Goal: Use online tool/utility

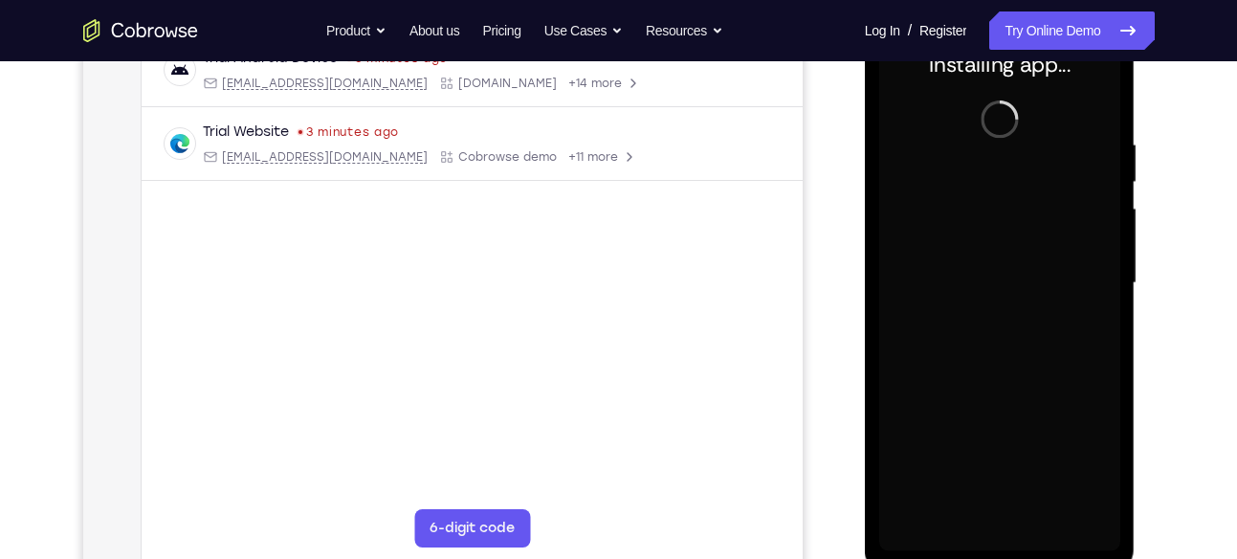
scroll to position [360, 0]
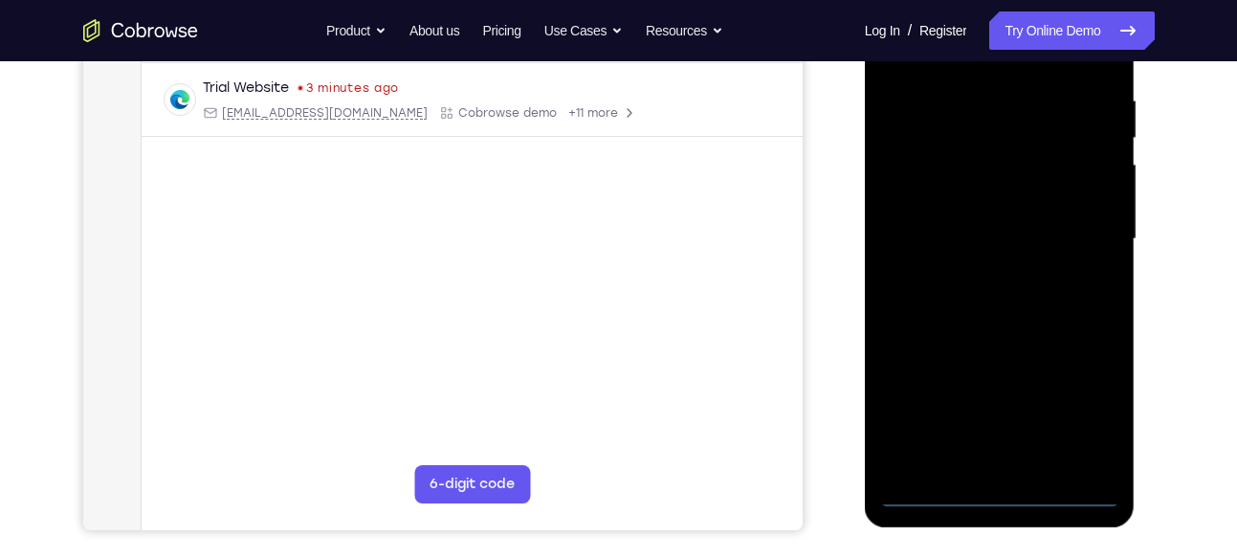
click at [998, 496] on div at bounding box center [999, 239] width 241 height 536
click at [1081, 406] on div at bounding box center [999, 239] width 241 height 536
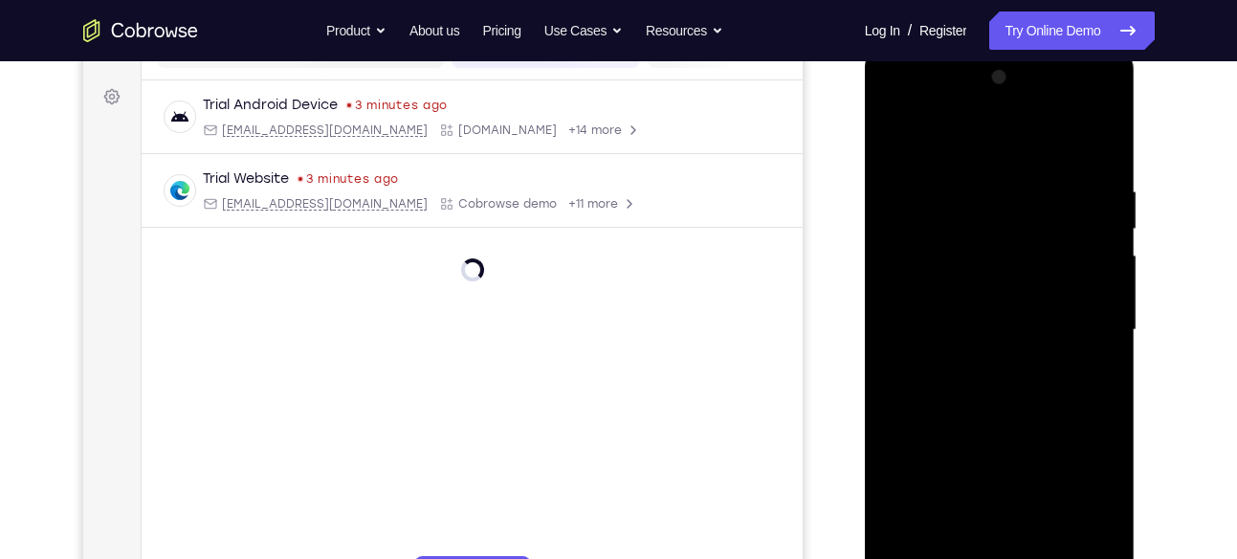
scroll to position [267, 0]
click at [912, 99] on div at bounding box center [999, 332] width 241 height 536
click at [1089, 335] on div at bounding box center [999, 332] width 241 height 536
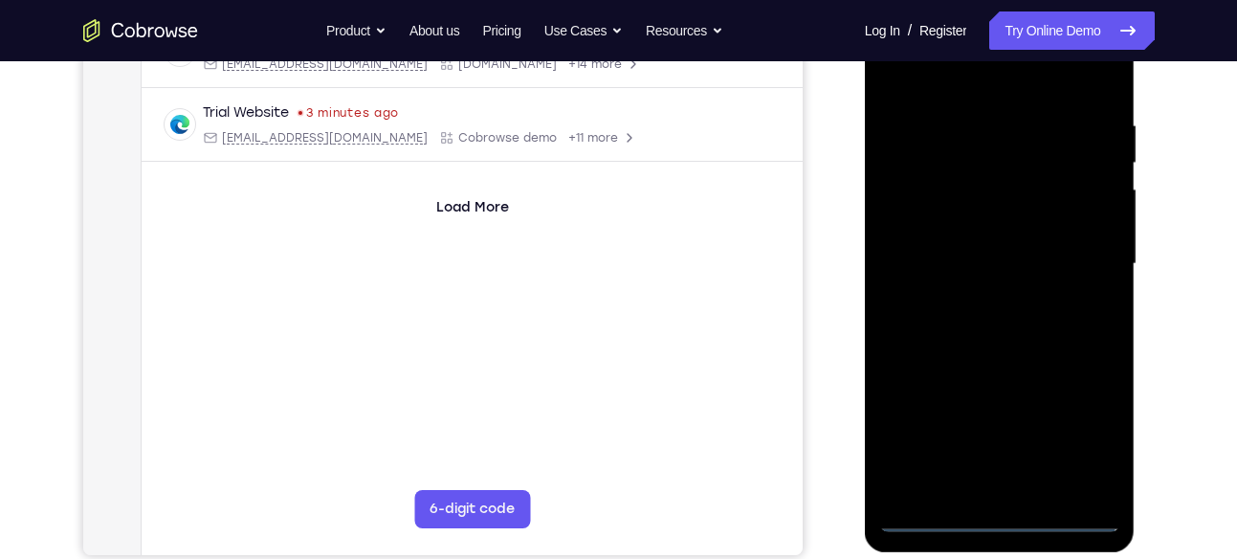
scroll to position [340, 0]
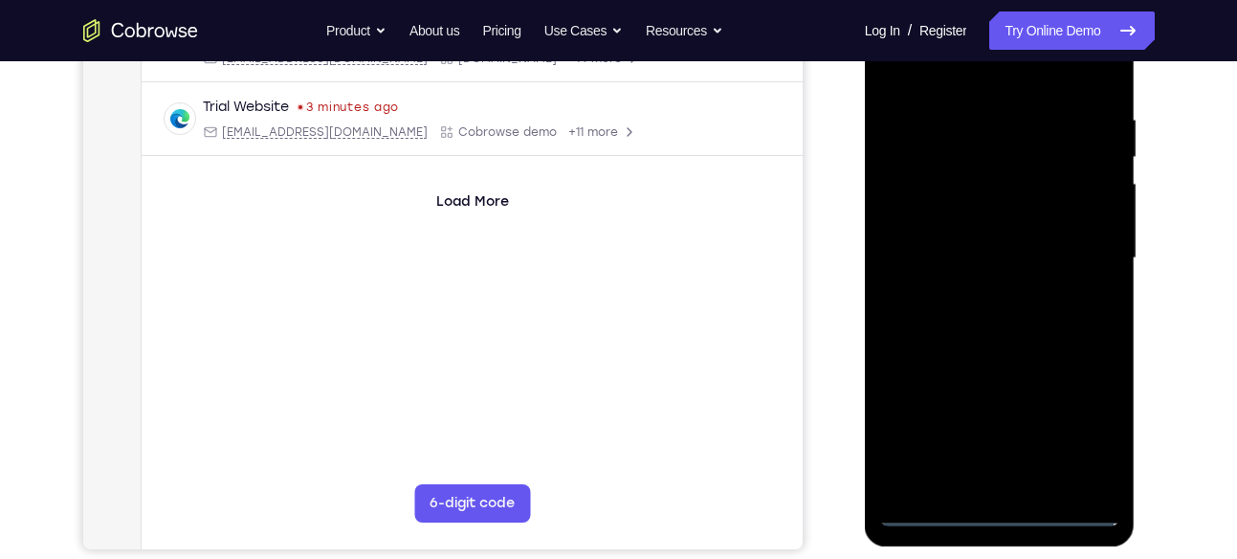
click at [976, 289] on div at bounding box center [999, 258] width 241 height 536
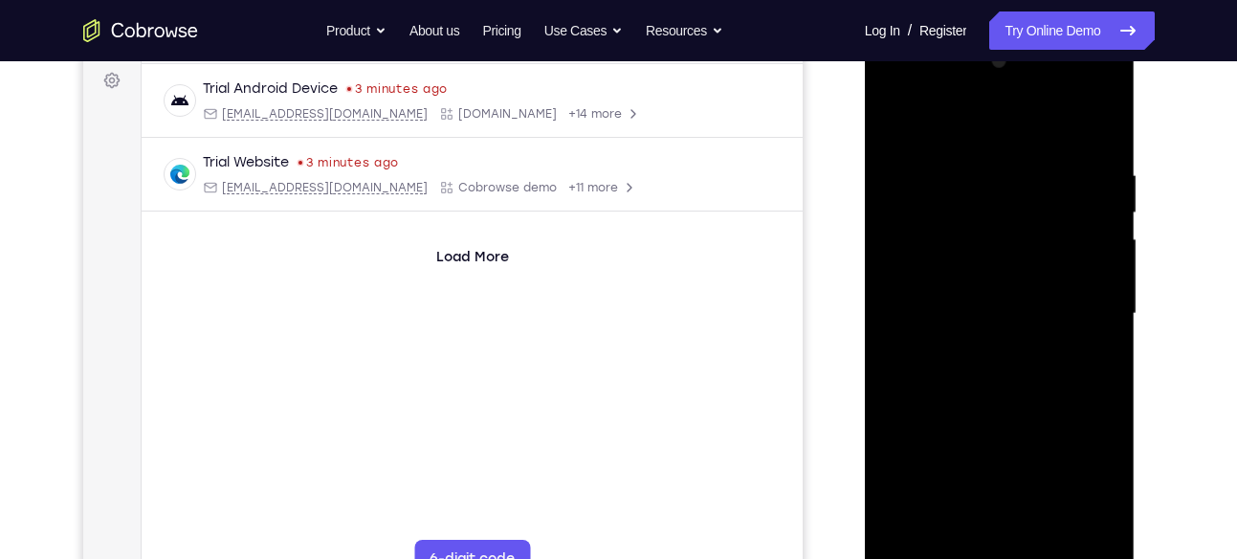
scroll to position [284, 0]
click at [975, 289] on div at bounding box center [999, 315] width 241 height 536
click at [947, 279] on div at bounding box center [999, 315] width 241 height 536
click at [929, 312] on div at bounding box center [999, 315] width 241 height 536
click at [925, 377] on div at bounding box center [999, 315] width 241 height 536
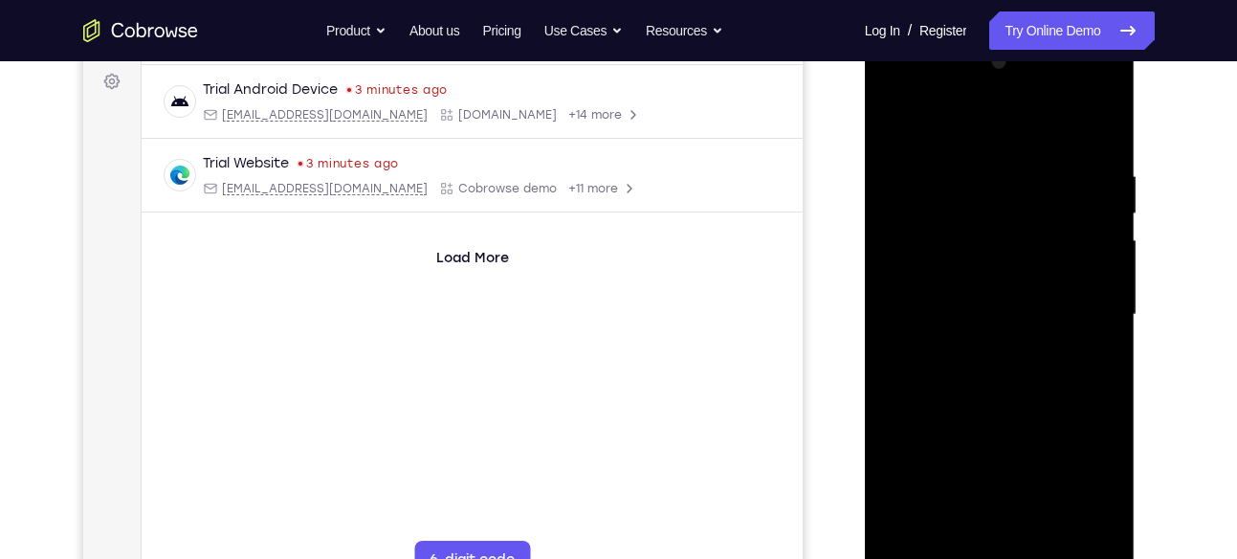
click at [925, 377] on div at bounding box center [999, 315] width 241 height 536
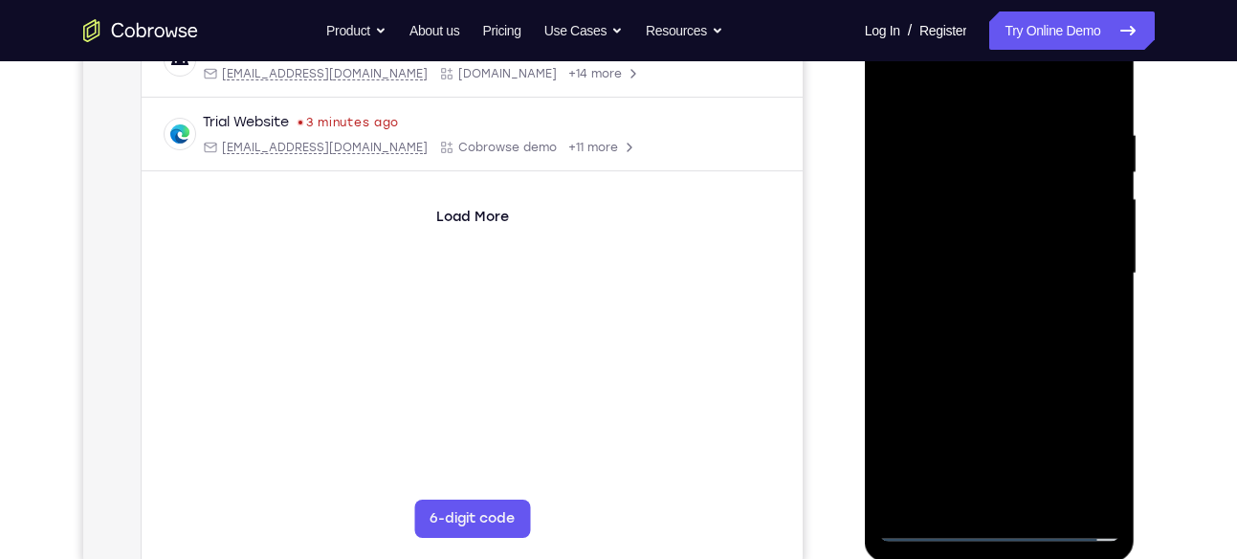
click at [934, 338] on div at bounding box center [999, 274] width 241 height 536
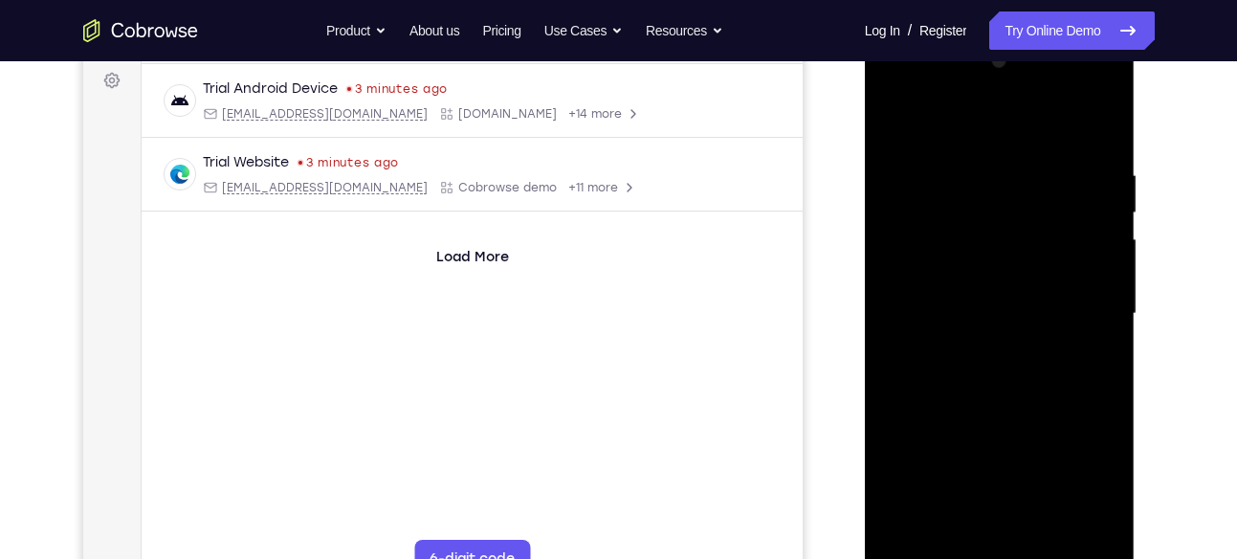
scroll to position [281, 0]
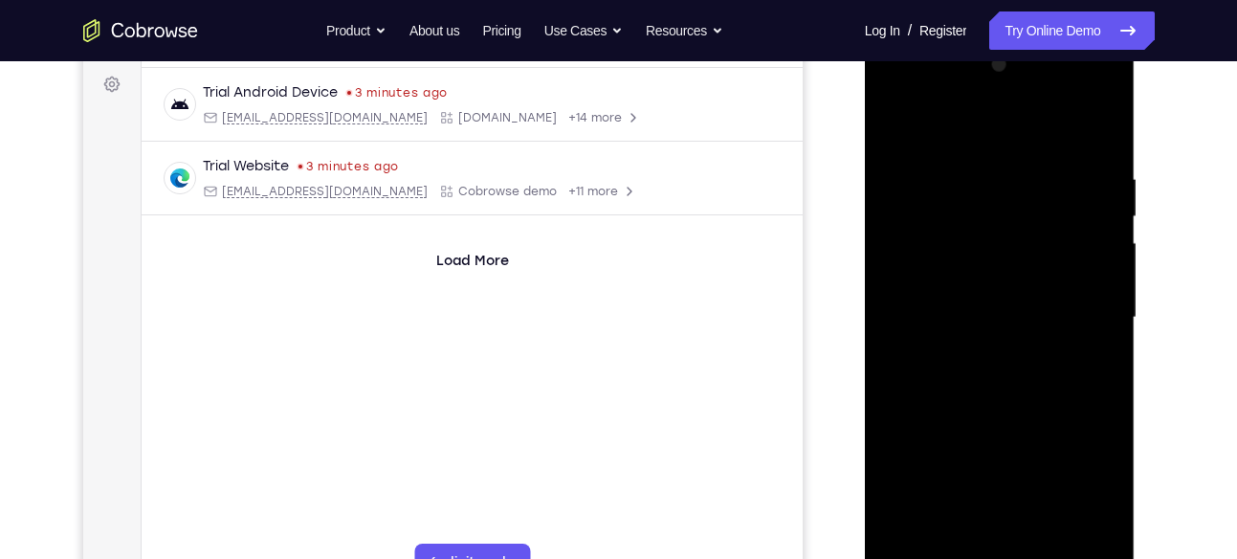
click at [1006, 406] on div at bounding box center [999, 318] width 241 height 536
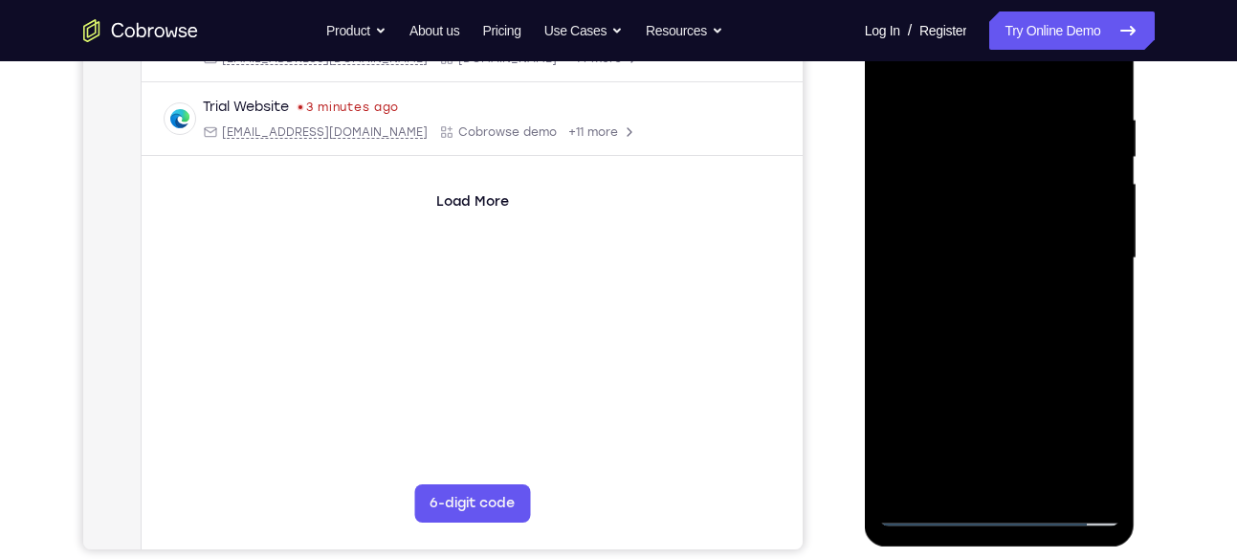
scroll to position [341, 0]
click at [968, 115] on div at bounding box center [999, 257] width 241 height 536
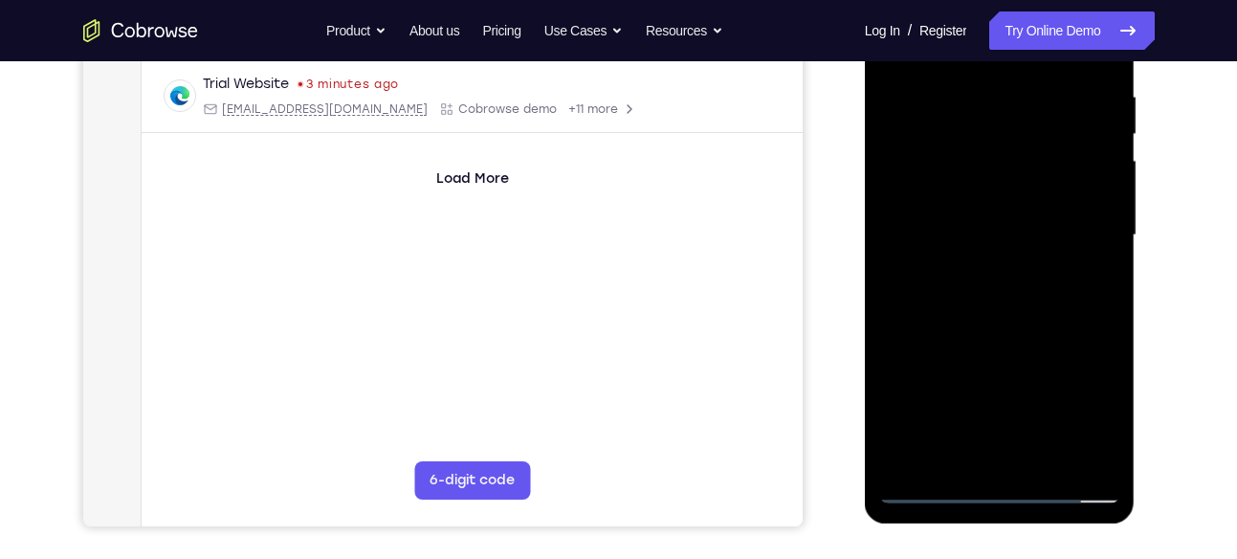
scroll to position [383, 0]
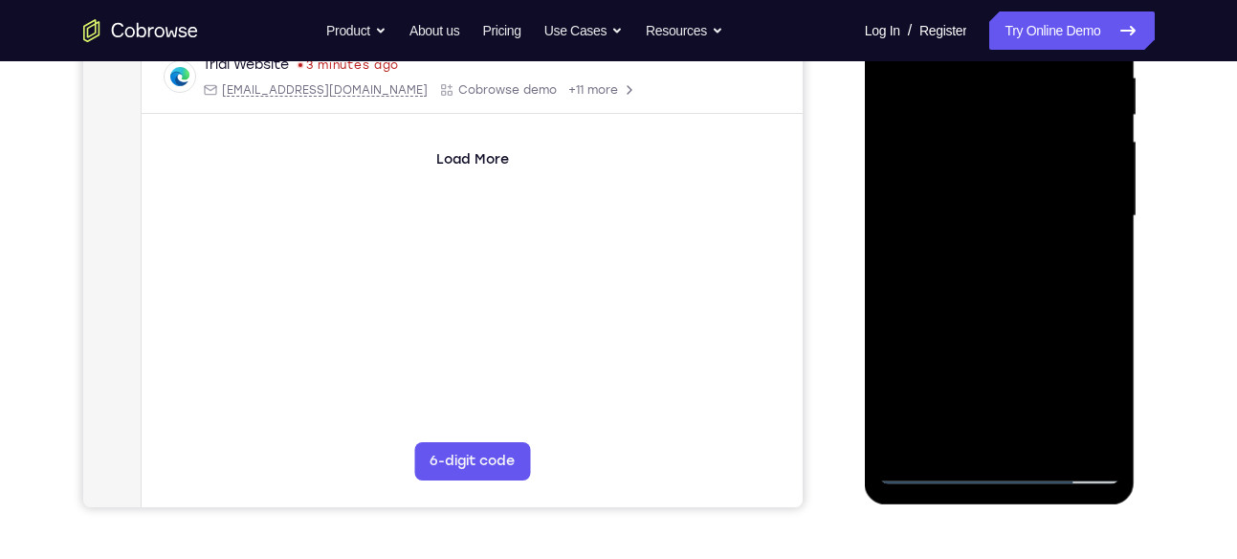
click at [1073, 217] on div at bounding box center [999, 216] width 241 height 536
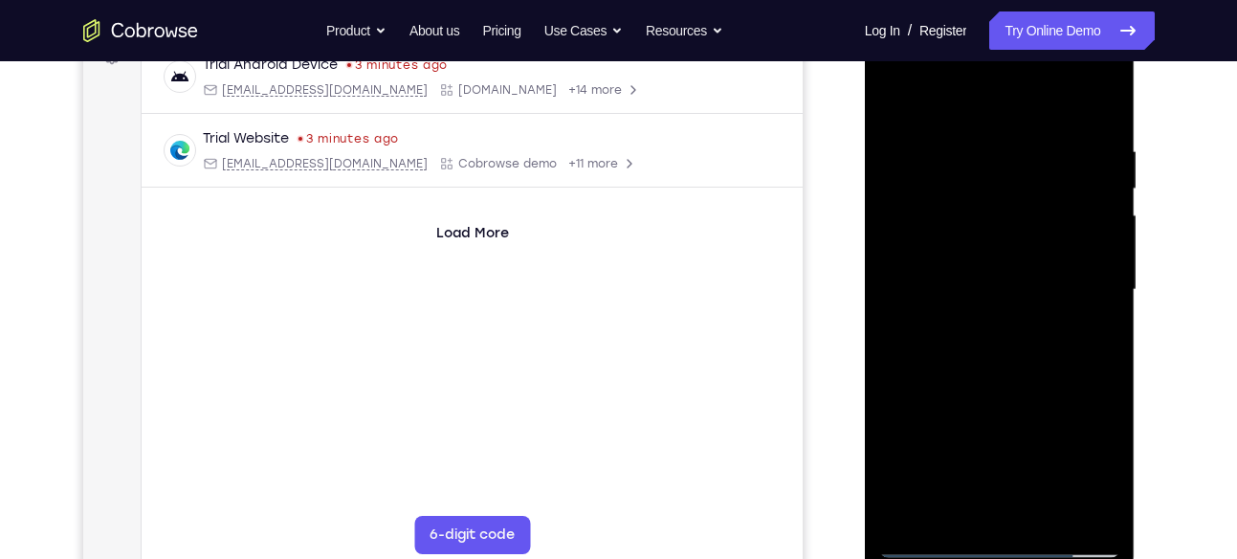
scroll to position [308, 0]
drag, startPoint x: 993, startPoint y: 187, endPoint x: 1009, endPoint y: 238, distance: 53.2
click at [1009, 238] on div at bounding box center [999, 291] width 241 height 536
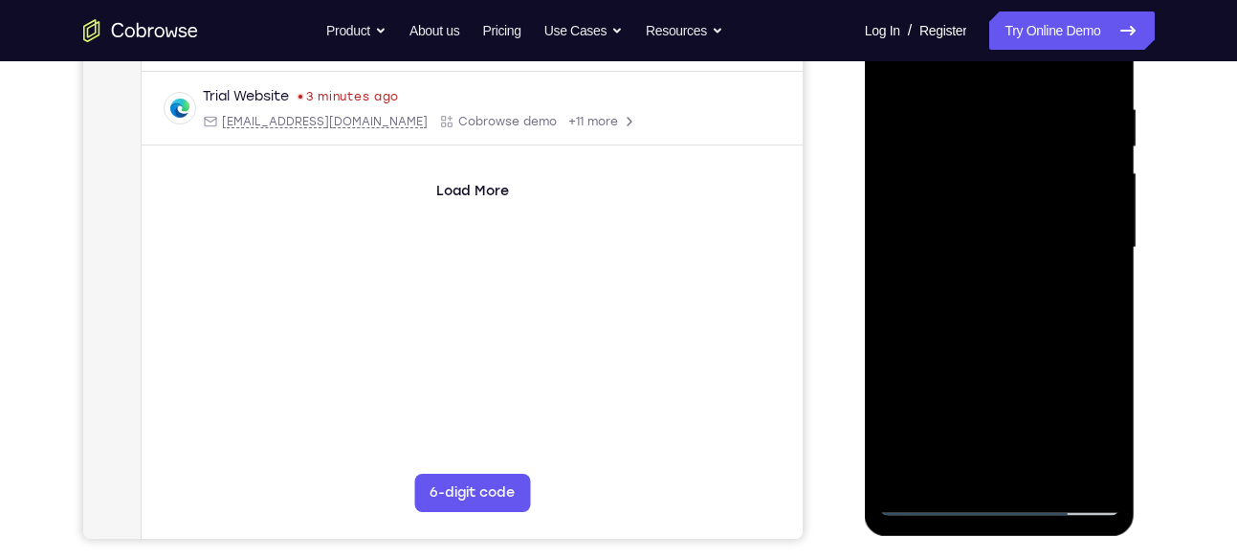
click at [1062, 250] on div at bounding box center [999, 248] width 241 height 536
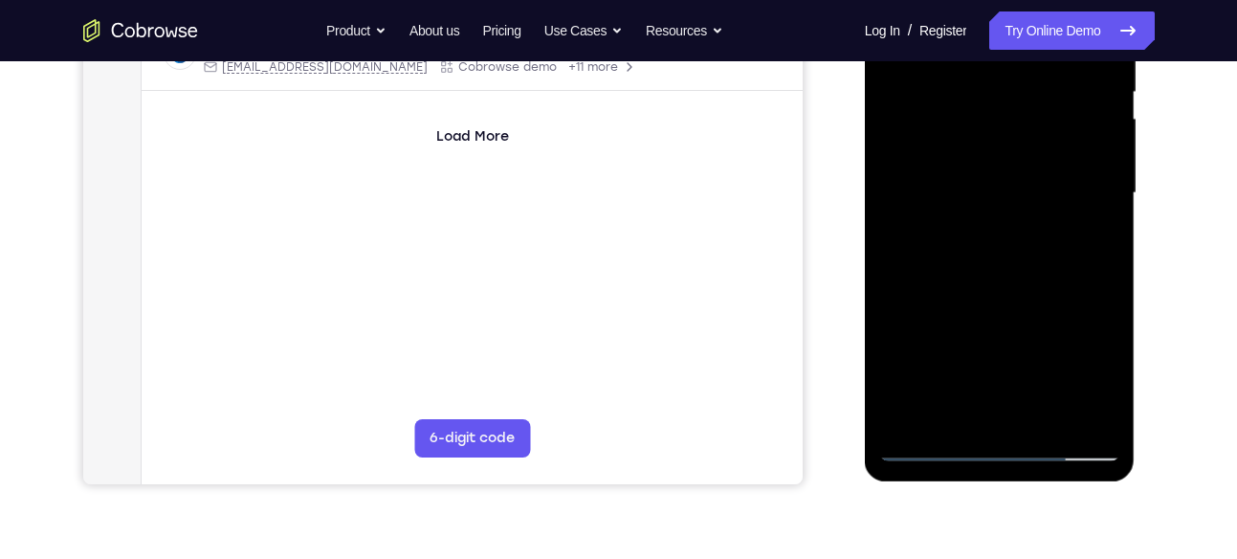
scroll to position [397, 0]
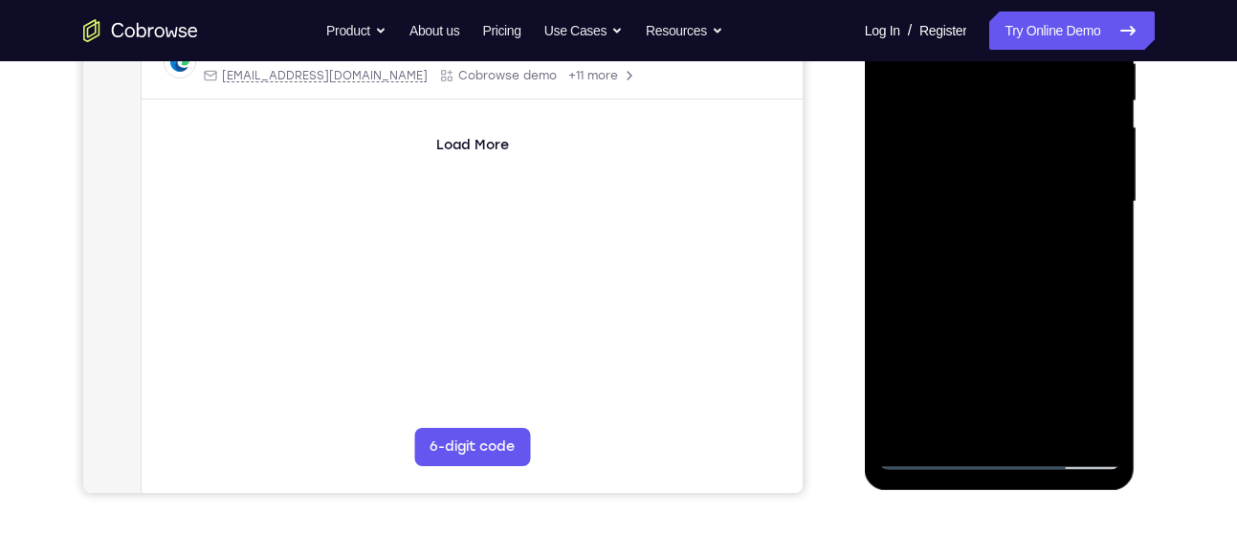
drag, startPoint x: 909, startPoint y: 278, endPoint x: 990, endPoint y: 285, distance: 81.6
click at [990, 285] on div at bounding box center [999, 202] width 241 height 536
drag, startPoint x: 1064, startPoint y: 220, endPoint x: 1035, endPoint y: 178, distance: 50.9
click at [1035, 178] on div at bounding box center [999, 202] width 241 height 536
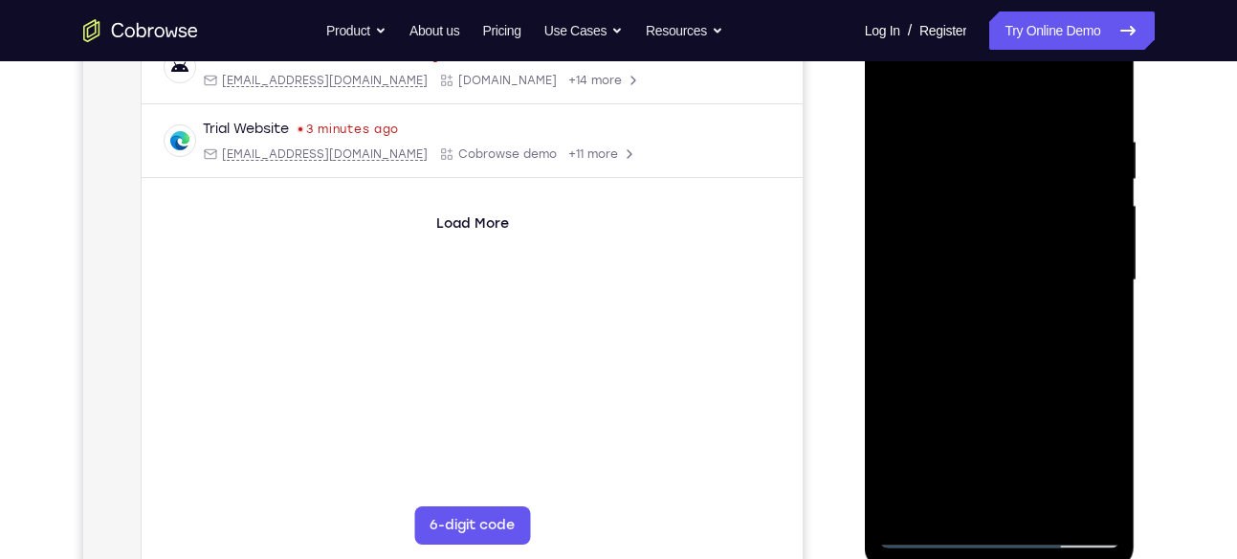
scroll to position [317, 0]
drag, startPoint x: 919, startPoint y: 299, endPoint x: 999, endPoint y: 307, distance: 80.7
click at [999, 307] on div at bounding box center [999, 282] width 241 height 536
click at [994, 286] on div at bounding box center [999, 282] width 241 height 536
drag, startPoint x: 915, startPoint y: 310, endPoint x: 999, endPoint y: 318, distance: 84.5
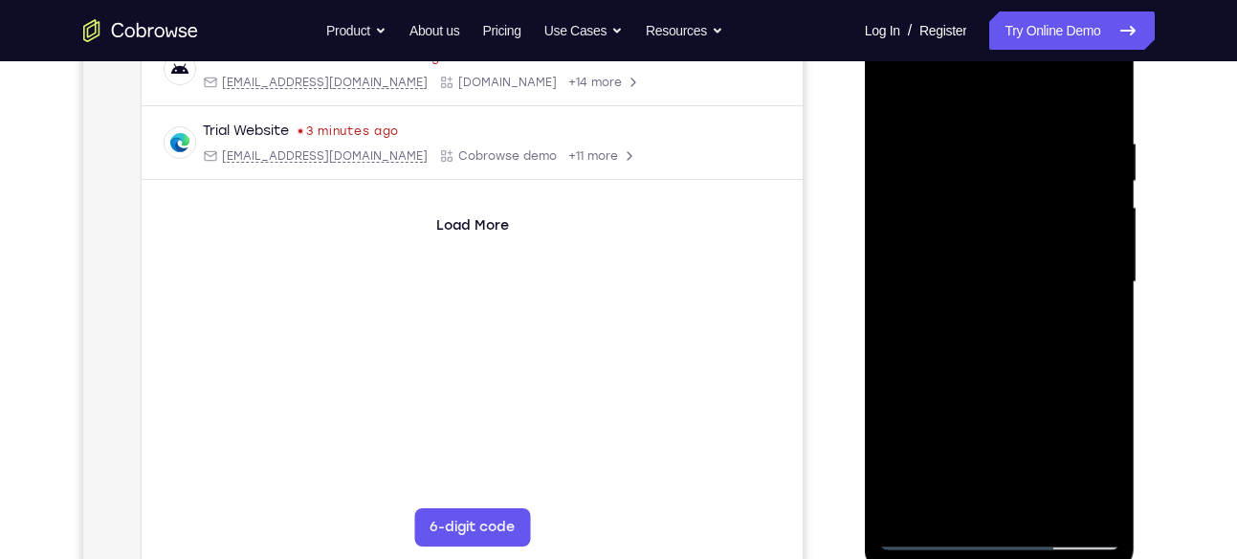
click at [999, 318] on div at bounding box center [999, 282] width 241 height 536
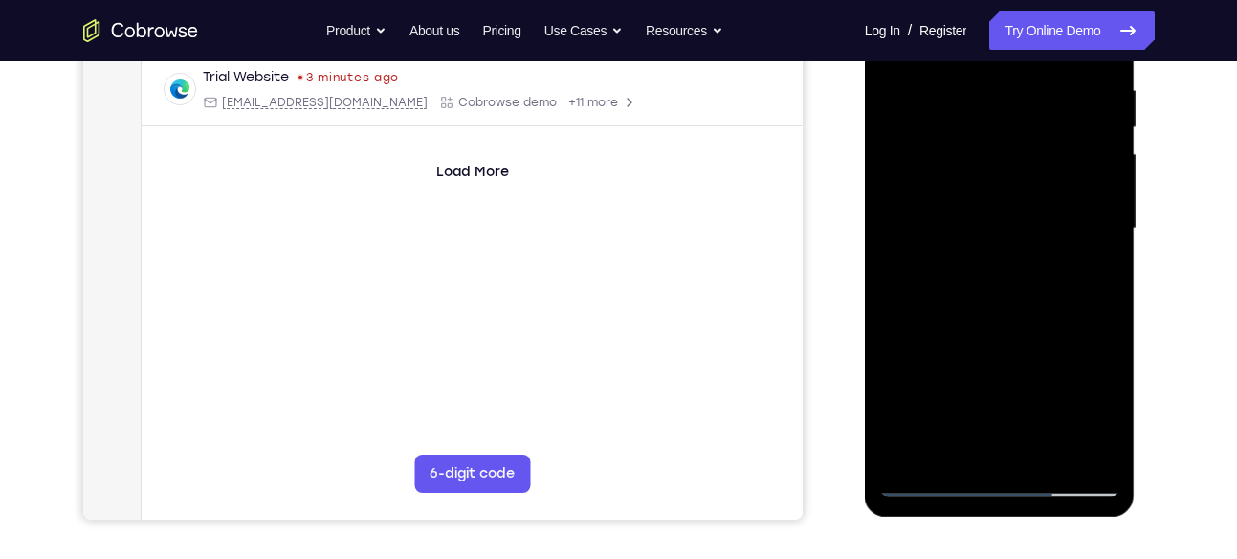
scroll to position [399, 0]
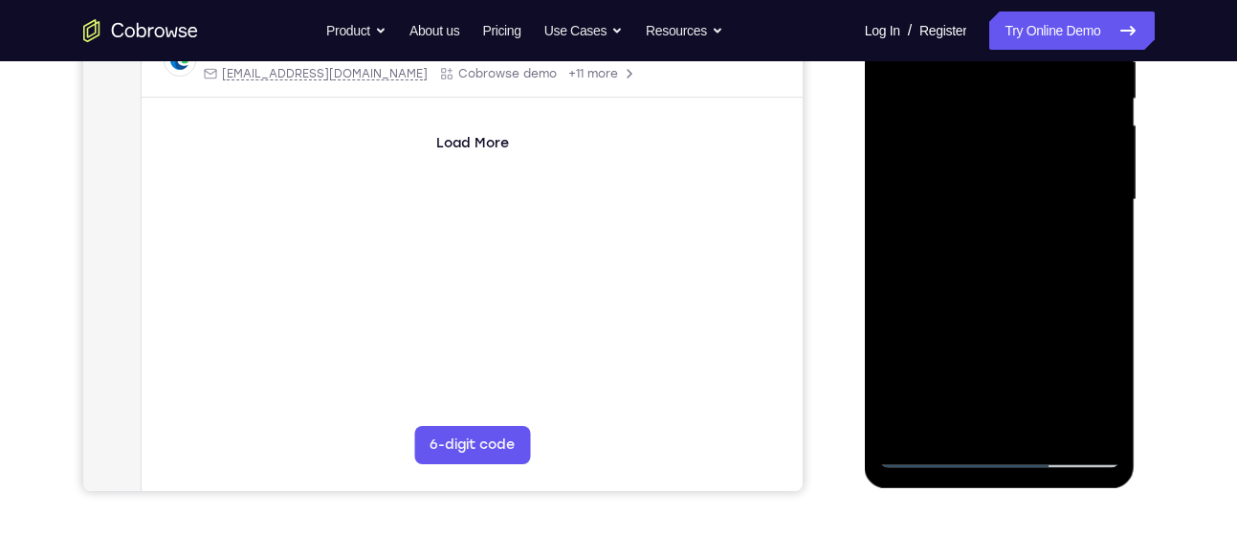
drag, startPoint x: 925, startPoint y: 298, endPoint x: 963, endPoint y: 300, distance: 38.3
click at [963, 300] on div at bounding box center [999, 200] width 241 height 536
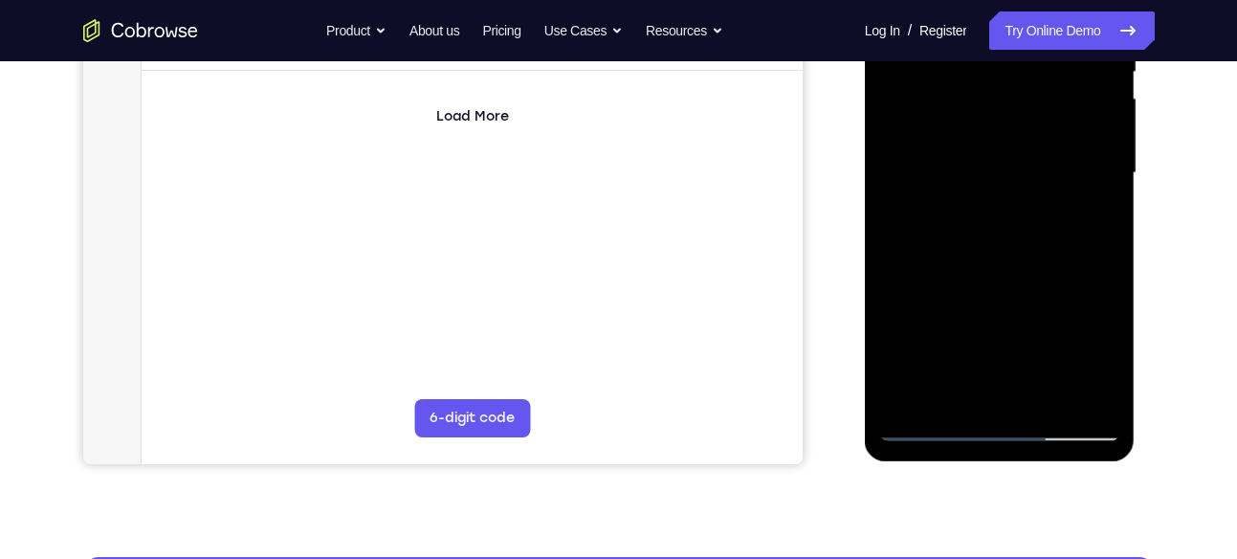
scroll to position [452, 0]
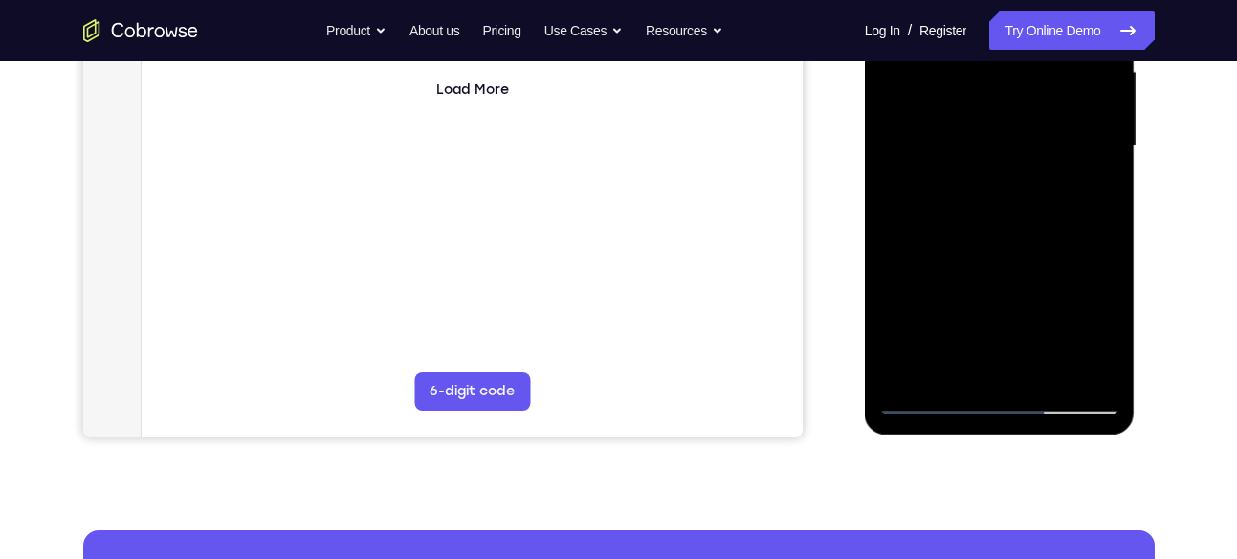
click at [950, 312] on div at bounding box center [999, 147] width 241 height 536
drag, startPoint x: 929, startPoint y: 300, endPoint x: 974, endPoint y: 306, distance: 45.3
click at [974, 306] on div at bounding box center [999, 147] width 241 height 536
click at [906, 274] on div at bounding box center [999, 147] width 241 height 536
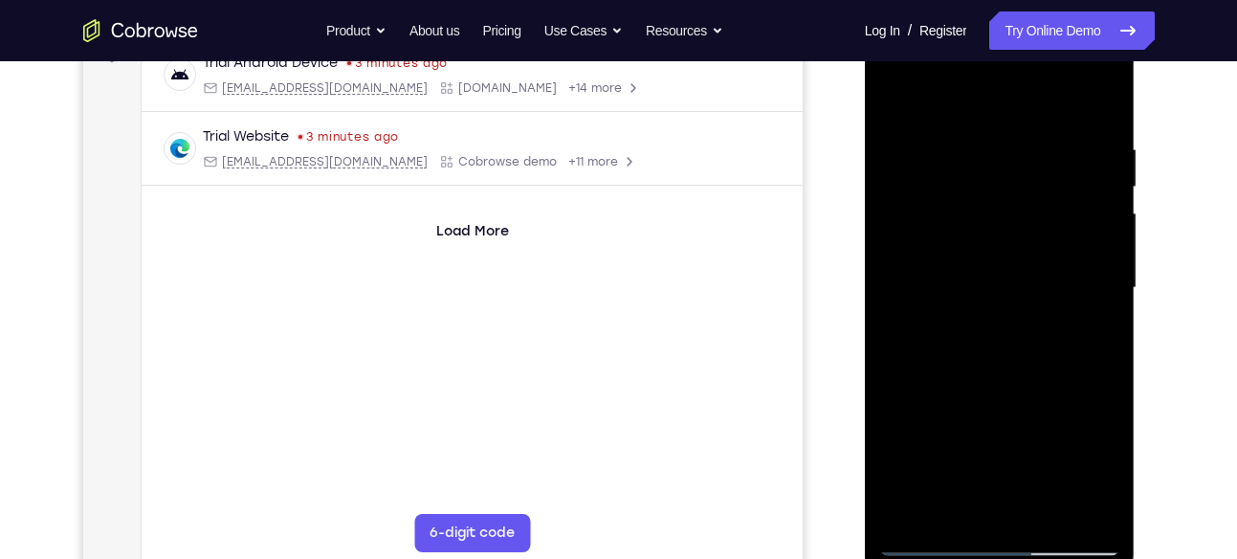
scroll to position [310, 0]
click at [1083, 214] on div at bounding box center [999, 289] width 241 height 536
click at [1085, 253] on div at bounding box center [999, 289] width 241 height 536
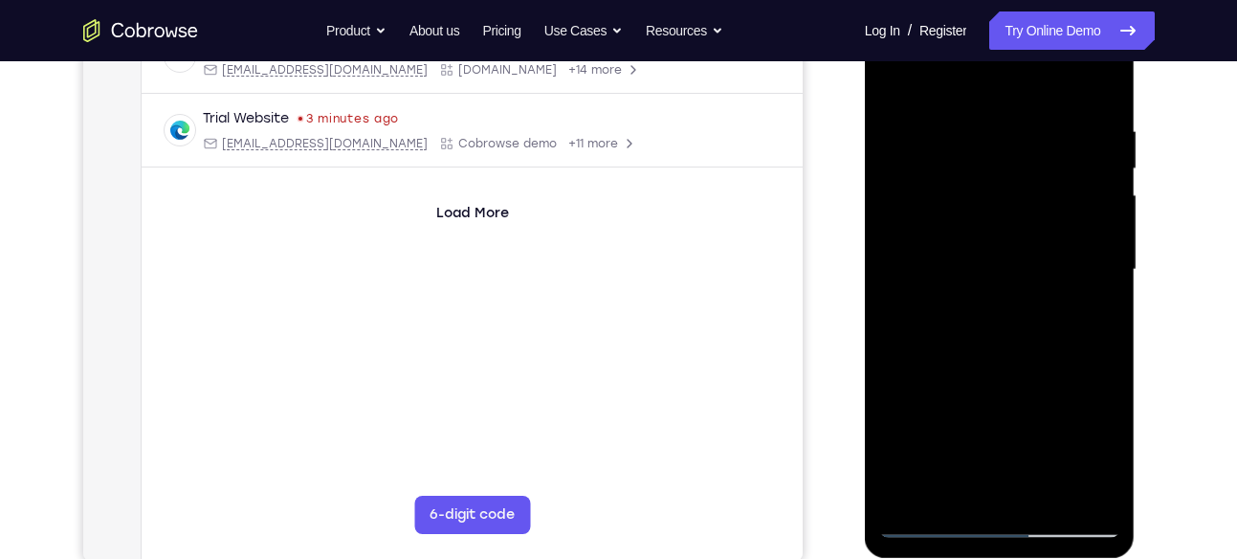
scroll to position [330, 0]
click at [1101, 137] on div at bounding box center [999, 269] width 241 height 536
click at [1090, 201] on div at bounding box center [999, 269] width 241 height 536
click at [1107, 167] on div at bounding box center [999, 269] width 241 height 536
click at [1108, 149] on div at bounding box center [999, 269] width 241 height 536
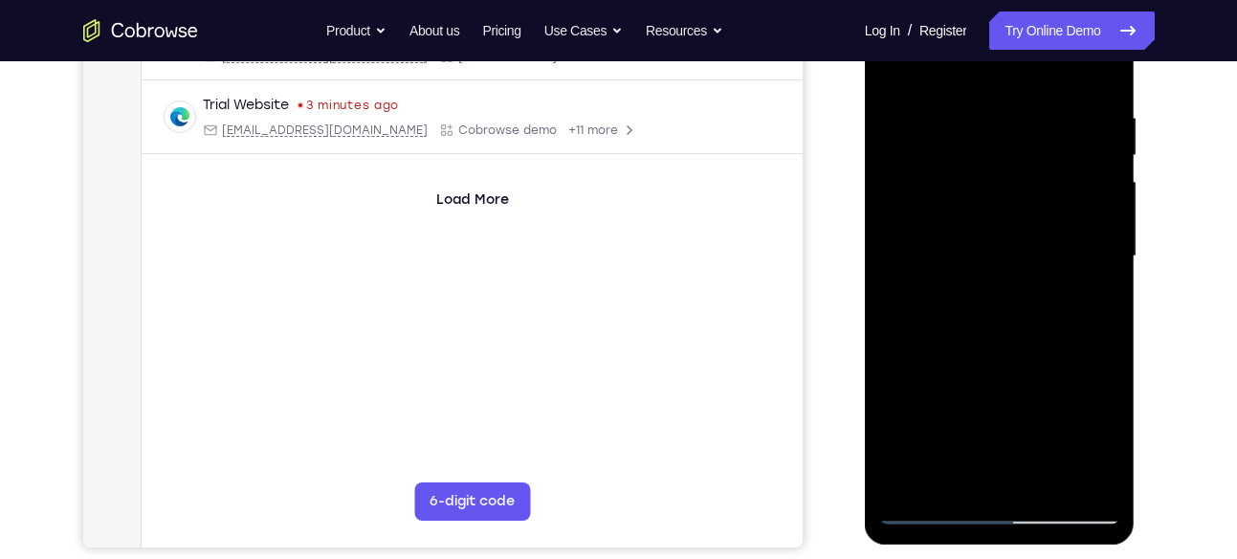
click at [1096, 196] on div at bounding box center [999, 257] width 241 height 536
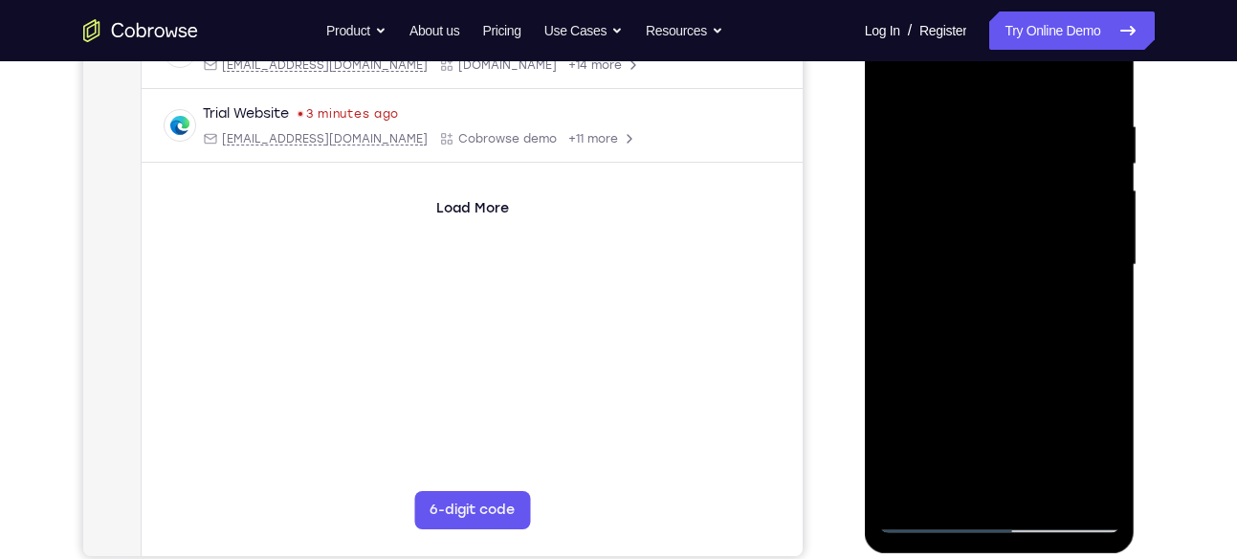
scroll to position [316, 0]
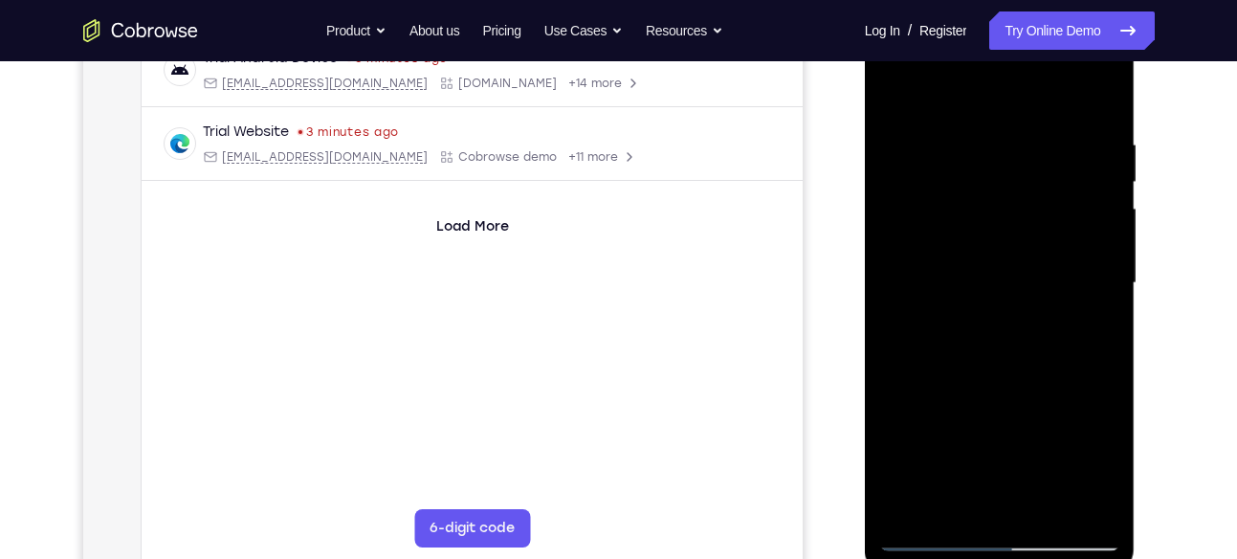
click at [1096, 196] on div at bounding box center [999, 283] width 241 height 536
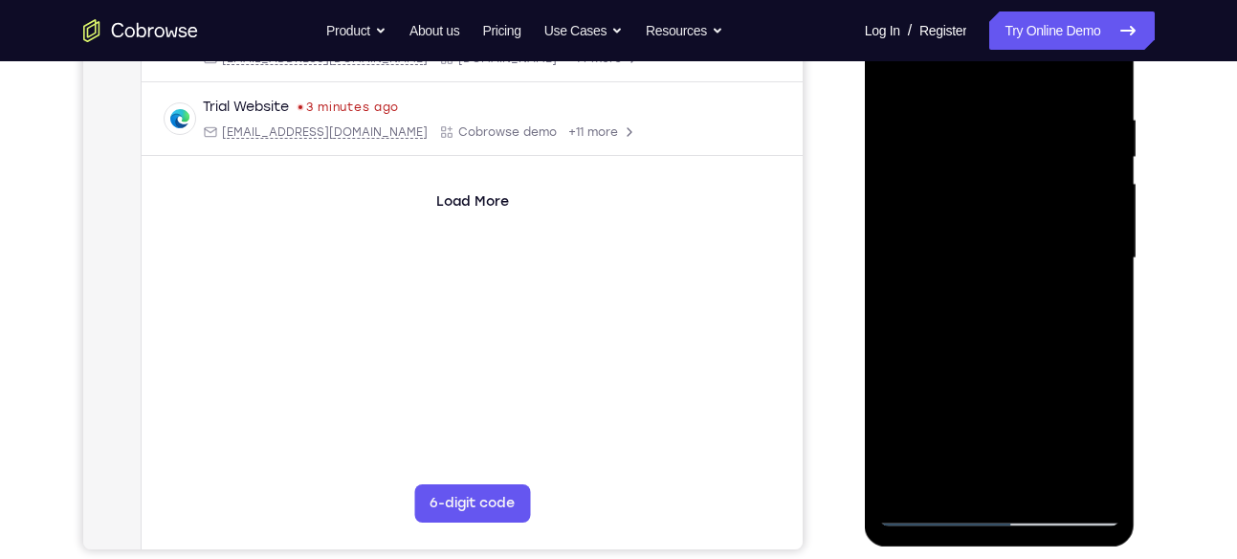
click at [1096, 196] on div at bounding box center [999, 258] width 241 height 536
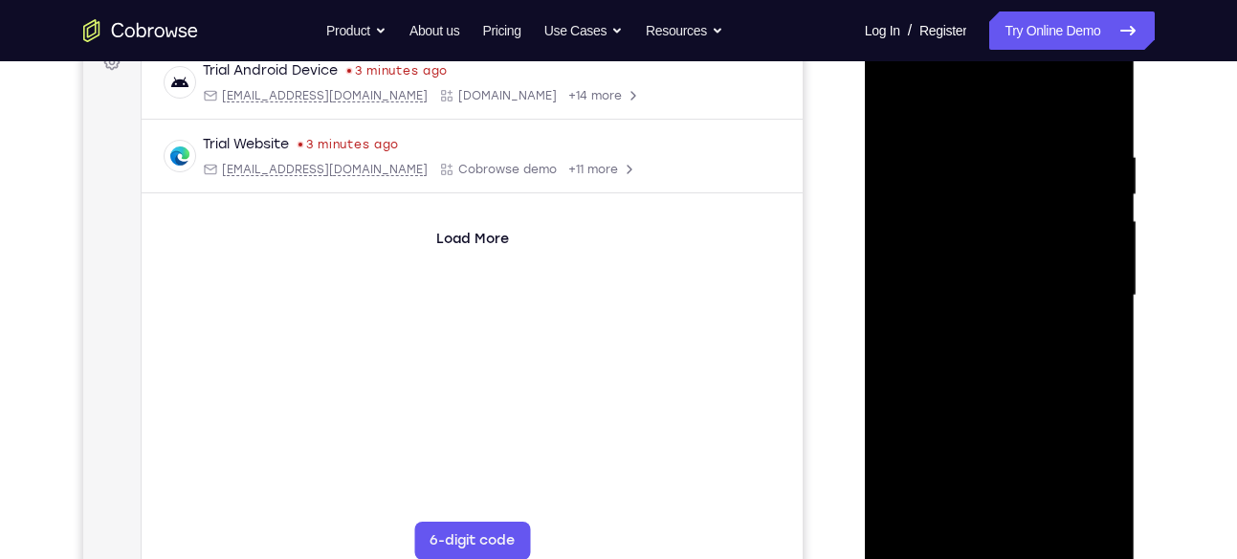
scroll to position [299, 0]
click at [1092, 120] on div at bounding box center [999, 300] width 241 height 536
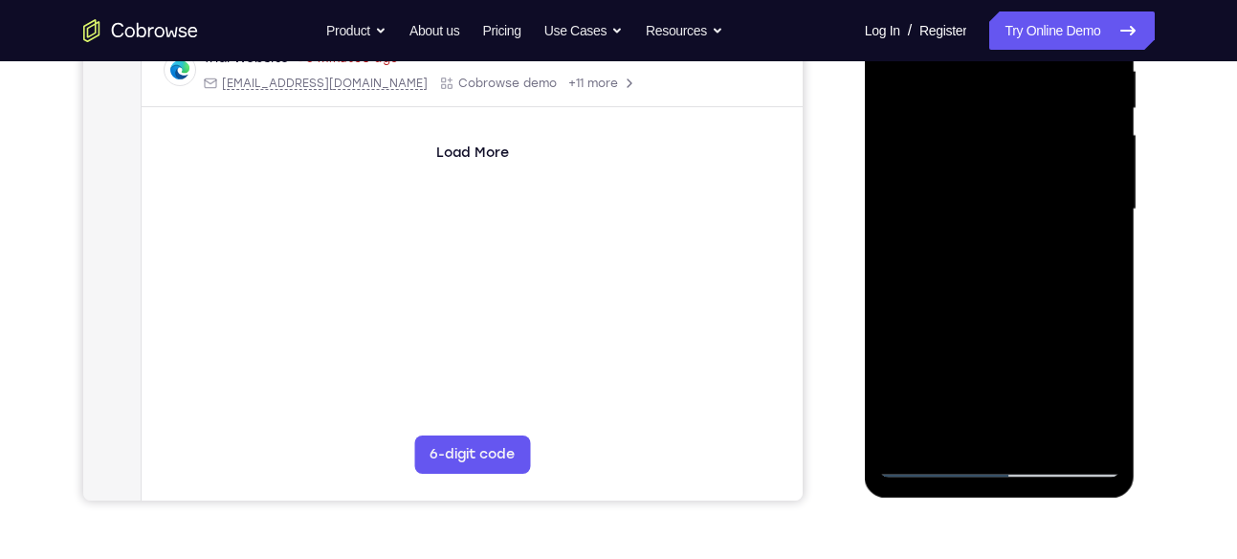
scroll to position [396, 0]
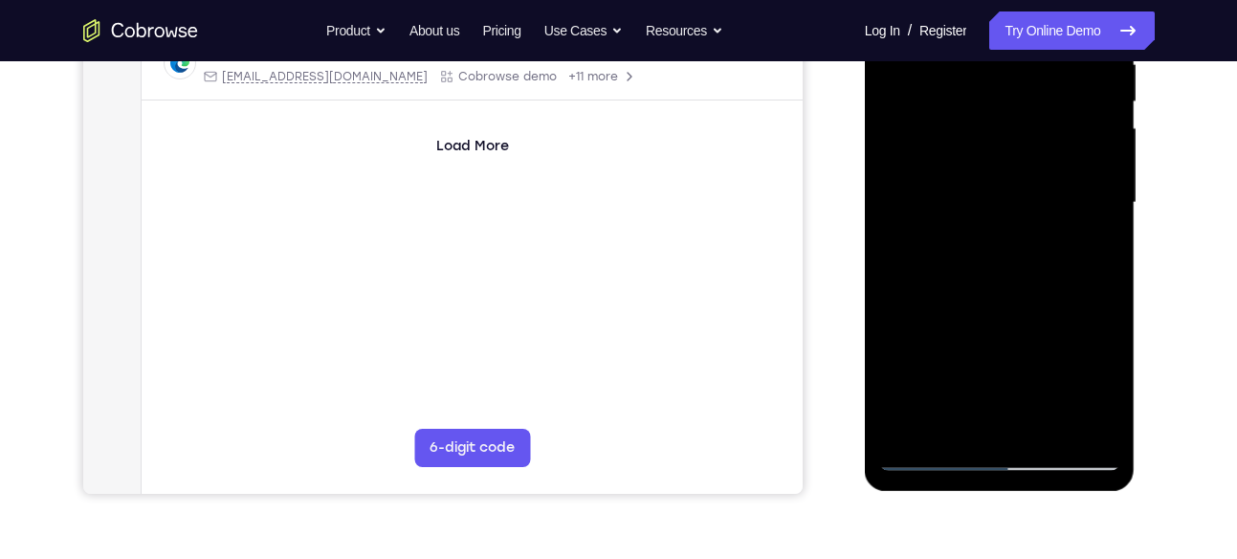
click at [1049, 430] on div at bounding box center [999, 203] width 241 height 536
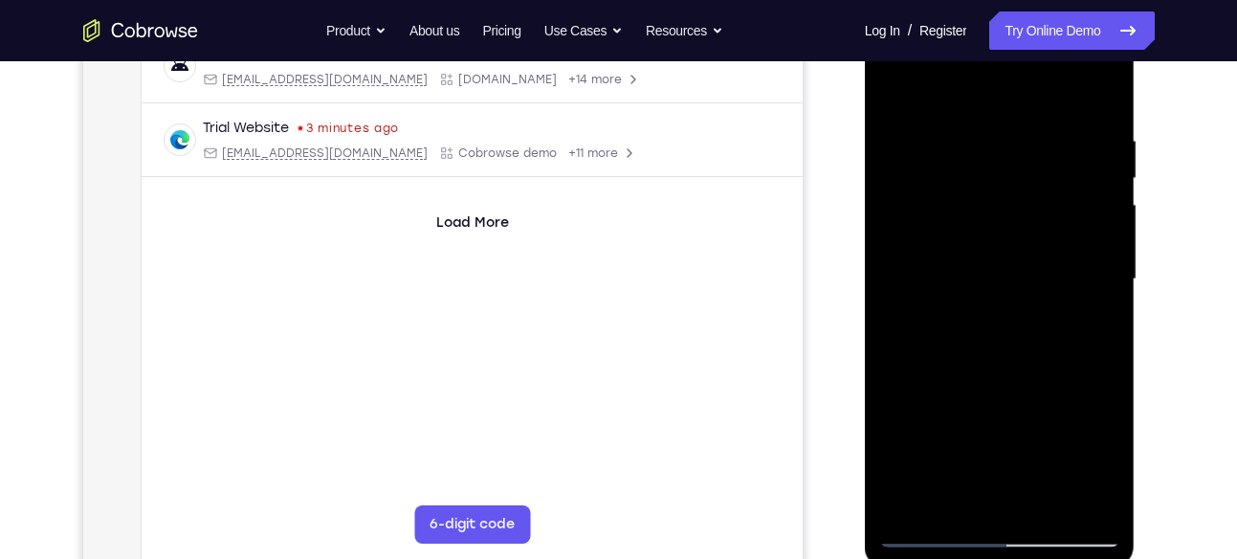
scroll to position [318, 0]
click at [1023, 384] on div at bounding box center [999, 281] width 241 height 536
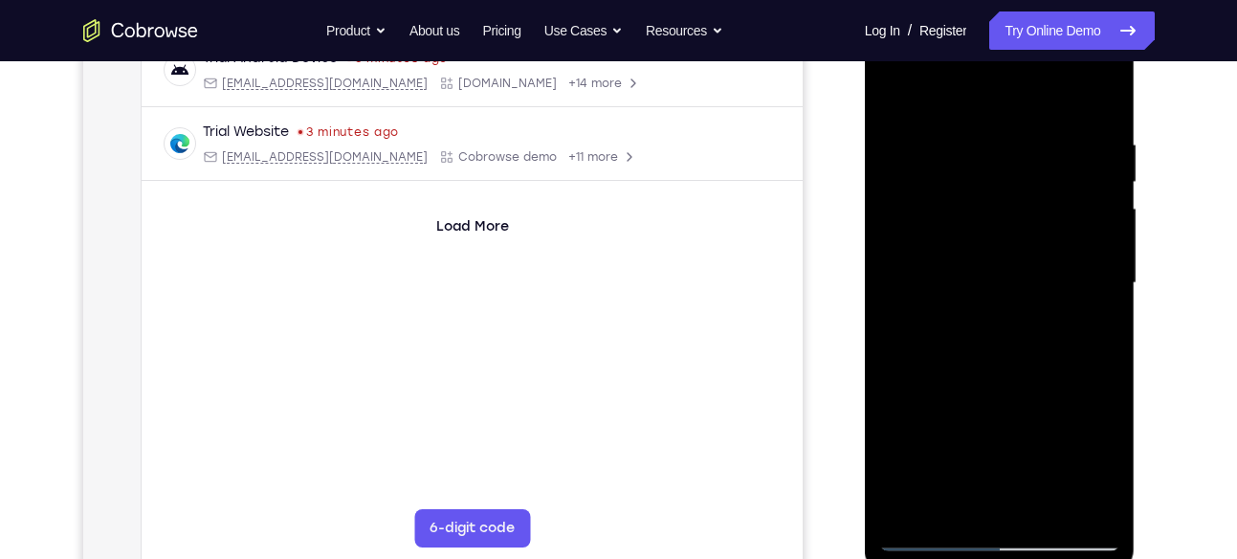
scroll to position [315, 0]
click at [899, 92] on div at bounding box center [999, 284] width 241 height 536
click at [960, 146] on div at bounding box center [999, 284] width 241 height 536
click at [1097, 104] on div at bounding box center [999, 284] width 241 height 536
click at [968, 134] on div at bounding box center [999, 284] width 241 height 536
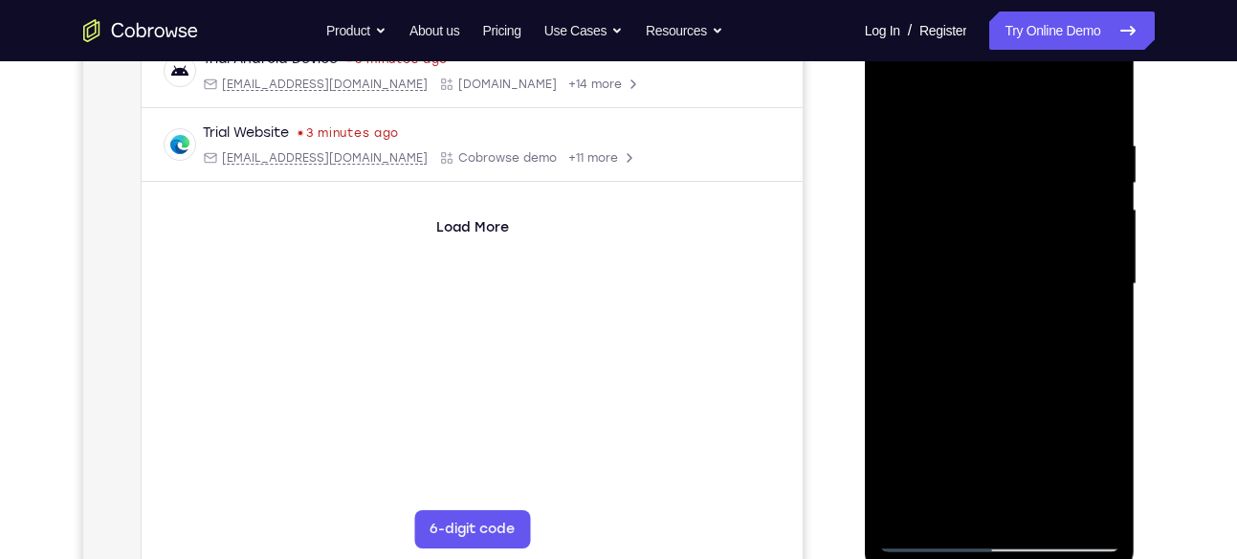
click at [923, 96] on div at bounding box center [999, 284] width 241 height 536
click at [896, 97] on div at bounding box center [999, 284] width 241 height 536
click at [1097, 99] on div at bounding box center [999, 284] width 241 height 536
drag, startPoint x: 1025, startPoint y: 143, endPoint x: 1000, endPoint y: 381, distance: 239.4
click at [1000, 381] on div at bounding box center [999, 284] width 241 height 536
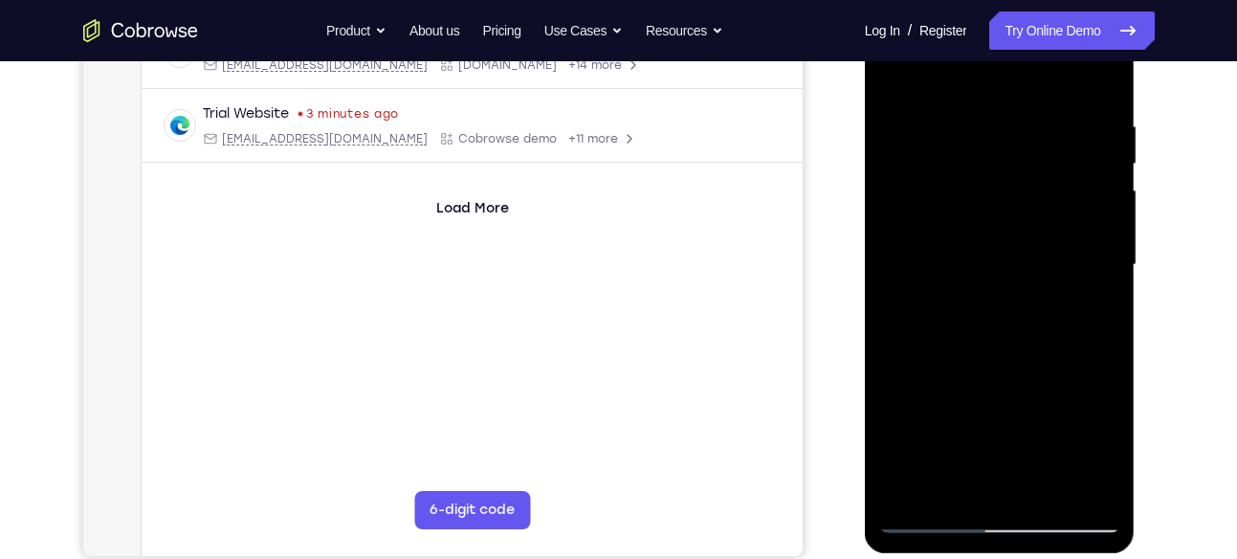
scroll to position [333, 0]
drag, startPoint x: 1041, startPoint y: 424, endPoint x: 1046, endPoint y: 185, distance: 239.2
click at [1046, 185] on div at bounding box center [999, 266] width 241 height 536
drag, startPoint x: 1035, startPoint y: 436, endPoint x: 1019, endPoint y: 226, distance: 211.0
click at [1019, 226] on div at bounding box center [999, 266] width 241 height 536
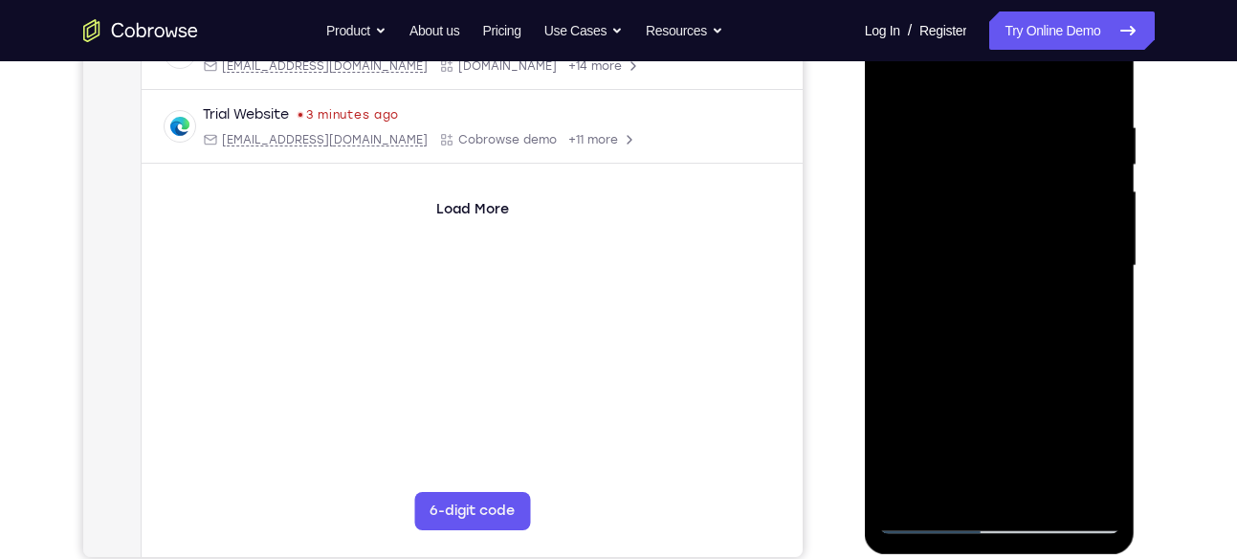
drag, startPoint x: 1020, startPoint y: 402, endPoint x: 1027, endPoint y: 182, distance: 220.1
click at [1027, 182] on div at bounding box center [999, 266] width 241 height 536
drag, startPoint x: 1003, startPoint y: 398, endPoint x: 1008, endPoint y: 198, distance: 199.9
click at [1008, 198] on div at bounding box center [999, 266] width 241 height 536
drag, startPoint x: 1006, startPoint y: 450, endPoint x: 1017, endPoint y: 182, distance: 268.0
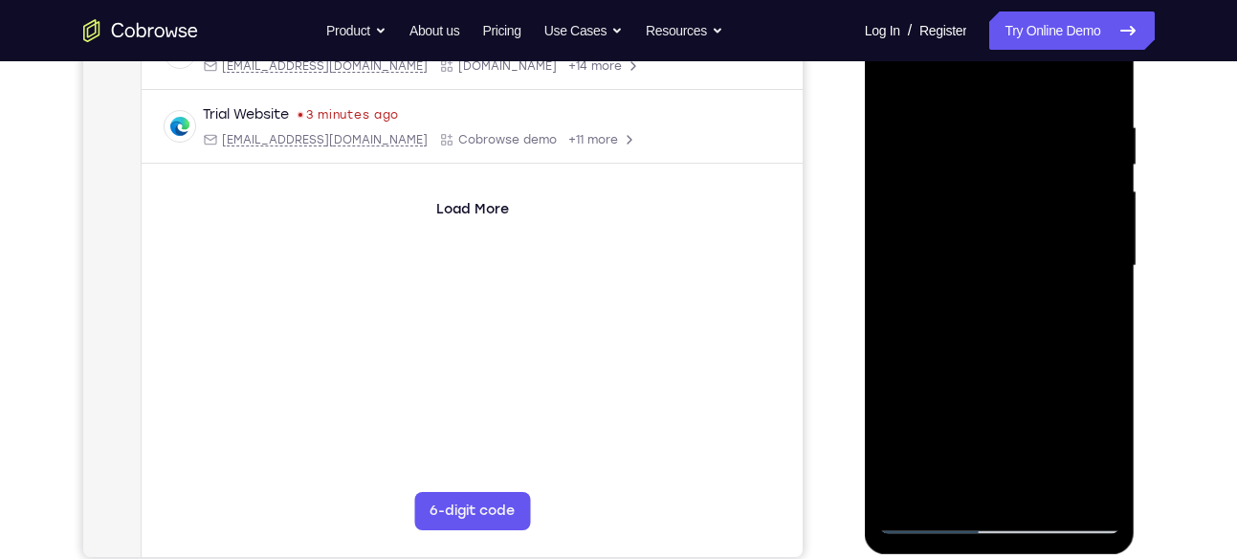
click at [1017, 182] on div at bounding box center [999, 266] width 241 height 536
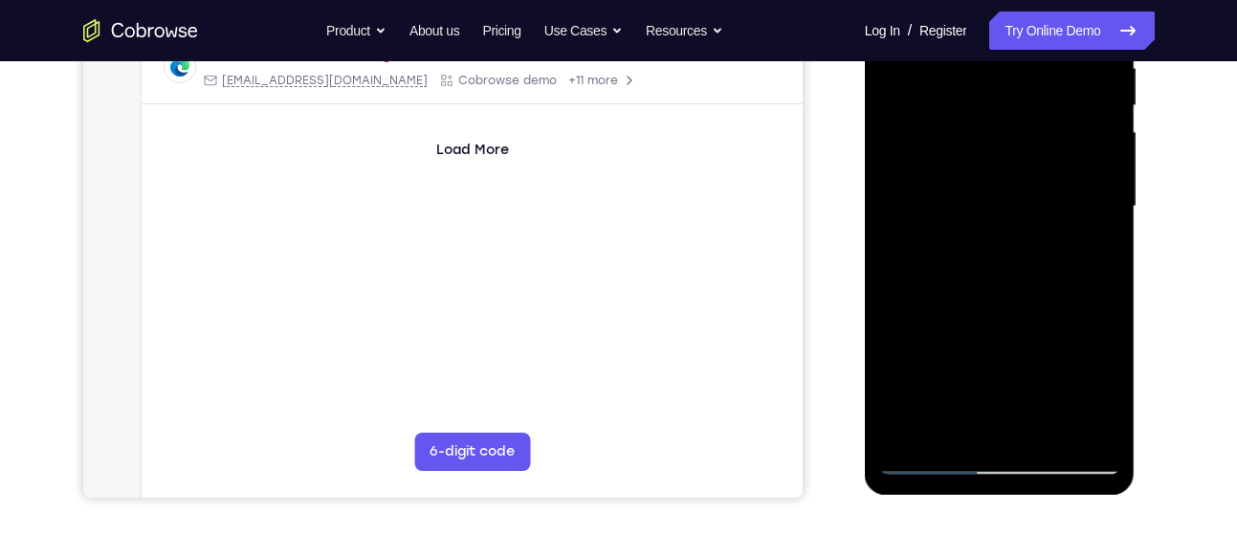
scroll to position [396, 0]
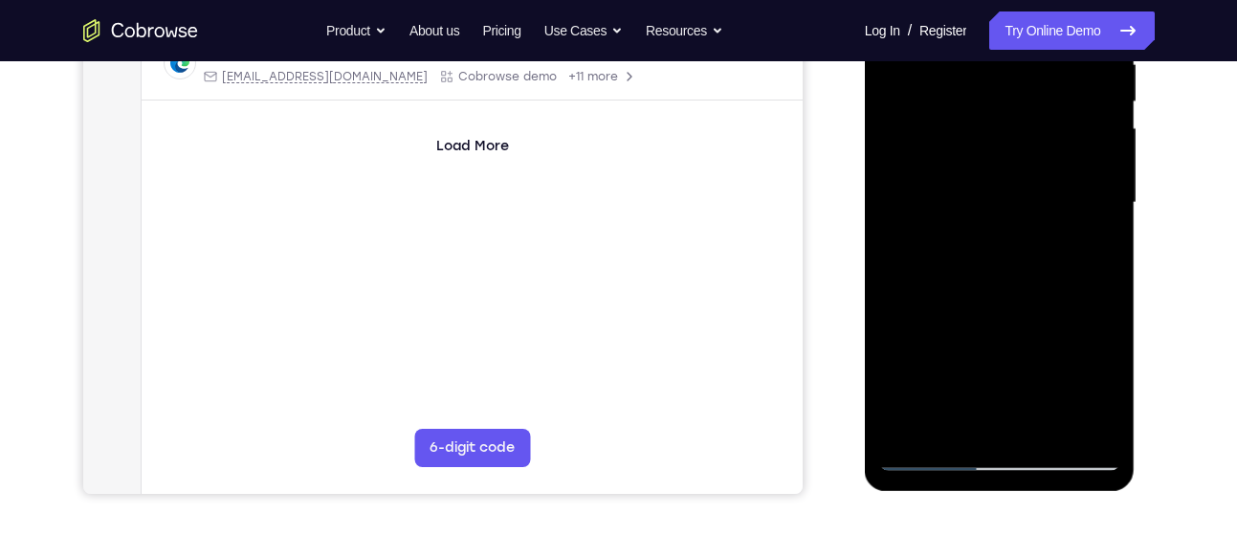
drag, startPoint x: 1011, startPoint y: 315, endPoint x: 1013, endPoint y: 183, distance: 132.0
click at [1013, 183] on div at bounding box center [999, 203] width 241 height 536
drag, startPoint x: 1015, startPoint y: 356, endPoint x: 1015, endPoint y: 169, distance: 186.5
click at [1015, 169] on div at bounding box center [999, 203] width 241 height 536
drag, startPoint x: 1013, startPoint y: 373, endPoint x: 1007, endPoint y: 157, distance: 216.2
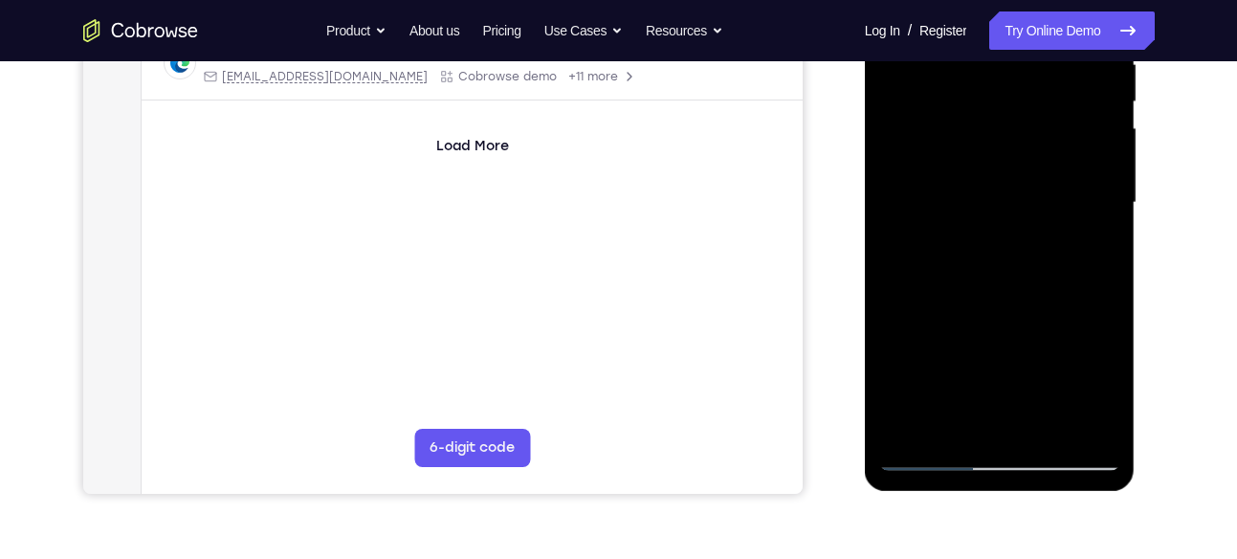
click at [1007, 157] on div at bounding box center [999, 203] width 241 height 536
drag, startPoint x: 1025, startPoint y: 381, endPoint x: 1016, endPoint y: 199, distance: 182.0
click at [1016, 199] on div at bounding box center [999, 203] width 241 height 536
drag, startPoint x: 1004, startPoint y: 360, endPoint x: 986, endPoint y: 135, distance: 225.5
click at [986, 135] on div at bounding box center [999, 203] width 241 height 536
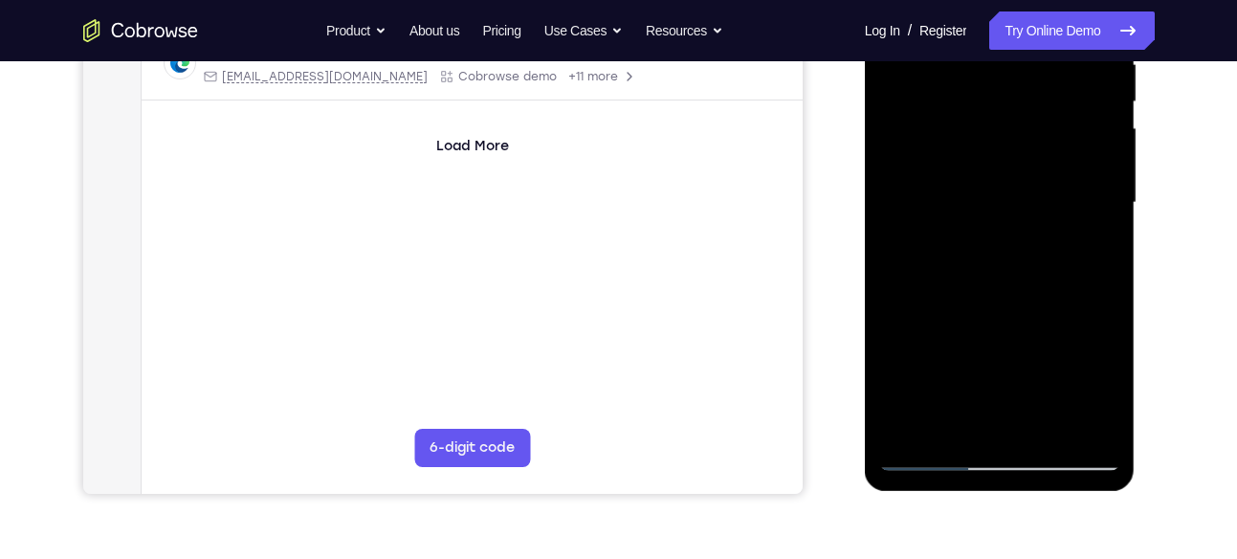
drag, startPoint x: 995, startPoint y: 289, endPoint x: 975, endPoint y: 102, distance: 187.6
click at [975, 102] on div at bounding box center [999, 203] width 241 height 536
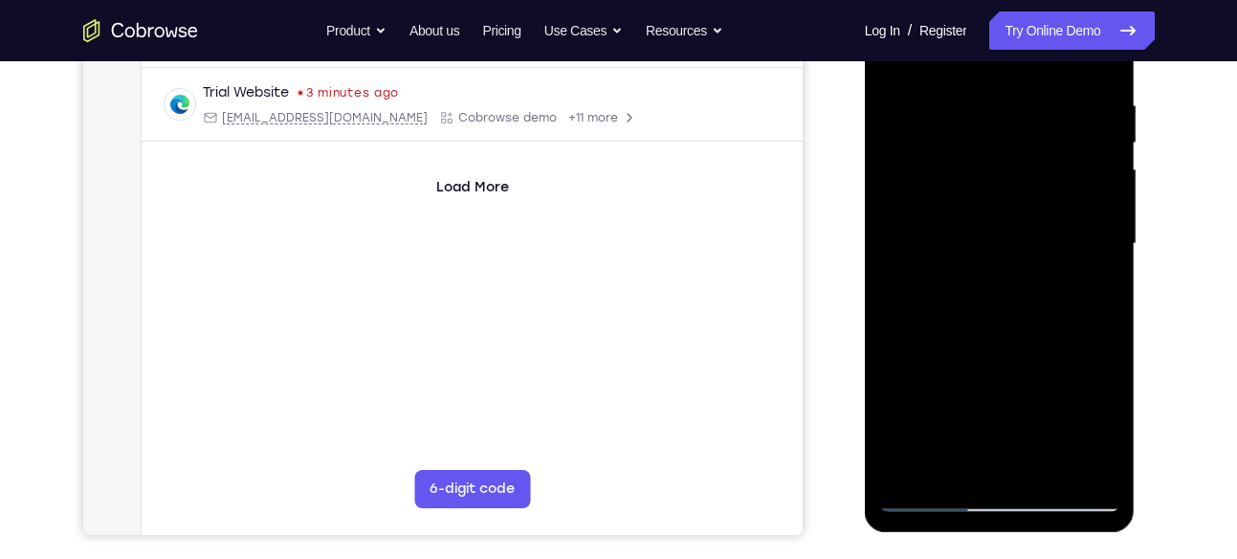
scroll to position [354, 0]
drag, startPoint x: 977, startPoint y: 414, endPoint x: 975, endPoint y: 195, distance: 219.0
click at [975, 195] on div at bounding box center [999, 245] width 241 height 536
drag, startPoint x: 998, startPoint y: 389, endPoint x: 979, endPoint y: 127, distance: 262.7
click at [979, 127] on div at bounding box center [999, 245] width 241 height 536
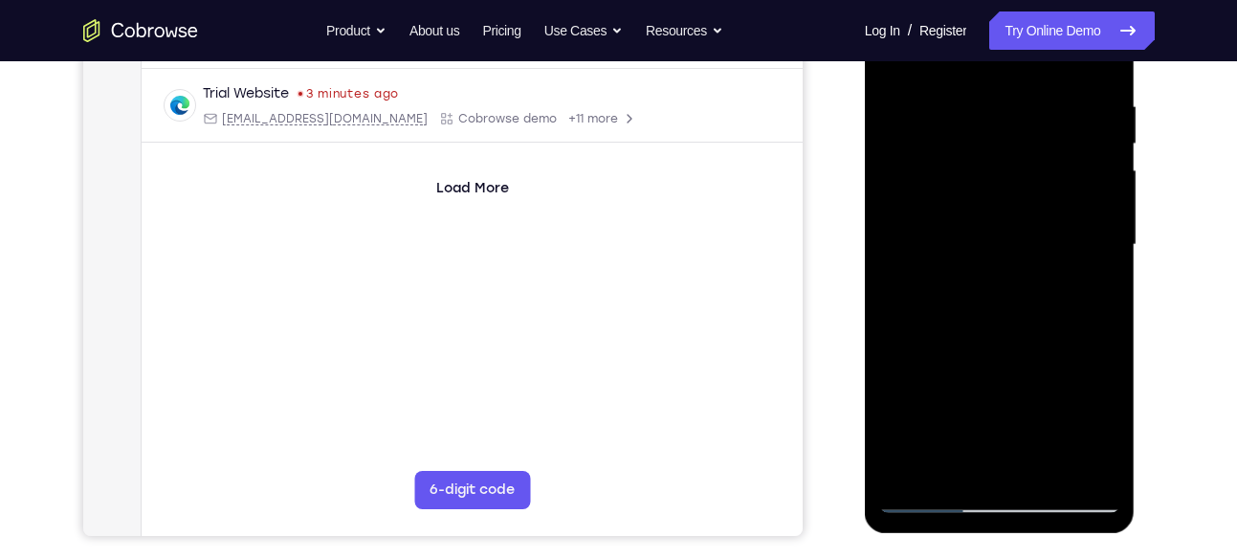
drag, startPoint x: 1006, startPoint y: 401, endPoint x: 982, endPoint y: 123, distance: 278.4
click at [982, 123] on div at bounding box center [999, 245] width 241 height 536
drag, startPoint x: 995, startPoint y: 380, endPoint x: 995, endPoint y: 161, distance: 219.0
click at [995, 161] on div at bounding box center [999, 245] width 241 height 536
drag, startPoint x: 1026, startPoint y: 411, endPoint x: 1008, endPoint y: 230, distance: 182.6
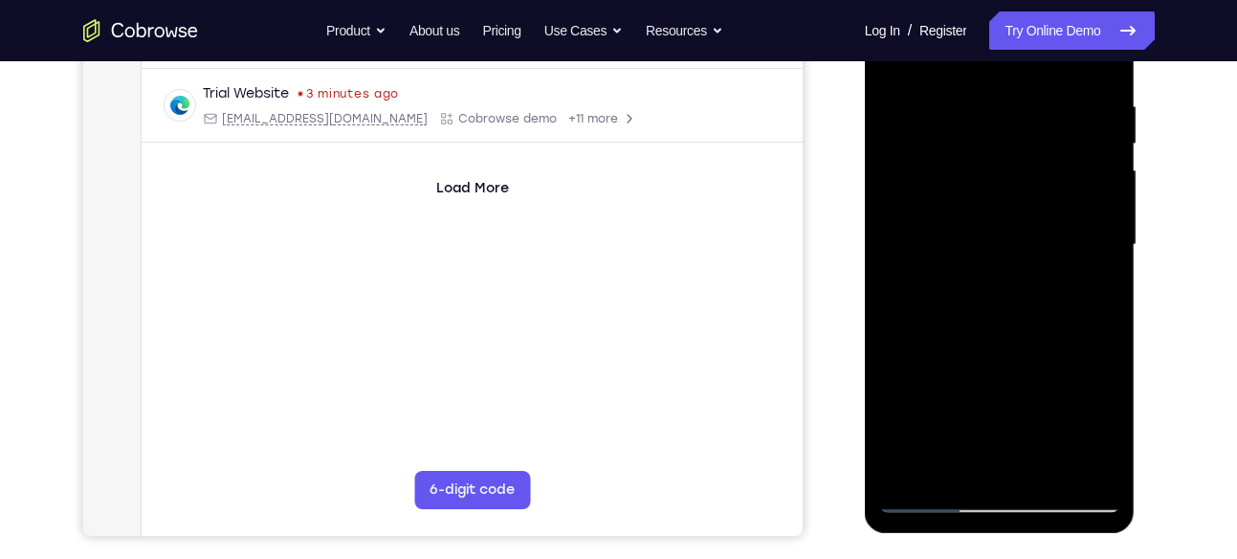
click at [1008, 230] on div at bounding box center [999, 245] width 241 height 536
drag, startPoint x: 1017, startPoint y: 377, endPoint x: 1018, endPoint y: 163, distance: 214.2
click at [1018, 163] on div at bounding box center [999, 245] width 241 height 536
drag, startPoint x: 1027, startPoint y: 427, endPoint x: 1027, endPoint y: 367, distance: 59.3
click at [1027, 367] on div at bounding box center [999, 245] width 241 height 536
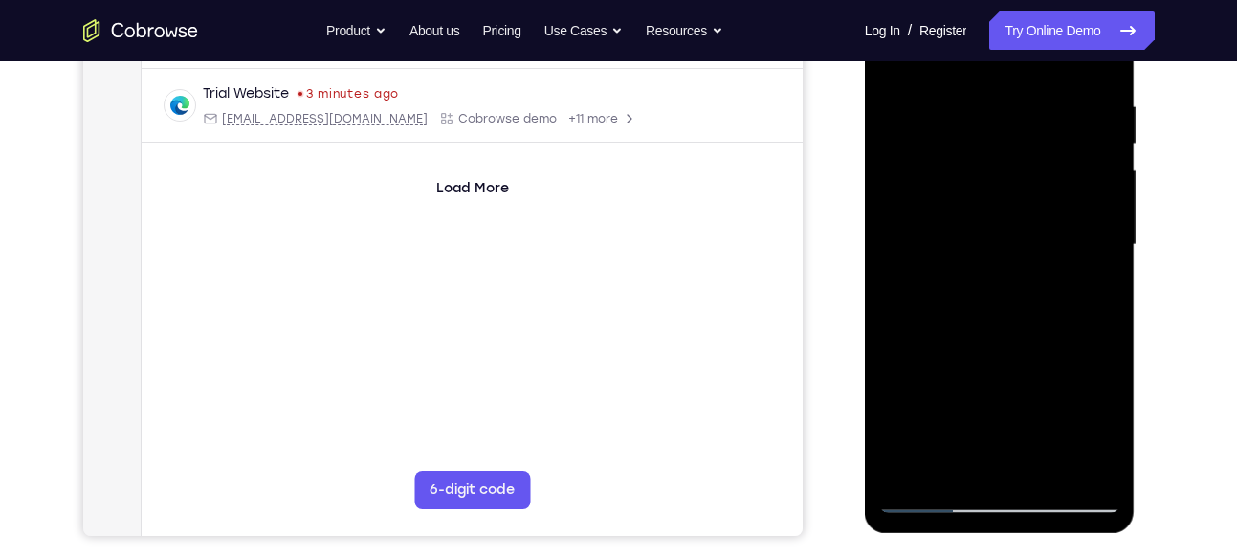
click at [929, 198] on div at bounding box center [999, 245] width 241 height 536
drag, startPoint x: 1014, startPoint y: 175, endPoint x: 1009, endPoint y: 393, distance: 218.1
click at [1009, 393] on div at bounding box center [999, 245] width 241 height 536
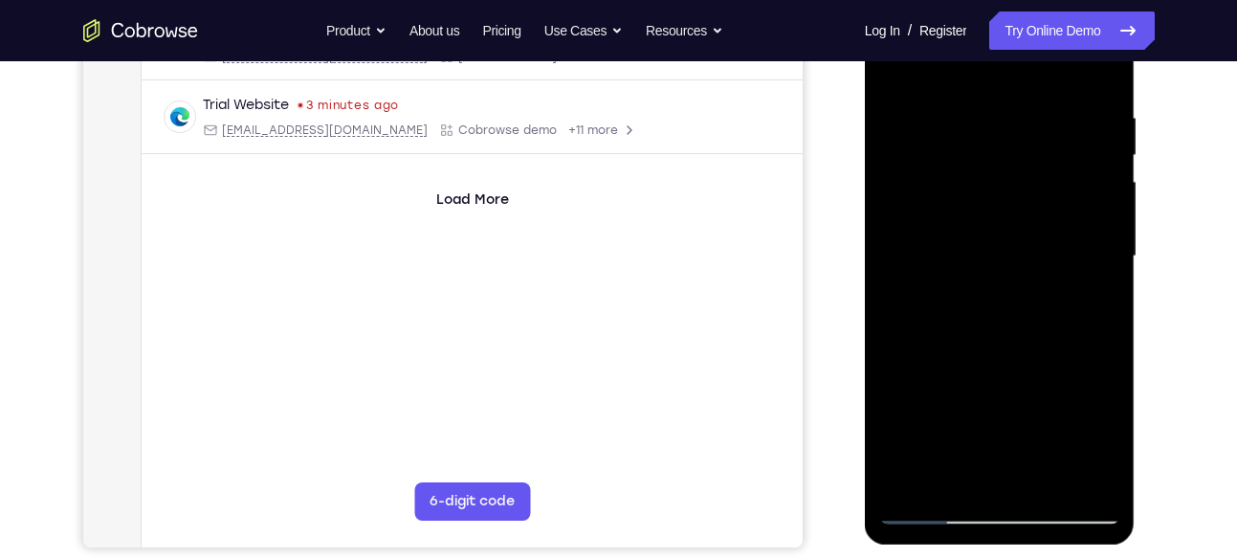
scroll to position [344, 0]
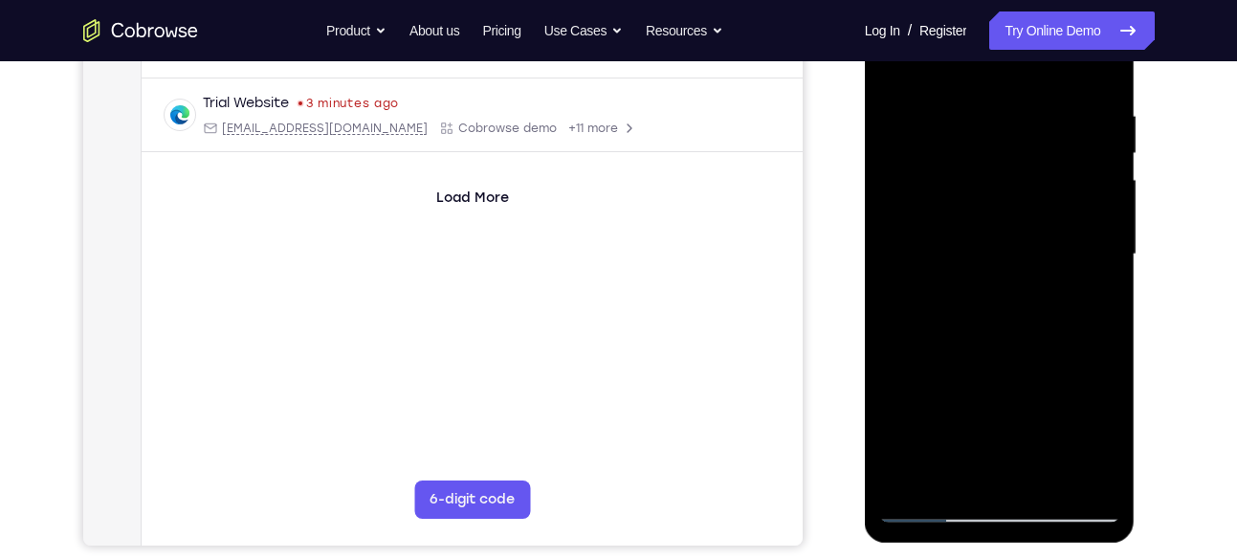
drag, startPoint x: 1016, startPoint y: 217, endPoint x: 976, endPoint y: 466, distance: 251.9
click at [976, 466] on div at bounding box center [999, 255] width 241 height 536
drag, startPoint x: 1025, startPoint y: 194, endPoint x: 1017, endPoint y: 392, distance: 198.2
click at [1017, 392] on div at bounding box center [999, 255] width 241 height 536
drag, startPoint x: 1019, startPoint y: 385, endPoint x: 1019, endPoint y: 225, distance: 160.7
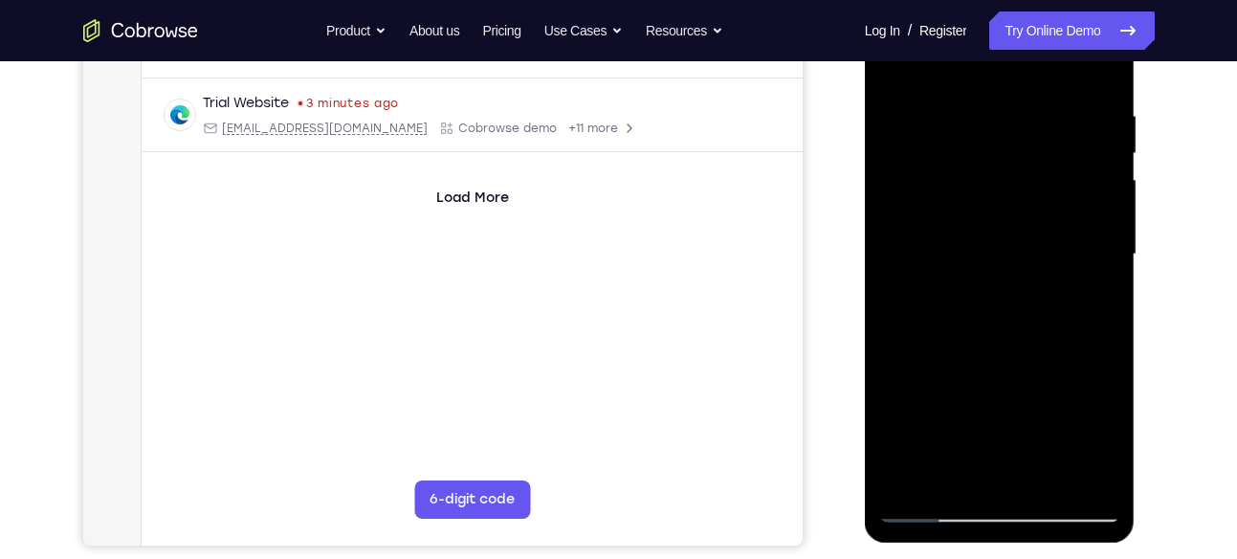
click at [1019, 225] on div at bounding box center [999, 255] width 241 height 536
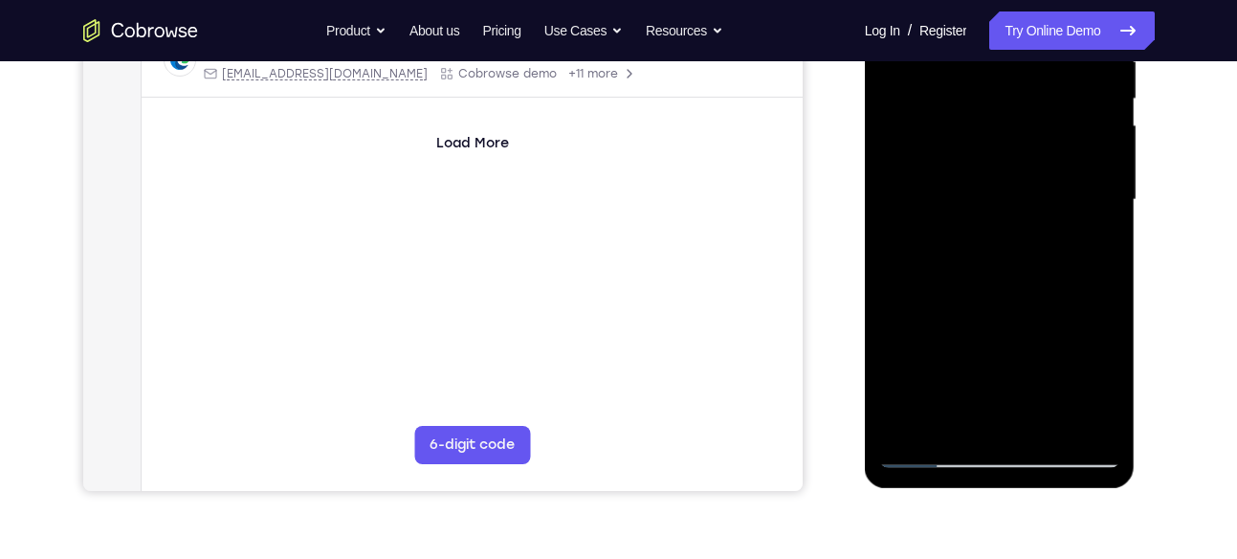
scroll to position [400, 0]
click at [907, 424] on div at bounding box center [999, 199] width 241 height 536
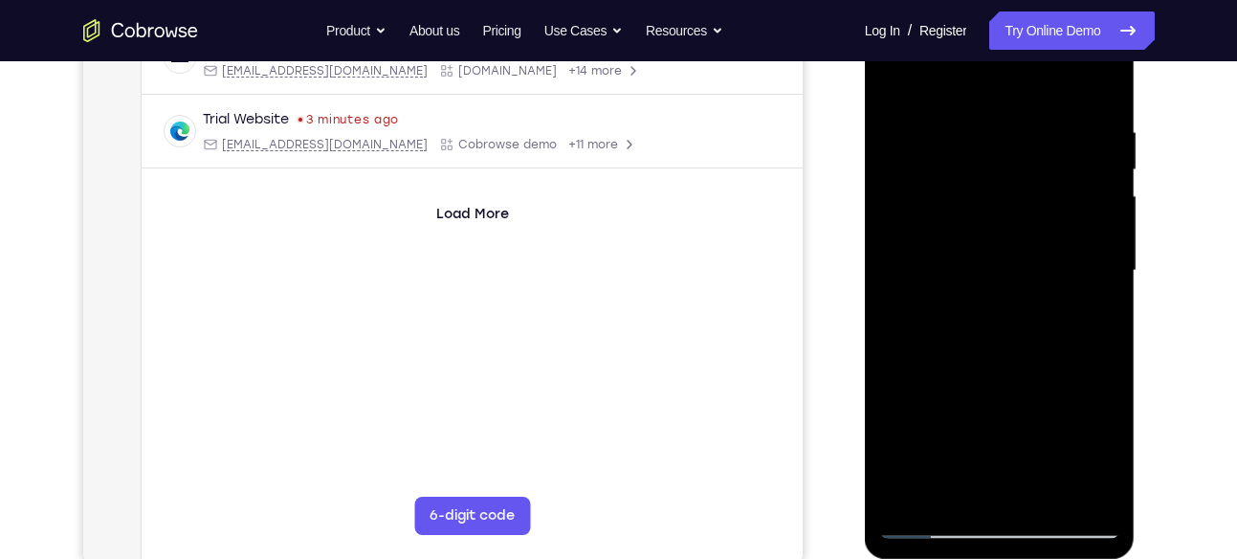
scroll to position [323, 0]
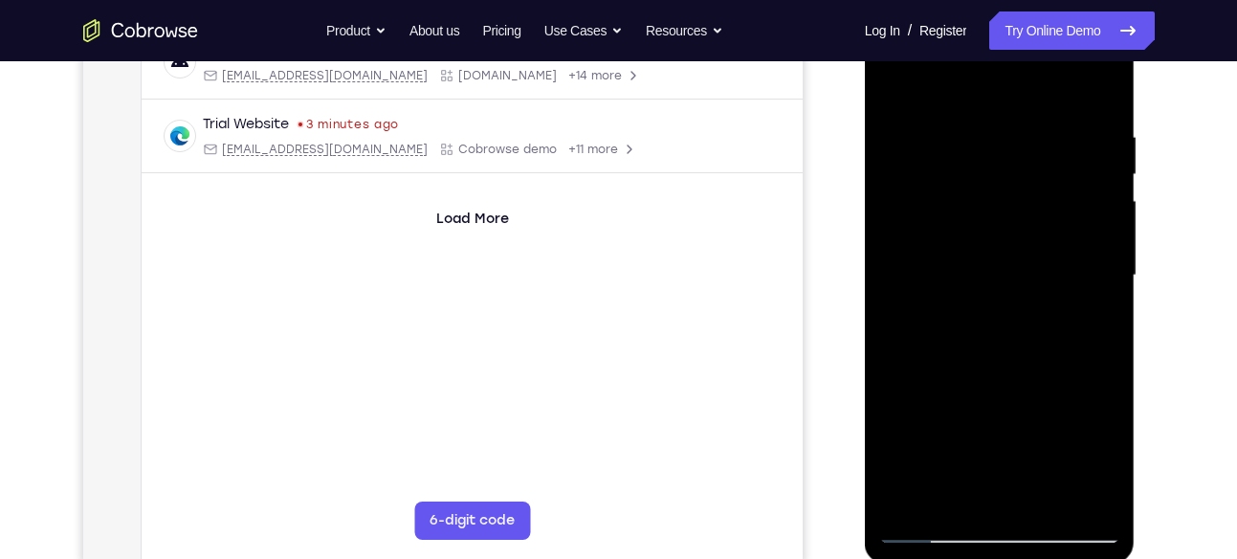
click at [977, 139] on div at bounding box center [999, 276] width 241 height 536
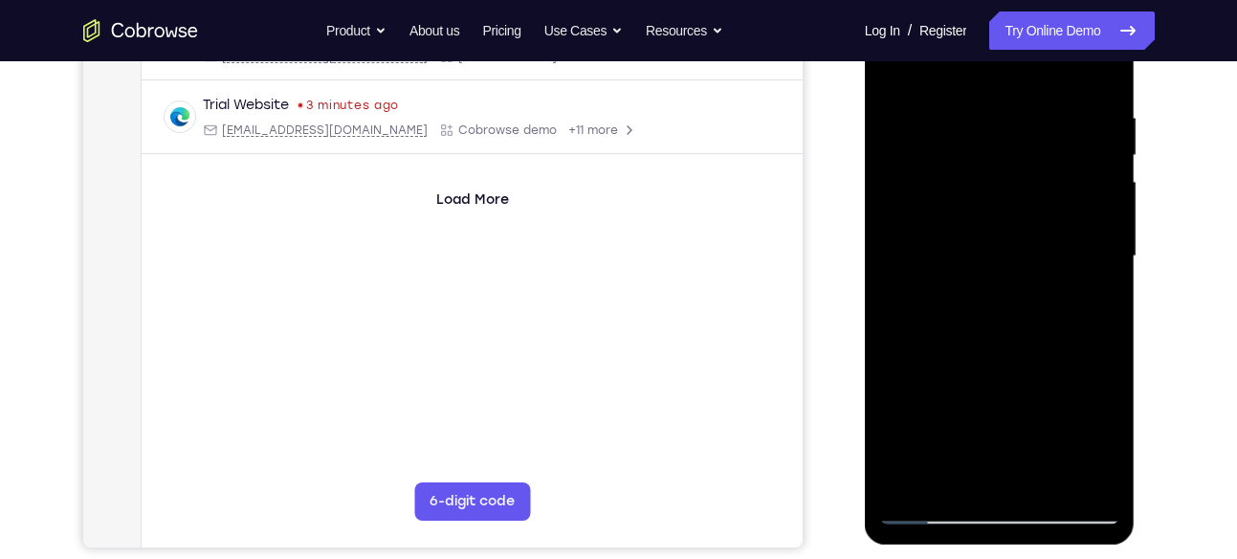
scroll to position [345, 0]
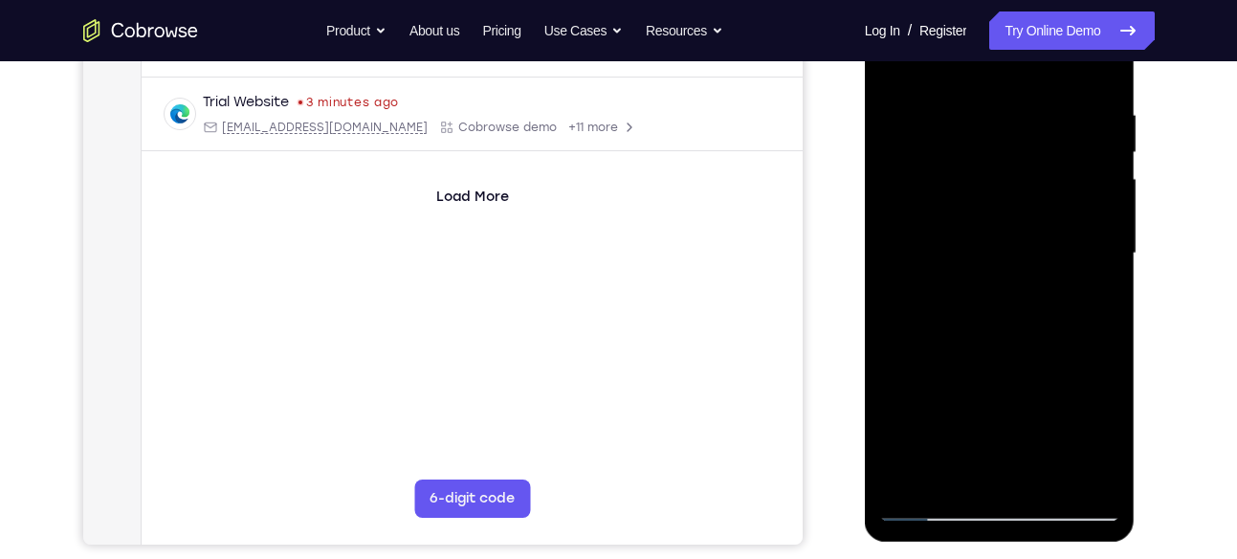
click at [1095, 223] on div at bounding box center [999, 254] width 241 height 536
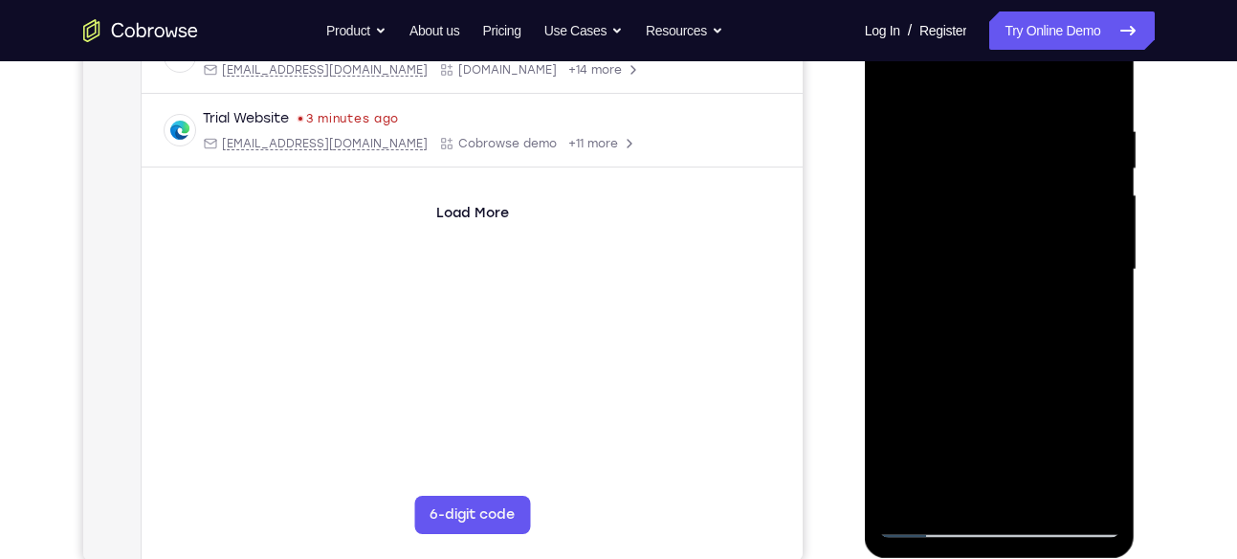
scroll to position [328, 0]
click at [1095, 223] on div at bounding box center [999, 271] width 241 height 536
click at [1090, 179] on div at bounding box center [999, 271] width 241 height 536
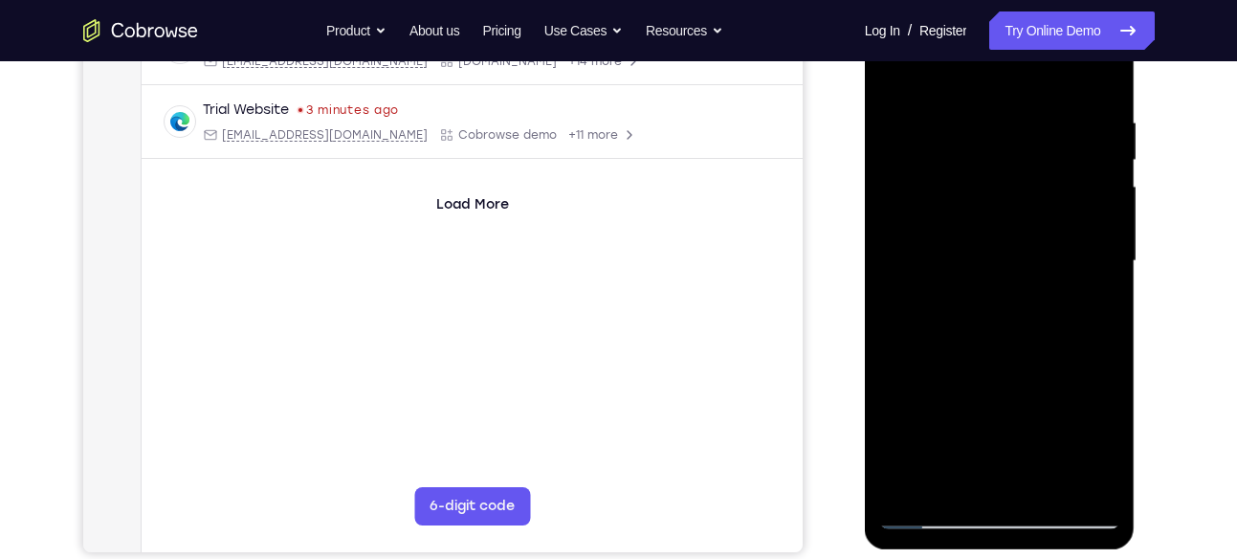
scroll to position [337, 0]
click at [1095, 208] on div at bounding box center [999, 262] width 241 height 536
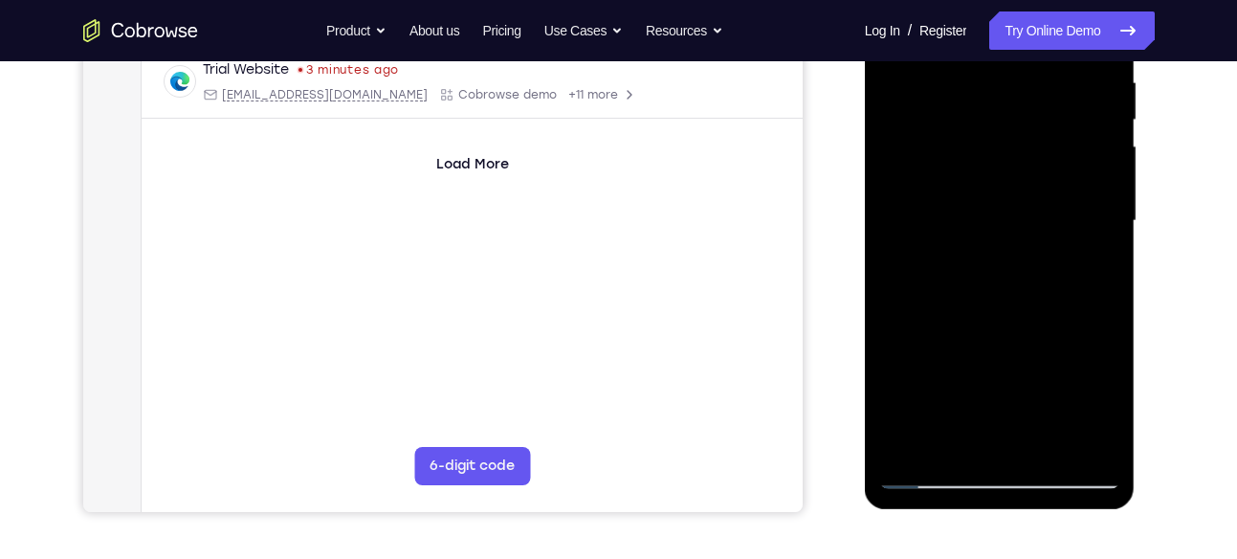
click at [1087, 229] on div at bounding box center [999, 221] width 241 height 536
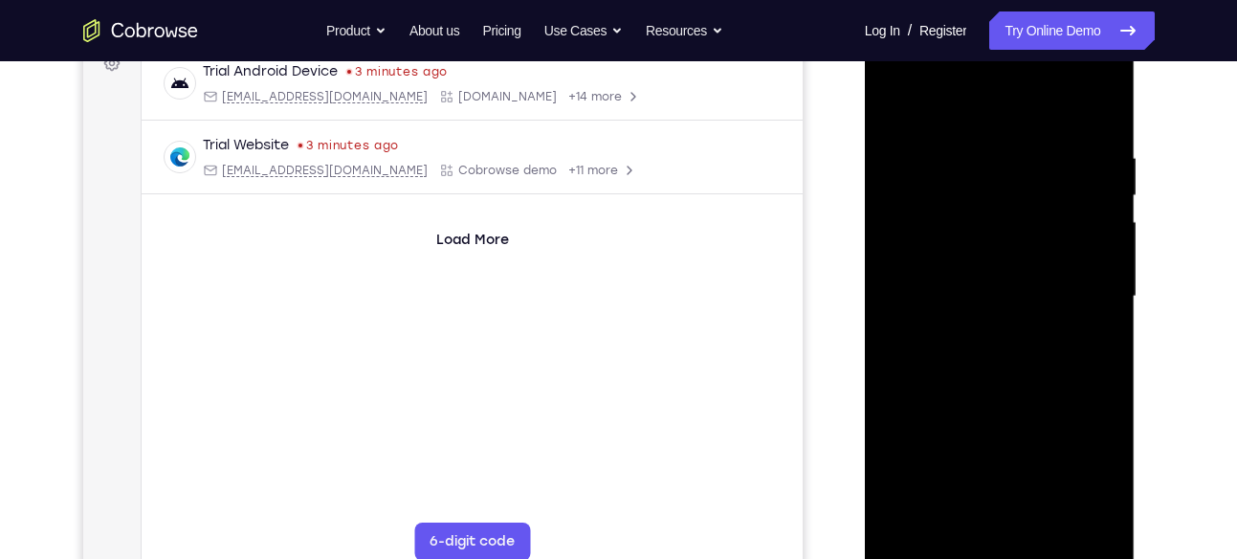
scroll to position [300, 0]
click at [1092, 181] on div at bounding box center [999, 299] width 241 height 536
click at [1092, 235] on div at bounding box center [999, 299] width 241 height 536
drag, startPoint x: 1096, startPoint y: 263, endPoint x: 1003, endPoint y: 275, distance: 93.6
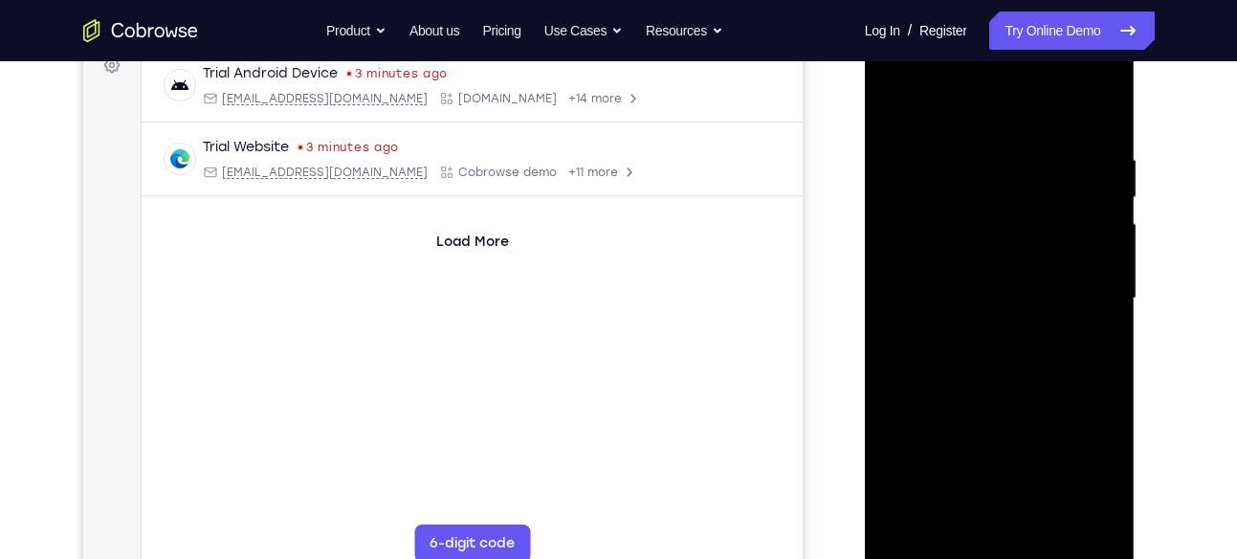
click at [1003, 275] on div at bounding box center [999, 299] width 241 height 536
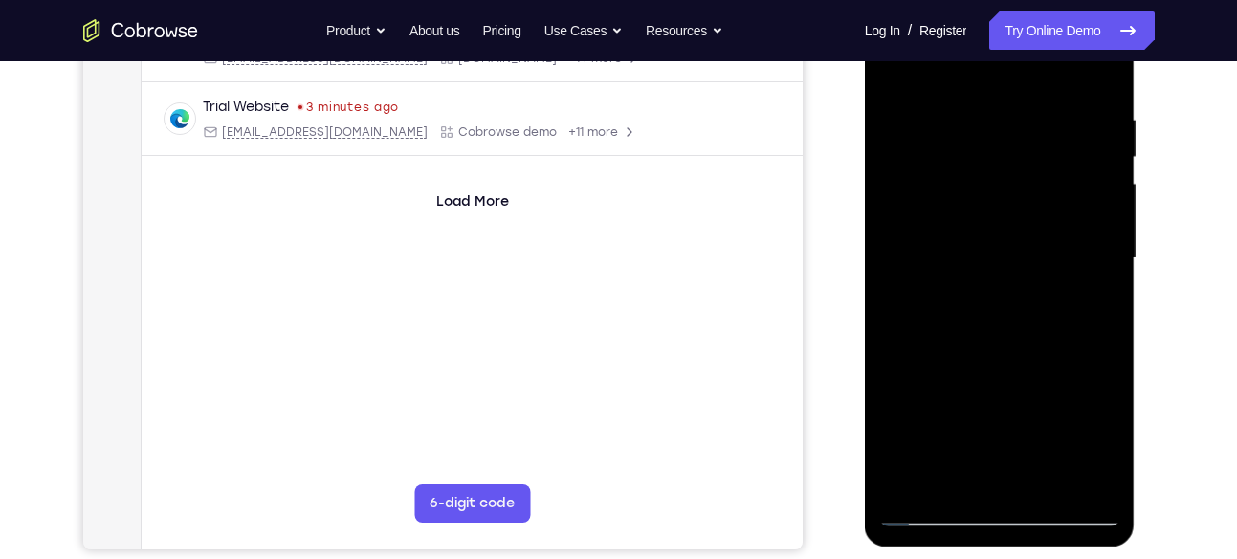
scroll to position [347, 0]
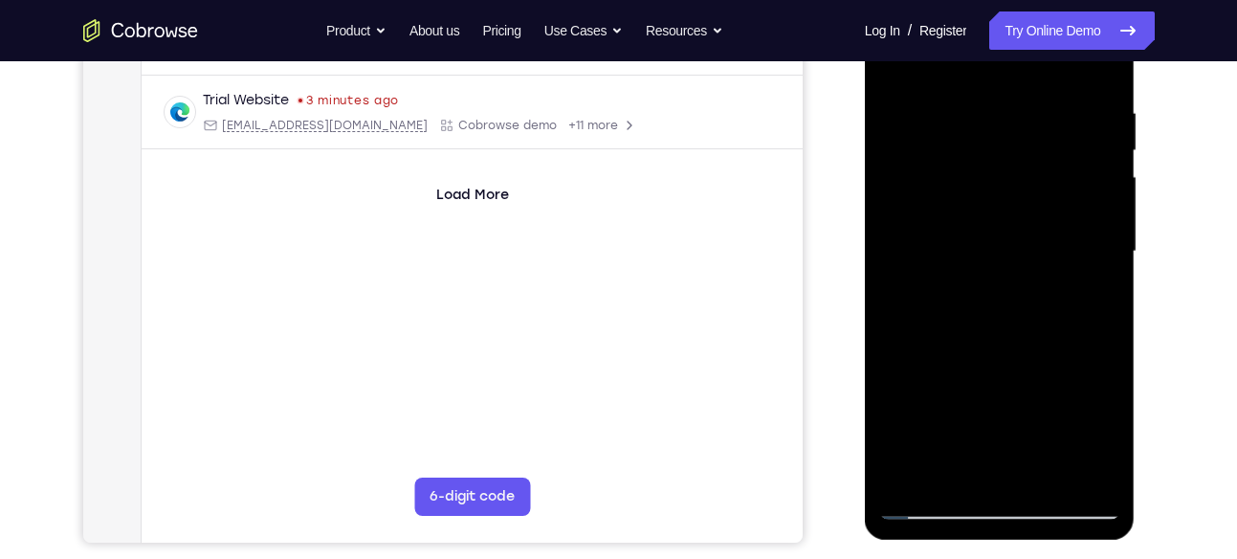
drag, startPoint x: 1092, startPoint y: 171, endPoint x: 1011, endPoint y: 240, distance: 106.5
click at [1011, 240] on div at bounding box center [999, 252] width 241 height 536
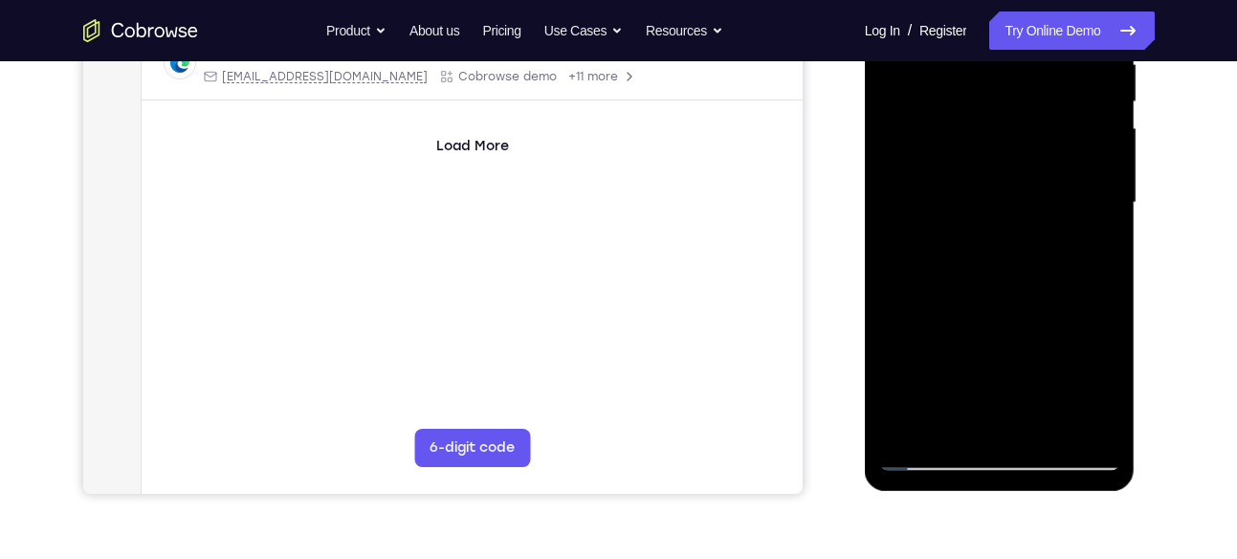
scroll to position [397, 0]
drag, startPoint x: 1090, startPoint y: 213, endPoint x: 1030, endPoint y: 242, distance: 66.7
click at [1030, 242] on div at bounding box center [999, 202] width 241 height 536
drag, startPoint x: 1073, startPoint y: 162, endPoint x: 1002, endPoint y: 191, distance: 76.7
click at [1002, 191] on div at bounding box center [999, 202] width 241 height 536
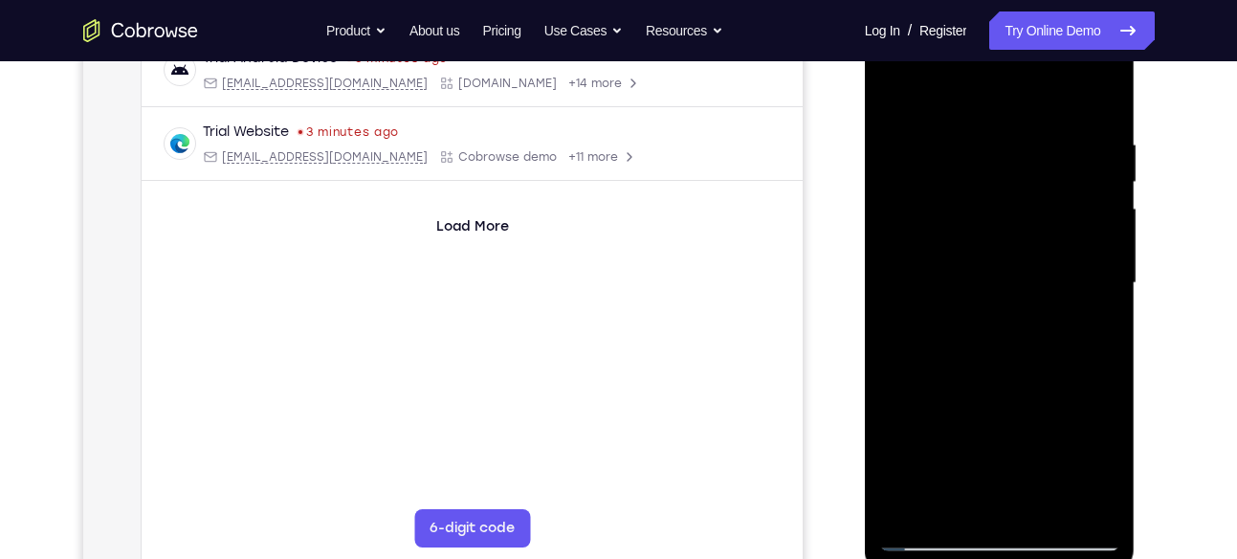
scroll to position [314, 0]
drag, startPoint x: 1039, startPoint y: 209, endPoint x: 989, endPoint y: 221, distance: 51.0
click at [989, 221] on div at bounding box center [999, 285] width 241 height 536
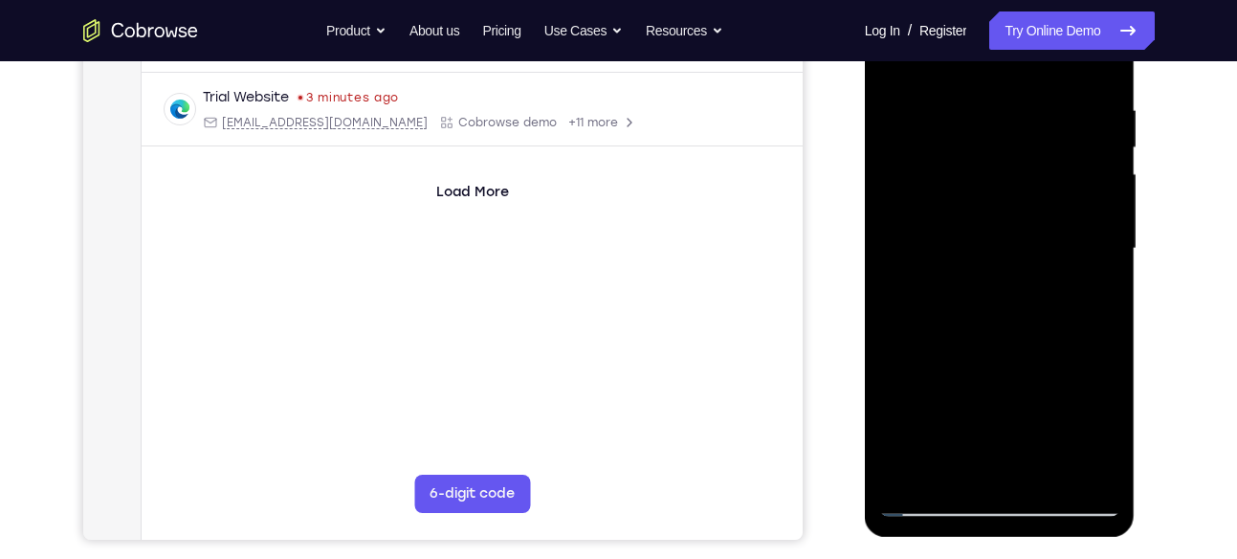
drag, startPoint x: 1100, startPoint y: 195, endPoint x: 1018, endPoint y: 219, distance: 85.7
click at [1018, 219] on div at bounding box center [999, 249] width 241 height 536
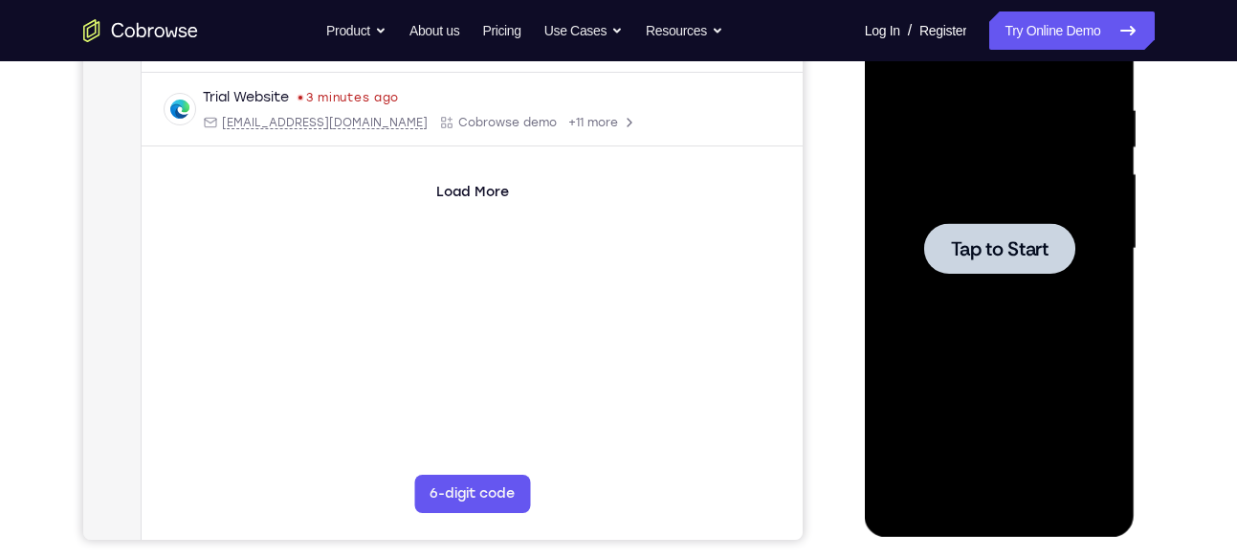
click at [1031, 240] on span "Tap to Start" at bounding box center [1000, 248] width 98 height 19
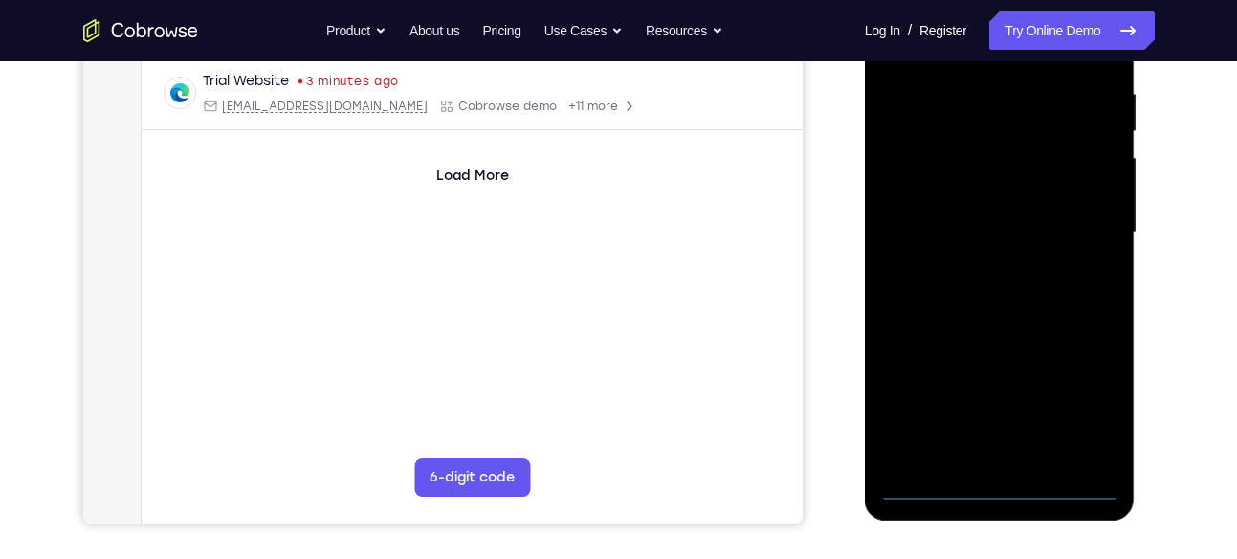
scroll to position [366, 0]
click at [994, 493] on div at bounding box center [999, 233] width 241 height 536
click at [1081, 408] on div at bounding box center [999, 233] width 241 height 536
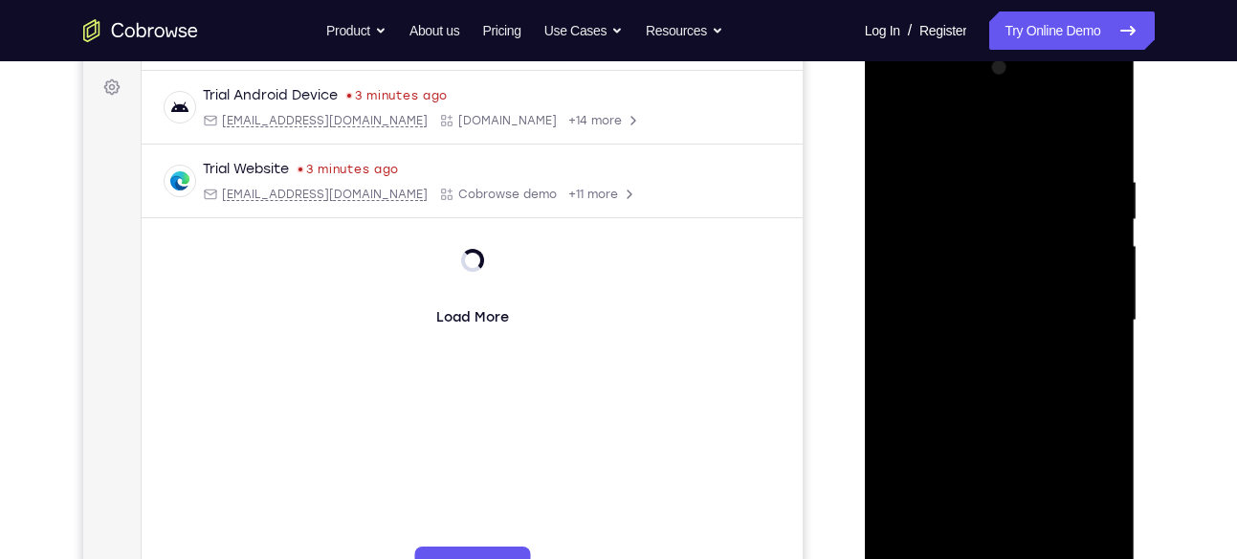
scroll to position [277, 0]
click at [906, 91] on div at bounding box center [999, 322] width 241 height 536
click at [1084, 327] on div at bounding box center [999, 322] width 241 height 536
click at [972, 357] on div at bounding box center [999, 322] width 241 height 536
click at [978, 313] on div at bounding box center [999, 322] width 241 height 536
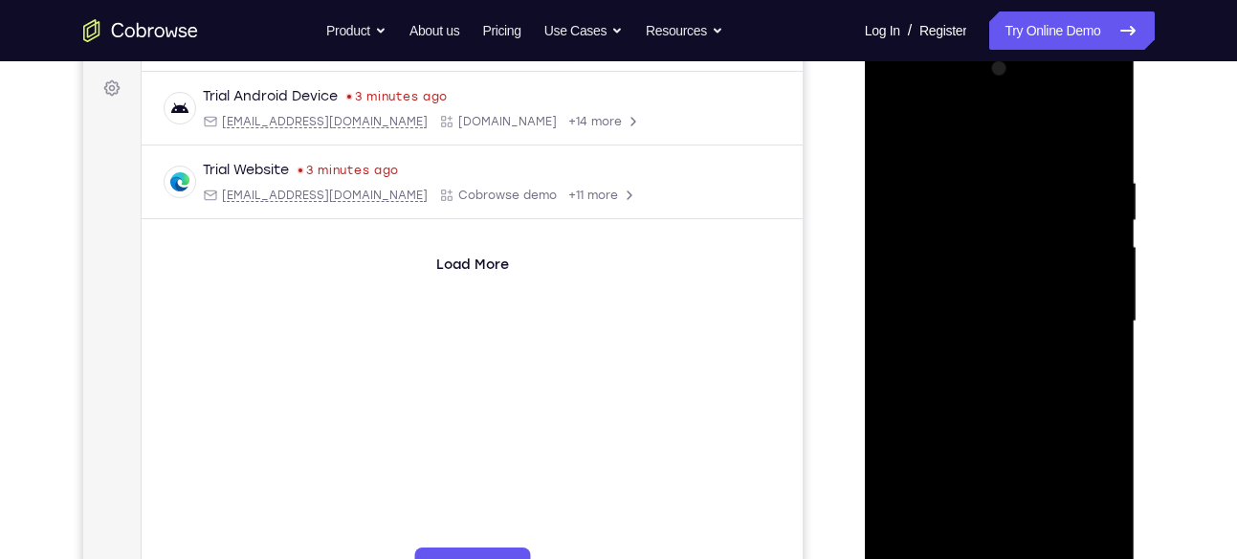
click at [977, 285] on div at bounding box center [999, 322] width 241 height 536
click at [950, 320] on div at bounding box center [999, 322] width 241 height 536
click at [945, 393] on div at bounding box center [999, 322] width 241 height 536
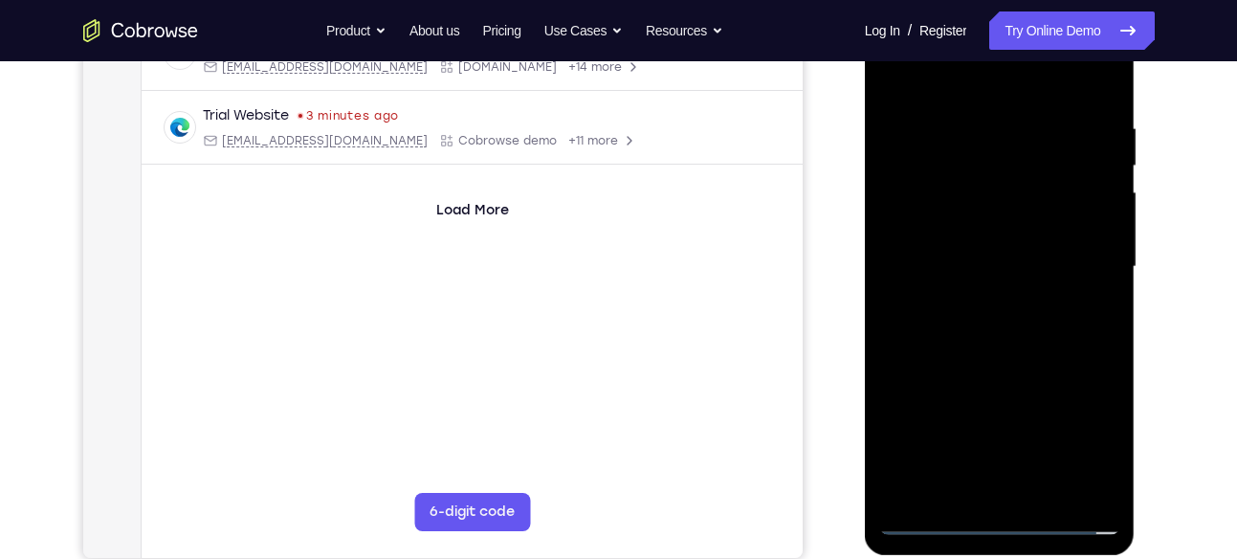
scroll to position [333, 0]
click at [1031, 319] on div at bounding box center [999, 266] width 241 height 536
click at [1062, 340] on div at bounding box center [999, 266] width 241 height 536
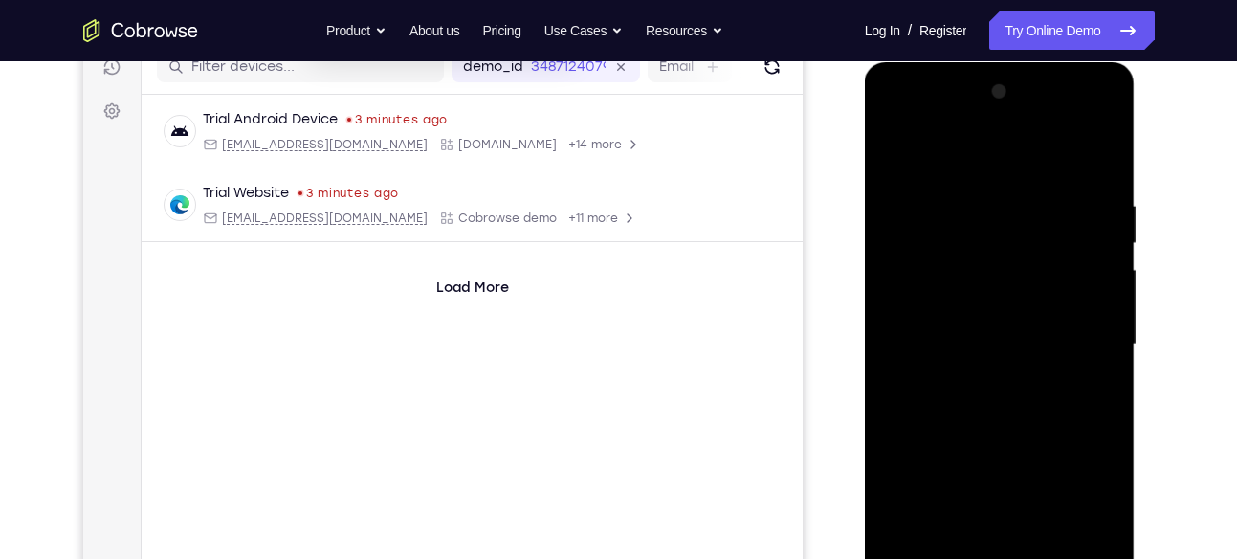
scroll to position [255, 0]
click at [1049, 400] on div at bounding box center [999, 344] width 241 height 536
drag, startPoint x: 982, startPoint y: 166, endPoint x: 994, endPoint y: 117, distance: 51.0
click at [994, 117] on div at bounding box center [999, 344] width 241 height 536
click at [994, 123] on div at bounding box center [999, 344] width 241 height 536
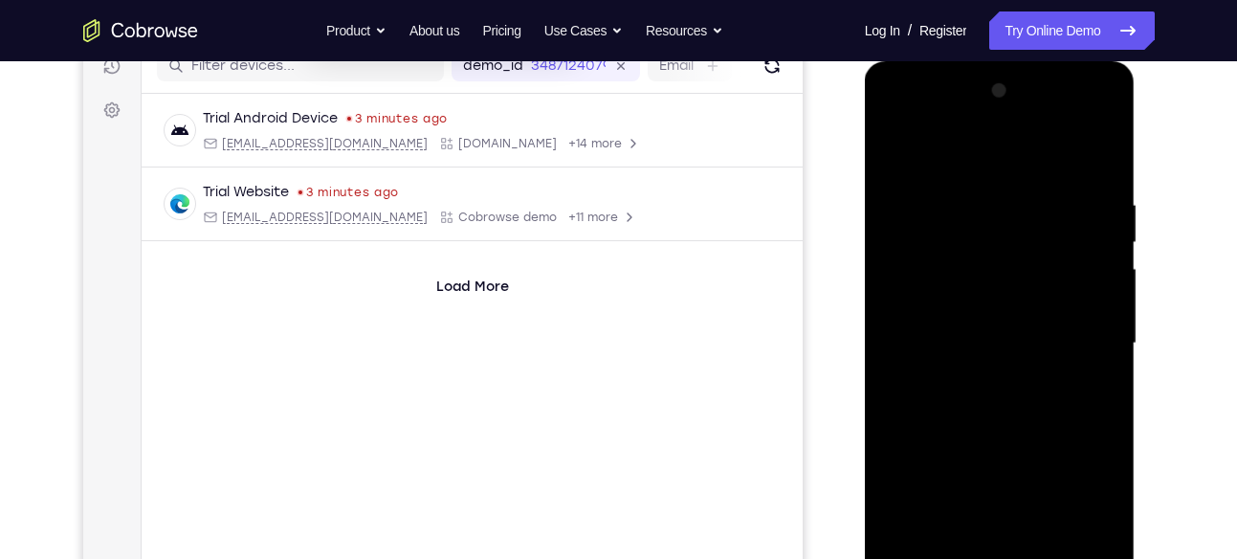
click at [958, 149] on div at bounding box center [999, 344] width 241 height 536
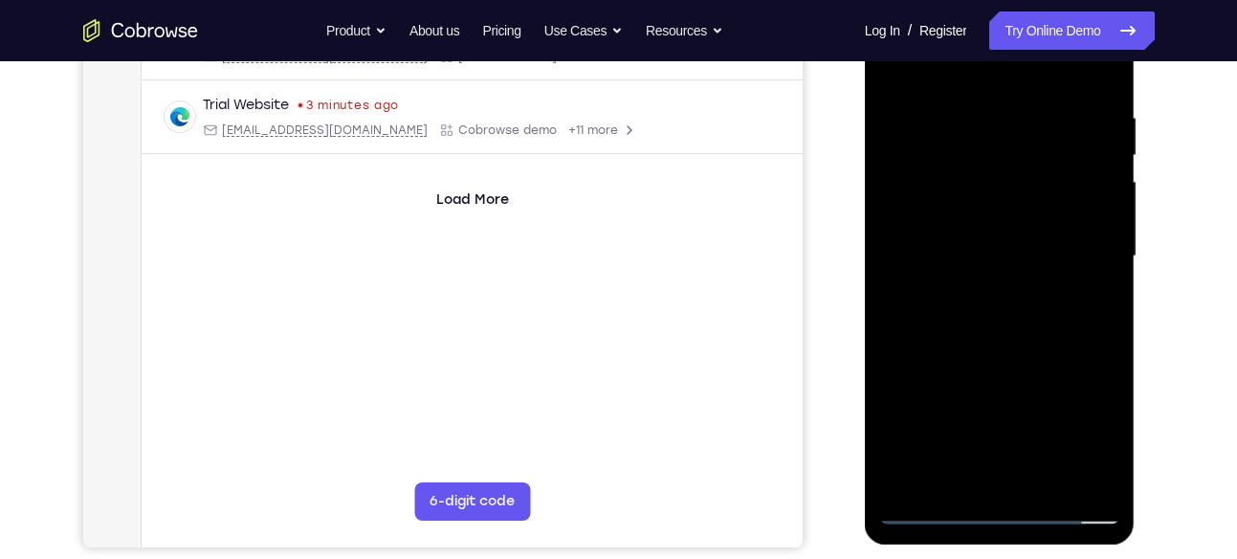
scroll to position [339, 0]
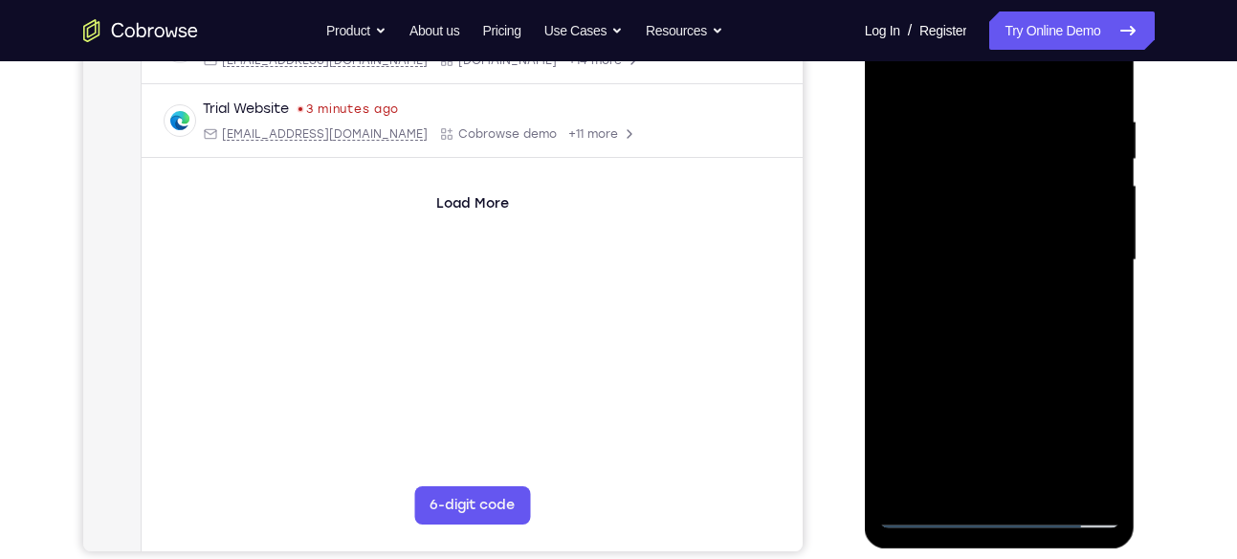
click at [1087, 259] on div at bounding box center [999, 260] width 241 height 536
click at [935, 161] on div at bounding box center [999, 260] width 241 height 536
click at [964, 218] on div at bounding box center [999, 260] width 241 height 536
click at [930, 262] on div at bounding box center [999, 260] width 241 height 536
click at [928, 314] on div at bounding box center [999, 260] width 241 height 536
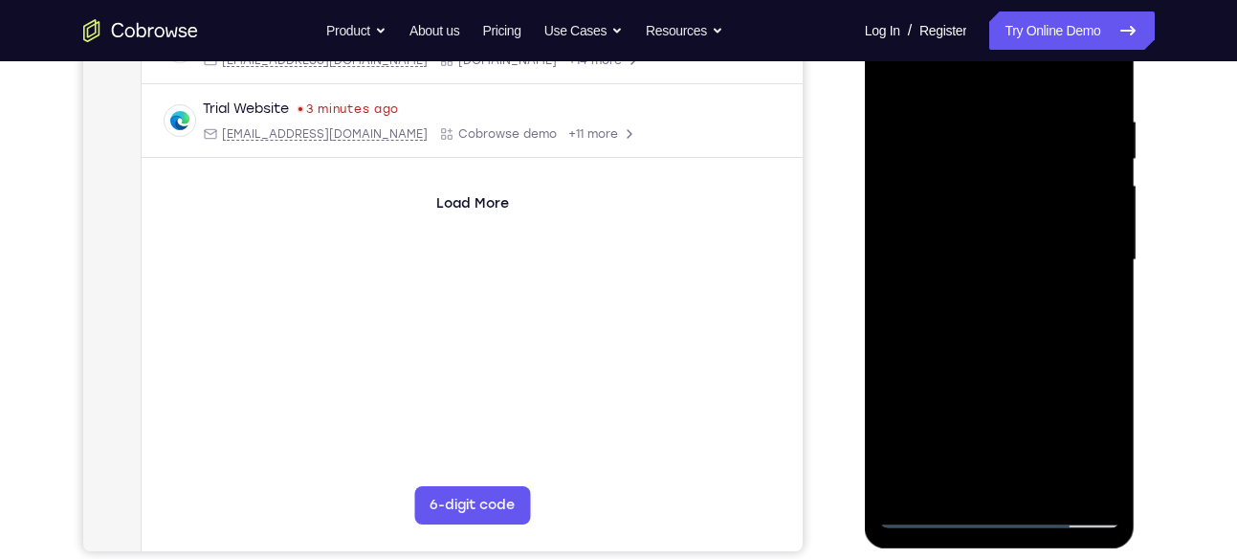
click at [1039, 325] on div at bounding box center [999, 260] width 241 height 536
click at [1003, 324] on div at bounding box center [999, 260] width 241 height 536
click at [1052, 311] on div at bounding box center [999, 260] width 241 height 536
click at [1093, 285] on div at bounding box center [999, 260] width 241 height 536
click at [991, 267] on div at bounding box center [999, 260] width 241 height 536
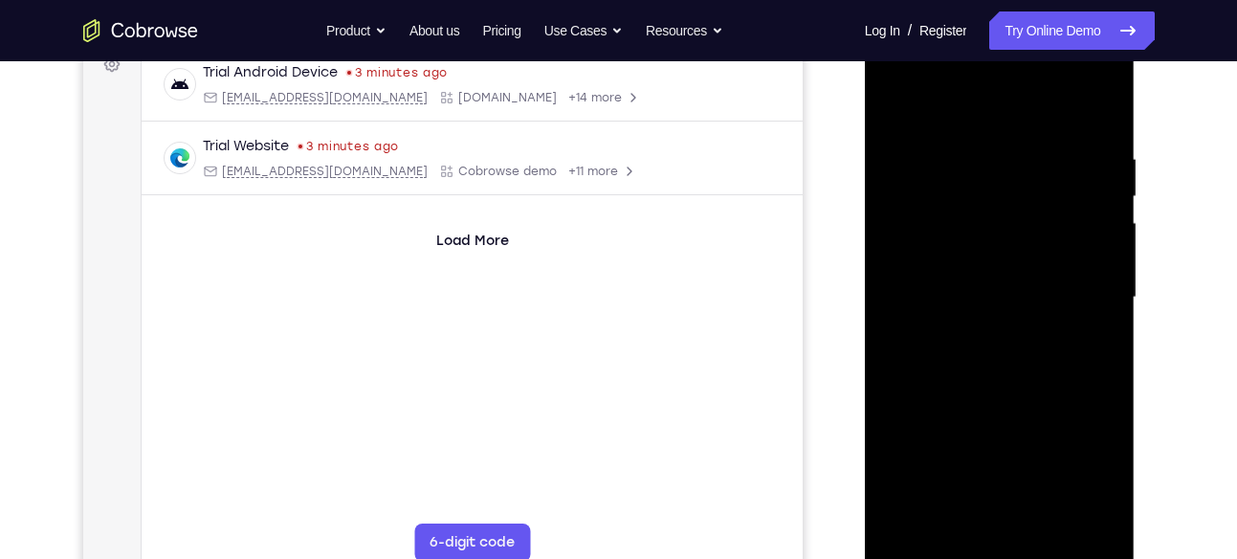
scroll to position [320, 0]
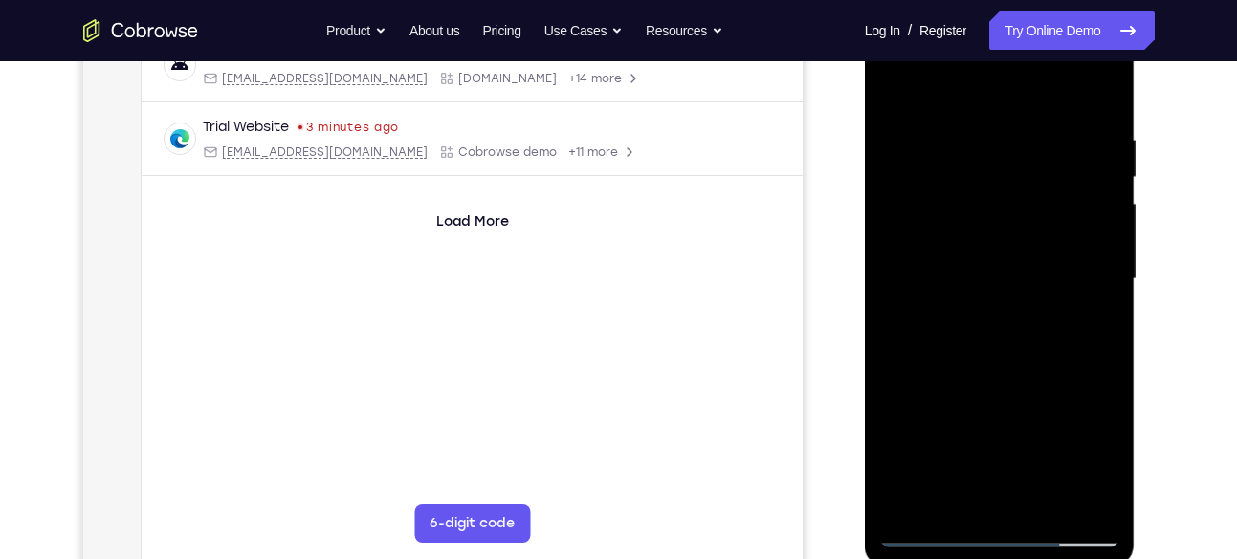
click at [1026, 373] on div at bounding box center [999, 279] width 241 height 536
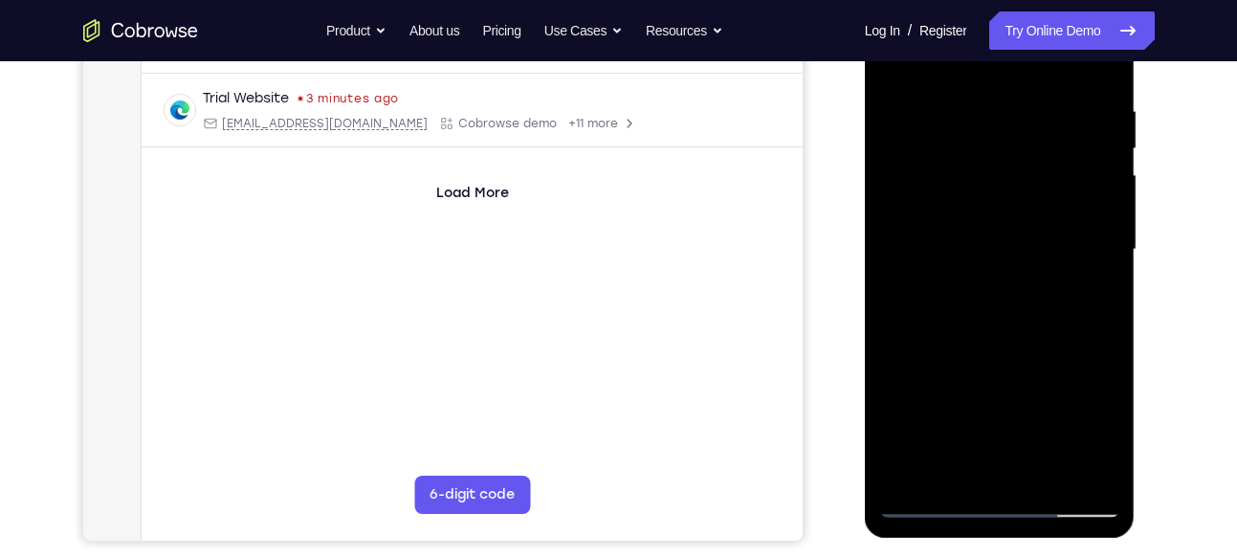
click at [1100, 473] on div at bounding box center [999, 250] width 241 height 536
click at [1051, 480] on div at bounding box center [999, 250] width 241 height 536
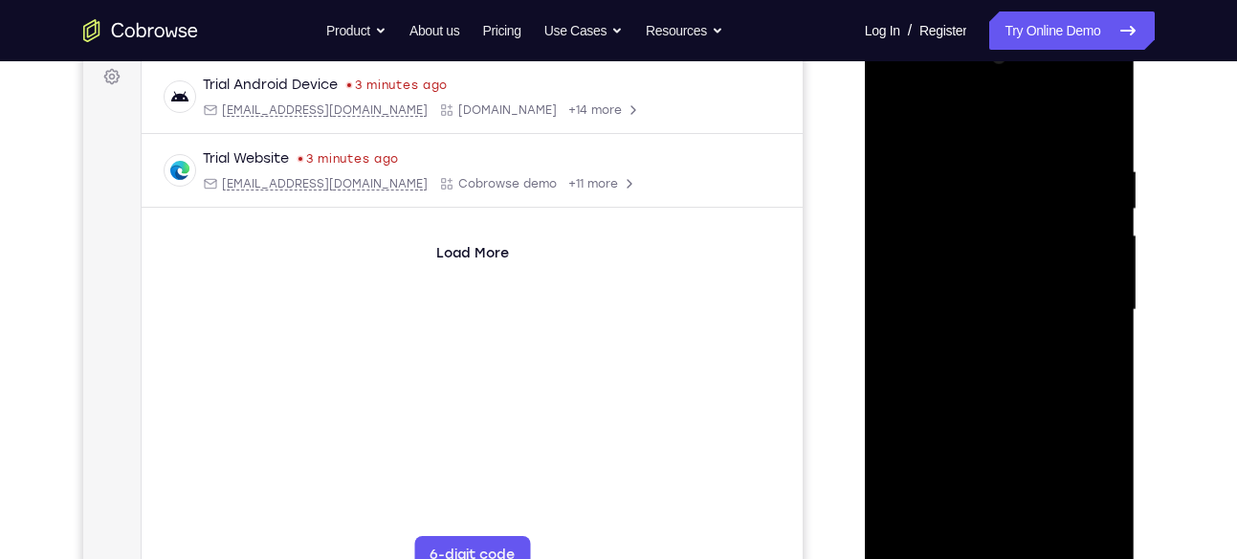
scroll to position [280, 0]
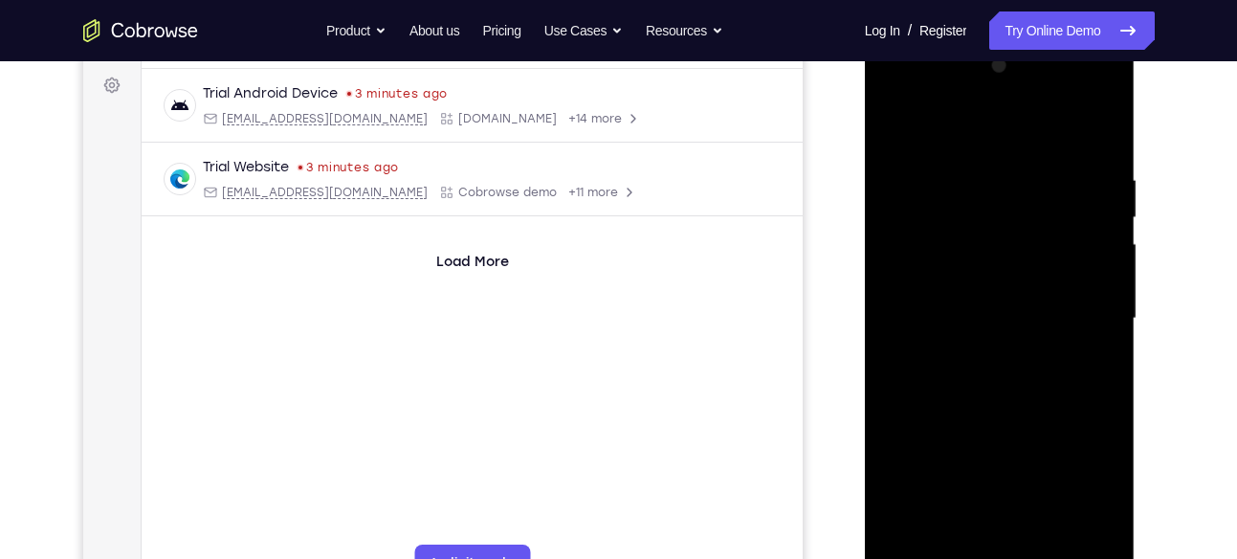
click at [981, 422] on div at bounding box center [999, 319] width 241 height 536
click at [954, 152] on div at bounding box center [999, 319] width 241 height 536
drag, startPoint x: 957, startPoint y: 321, endPoint x: 966, endPoint y: 198, distance: 123.7
click at [966, 198] on div at bounding box center [999, 319] width 241 height 536
drag, startPoint x: 958, startPoint y: 336, endPoint x: 963, endPoint y: 224, distance: 112.0
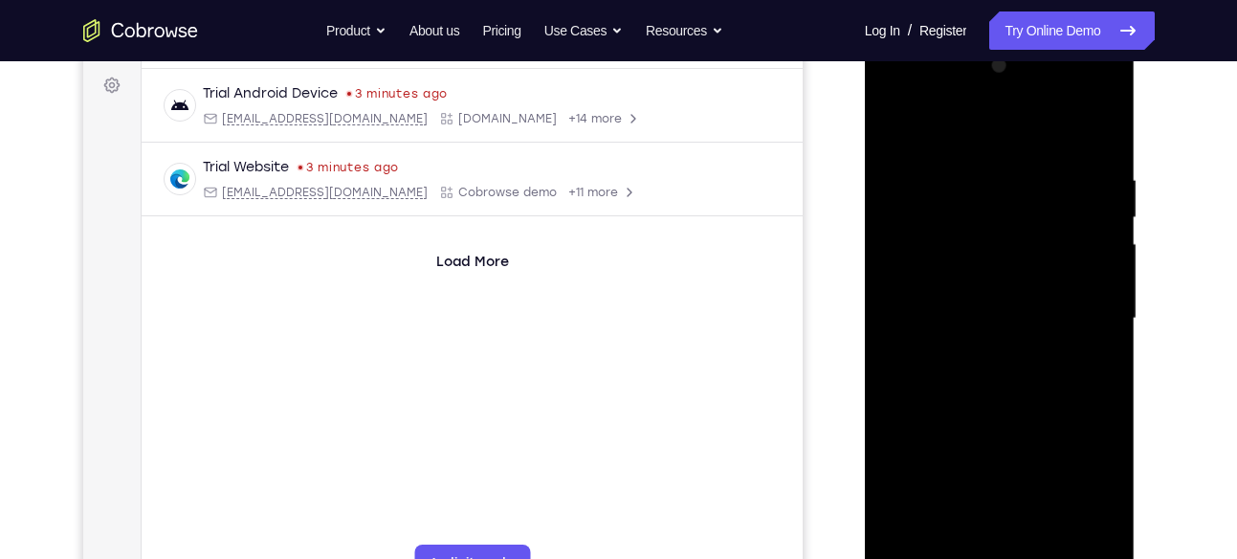
click at [963, 224] on div at bounding box center [999, 319] width 241 height 536
drag, startPoint x: 975, startPoint y: 348, endPoint x: 995, endPoint y: 230, distance: 119.3
click at [995, 230] on div at bounding box center [999, 319] width 241 height 536
click at [952, 266] on div at bounding box center [999, 319] width 241 height 536
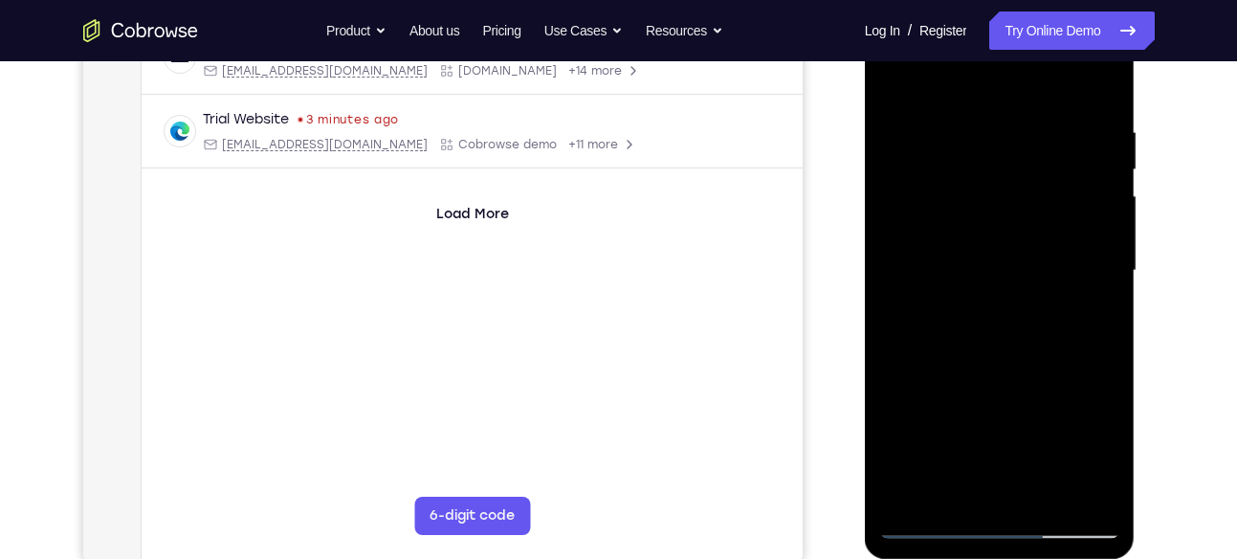
scroll to position [327, 0]
click at [1090, 318] on div at bounding box center [999, 272] width 241 height 536
click at [892, 82] on div at bounding box center [999, 272] width 241 height 536
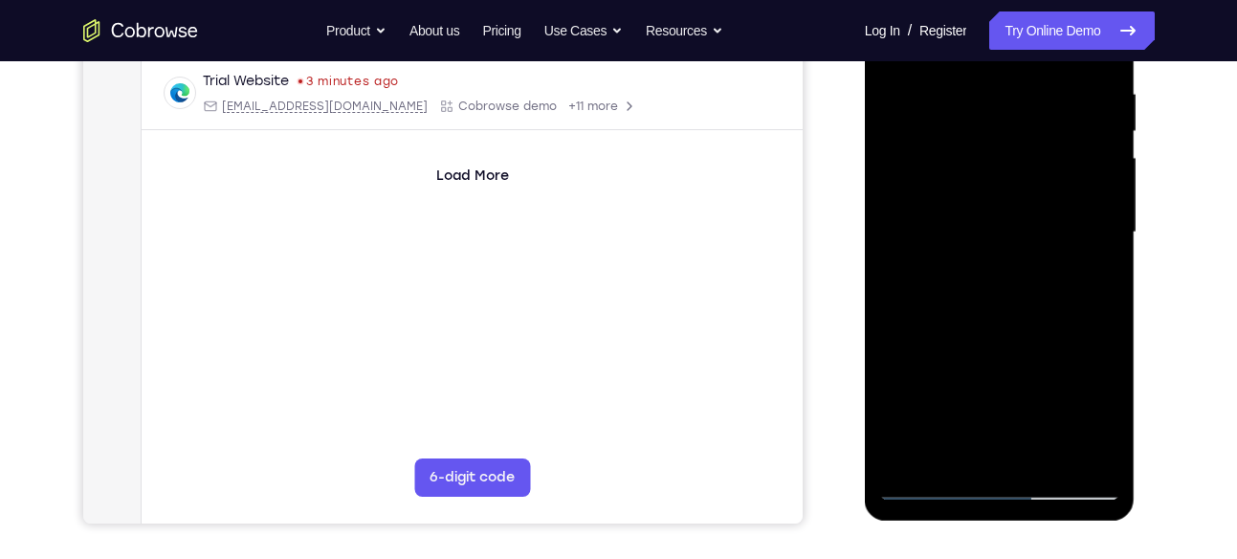
scroll to position [365, 0]
click at [1021, 243] on div at bounding box center [999, 234] width 241 height 536
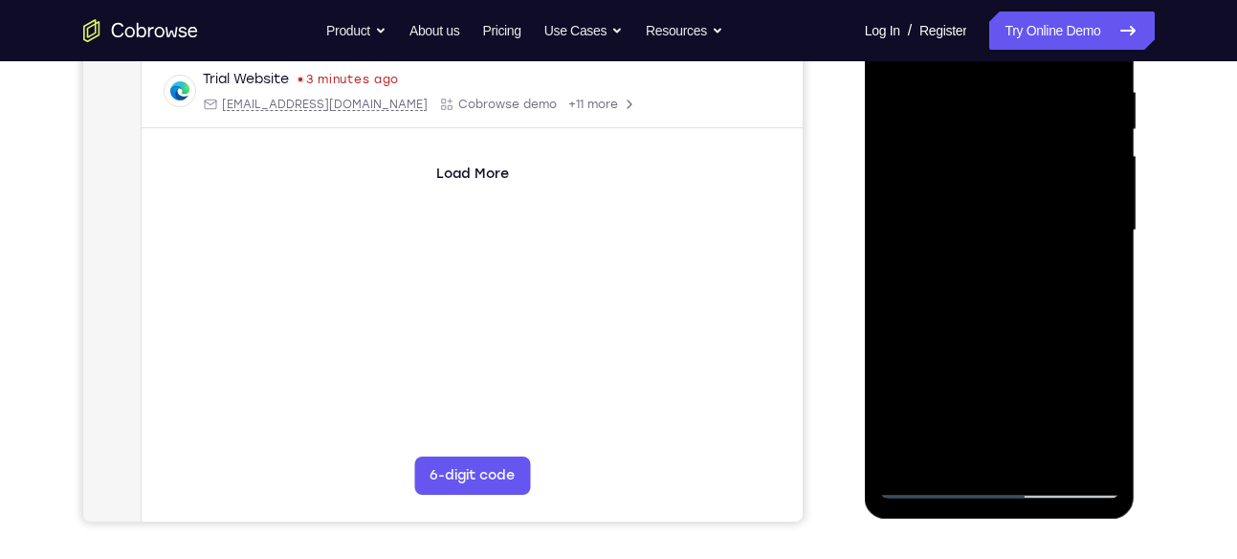
scroll to position [371, 0]
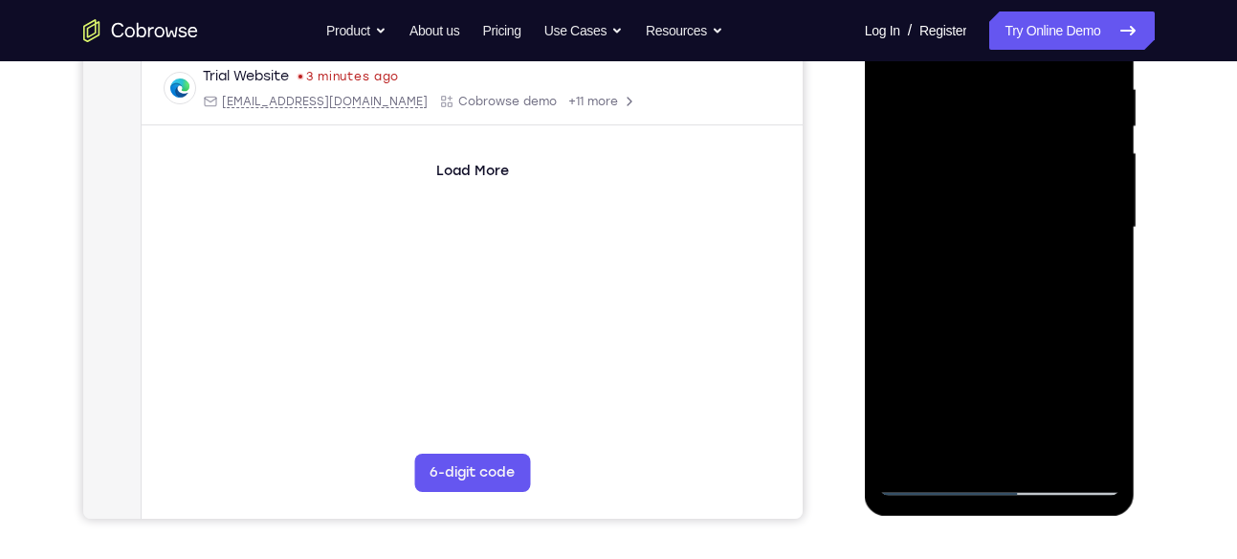
click at [1100, 279] on div at bounding box center [999, 228] width 241 height 536
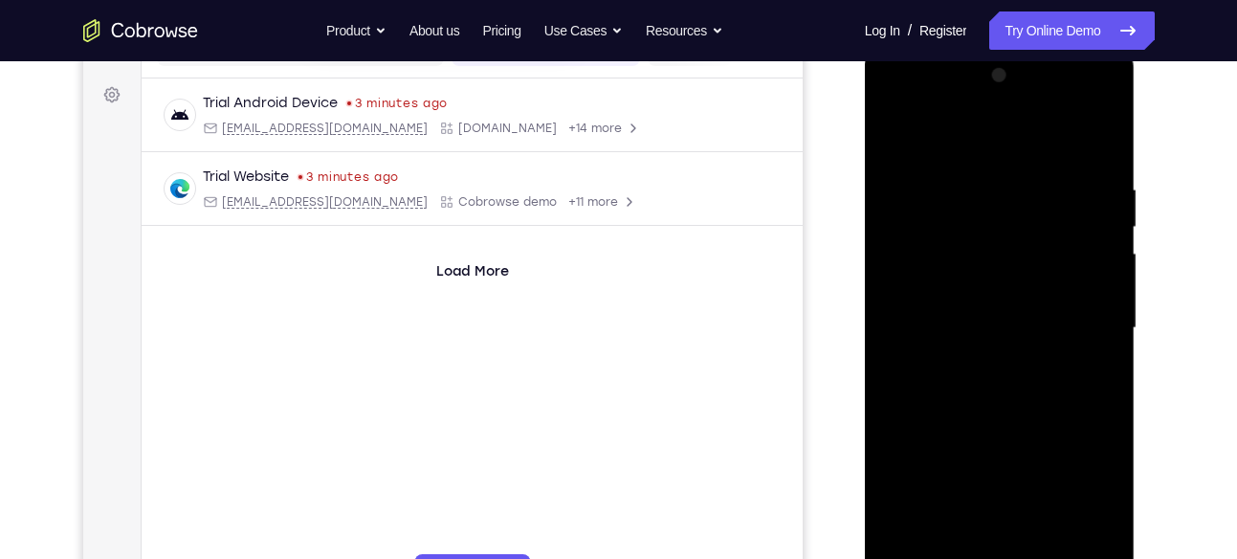
scroll to position [269, 0]
click at [889, 139] on div at bounding box center [999, 330] width 241 height 536
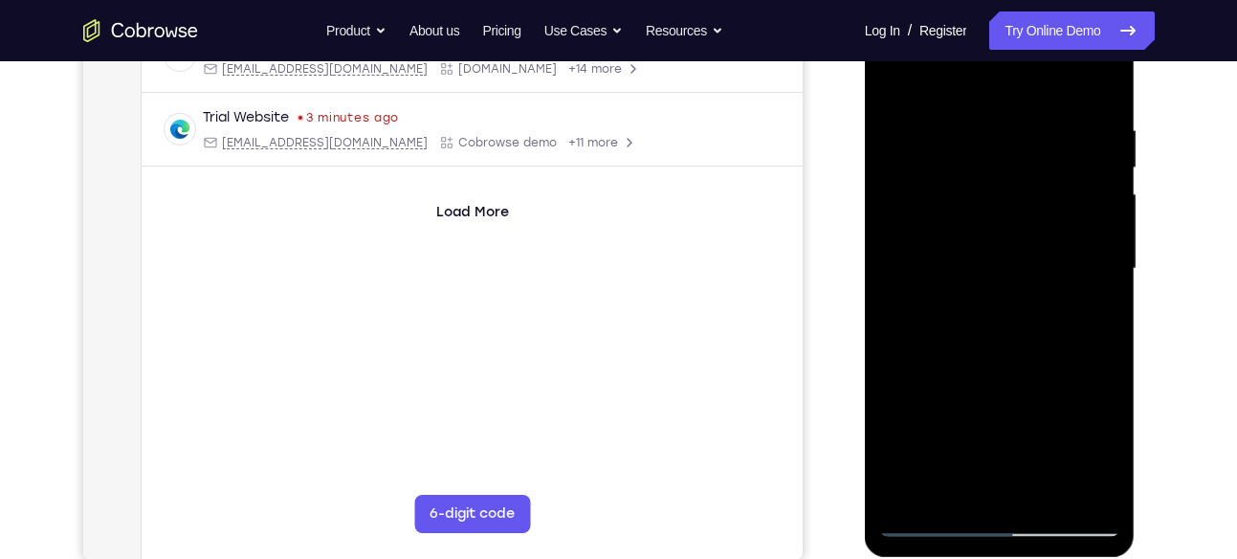
scroll to position [334, 0]
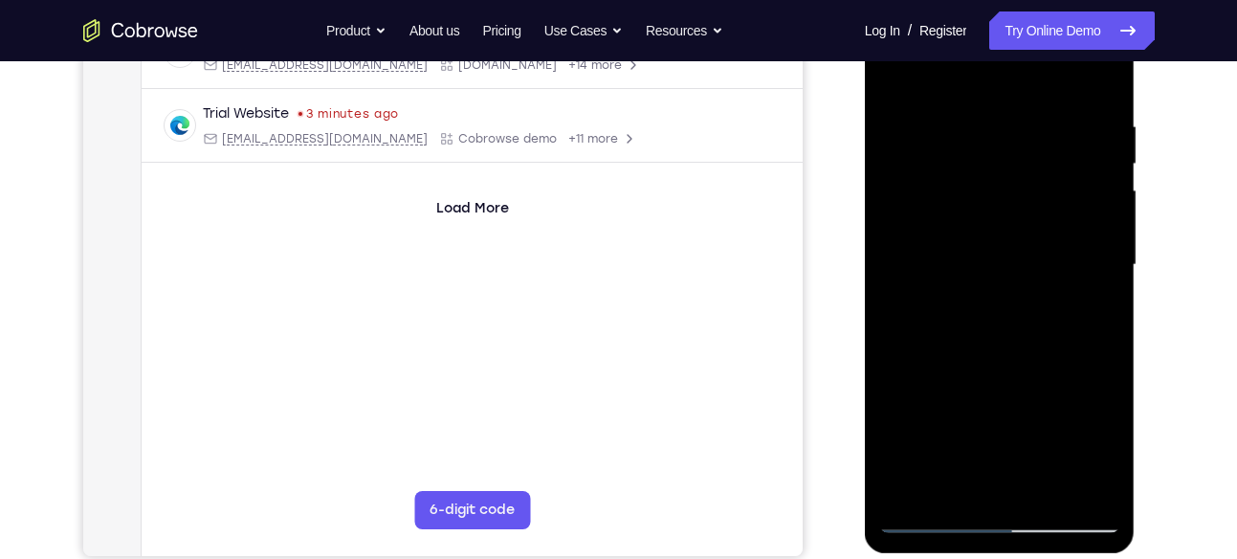
click at [1042, 491] on div at bounding box center [999, 265] width 241 height 536
click at [976, 277] on div at bounding box center [999, 265] width 241 height 536
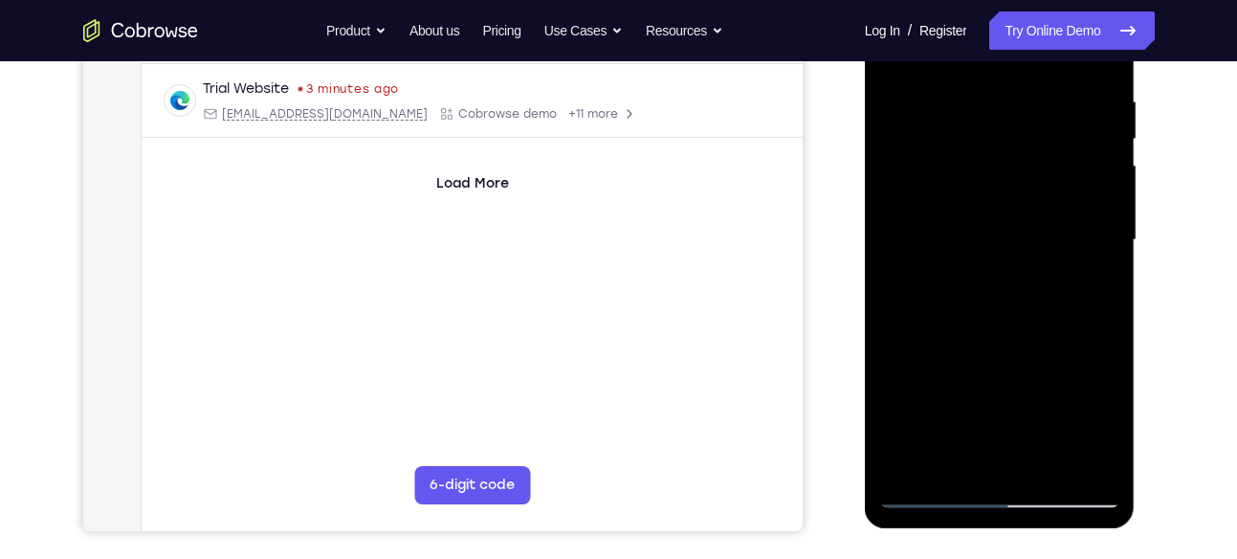
scroll to position [363, 0]
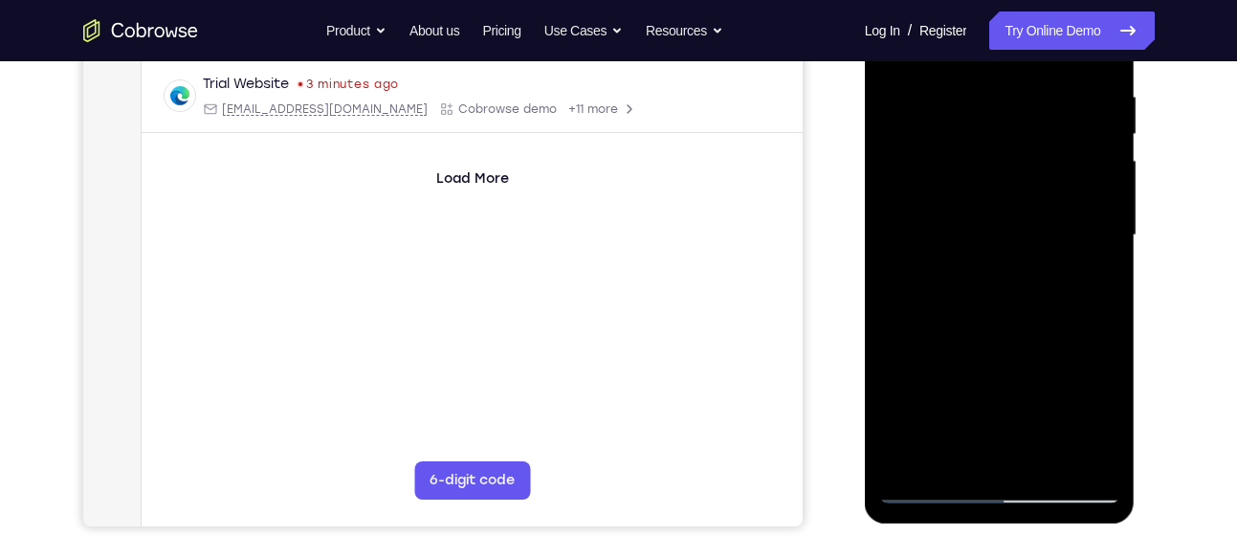
click at [965, 286] on div at bounding box center [999, 235] width 241 height 536
click at [1004, 465] on div at bounding box center [999, 235] width 241 height 536
click at [1006, 286] on div at bounding box center [999, 235] width 241 height 536
click at [951, 459] on div at bounding box center [999, 235] width 241 height 536
click at [1047, 341] on div at bounding box center [999, 235] width 241 height 536
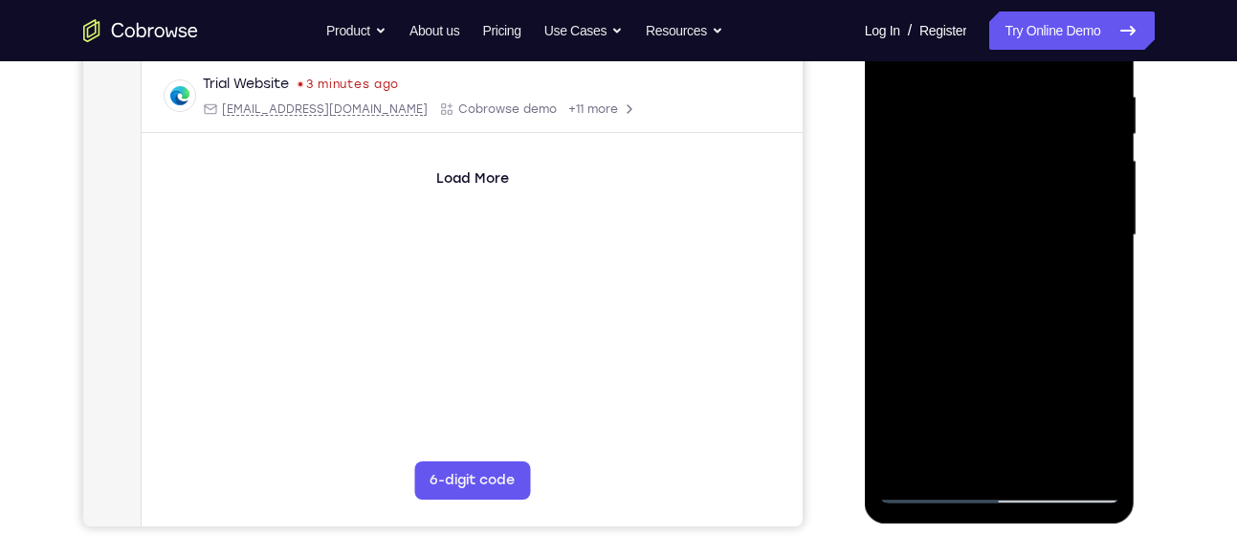
click at [1089, 267] on div at bounding box center [999, 235] width 241 height 536
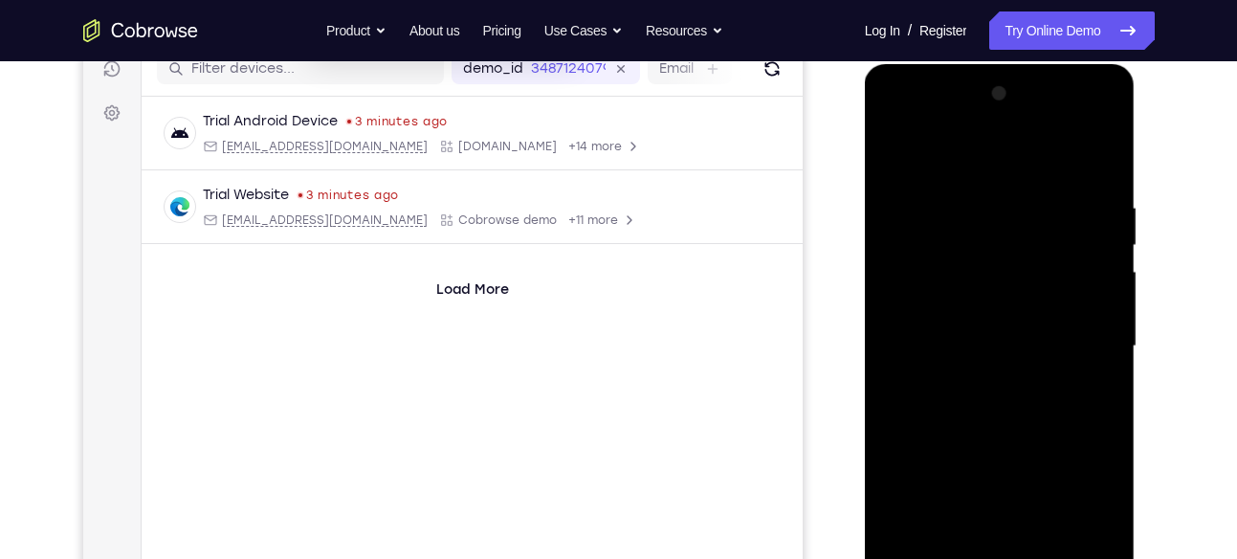
scroll to position [248, 0]
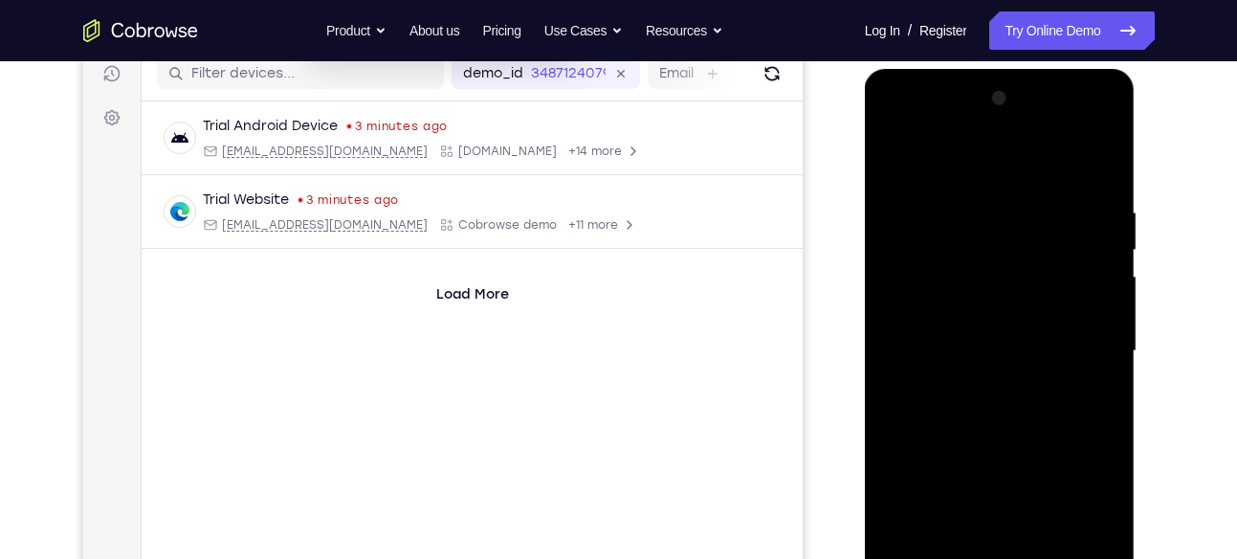
click at [900, 167] on div at bounding box center [999, 351] width 241 height 536
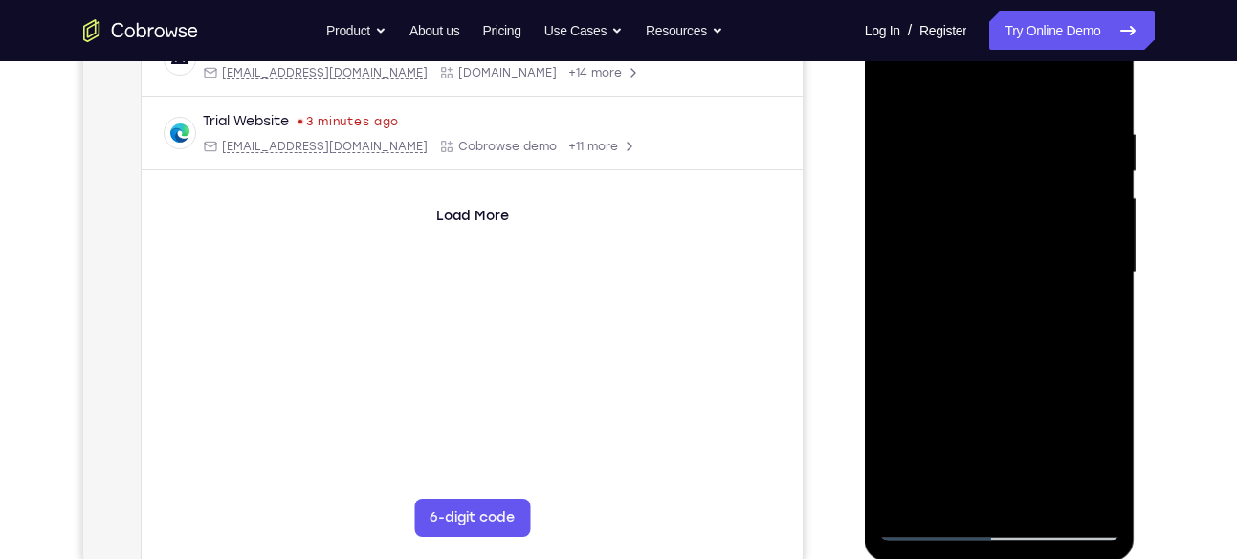
scroll to position [327, 0]
click at [1042, 493] on div at bounding box center [999, 272] width 241 height 536
click at [900, 81] on div at bounding box center [999, 276] width 241 height 536
drag, startPoint x: 960, startPoint y: 107, endPoint x: 991, endPoint y: 372, distance: 266.7
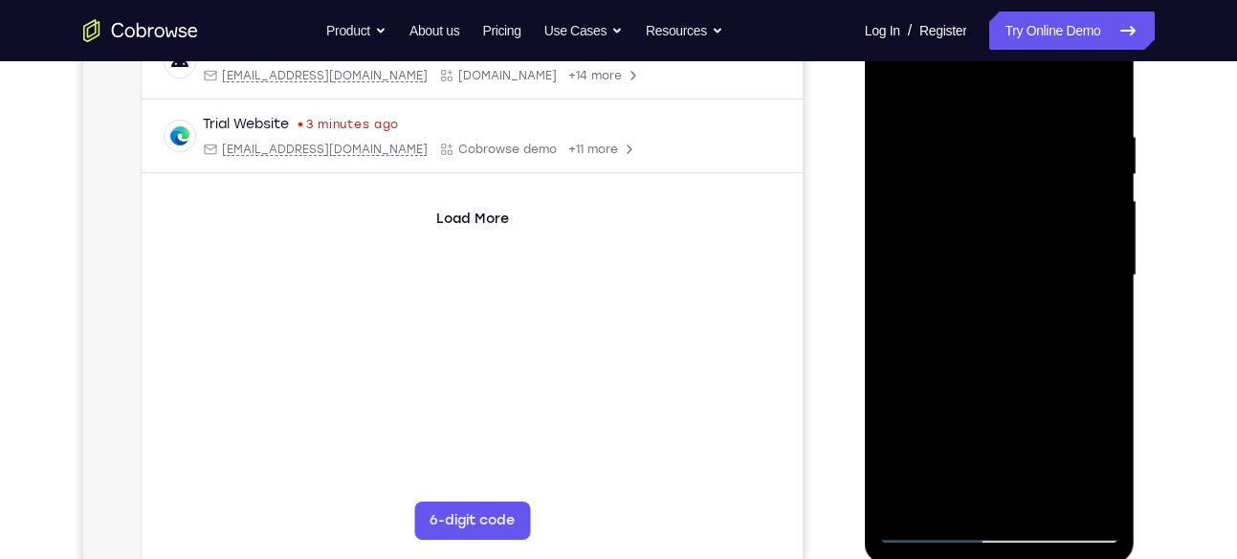
click at [991, 372] on div at bounding box center [999, 276] width 241 height 536
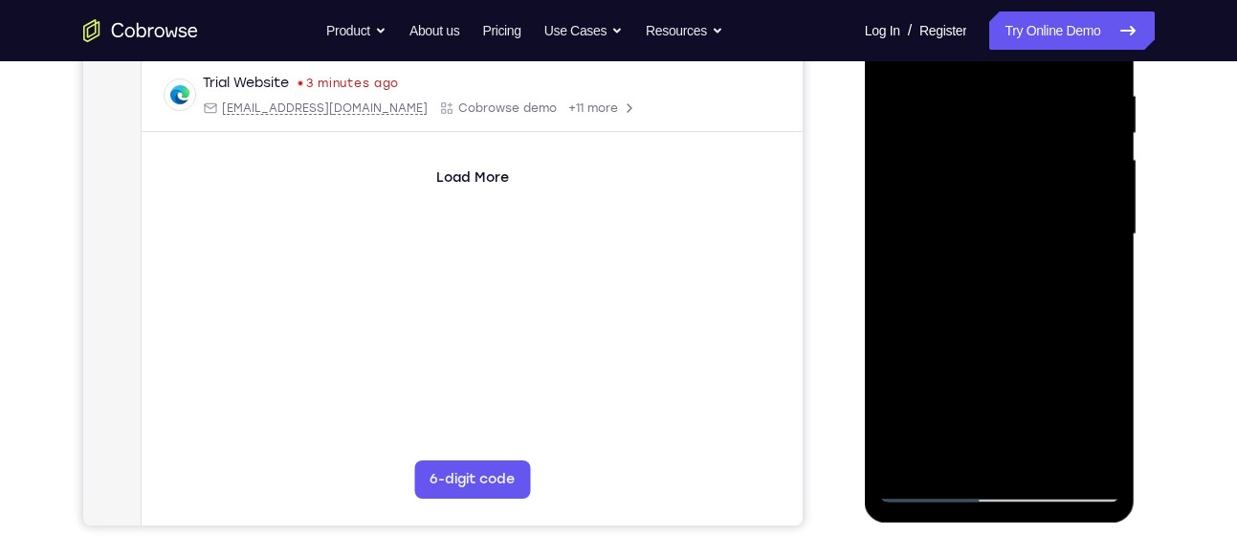
scroll to position [369, 0]
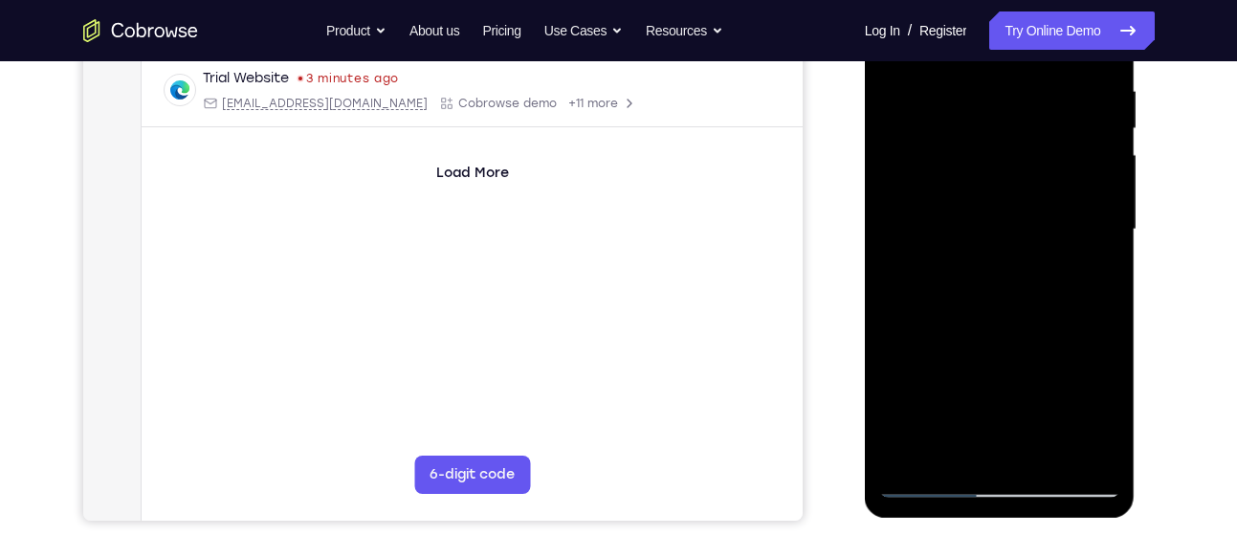
drag, startPoint x: 1004, startPoint y: 385, endPoint x: 1013, endPoint y: 327, distance: 59.0
click at [1013, 327] on div at bounding box center [999, 230] width 241 height 536
click at [1094, 447] on div at bounding box center [999, 230] width 241 height 536
click at [1042, 455] on div at bounding box center [999, 230] width 241 height 536
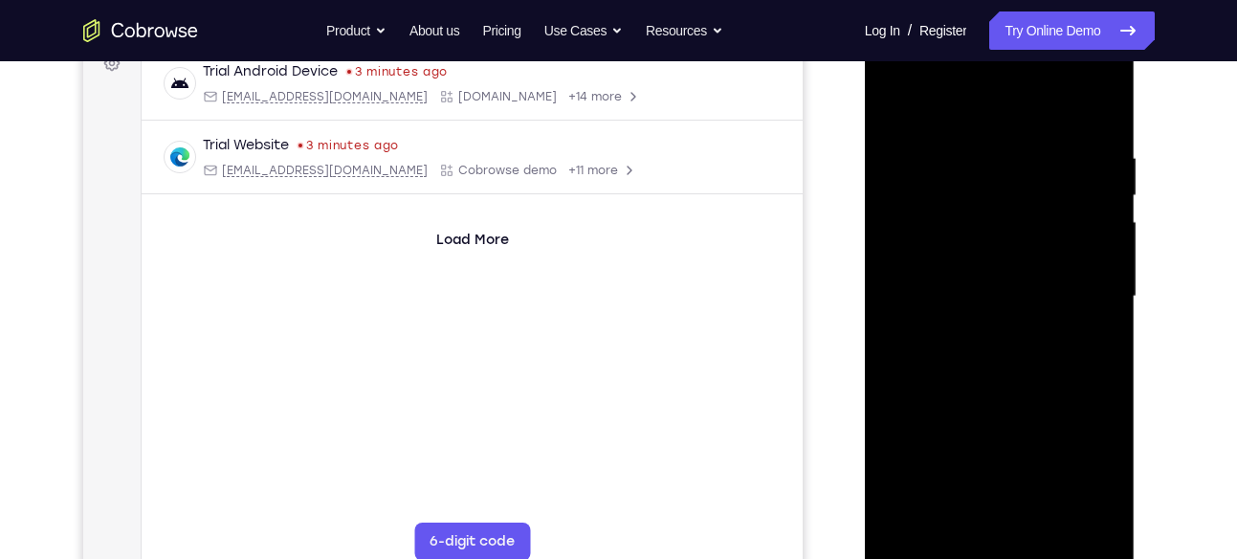
scroll to position [301, 0]
click at [1003, 314] on div at bounding box center [999, 298] width 241 height 536
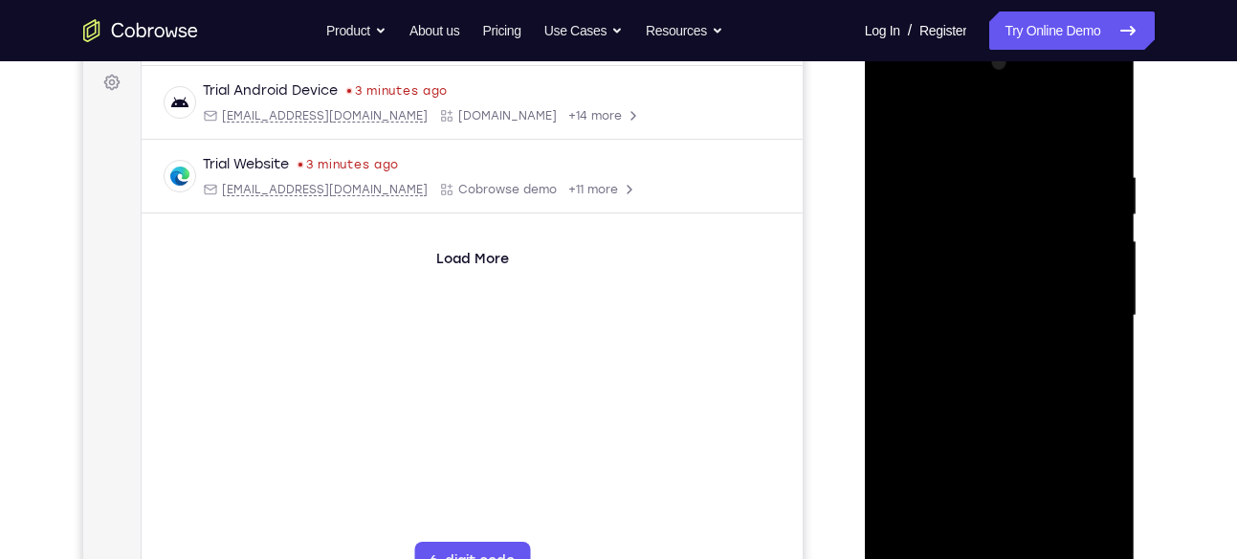
scroll to position [280, 0]
click at [891, 132] on div at bounding box center [999, 319] width 241 height 536
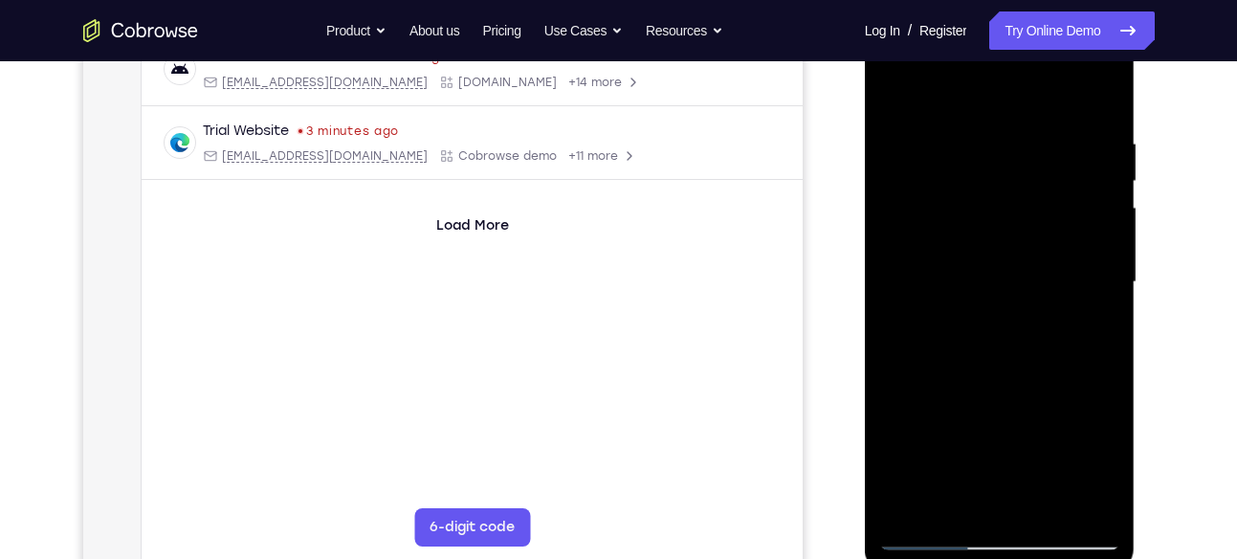
scroll to position [320, 0]
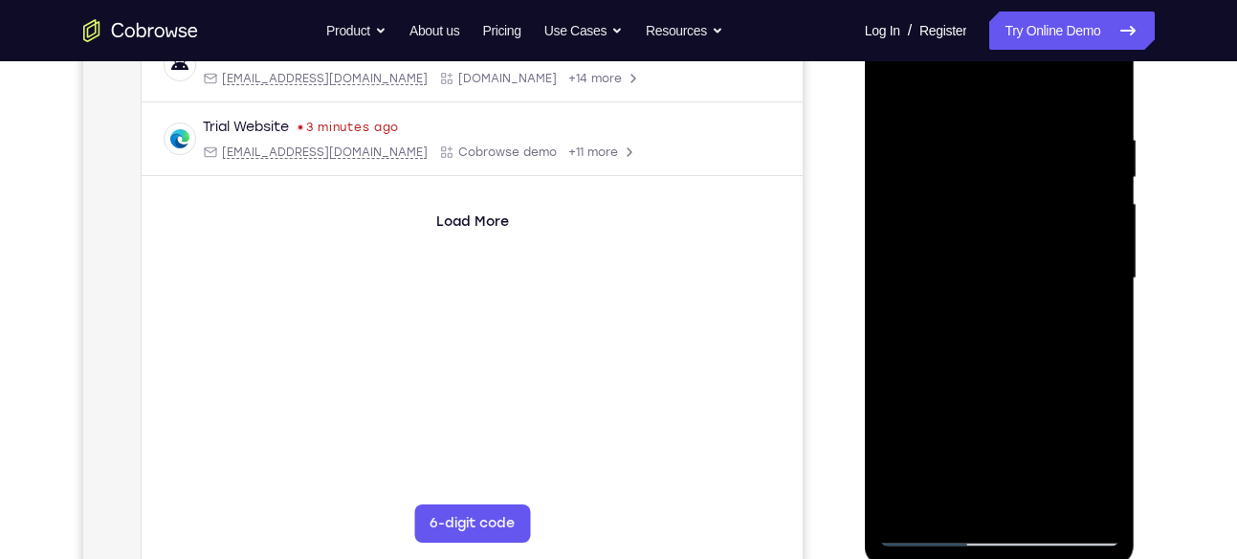
click at [974, 254] on div at bounding box center [999, 279] width 241 height 536
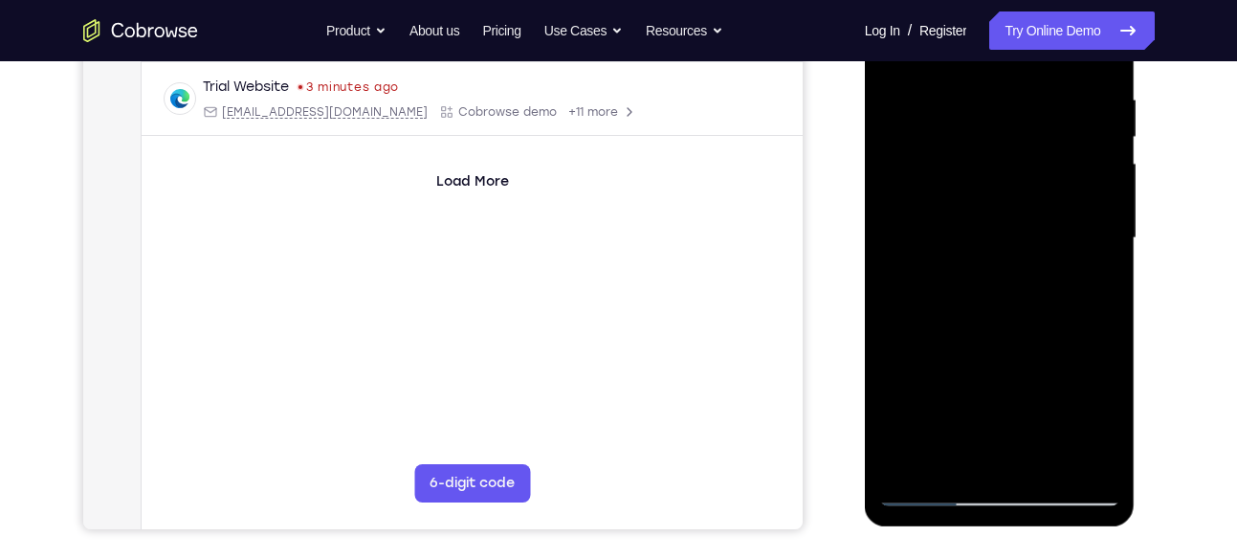
click at [1096, 286] on div at bounding box center [999, 238] width 241 height 536
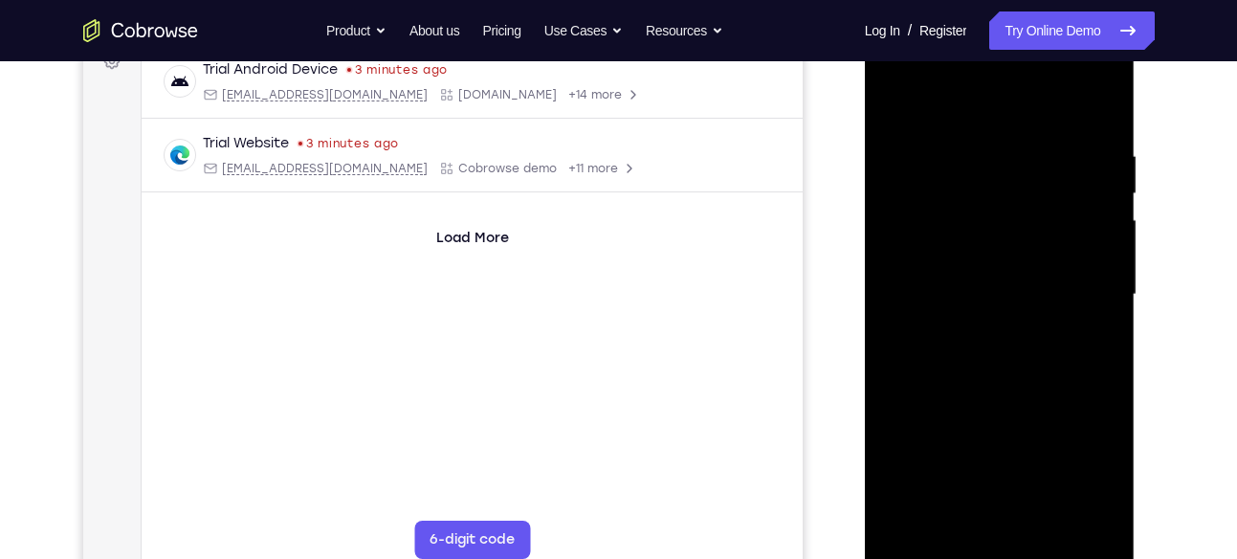
scroll to position [302, 0]
click at [895, 107] on div at bounding box center [999, 297] width 241 height 536
click at [961, 319] on div at bounding box center [999, 297] width 241 height 536
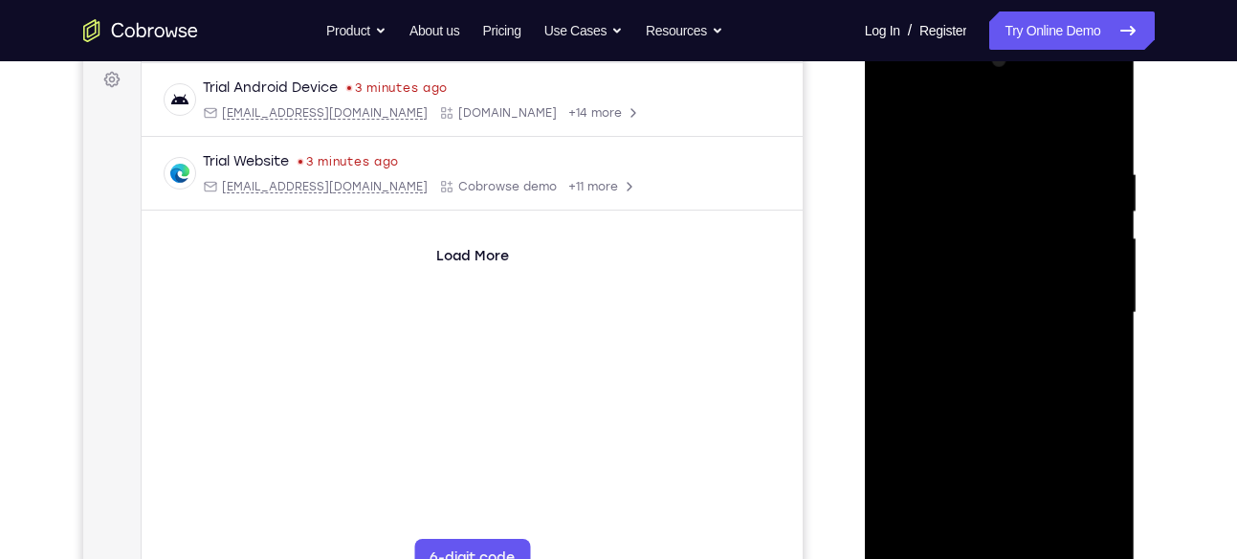
scroll to position [285, 0]
click at [899, 121] on div at bounding box center [999, 314] width 241 height 536
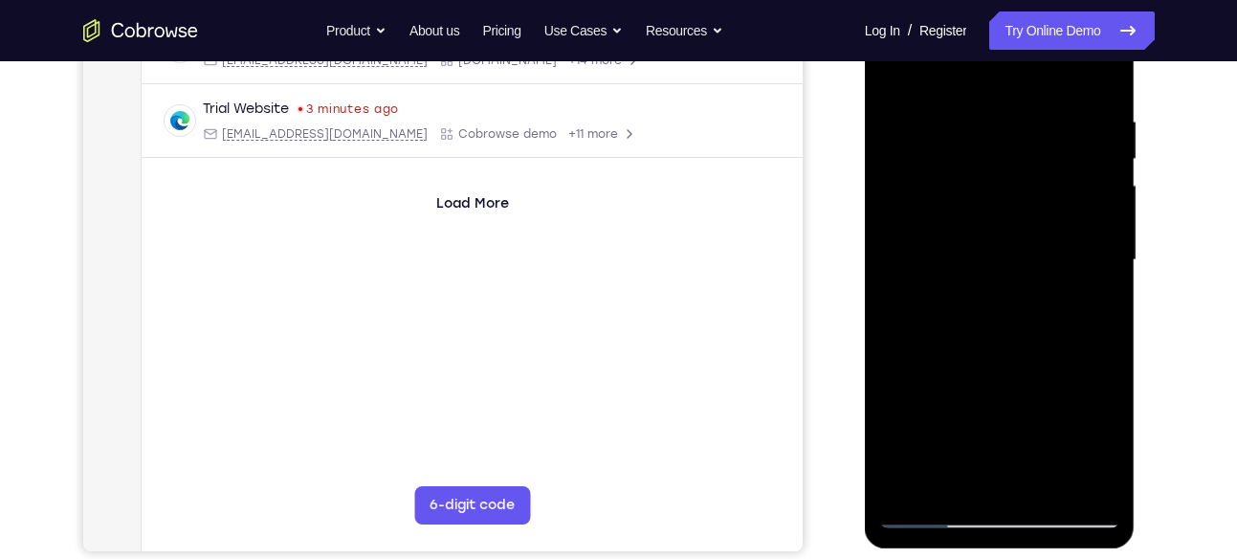
scroll to position [340, 0]
click at [1053, 486] on div at bounding box center [999, 258] width 241 height 536
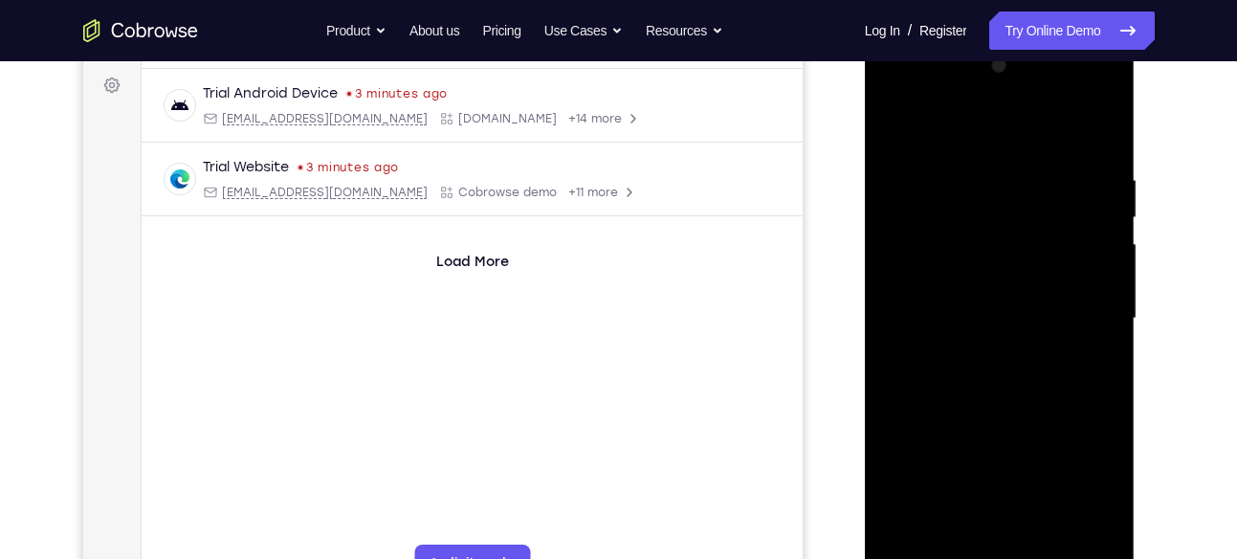
scroll to position [279, 0]
click at [891, 127] on div at bounding box center [999, 320] width 241 height 536
click at [982, 160] on div at bounding box center [999, 320] width 241 height 536
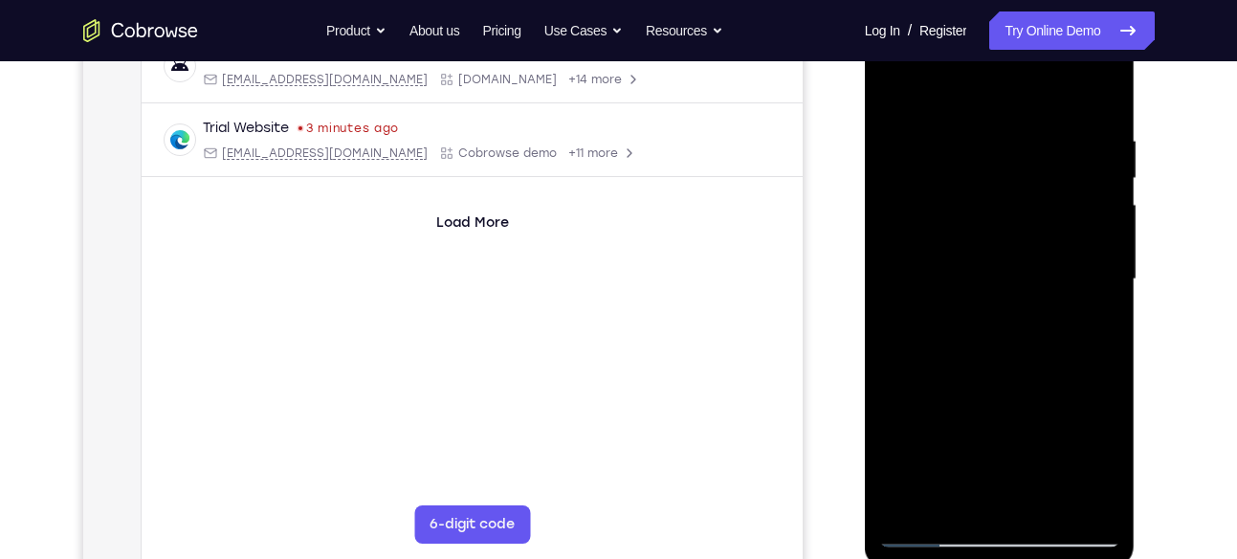
scroll to position [325, 0]
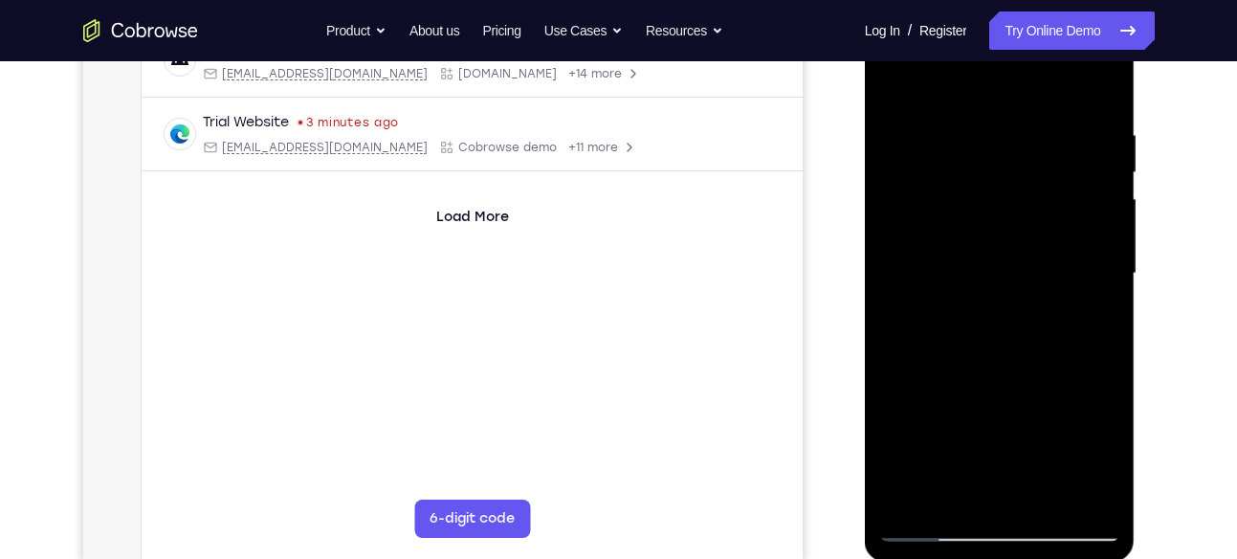
drag, startPoint x: 1086, startPoint y: 240, endPoint x: 968, endPoint y: 308, distance: 136.7
click at [968, 308] on div at bounding box center [999, 274] width 241 height 536
drag, startPoint x: 1076, startPoint y: 261, endPoint x: 987, endPoint y: 295, distance: 95.0
click at [987, 295] on div at bounding box center [999, 274] width 241 height 536
drag, startPoint x: 1070, startPoint y: 265, endPoint x: 998, endPoint y: 278, distance: 73.0
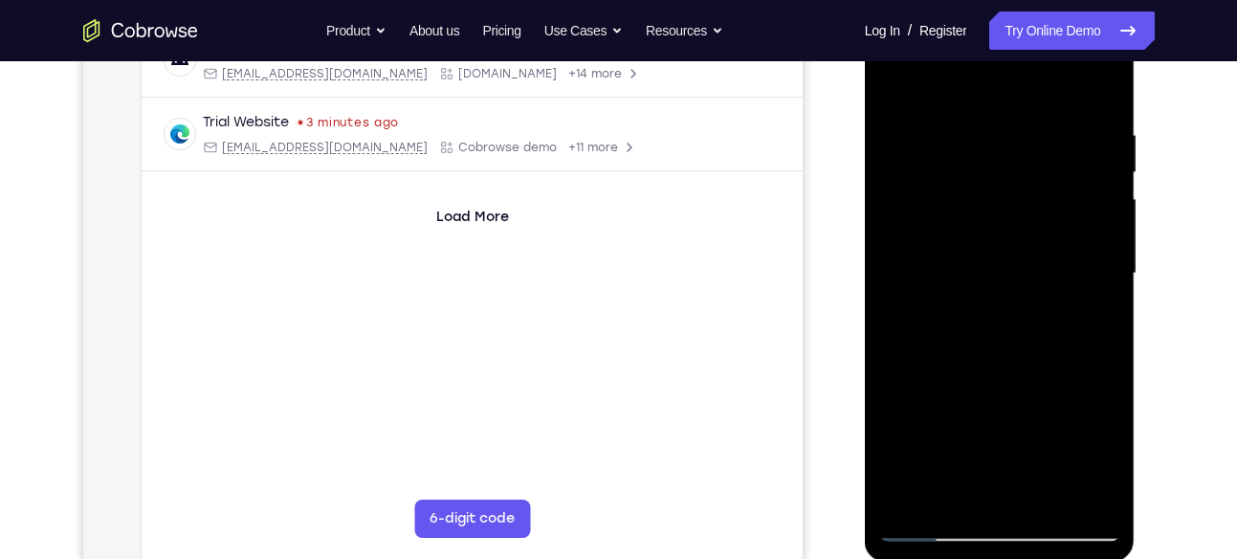
click at [998, 278] on div at bounding box center [999, 274] width 241 height 536
drag, startPoint x: 1069, startPoint y: 274, endPoint x: 996, endPoint y: 290, distance: 75.2
click at [996, 290] on div at bounding box center [999, 274] width 241 height 536
drag, startPoint x: 1074, startPoint y: 259, endPoint x: 949, endPoint y: 276, distance: 126.5
click at [949, 276] on div at bounding box center [999, 274] width 241 height 536
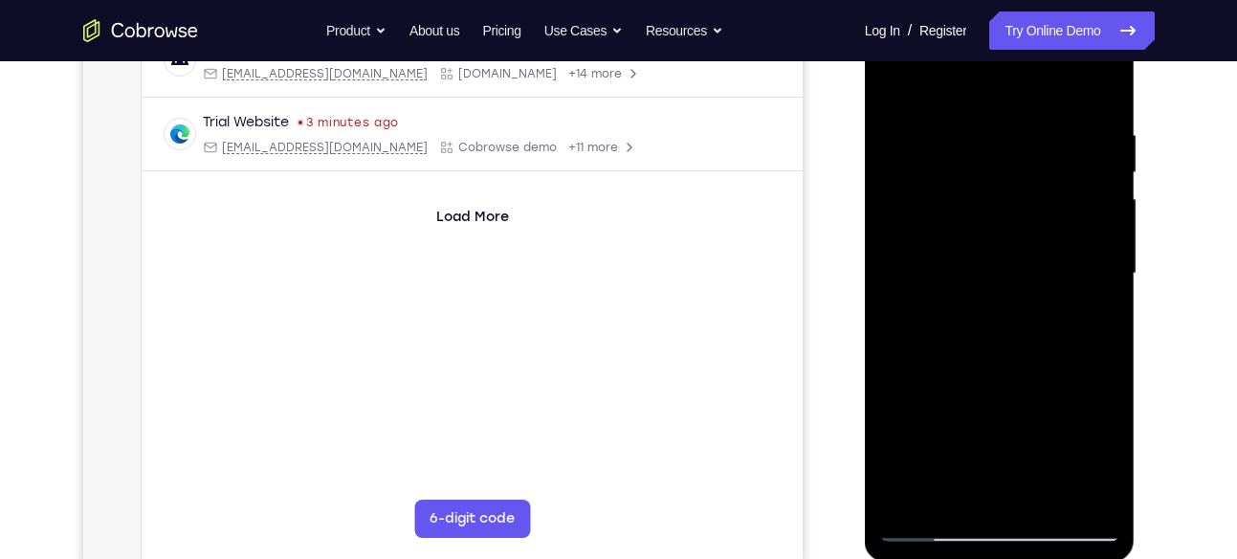
drag, startPoint x: 1059, startPoint y: 272, endPoint x: 906, endPoint y: 279, distance: 153.2
click at [906, 279] on div at bounding box center [999, 274] width 241 height 536
drag, startPoint x: 1018, startPoint y: 271, endPoint x: 895, endPoint y: 277, distance: 122.6
click at [895, 277] on div at bounding box center [999, 274] width 241 height 536
drag, startPoint x: 1056, startPoint y: 288, endPoint x: 871, endPoint y: 318, distance: 187.1
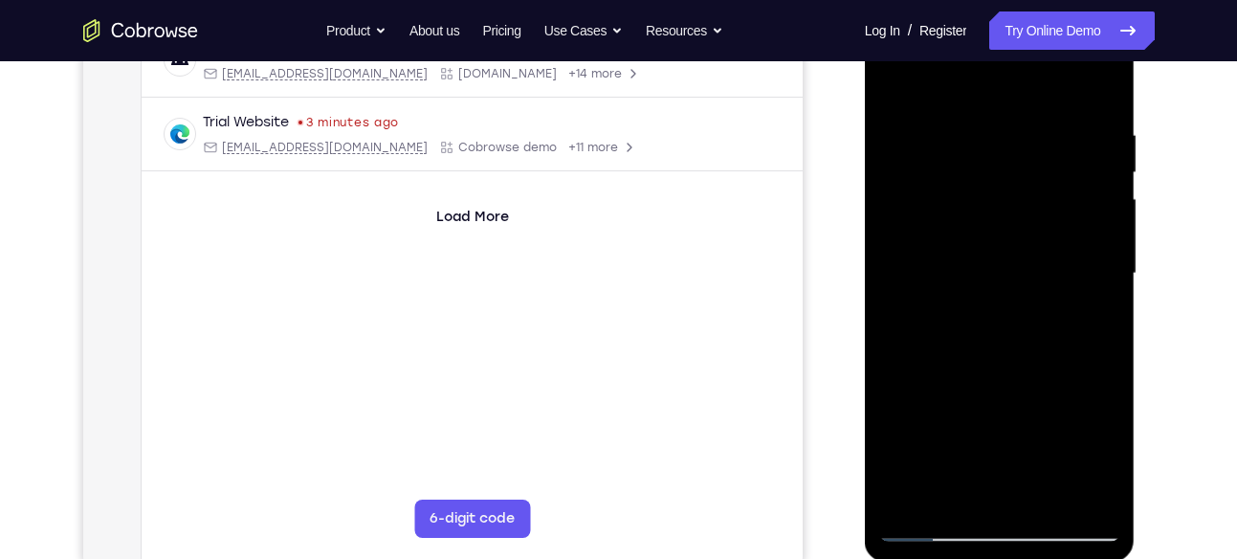
click at [871, 318] on div at bounding box center [1000, 276] width 271 height 570
drag, startPoint x: 1064, startPoint y: 297, endPoint x: 976, endPoint y: 310, distance: 89.8
click at [976, 310] on div at bounding box center [999, 274] width 241 height 536
drag, startPoint x: 1082, startPoint y: 278, endPoint x: 955, endPoint y: 301, distance: 128.3
click at [955, 301] on div at bounding box center [999, 274] width 241 height 536
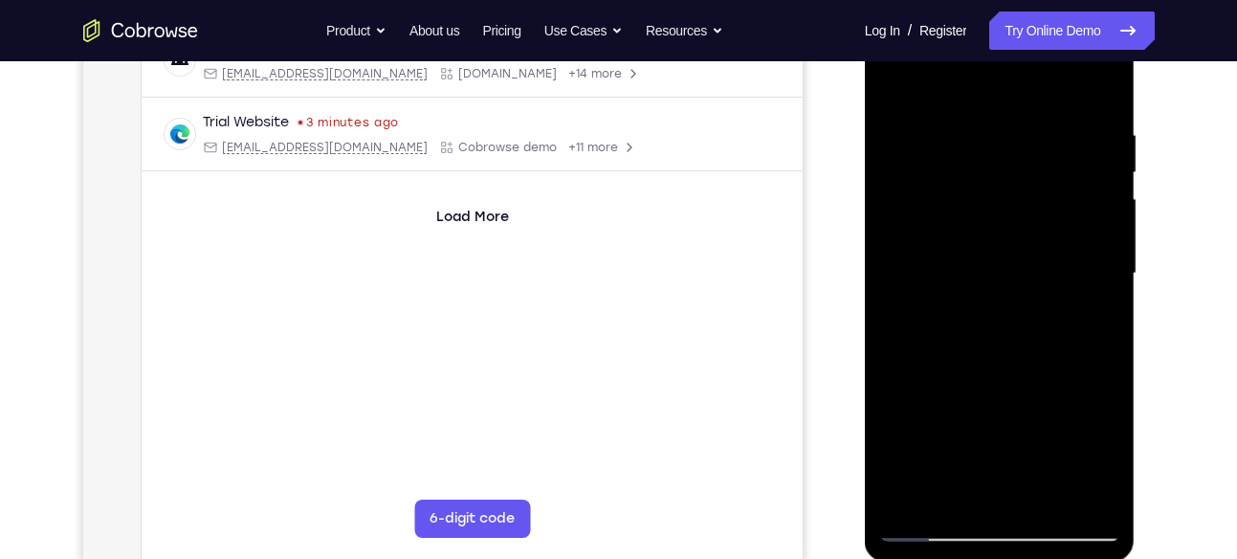
scroll to position [362, 0]
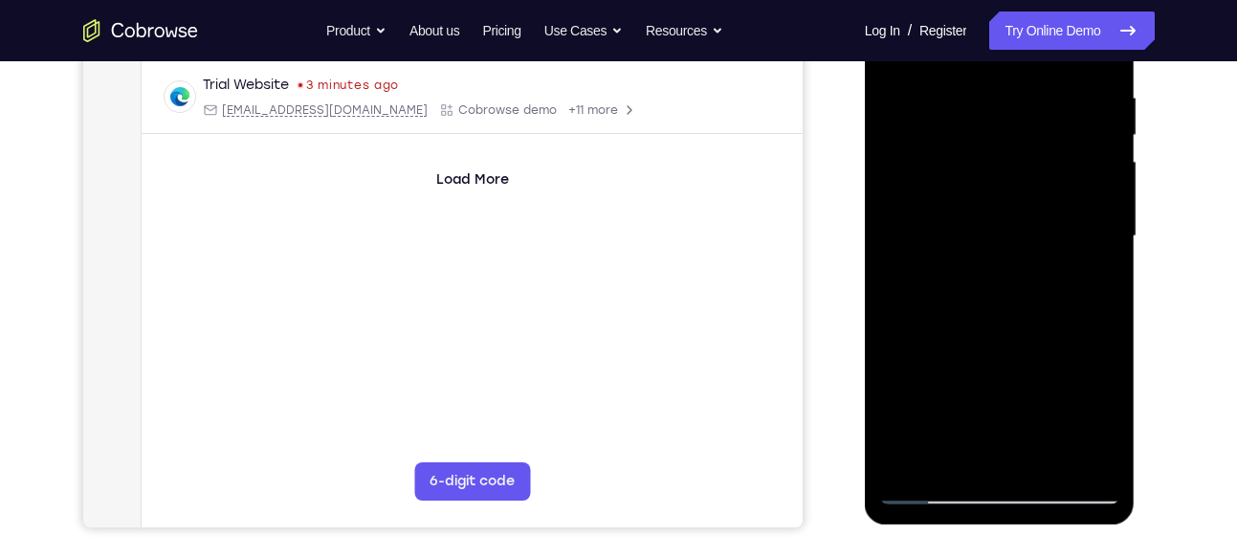
drag, startPoint x: 924, startPoint y: 344, endPoint x: 993, endPoint y: 346, distance: 68.9
click at [993, 346] on div at bounding box center [999, 236] width 241 height 536
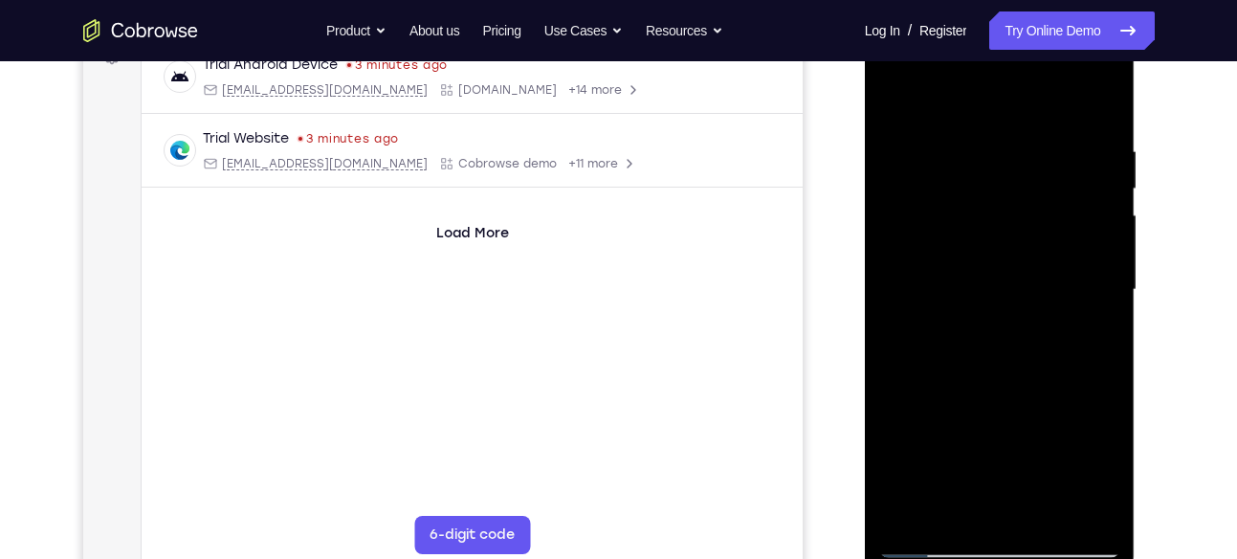
scroll to position [308, 0]
drag, startPoint x: 932, startPoint y: 302, endPoint x: 978, endPoint y: 298, distance: 46.1
click at [978, 298] on div at bounding box center [999, 291] width 241 height 536
click at [1091, 302] on div at bounding box center [999, 291] width 241 height 536
drag, startPoint x: 1092, startPoint y: 252, endPoint x: 989, endPoint y: 281, distance: 107.5
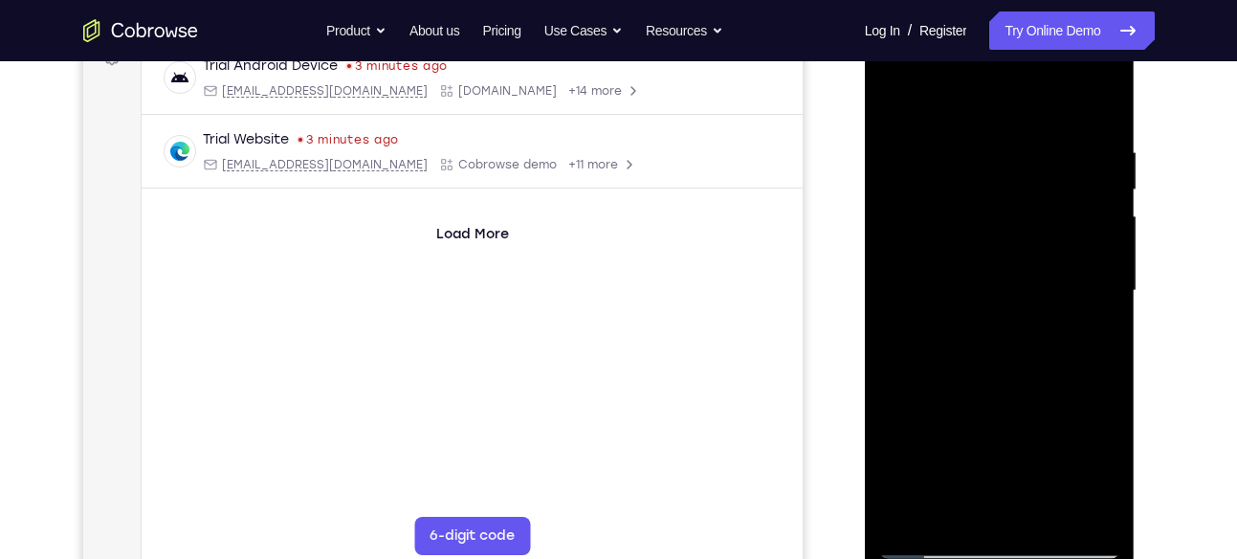
click at [989, 281] on div at bounding box center [999, 291] width 241 height 536
drag, startPoint x: 1065, startPoint y: 258, endPoint x: 992, endPoint y: 281, distance: 77.1
click at [992, 281] on div at bounding box center [999, 291] width 241 height 536
drag, startPoint x: 1059, startPoint y: 270, endPoint x: 985, endPoint y: 285, distance: 75.2
click at [985, 285] on div at bounding box center [999, 291] width 241 height 536
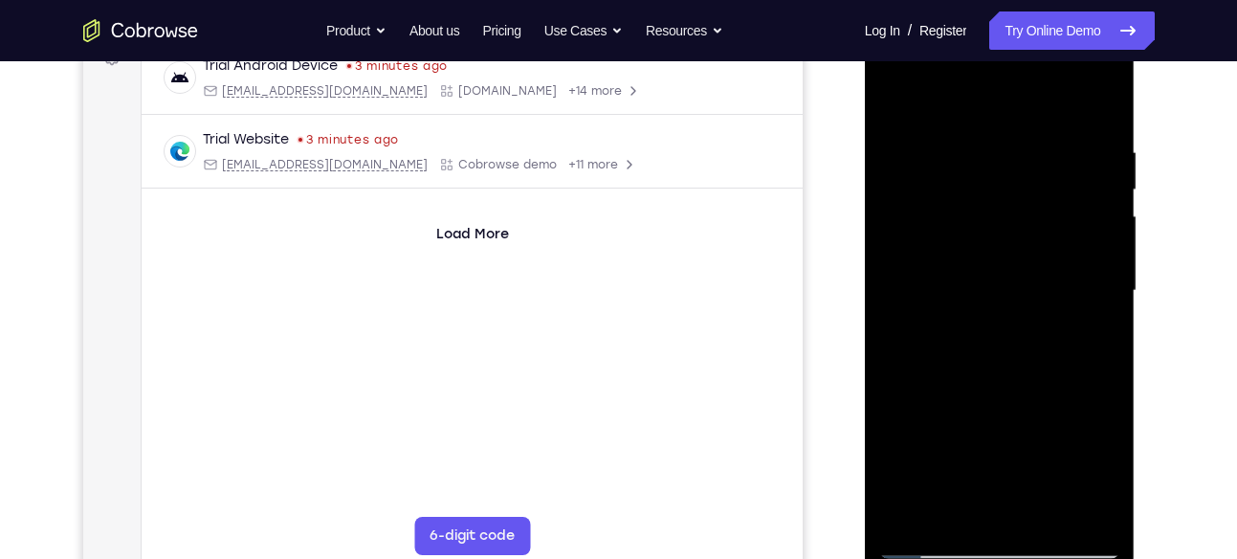
drag, startPoint x: 1069, startPoint y: 264, endPoint x: 959, endPoint y: 280, distance: 111.2
click at [959, 280] on div at bounding box center [999, 291] width 241 height 536
drag, startPoint x: 1076, startPoint y: 247, endPoint x: 924, endPoint y: 265, distance: 153.1
click at [924, 265] on div at bounding box center [999, 291] width 241 height 536
drag, startPoint x: 1060, startPoint y: 264, endPoint x: 995, endPoint y: 269, distance: 65.2
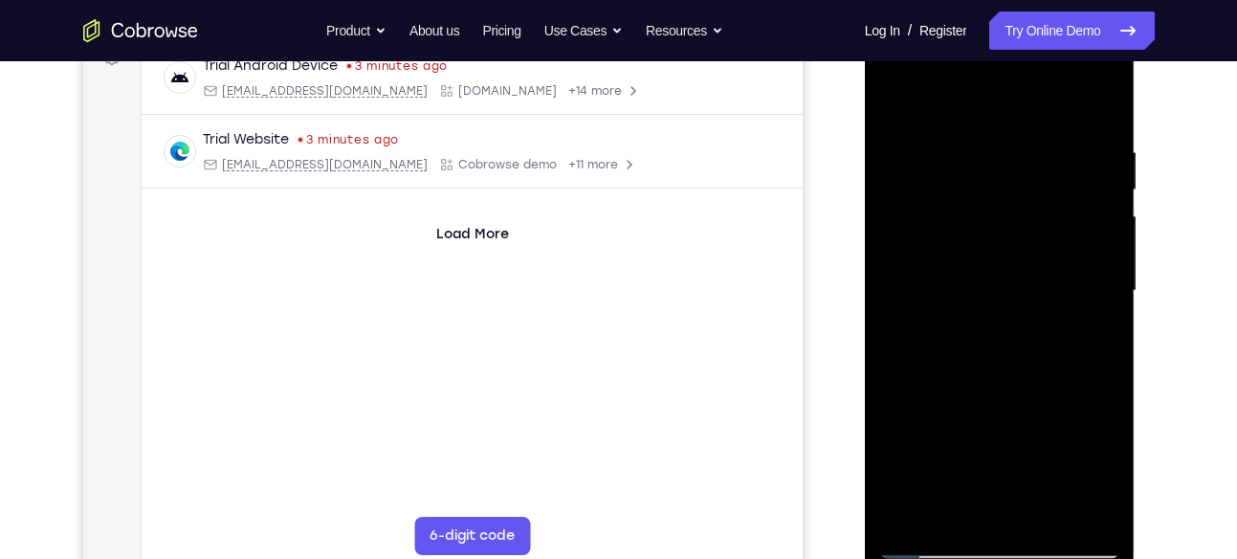
click at [995, 269] on div at bounding box center [999, 291] width 241 height 536
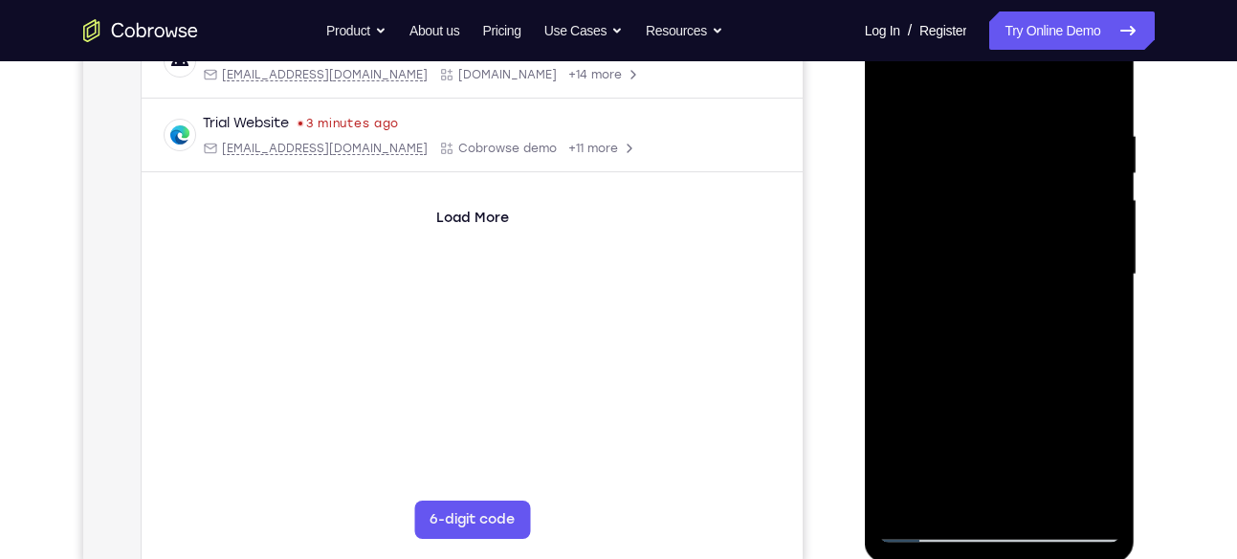
scroll to position [325, 0]
drag, startPoint x: 1059, startPoint y: 253, endPoint x: 896, endPoint y: 284, distance: 165.4
click at [896, 284] on div at bounding box center [999, 274] width 241 height 536
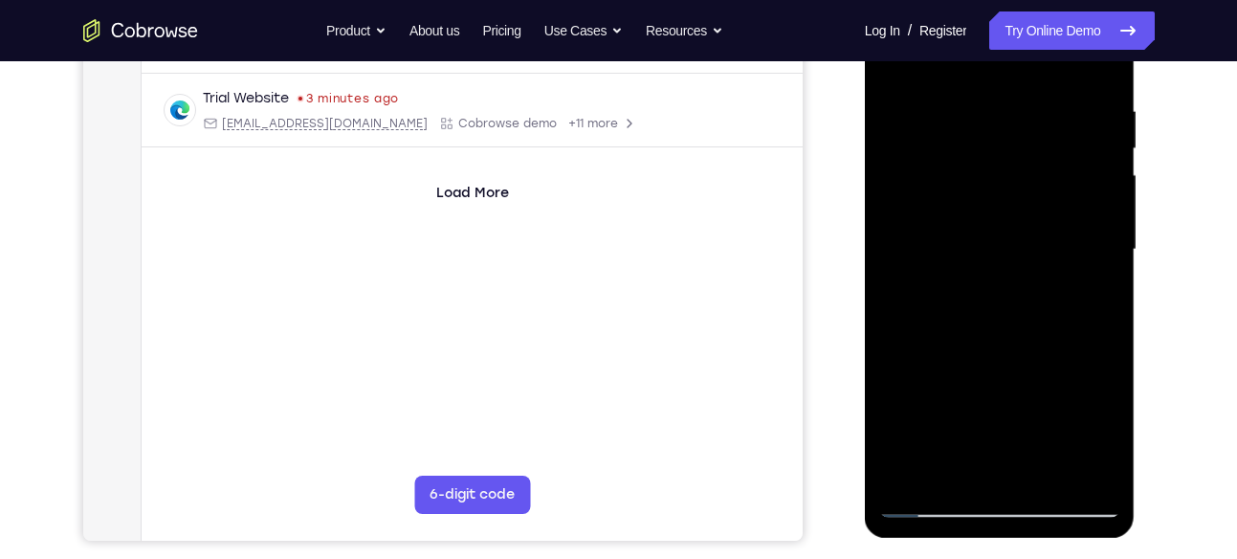
scroll to position [350, 0]
drag, startPoint x: 1081, startPoint y: 274, endPoint x: 998, endPoint y: 290, distance: 84.6
click at [998, 290] on div at bounding box center [999, 249] width 241 height 536
drag, startPoint x: 1096, startPoint y: 275, endPoint x: 1053, endPoint y: 286, distance: 44.3
click at [1053, 286] on div at bounding box center [999, 249] width 241 height 536
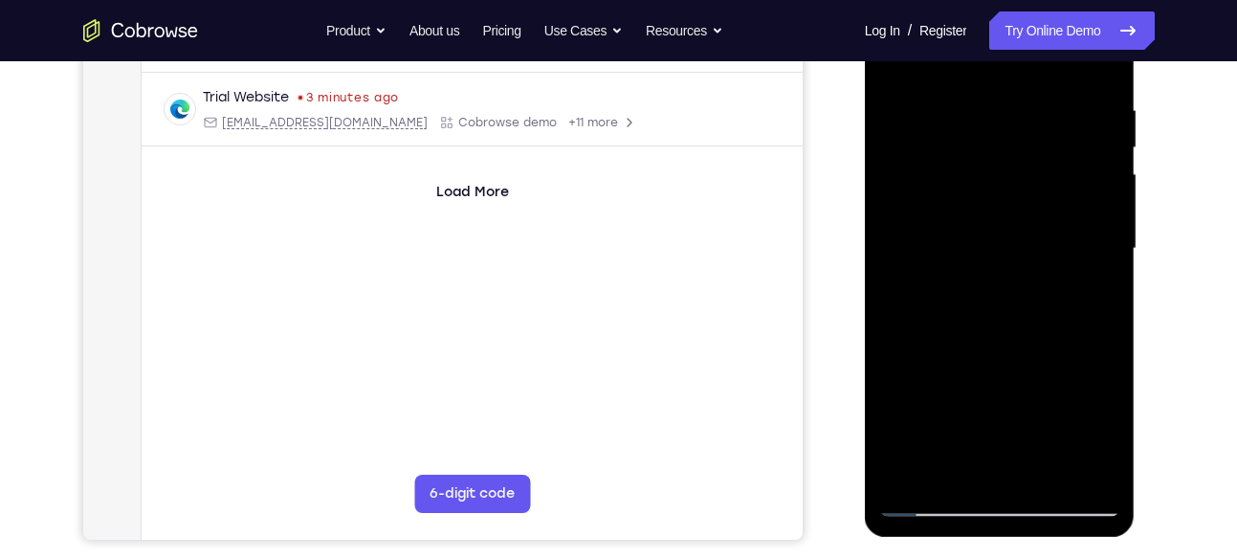
scroll to position [335, 0]
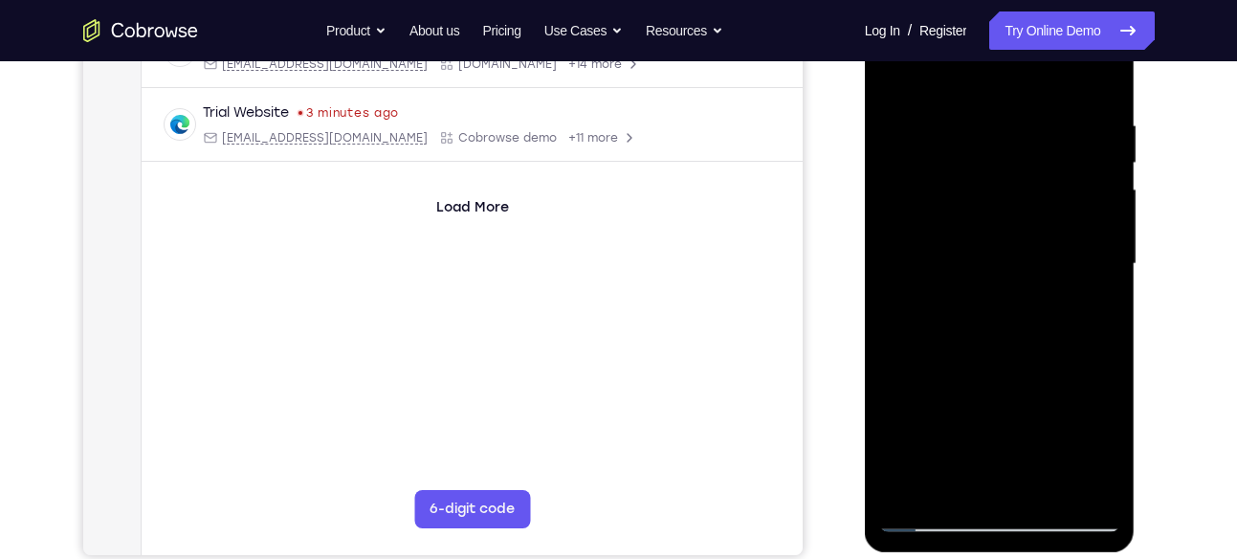
drag, startPoint x: 1053, startPoint y: 301, endPoint x: 953, endPoint y: 291, distance: 101.0
click at [953, 291] on div at bounding box center [999, 264] width 241 height 536
drag, startPoint x: 1081, startPoint y: 265, endPoint x: 945, endPoint y: 291, distance: 138.2
click at [945, 291] on div at bounding box center [999, 264] width 241 height 536
drag, startPoint x: 1070, startPoint y: 292, endPoint x: 1020, endPoint y: 308, distance: 52.3
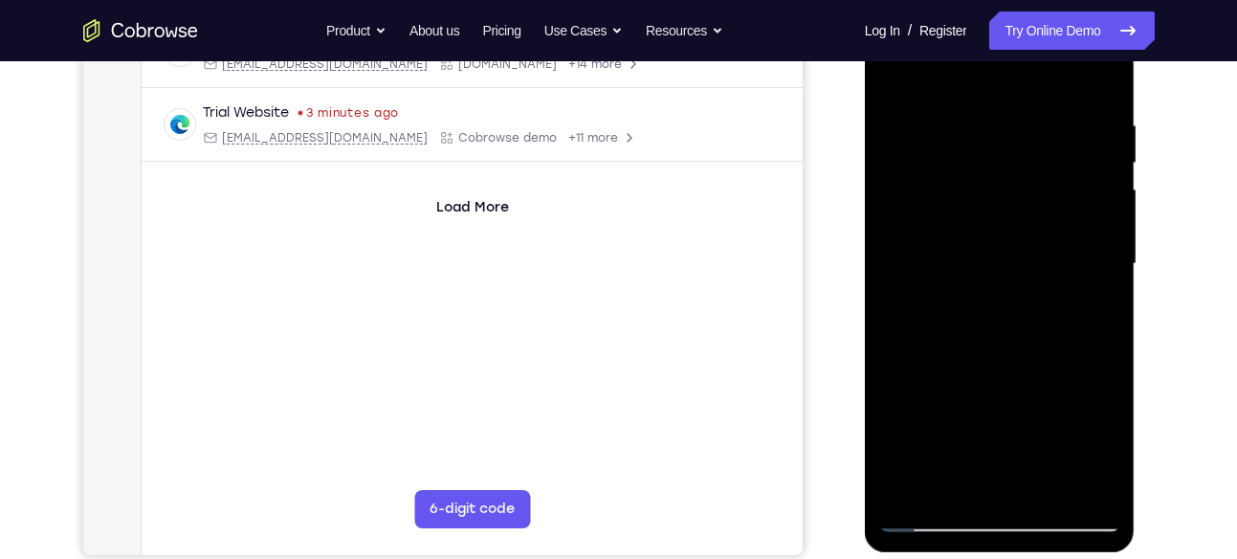
click at [1020, 308] on div at bounding box center [999, 264] width 241 height 536
drag, startPoint x: 1082, startPoint y: 259, endPoint x: 983, endPoint y: 270, distance: 99.1
click at [983, 270] on div at bounding box center [999, 264] width 241 height 536
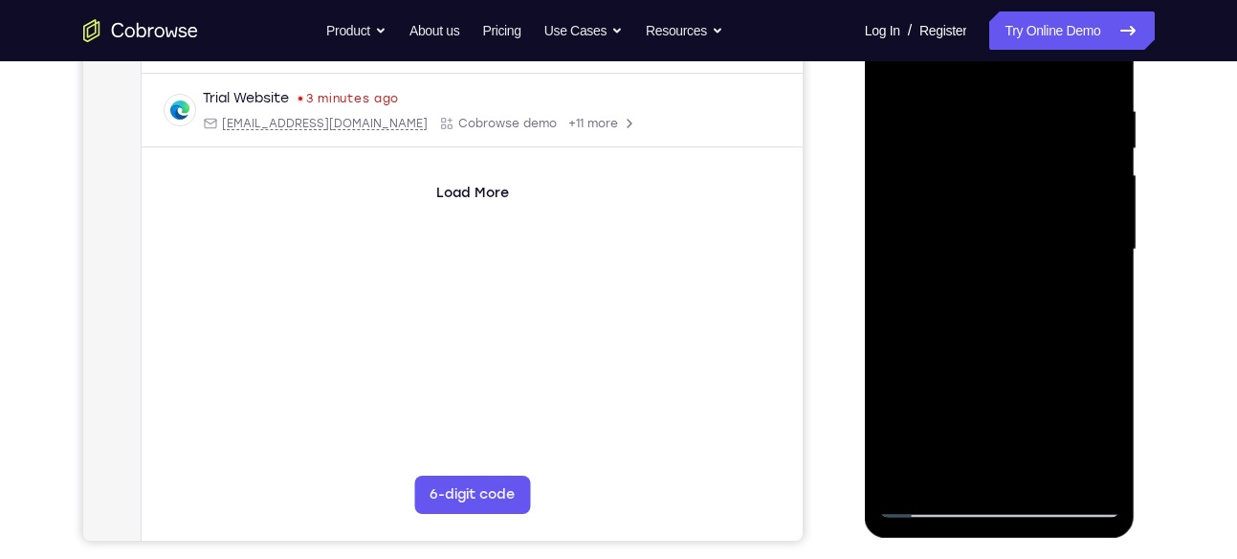
drag, startPoint x: 1078, startPoint y: 335, endPoint x: 1024, endPoint y: 292, distance: 68.7
click at [1024, 292] on div at bounding box center [999, 250] width 241 height 536
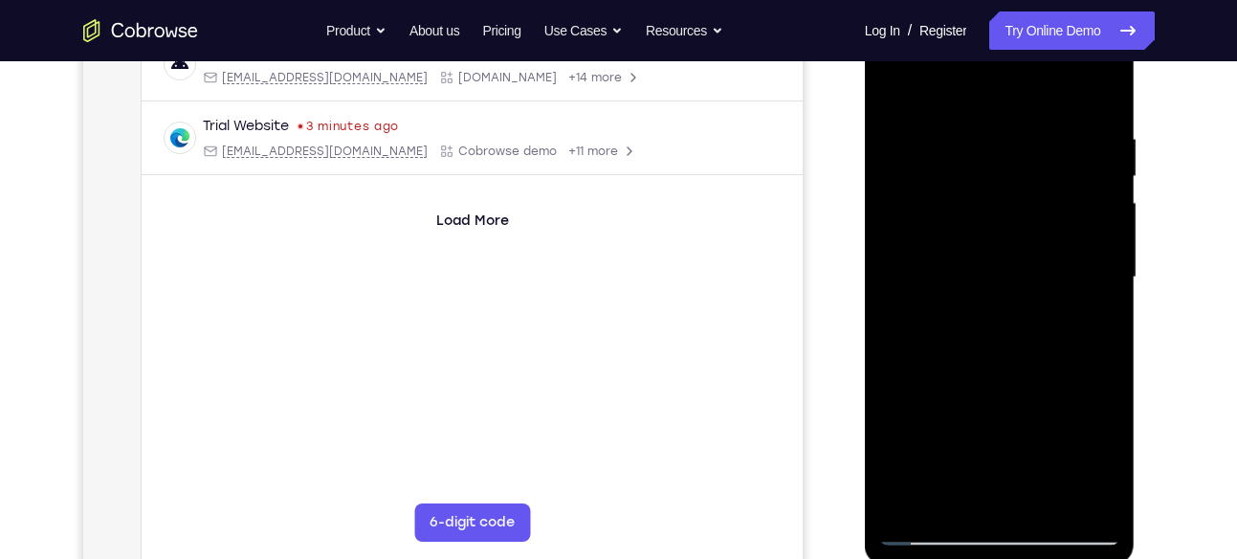
drag, startPoint x: 1065, startPoint y: 293, endPoint x: 988, endPoint y: 297, distance: 77.6
click at [988, 297] on div at bounding box center [999, 278] width 241 height 536
drag, startPoint x: 1096, startPoint y: 274, endPoint x: 1039, endPoint y: 288, distance: 59.1
click at [1039, 288] on div at bounding box center [999, 278] width 241 height 536
drag, startPoint x: 1084, startPoint y: 255, endPoint x: 973, endPoint y: 261, distance: 111.1
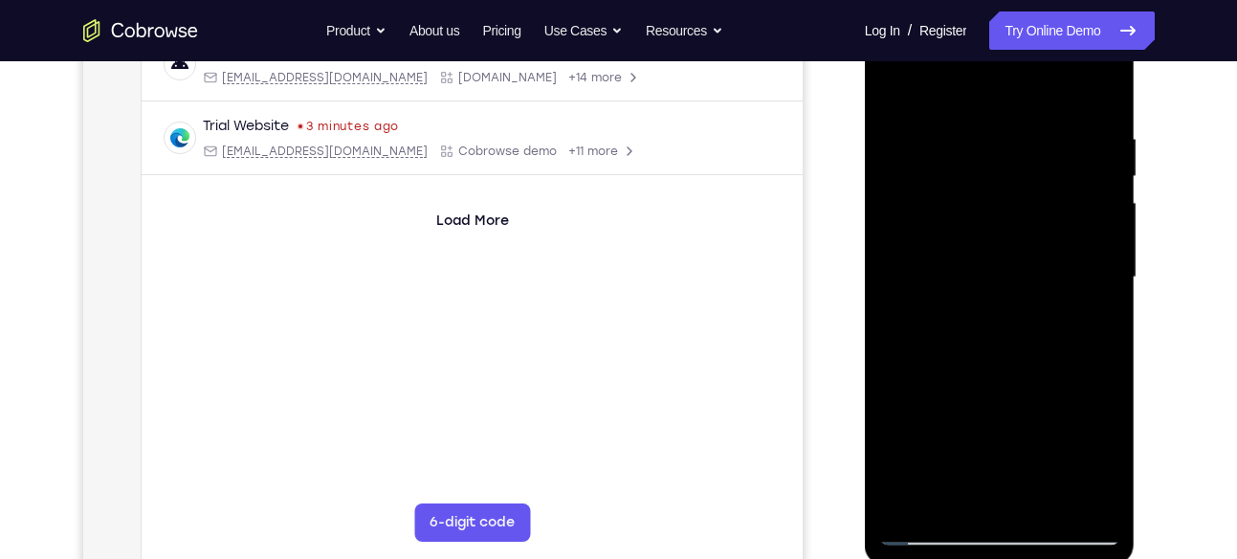
click at [973, 261] on div at bounding box center [999, 278] width 241 height 536
drag, startPoint x: 1073, startPoint y: 266, endPoint x: 947, endPoint y: 292, distance: 128.9
click at [947, 292] on div at bounding box center [999, 278] width 241 height 536
drag
click at [874, 291] on div at bounding box center [1000, 280] width 271 height 570
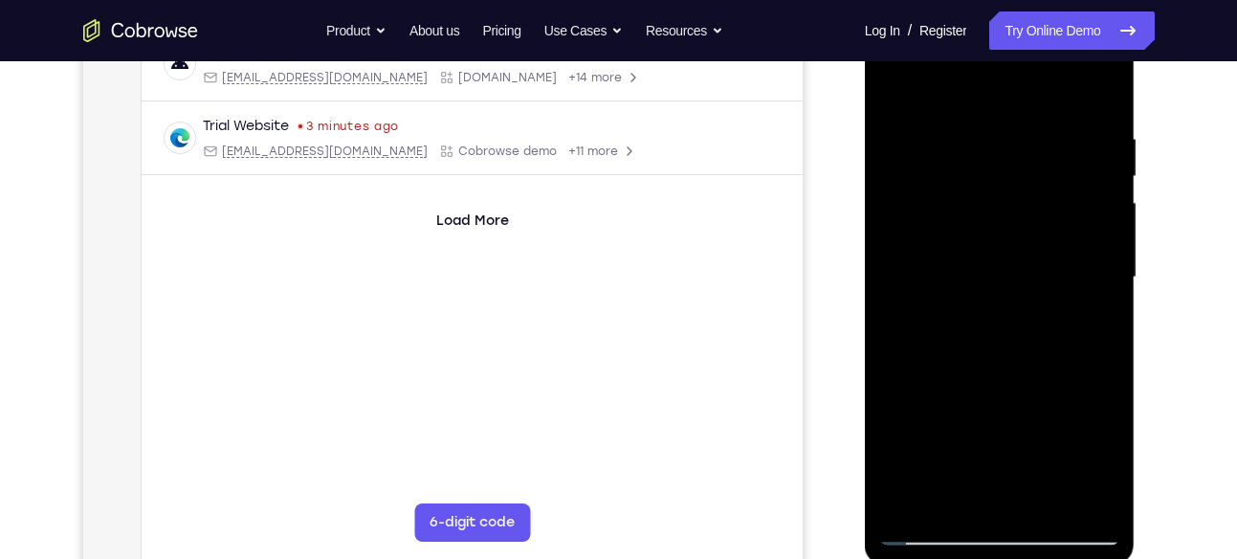
click at [975, 308] on div at bounding box center [999, 278] width 241 height 536
click at [988, 324] on div at bounding box center [999, 278] width 241 height 536
click at [1013, 302] on div at bounding box center [999, 278] width 241 height 536
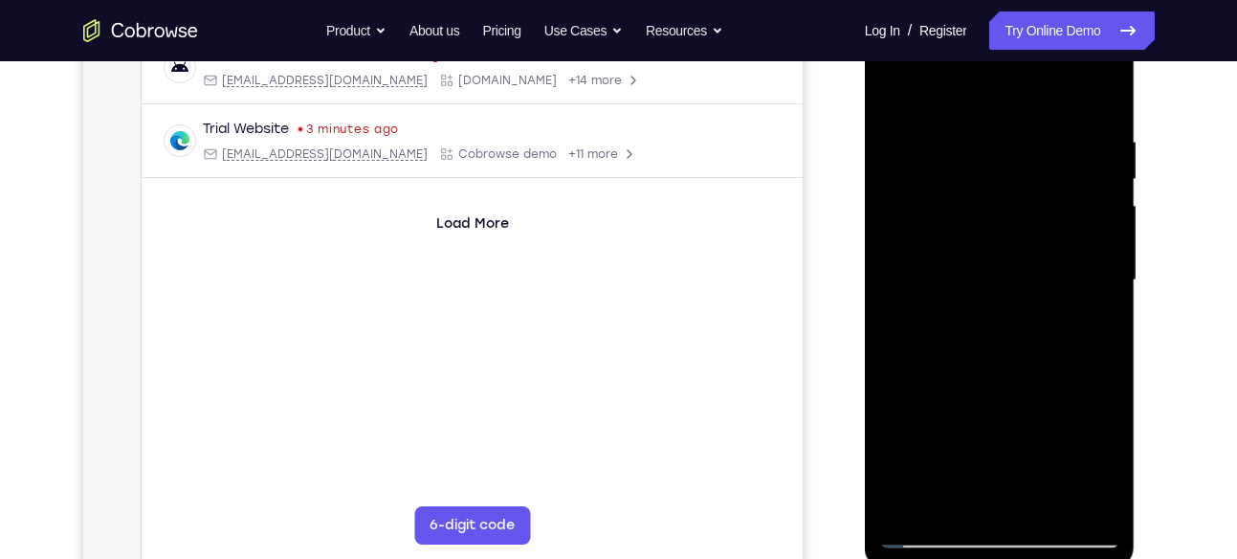
scroll to position [318, 0]
click at [987, 258] on div at bounding box center [999, 281] width 241 height 536
click at [1026, 266] on div at bounding box center [999, 281] width 241 height 536
click at [954, 274] on div at bounding box center [999, 281] width 241 height 536
click at [1033, 249] on div at bounding box center [999, 281] width 241 height 536
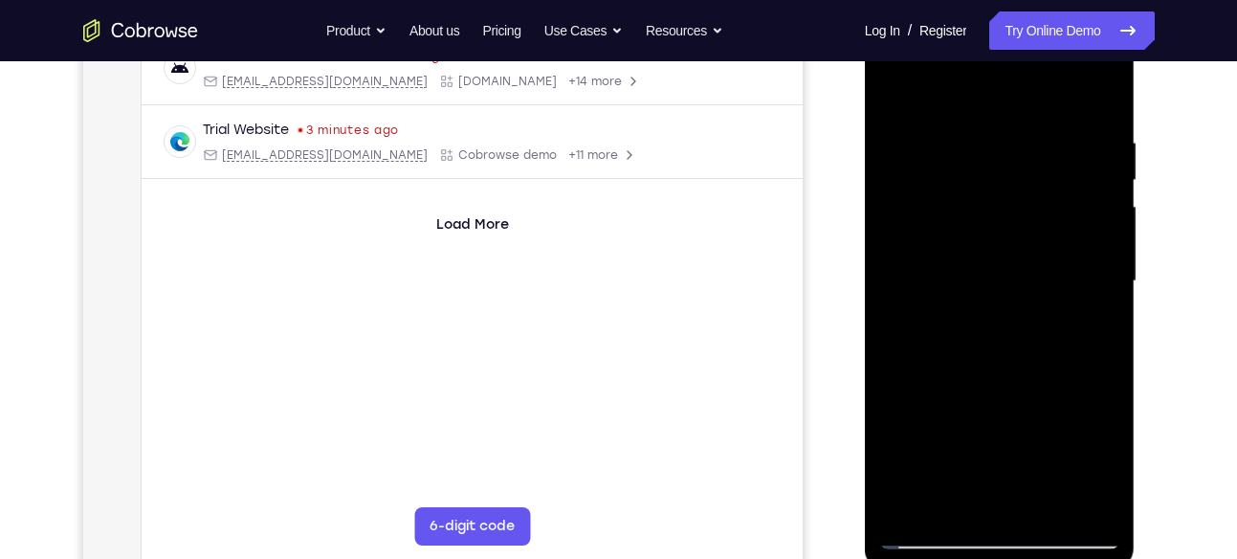
click at [933, 244] on div at bounding box center [999, 281] width 241 height 536
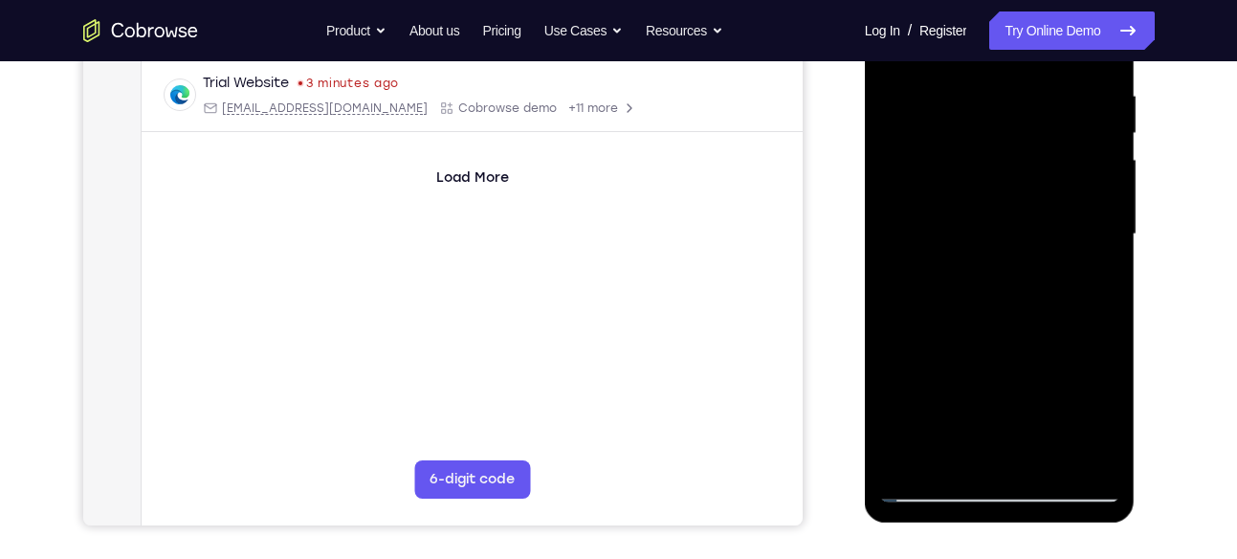
click at [963, 341] on div at bounding box center [999, 235] width 241 height 536
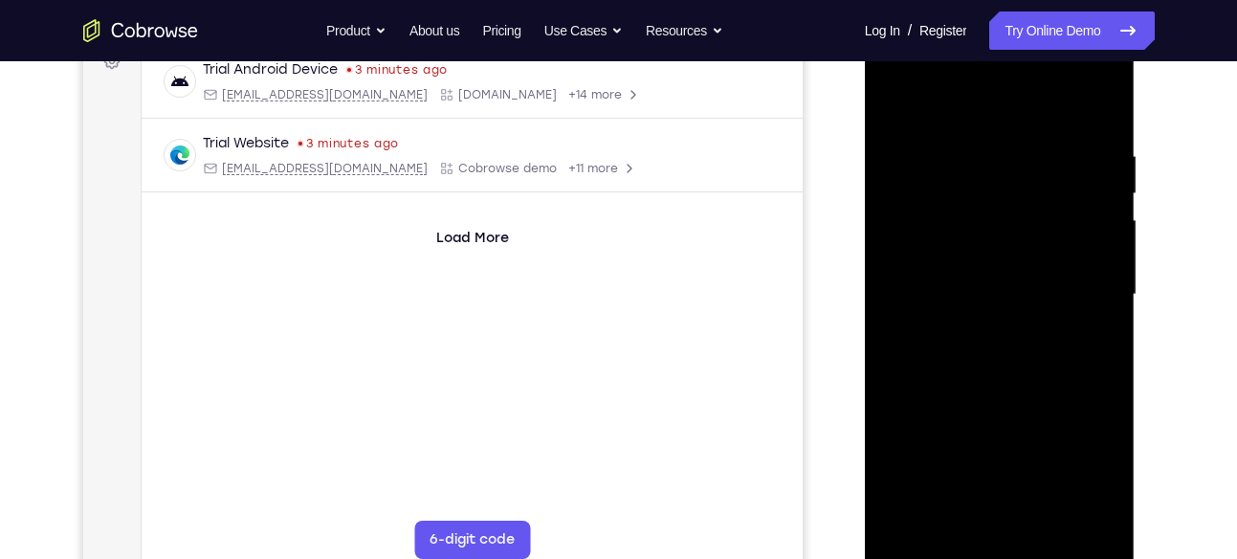
click at [952, 308] on div at bounding box center [999, 295] width 241 height 536
click at [938, 284] on div at bounding box center [999, 295] width 241 height 536
click at [946, 271] on div at bounding box center [999, 295] width 241 height 536
click at [1004, 270] on div at bounding box center [999, 295] width 241 height 536
click at [929, 255] on div at bounding box center [999, 295] width 241 height 536
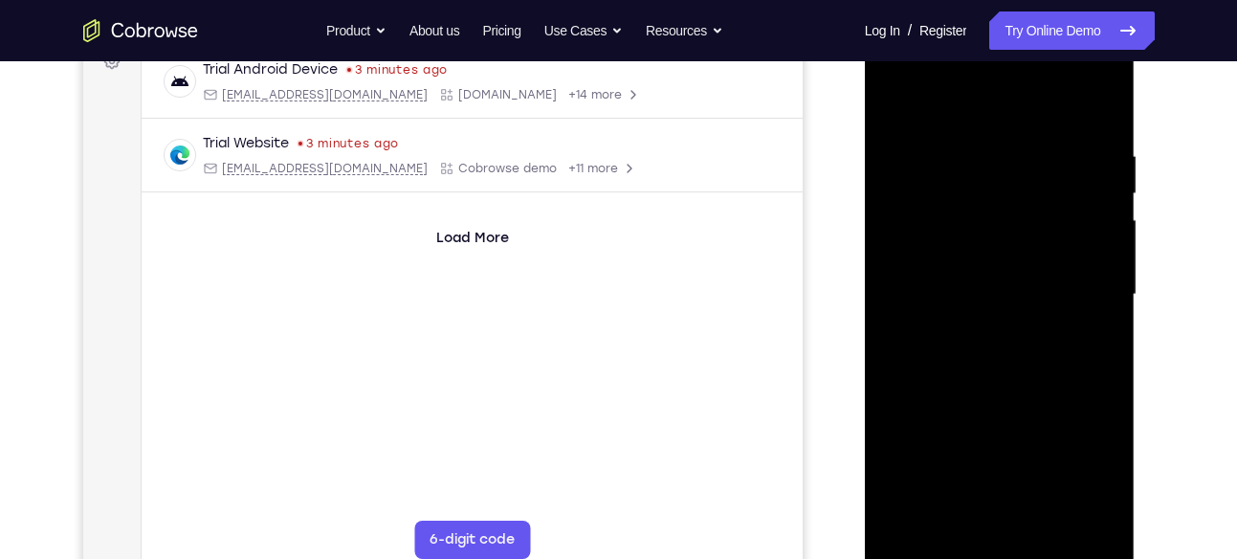
click at [968, 284] on div at bounding box center [999, 295] width 241 height 536
click at [962, 273] on div at bounding box center [999, 295] width 241 height 536
click at [894, 286] on div at bounding box center [999, 295] width 241 height 536
click at [938, 323] on div at bounding box center [999, 295] width 241 height 536
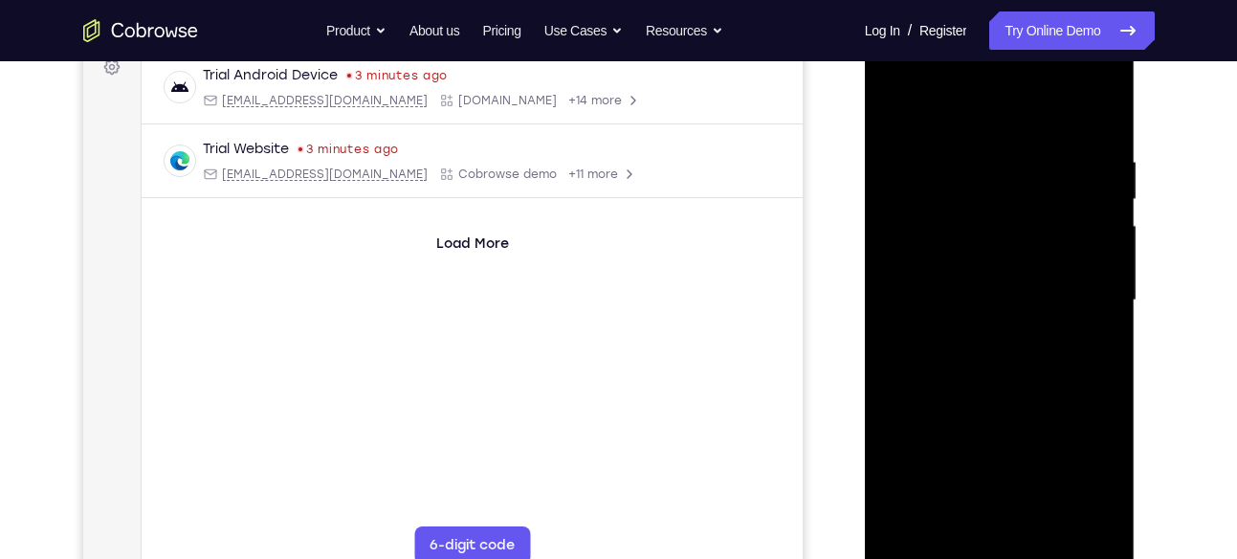
scroll to position [296, 0]
click at [936, 285] on div at bounding box center [999, 303] width 241 height 536
click at [972, 318] on div at bounding box center [999, 303] width 241 height 536
click at [950, 296] on div at bounding box center [999, 303] width 241 height 536
click at [953, 277] on div at bounding box center [999, 303] width 241 height 536
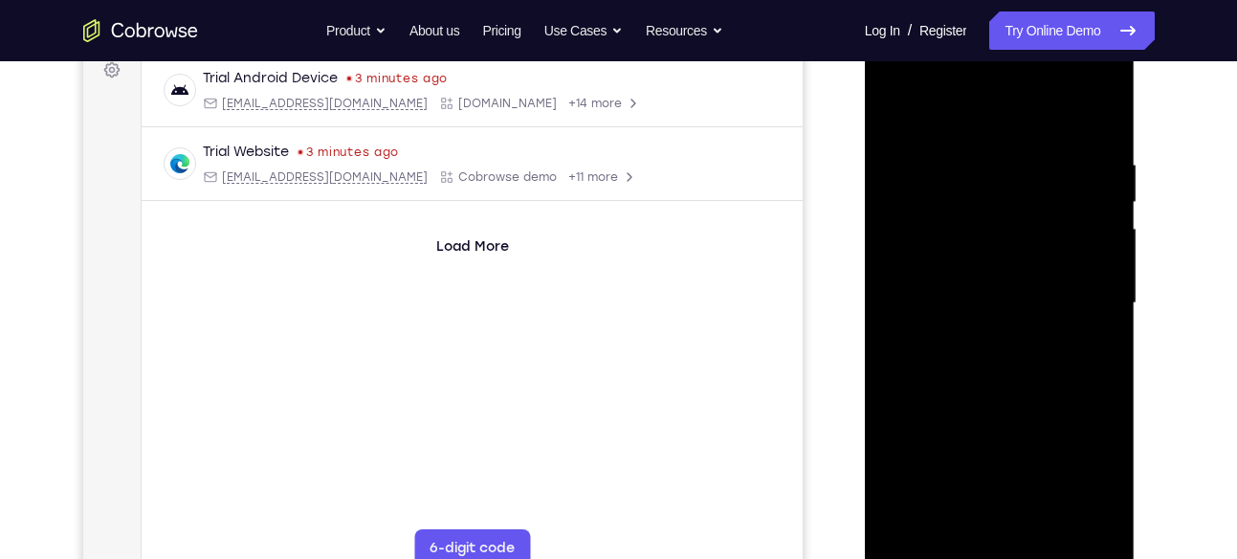
click at [953, 285] on div at bounding box center [999, 303] width 241 height 536
click at [1000, 299] on div at bounding box center [999, 303] width 241 height 536
click at [1099, 116] on div at bounding box center [999, 303] width 241 height 536
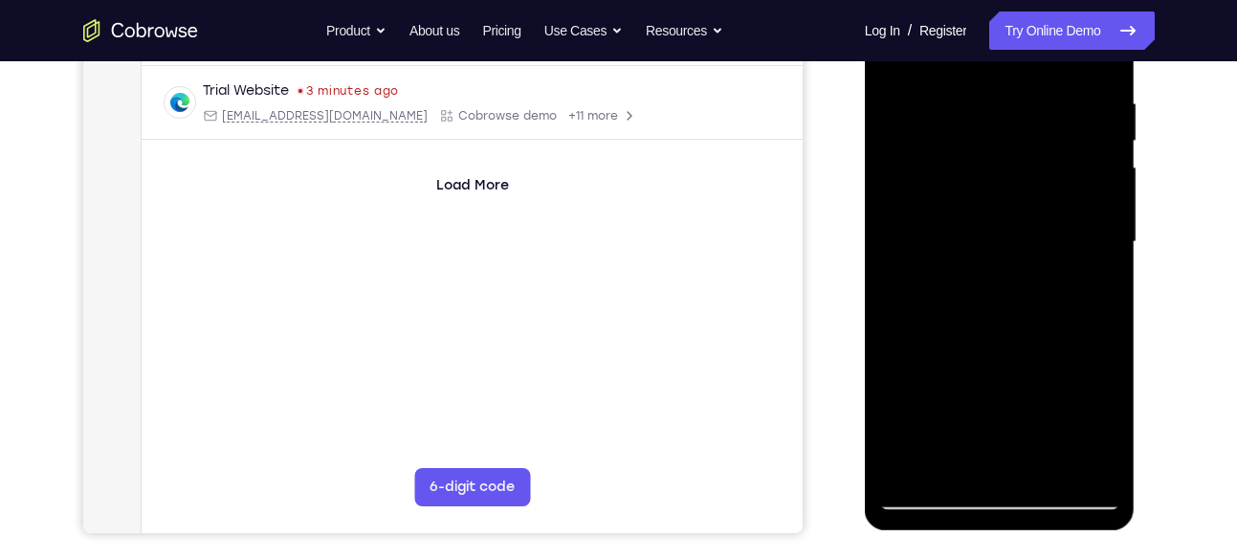
scroll to position [327, 0]
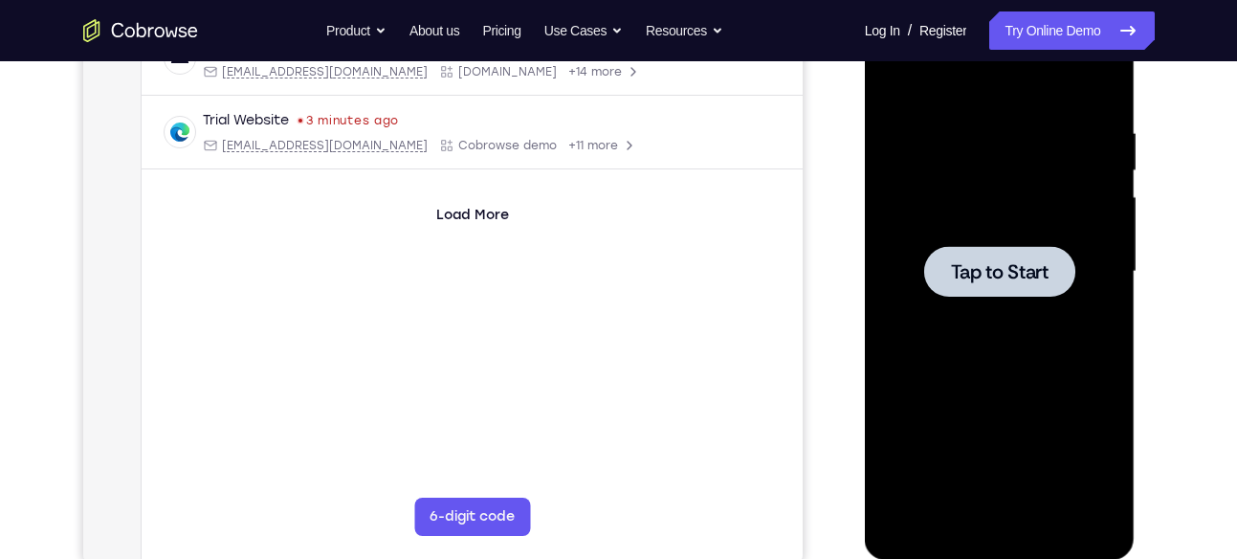
drag, startPoint x: 1682, startPoint y: 252, endPoint x: 1008, endPoint y: 302, distance: 676.2
click at [1008, 302] on div at bounding box center [999, 272] width 241 height 536
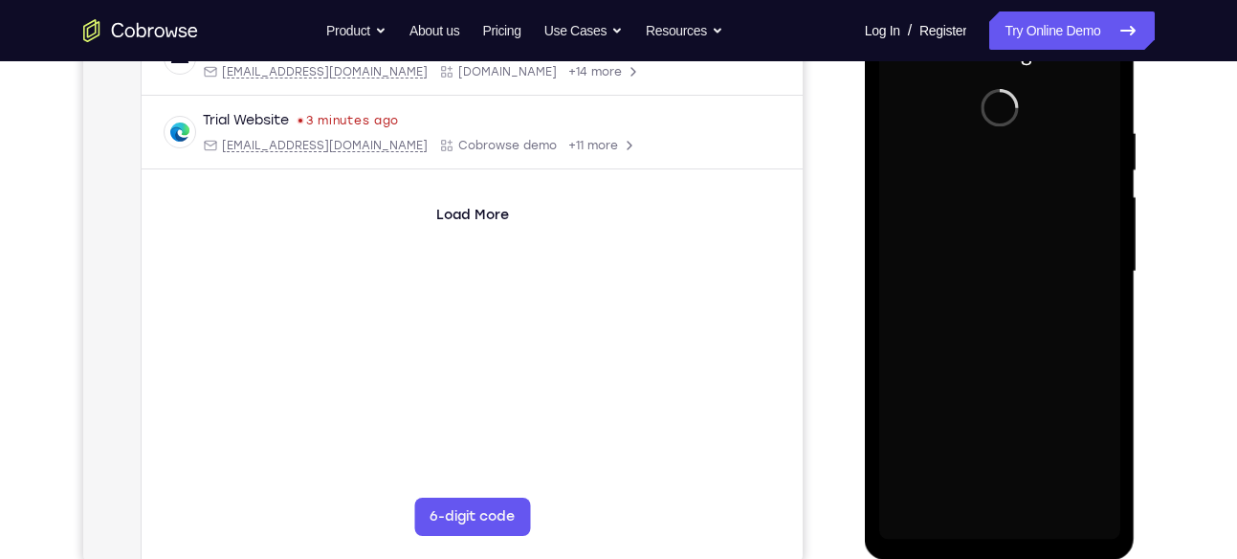
click at [1008, 302] on div at bounding box center [999, 272] width 241 height 536
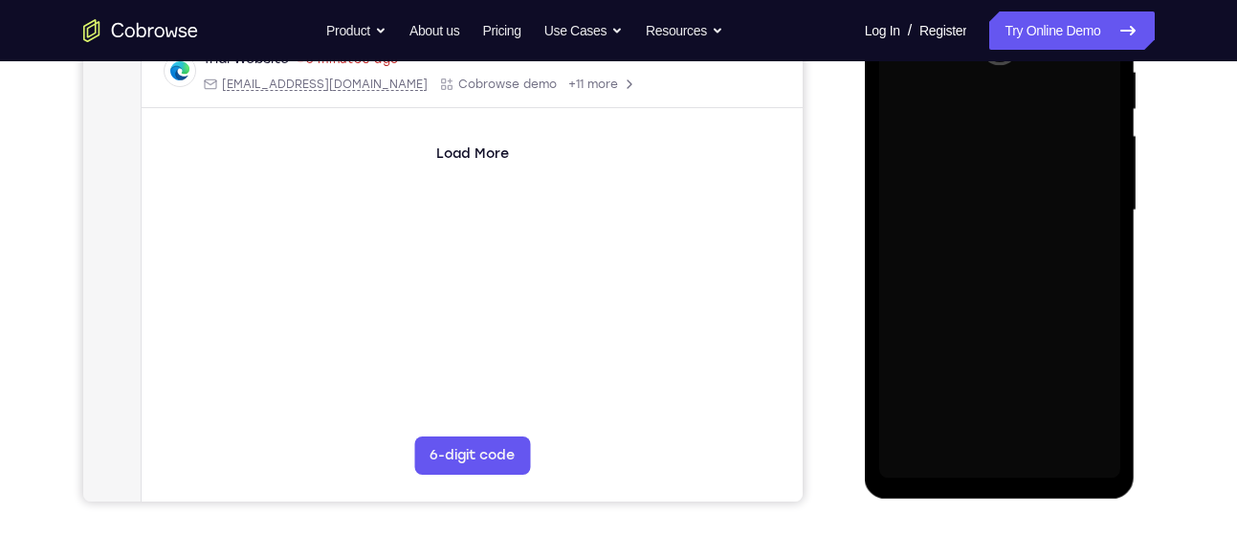
scroll to position [389, 0]
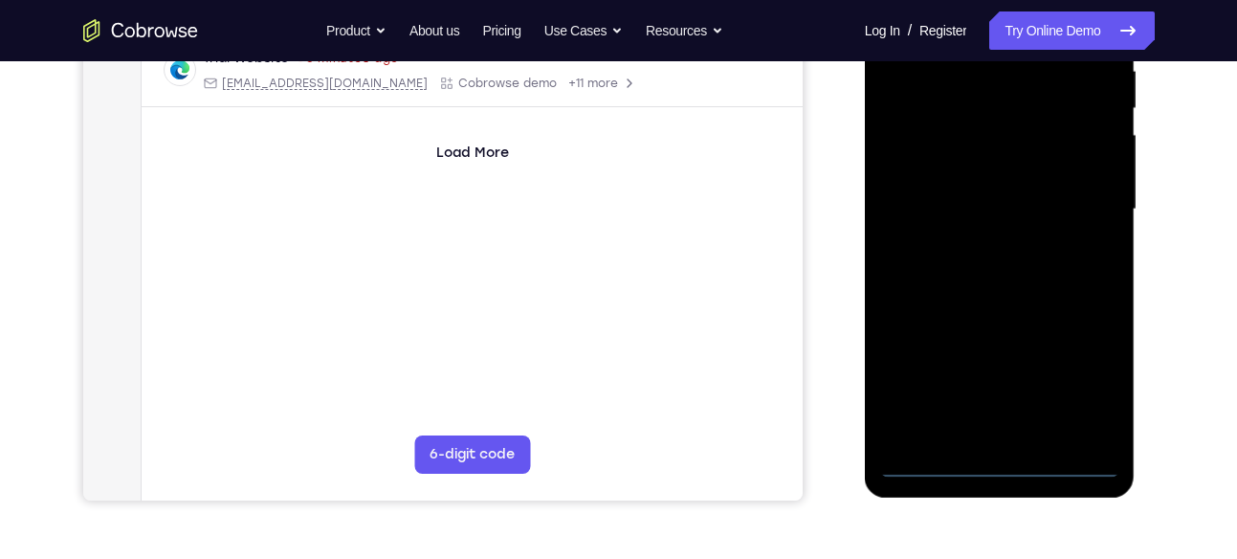
click at [1000, 468] on div at bounding box center [999, 210] width 241 height 536
click at [1083, 396] on div at bounding box center [999, 210] width 241 height 536
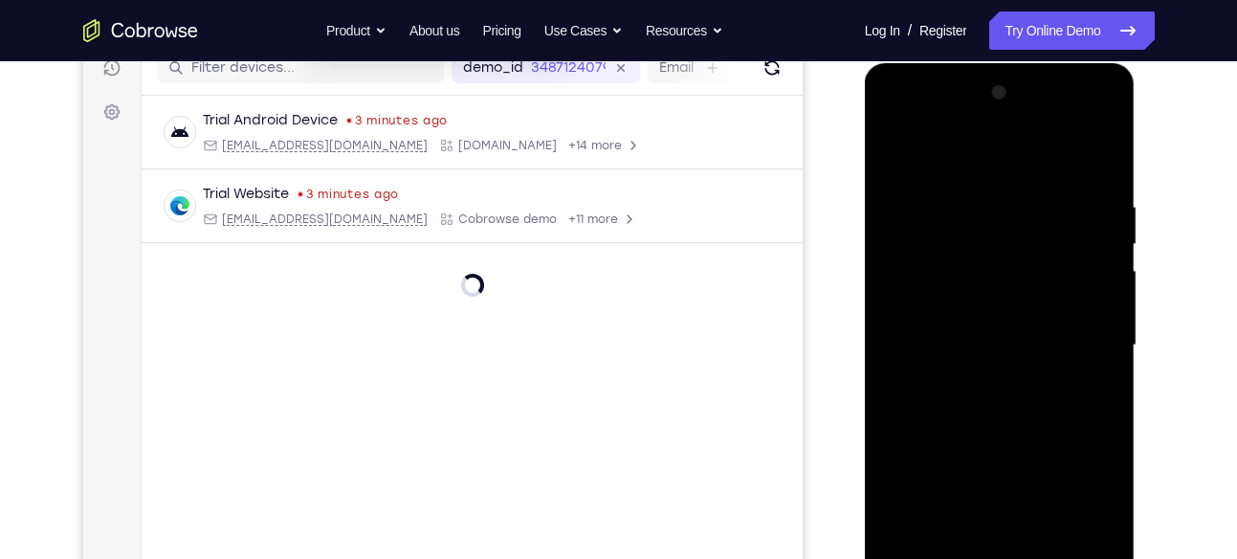
scroll to position [252, 0]
click at [906, 119] on div at bounding box center [999, 346] width 241 height 536
click at [1089, 349] on div at bounding box center [999, 346] width 241 height 536
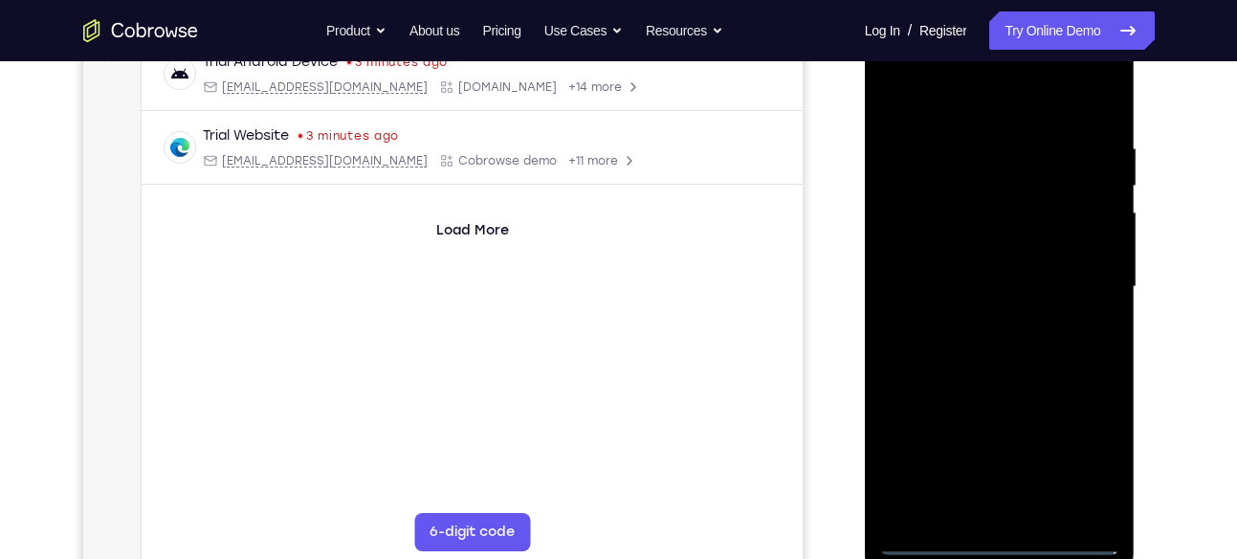
scroll to position [313, 0]
click at [988, 509] on div at bounding box center [999, 286] width 241 height 536
click at [965, 255] on div at bounding box center [999, 286] width 241 height 536
click at [953, 258] on div at bounding box center [999, 286] width 241 height 536
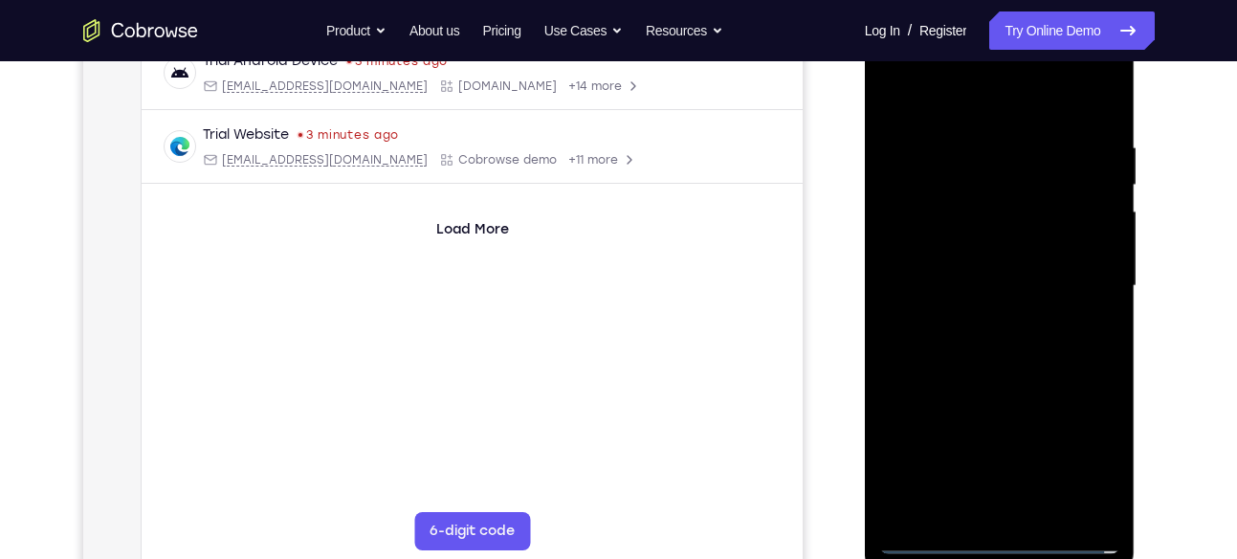
scroll to position [366, 0]
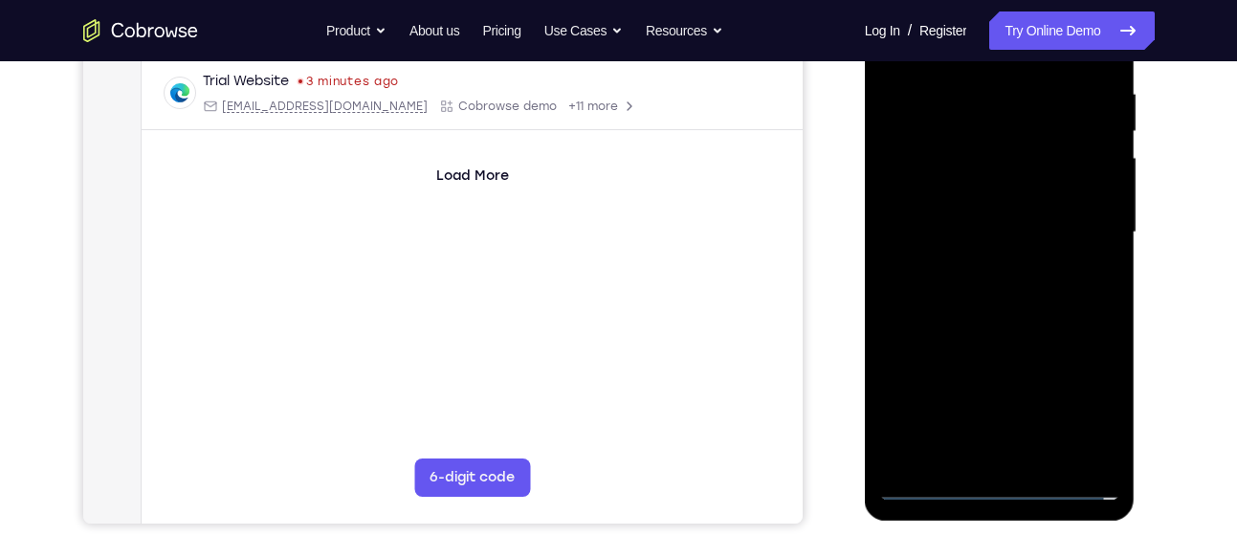
click at [940, 252] on div at bounding box center [999, 233] width 241 height 536
click at [971, 157] on div at bounding box center [999, 233] width 241 height 536
click at [959, 191] on div at bounding box center [999, 233] width 241 height 536
click at [942, 231] on div at bounding box center [999, 233] width 241 height 536
click at [922, 300] on div at bounding box center [999, 233] width 241 height 536
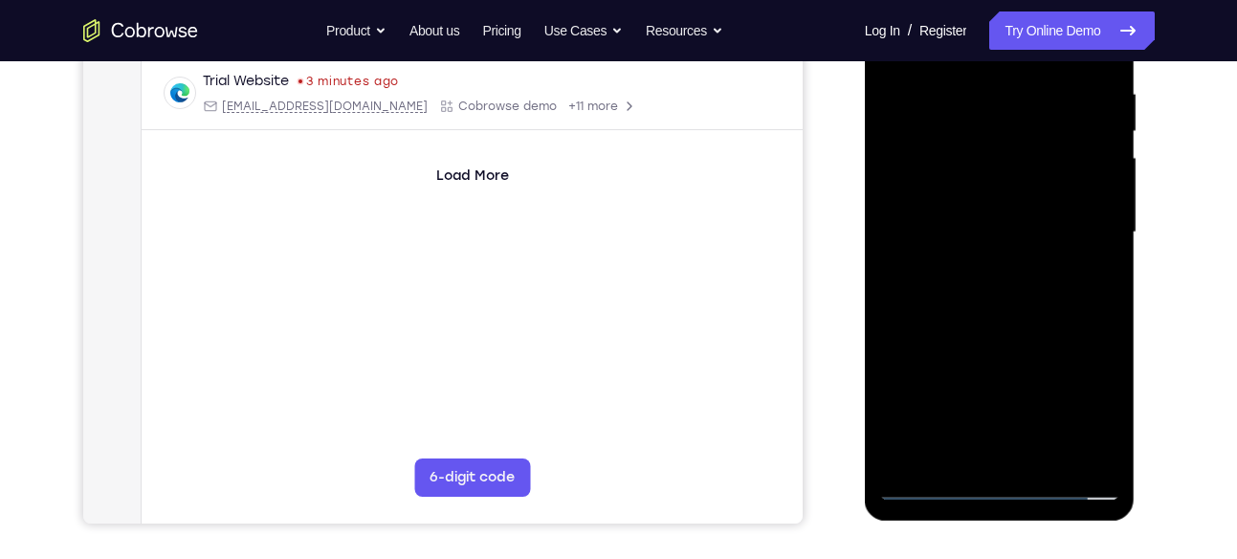
click at [988, 279] on div at bounding box center [999, 233] width 241 height 536
click at [952, 291] on div at bounding box center [999, 233] width 241 height 536
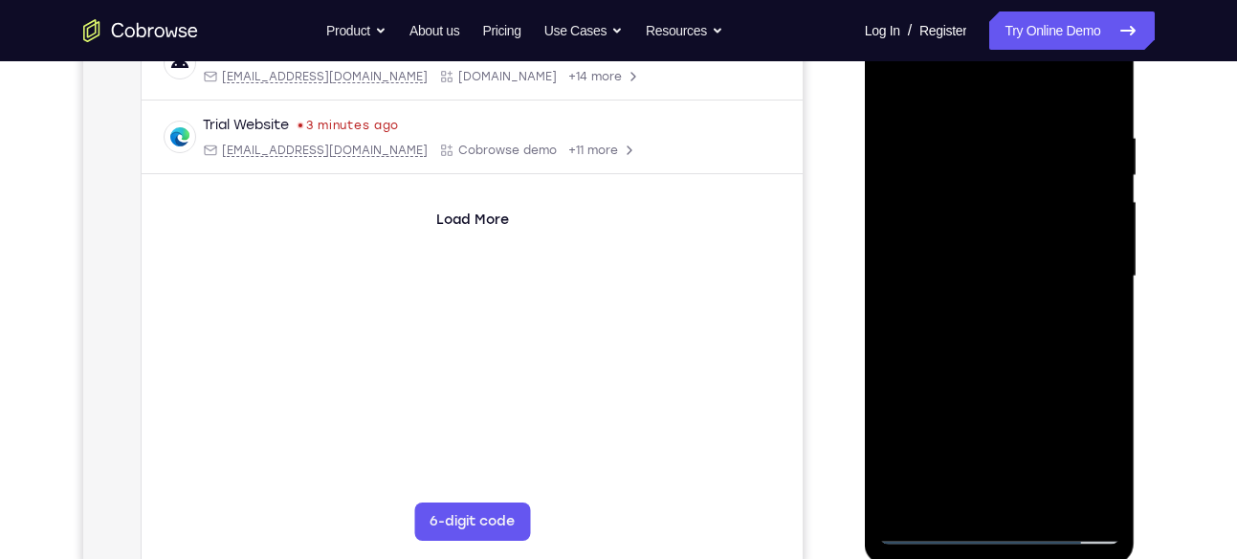
scroll to position [321, 0]
click at [906, 342] on div at bounding box center [999, 278] width 241 height 536
click at [926, 346] on div at bounding box center [999, 278] width 241 height 536
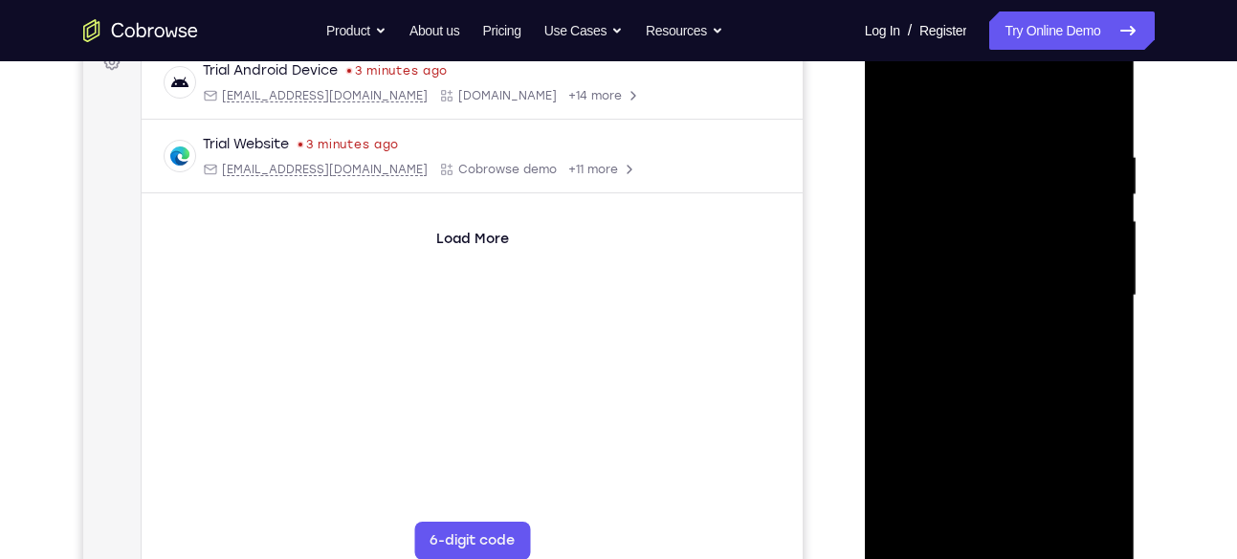
scroll to position [299, 0]
drag, startPoint x: 961, startPoint y: 121, endPoint x: 964, endPoint y: 48, distance: 72.7
click at [964, 48] on div at bounding box center [999, 300] width 241 height 536
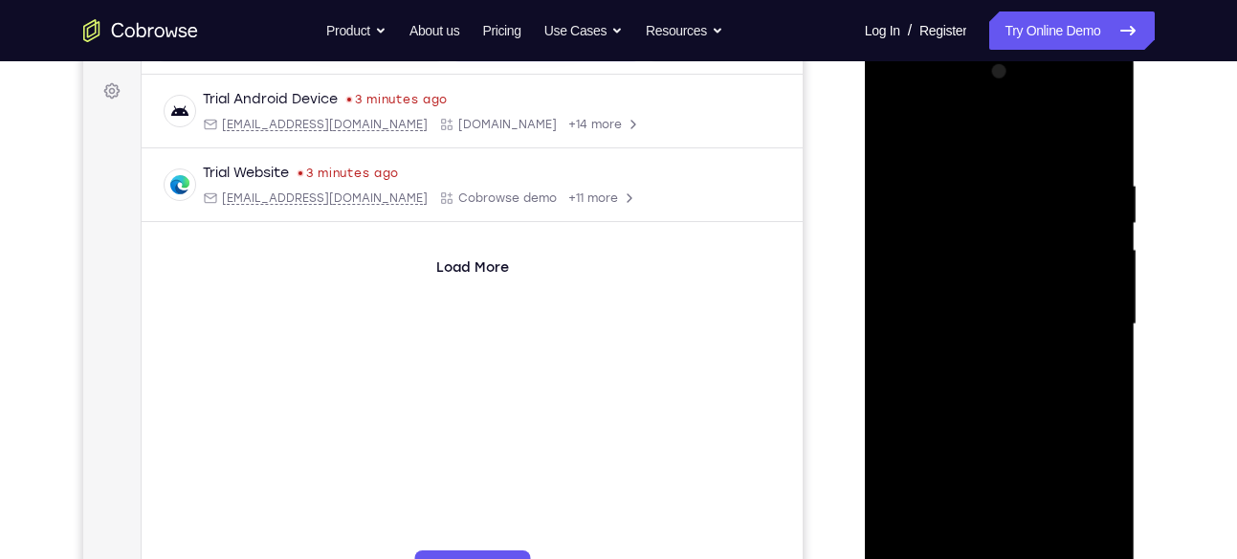
scroll to position [274, 0]
click at [982, 422] on div at bounding box center [999, 325] width 241 height 536
drag, startPoint x: 1033, startPoint y: 463, endPoint x: 1033, endPoint y: 337, distance: 126.2
click at [1033, 337] on div at bounding box center [999, 325] width 241 height 536
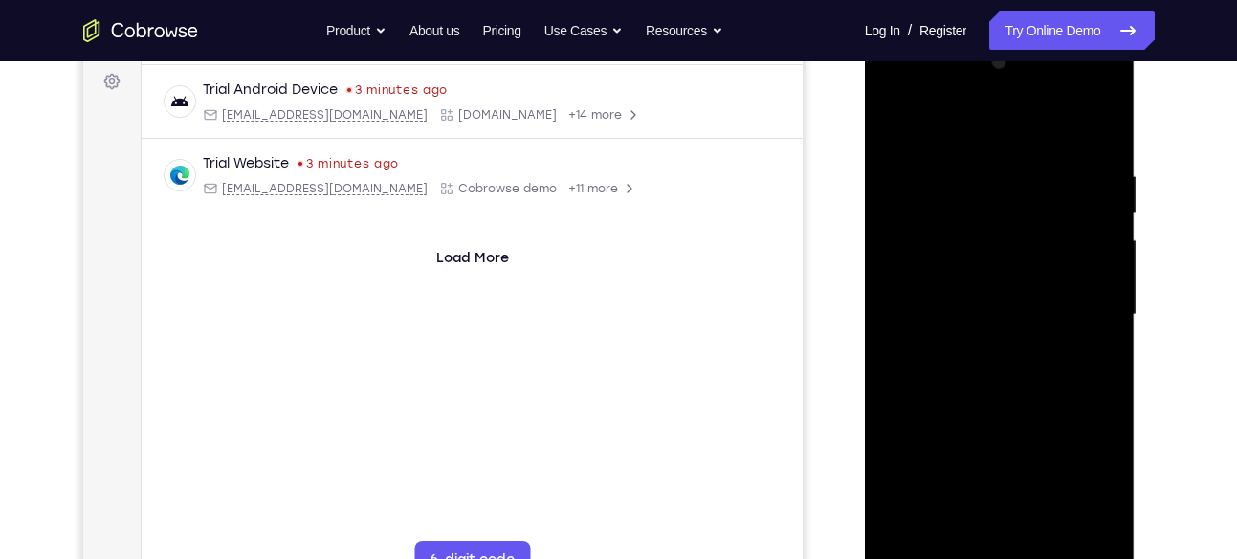
click at [1104, 276] on div at bounding box center [999, 315] width 241 height 536
click at [1103, 276] on div at bounding box center [999, 315] width 241 height 536
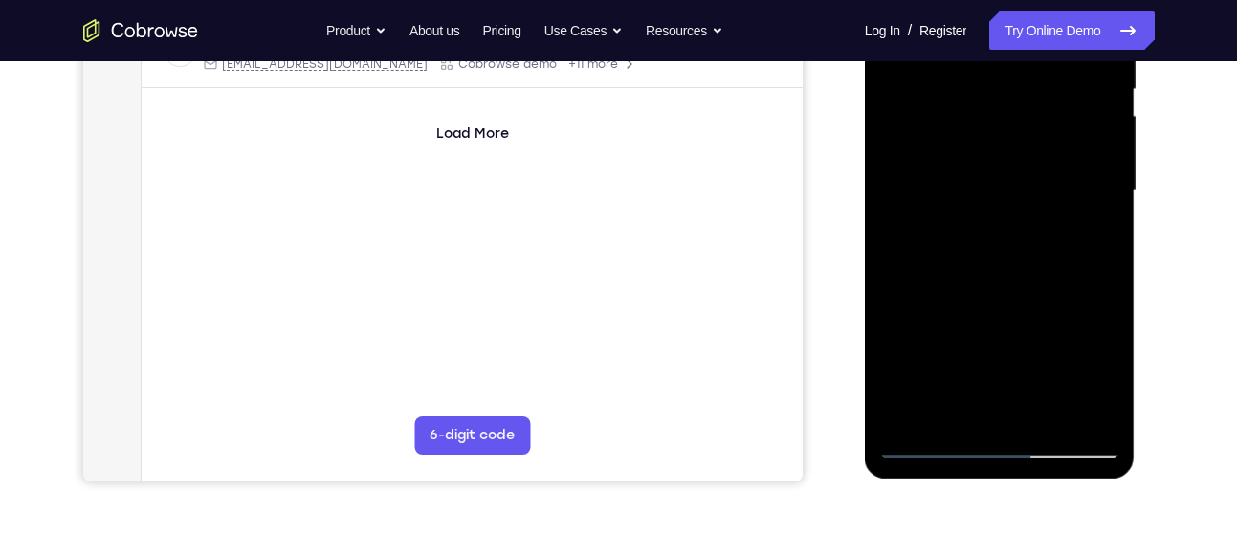
scroll to position [410, 0]
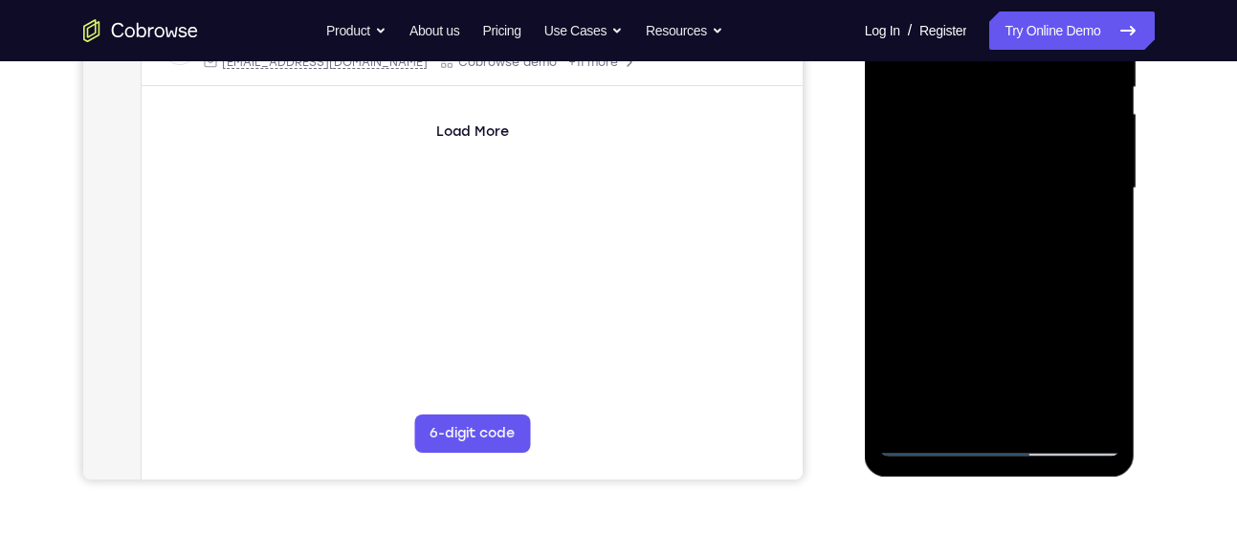
click at [1050, 414] on div at bounding box center [999, 189] width 241 height 536
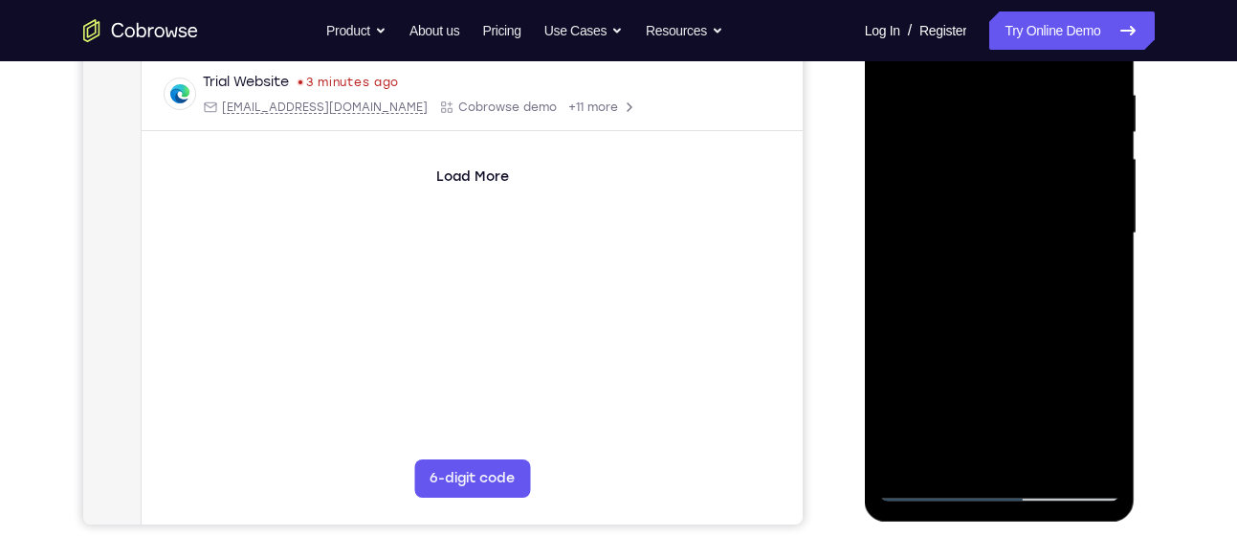
scroll to position [368, 0]
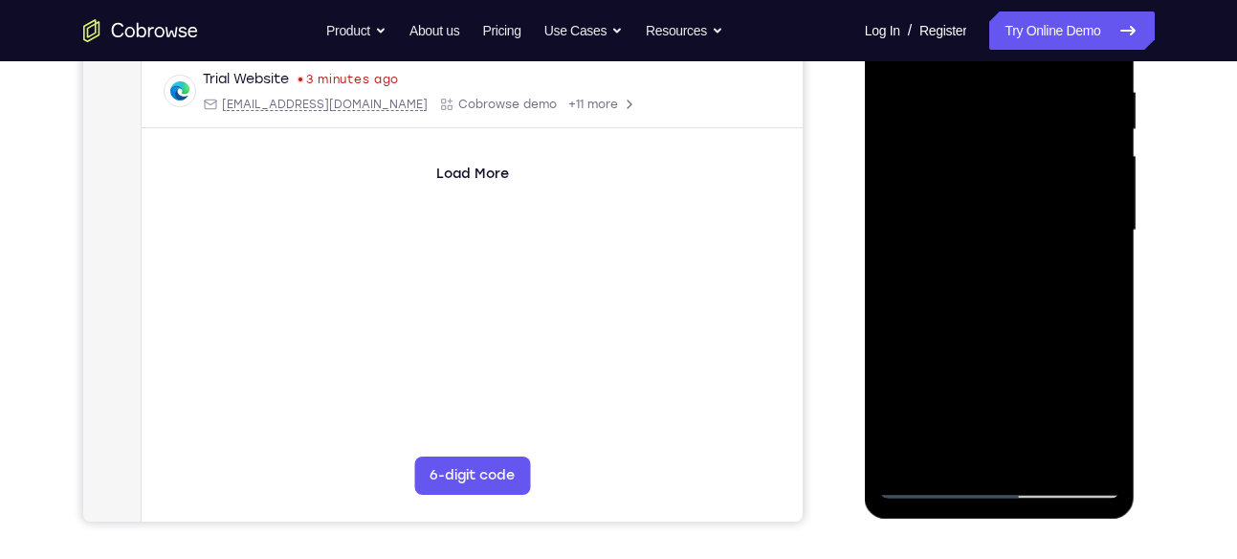
click at [1012, 335] on div at bounding box center [999, 231] width 241 height 536
click at [994, 197] on div at bounding box center [999, 231] width 241 height 536
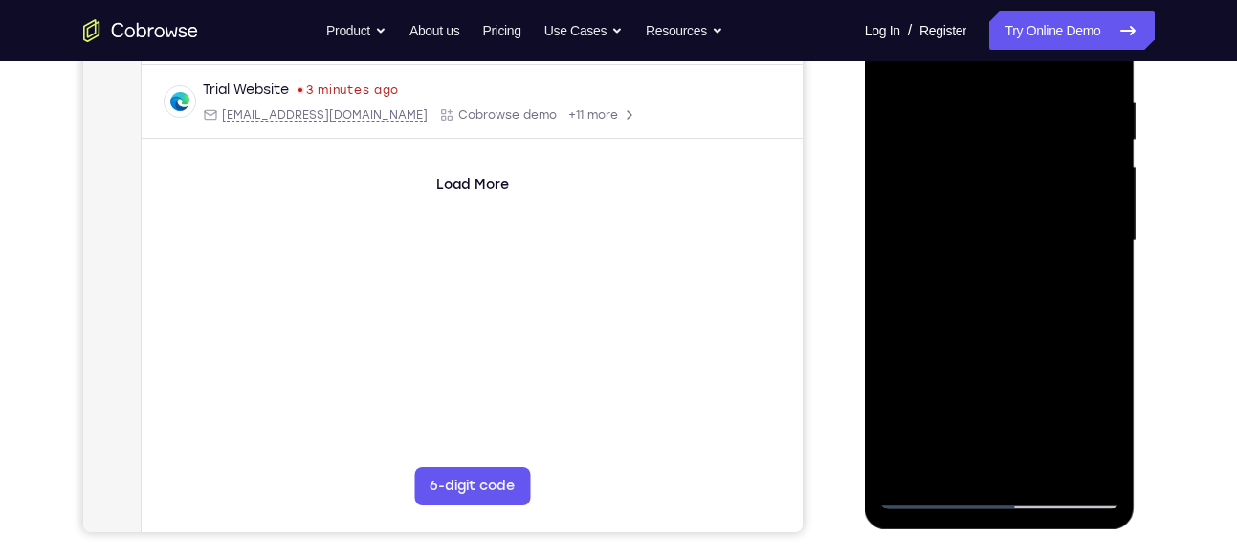
scroll to position [359, 0]
click at [933, 457] on div at bounding box center [999, 240] width 241 height 536
click at [1101, 426] on div at bounding box center [999, 240] width 241 height 536
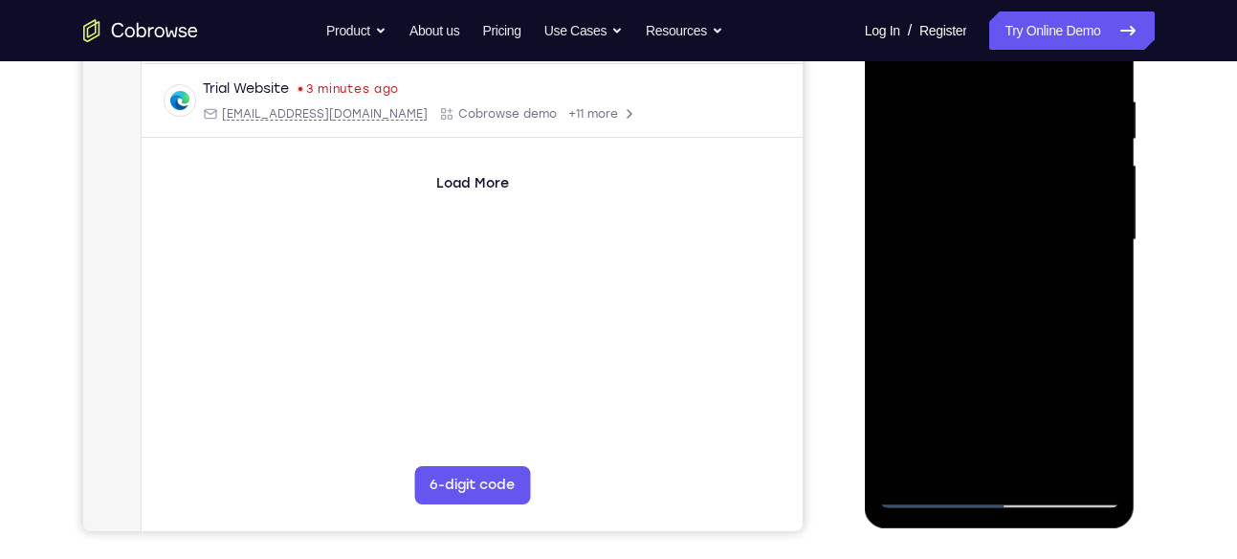
click at [1101, 426] on div at bounding box center [999, 240] width 241 height 536
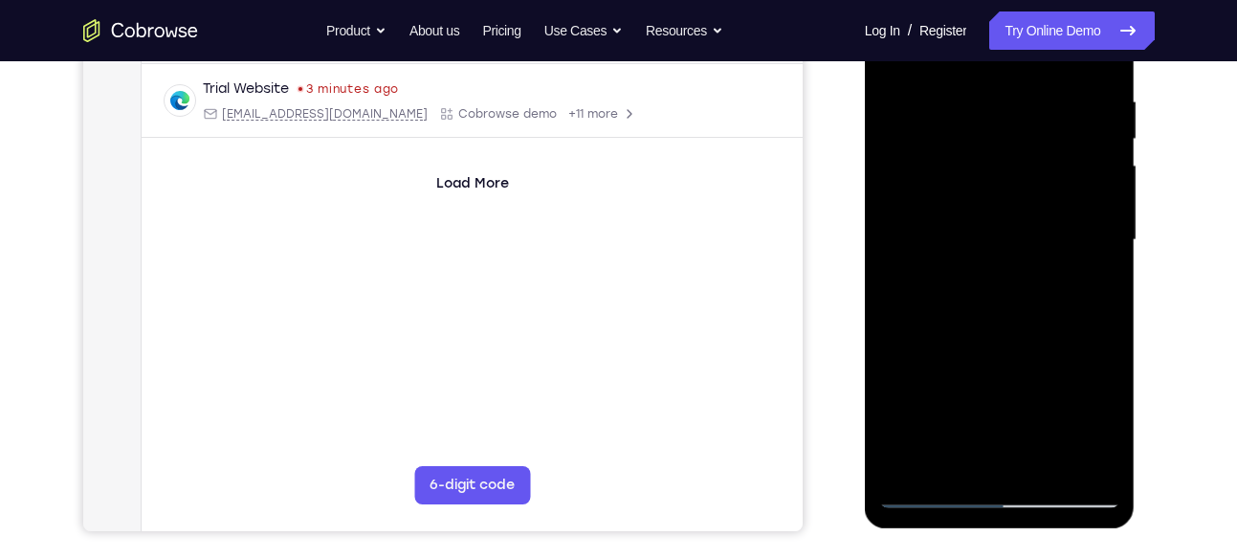
click at [1101, 426] on div at bounding box center [999, 240] width 241 height 536
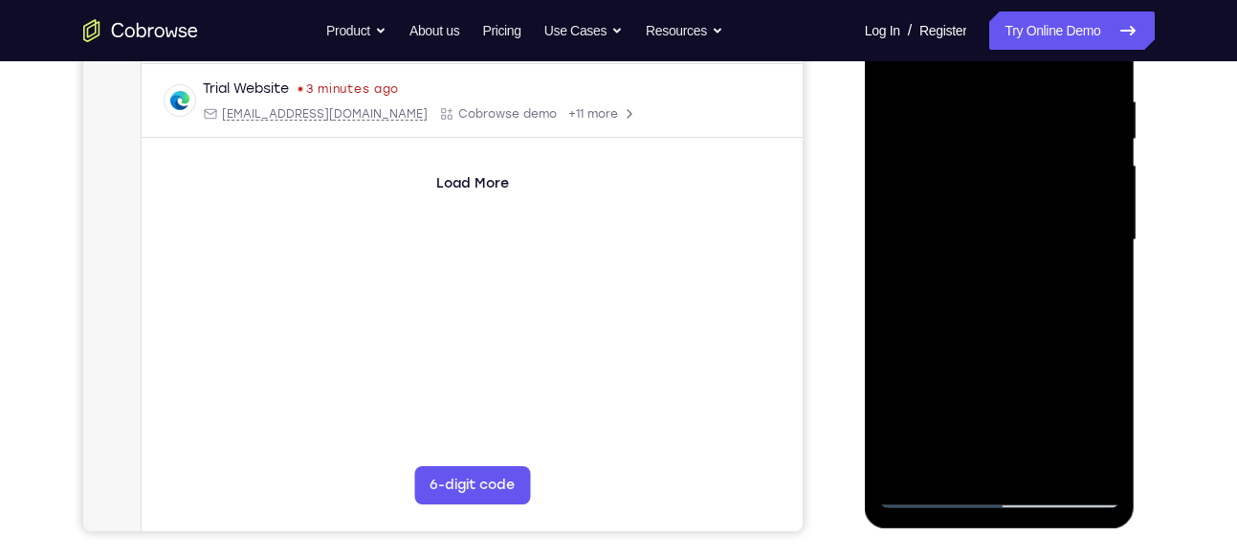
click at [1101, 426] on div at bounding box center [999, 240] width 241 height 536
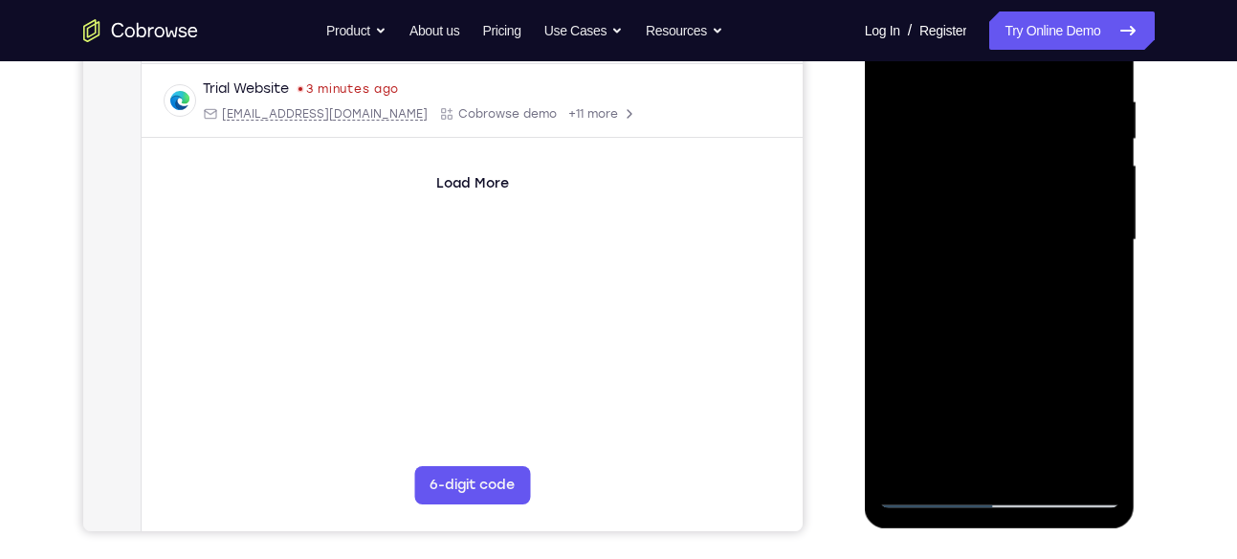
click at [1086, 288] on div at bounding box center [999, 240] width 241 height 536
click at [1104, 426] on div at bounding box center [999, 240] width 241 height 536
click at [1091, 290] on div at bounding box center [999, 240] width 241 height 536
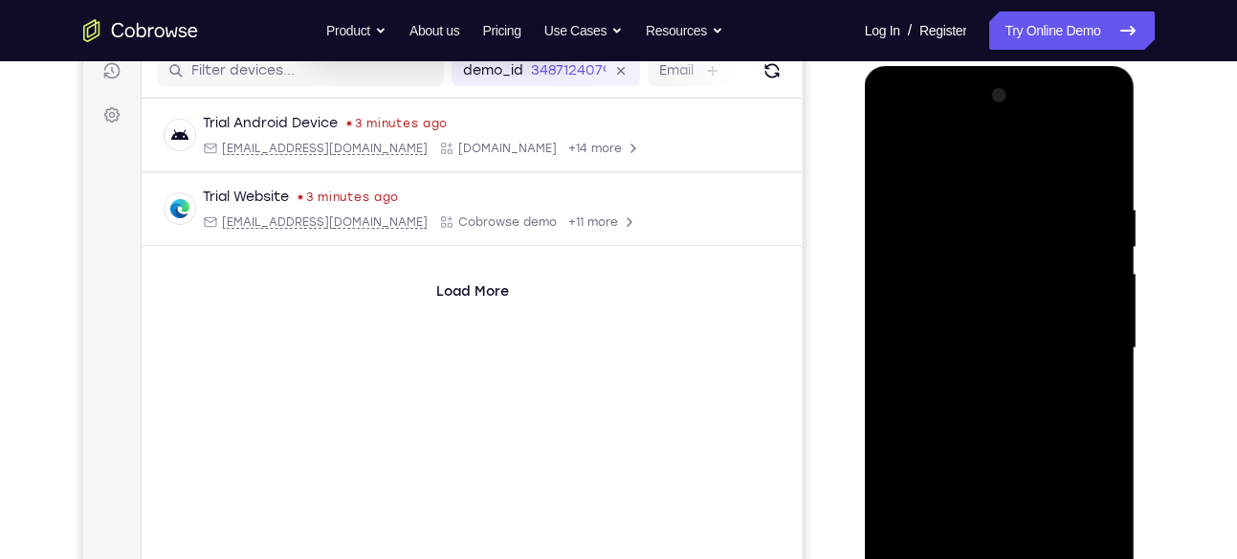
scroll to position [247, 0]
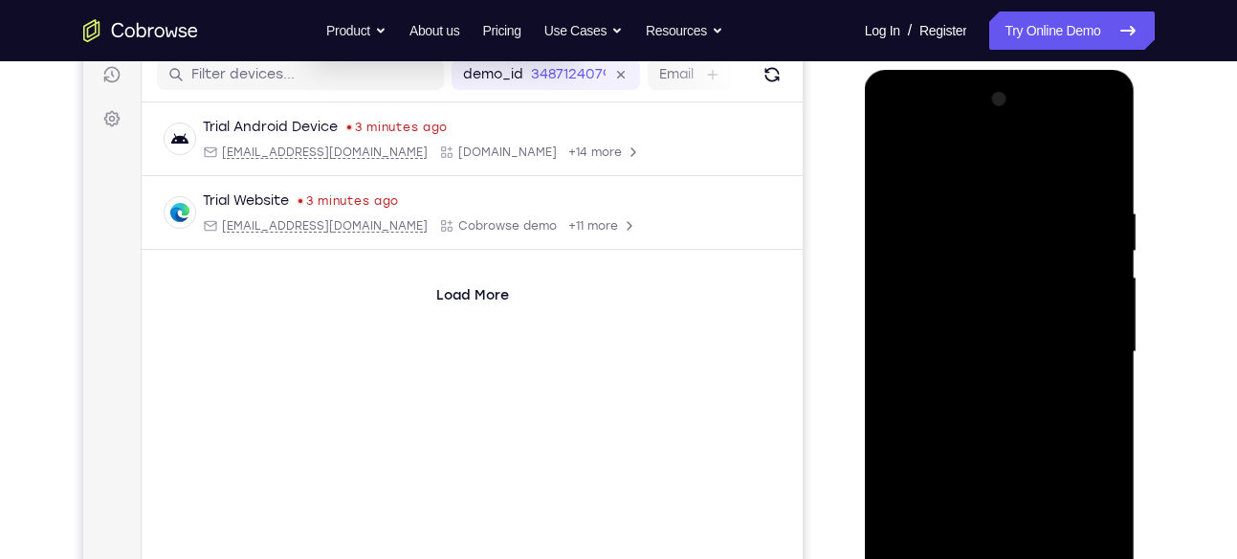
click at [895, 159] on div at bounding box center [999, 352] width 241 height 536
drag, startPoint x: 1005, startPoint y: 201, endPoint x: 964, endPoint y: 397, distance: 200.3
click at [964, 397] on div at bounding box center [999, 352] width 241 height 536
click at [933, 260] on div at bounding box center [999, 352] width 241 height 536
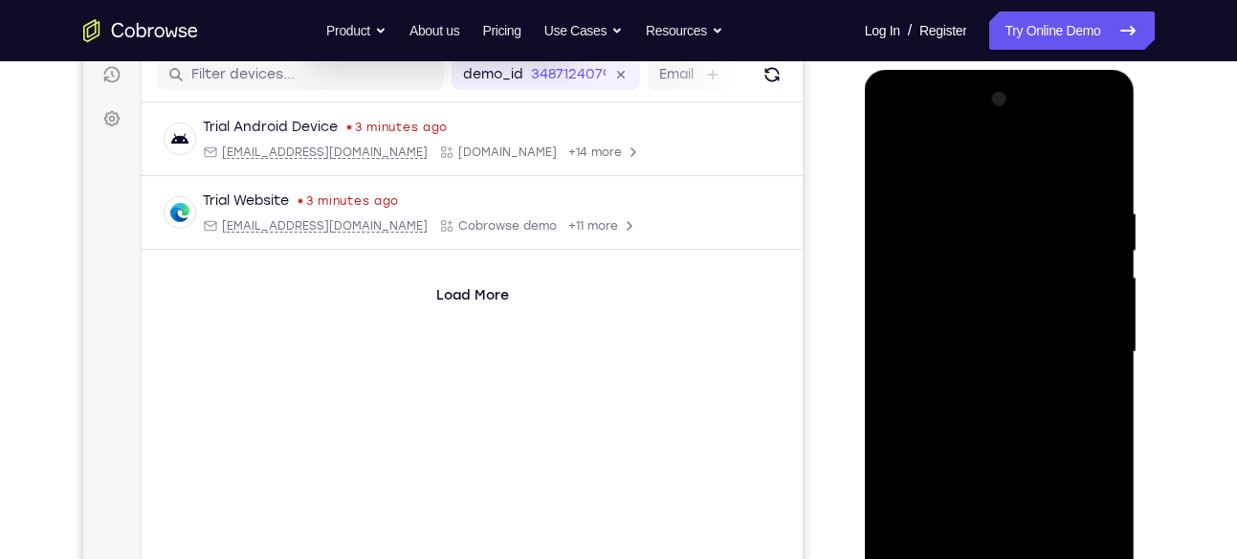
click at [1057, 230] on div at bounding box center [999, 352] width 241 height 536
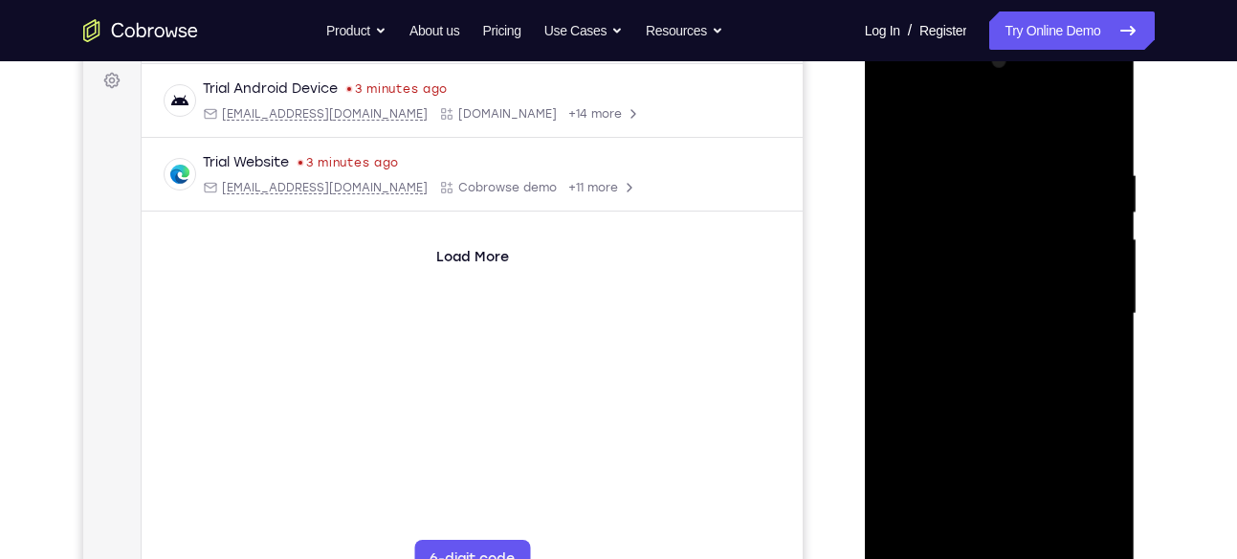
scroll to position [281, 0]
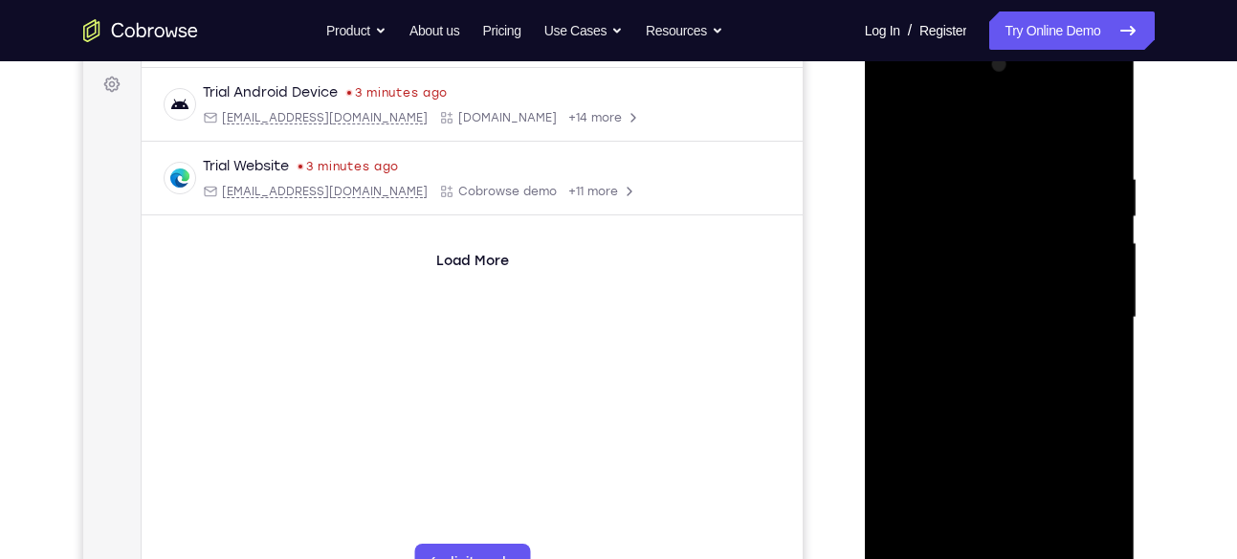
click at [896, 129] on div at bounding box center [999, 318] width 241 height 536
drag, startPoint x: 998, startPoint y: 174, endPoint x: 981, endPoint y: 413, distance: 239.6
click at [981, 413] on div at bounding box center [999, 318] width 241 height 536
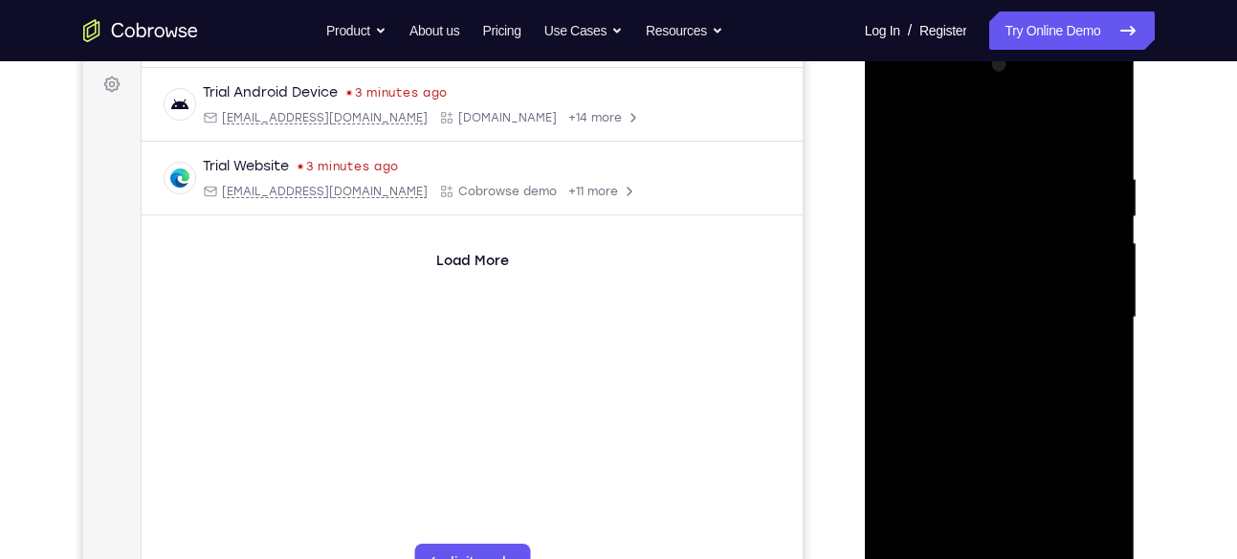
drag, startPoint x: 998, startPoint y: 253, endPoint x: 978, endPoint y: 430, distance: 178.0
click at [978, 430] on div at bounding box center [999, 318] width 241 height 536
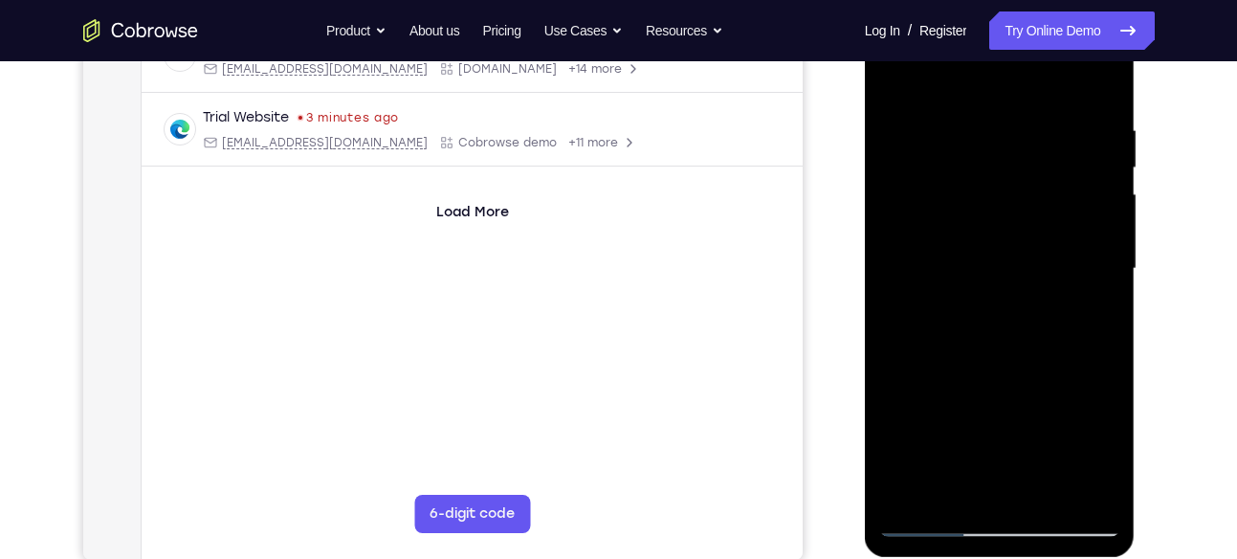
scroll to position [329, 0]
click at [977, 123] on div at bounding box center [999, 270] width 241 height 536
drag, startPoint x: 1097, startPoint y: 277, endPoint x: 1018, endPoint y: 304, distance: 83.8
click at [1018, 304] on div at bounding box center [999, 270] width 241 height 536
drag, startPoint x: 1062, startPoint y: 272, endPoint x: 1009, endPoint y: 274, distance: 52.7
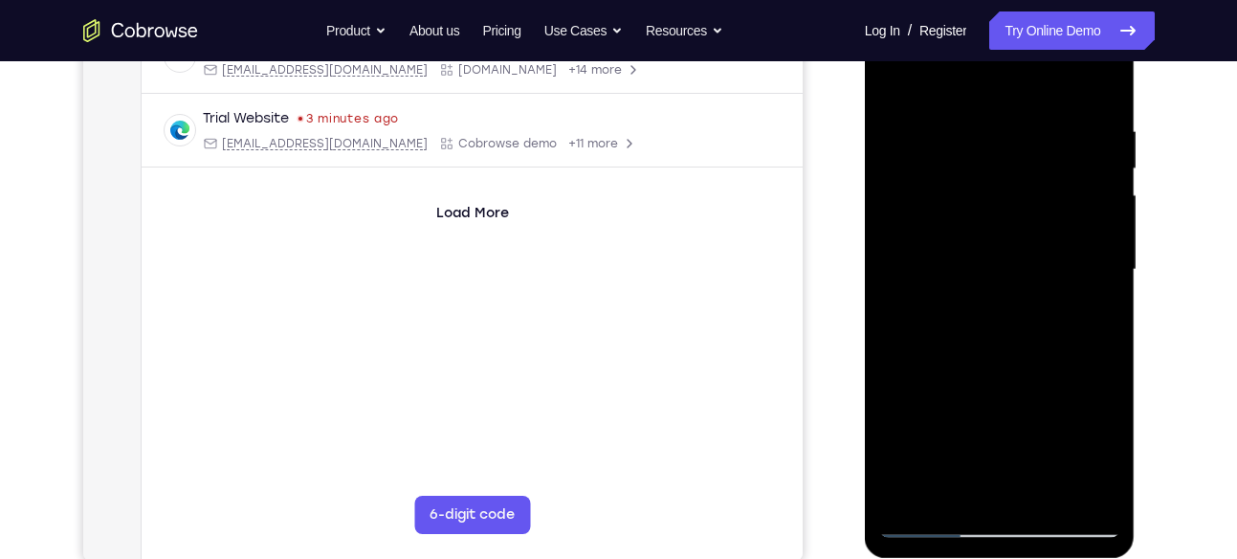
click at [1009, 274] on div at bounding box center [999, 270] width 241 height 536
drag, startPoint x: 922, startPoint y: 297, endPoint x: 1024, endPoint y: 308, distance: 102.9
click at [1024, 308] on div at bounding box center [999, 270] width 241 height 536
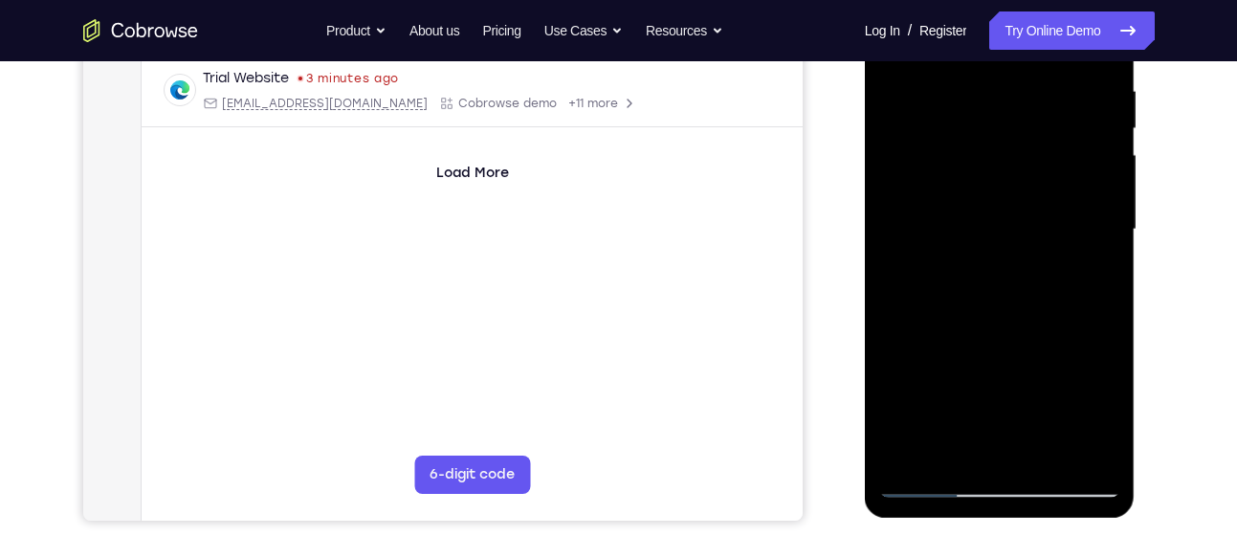
scroll to position [321, 0]
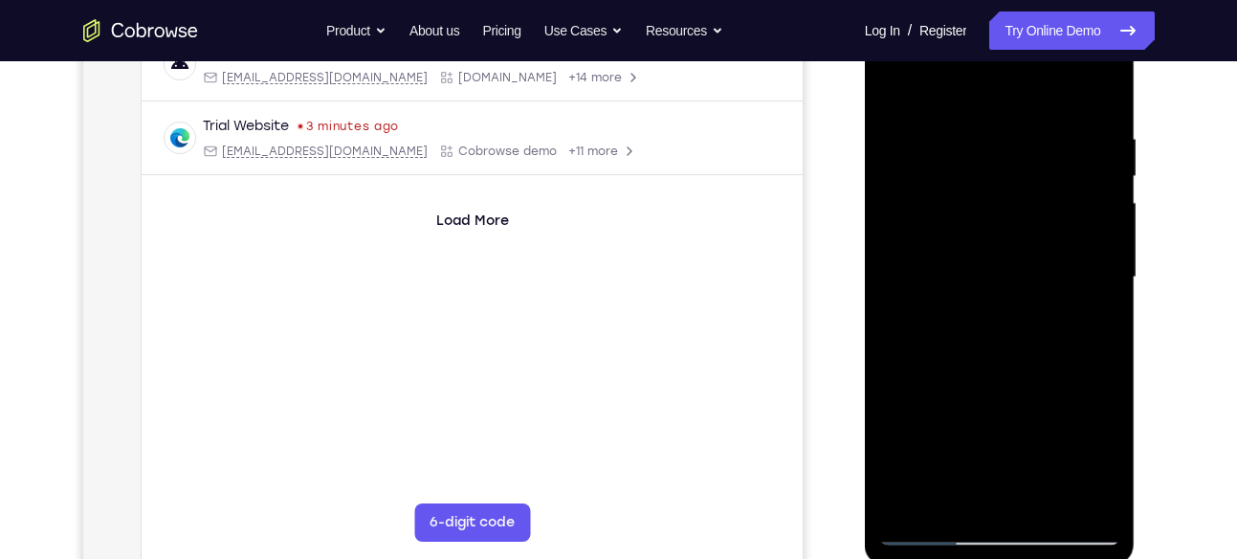
drag, startPoint x: 916, startPoint y: 325, endPoint x: 1014, endPoint y: 339, distance: 98.5
click at [1014, 339] on div at bounding box center [999, 278] width 241 height 536
drag, startPoint x: 904, startPoint y: 329, endPoint x: 964, endPoint y: 329, distance: 60.3
click at [964, 329] on div at bounding box center [999, 278] width 241 height 536
drag, startPoint x: 912, startPoint y: 240, endPoint x: 969, endPoint y: 235, distance: 56.6
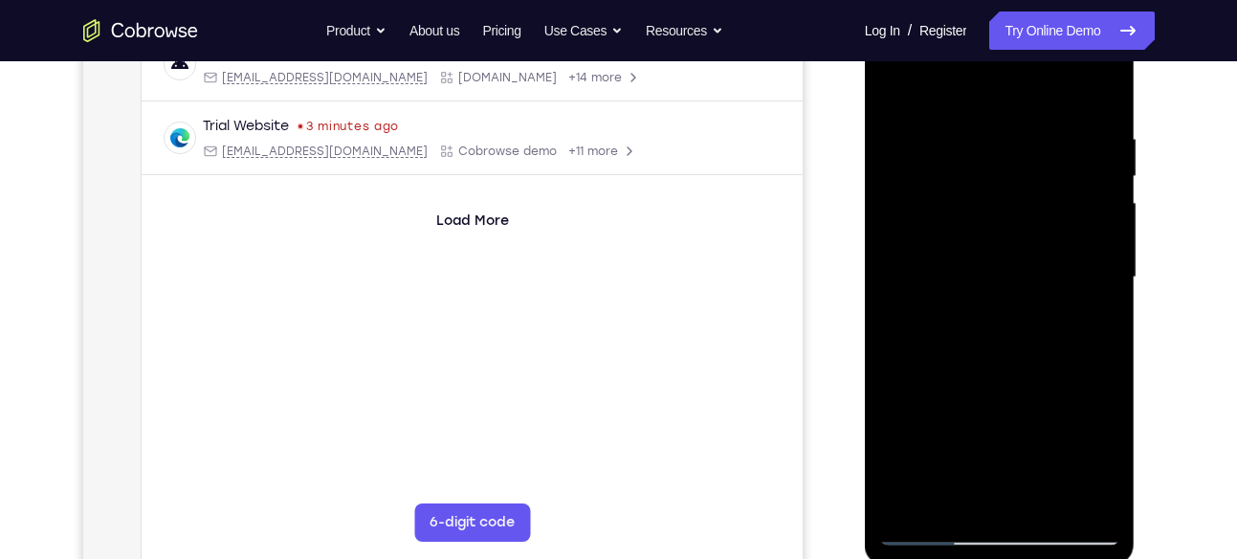
click at [969, 235] on div at bounding box center [999, 278] width 241 height 536
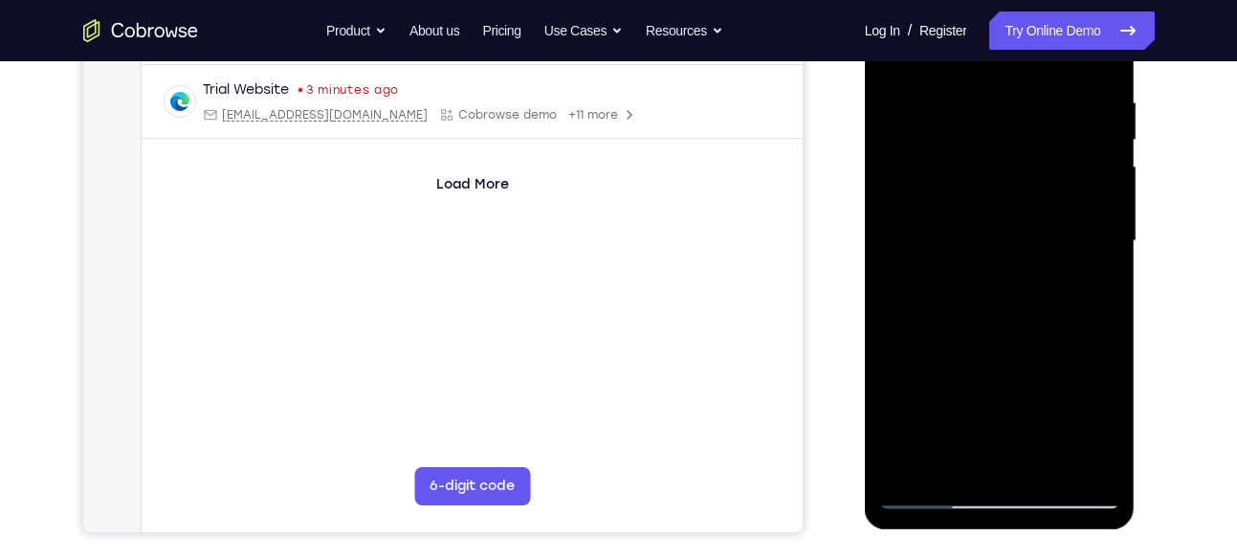
scroll to position [359, 0]
click at [968, 233] on div at bounding box center [999, 240] width 241 height 536
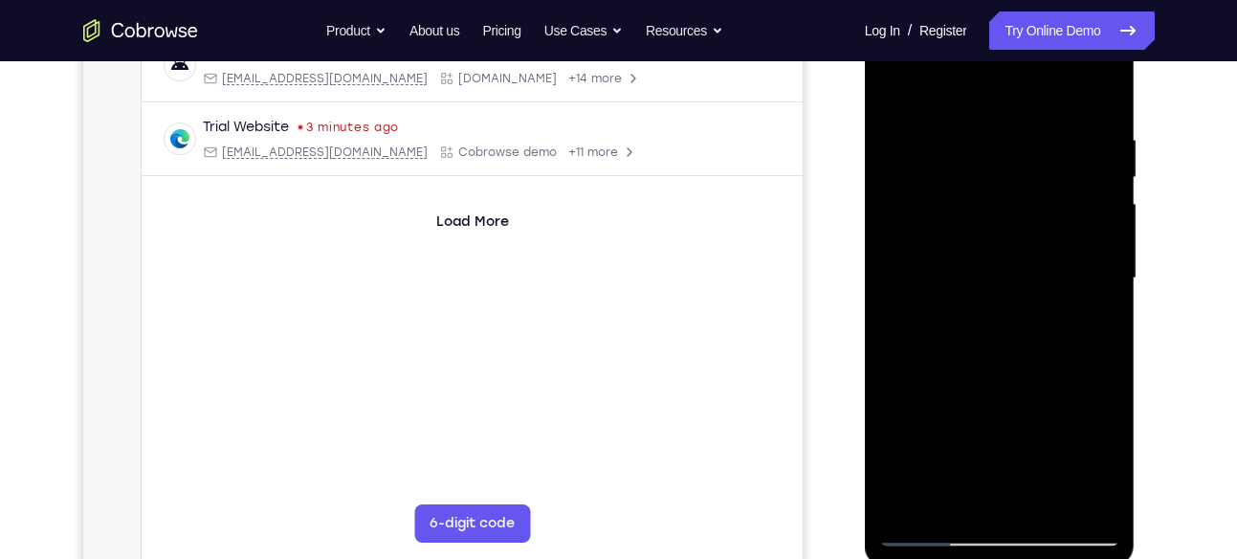
scroll to position [319, 0]
click at [966, 141] on div at bounding box center [999, 279] width 241 height 536
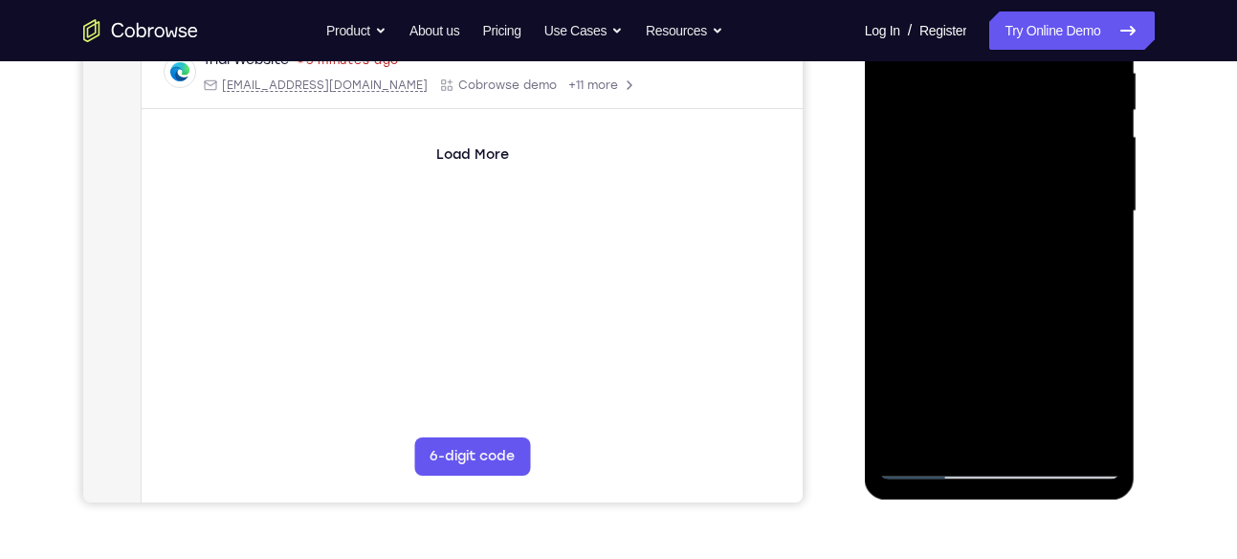
scroll to position [332, 0]
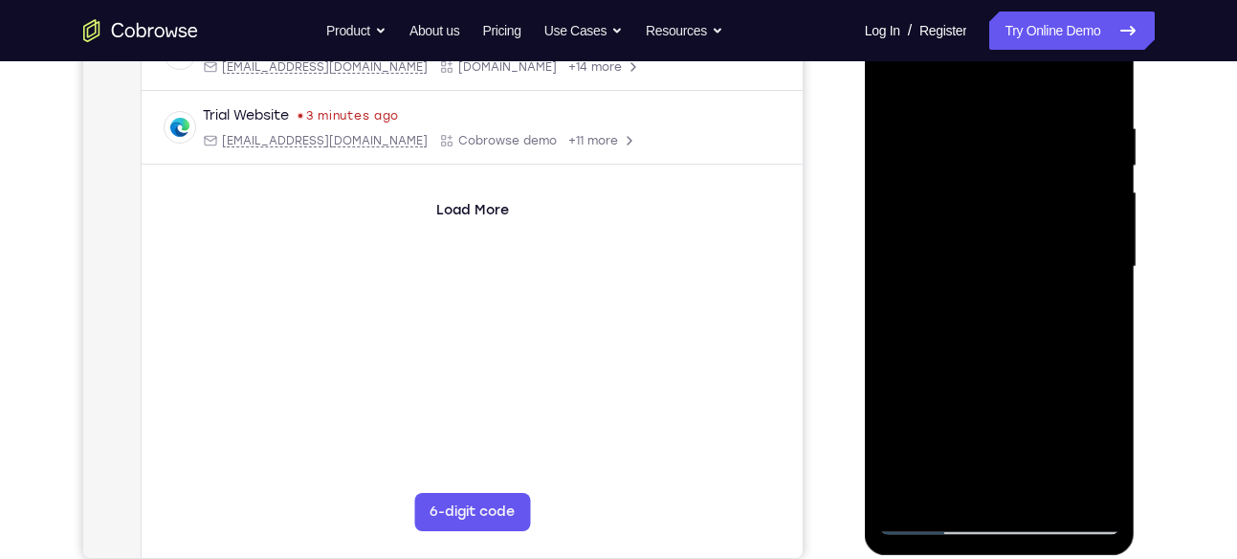
click at [968, 107] on div at bounding box center [999, 267] width 241 height 536
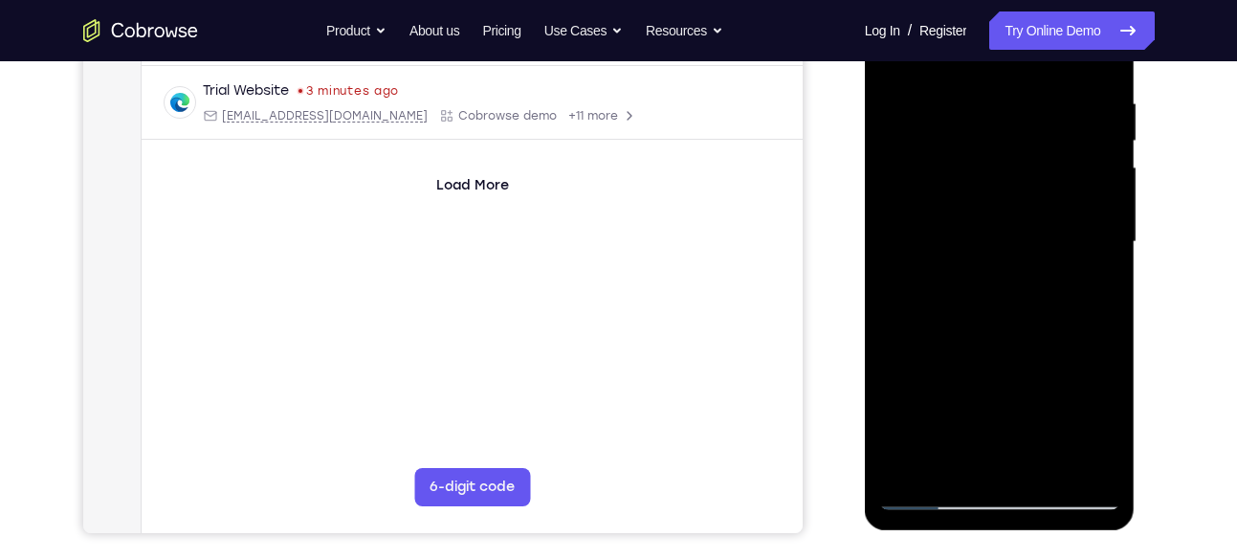
scroll to position [333, 0]
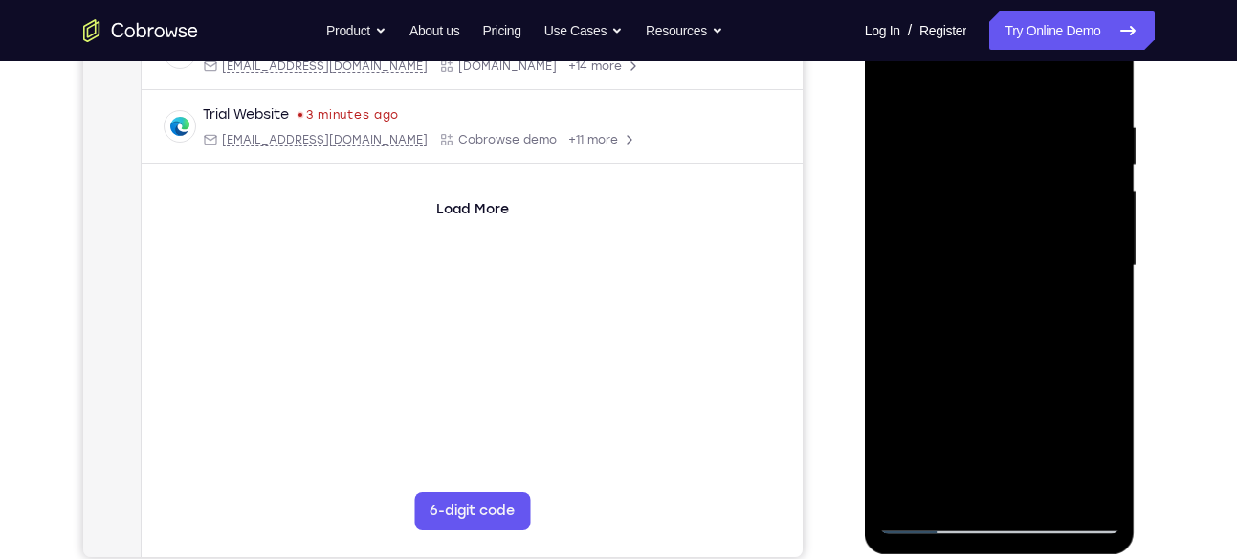
click at [1085, 276] on div at bounding box center [999, 266] width 241 height 536
click at [1106, 205] on div at bounding box center [999, 266] width 241 height 536
drag, startPoint x: 1106, startPoint y: 205, endPoint x: 1013, endPoint y: 206, distance: 92.8
click at [1013, 206] on div at bounding box center [999, 266] width 241 height 536
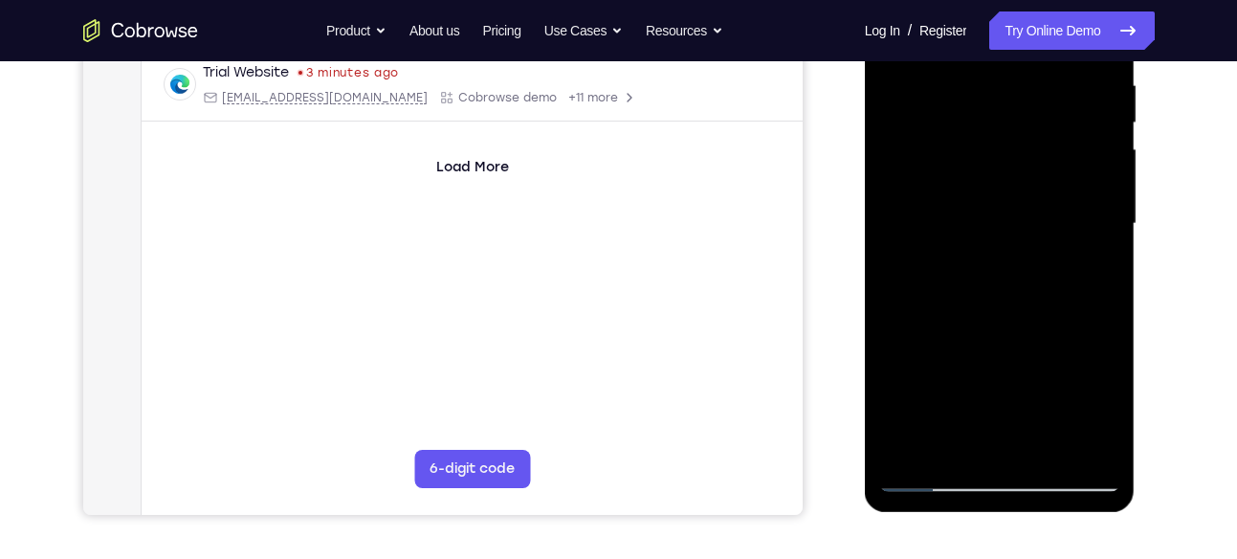
scroll to position [377, 0]
drag, startPoint x: 1076, startPoint y: 183, endPoint x: 1020, endPoint y: 202, distance: 59.6
click at [1020, 202] on div at bounding box center [999, 222] width 241 height 536
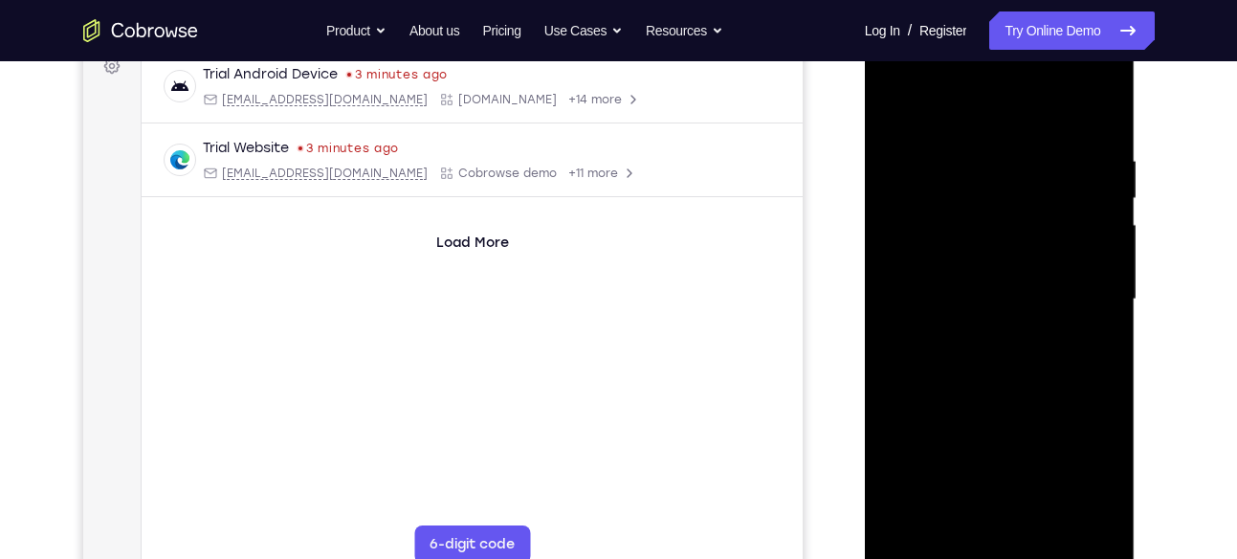
scroll to position [298, 0]
drag, startPoint x: 1034, startPoint y: 217, endPoint x: 965, endPoint y: 230, distance: 70.0
click at [965, 230] on div at bounding box center [999, 301] width 241 height 536
drag, startPoint x: 1065, startPoint y: 234, endPoint x: 1015, endPoint y: 252, distance: 53.8
click at [1015, 252] on div at bounding box center [999, 301] width 241 height 536
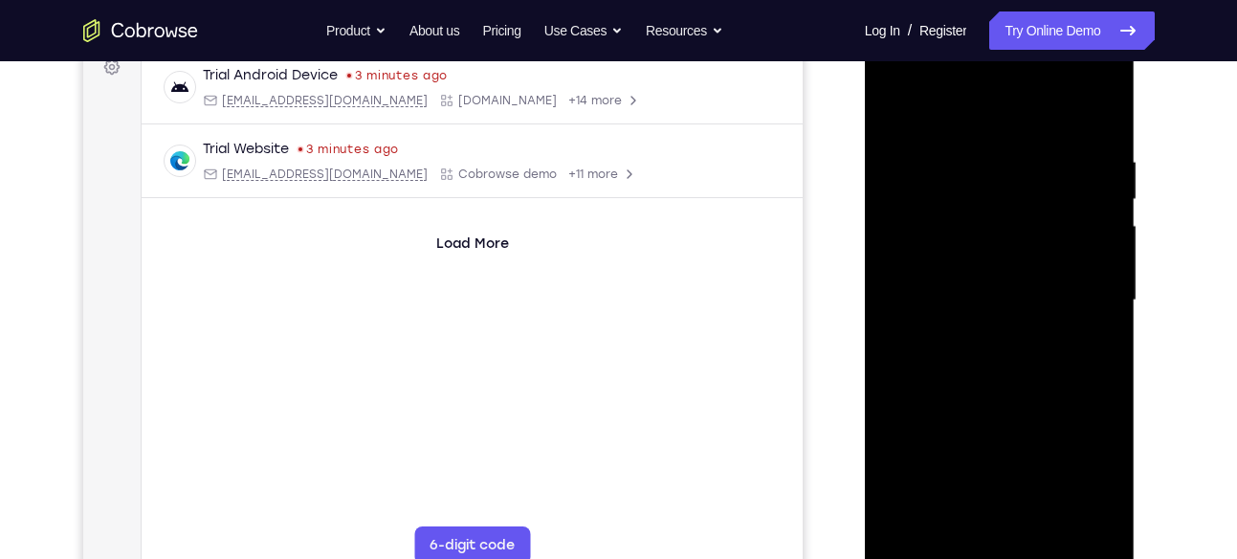
drag, startPoint x: 1092, startPoint y: 271, endPoint x: 1032, endPoint y: 283, distance: 61.5
click at [1032, 283] on div at bounding box center [999, 301] width 241 height 536
drag, startPoint x: 1060, startPoint y: 250, endPoint x: 1024, endPoint y: 257, distance: 36.2
click at [1024, 257] on div at bounding box center [999, 301] width 241 height 536
drag, startPoint x: 1082, startPoint y: 241, endPoint x: 1026, endPoint y: 253, distance: 56.8
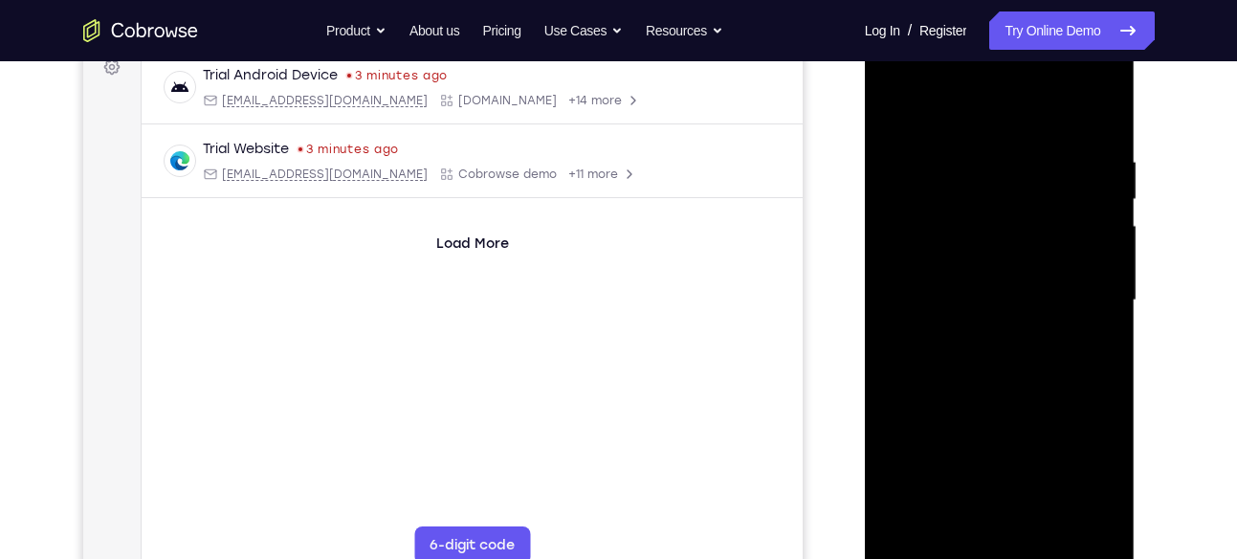
click at [1026, 253] on div at bounding box center [999, 301] width 241 height 536
drag, startPoint x: 1096, startPoint y: 212, endPoint x: 1048, endPoint y: 226, distance: 49.7
click at [1048, 226] on div at bounding box center [999, 301] width 241 height 536
drag, startPoint x: 1082, startPoint y: 244, endPoint x: 1039, endPoint y: 257, distance: 45.1
click at [1039, 257] on div at bounding box center [999, 301] width 241 height 536
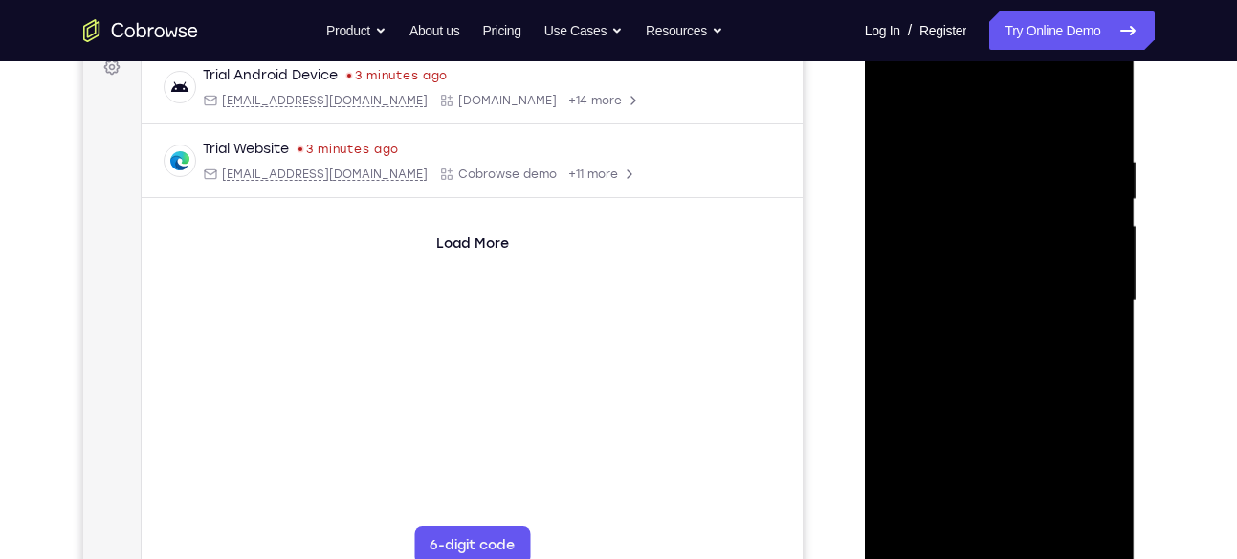
drag, startPoint x: 1066, startPoint y: 269, endPoint x: 1020, endPoint y: 274, distance: 46.3
click at [1020, 274] on div at bounding box center [999, 301] width 241 height 536
drag, startPoint x: 1067, startPoint y: 268, endPoint x: 994, endPoint y: 277, distance: 74.3
click at [994, 277] on div at bounding box center [999, 301] width 241 height 536
drag, startPoint x: 1062, startPoint y: 274, endPoint x: 982, endPoint y: 297, distance: 82.6
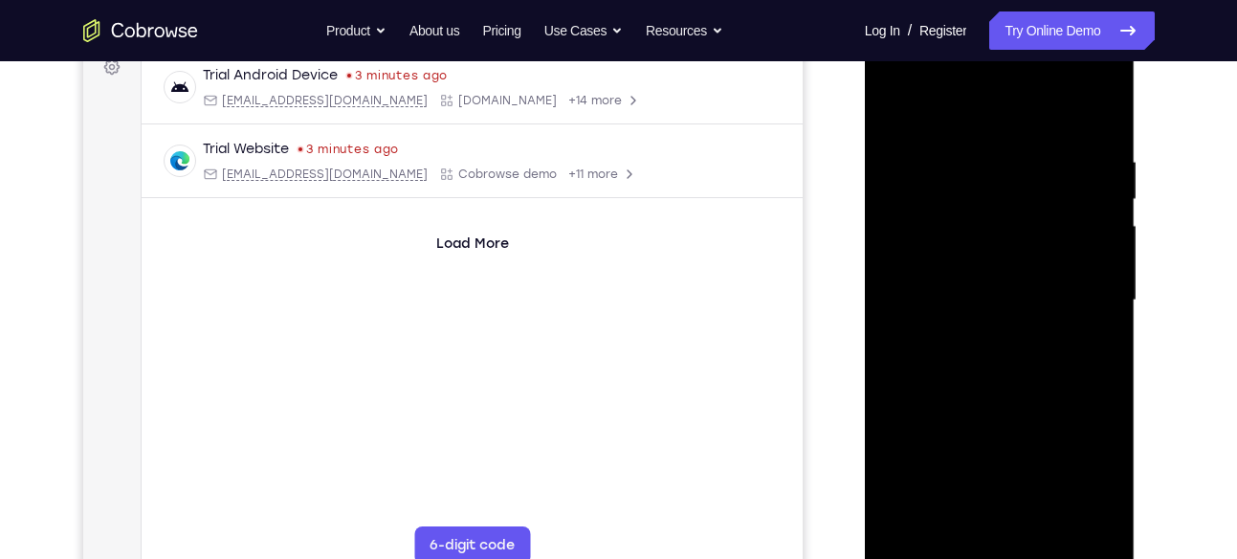
click at [982, 297] on div at bounding box center [999, 301] width 241 height 536
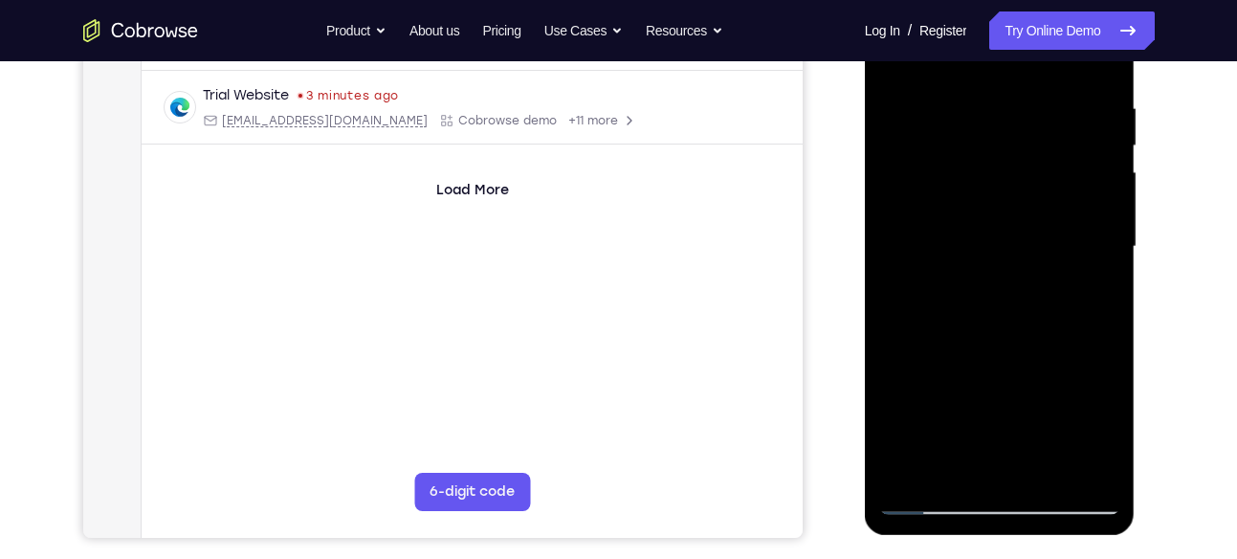
scroll to position [356, 0]
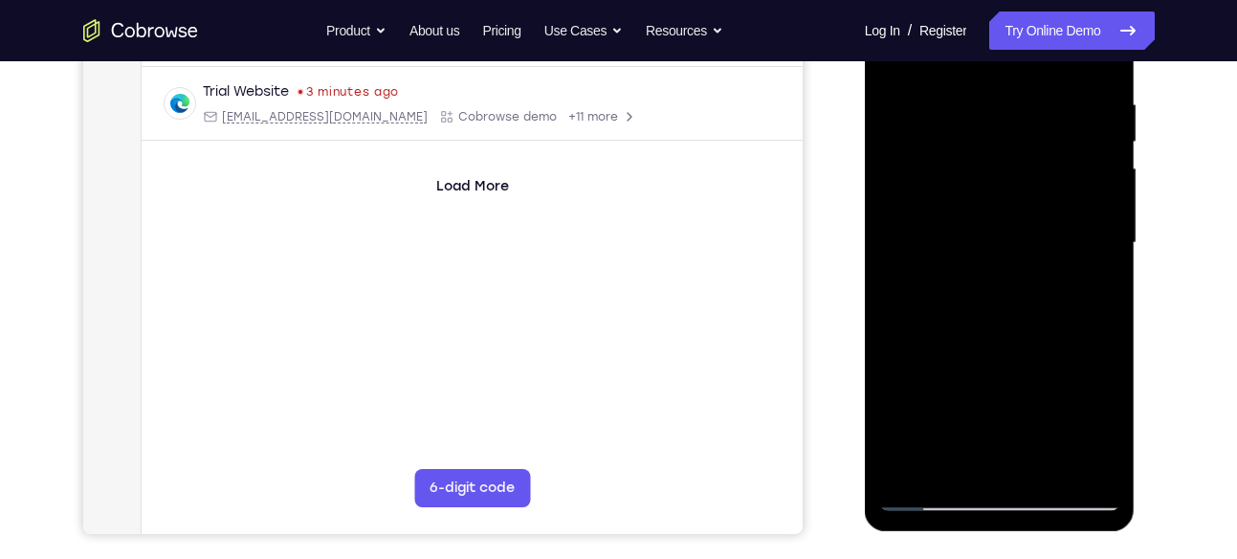
drag, startPoint x: 1040, startPoint y: 289, endPoint x: 950, endPoint y: 312, distance: 92.8
click at [950, 312] on div at bounding box center [999, 243] width 241 height 536
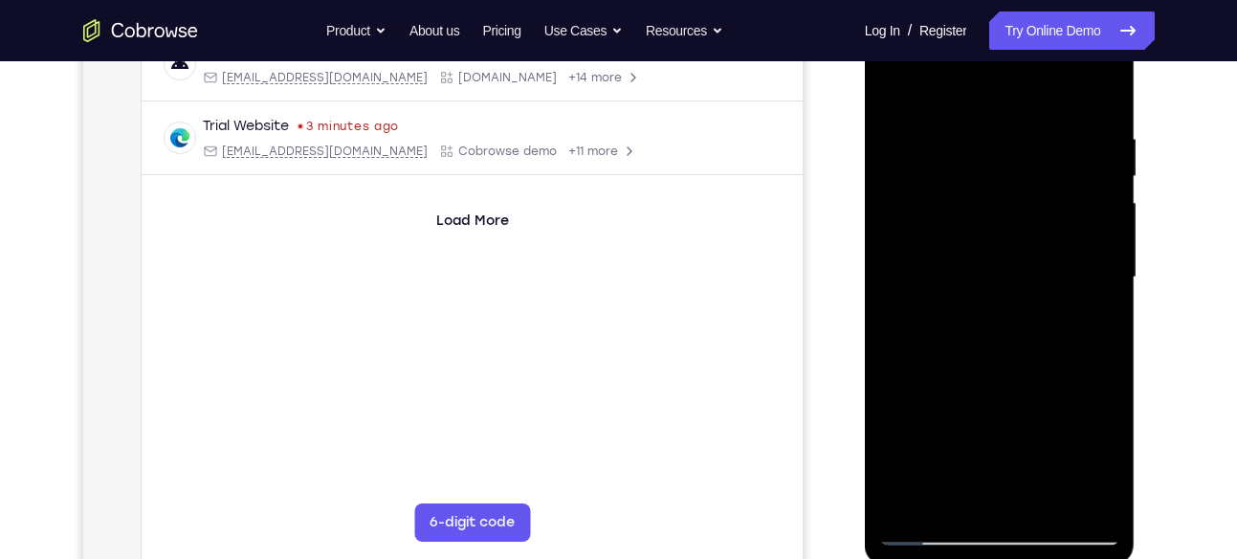
scroll to position [318, 0]
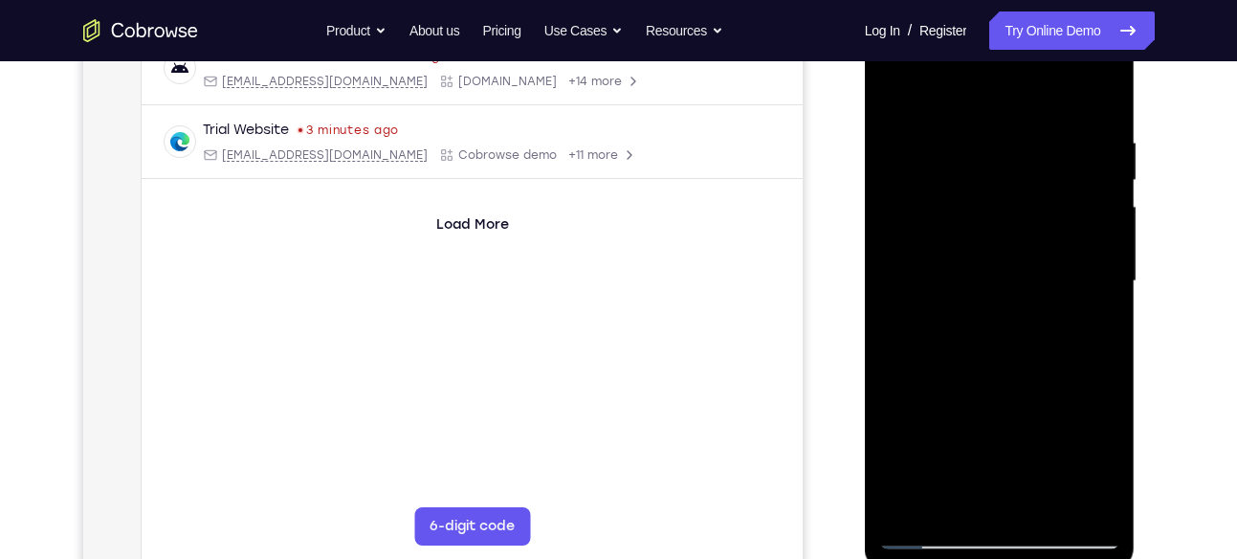
drag, startPoint x: 1045, startPoint y: 301, endPoint x: 967, endPoint y: 332, distance: 84.2
click at [967, 332] on div at bounding box center [999, 281] width 241 height 536
drag, startPoint x: 1081, startPoint y: 294, endPoint x: 1017, endPoint y: 312, distance: 66.6
click at [1017, 312] on div at bounding box center [999, 281] width 241 height 536
drag, startPoint x: 1069, startPoint y: 280, endPoint x: 1028, endPoint y: 289, distance: 42.0
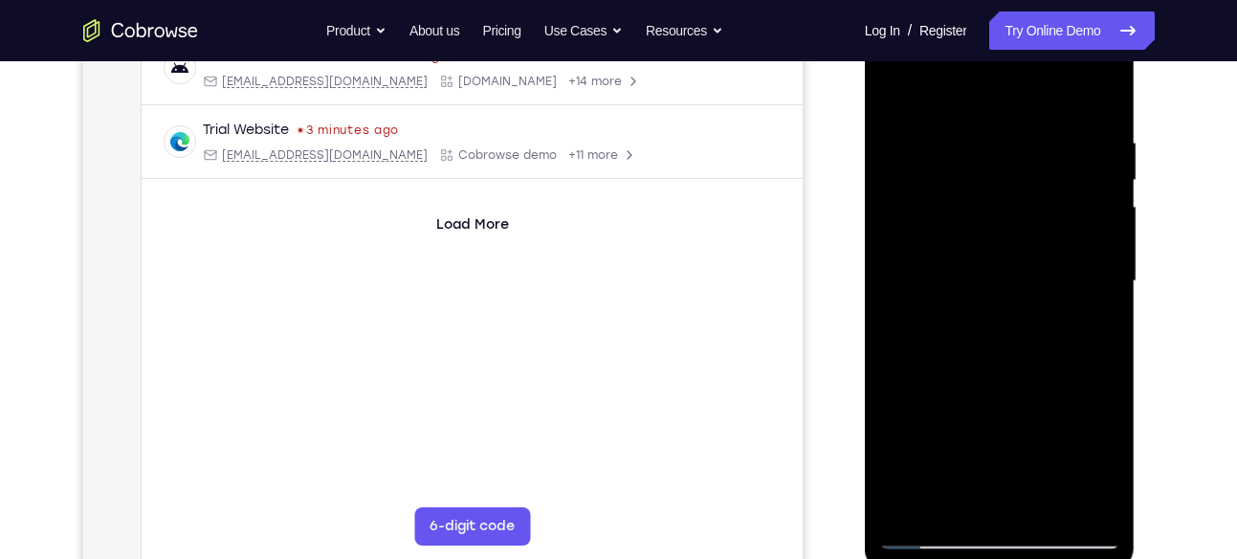
click at [1028, 289] on div at bounding box center [999, 281] width 241 height 536
drag, startPoint x: 1085, startPoint y: 267, endPoint x: 1019, endPoint y: 279, distance: 68.1
click at [1019, 279] on div at bounding box center [999, 281] width 241 height 536
drag, startPoint x: 1067, startPoint y: 249, endPoint x: 1000, endPoint y: 271, distance: 70.5
click at [1000, 271] on div at bounding box center [999, 281] width 241 height 536
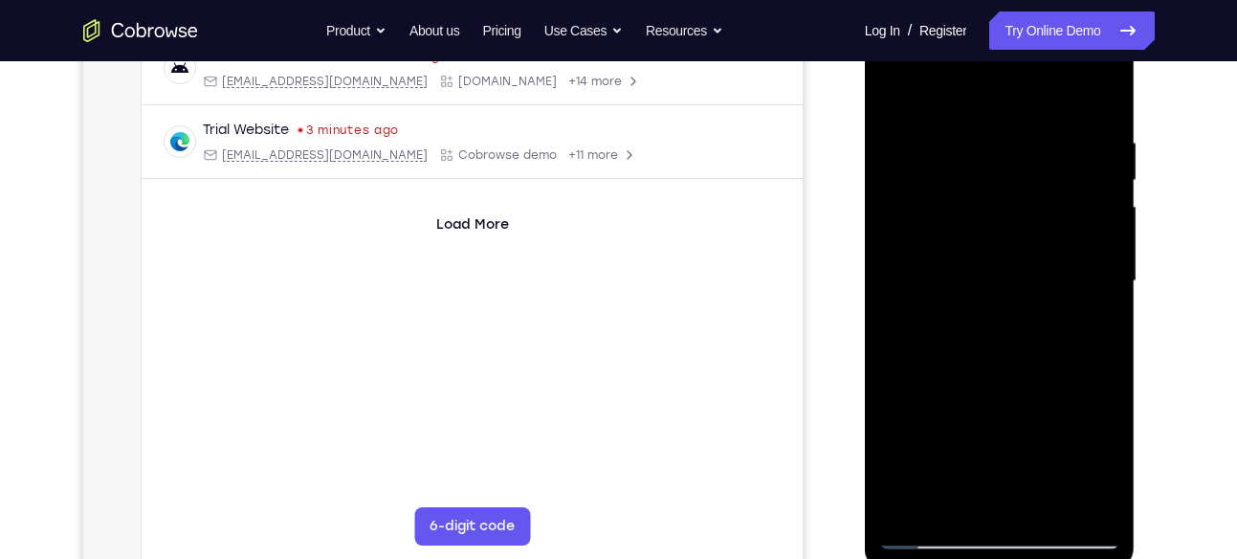
drag, startPoint x: 1079, startPoint y: 212, endPoint x: 1032, endPoint y: 212, distance: 46.9
click at [1032, 212] on div at bounding box center [999, 281] width 241 height 536
drag, startPoint x: 1065, startPoint y: 214, endPoint x: 1026, endPoint y: 219, distance: 39.5
click at [1026, 219] on div at bounding box center [999, 281] width 241 height 536
drag, startPoint x: 1064, startPoint y: 212, endPoint x: 1020, endPoint y: 224, distance: 46.4
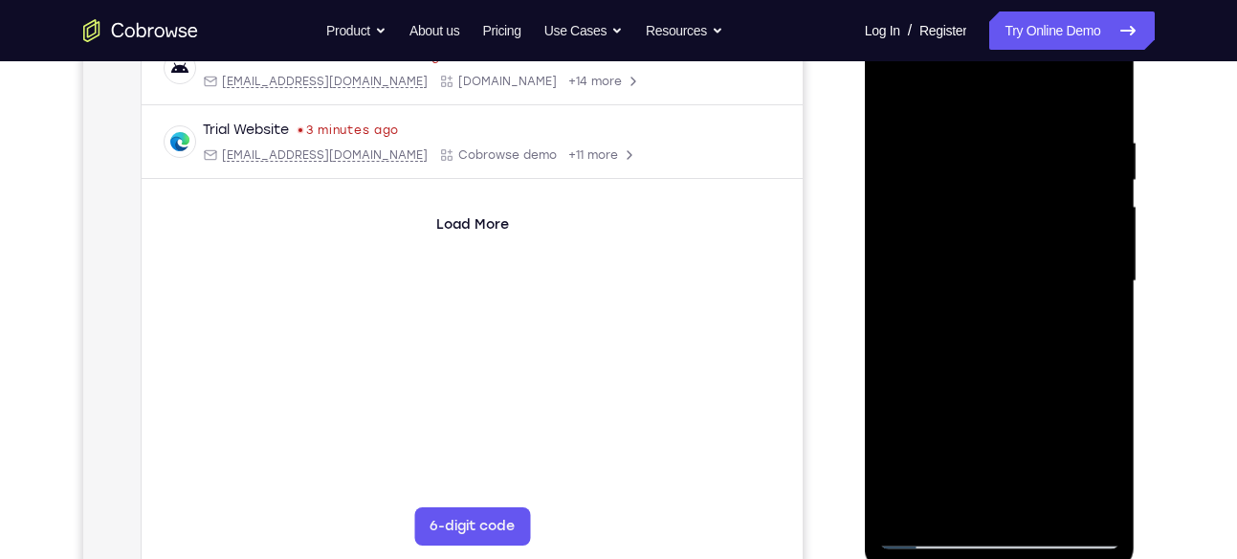
click at [1020, 224] on div at bounding box center [999, 281] width 241 height 536
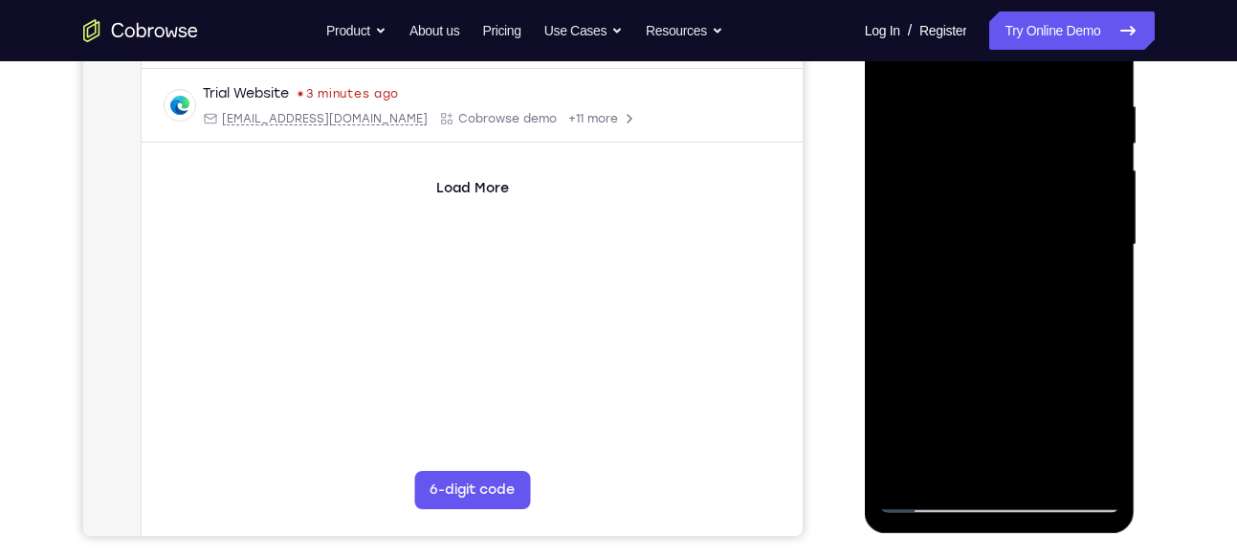
drag, startPoint x: 1085, startPoint y: 227, endPoint x: 1029, endPoint y: 282, distance: 78.4
click at [1029, 282] on div at bounding box center [999, 245] width 241 height 536
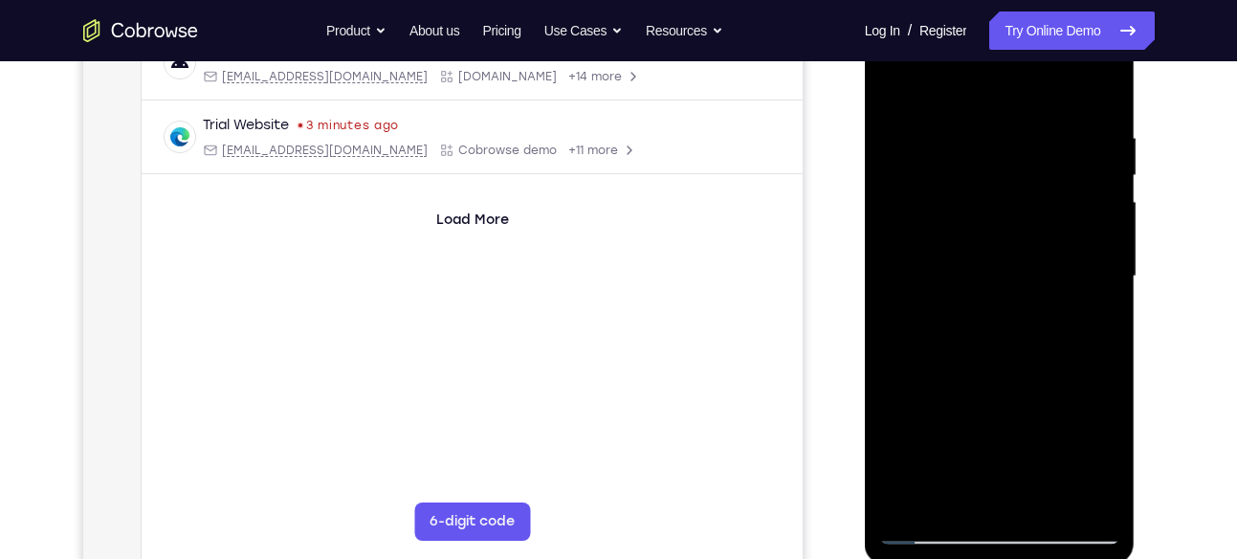
scroll to position [319, 0]
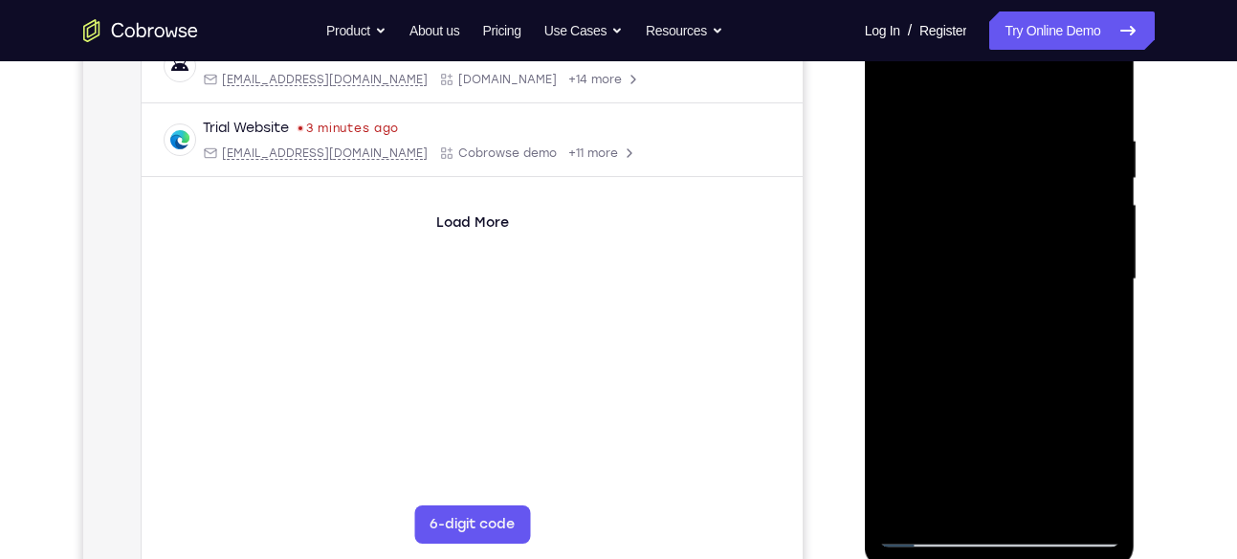
drag, startPoint x: 1056, startPoint y: 272, endPoint x: 1016, endPoint y: 283, distance: 41.8
click at [1016, 283] on div at bounding box center [999, 279] width 241 height 536
drag, startPoint x: 1101, startPoint y: 265, endPoint x: 1028, endPoint y: 264, distance: 72.7
click at [1028, 264] on div at bounding box center [999, 279] width 241 height 536
drag, startPoint x: 1079, startPoint y: 267, endPoint x: 1036, endPoint y: 277, distance: 44.3
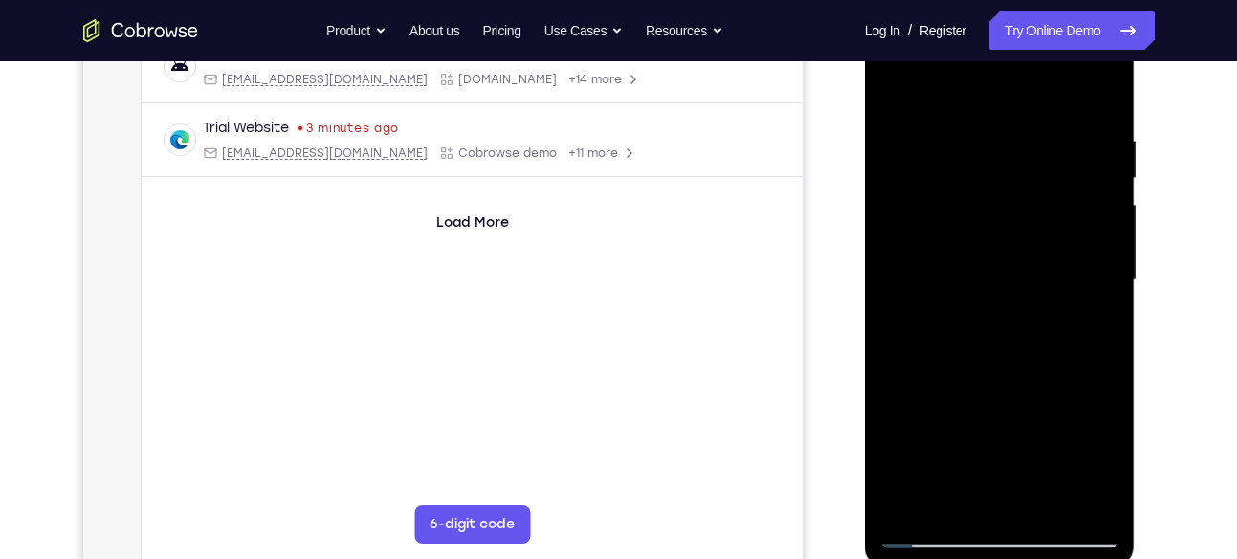
click at [1036, 277] on div at bounding box center [999, 279] width 241 height 536
drag, startPoint x: 1094, startPoint y: 286, endPoint x: 1056, endPoint y: 295, distance: 39.2
click at [1056, 295] on div at bounding box center [999, 279] width 241 height 536
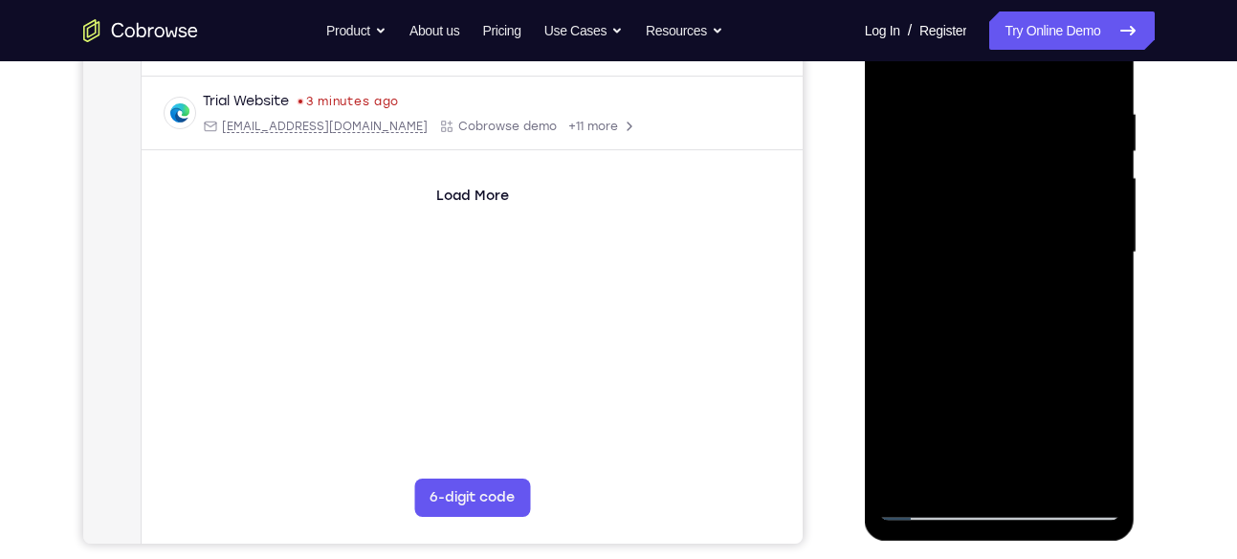
scroll to position [348, 0]
drag, startPoint x: 1056, startPoint y: 266, endPoint x: 984, endPoint y: 310, distance: 84.1
click at [984, 310] on div at bounding box center [999, 251] width 241 height 536
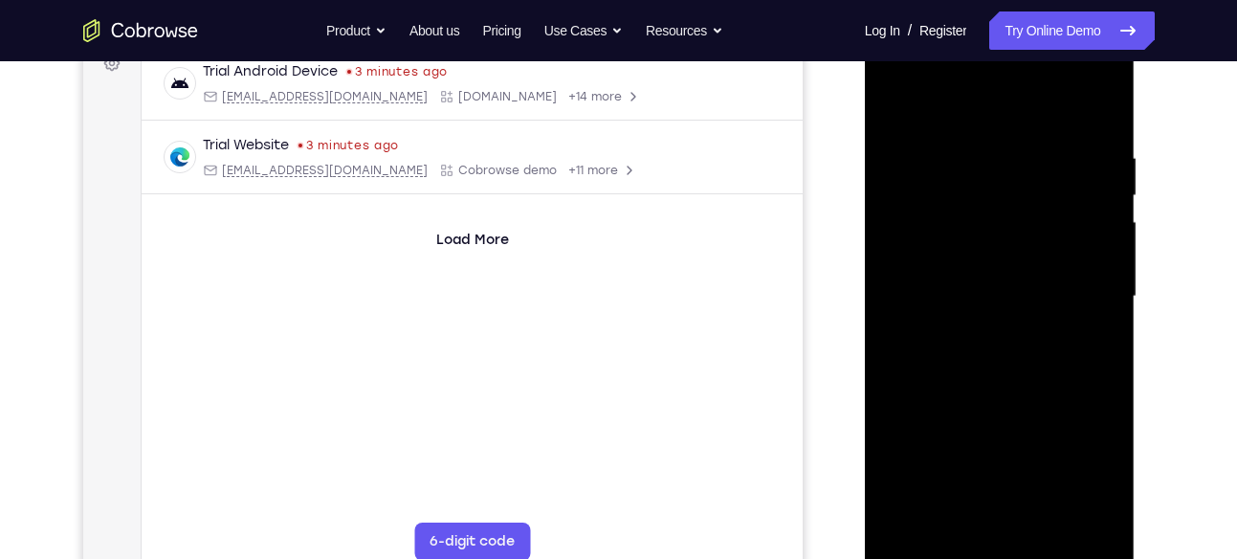
scroll to position [299, 0]
click at [1002, 277] on div at bounding box center [999, 300] width 241 height 536
click at [1079, 313] on div at bounding box center [999, 300] width 241 height 536
click at [1003, 314] on div at bounding box center [999, 300] width 241 height 536
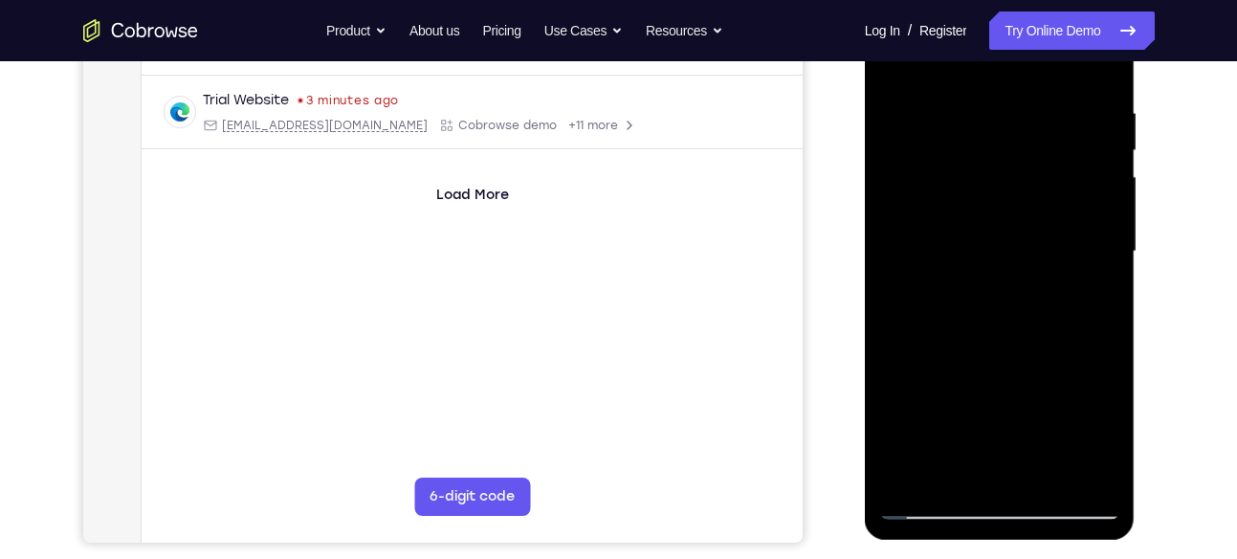
scroll to position [348, 0]
click at [1002, 315] on div at bounding box center [999, 251] width 241 height 536
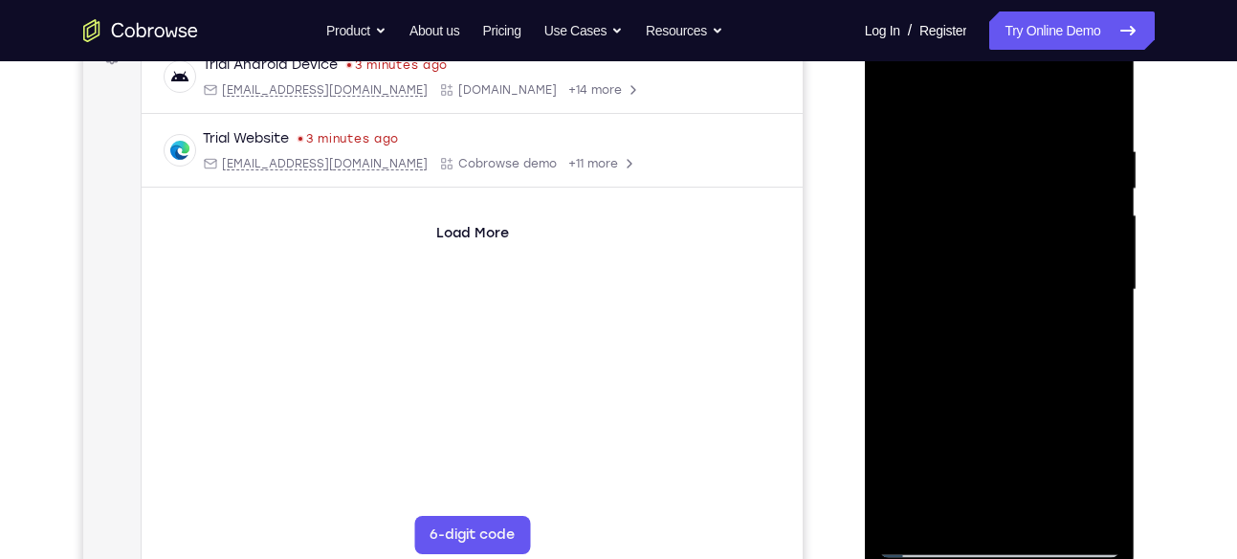
scroll to position [306, 0]
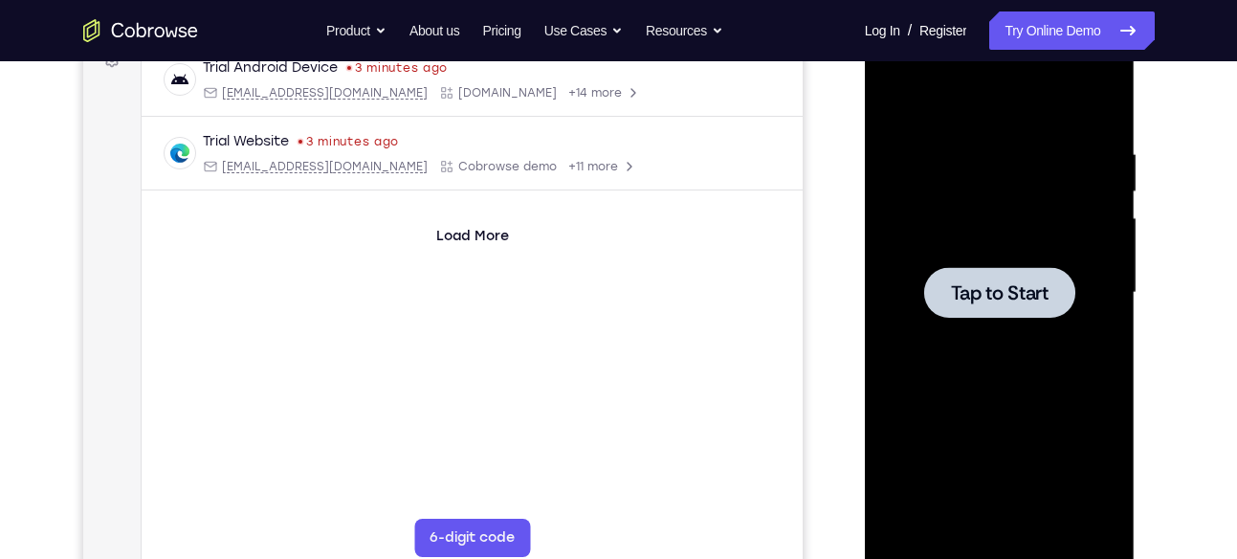
click at [1018, 299] on span "Tap to Start" at bounding box center [1000, 292] width 98 height 19
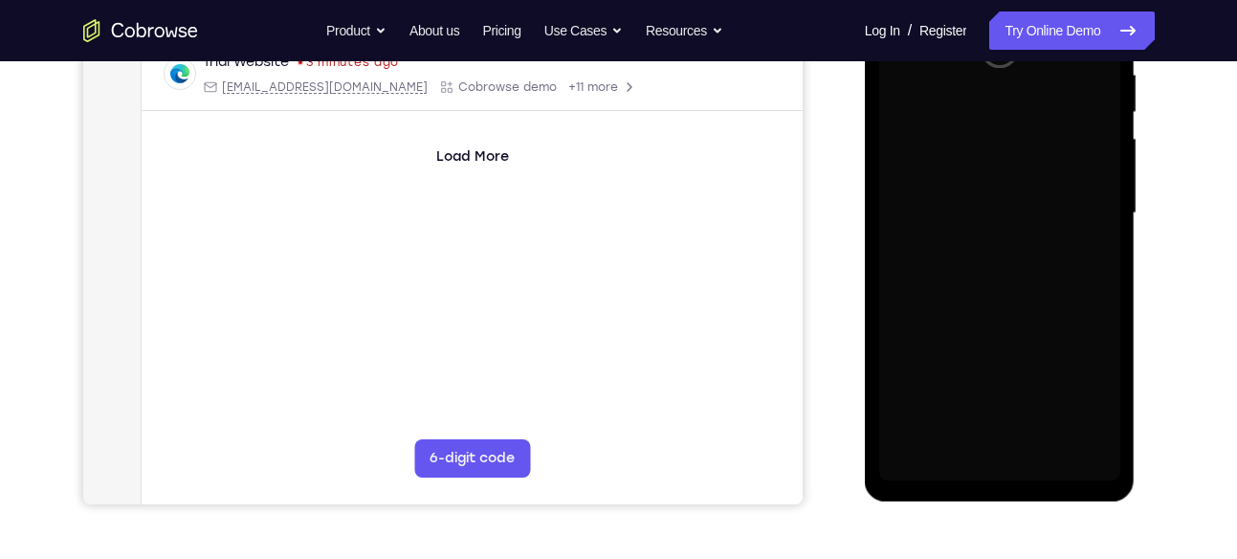
scroll to position [386, 0]
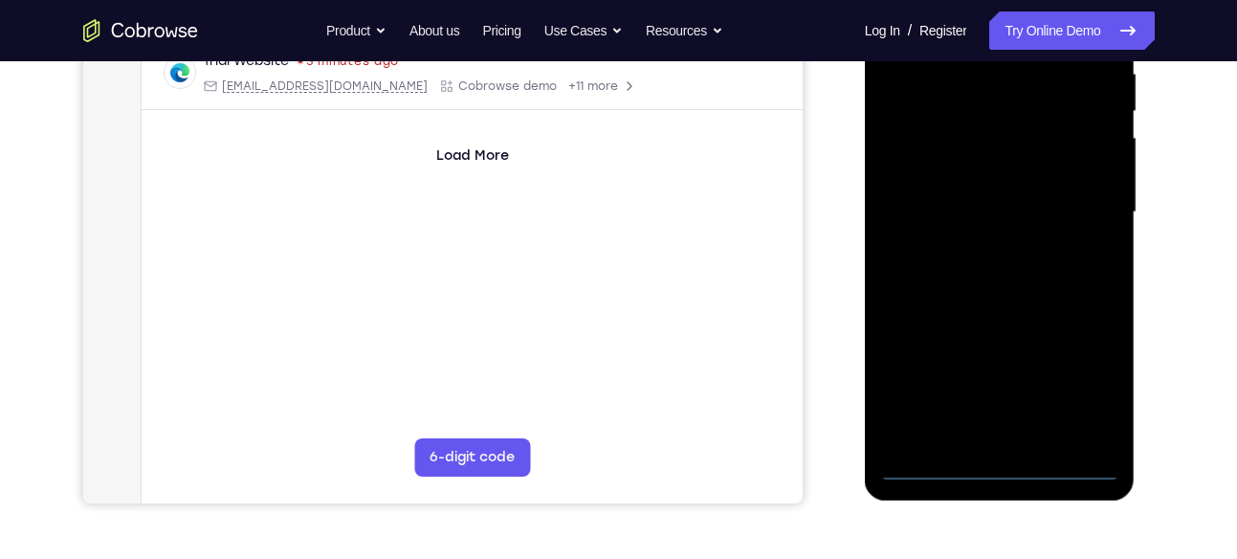
click at [998, 467] on div at bounding box center [999, 213] width 241 height 536
click at [1088, 377] on div at bounding box center [999, 213] width 241 height 536
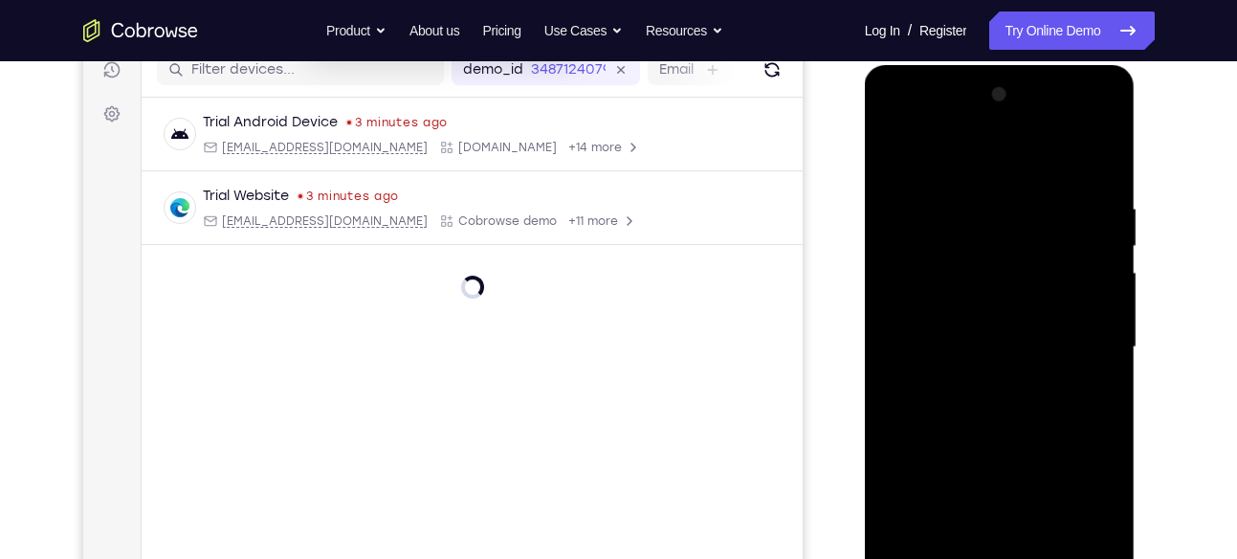
scroll to position [251, 0]
click at [918, 121] on div at bounding box center [999, 348] width 241 height 536
click at [1079, 343] on div at bounding box center [999, 348] width 241 height 536
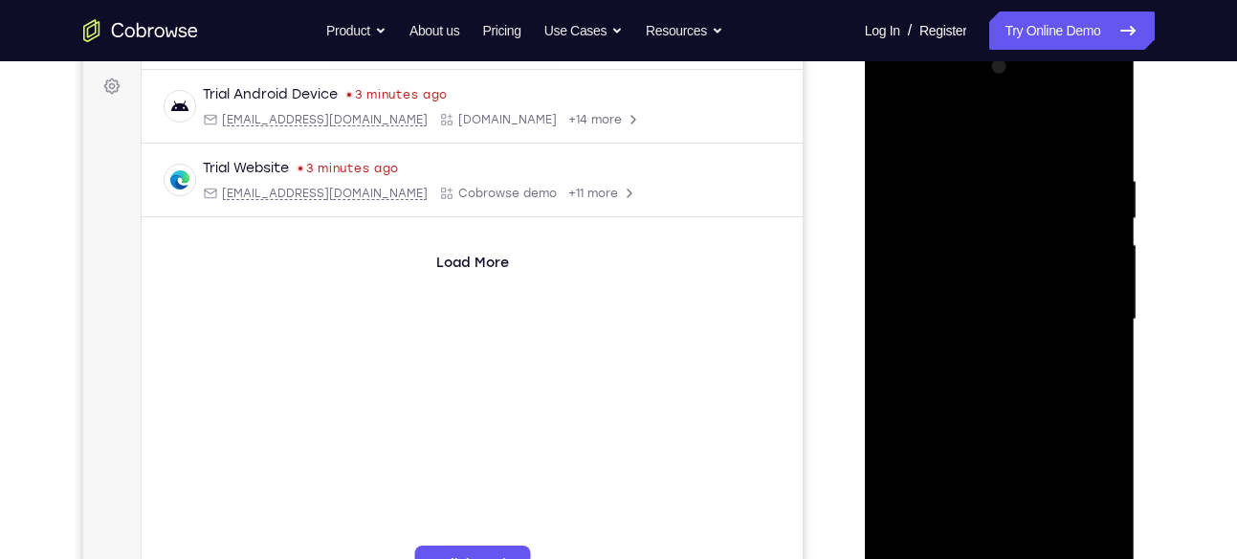
scroll to position [282, 0]
click at [976, 354] on div at bounding box center [999, 317] width 241 height 536
click at [986, 297] on div at bounding box center [999, 317] width 241 height 536
click at [970, 279] on div at bounding box center [999, 317] width 241 height 536
click at [945, 318] on div at bounding box center [999, 317] width 241 height 536
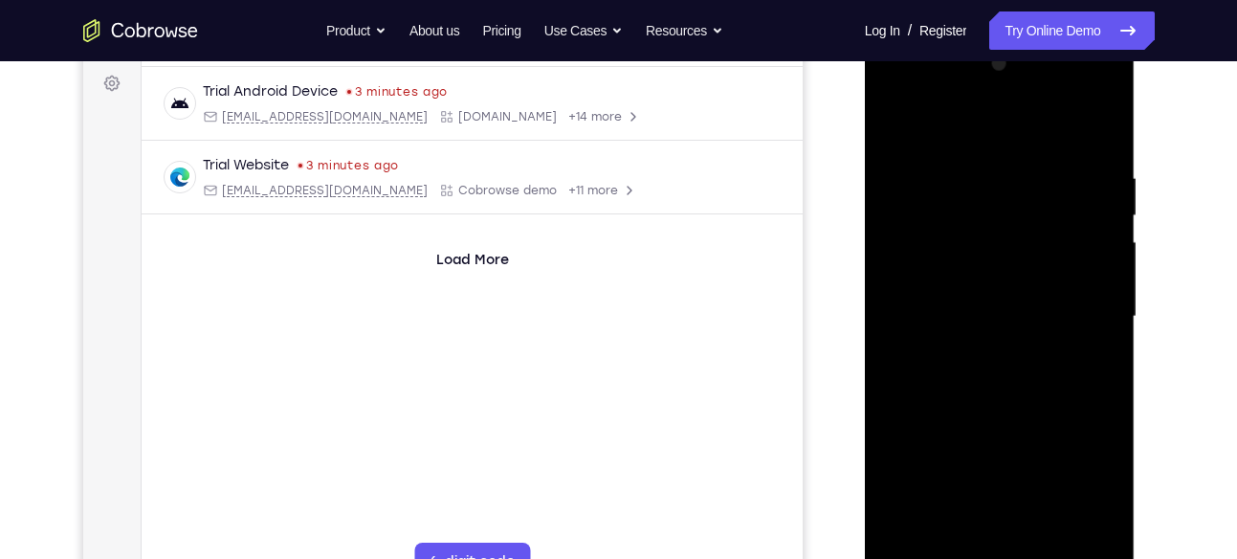
click at [943, 375] on div at bounding box center [999, 317] width 241 height 536
click at [988, 366] on div at bounding box center [999, 317] width 241 height 536
click at [1029, 372] on div at bounding box center [999, 317] width 241 height 536
click at [998, 387] on div at bounding box center [999, 317] width 241 height 536
click at [1007, 371] on div at bounding box center [999, 317] width 241 height 536
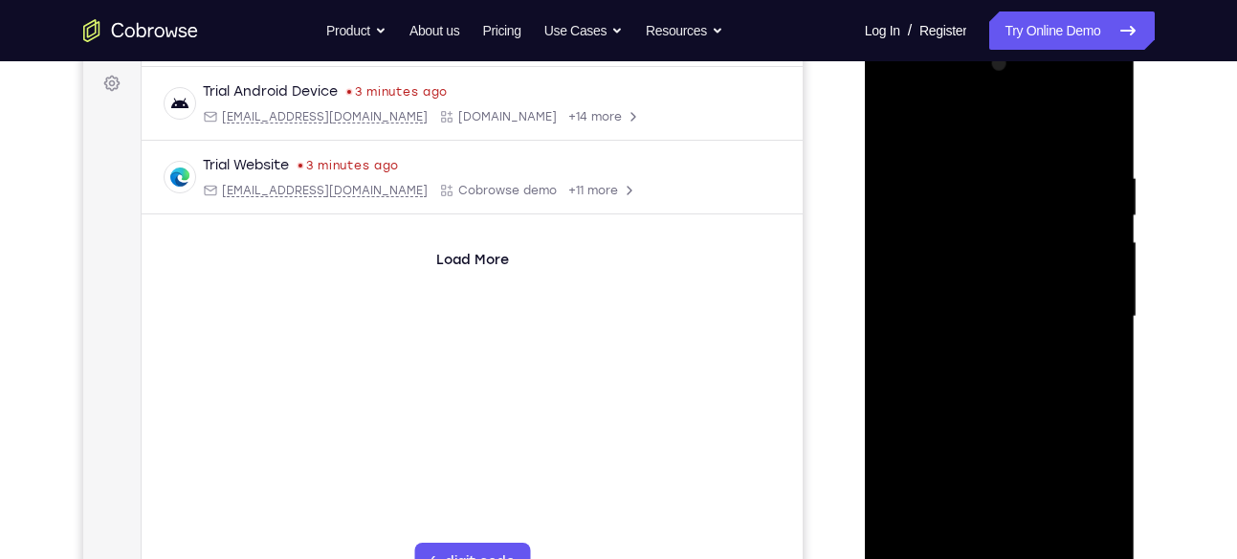
click at [1002, 383] on div at bounding box center [999, 317] width 241 height 536
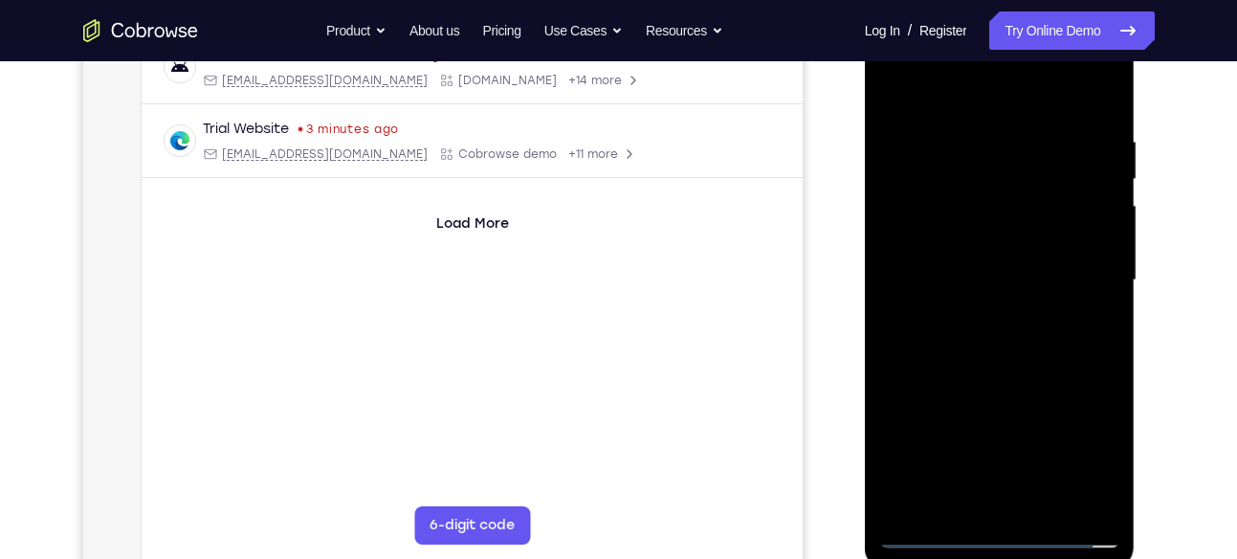
click at [1023, 343] on div at bounding box center [999, 280] width 241 height 536
click at [1092, 304] on div at bounding box center [999, 280] width 241 height 536
click at [1062, 281] on div at bounding box center [999, 280] width 241 height 536
click at [1004, 349] on div at bounding box center [999, 280] width 241 height 536
click at [1030, 345] on div at bounding box center [999, 280] width 241 height 536
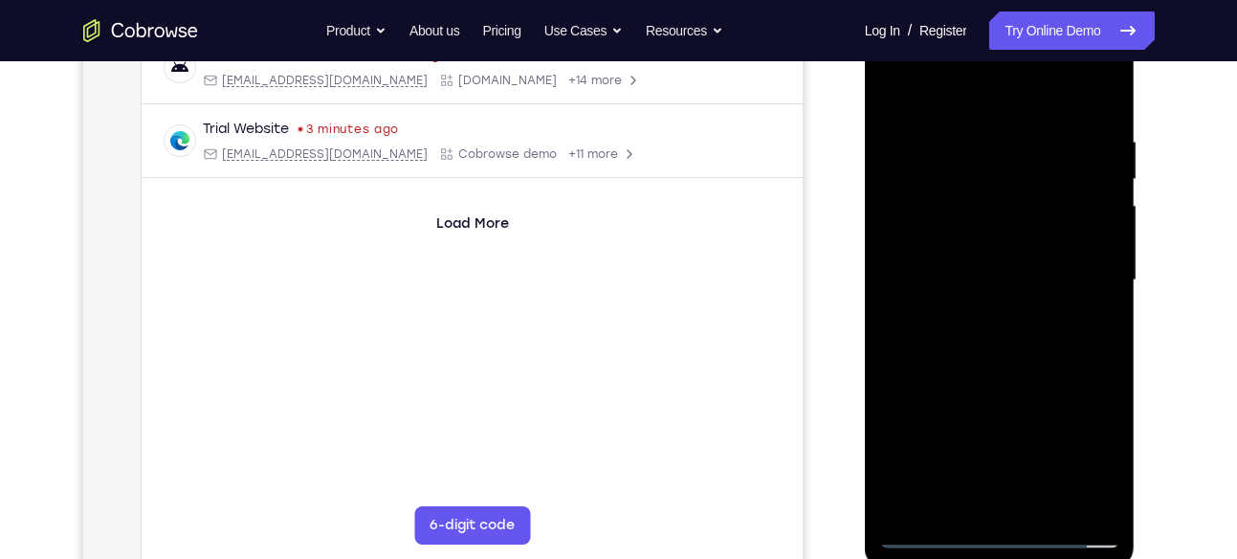
click at [966, 345] on div at bounding box center [999, 280] width 241 height 536
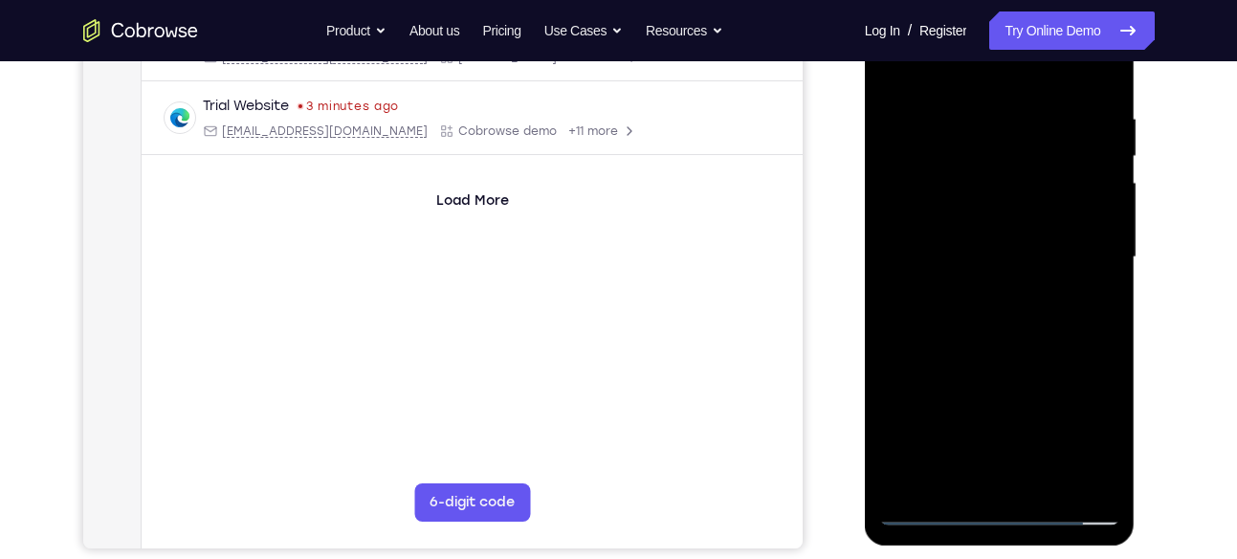
click at [1005, 346] on div at bounding box center [999, 257] width 241 height 536
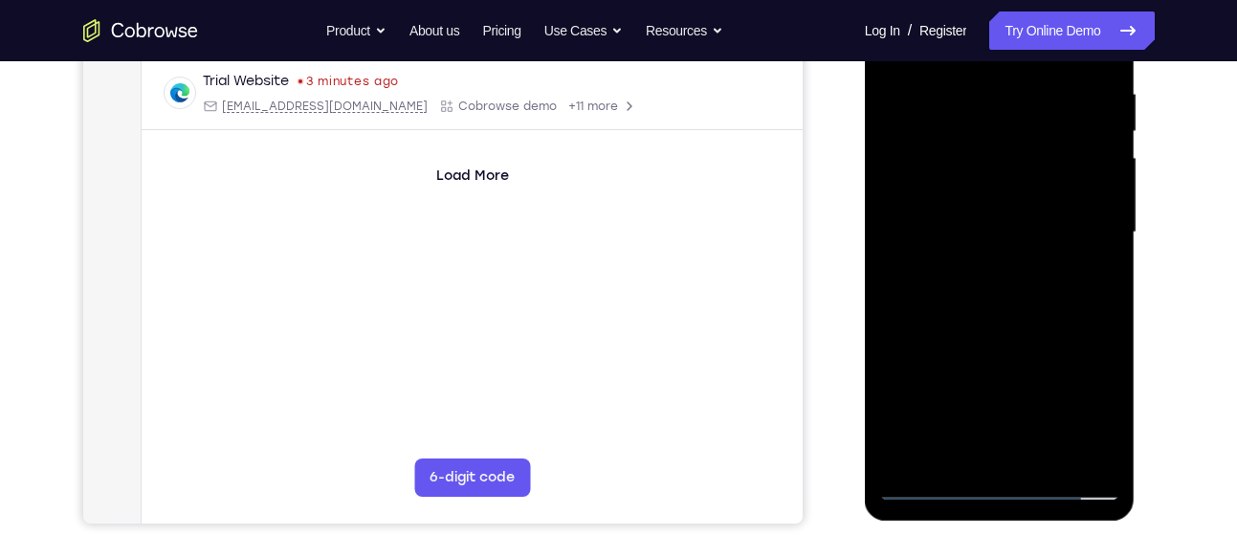
click at [1042, 453] on div at bounding box center [999, 233] width 241 height 536
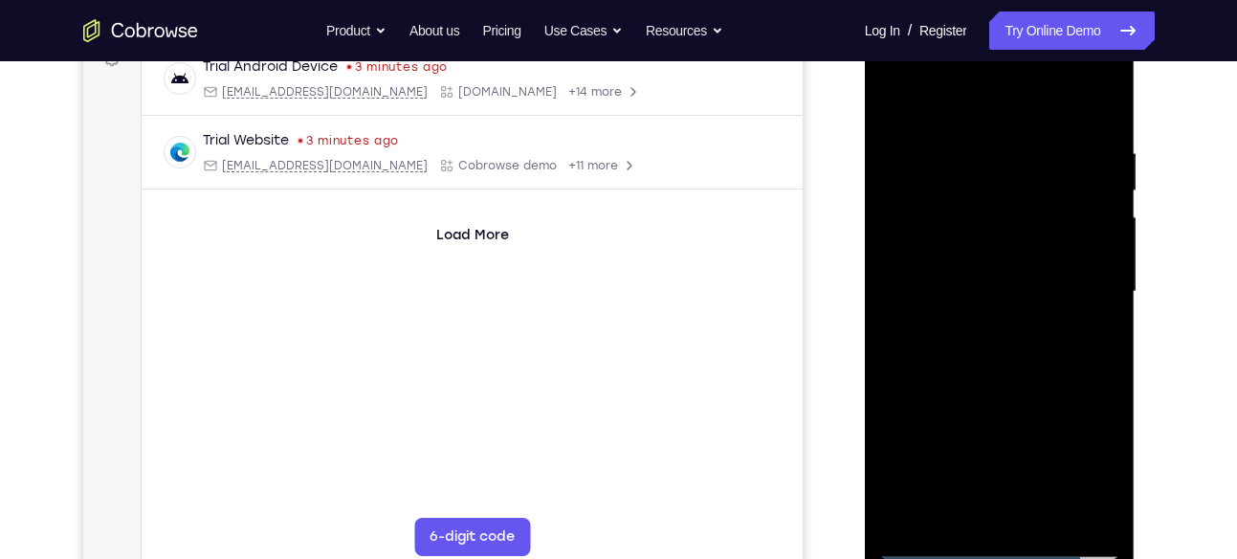
scroll to position [306, 0]
click at [1014, 403] on div at bounding box center [999, 293] width 241 height 536
drag, startPoint x: 1001, startPoint y: 440, endPoint x: 1014, endPoint y: 267, distance: 173.6
click at [1014, 267] on div at bounding box center [999, 293] width 241 height 536
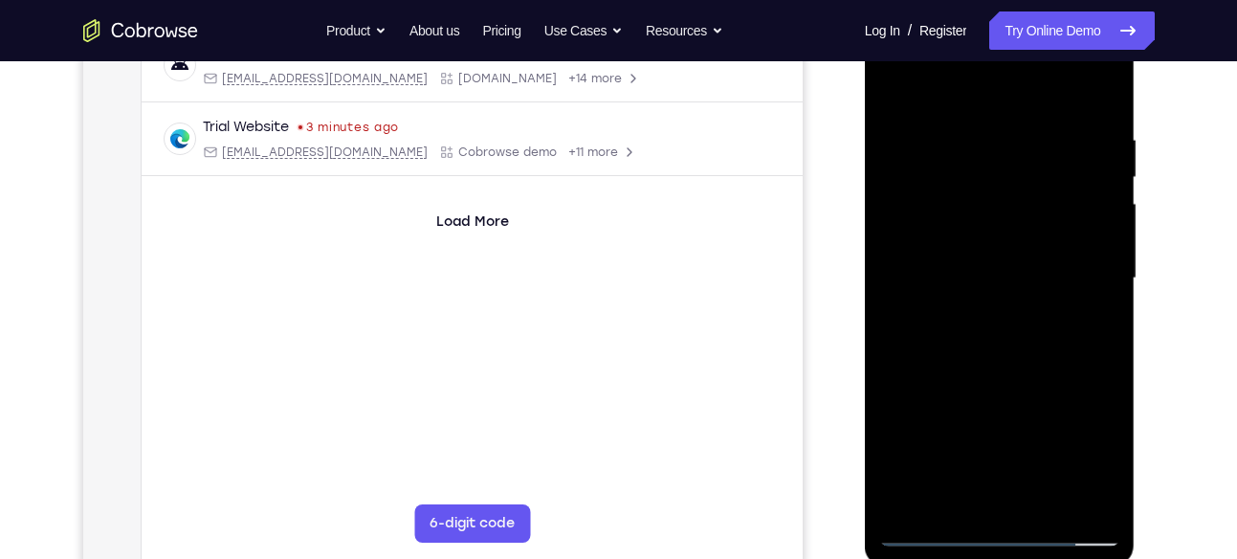
scroll to position [333, 0]
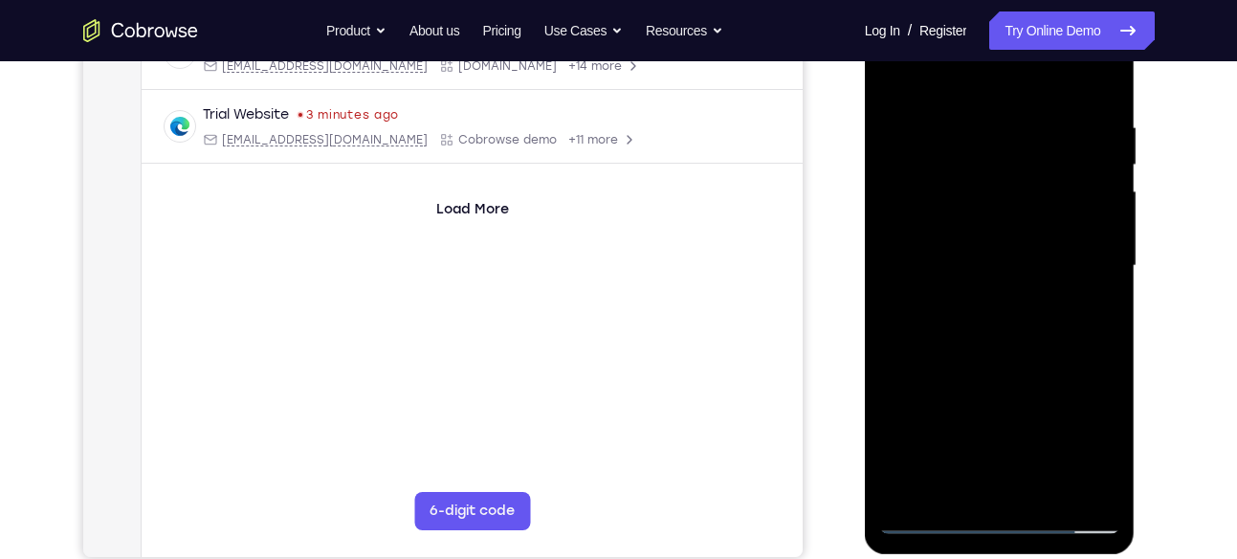
drag, startPoint x: 991, startPoint y: 407, endPoint x: 999, endPoint y: 295, distance: 113.2
click at [999, 295] on div at bounding box center [999, 266] width 241 height 536
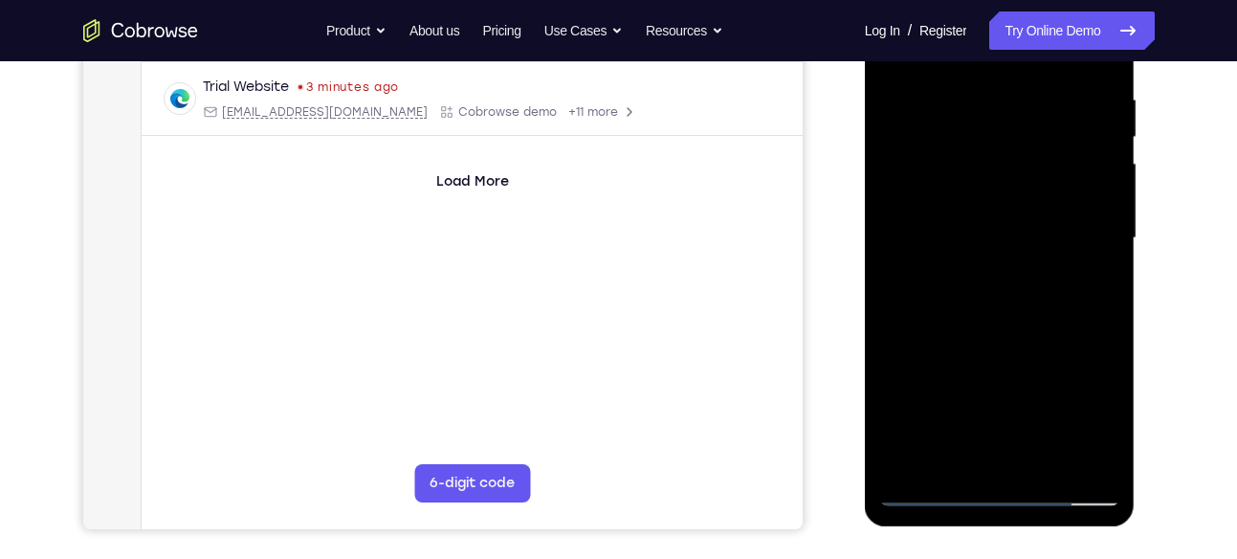
drag, startPoint x: 991, startPoint y: 452, endPoint x: 1007, endPoint y: 310, distance: 143.4
click at [1007, 310] on div at bounding box center [999, 238] width 241 height 536
drag, startPoint x: 1004, startPoint y: 440, endPoint x: 1008, endPoint y: 372, distance: 68.0
click at [1008, 372] on div at bounding box center [999, 238] width 241 height 536
click at [968, 394] on div at bounding box center [999, 238] width 241 height 536
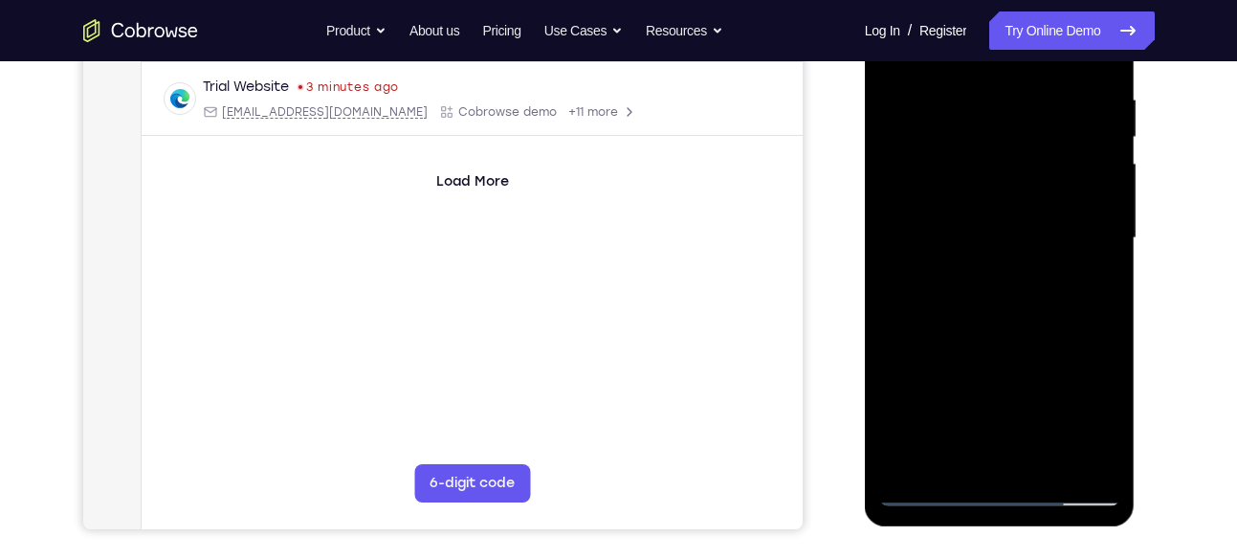
click at [1102, 426] on div at bounding box center [999, 238] width 241 height 536
click at [1094, 283] on div at bounding box center [999, 238] width 241 height 536
click at [966, 289] on div at bounding box center [999, 238] width 241 height 536
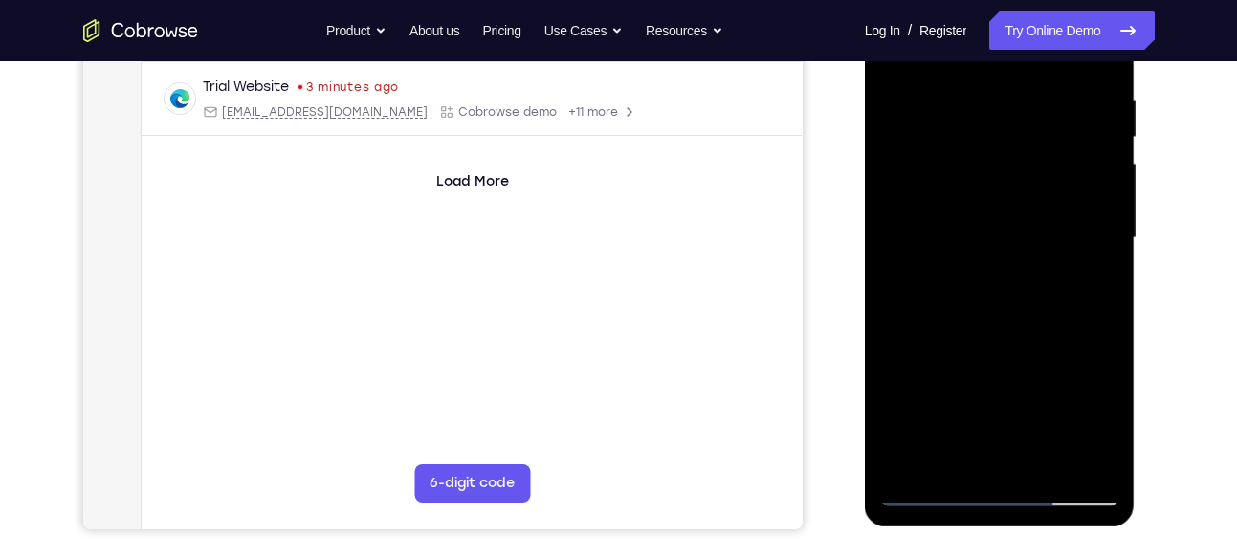
click at [966, 289] on div at bounding box center [999, 238] width 241 height 536
click at [1094, 287] on div at bounding box center [999, 238] width 241 height 536
click at [1092, 285] on div at bounding box center [999, 238] width 241 height 536
click at [1110, 423] on div at bounding box center [999, 238] width 241 height 536
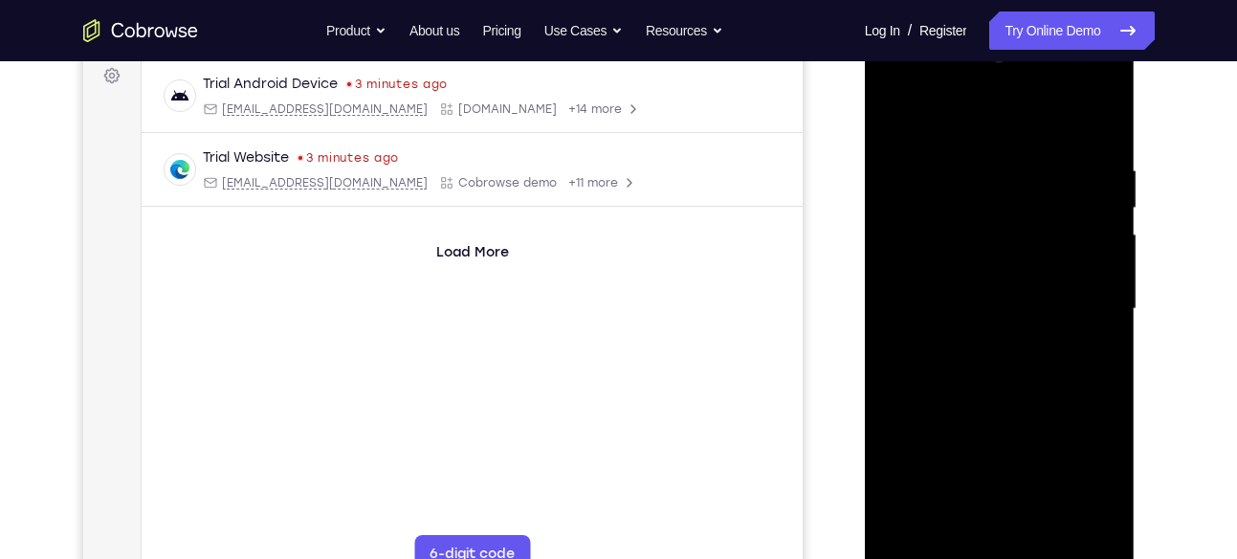
scroll to position [289, 0]
click at [896, 124] on div at bounding box center [999, 310] width 241 height 536
drag, startPoint x: 992, startPoint y: 368, endPoint x: 984, endPoint y: 496, distance: 128.4
click at [984, 496] on div at bounding box center [999, 310] width 241 height 536
drag, startPoint x: 960, startPoint y: 461, endPoint x: 960, endPoint y: 445, distance: 16.3
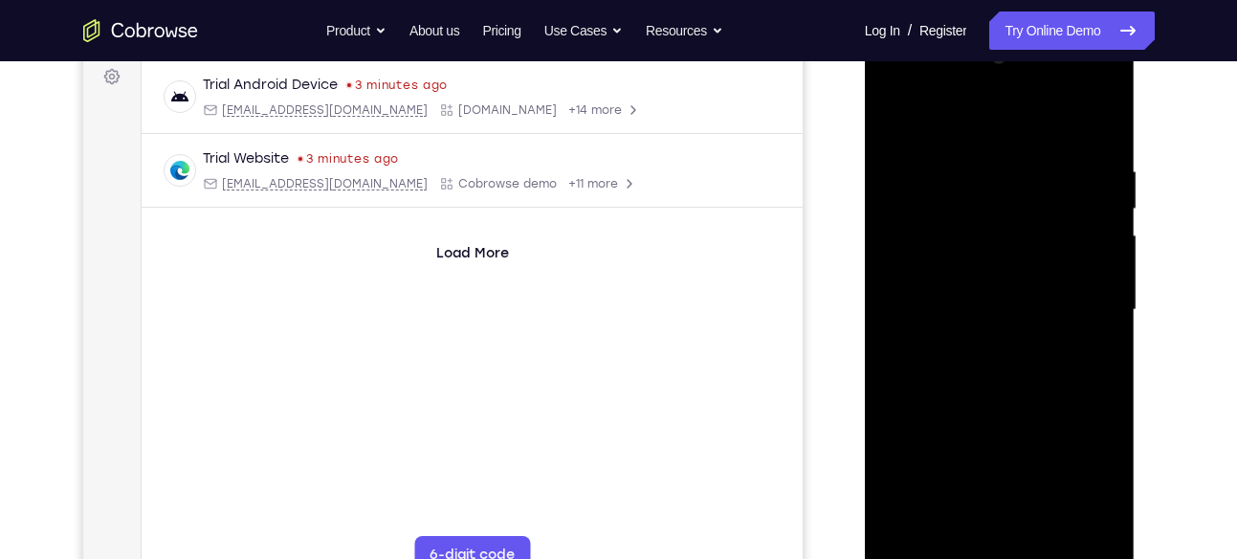
click at [960, 445] on div at bounding box center [999, 310] width 241 height 536
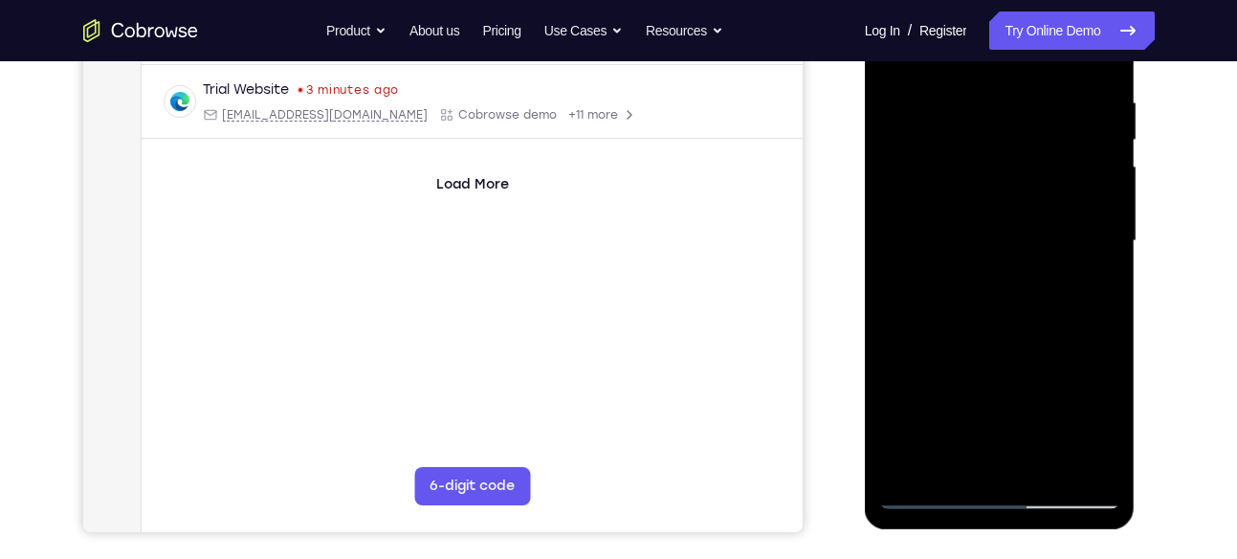
scroll to position [357, 0]
click at [959, 465] on div at bounding box center [999, 242] width 241 height 536
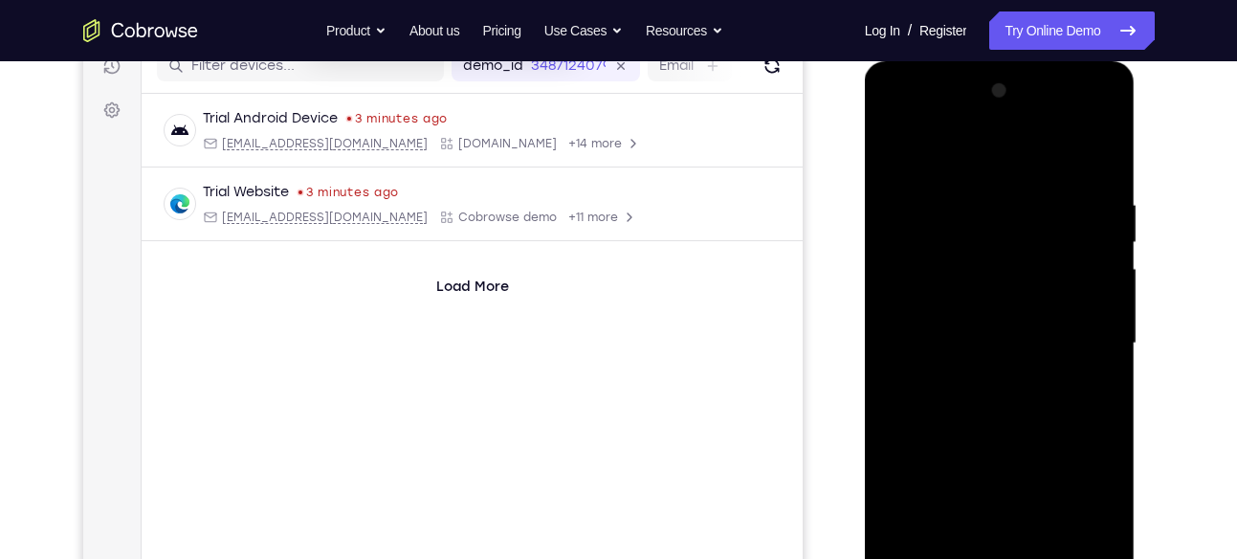
click at [951, 154] on div at bounding box center [999, 344] width 241 height 536
click at [951, 174] on div at bounding box center [999, 344] width 241 height 536
click at [971, 177] on div at bounding box center [999, 344] width 241 height 536
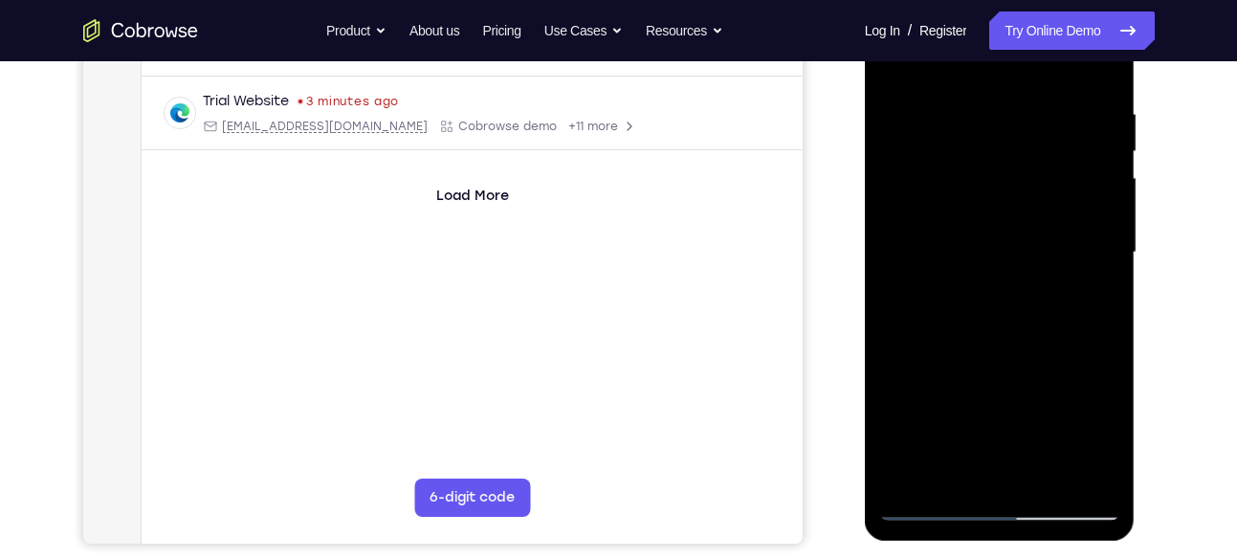
scroll to position [362, 0]
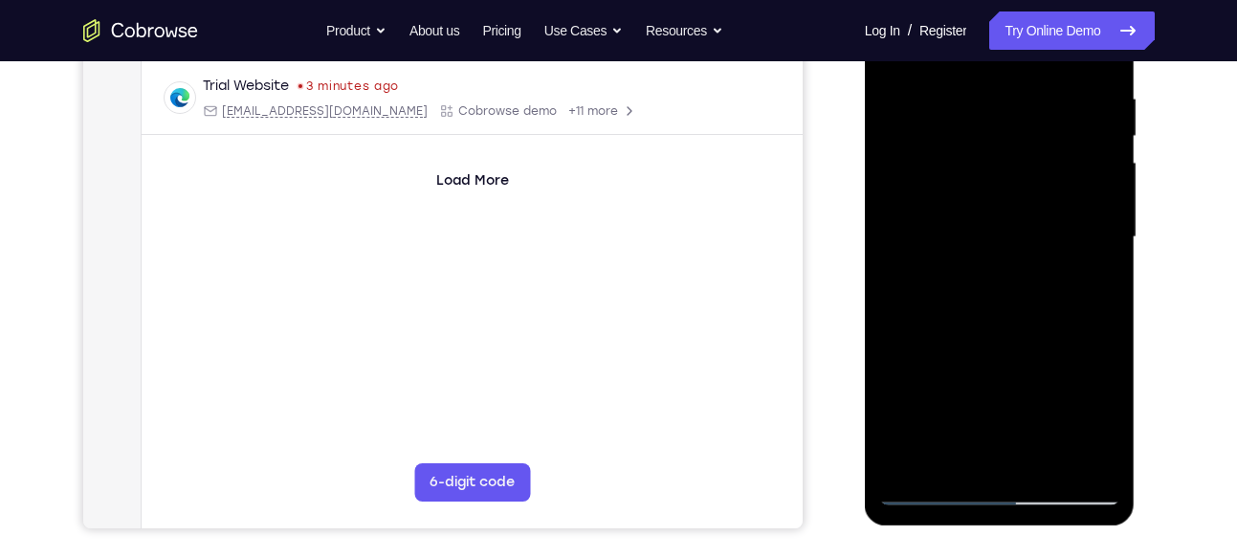
click at [898, 463] on div at bounding box center [999, 237] width 241 height 536
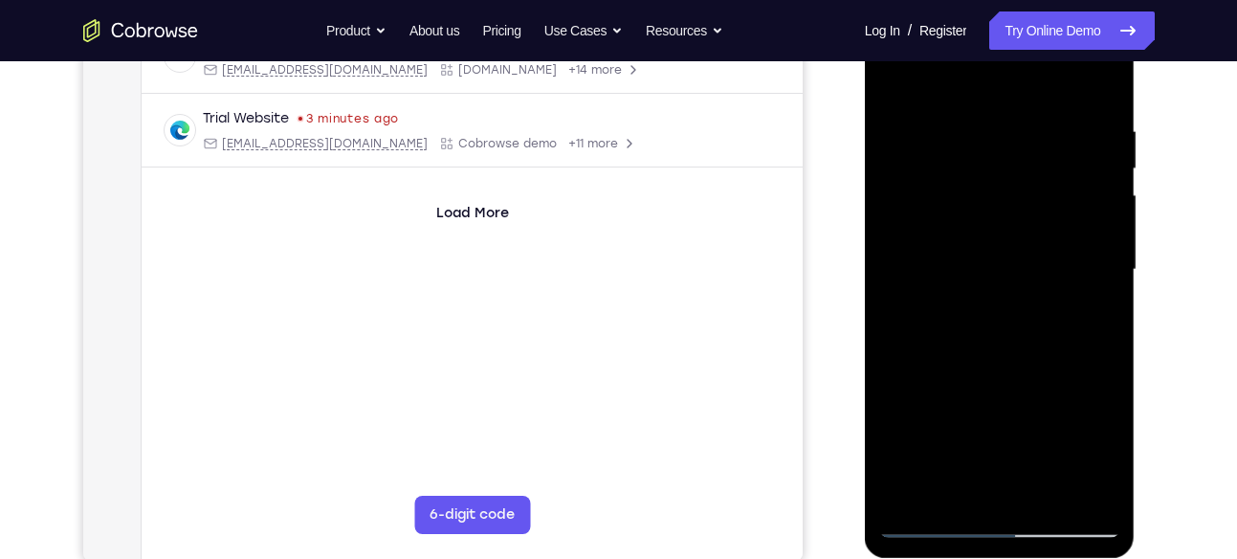
scroll to position [327, 0]
click at [1050, 495] on div at bounding box center [999, 272] width 241 height 536
click at [894, 75] on div at bounding box center [999, 272] width 241 height 536
drag, startPoint x: 1016, startPoint y: 121, endPoint x: 1001, endPoint y: 357, distance: 235.7
click at [1001, 357] on div at bounding box center [999, 272] width 241 height 536
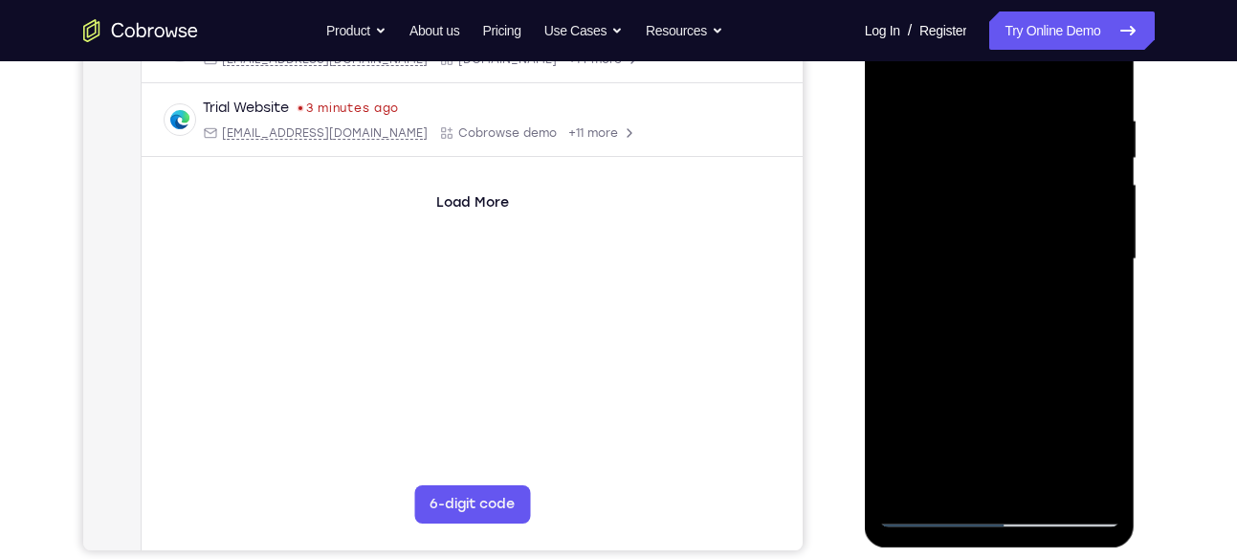
scroll to position [340, 0]
click at [952, 484] on div at bounding box center [999, 258] width 241 height 536
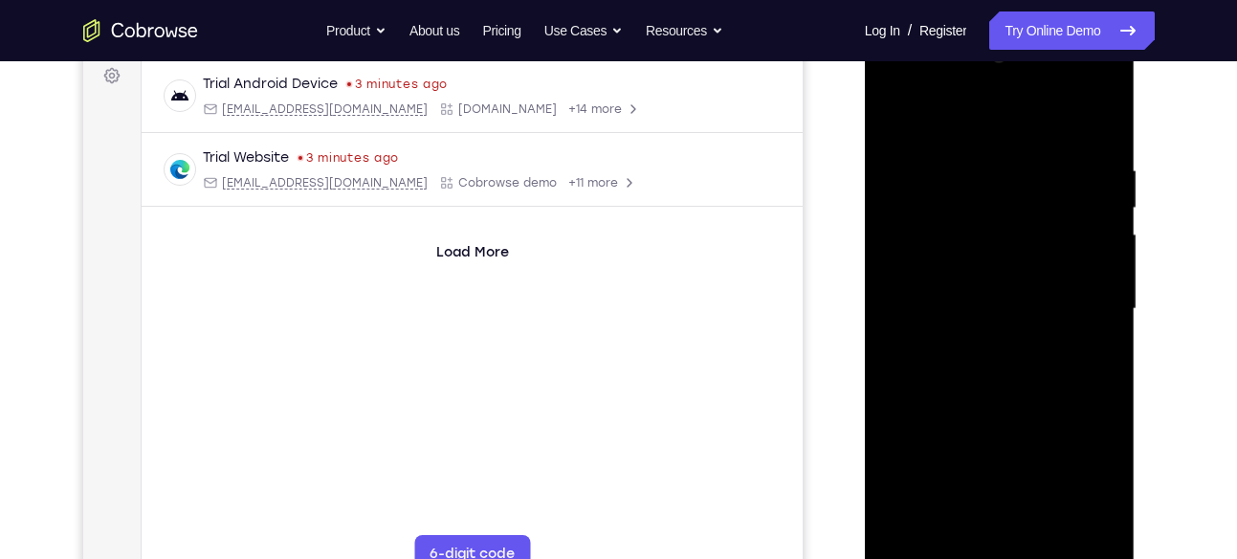
scroll to position [289, 0]
click at [946, 121] on div at bounding box center [999, 310] width 241 height 536
click at [973, 158] on div at bounding box center [999, 310] width 241 height 536
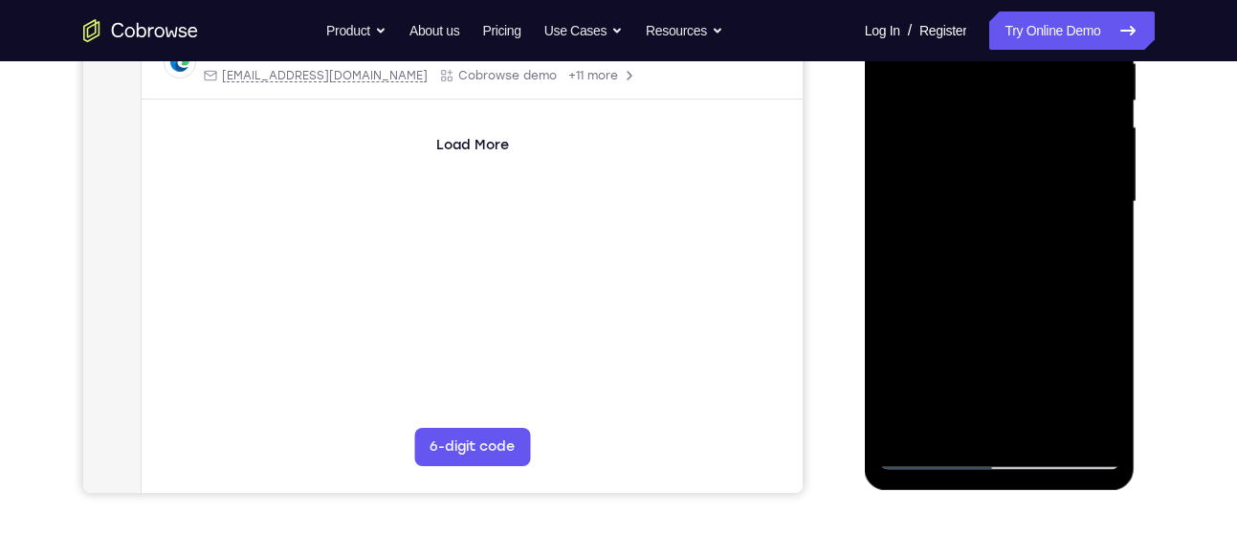
scroll to position [398, 0]
drag, startPoint x: 984, startPoint y: 378, endPoint x: 999, endPoint y: 270, distance: 109.1
click at [999, 270] on div at bounding box center [999, 201] width 241 height 536
drag, startPoint x: 999, startPoint y: 361, endPoint x: 1007, endPoint y: 263, distance: 97.9
click at [1007, 263] on div at bounding box center [999, 201] width 241 height 536
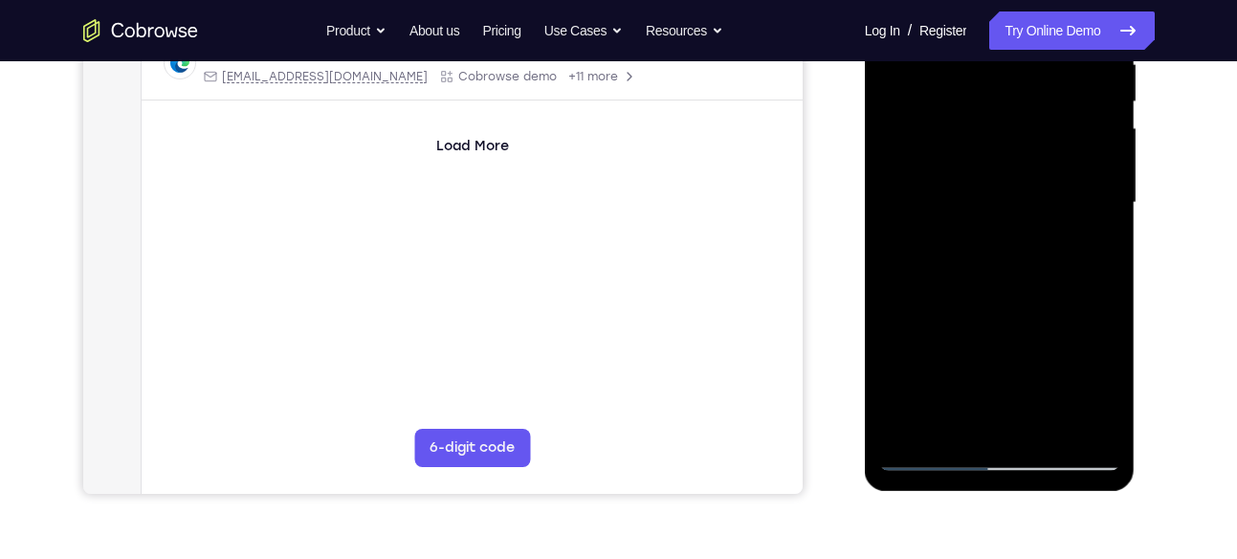
scroll to position [397, 0]
drag, startPoint x: 1028, startPoint y: 233, endPoint x: 977, endPoint y: 407, distance: 181.3
click at [977, 407] on div at bounding box center [999, 202] width 241 height 536
drag, startPoint x: 968, startPoint y: 172, endPoint x: 938, endPoint y: 308, distance: 139.0
click at [938, 308] on div at bounding box center [999, 202] width 241 height 536
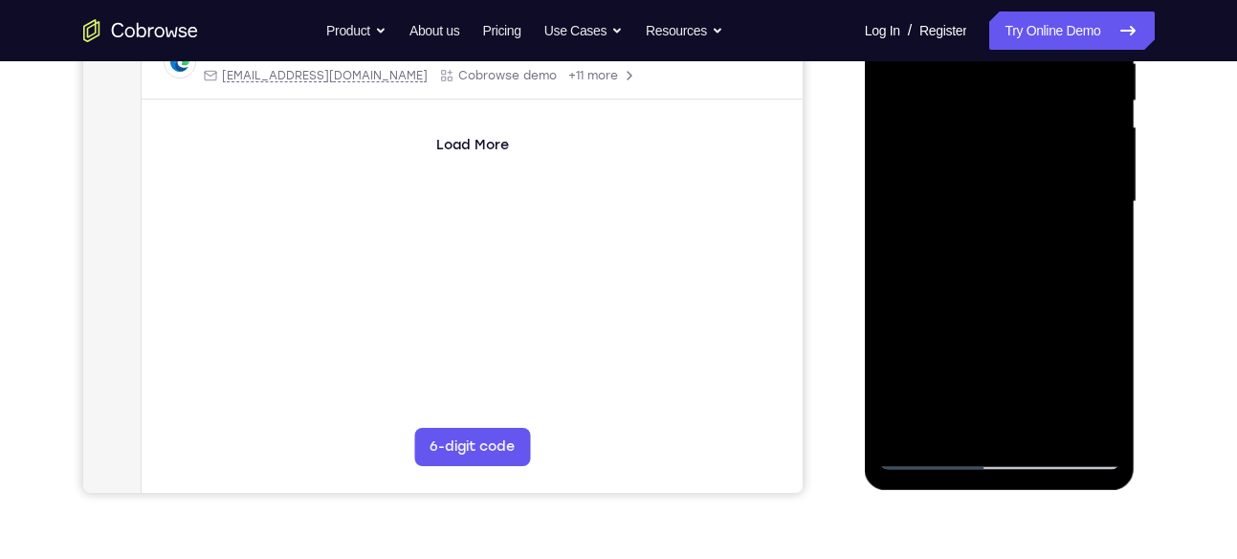
click at [912, 71] on div at bounding box center [999, 202] width 241 height 536
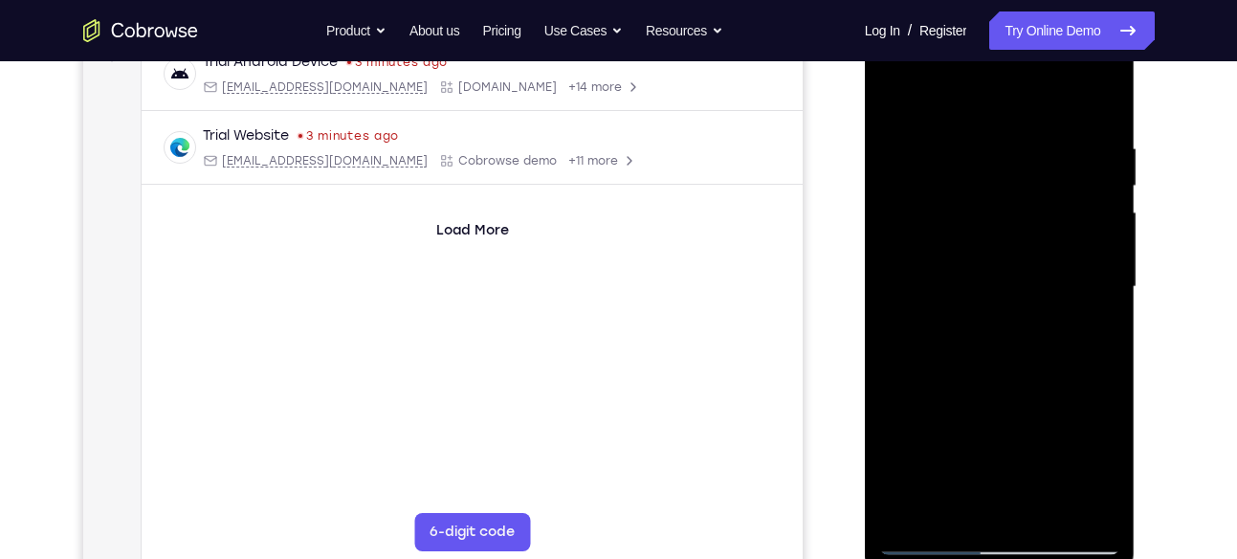
scroll to position [313, 0]
click at [1090, 279] on div at bounding box center [999, 286] width 241 height 536
click at [1094, 243] on div at bounding box center [999, 286] width 241 height 536
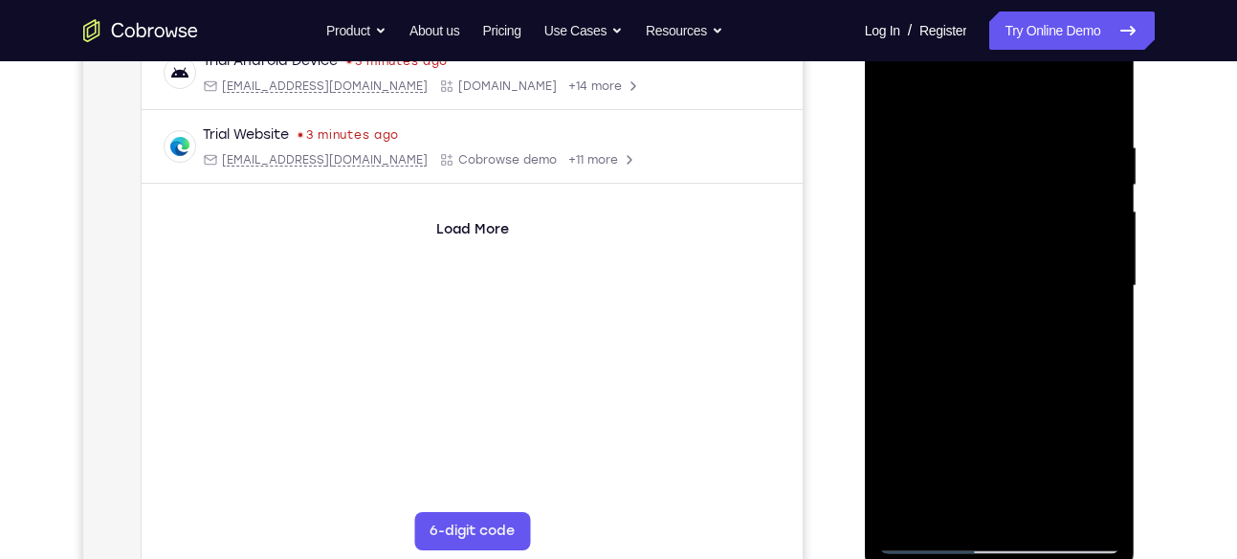
click at [1091, 251] on div at bounding box center [999, 286] width 241 height 536
click at [1091, 291] on div at bounding box center [999, 286] width 241 height 536
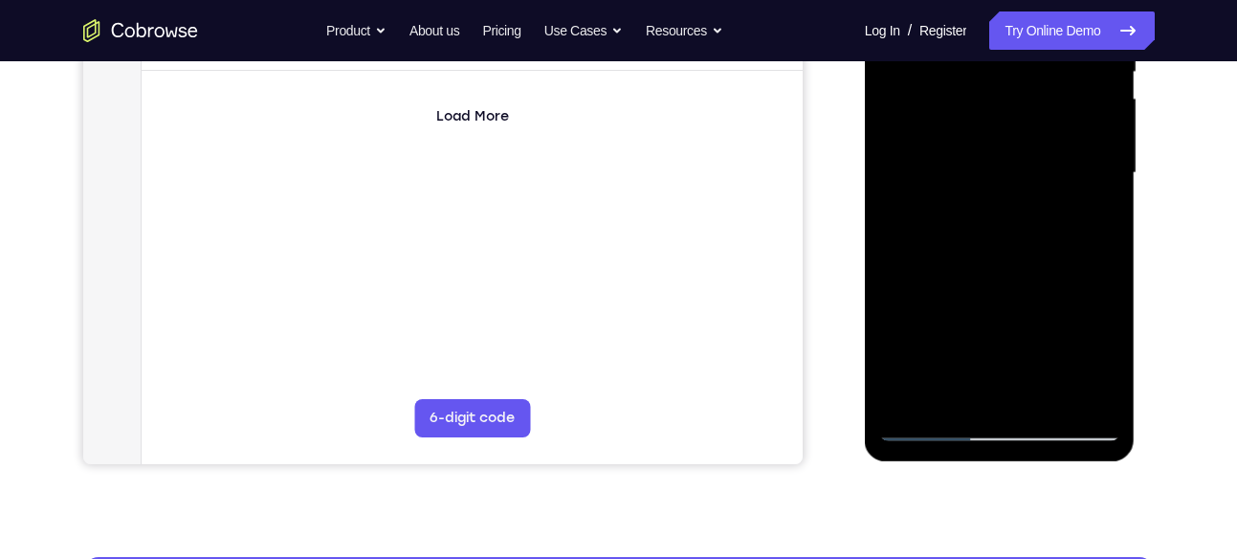
click at [1091, 291] on div at bounding box center [999, 173] width 241 height 536
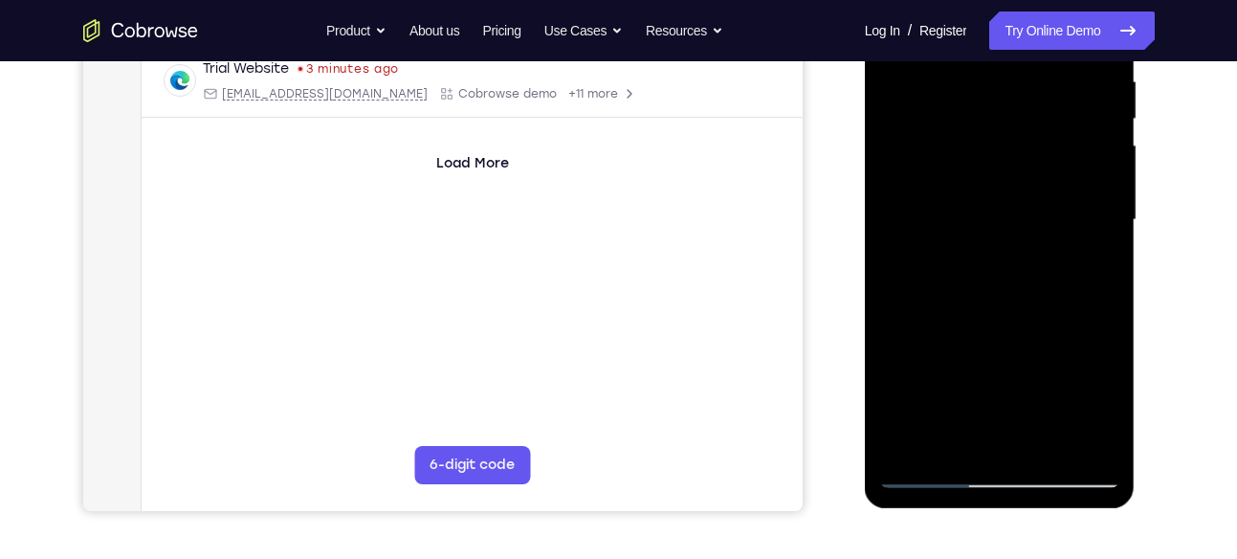
scroll to position [376, 0]
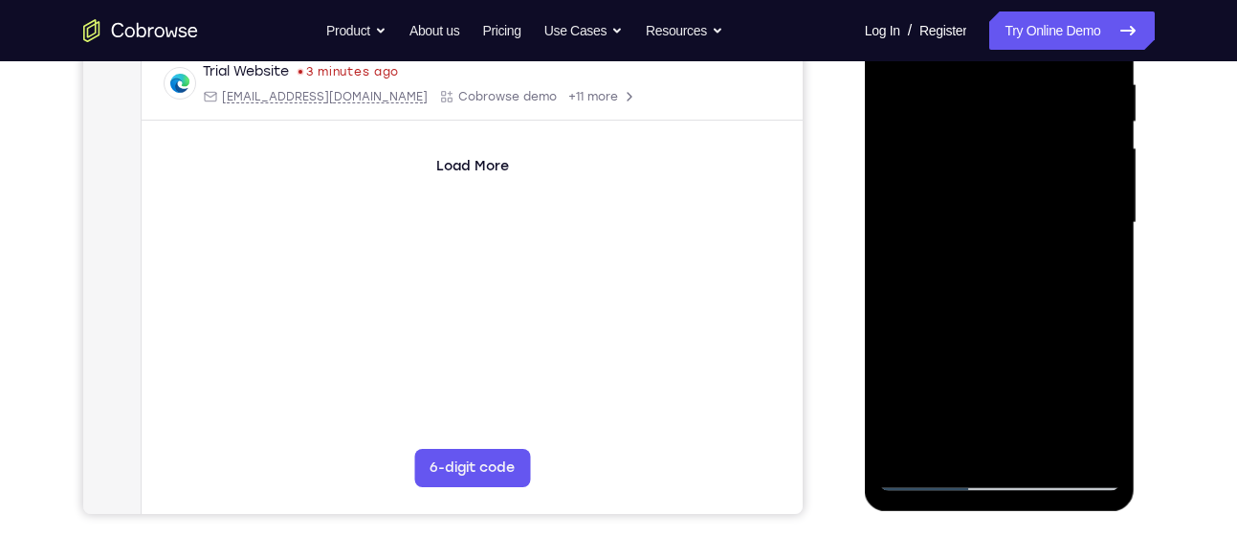
click at [1088, 226] on div at bounding box center [999, 223] width 241 height 536
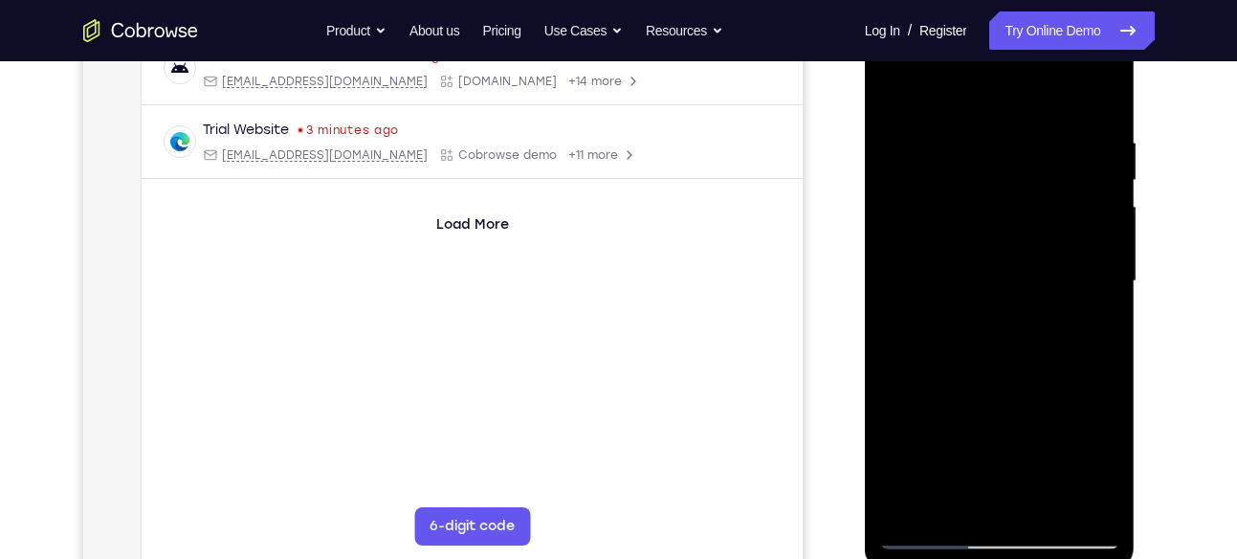
scroll to position [313, 0]
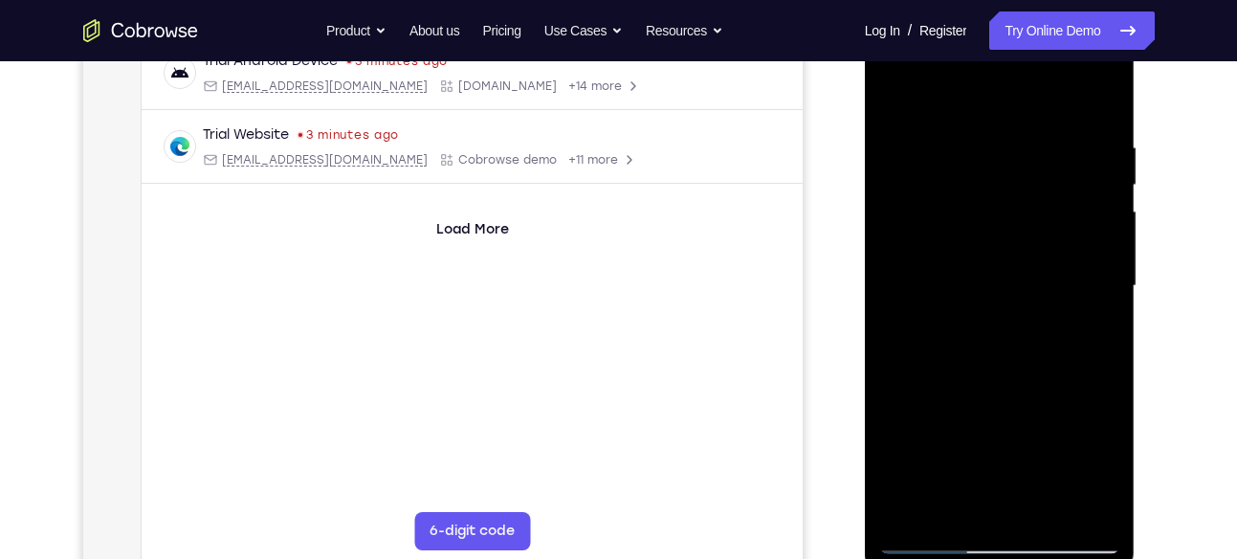
click at [1088, 252] on div at bounding box center [999, 286] width 241 height 536
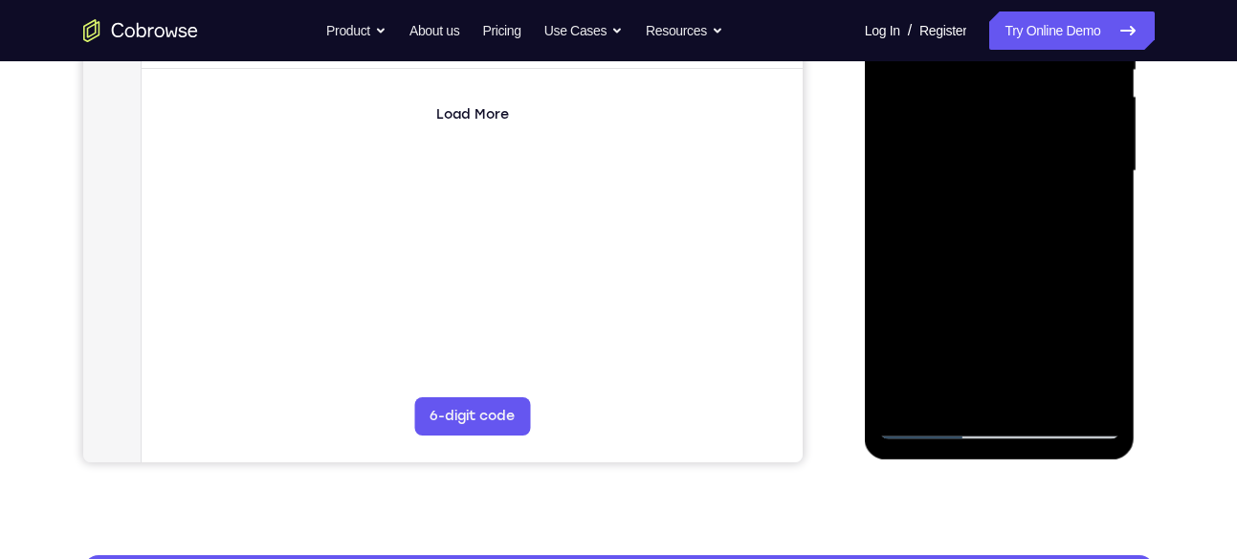
scroll to position [432, 0]
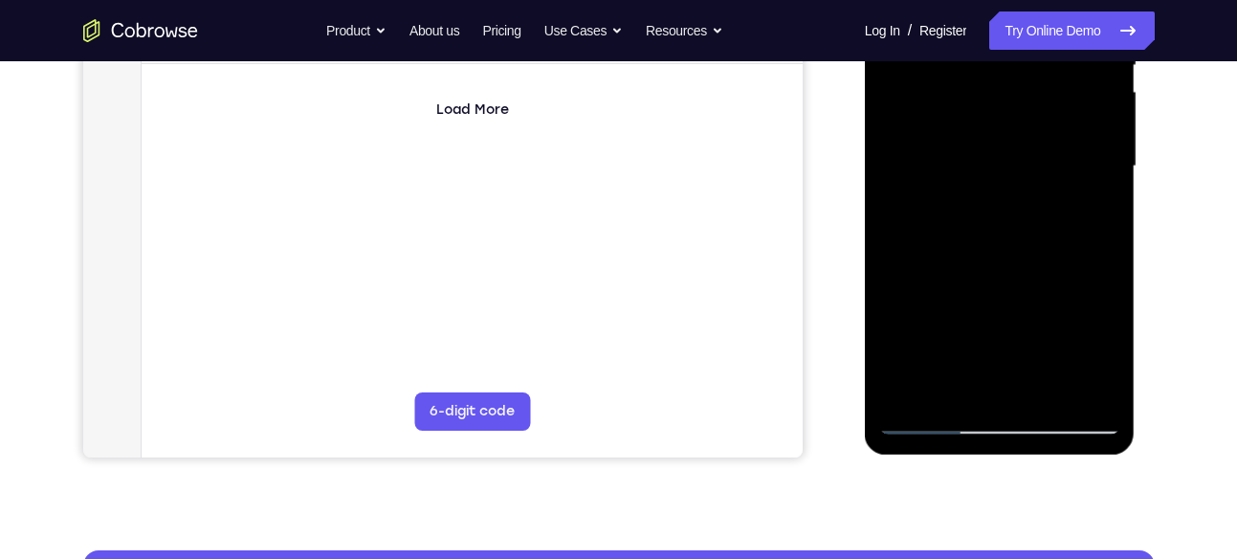
click at [914, 386] on div at bounding box center [999, 167] width 241 height 536
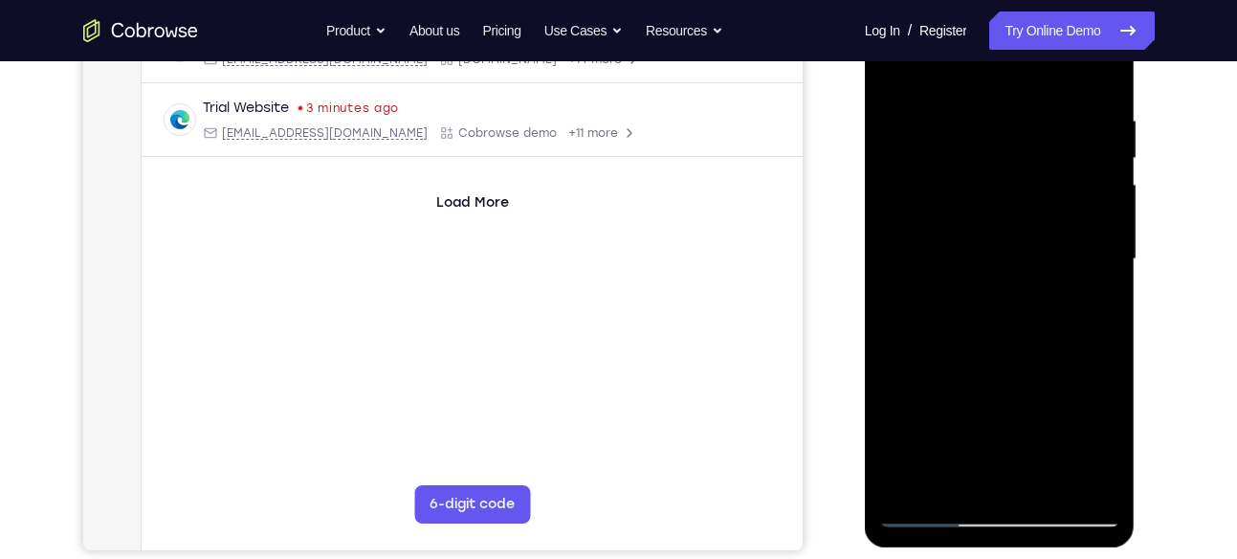
scroll to position [334, 0]
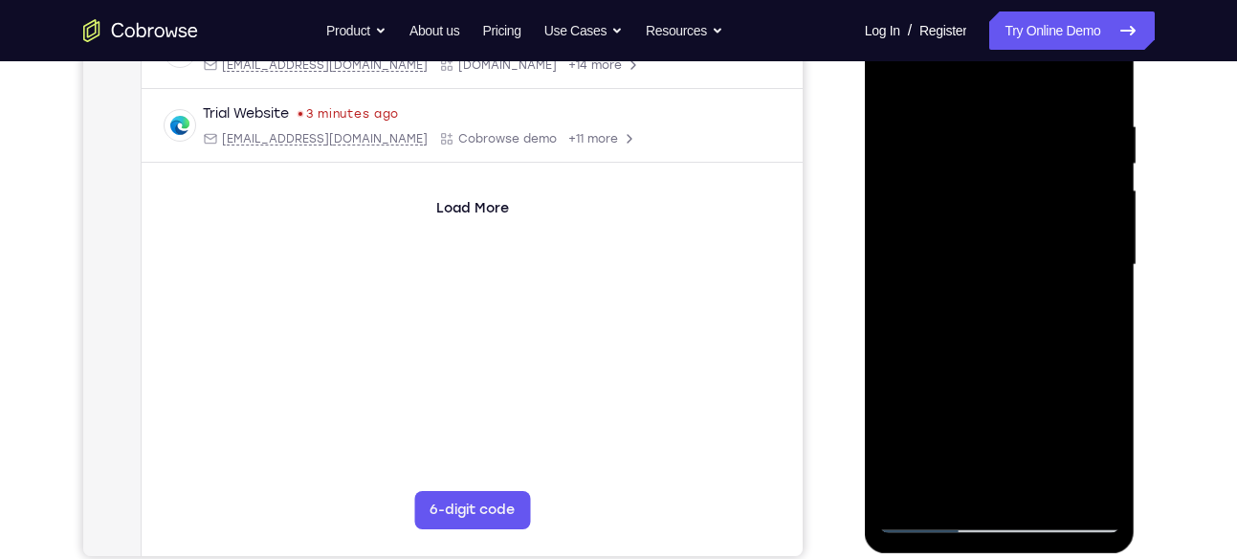
drag, startPoint x: 1017, startPoint y: 141, endPoint x: 986, endPoint y: 288, distance: 150.4
click at [986, 288] on div at bounding box center [999, 265] width 241 height 536
drag, startPoint x: 999, startPoint y: 418, endPoint x: 989, endPoint y: 161, distance: 257.5
click at [989, 161] on div at bounding box center [999, 265] width 241 height 536
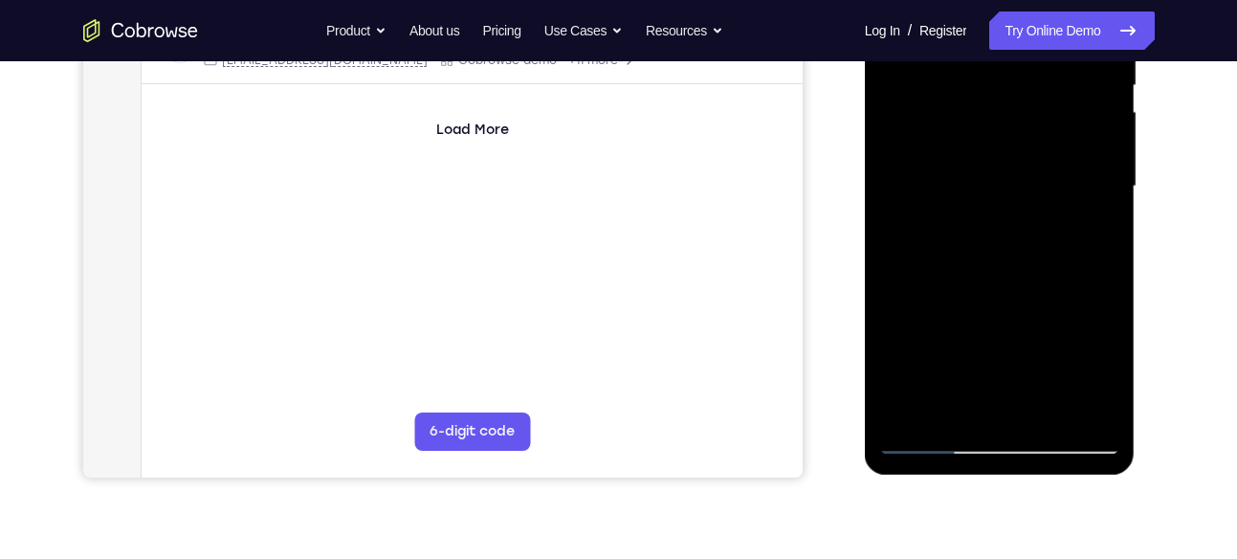
scroll to position [415, 0]
drag, startPoint x: 996, startPoint y: 362, endPoint x: 995, endPoint y: 199, distance: 163.5
click at [995, 199] on div at bounding box center [999, 184] width 241 height 536
drag, startPoint x: 1007, startPoint y: 340, endPoint x: 1000, endPoint y: 168, distance: 171.3
click at [1000, 168] on div at bounding box center [999, 184] width 241 height 536
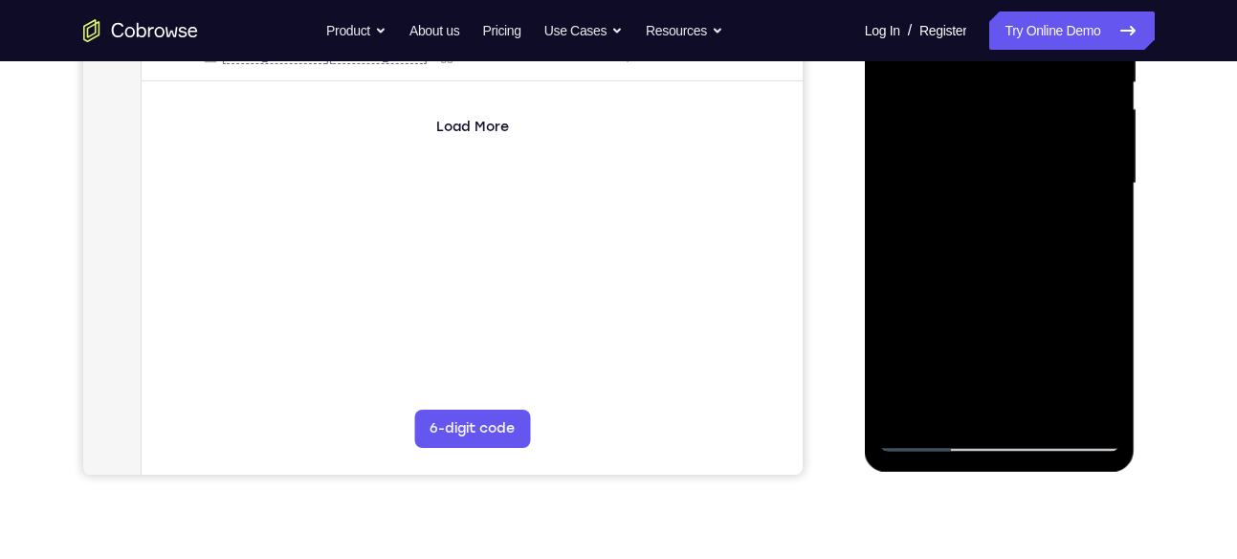
drag, startPoint x: 993, startPoint y: 336, endPoint x: 987, endPoint y: 166, distance: 169.4
click at [987, 166] on div at bounding box center [999, 184] width 241 height 536
drag, startPoint x: 989, startPoint y: 359, endPoint x: 992, endPoint y: 200, distance: 158.8
click at [992, 200] on div at bounding box center [999, 184] width 241 height 536
drag, startPoint x: 998, startPoint y: 357, endPoint x: 1007, endPoint y: 257, distance: 99.9
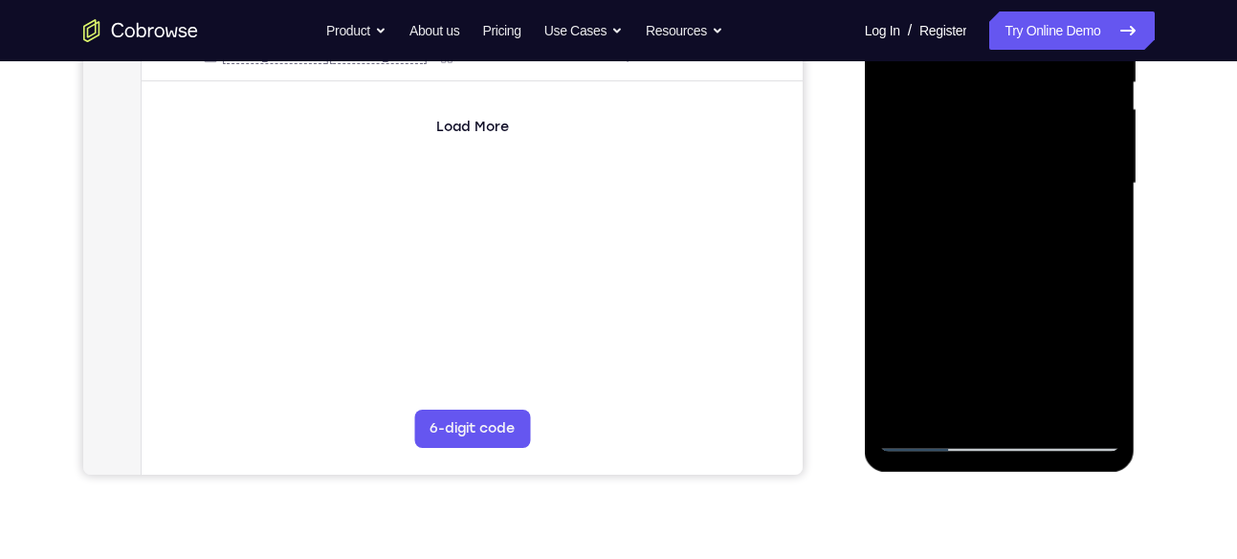
click at [1007, 257] on div at bounding box center [999, 184] width 241 height 536
drag, startPoint x: 1006, startPoint y: 340, endPoint x: 1003, endPoint y: 196, distance: 143.5
click at [1003, 196] on div at bounding box center [999, 184] width 241 height 536
drag, startPoint x: 1014, startPoint y: 331, endPoint x: 1014, endPoint y: 133, distance: 198.0
click at [1014, 133] on div at bounding box center [999, 184] width 241 height 536
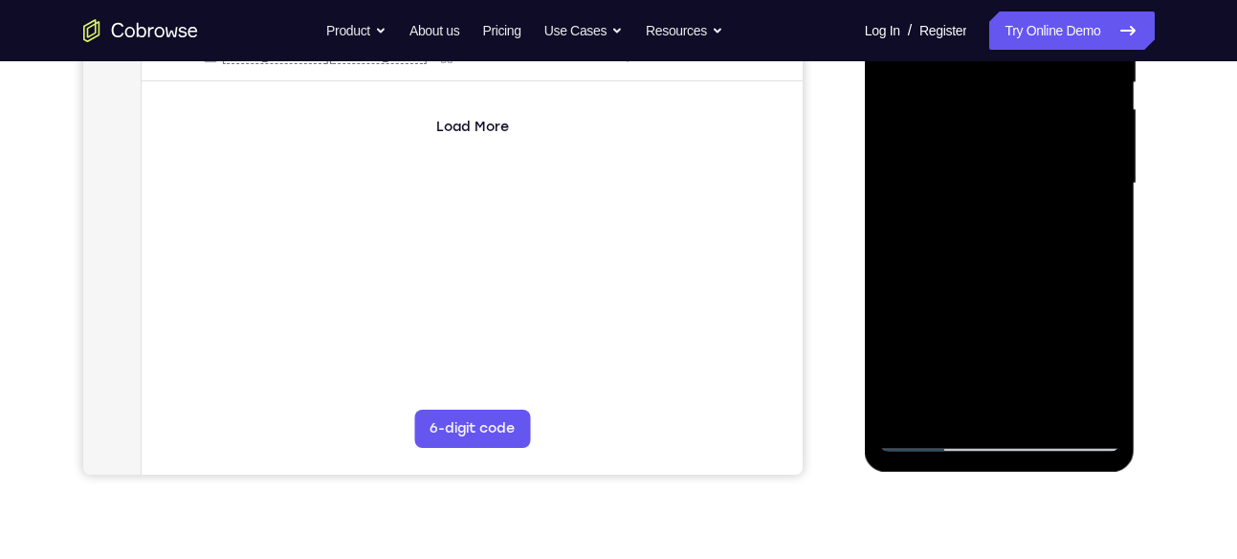
drag, startPoint x: 1000, startPoint y: 342, endPoint x: 992, endPoint y: 125, distance: 217.3
click at [992, 125] on div at bounding box center [999, 184] width 241 height 536
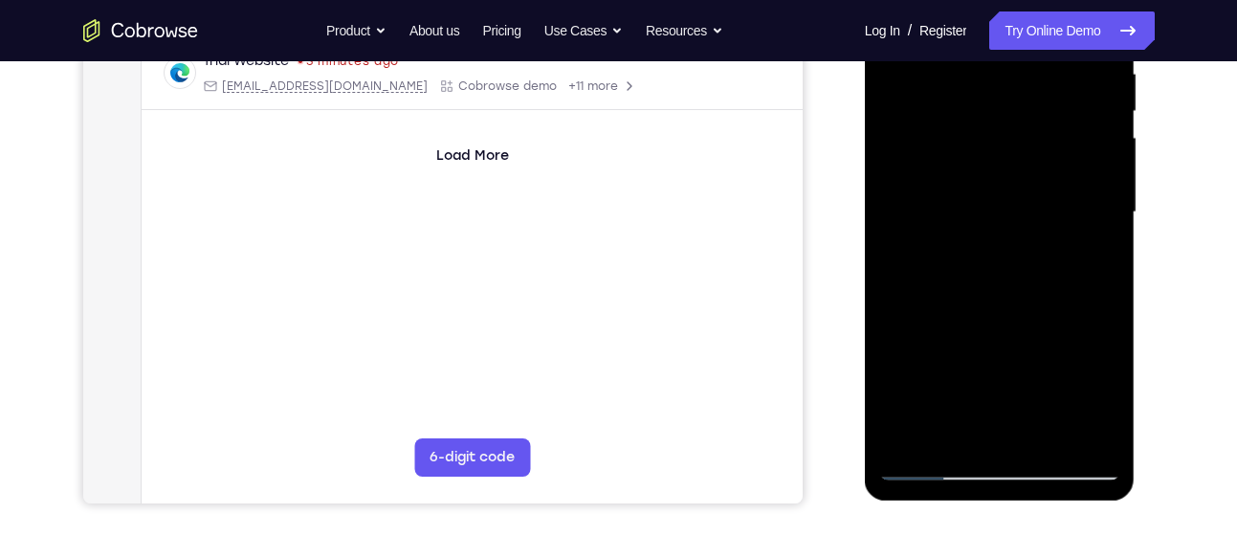
scroll to position [380, 0]
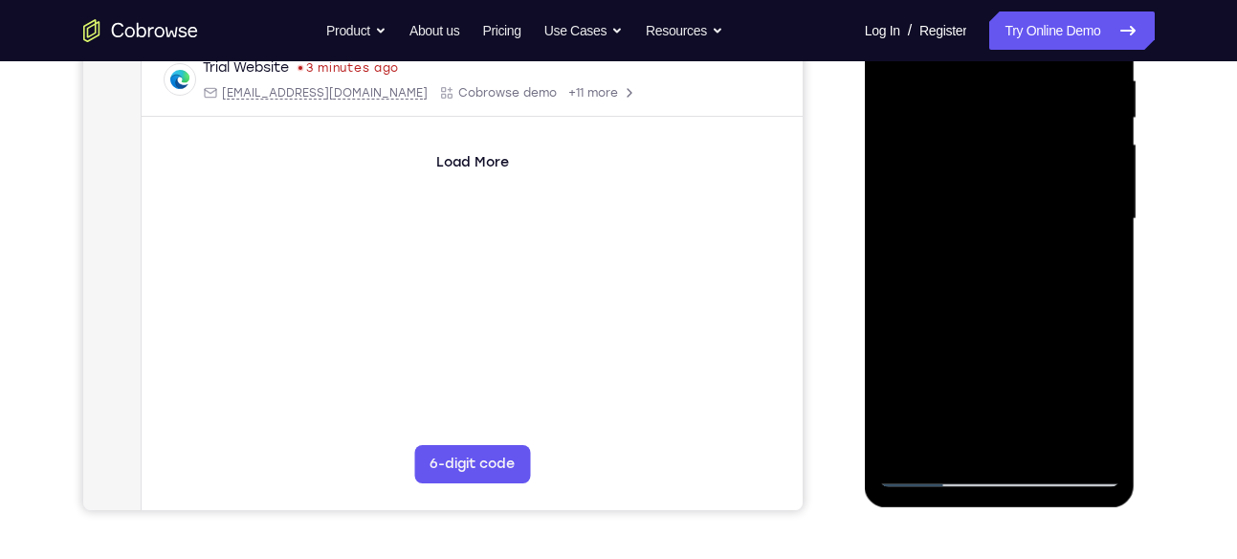
drag, startPoint x: 980, startPoint y: 322, endPoint x: 986, endPoint y: 145, distance: 177.0
click at [986, 145] on div at bounding box center [999, 219] width 241 height 536
drag, startPoint x: 1005, startPoint y: 331, endPoint x: 1018, endPoint y: 163, distance: 168.8
click at [1018, 163] on div at bounding box center [999, 219] width 241 height 536
drag, startPoint x: 1013, startPoint y: 378, endPoint x: 1018, endPoint y: 207, distance: 171.3
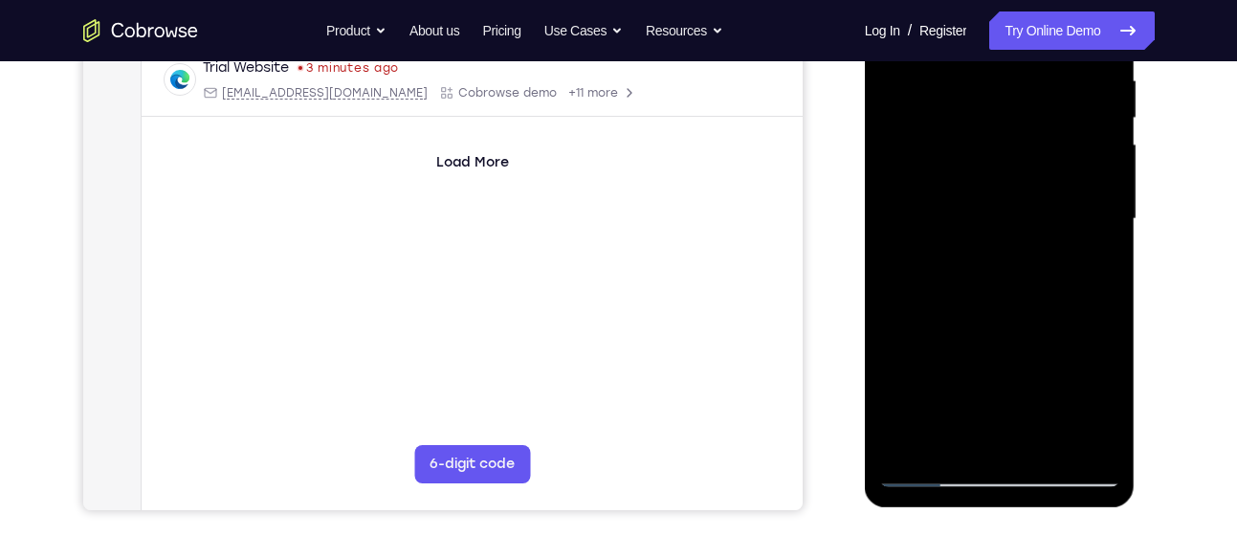
click at [1018, 207] on div at bounding box center [999, 219] width 241 height 536
drag, startPoint x: 996, startPoint y: 368, endPoint x: 991, endPoint y: 171, distance: 197.1
click at [991, 171] on div at bounding box center [999, 219] width 241 height 536
drag, startPoint x: 984, startPoint y: 369, endPoint x: 977, endPoint y: 184, distance: 185.7
click at [977, 184] on div at bounding box center [999, 219] width 241 height 536
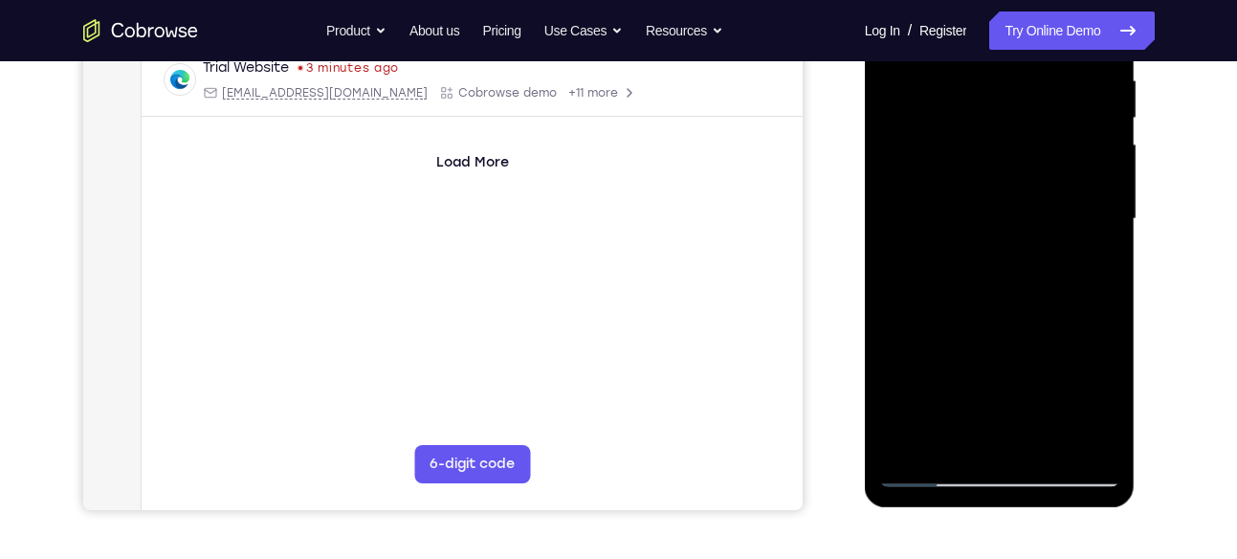
drag, startPoint x: 958, startPoint y: 388, endPoint x: 957, endPoint y: 241, distance: 147.3
click at [957, 241] on div at bounding box center [999, 219] width 241 height 536
drag, startPoint x: 994, startPoint y: 362, endPoint x: 994, endPoint y: 230, distance: 132.0
click at [994, 230] on div at bounding box center [999, 219] width 241 height 536
drag, startPoint x: 1010, startPoint y: 374, endPoint x: 1001, endPoint y: 209, distance: 164.7
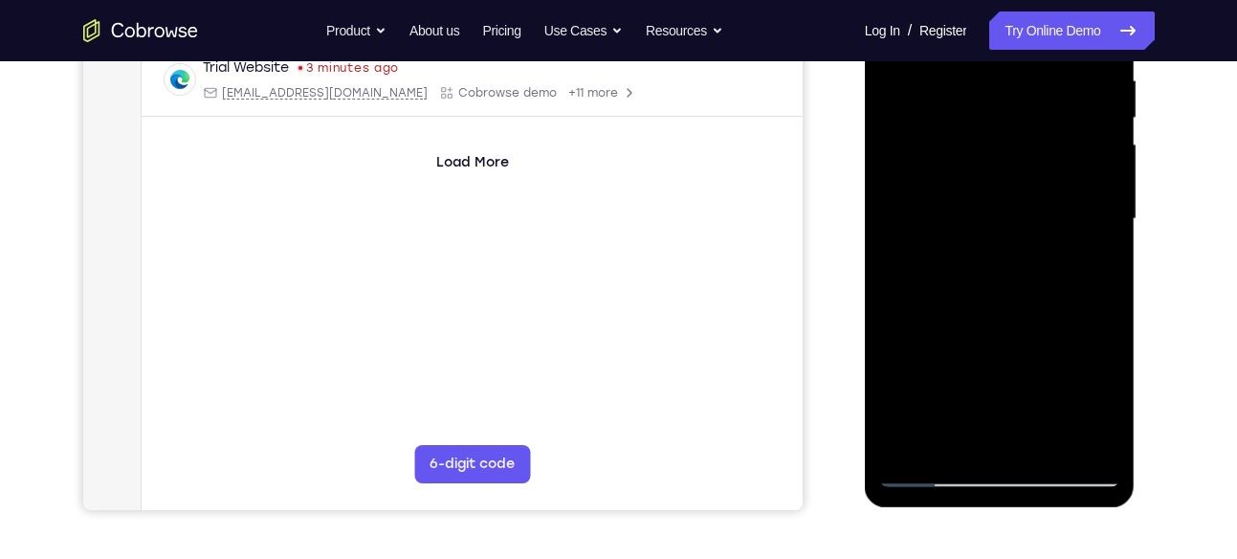
click at [1001, 209] on div at bounding box center [999, 219] width 241 height 536
drag, startPoint x: 1023, startPoint y: 353, endPoint x: 1023, endPoint y: 214, distance: 138.7
click at [1023, 214] on div at bounding box center [999, 219] width 241 height 536
drag, startPoint x: 1006, startPoint y: 393, endPoint x: 1006, endPoint y: 183, distance: 210.4
click at [1006, 183] on div at bounding box center [999, 219] width 241 height 536
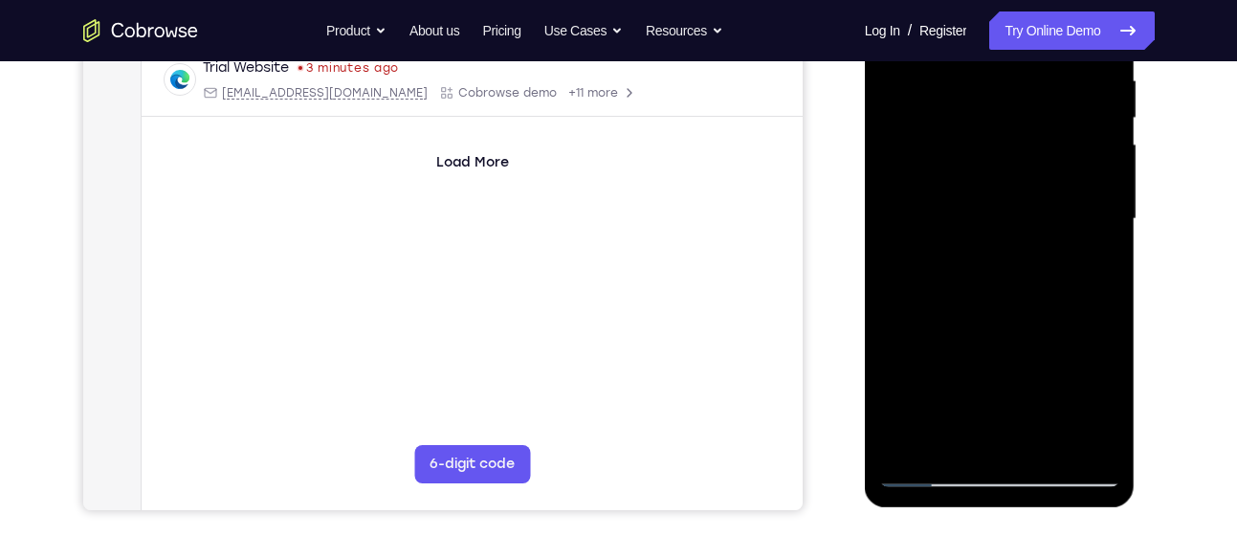
drag, startPoint x: 1007, startPoint y: 385, endPoint x: 1007, endPoint y: 219, distance: 166.4
click at [1007, 219] on div at bounding box center [999, 219] width 241 height 536
drag, startPoint x: 1008, startPoint y: 358, endPoint x: 1007, endPoint y: 221, distance: 136.8
click at [1007, 221] on div at bounding box center [999, 219] width 241 height 536
drag, startPoint x: 1056, startPoint y: 409, endPoint x: 1047, endPoint y: 267, distance: 142.8
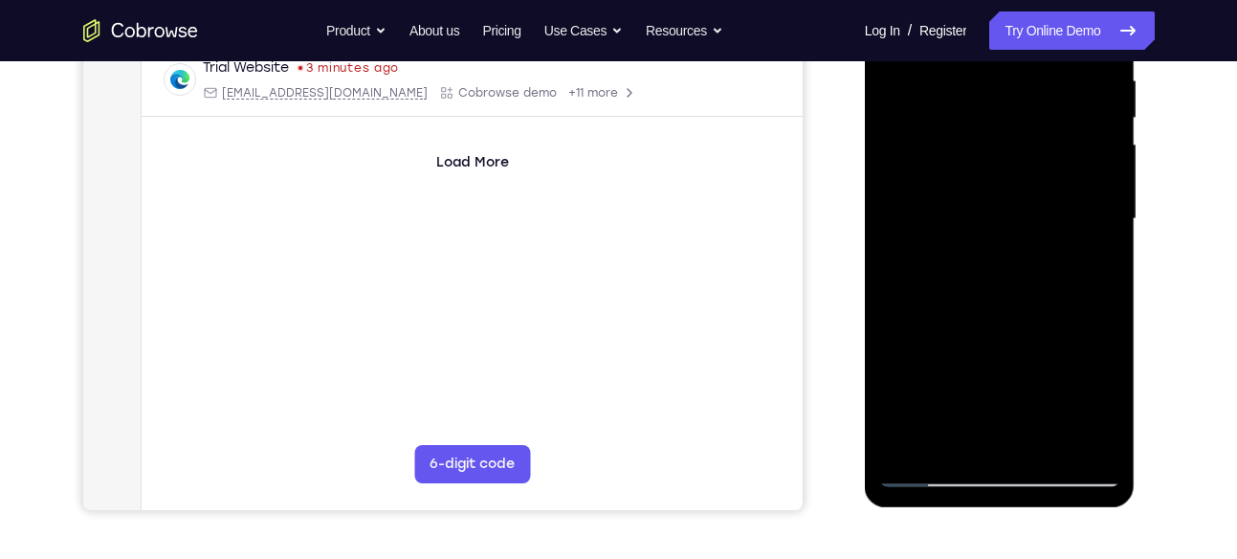
click at [1047, 267] on div at bounding box center [999, 219] width 241 height 536
drag, startPoint x: 1047, startPoint y: 385, endPoint x: 1034, endPoint y: 221, distance: 165.0
click at [1034, 221] on div at bounding box center [999, 219] width 241 height 536
drag, startPoint x: 1025, startPoint y: 386, endPoint x: 1027, endPoint y: 219, distance: 167.4
click at [1027, 219] on div at bounding box center [999, 219] width 241 height 536
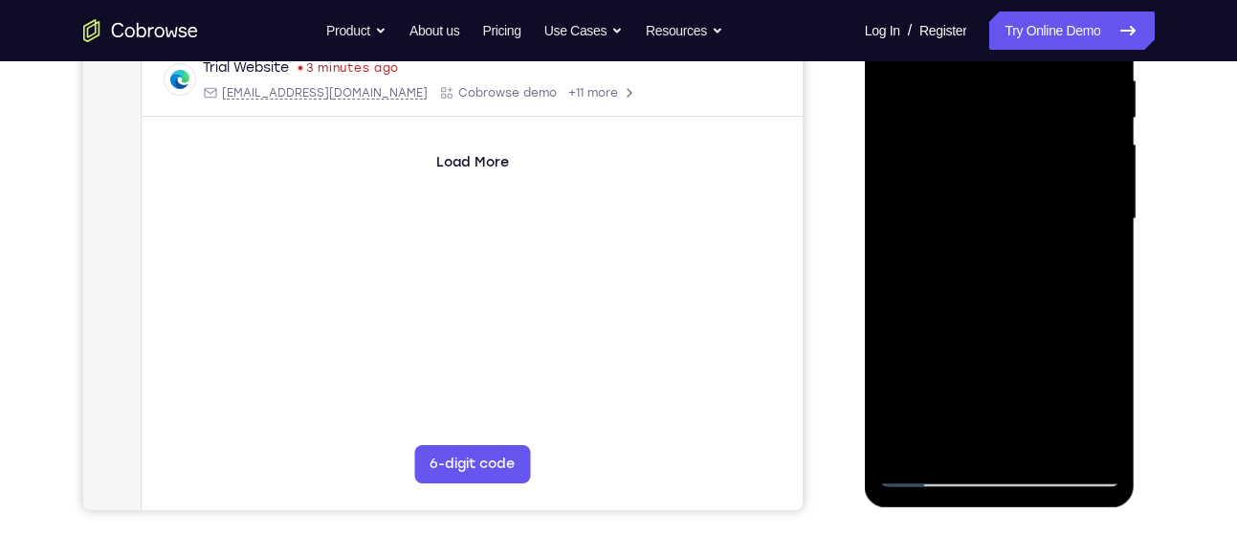
drag, startPoint x: 1027, startPoint y: 364, endPoint x: 1018, endPoint y: 152, distance: 212.5
click at [1018, 152] on div at bounding box center [999, 219] width 241 height 536
drag, startPoint x: 1027, startPoint y: 357, endPoint x: 1026, endPoint y: 120, distance: 237.2
click at [1026, 120] on div at bounding box center [999, 219] width 241 height 536
drag, startPoint x: 996, startPoint y: 367, endPoint x: 991, endPoint y: 132, distance: 235.3
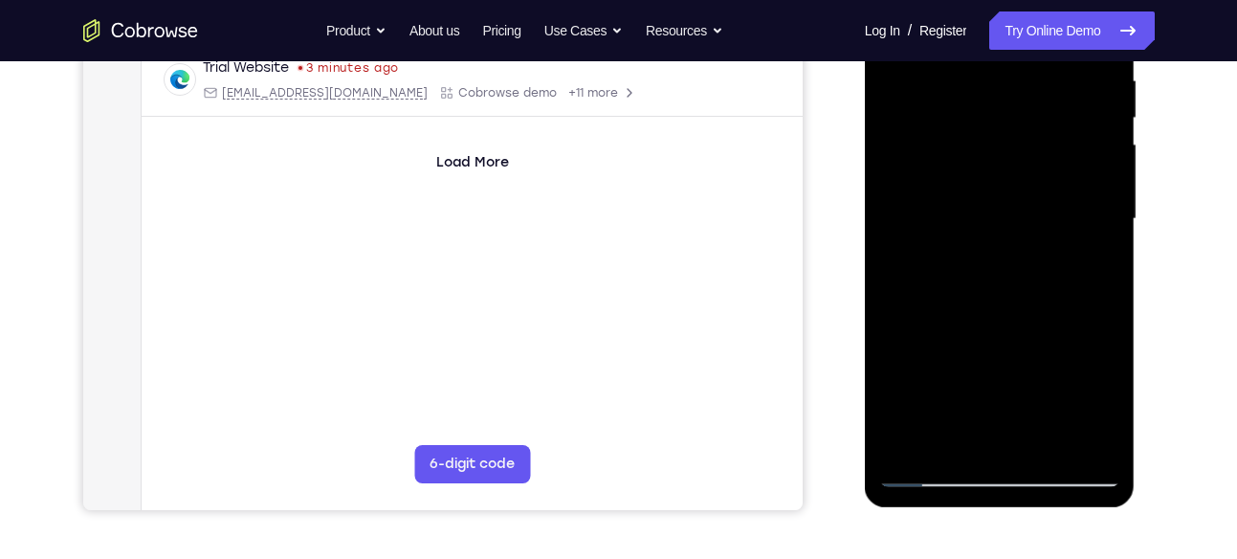
click at [991, 132] on div at bounding box center [999, 219] width 241 height 536
drag, startPoint x: 999, startPoint y: 384, endPoint x: 1001, endPoint y: 104, distance: 280.2
click at [1001, 104] on div at bounding box center [999, 219] width 241 height 536
drag, startPoint x: 1020, startPoint y: 410, endPoint x: 1010, endPoint y: 230, distance: 180.1
click at [1010, 230] on div at bounding box center [999, 219] width 241 height 536
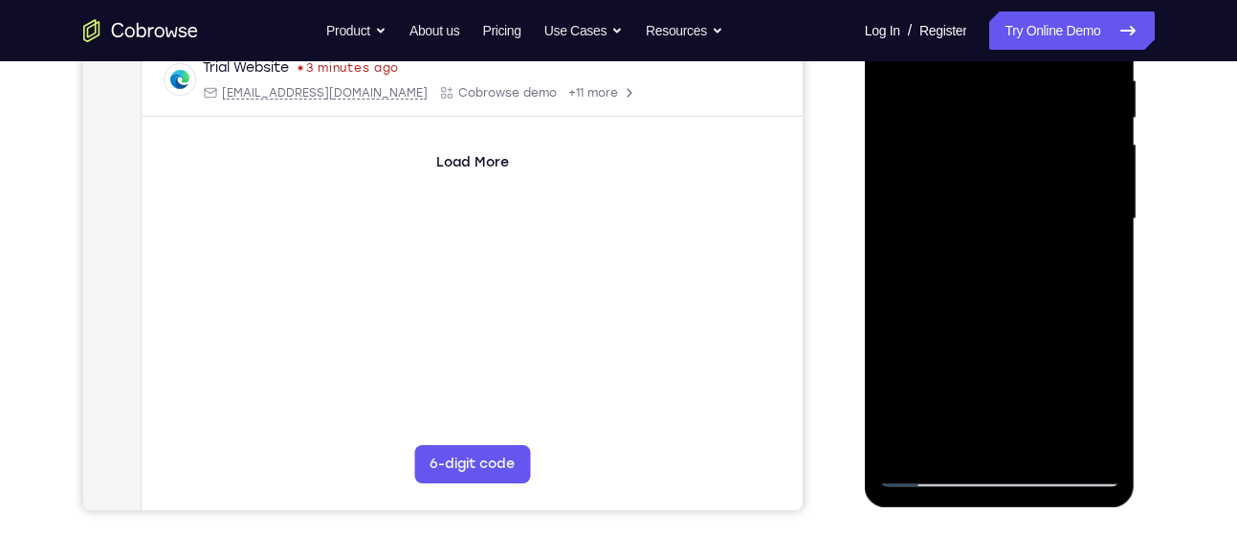
click at [978, 154] on div at bounding box center [999, 219] width 241 height 536
click at [989, 165] on div at bounding box center [999, 219] width 241 height 536
click at [993, 202] on div at bounding box center [999, 219] width 241 height 536
click at [1018, 210] on div at bounding box center [999, 219] width 241 height 536
click at [1012, 171] on div at bounding box center [999, 219] width 241 height 536
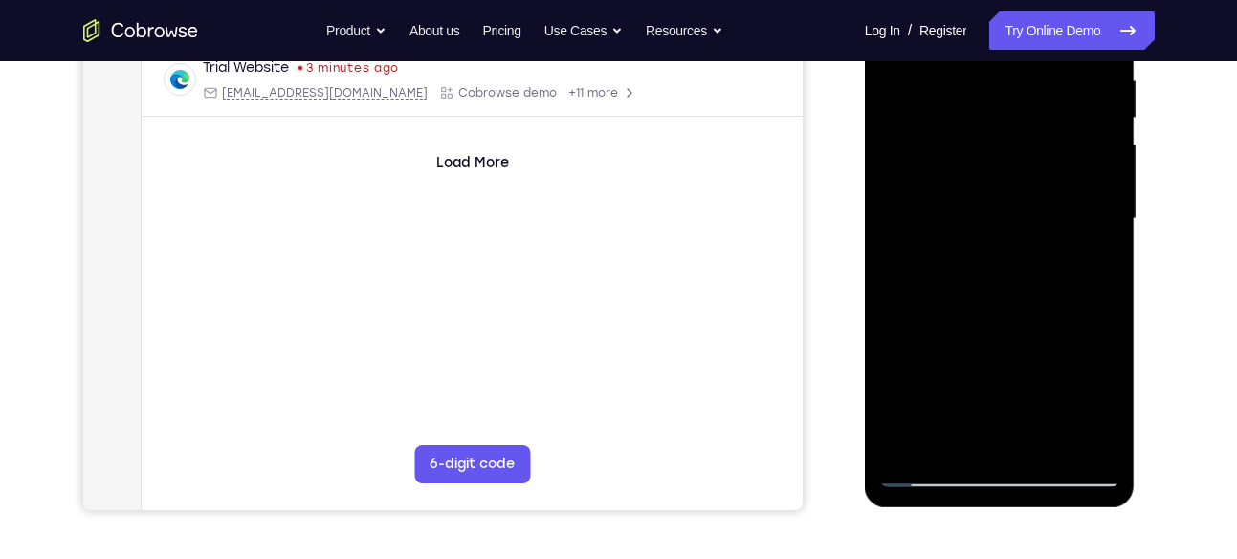
click at [998, 188] on div at bounding box center [999, 219] width 241 height 536
click at [983, 145] on div at bounding box center [999, 219] width 241 height 536
click at [990, 152] on div at bounding box center [999, 219] width 241 height 536
click at [967, 157] on div at bounding box center [999, 219] width 241 height 536
click at [997, 149] on div at bounding box center [999, 219] width 241 height 536
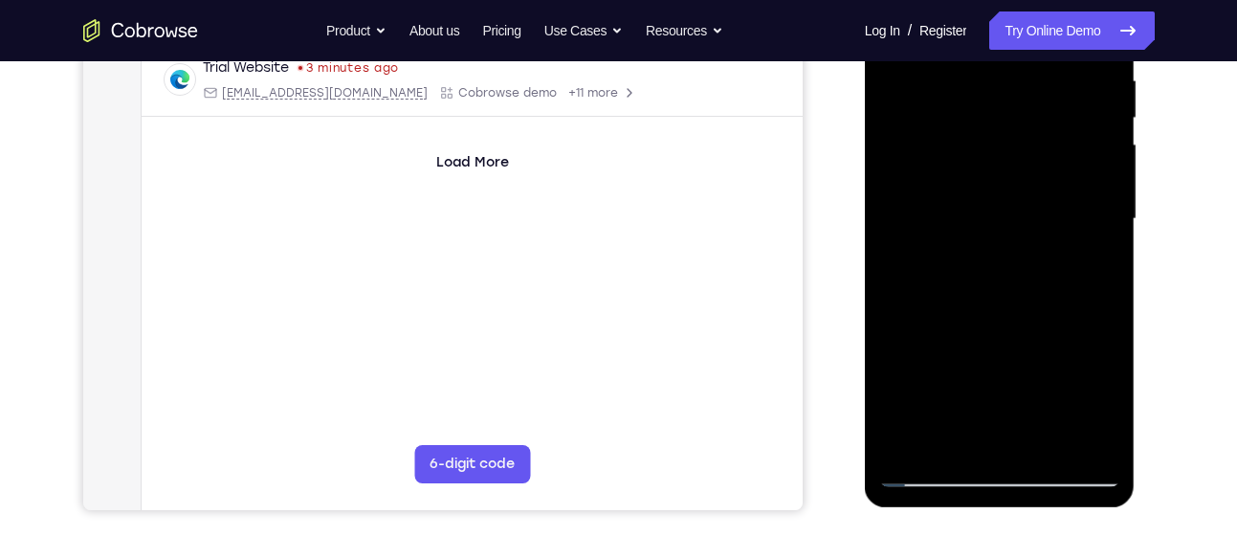
click at [1003, 126] on div at bounding box center [999, 219] width 241 height 536
click at [996, 115] on div at bounding box center [999, 219] width 241 height 536
click at [986, 124] on div at bounding box center [999, 219] width 241 height 536
click at [1046, 445] on div at bounding box center [999, 219] width 241 height 536
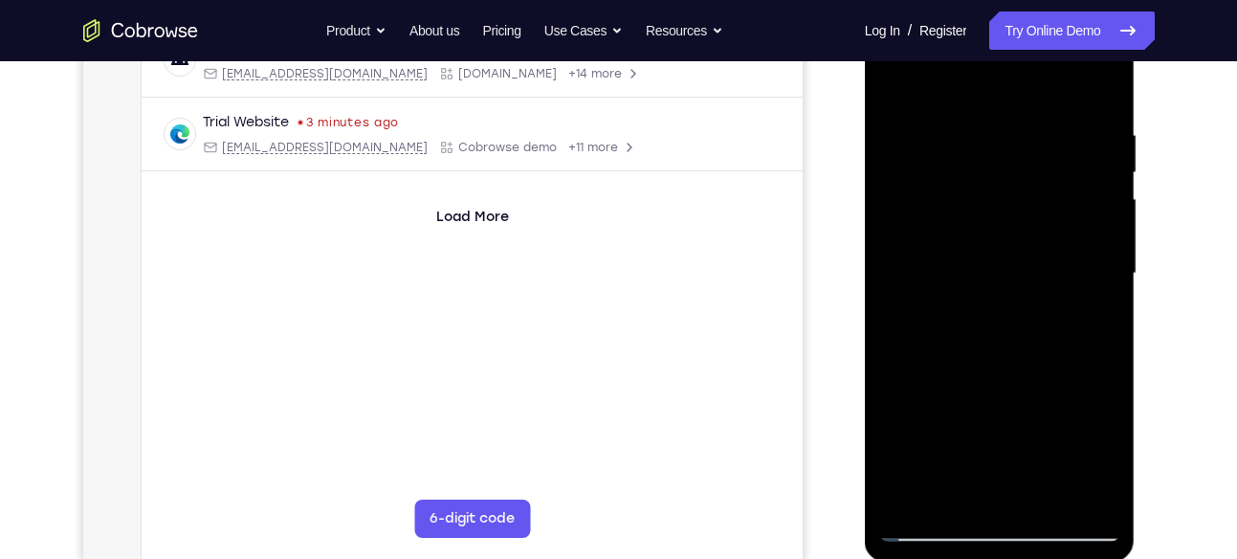
scroll to position [317, 0]
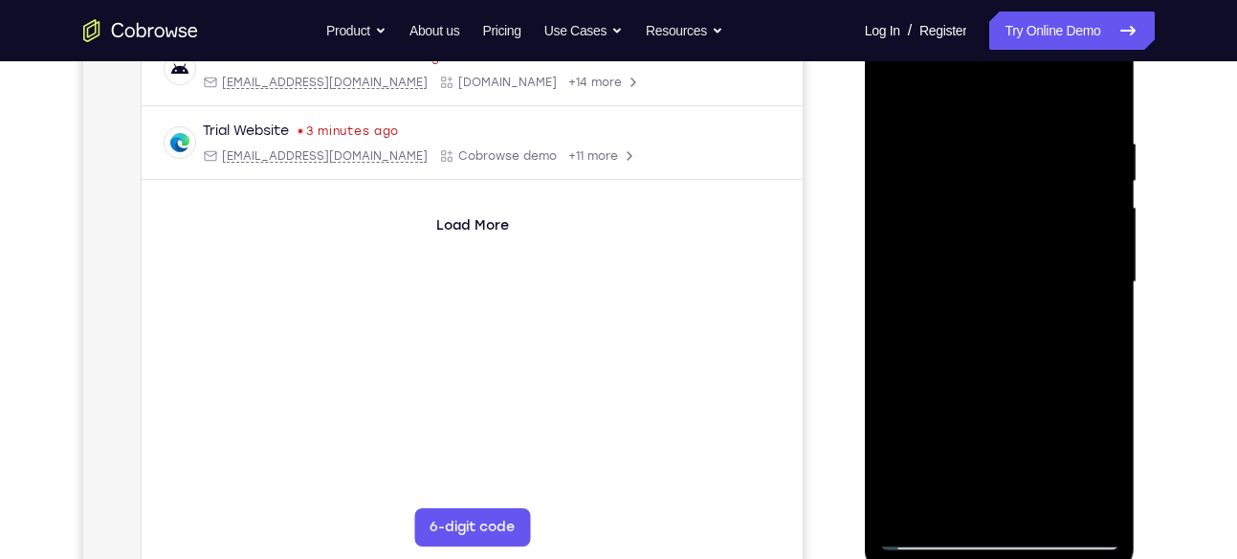
click at [903, 95] on div at bounding box center [999, 282] width 241 height 536
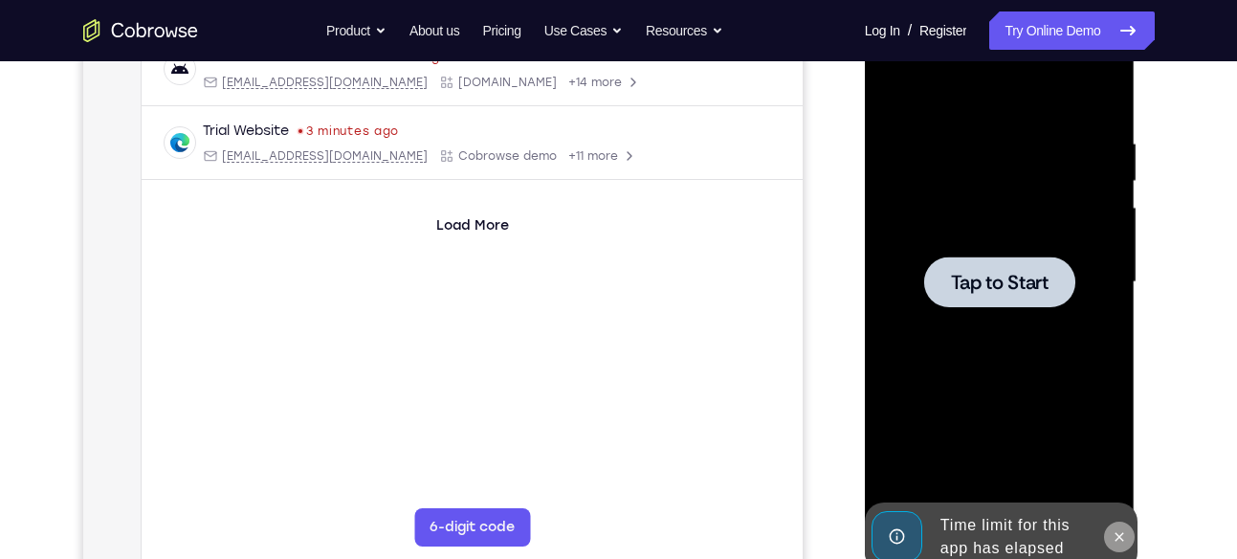
click at [1122, 534] on icon at bounding box center [1119, 536] width 9 height 9
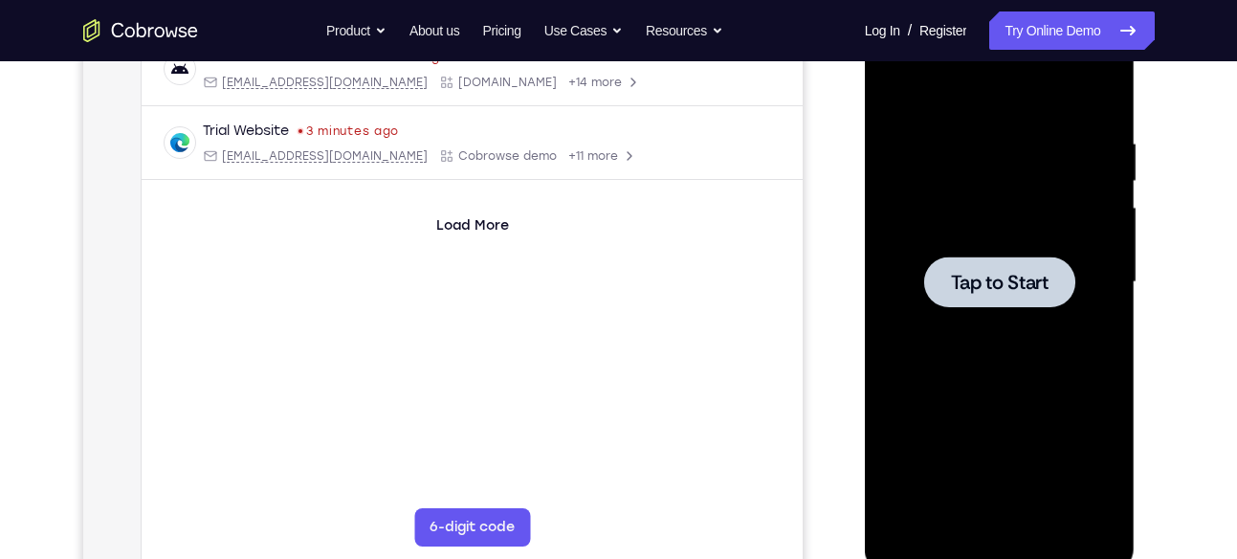
click at [946, 266] on div at bounding box center [999, 281] width 151 height 51
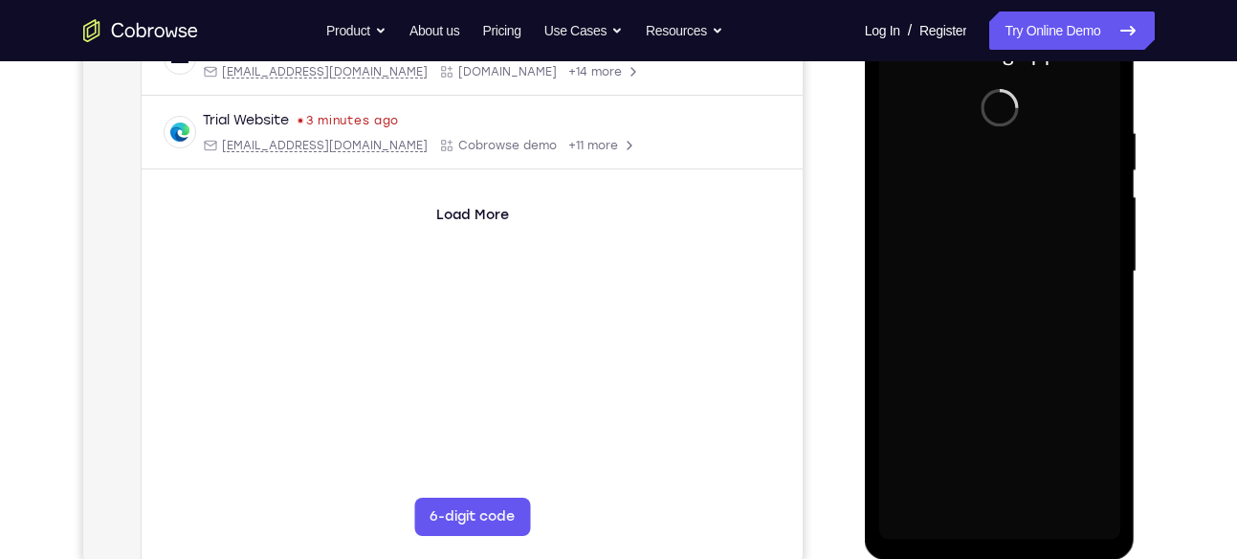
scroll to position [367, 0]
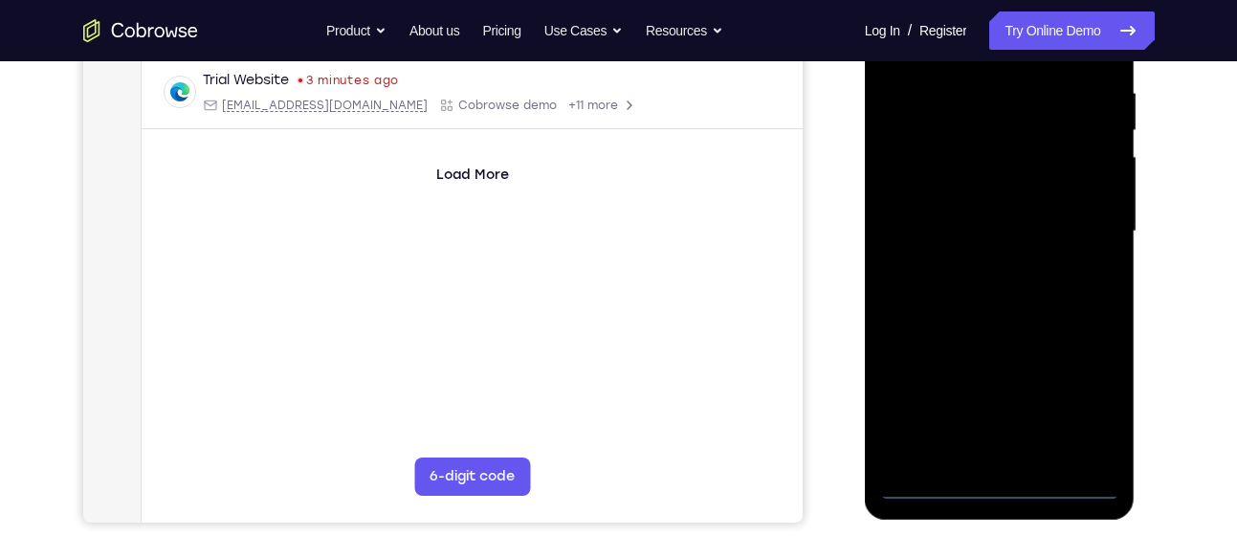
click at [996, 486] on div at bounding box center [999, 232] width 241 height 536
click at [1075, 398] on div at bounding box center [999, 232] width 241 height 536
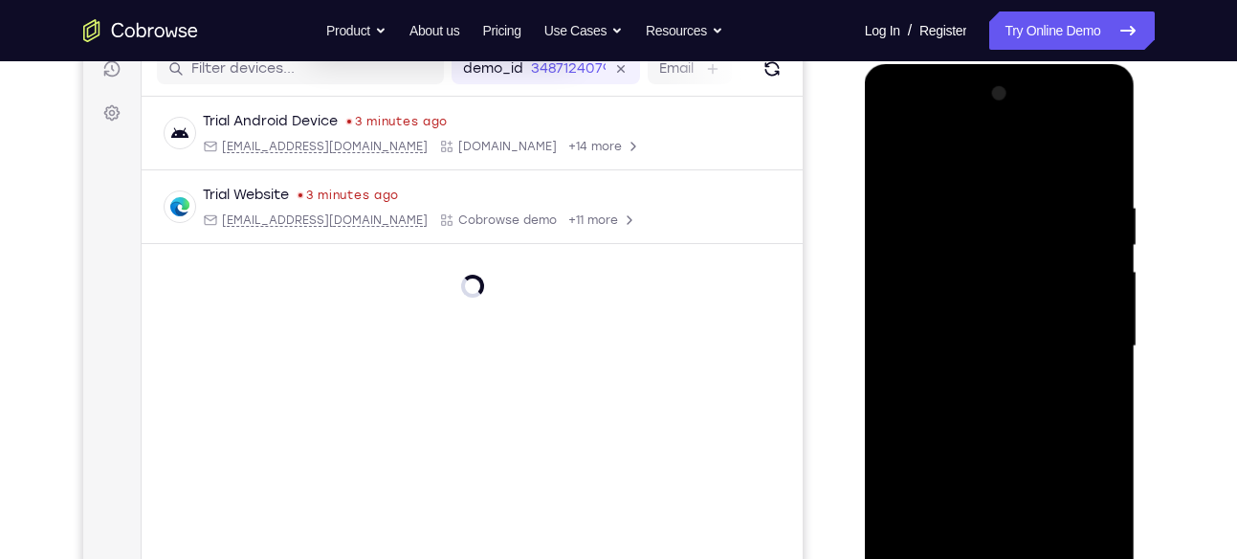
scroll to position [240, 0]
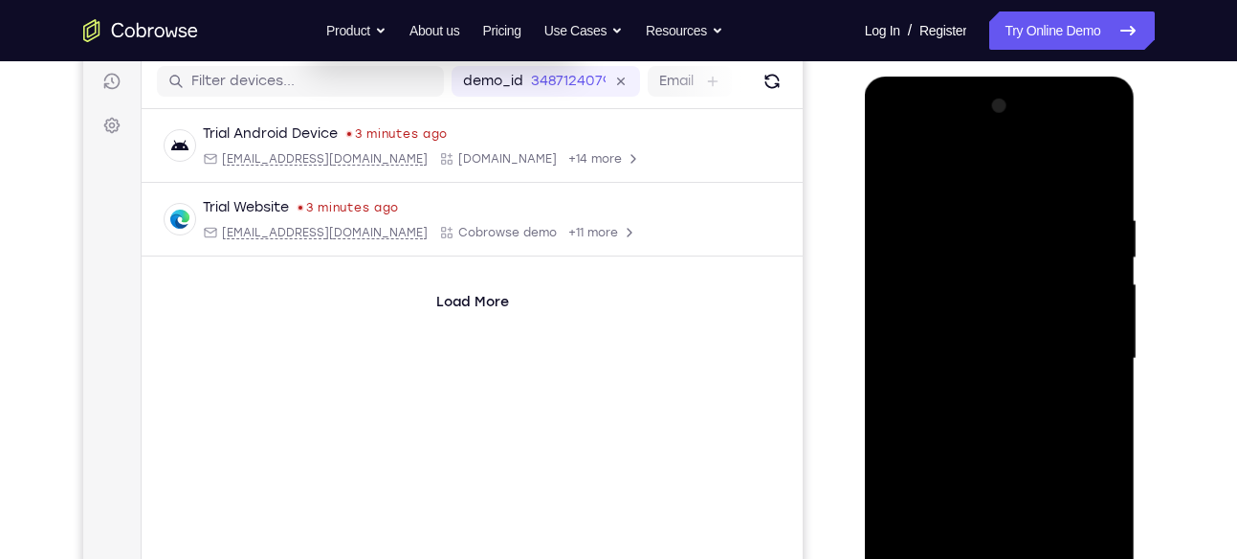
click at [920, 131] on div at bounding box center [999, 359] width 241 height 536
click at [1078, 360] on div at bounding box center [999, 359] width 241 height 536
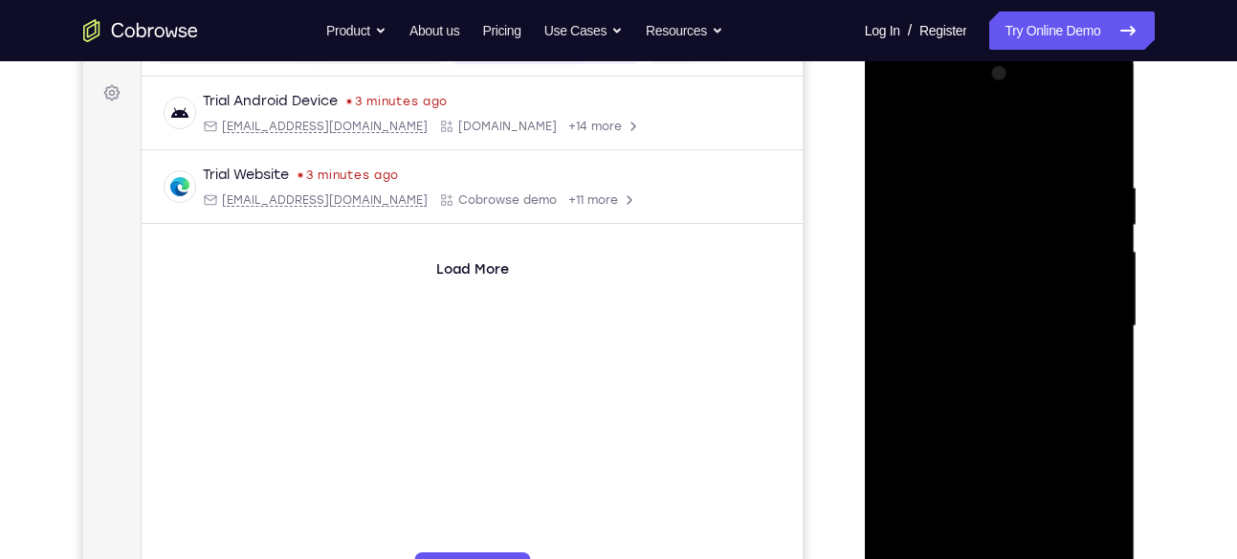
scroll to position [274, 0]
click at [984, 355] on div at bounding box center [999, 325] width 241 height 536
click at [986, 298] on div at bounding box center [999, 325] width 241 height 536
click at [973, 287] on div at bounding box center [999, 325] width 241 height 536
click at [930, 323] on div at bounding box center [999, 325] width 241 height 536
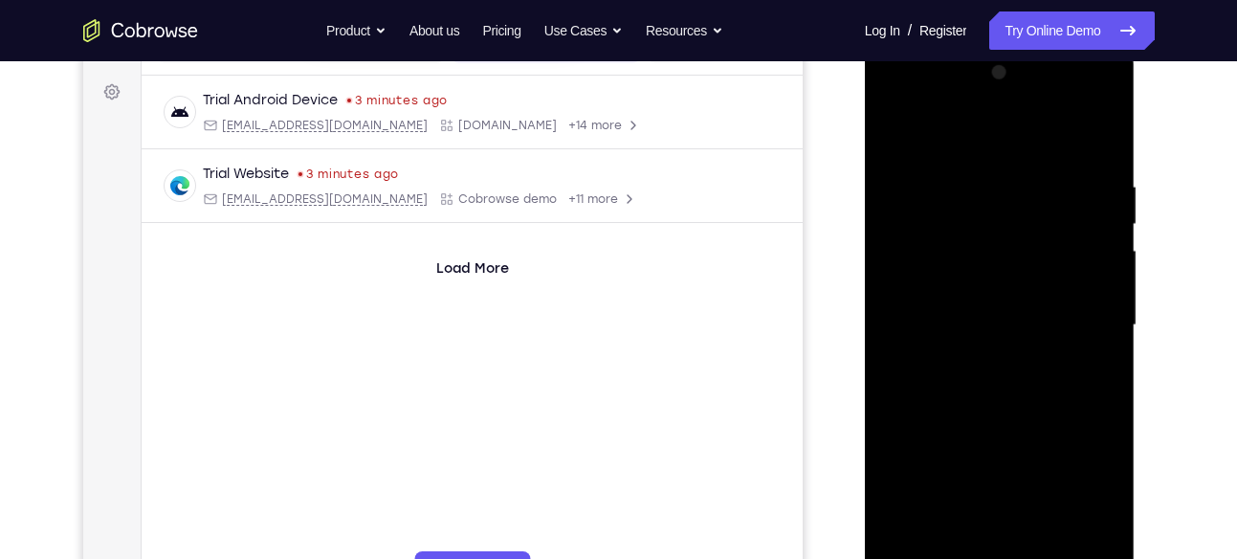
click at [1038, 381] on div at bounding box center [999, 325] width 241 height 536
click at [1038, 383] on div at bounding box center [999, 325] width 241 height 536
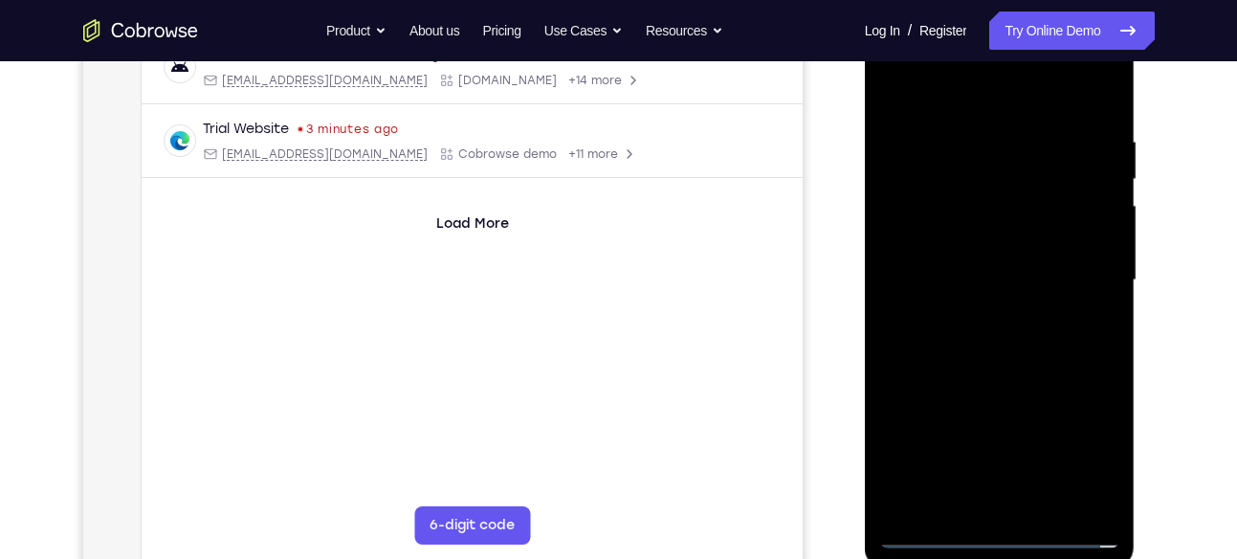
scroll to position [321, 0]
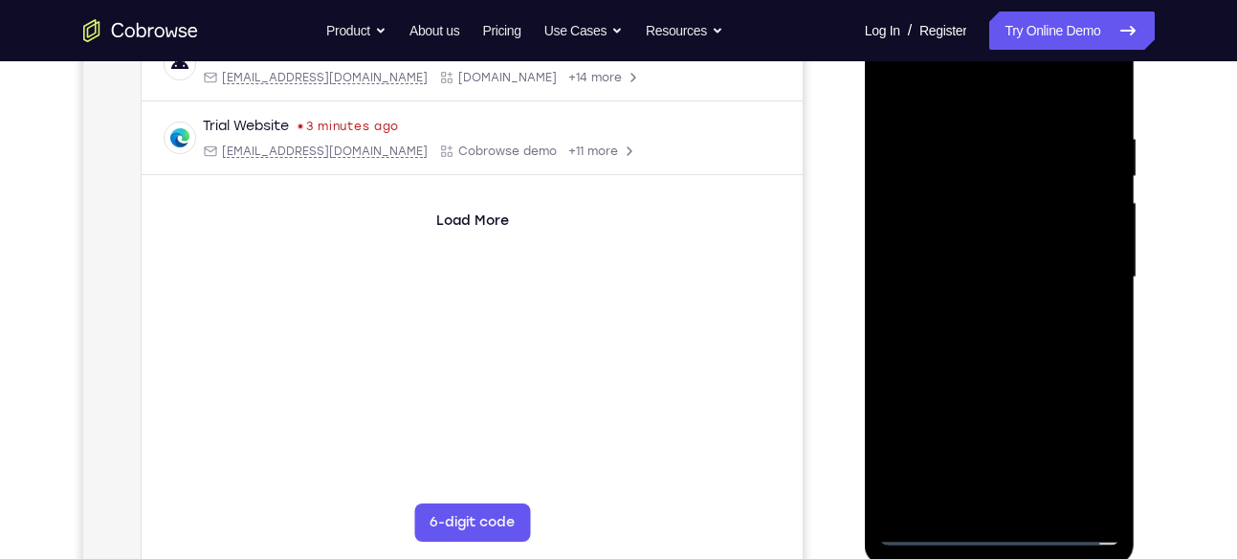
click at [1094, 350] on div at bounding box center [999, 278] width 241 height 536
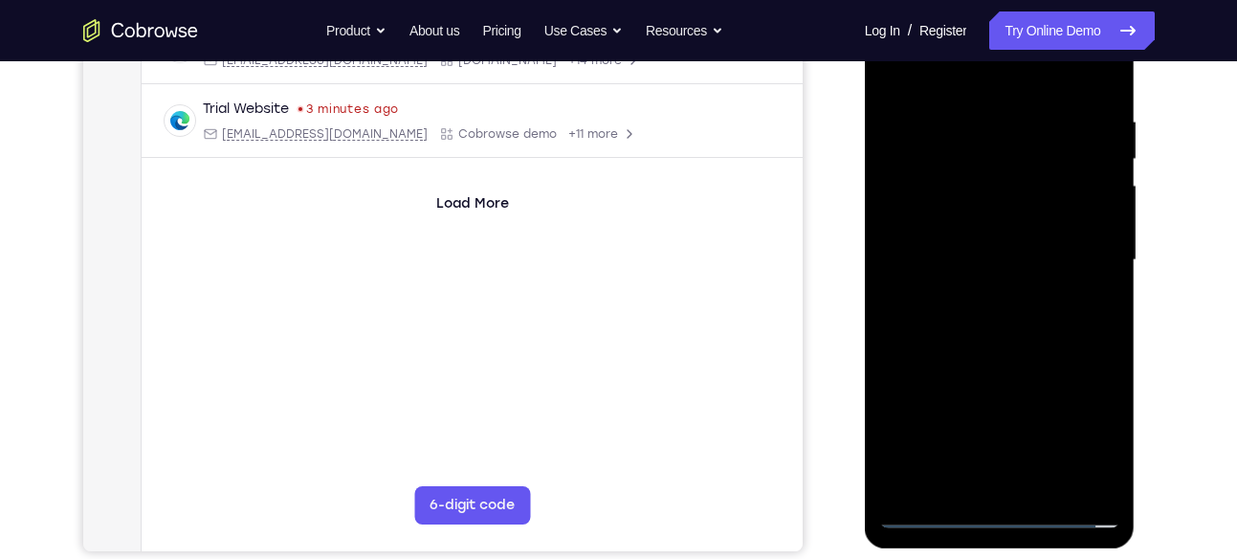
scroll to position [341, 0]
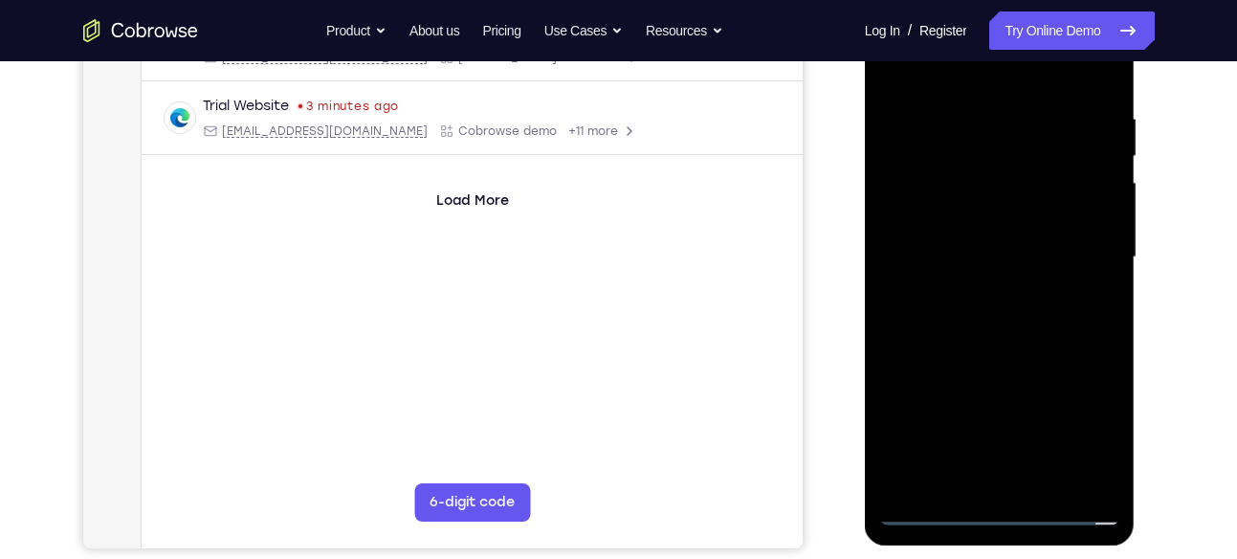
click at [1016, 349] on div at bounding box center [999, 257] width 241 height 536
click at [1050, 480] on div at bounding box center [999, 257] width 241 height 536
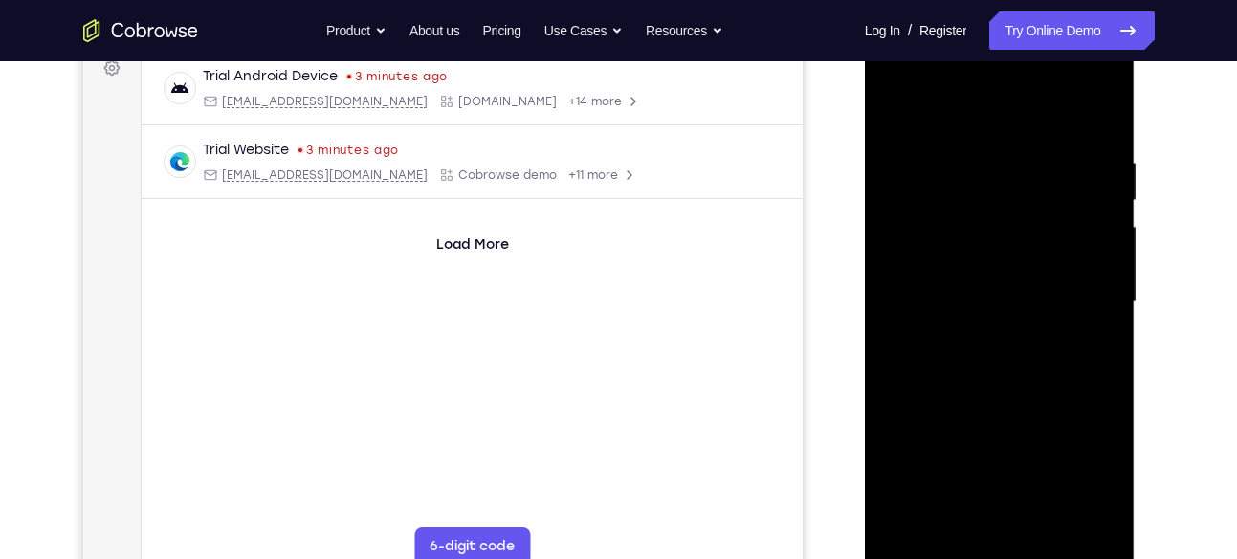
scroll to position [291, 0]
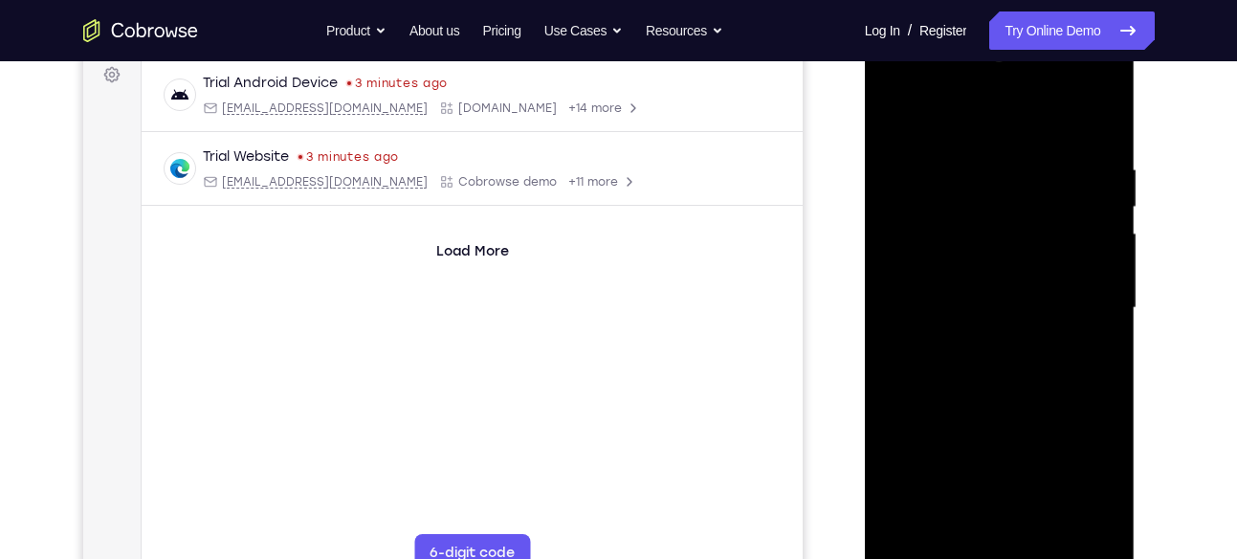
click at [989, 406] on div at bounding box center [999, 308] width 241 height 536
click at [1003, 285] on div at bounding box center [999, 308] width 241 height 536
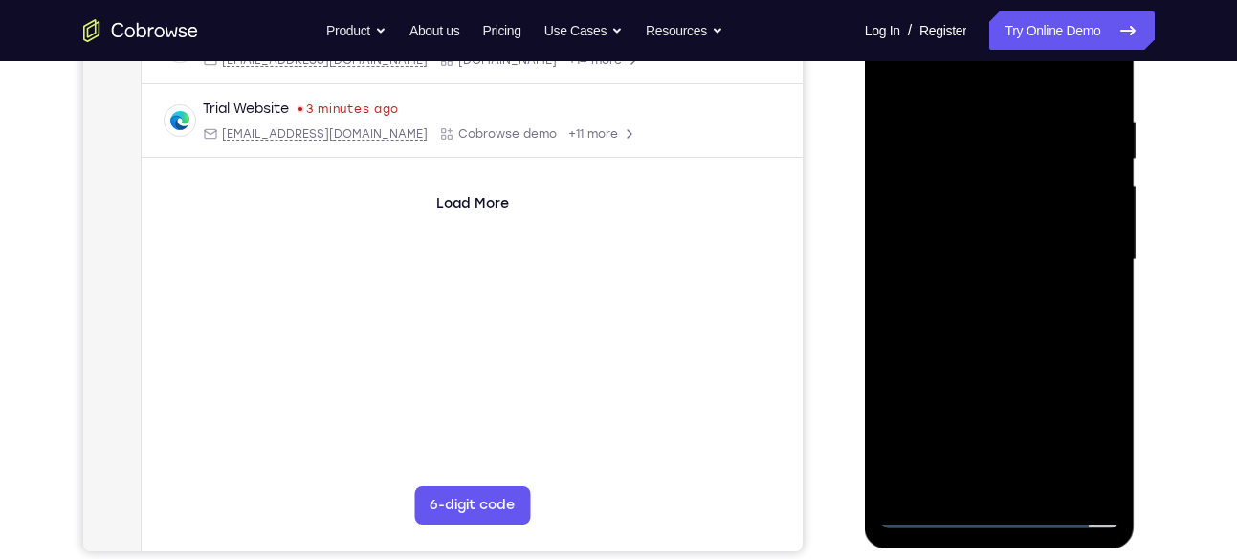
scroll to position [343, 0]
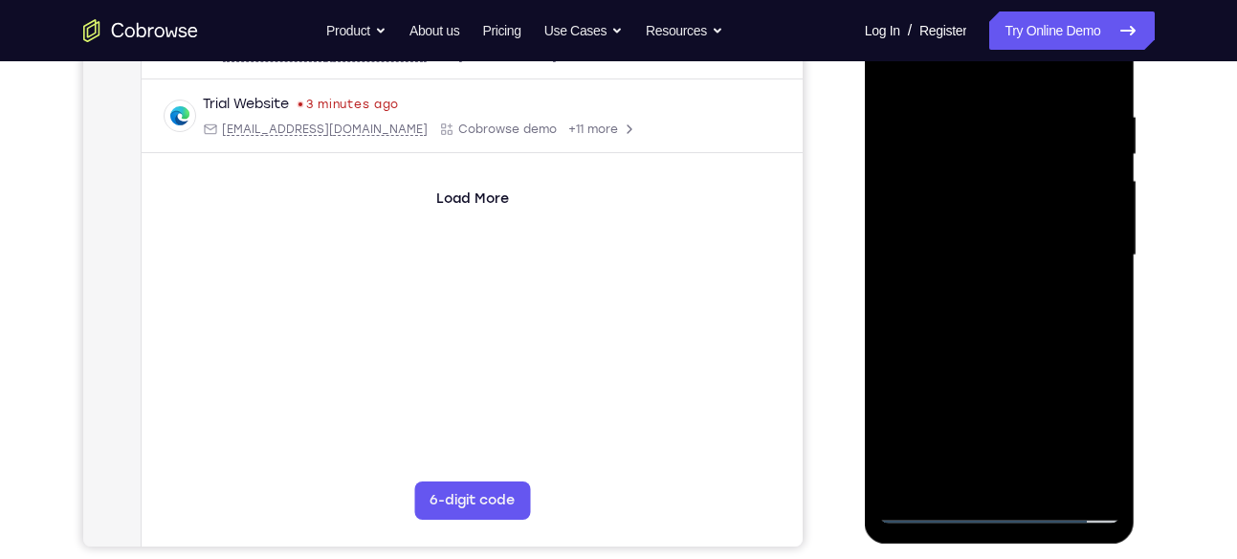
click at [944, 471] on div at bounding box center [999, 256] width 241 height 536
click at [929, 303] on div at bounding box center [999, 256] width 241 height 536
click at [1087, 304] on div at bounding box center [999, 256] width 241 height 536
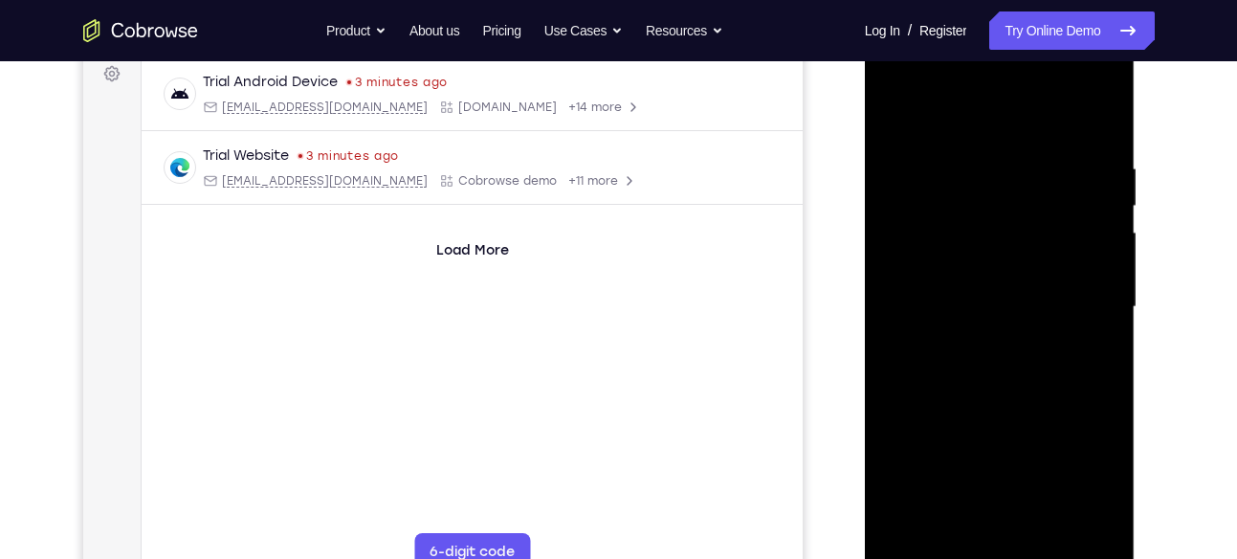
scroll to position [291, 0]
click at [897, 122] on div at bounding box center [999, 308] width 241 height 536
drag, startPoint x: 989, startPoint y: 170, endPoint x: 986, endPoint y: 381, distance: 210.4
click at [986, 381] on div at bounding box center [999, 308] width 241 height 536
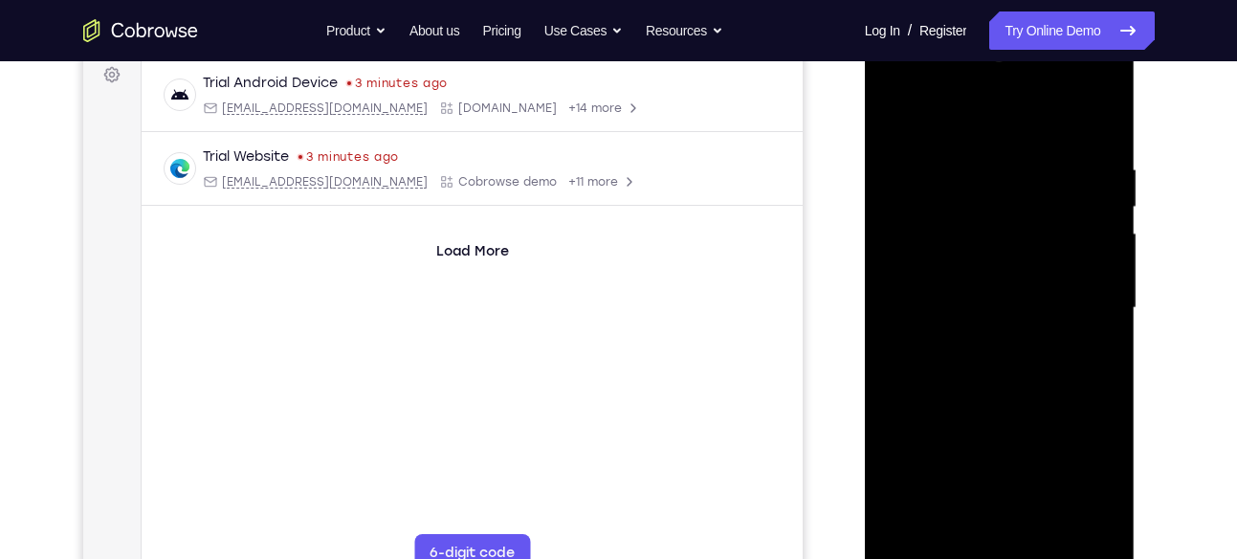
scroll to position [368, 0]
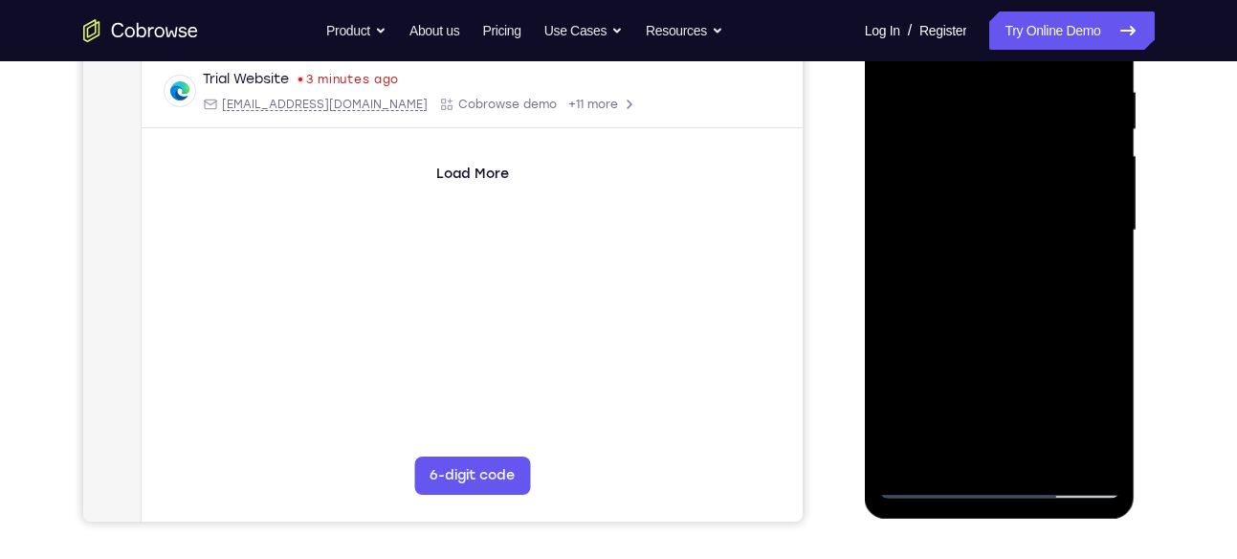
click at [971, 99] on div at bounding box center [999, 231] width 241 height 536
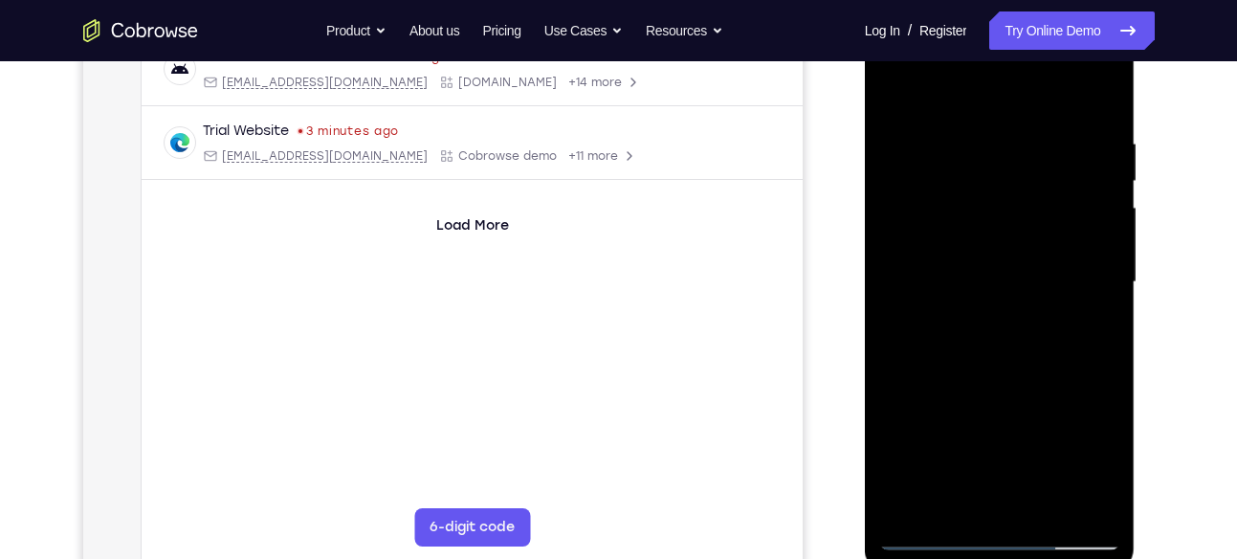
scroll to position [310, 0]
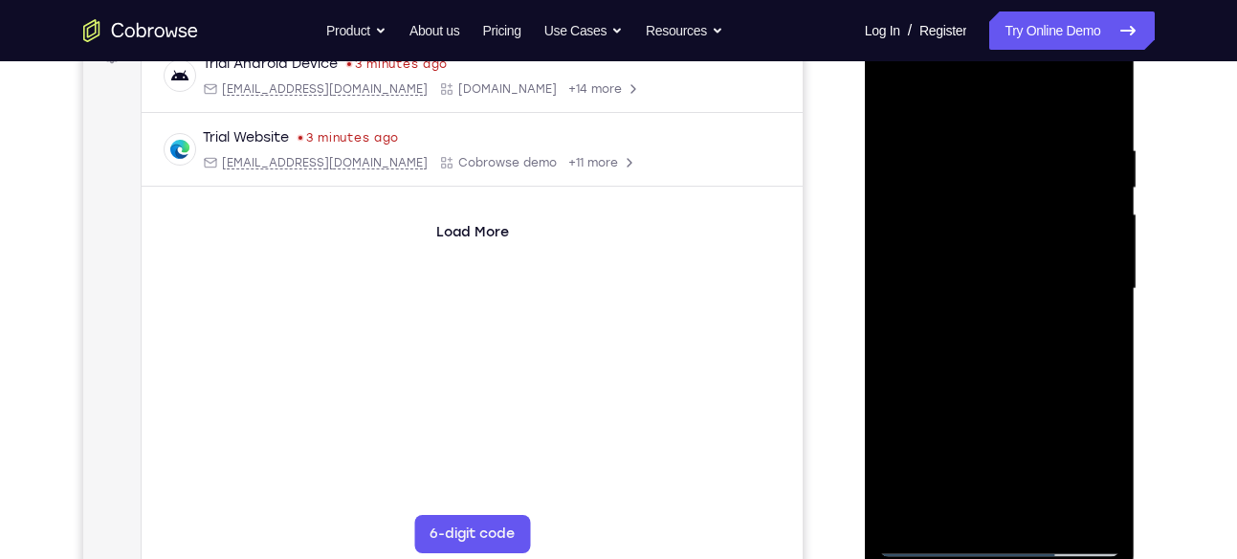
click at [1095, 230] on div at bounding box center [999, 289] width 241 height 536
click at [1104, 204] on div at bounding box center [999, 289] width 241 height 536
click at [1106, 227] on div at bounding box center [999, 289] width 241 height 536
click at [1097, 257] on div at bounding box center [999, 289] width 241 height 536
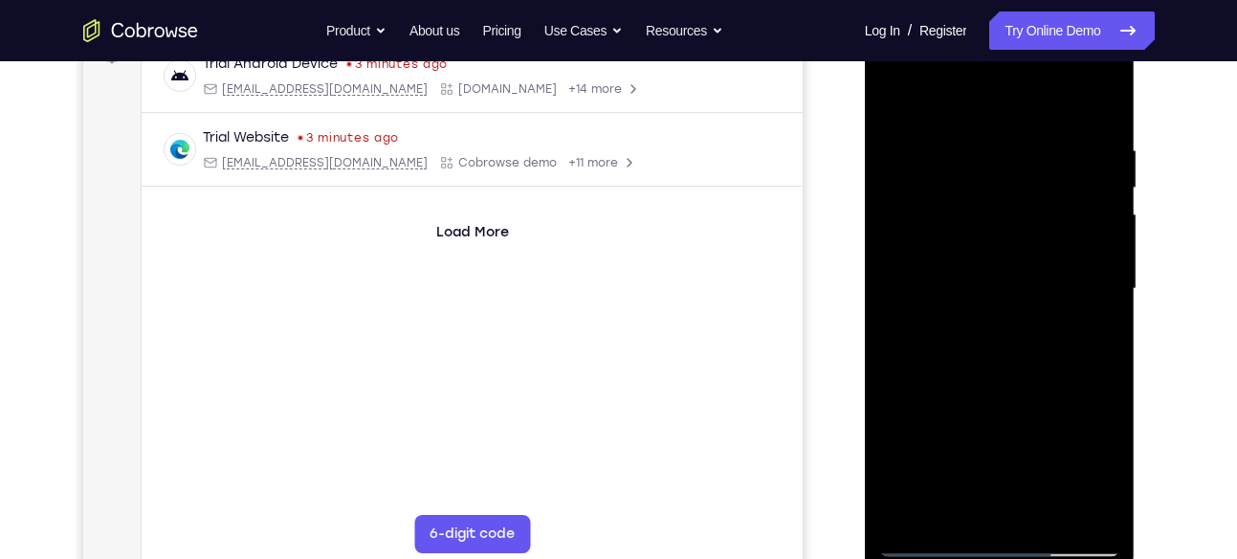
click at [1087, 277] on div at bounding box center [999, 289] width 241 height 536
drag, startPoint x: 1100, startPoint y: 254, endPoint x: 983, endPoint y: 284, distance: 120.4
click at [983, 284] on div at bounding box center [999, 289] width 241 height 536
drag, startPoint x: 1096, startPoint y: 237, endPoint x: 1046, endPoint y: 258, distance: 54.0
click at [1046, 258] on div at bounding box center [999, 289] width 241 height 536
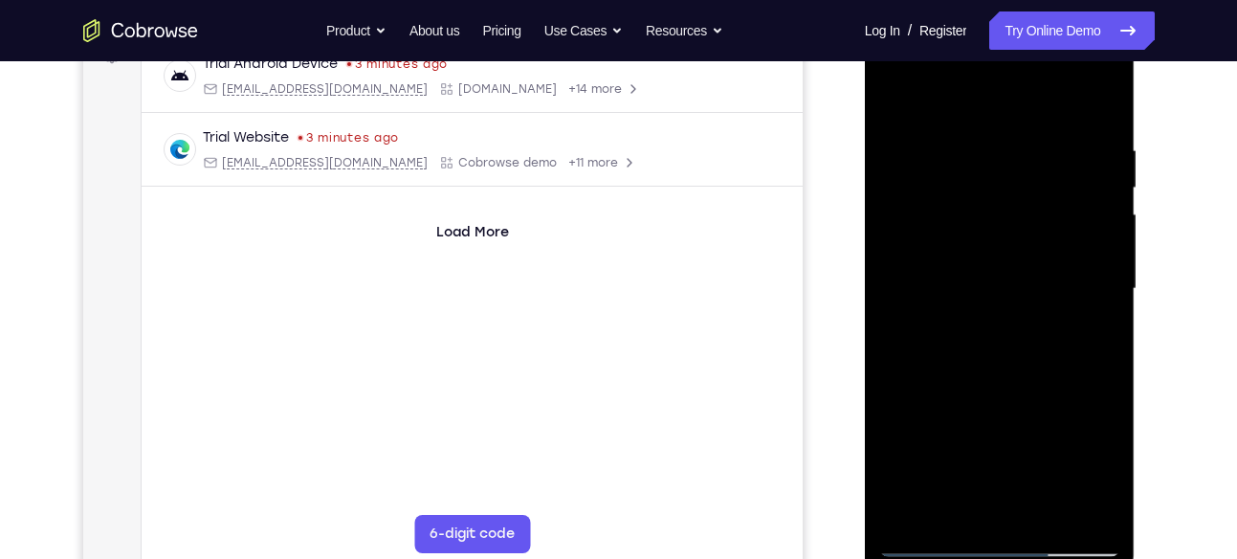
scroll to position [338, 0]
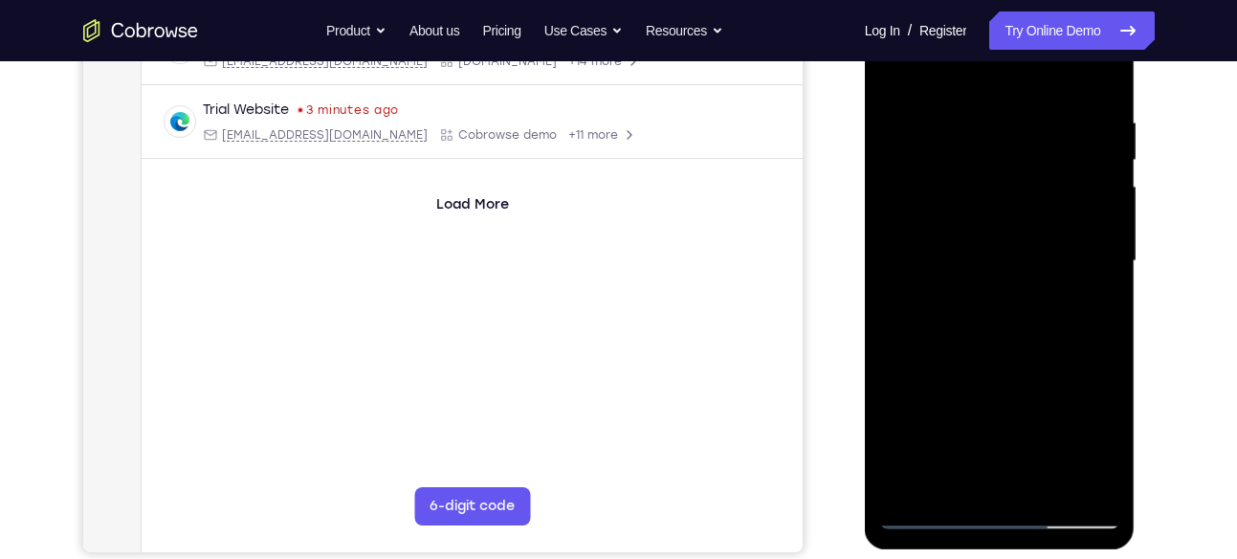
drag, startPoint x: 1063, startPoint y: 223, endPoint x: 1012, endPoint y: 246, distance: 55.6
click at [1012, 246] on div at bounding box center [999, 261] width 241 height 536
drag, startPoint x: 1086, startPoint y: 219, endPoint x: 1042, endPoint y: 233, distance: 47.2
click at [1042, 233] on div at bounding box center [999, 261] width 241 height 536
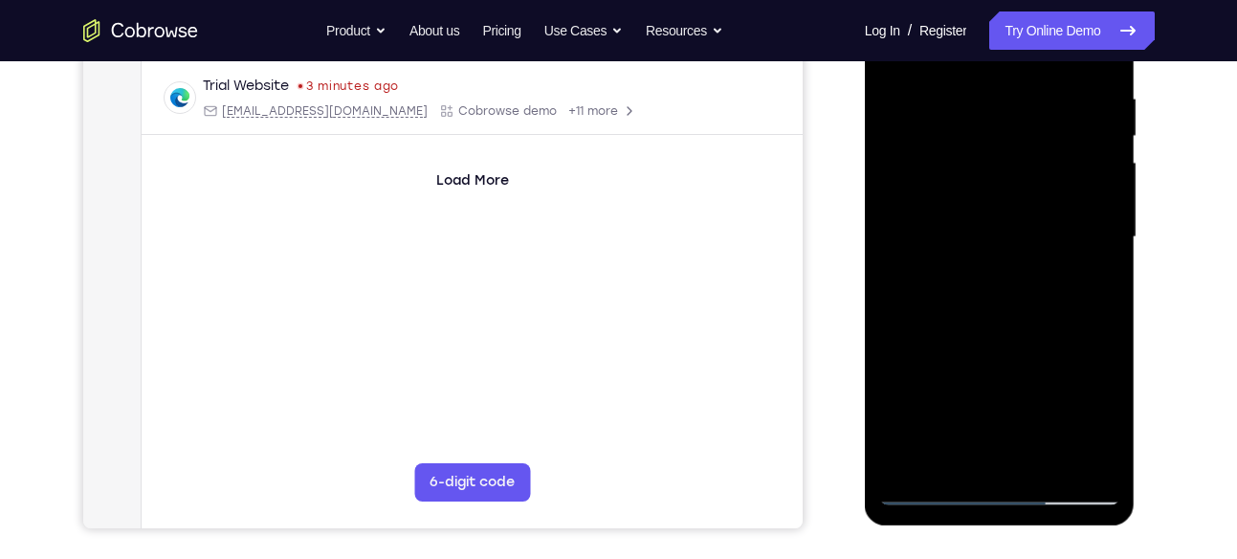
scroll to position [365, 0]
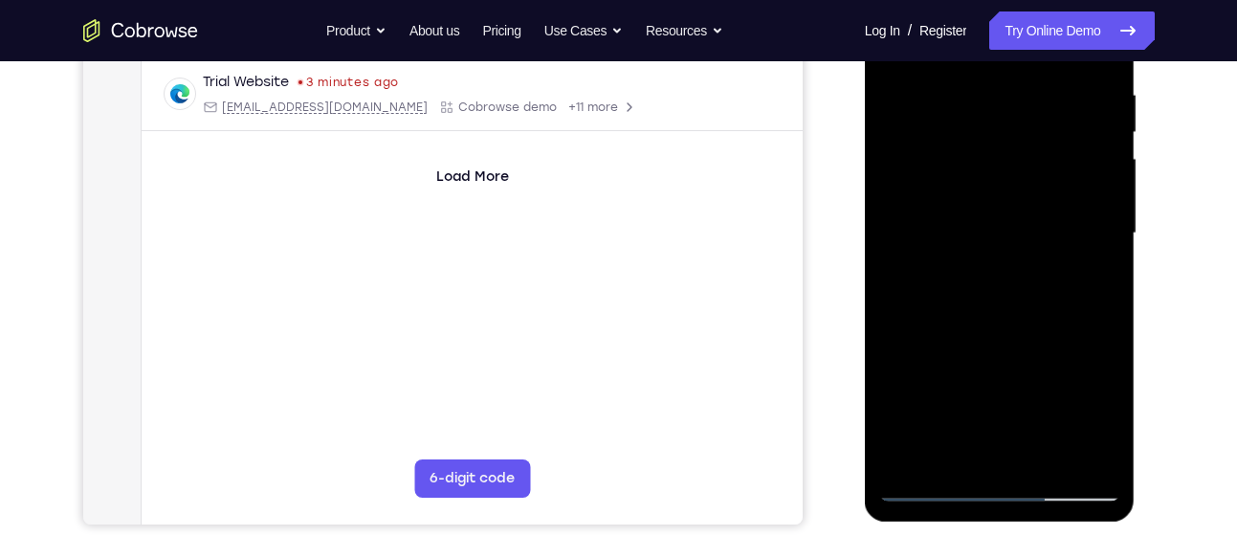
drag, startPoint x: 1089, startPoint y: 164, endPoint x: 1020, endPoint y: 220, distance: 89.2
click at [1020, 220] on div at bounding box center [999, 234] width 241 height 536
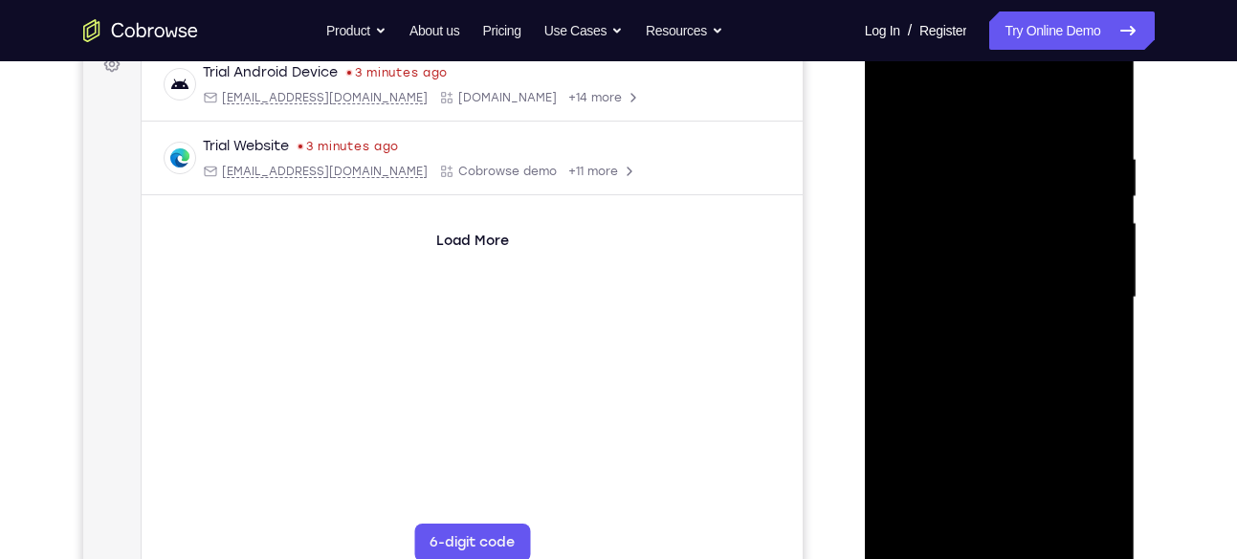
scroll to position [291, 0]
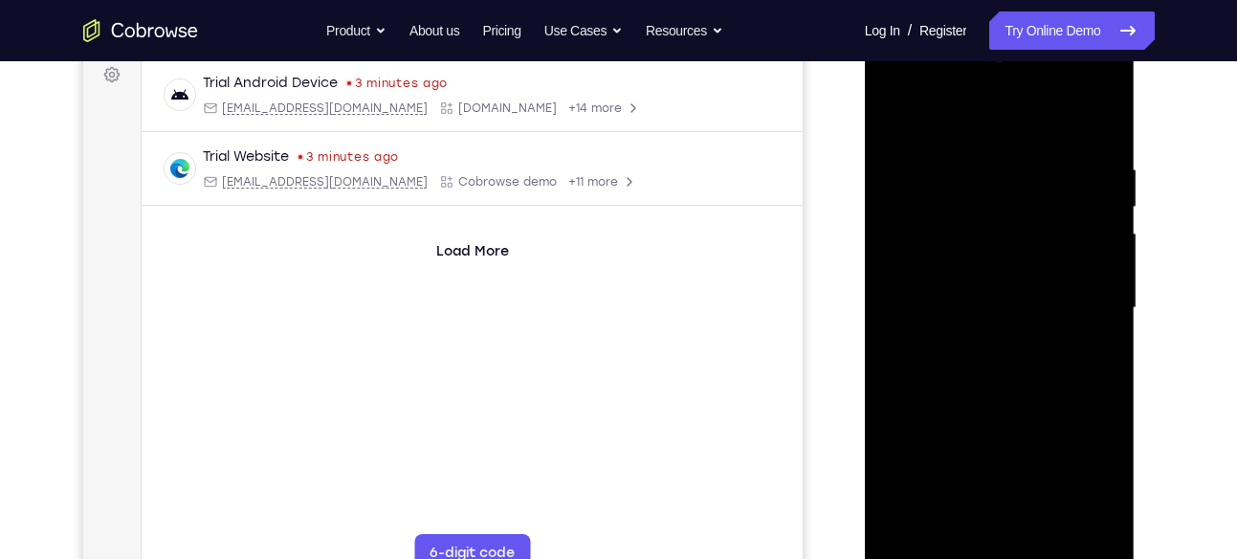
drag, startPoint x: 1067, startPoint y: 266, endPoint x: 974, endPoint y: 242, distance: 96.7
click at [974, 242] on div at bounding box center [999, 308] width 241 height 536
drag, startPoint x: 1053, startPoint y: 247, endPoint x: 948, endPoint y: 278, distance: 109.8
click at [948, 278] on div at bounding box center [999, 308] width 241 height 536
drag, startPoint x: 1069, startPoint y: 285, endPoint x: 972, endPoint y: 289, distance: 97.6
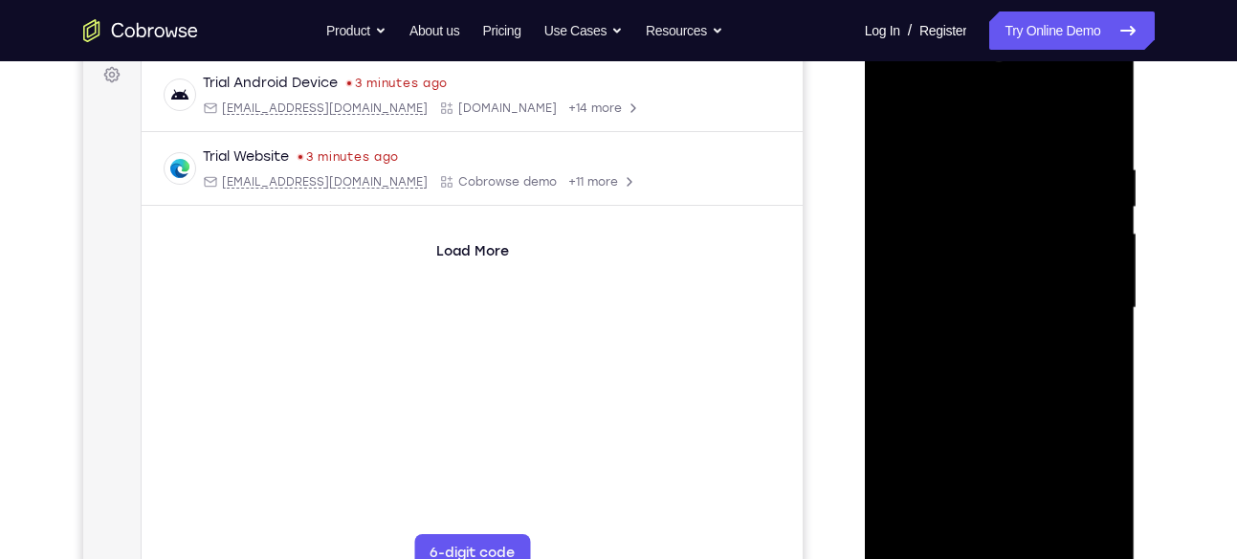
click at [972, 289] on div at bounding box center [999, 308] width 241 height 536
drag, startPoint x: 1093, startPoint y: 255, endPoint x: 1034, endPoint y: 265, distance: 60.1
click at [1034, 265] on div at bounding box center [999, 308] width 241 height 536
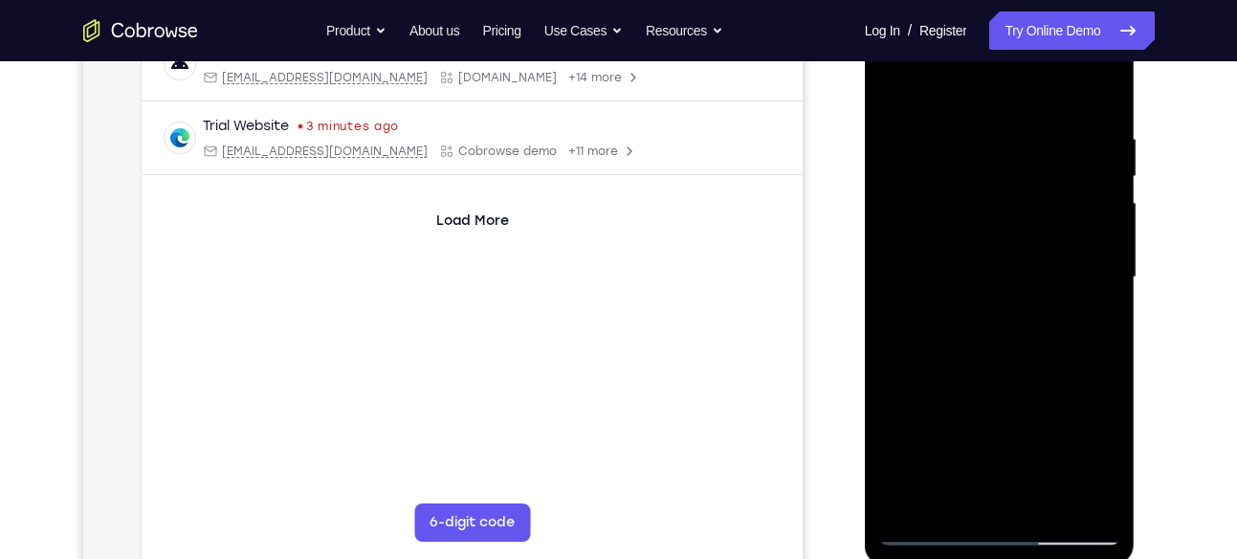
scroll to position [319, 0]
drag, startPoint x: 1090, startPoint y: 208, endPoint x: 1025, endPoint y: 228, distance: 68.1
click at [1025, 228] on div at bounding box center [999, 279] width 241 height 536
drag, startPoint x: 1086, startPoint y: 193, endPoint x: 1036, endPoint y: 209, distance: 53.2
click at [1036, 209] on div at bounding box center [999, 279] width 241 height 536
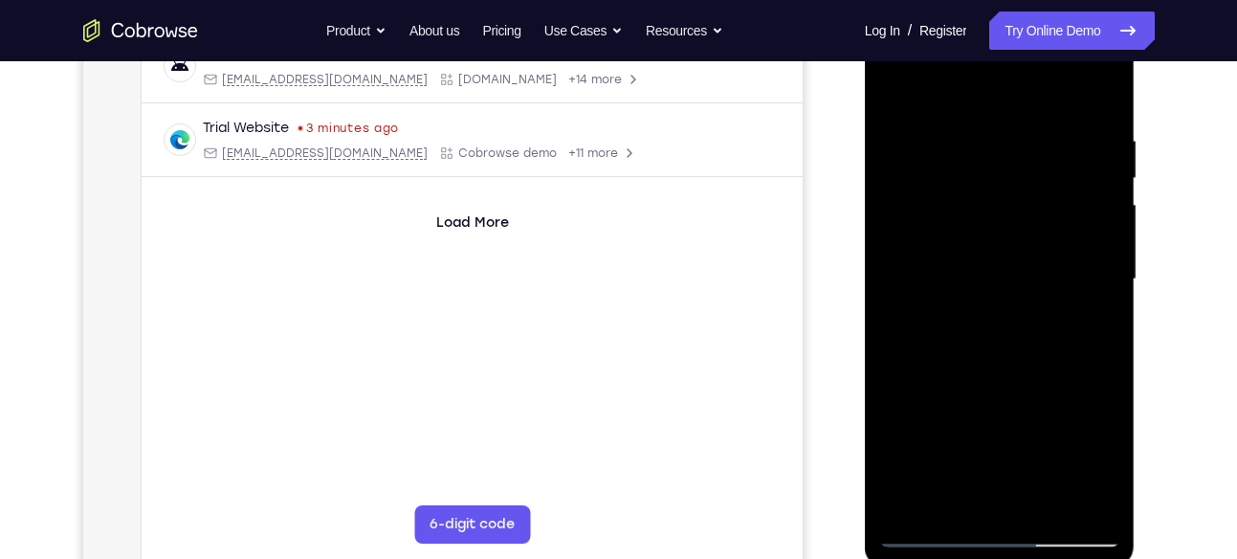
drag, startPoint x: 1083, startPoint y: 216, endPoint x: 1047, endPoint y: 228, distance: 37.2
click at [1047, 228] on div at bounding box center [999, 279] width 241 height 536
drag, startPoint x: 914, startPoint y: 318, endPoint x: 1006, endPoint y: 309, distance: 92.3
click at [1006, 309] on div at bounding box center [999, 279] width 241 height 536
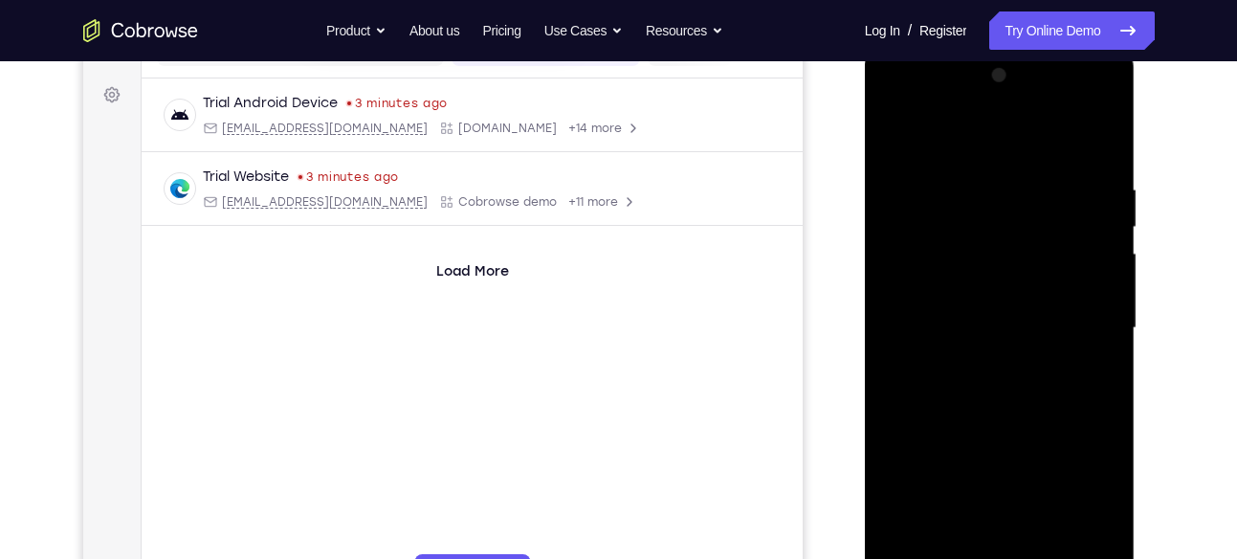
scroll to position [270, 0]
click at [895, 367] on div at bounding box center [999, 329] width 241 height 536
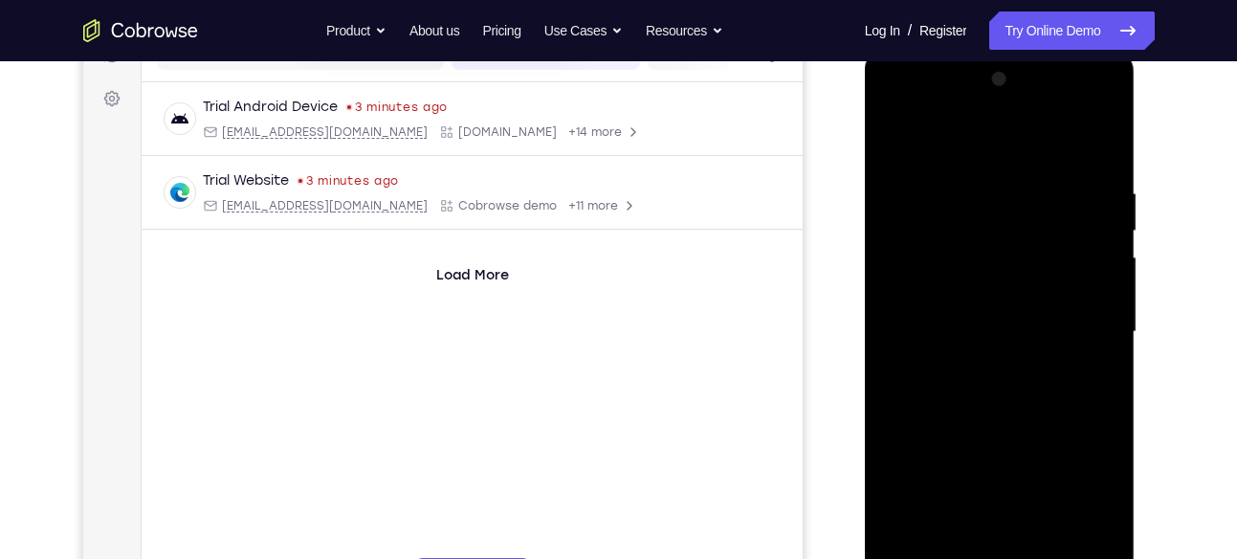
click at [934, 346] on div at bounding box center [999, 332] width 241 height 536
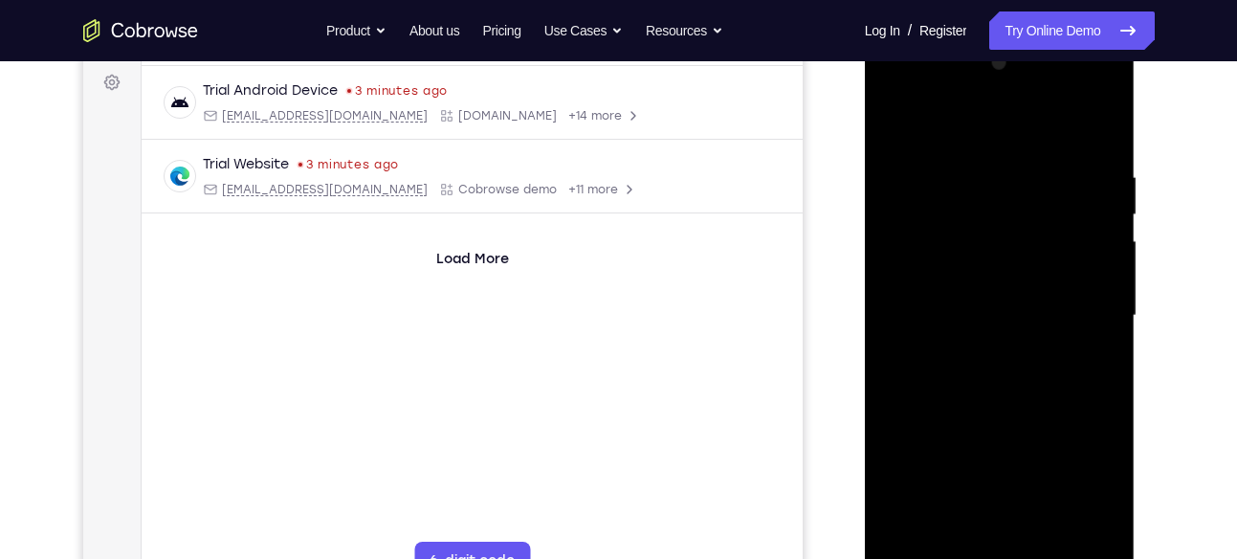
scroll to position [284, 0]
drag, startPoint x: 1089, startPoint y: 300, endPoint x: 958, endPoint y: 340, distance: 136.8
click at [958, 340] on div at bounding box center [999, 315] width 241 height 536
drag, startPoint x: 1084, startPoint y: 289, endPoint x: 1043, endPoint y: 315, distance: 47.8
click at [1043, 315] on div at bounding box center [999, 315] width 241 height 536
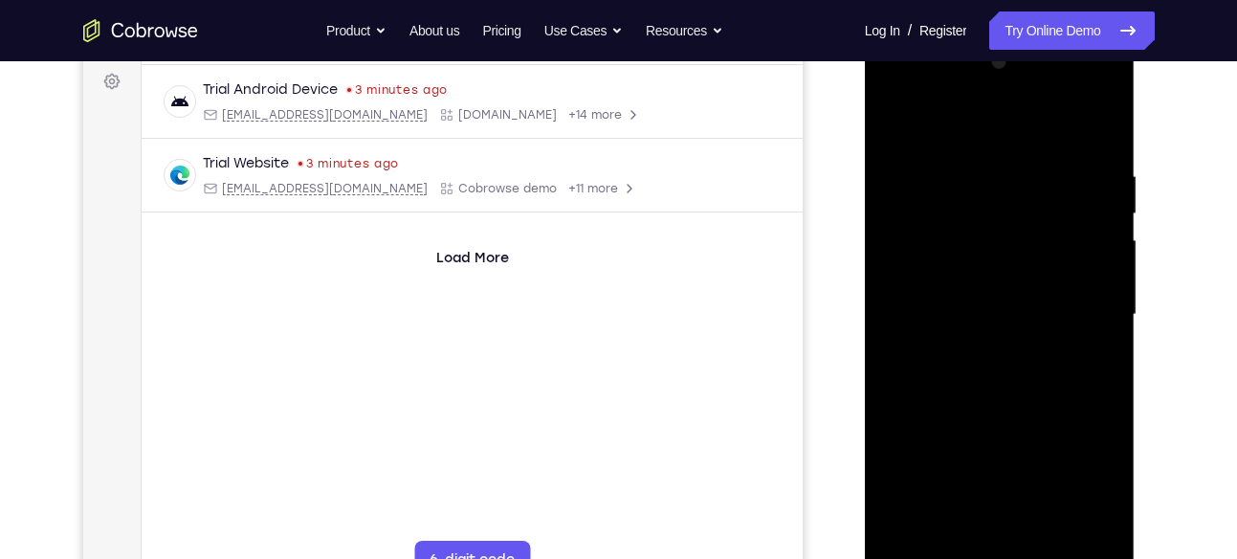
drag, startPoint x: 1081, startPoint y: 255, endPoint x: 1016, endPoint y: 270, distance: 66.6
click at [1016, 270] on div at bounding box center [999, 315] width 241 height 536
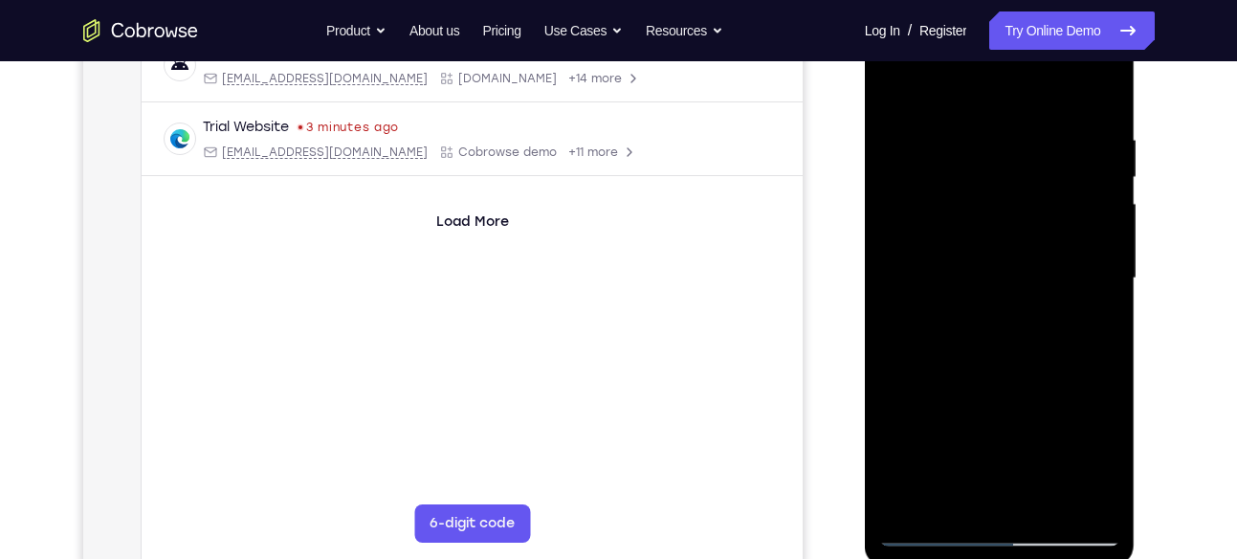
scroll to position [324, 0]
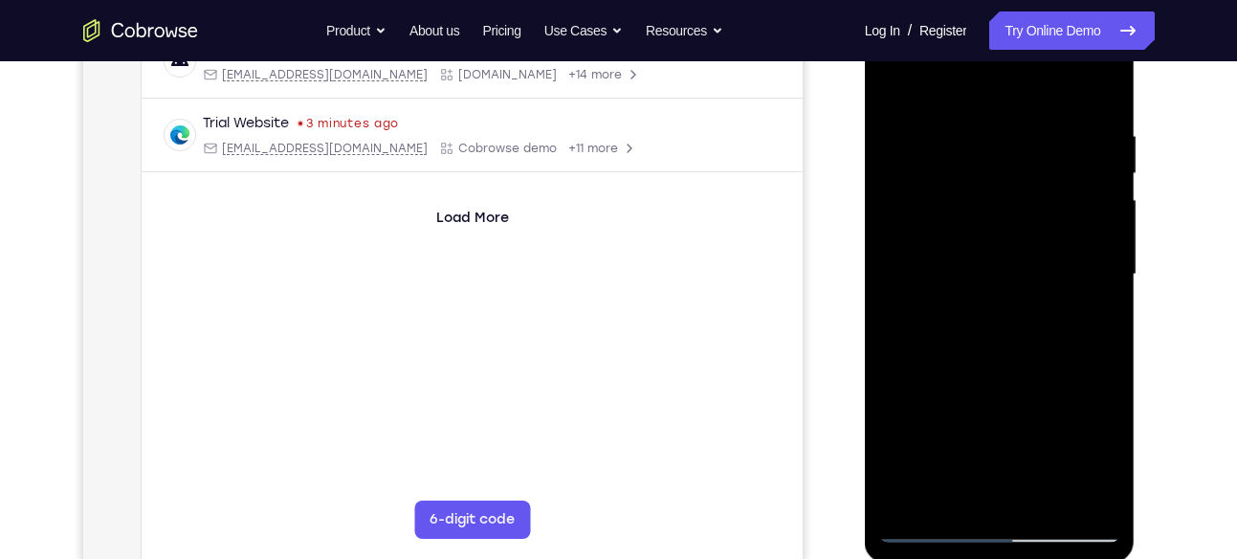
drag, startPoint x: 1080, startPoint y: 249, endPoint x: 1020, endPoint y: 275, distance: 65.1
click at [1020, 275] on div at bounding box center [999, 275] width 241 height 536
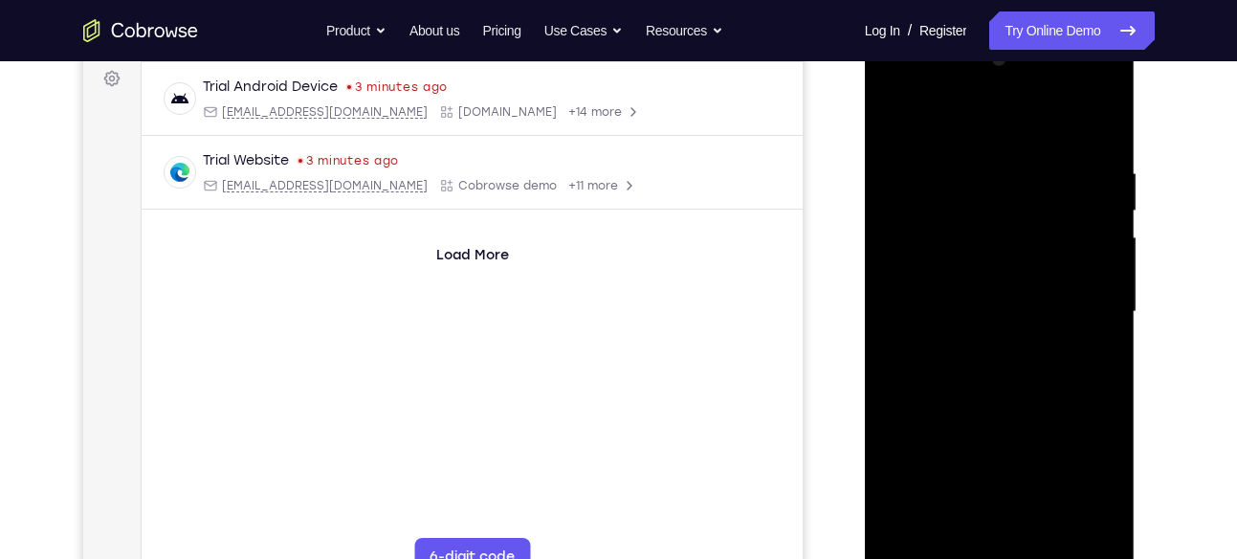
scroll to position [284, 0]
drag, startPoint x: 1064, startPoint y: 267, endPoint x: 985, endPoint y: 289, distance: 81.5
click at [985, 289] on div at bounding box center [999, 315] width 241 height 536
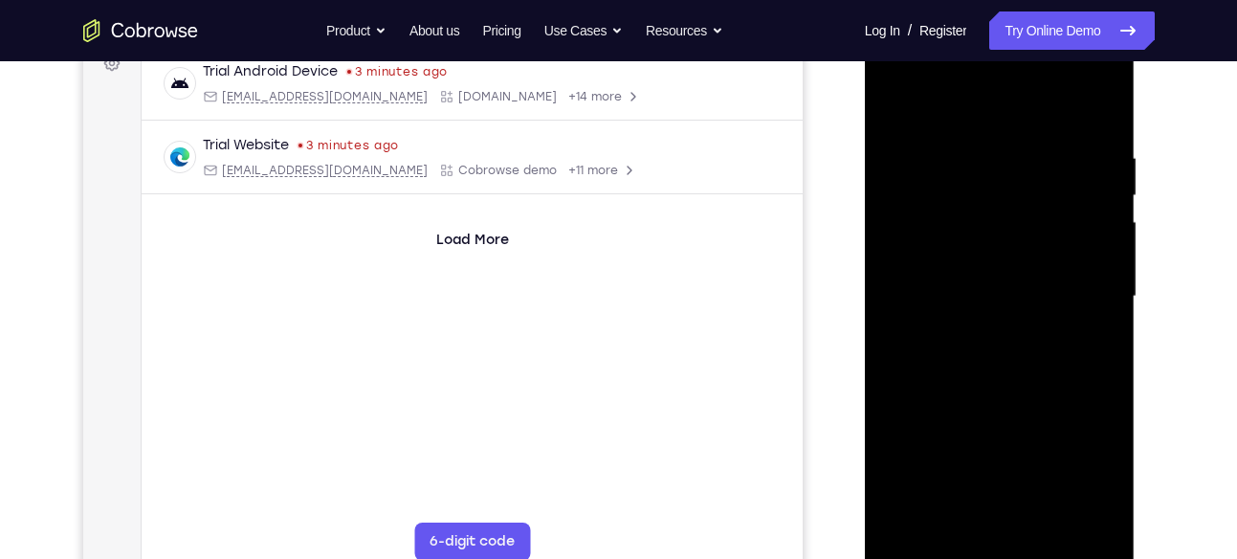
scroll to position [305, 0]
drag, startPoint x: 1081, startPoint y: 302, endPoint x: 1042, endPoint y: 336, distance: 50.8
click at [1042, 336] on div at bounding box center [999, 294] width 241 height 536
click at [1084, 254] on div at bounding box center [999, 294] width 241 height 536
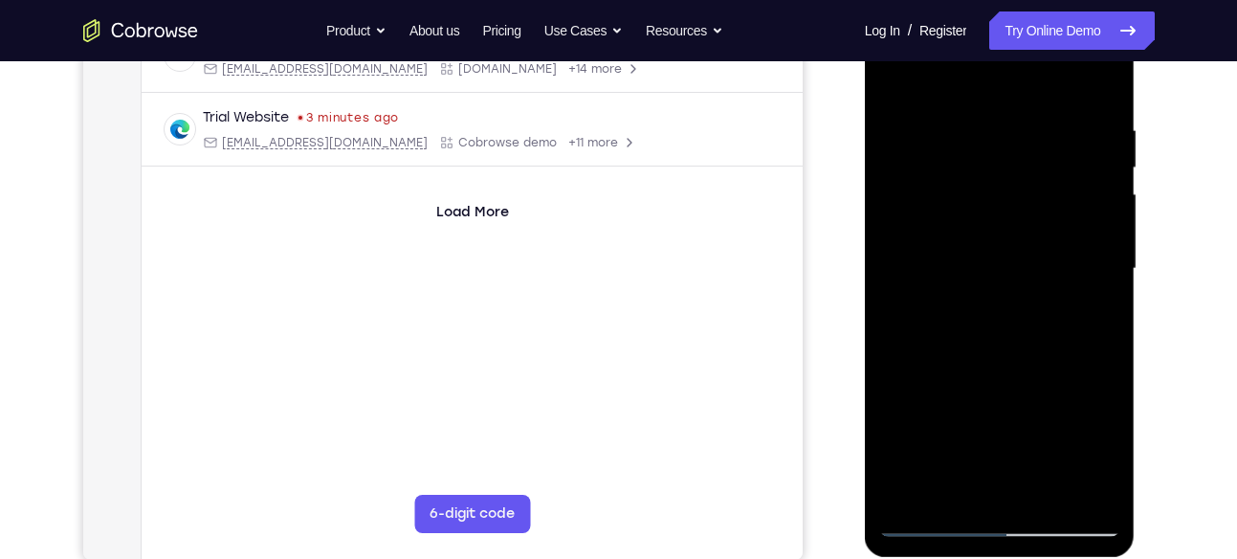
click at [1085, 273] on div at bounding box center [999, 269] width 241 height 536
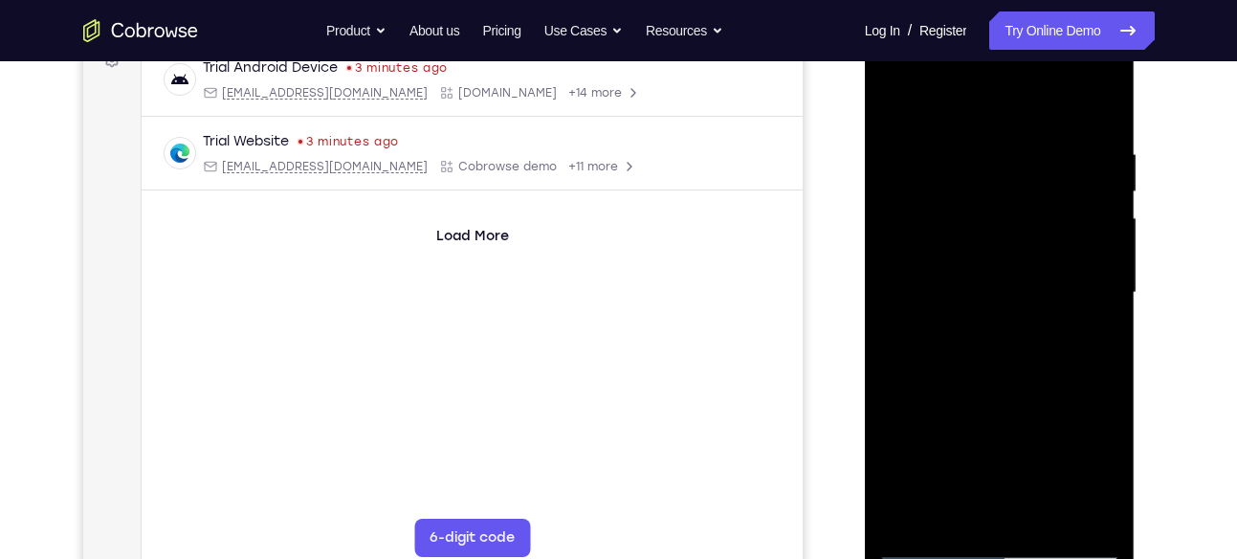
drag, startPoint x: 1090, startPoint y: 273, endPoint x: 998, endPoint y: 279, distance: 93.0
click at [998, 279] on div at bounding box center [999, 293] width 241 height 536
drag, startPoint x: 902, startPoint y: 325, endPoint x: 1003, endPoint y: 302, distance: 103.9
click at [1003, 302] on div at bounding box center [999, 293] width 241 height 536
drag, startPoint x: 1095, startPoint y: 238, endPoint x: 1051, endPoint y: 256, distance: 47.6
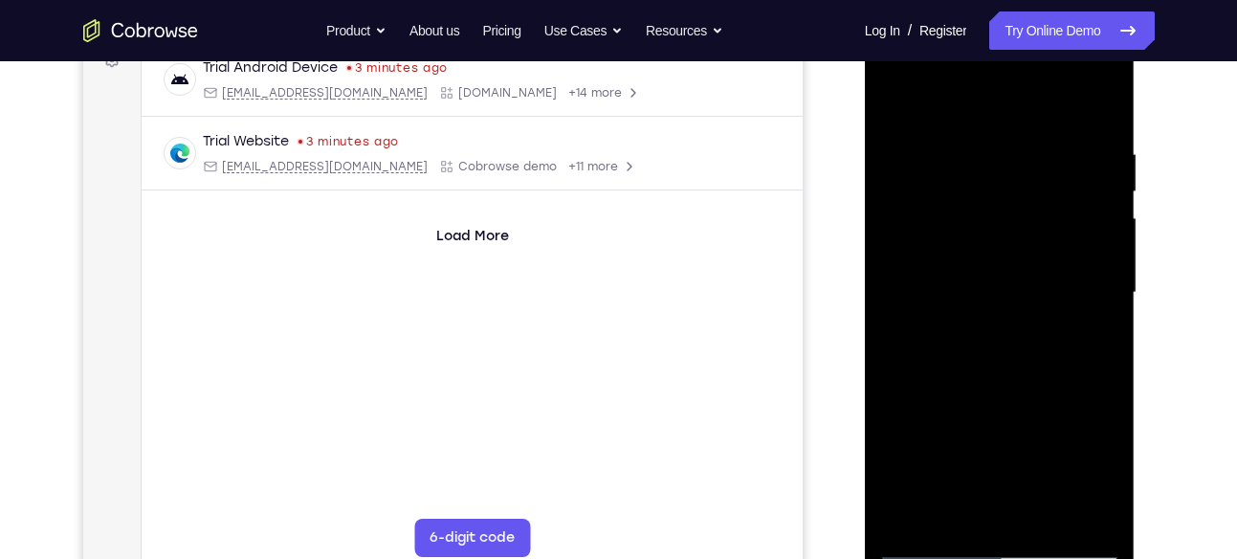
click at [1051, 256] on div at bounding box center [999, 293] width 241 height 536
drag, startPoint x: 1098, startPoint y: 228, endPoint x: 1054, endPoint y: 246, distance: 47.6
click at [1054, 246] on div at bounding box center [999, 293] width 241 height 536
drag, startPoint x: 1054, startPoint y: 307, endPoint x: 998, endPoint y: 312, distance: 55.7
click at [998, 312] on div at bounding box center [999, 293] width 241 height 536
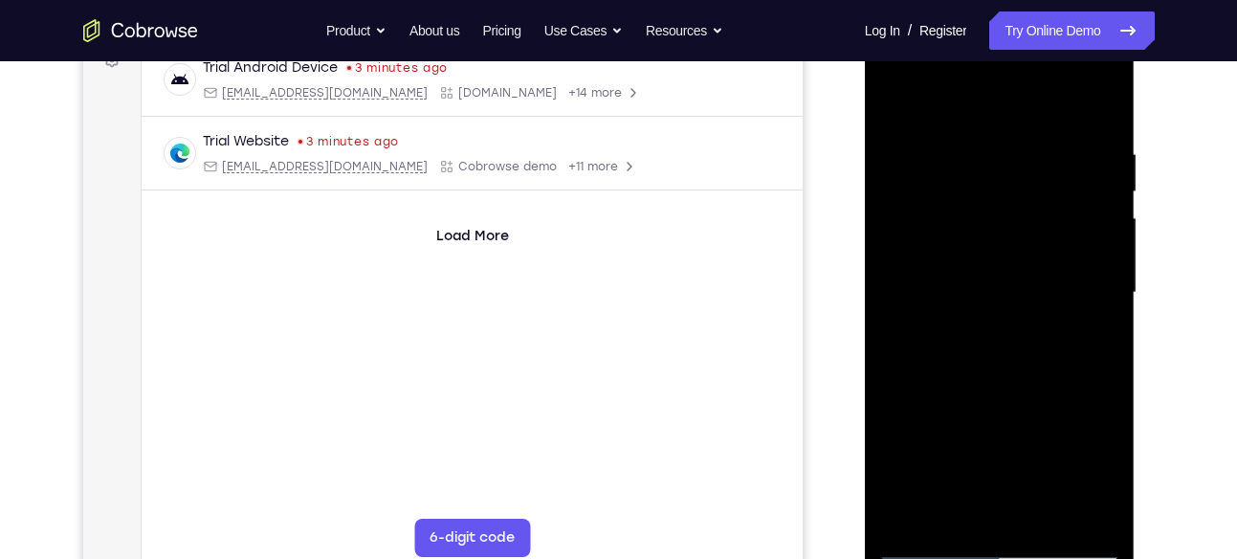
drag, startPoint x: 1056, startPoint y: 269, endPoint x: 987, endPoint y: 306, distance: 78.3
click at [987, 306] on div at bounding box center [999, 293] width 241 height 536
click at [1104, 111] on div at bounding box center [999, 293] width 241 height 536
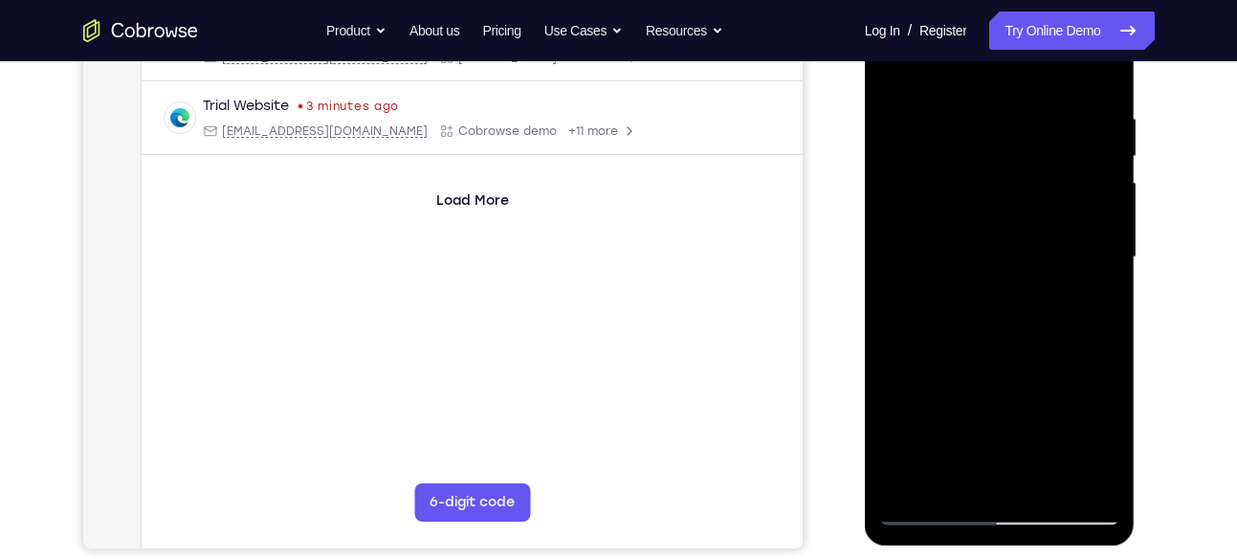
scroll to position [342, 0]
click at [1045, 480] on div at bounding box center [999, 257] width 241 height 536
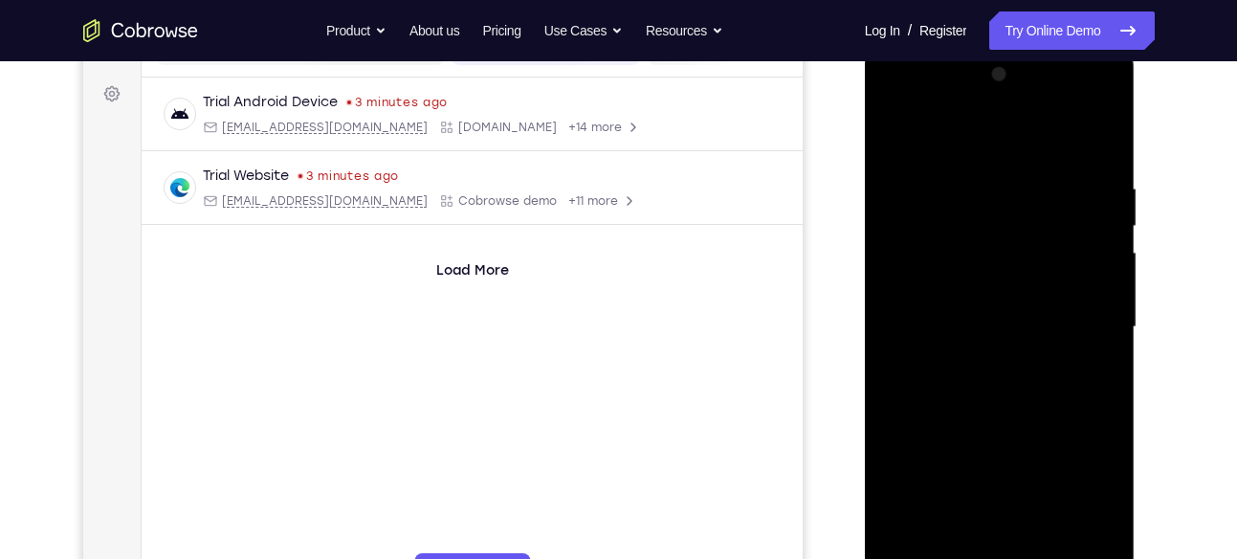
scroll to position [271, 0]
click at [897, 126] on div at bounding box center [999, 328] width 241 height 536
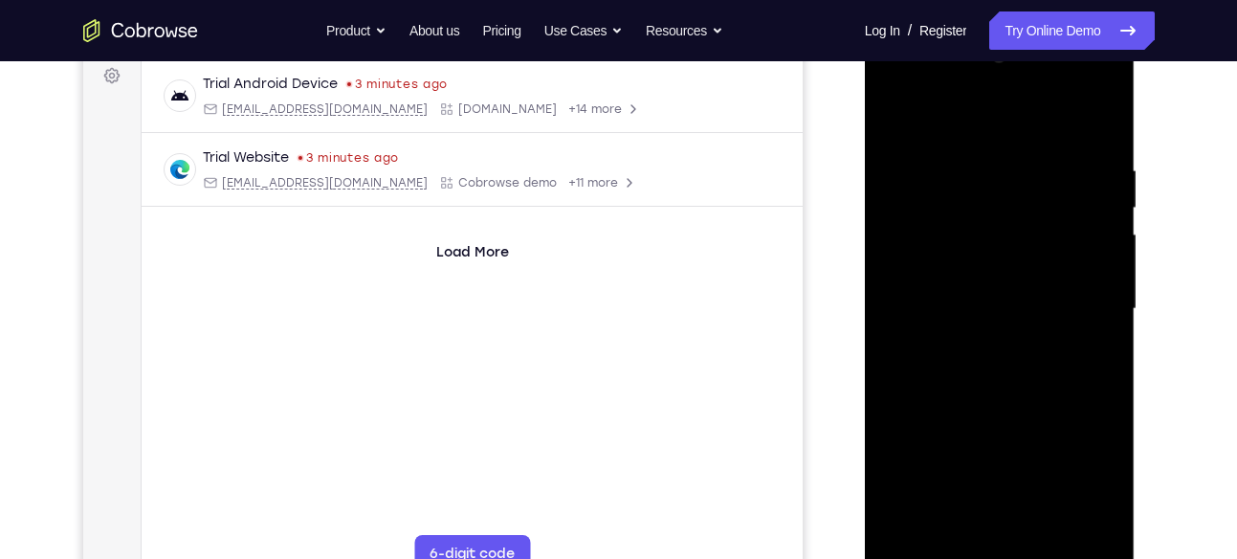
scroll to position [293, 0]
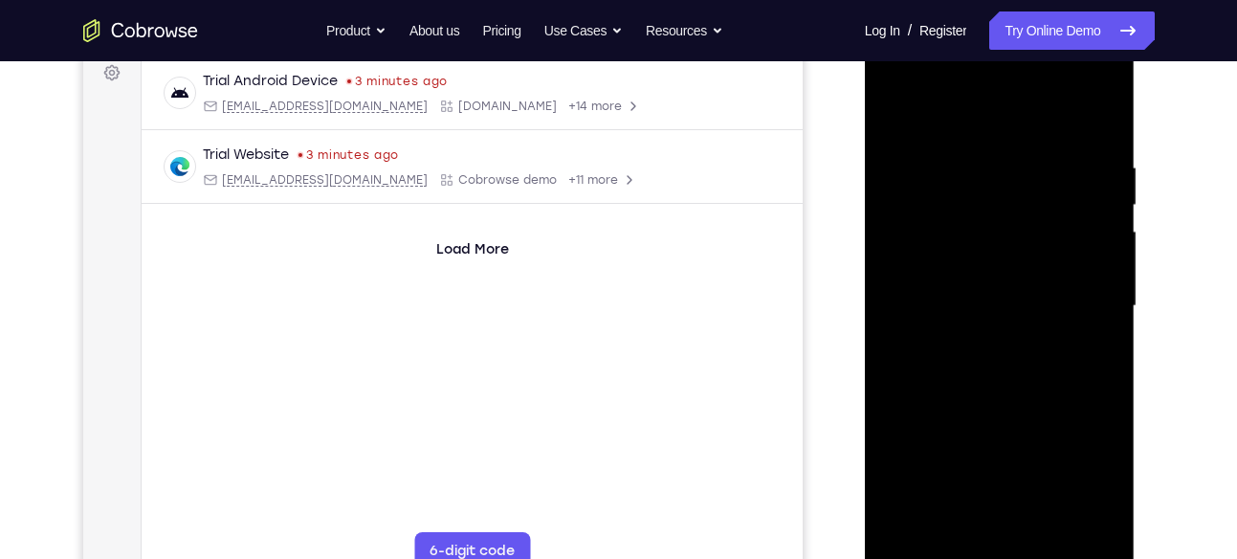
click at [1048, 535] on div at bounding box center [999, 306] width 241 height 536
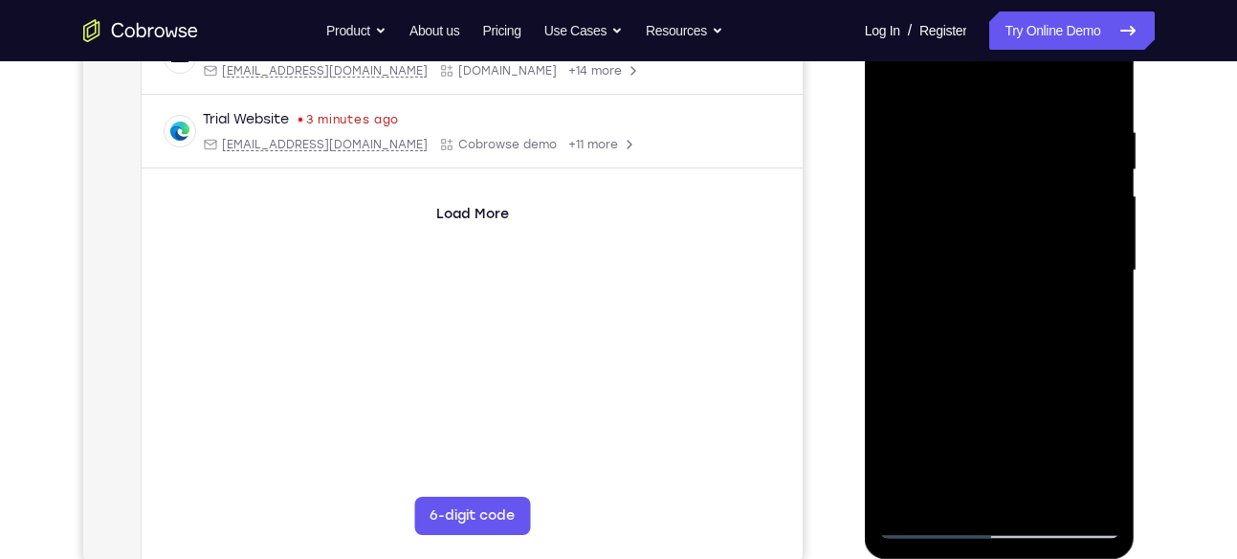
click at [986, 406] on div at bounding box center [999, 271] width 241 height 536
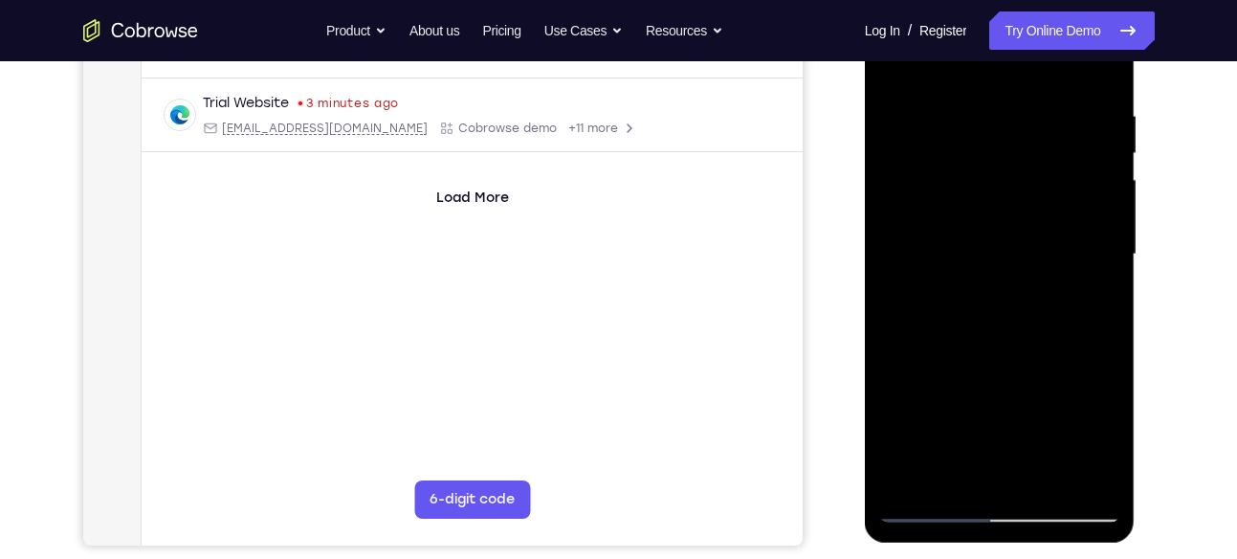
scroll to position [345, 0]
click at [990, 468] on div at bounding box center [999, 254] width 241 height 536
click at [1137, 395] on div at bounding box center [1001, 251] width 306 height 588
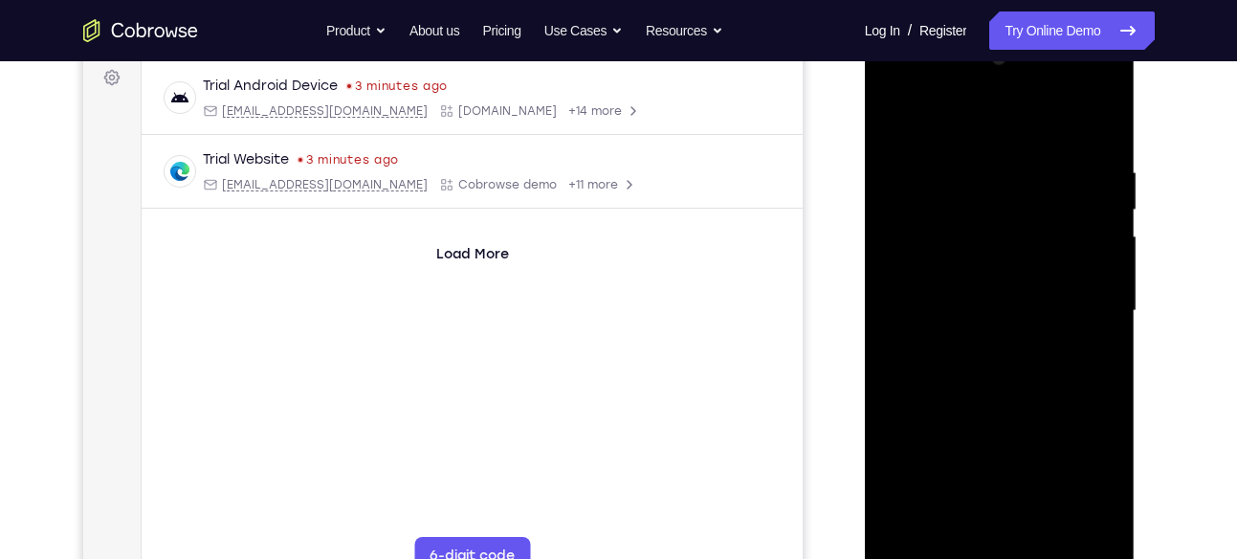
scroll to position [287, 0]
click at [982, 361] on div at bounding box center [999, 312] width 241 height 536
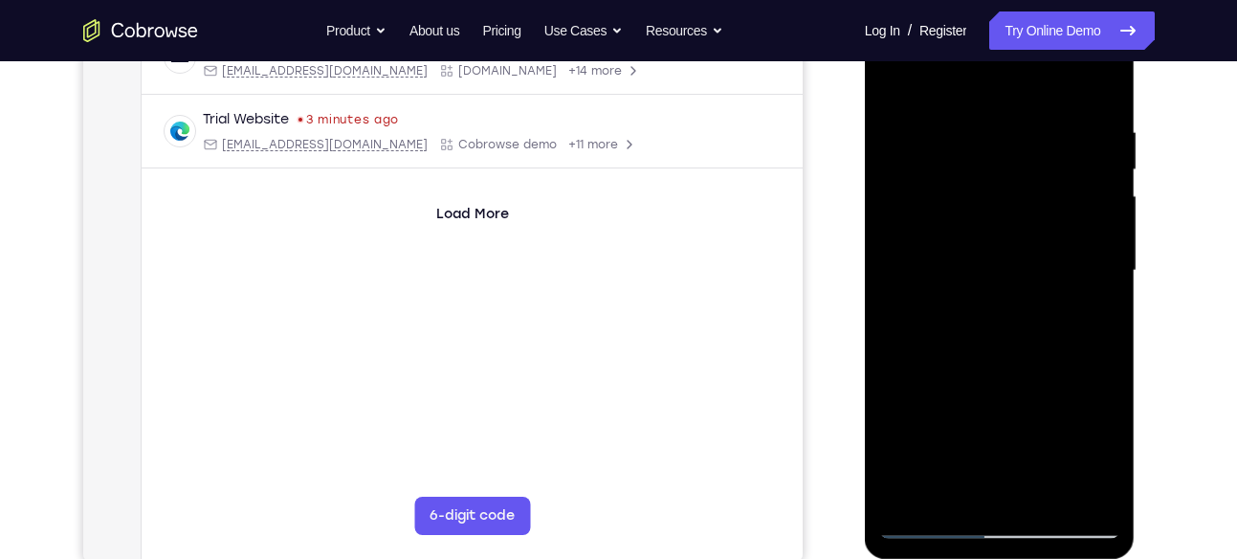
scroll to position [329, 0]
click at [1091, 318] on div at bounding box center [999, 270] width 241 height 536
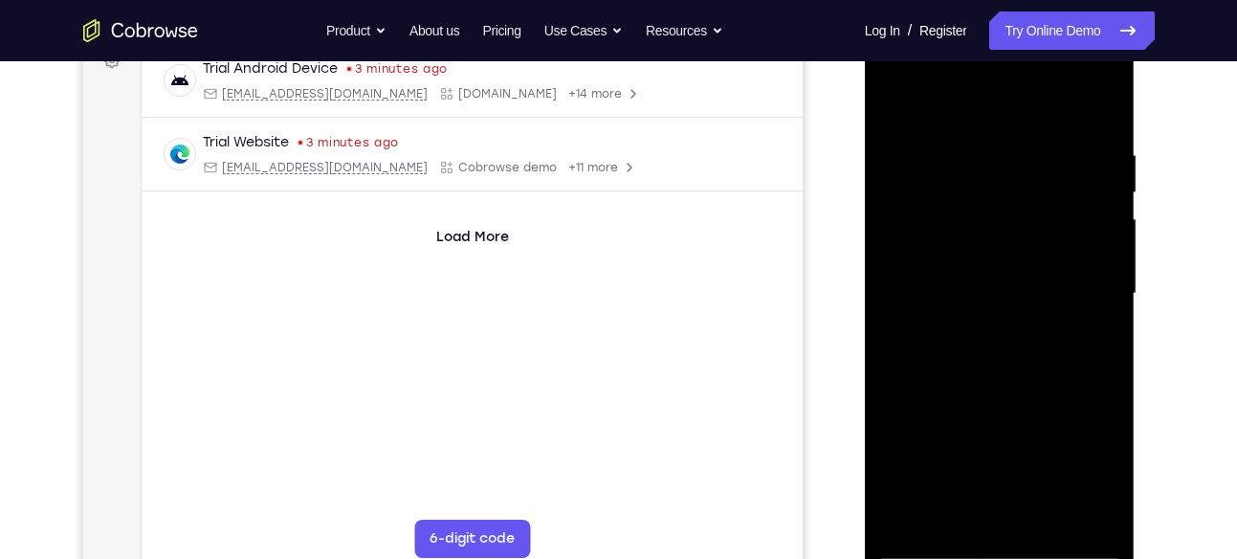
scroll to position [303, 0]
click at [887, 111] on div at bounding box center [999, 296] width 241 height 536
click at [894, 108] on div at bounding box center [999, 296] width 241 height 536
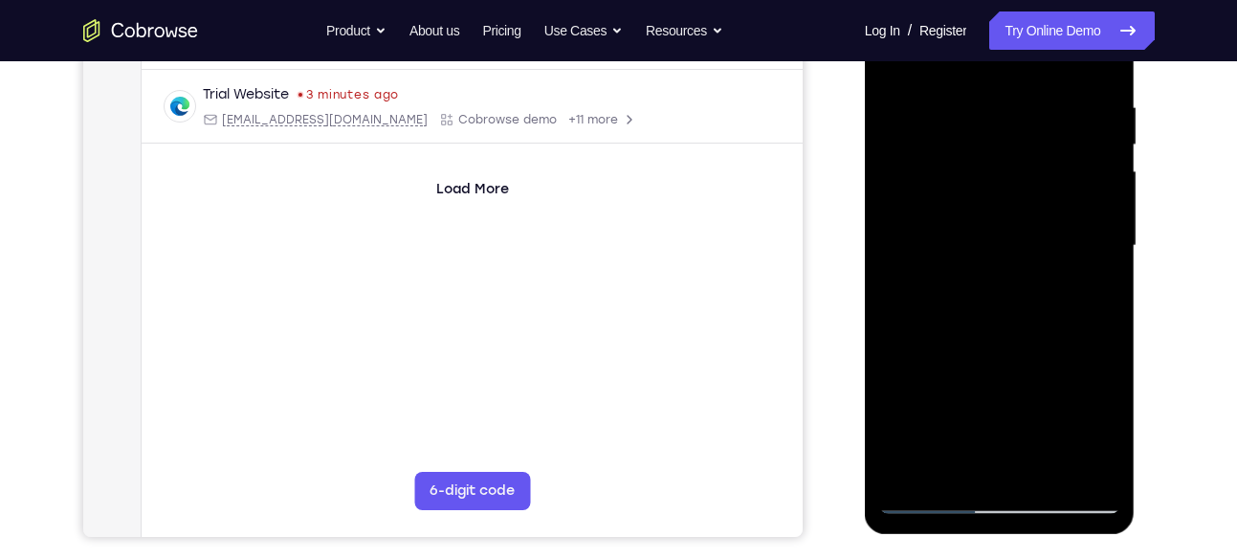
scroll to position [361, 0]
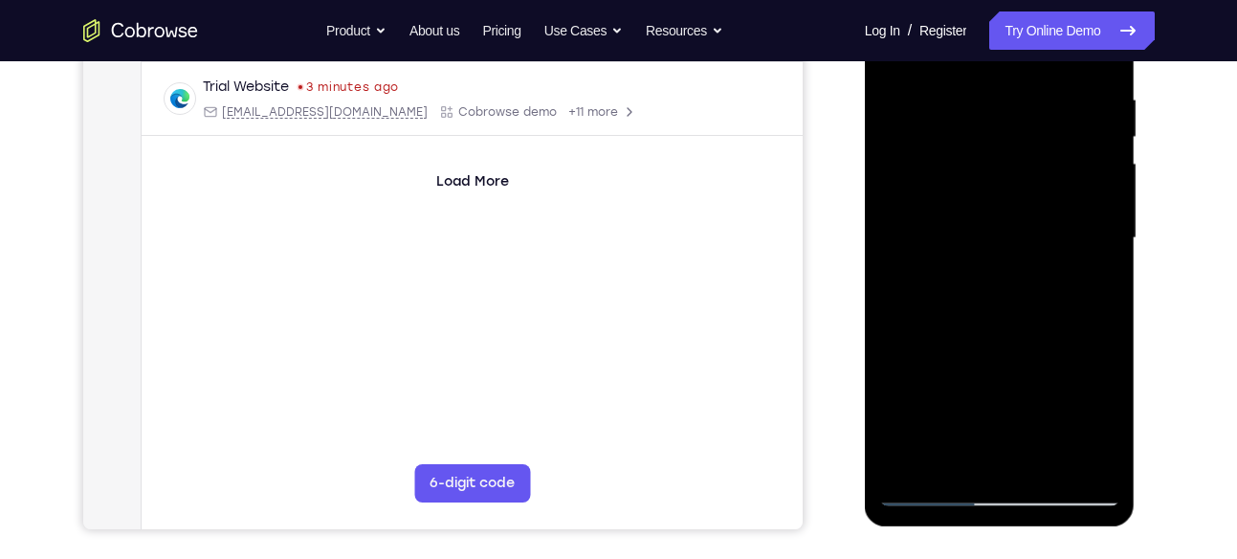
click at [956, 459] on div at bounding box center [999, 238] width 241 height 536
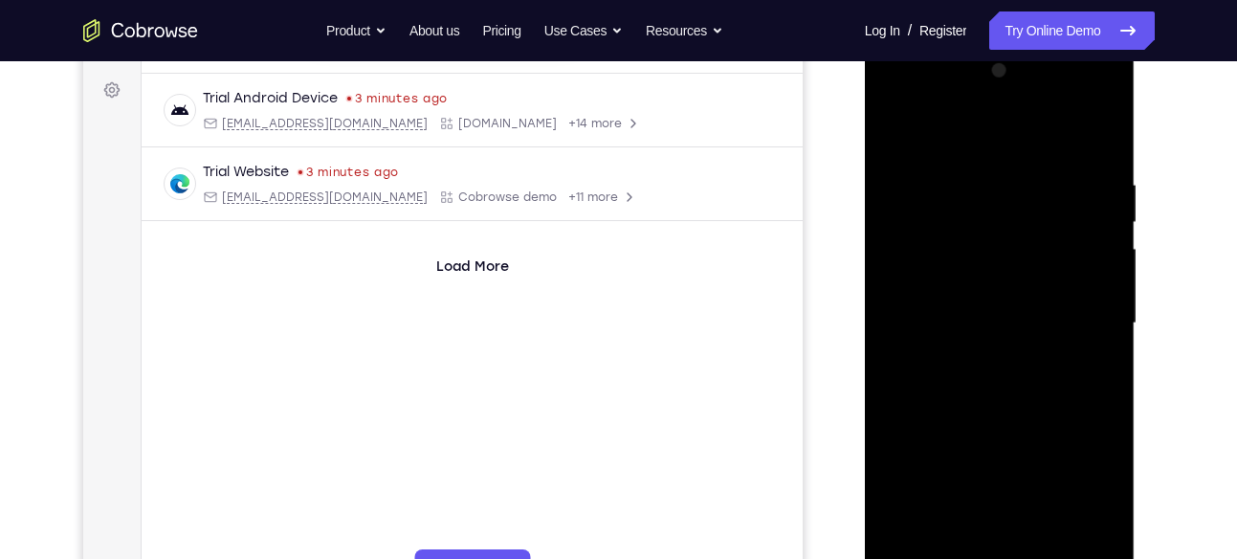
scroll to position [274, 0]
click at [976, 125] on div at bounding box center [999, 324] width 241 height 536
drag, startPoint x: 1039, startPoint y: 237, endPoint x: 996, endPoint y: 371, distance: 140.6
click at [996, 371] on div at bounding box center [999, 324] width 241 height 536
drag, startPoint x: 974, startPoint y: 187, endPoint x: 968, endPoint y: 320, distance: 133.1
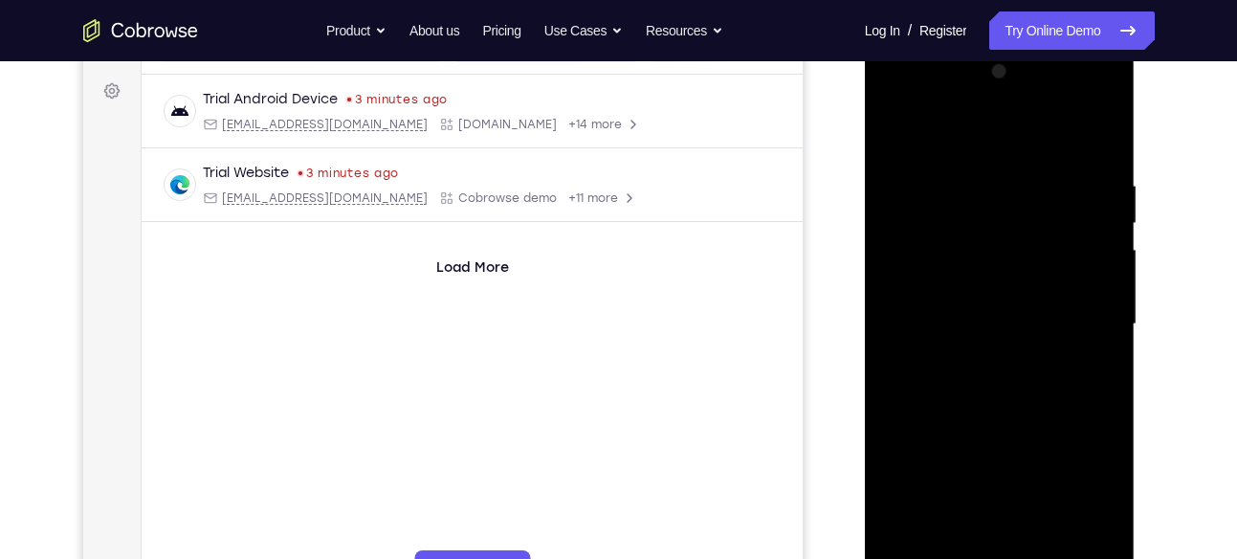
click at [968, 320] on div at bounding box center [999, 324] width 241 height 536
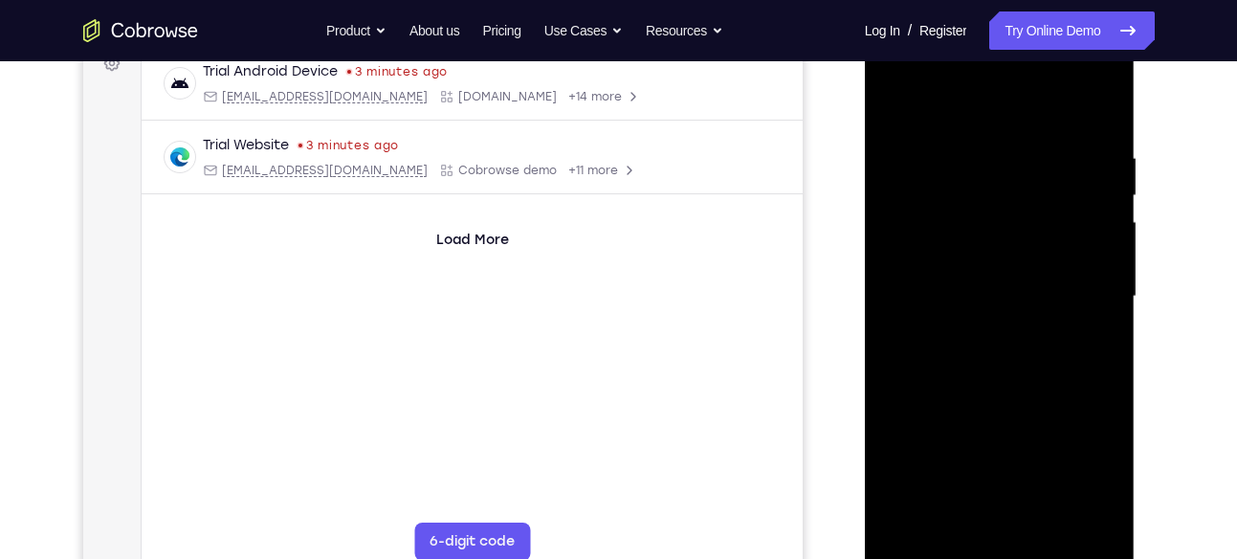
scroll to position [305, 0]
click at [1046, 516] on div at bounding box center [999, 294] width 241 height 536
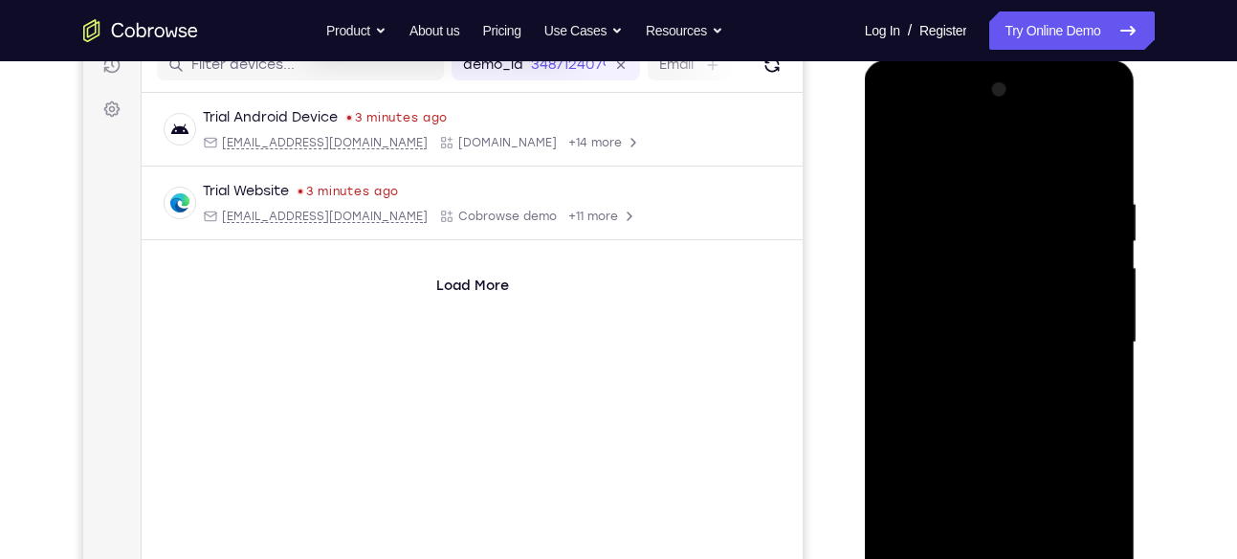
scroll to position [255, 0]
drag, startPoint x: 974, startPoint y: 166, endPoint x: 964, endPoint y: 230, distance: 63.8
click at [964, 230] on div at bounding box center [999, 344] width 241 height 536
click at [971, 174] on div at bounding box center [999, 344] width 241 height 536
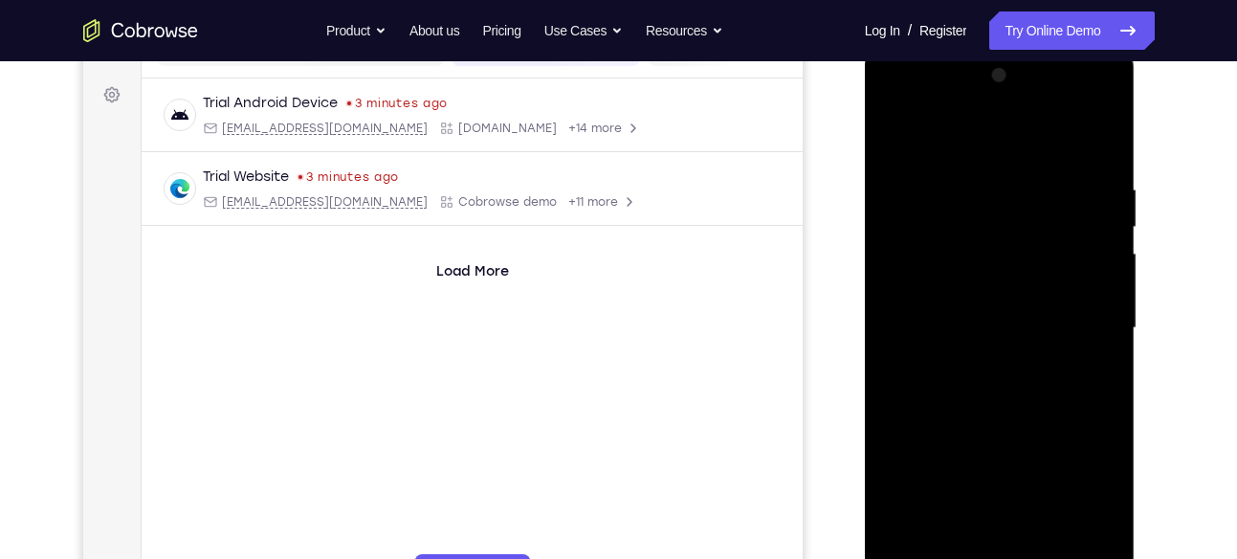
click at [988, 274] on div at bounding box center [999, 328] width 241 height 536
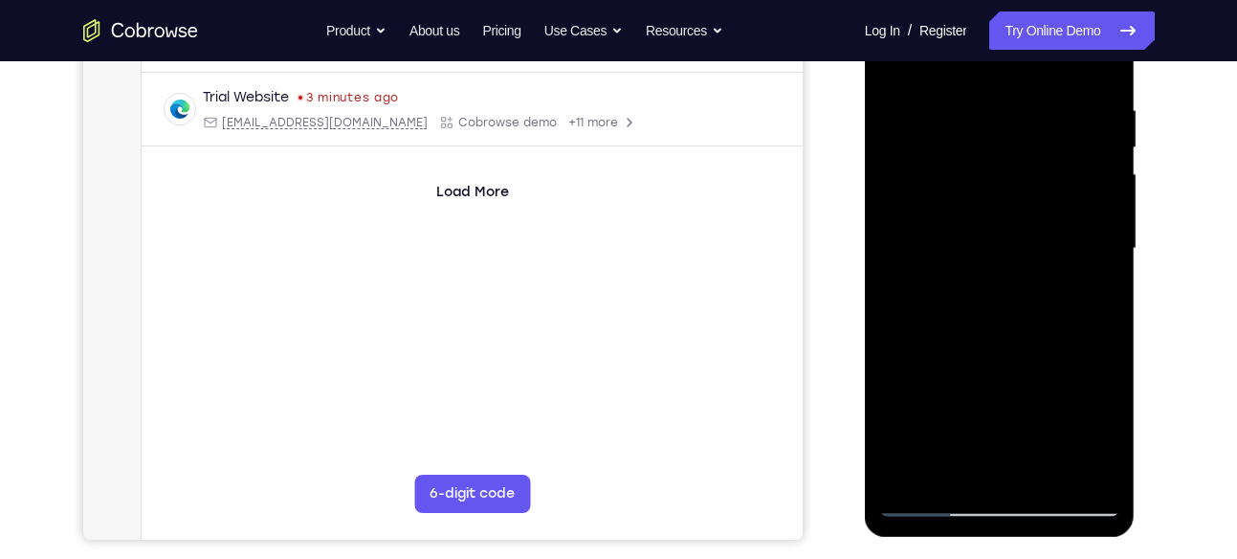
scroll to position [361, 0]
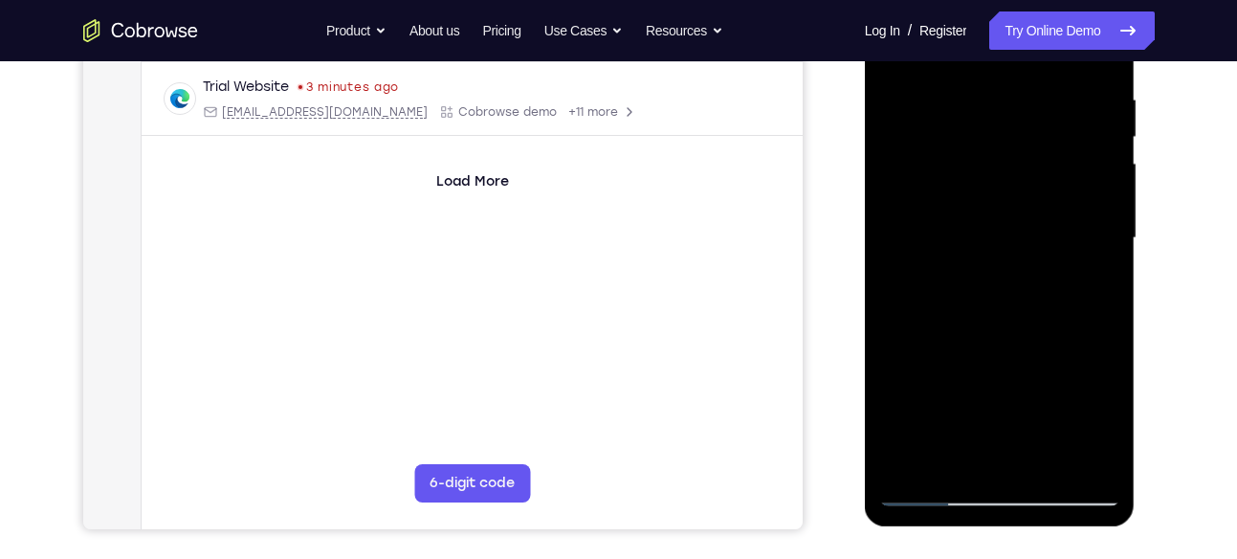
click at [1102, 427] on div at bounding box center [999, 238] width 241 height 536
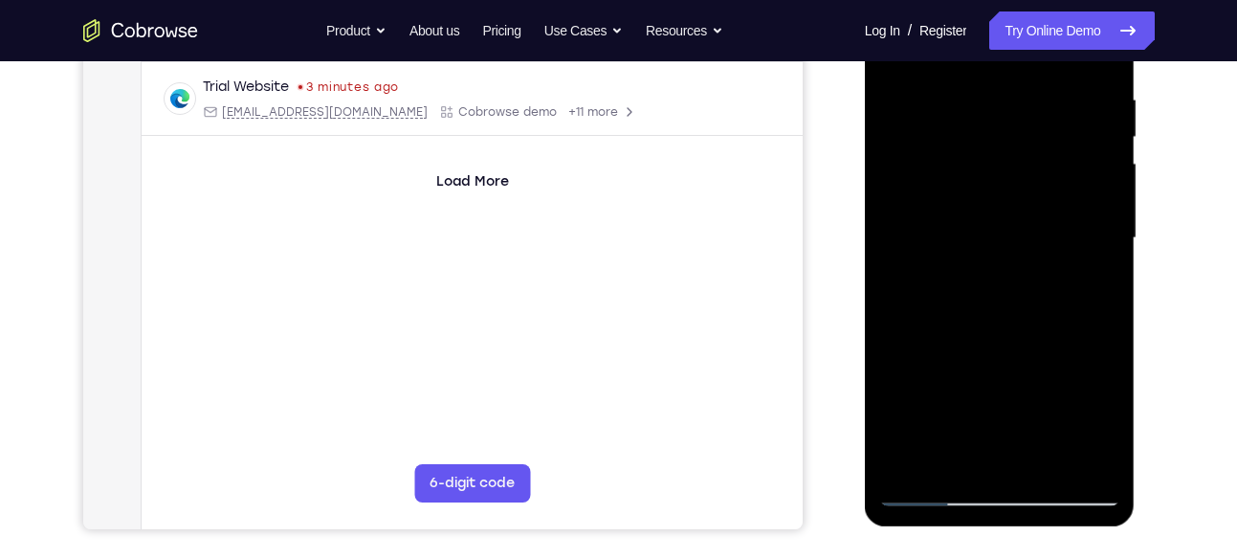
click at [1102, 427] on div at bounding box center [999, 238] width 241 height 536
click at [1091, 287] on div at bounding box center [999, 238] width 241 height 536
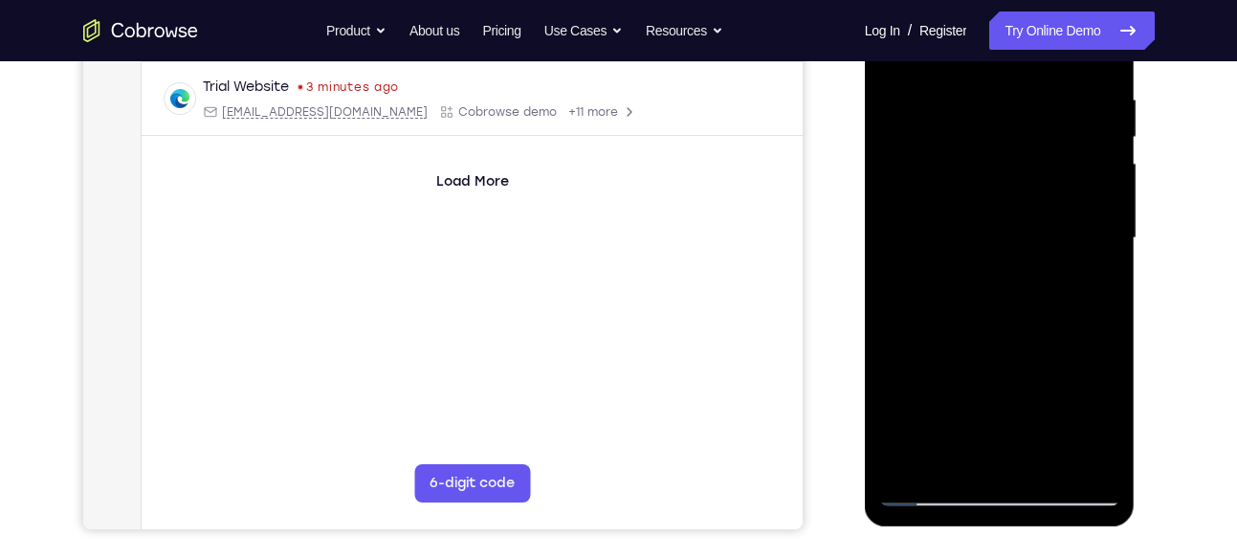
click at [1093, 287] on div at bounding box center [999, 238] width 241 height 536
click at [1017, 221] on div at bounding box center [999, 238] width 241 height 536
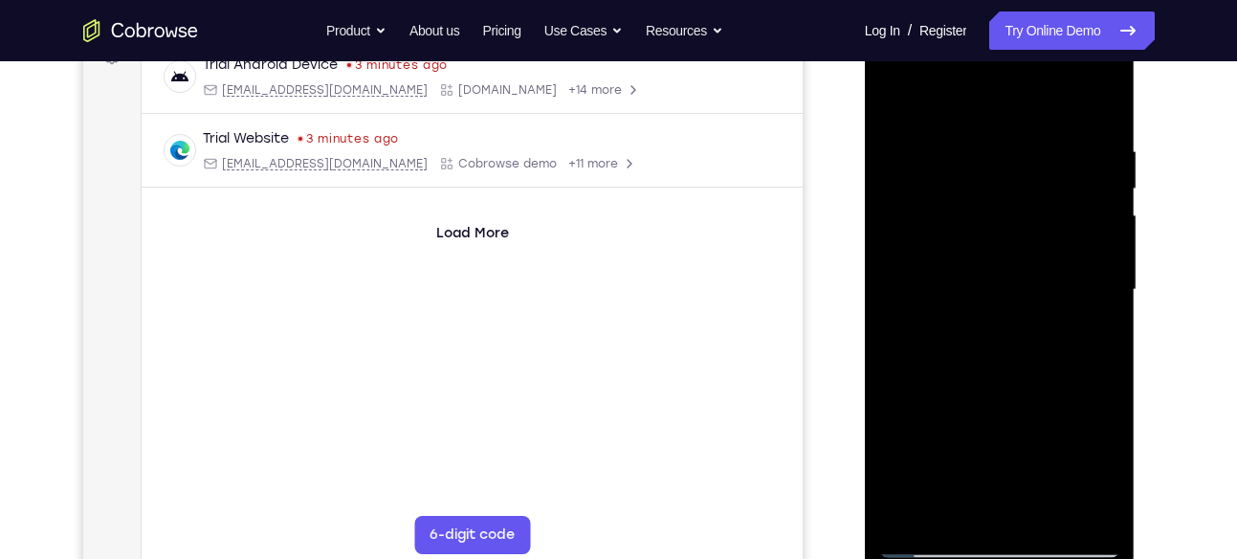
scroll to position [302, 0]
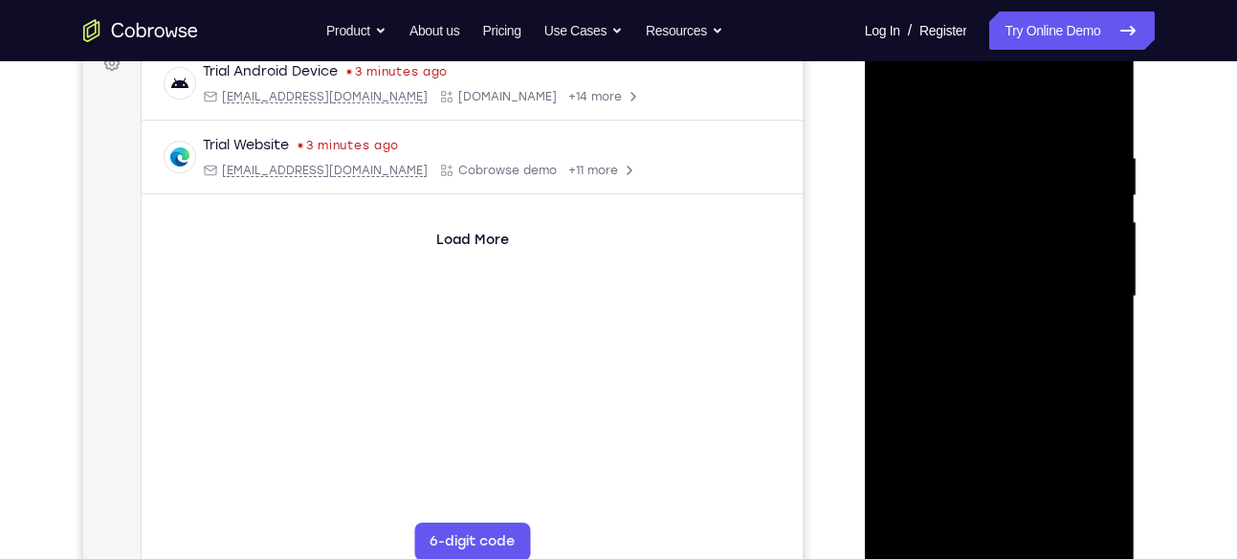
click at [896, 112] on div at bounding box center [999, 297] width 241 height 536
click at [898, 102] on div at bounding box center [999, 297] width 241 height 536
drag, startPoint x: 1023, startPoint y: 179, endPoint x: 990, endPoint y: 387, distance: 211.2
click at [990, 387] on div at bounding box center [999, 297] width 241 height 536
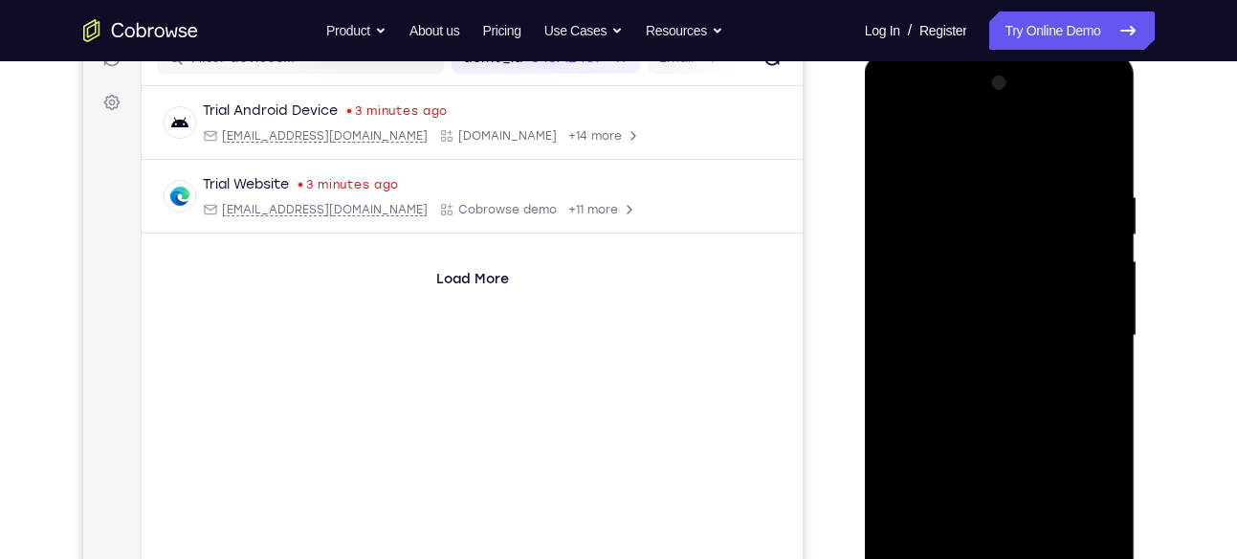
scroll to position [257, 0]
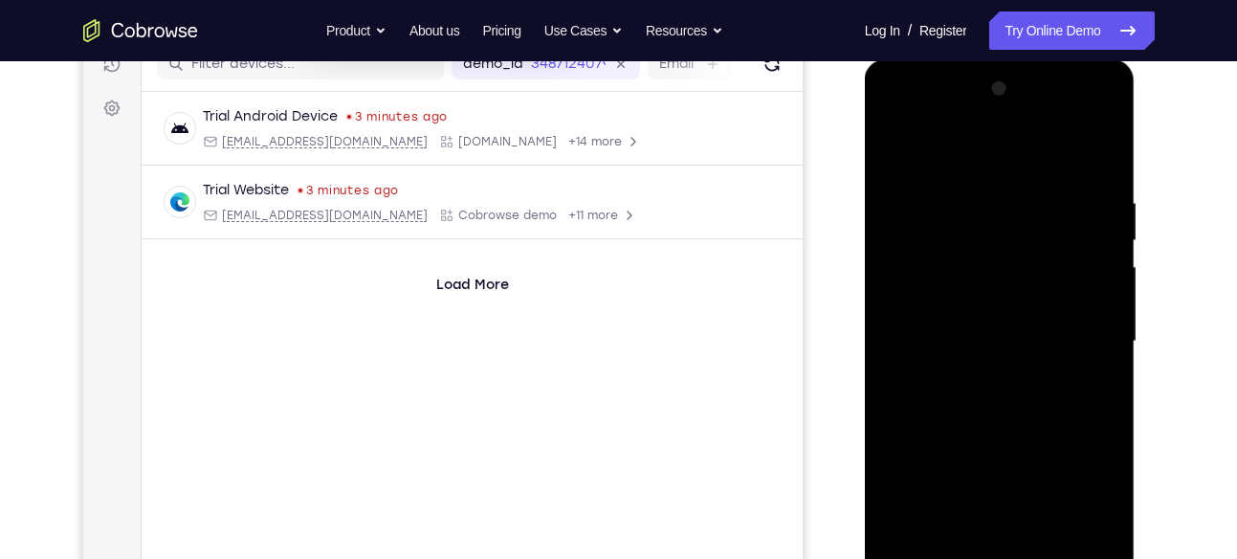
click at [981, 204] on div at bounding box center [999, 342] width 241 height 536
click at [1102, 152] on div at bounding box center [999, 342] width 241 height 536
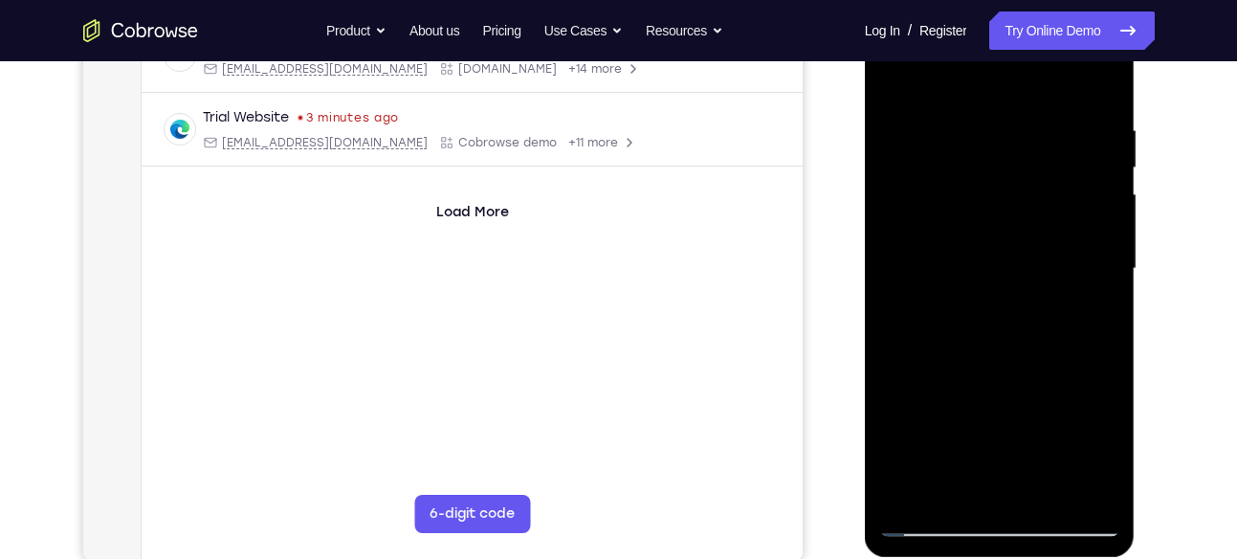
scroll to position [333, 0]
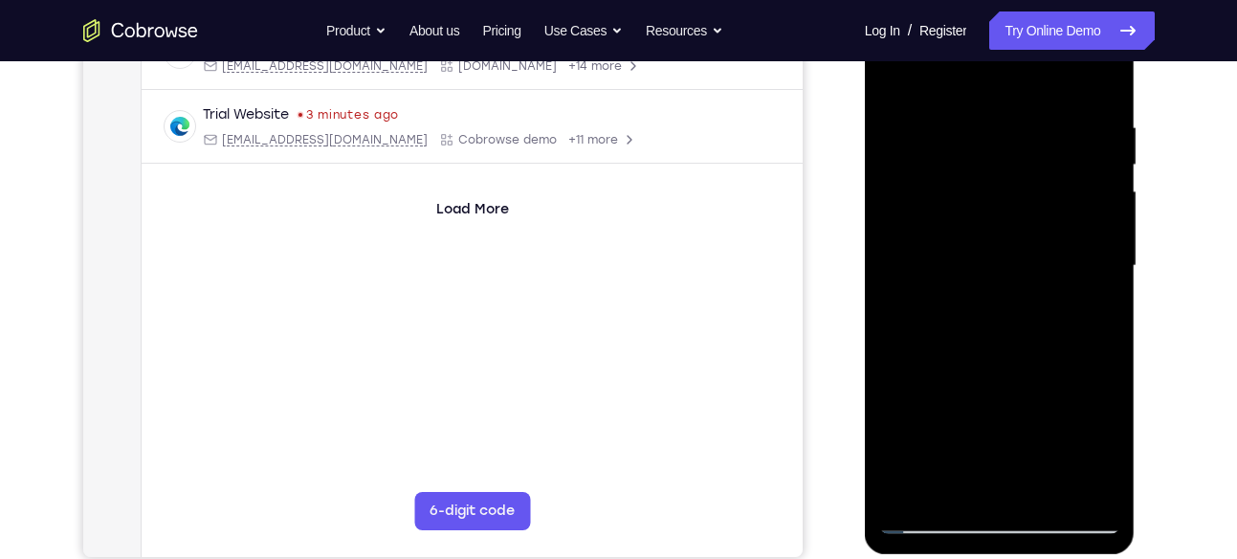
click at [945, 488] on div at bounding box center [999, 266] width 241 height 536
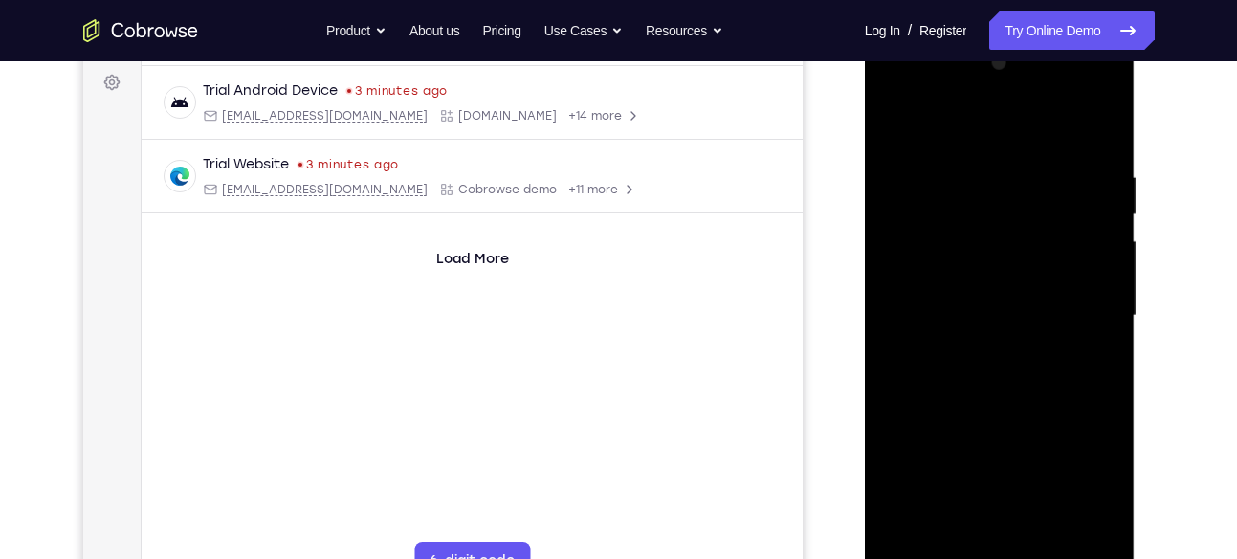
scroll to position [275, 0]
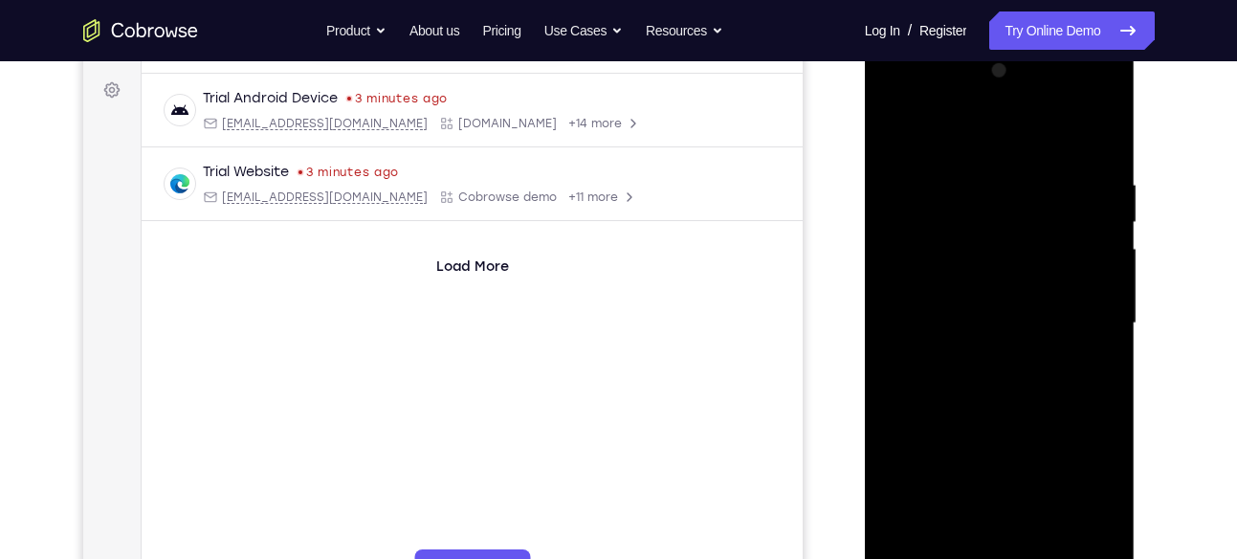
click at [987, 130] on div at bounding box center [999, 323] width 241 height 536
click at [978, 198] on div at bounding box center [999, 323] width 241 height 536
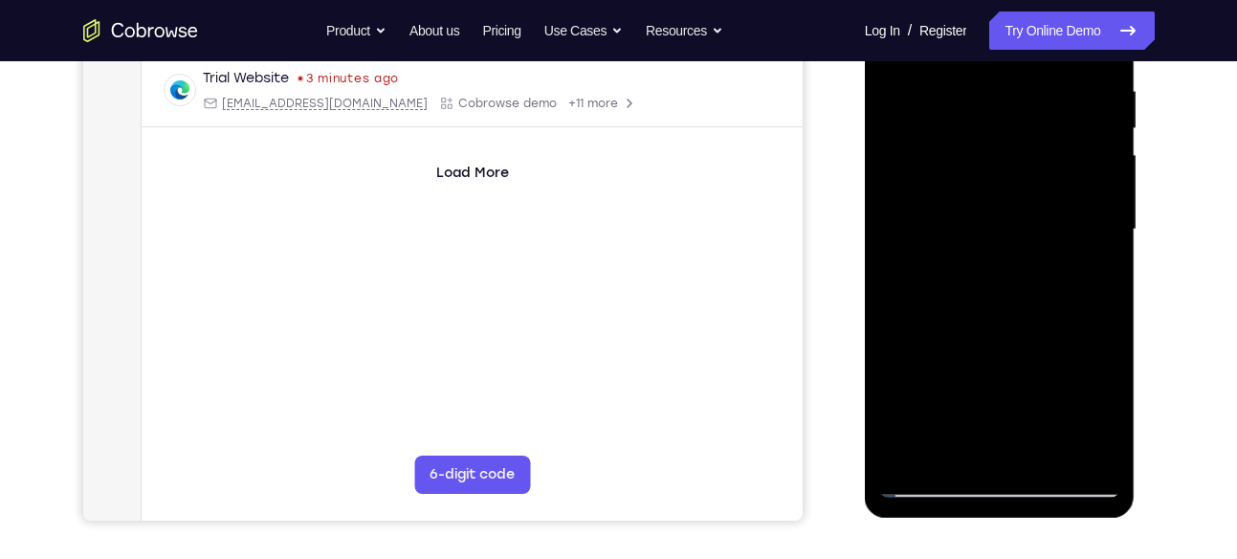
scroll to position [371, 0]
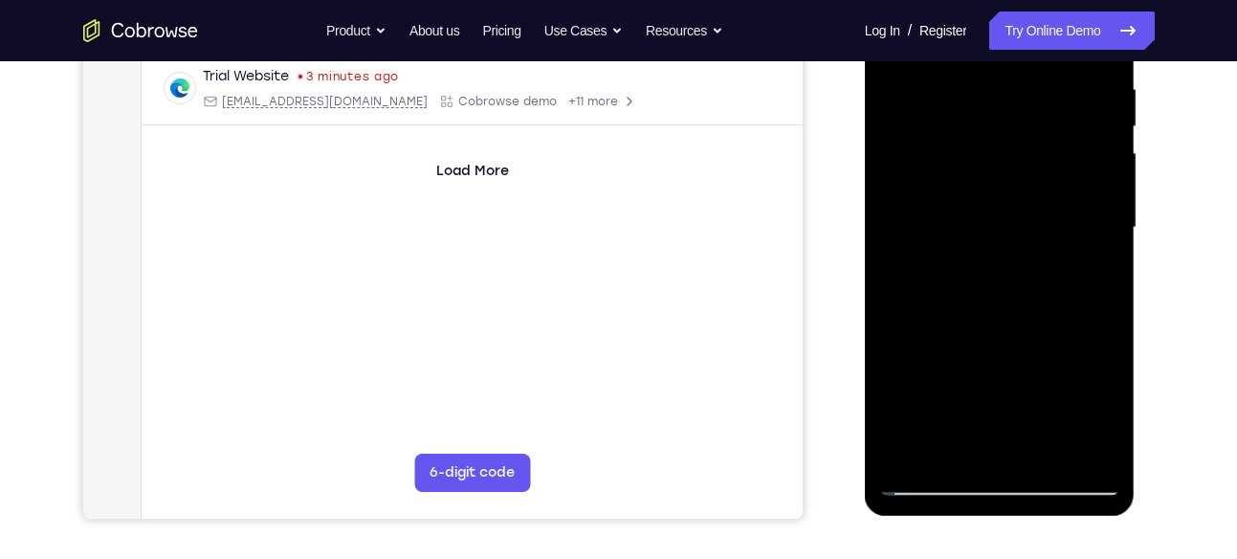
drag, startPoint x: 1010, startPoint y: 377, endPoint x: 1014, endPoint y: 239, distance: 137.8
click at [1014, 239] on div at bounding box center [999, 228] width 241 height 536
click at [902, 456] on div at bounding box center [999, 228] width 241 height 536
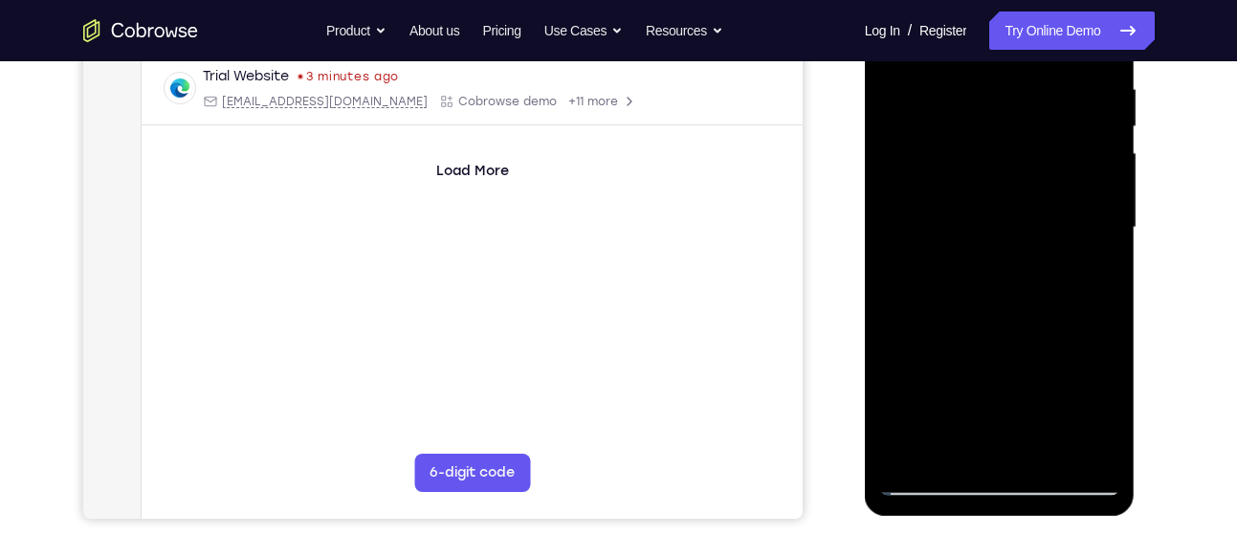
click at [1045, 452] on div at bounding box center [999, 228] width 241 height 536
click at [1050, 458] on div at bounding box center [999, 228] width 241 height 536
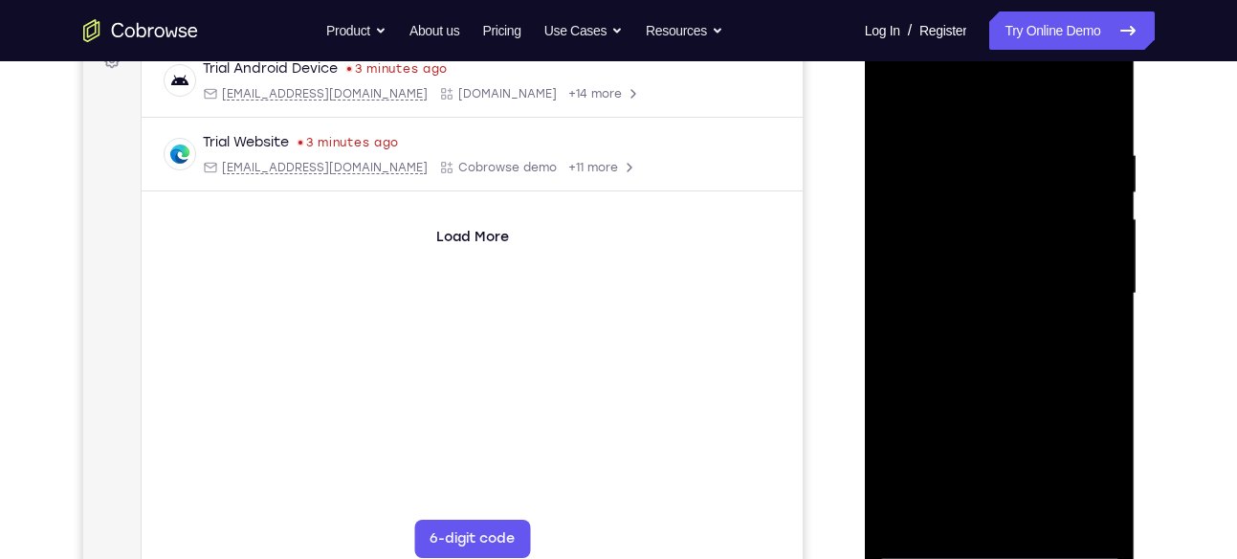
scroll to position [304, 0]
click at [897, 100] on div at bounding box center [999, 295] width 241 height 536
click at [891, 108] on div at bounding box center [999, 295] width 241 height 536
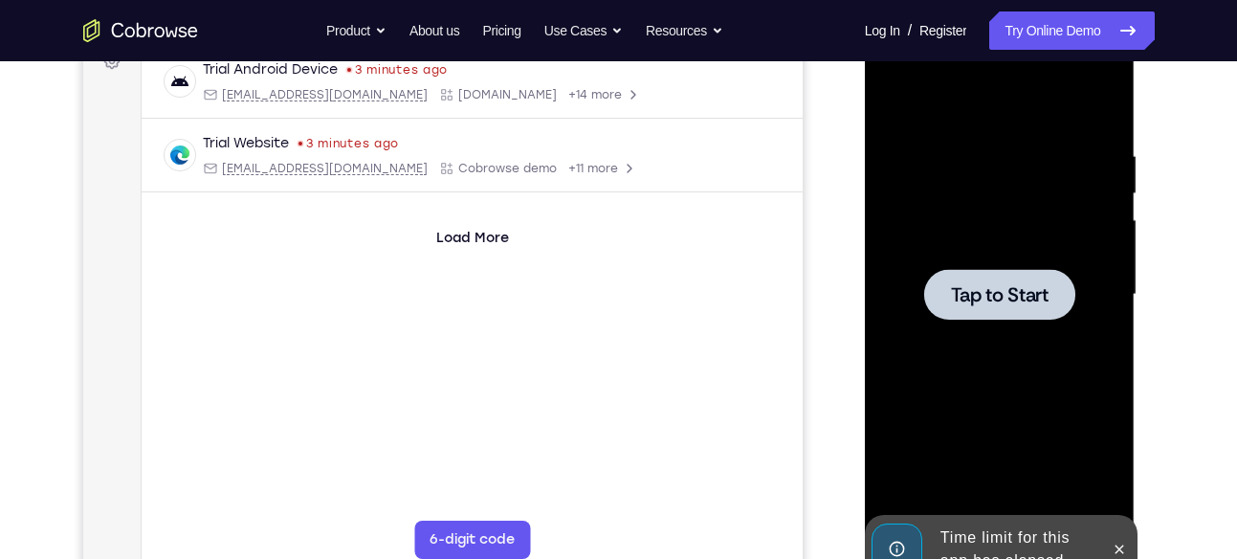
drag, startPoint x: 1030, startPoint y: 146, endPoint x: 957, endPoint y: 391, distance: 255.4
click at [957, 12] on div "Tap to Start" at bounding box center [1000, 12] width 271 height 0
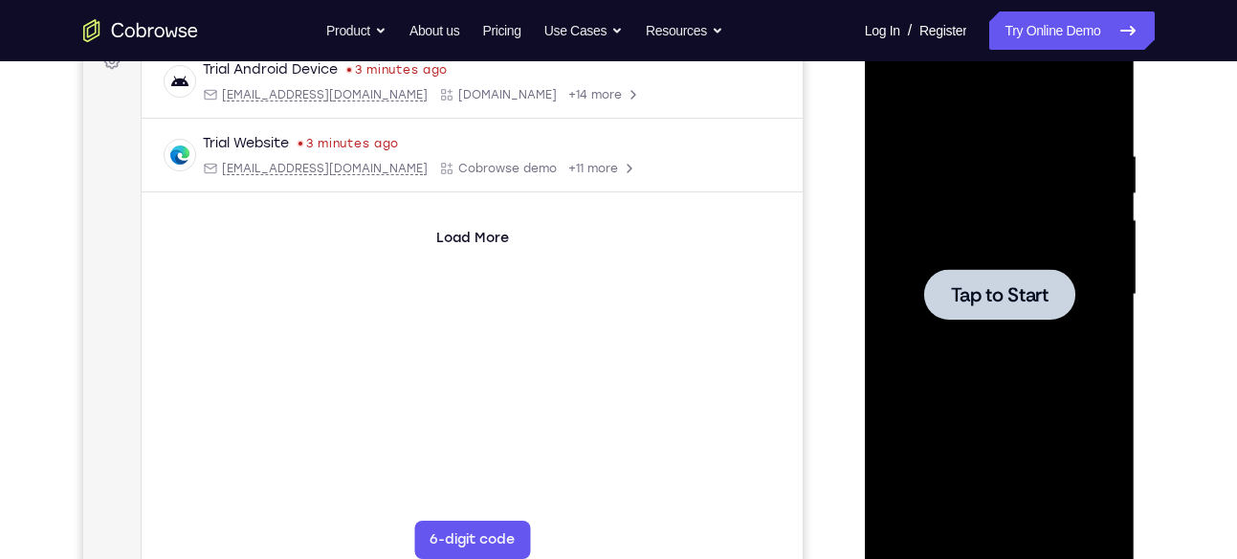
click at [910, 388] on div at bounding box center [999, 295] width 241 height 536
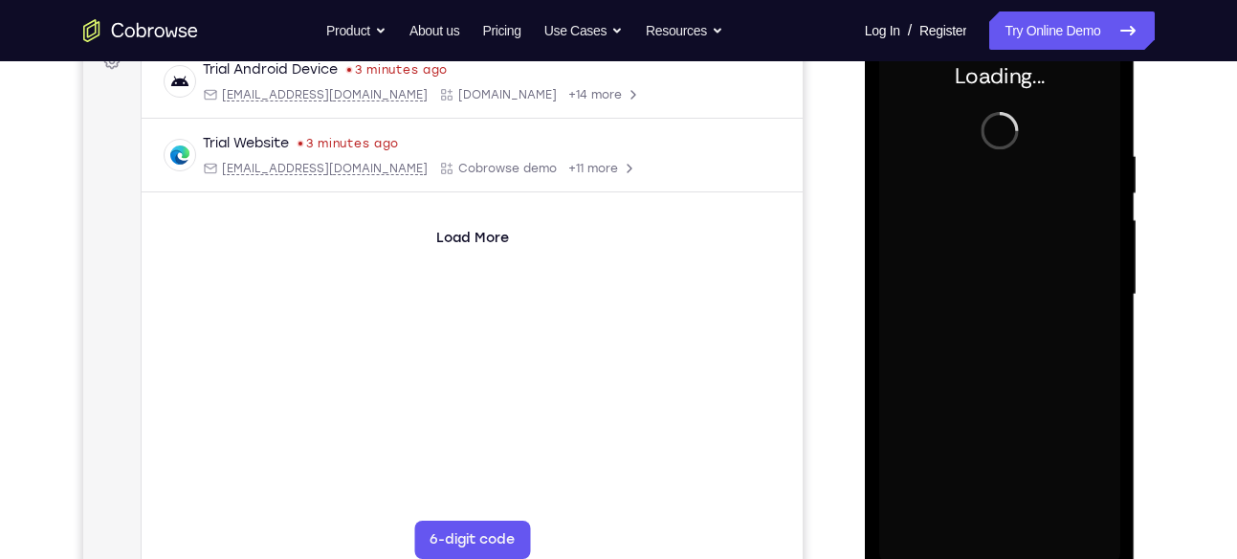
scroll to position [346, 0]
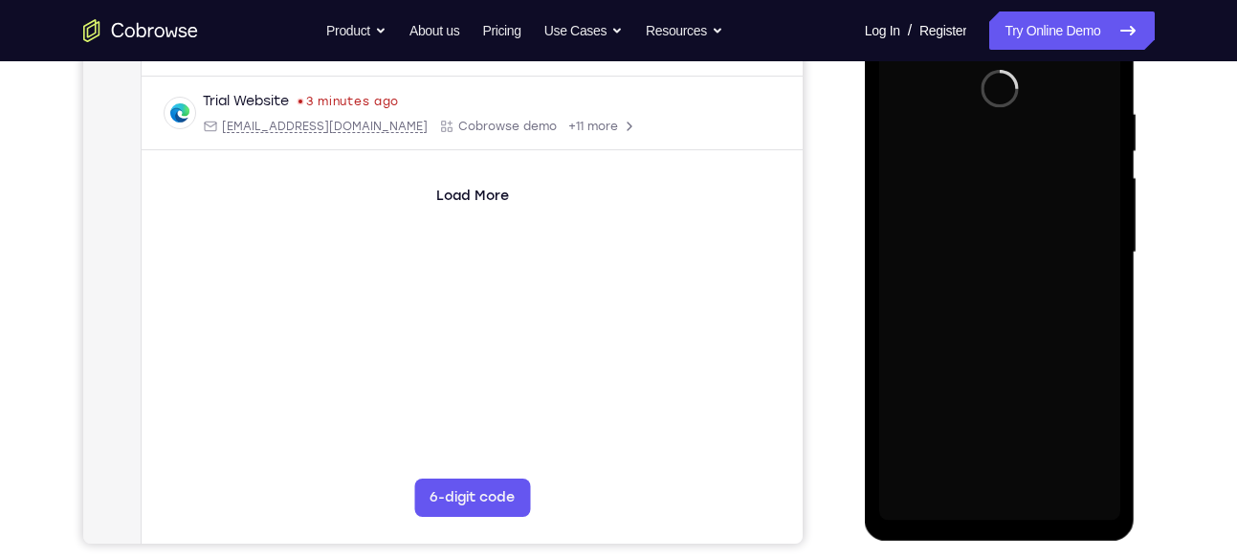
click at [999, 509] on div at bounding box center [999, 253] width 241 height 536
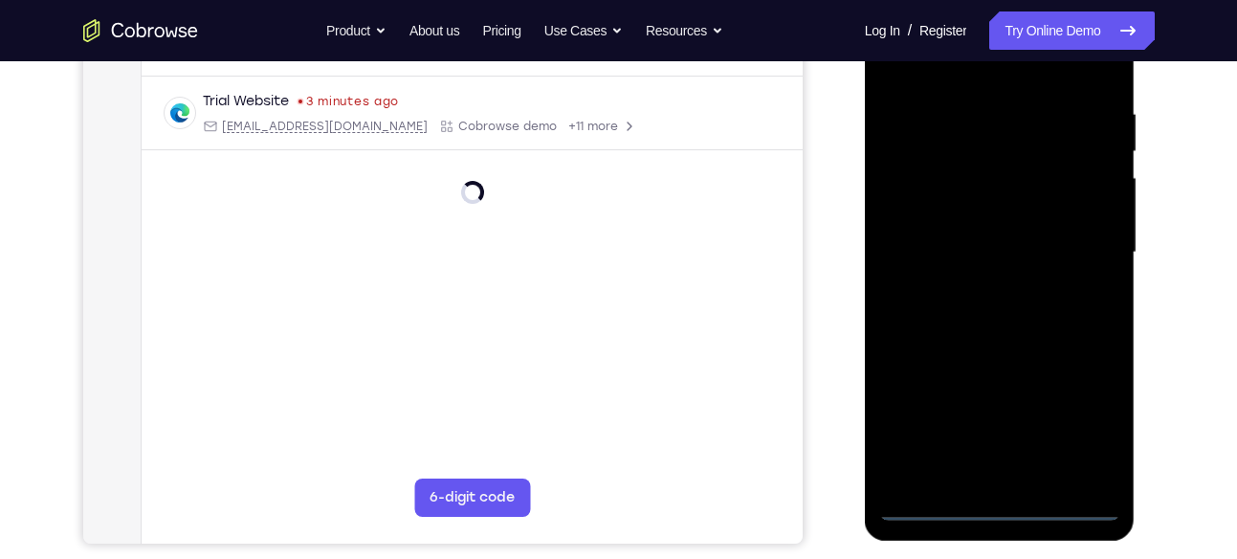
click at [999, 509] on div at bounding box center [999, 253] width 241 height 536
click at [1098, 409] on div at bounding box center [999, 253] width 241 height 536
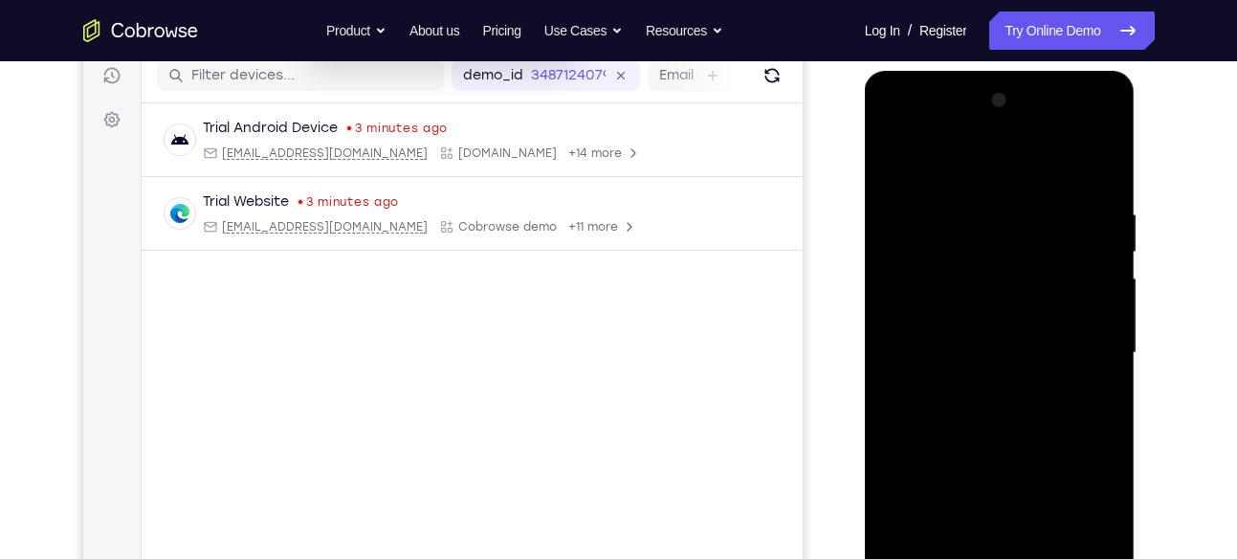
scroll to position [204, 0]
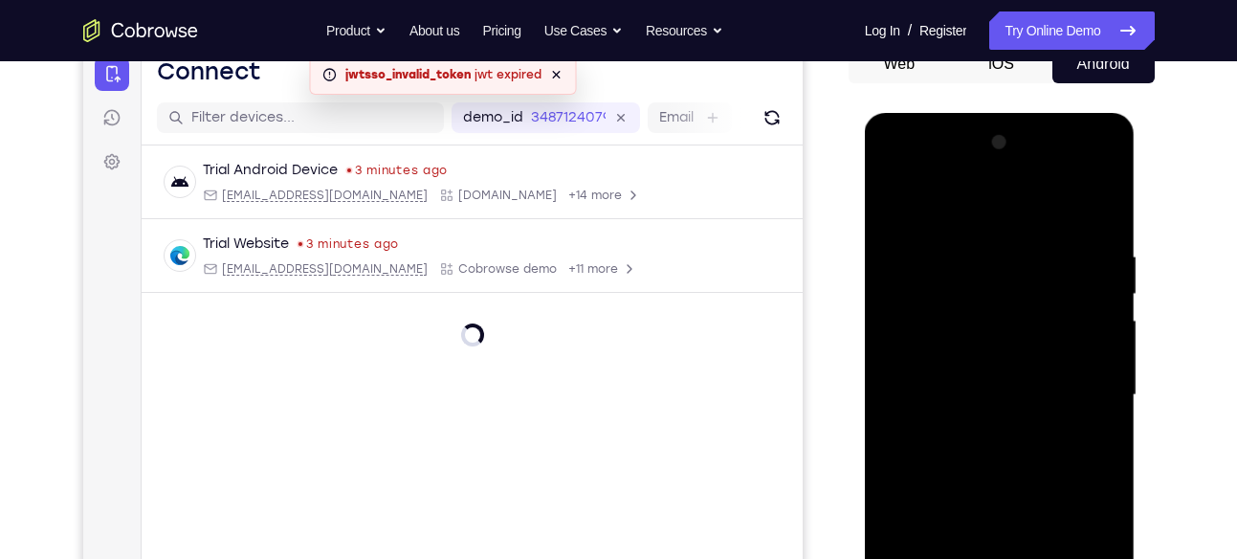
click at [913, 173] on div at bounding box center [999, 395] width 241 height 536
click at [1085, 388] on div at bounding box center [999, 395] width 241 height 536
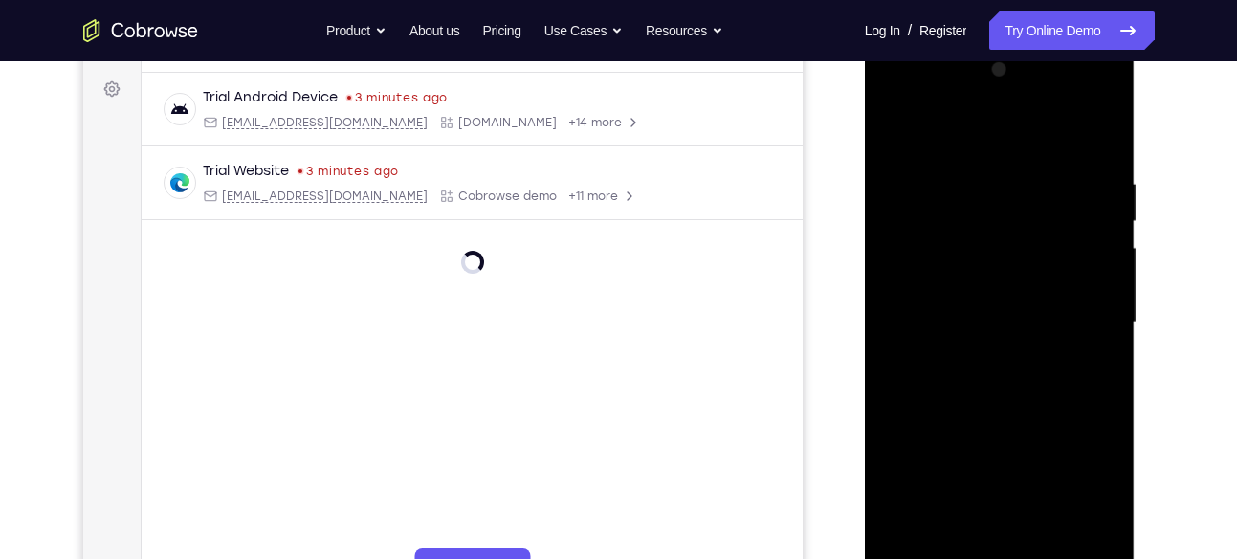
click at [987, 357] on div at bounding box center [999, 323] width 241 height 536
click at [1017, 312] on div at bounding box center [999, 323] width 241 height 536
click at [975, 281] on div at bounding box center [999, 323] width 241 height 536
click at [942, 319] on div at bounding box center [999, 323] width 241 height 536
click at [929, 385] on div at bounding box center [999, 323] width 241 height 536
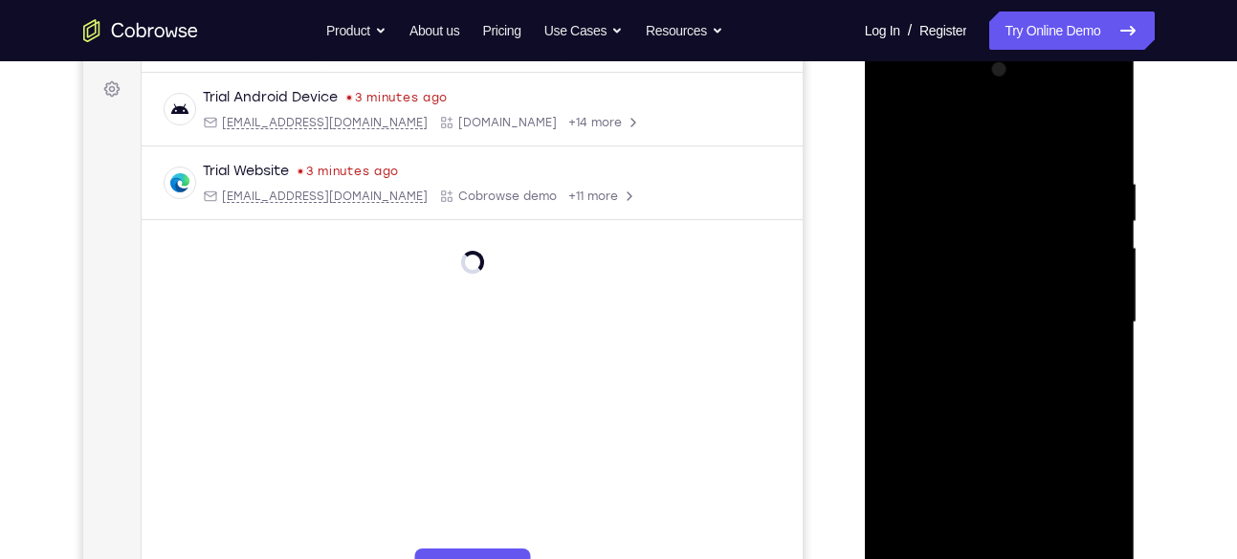
click at [929, 385] on div at bounding box center [999, 323] width 241 height 536
click at [965, 388] on div at bounding box center [999, 323] width 241 height 536
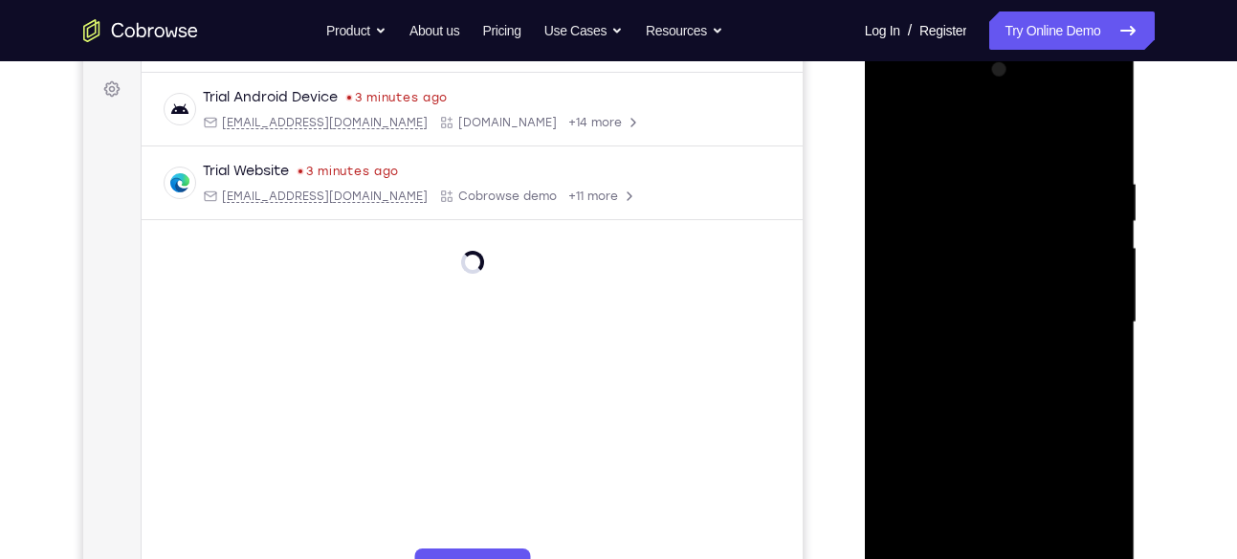
click at [967, 413] on div at bounding box center [999, 323] width 241 height 536
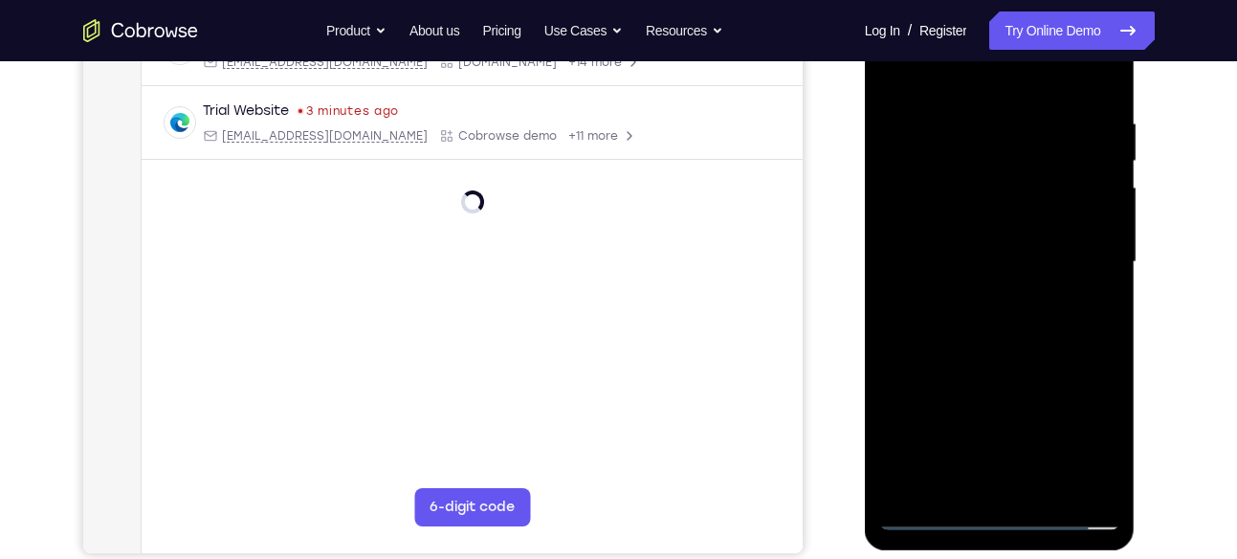
scroll to position [340, 0]
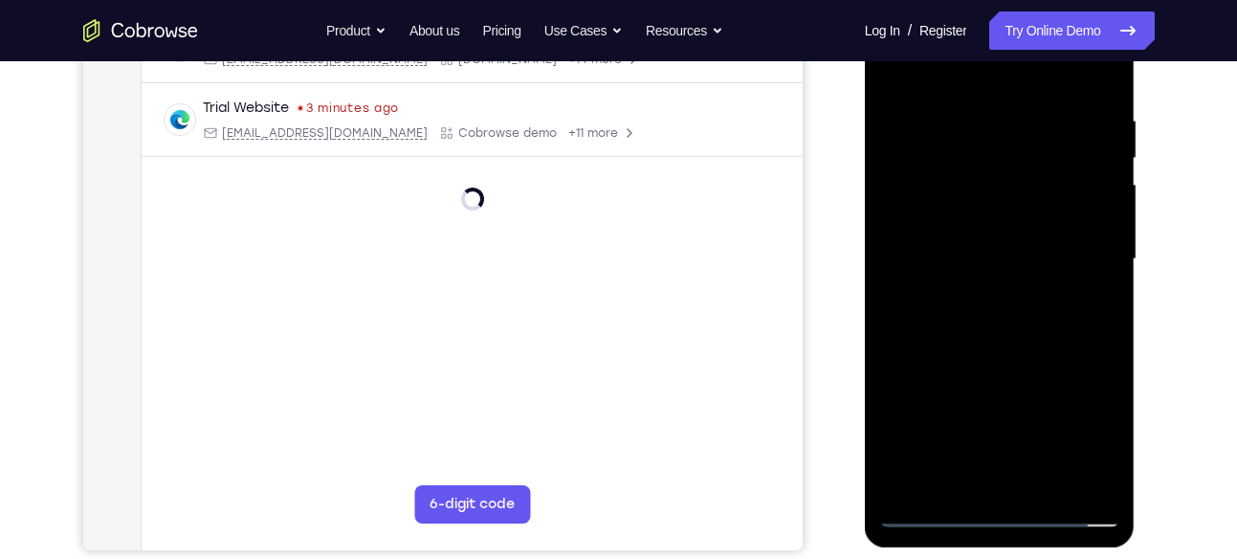
click at [1041, 480] on div at bounding box center [999, 259] width 241 height 536
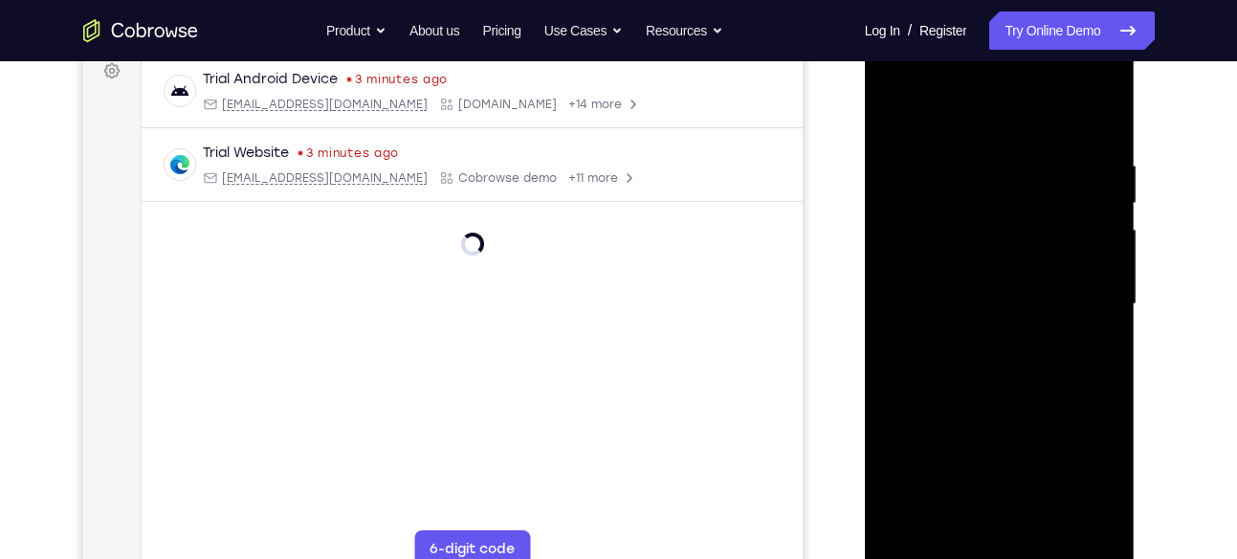
scroll to position [291, 0]
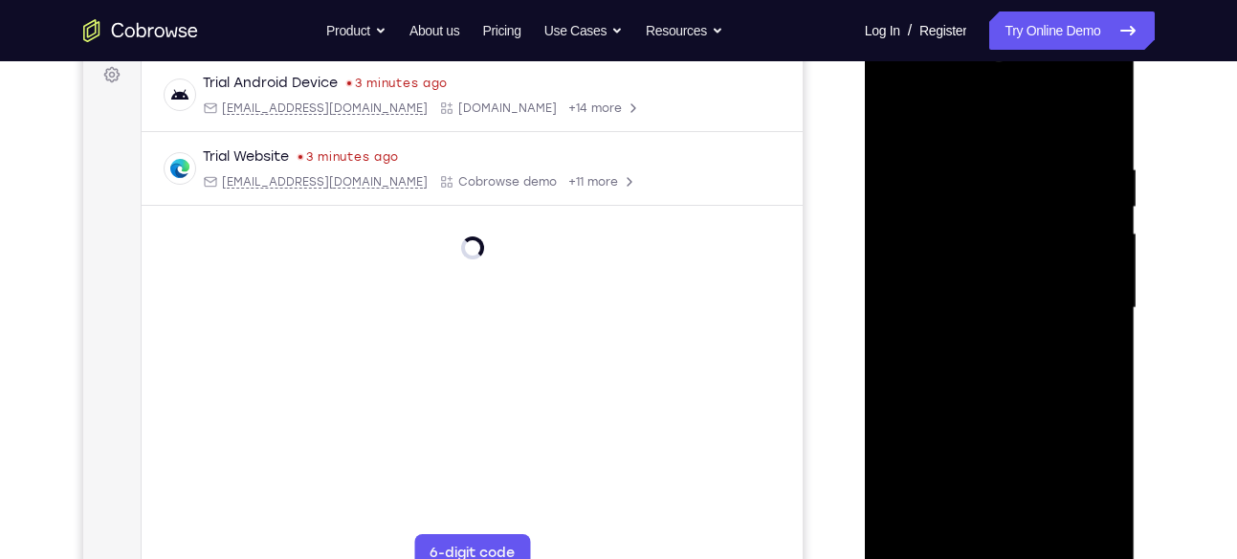
click at [986, 403] on div at bounding box center [999, 308] width 241 height 536
click at [983, 286] on div at bounding box center [999, 308] width 241 height 536
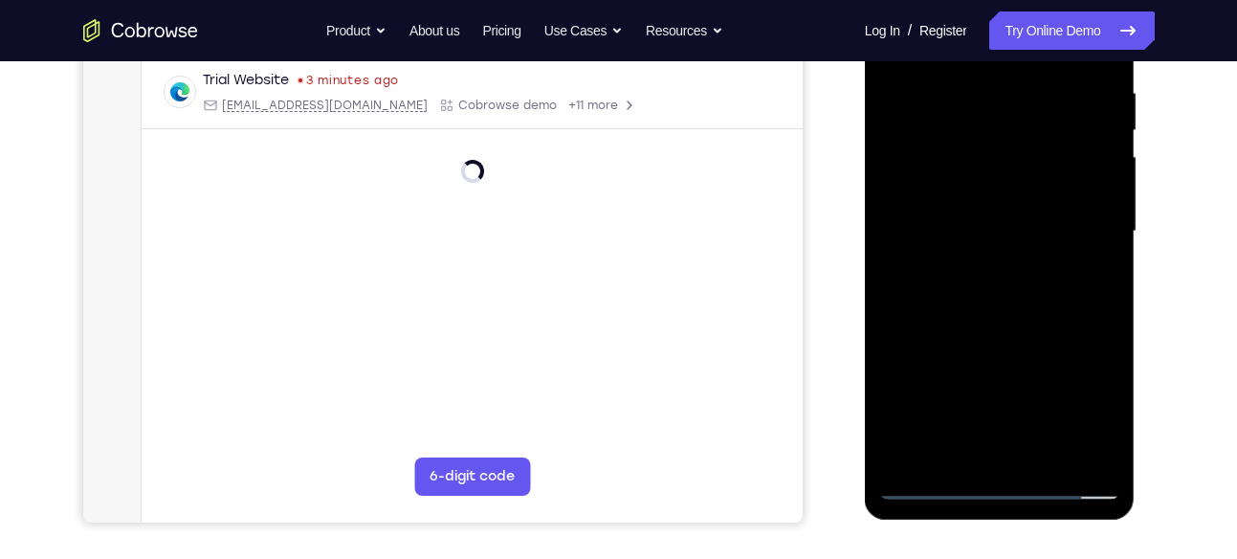
scroll to position [370, 0]
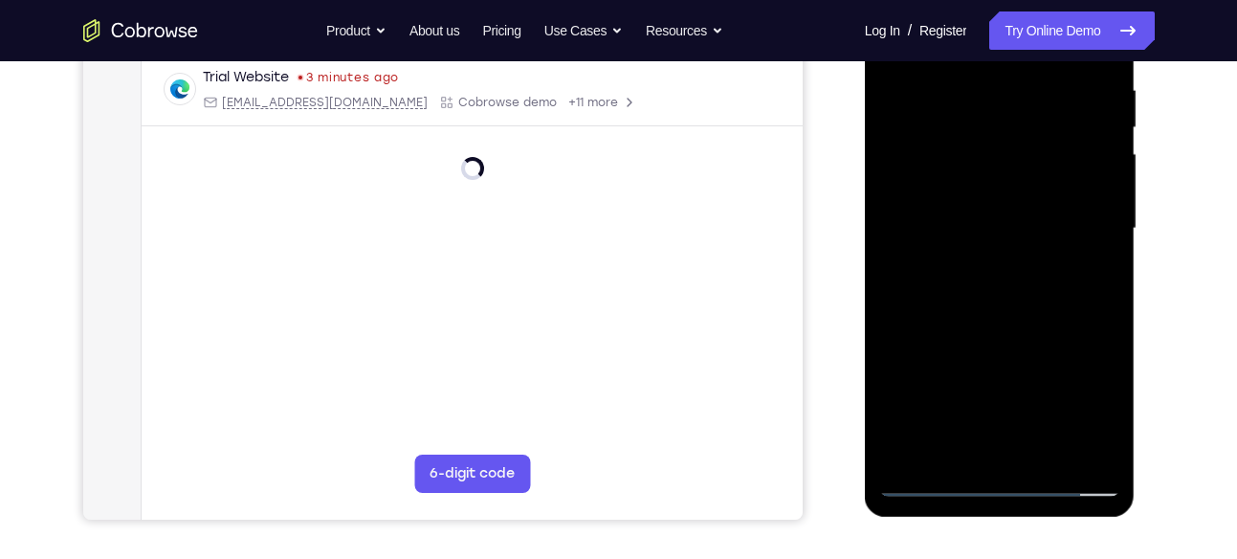
click at [964, 448] on div at bounding box center [999, 229] width 241 height 536
click at [1097, 420] on div at bounding box center [999, 229] width 241 height 536
click at [1094, 278] on div at bounding box center [999, 229] width 241 height 536
click at [1082, 282] on div at bounding box center [999, 229] width 241 height 536
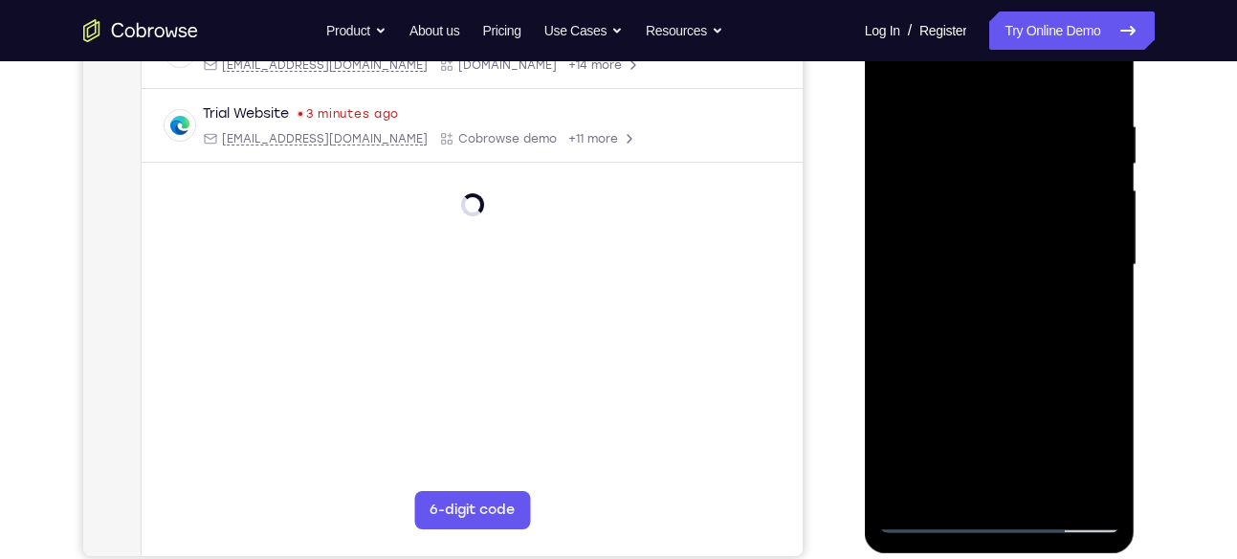
click at [1103, 453] on div at bounding box center [999, 265] width 241 height 536
click at [1098, 316] on div at bounding box center [999, 265] width 241 height 536
click at [898, 79] on div at bounding box center [999, 265] width 241 height 536
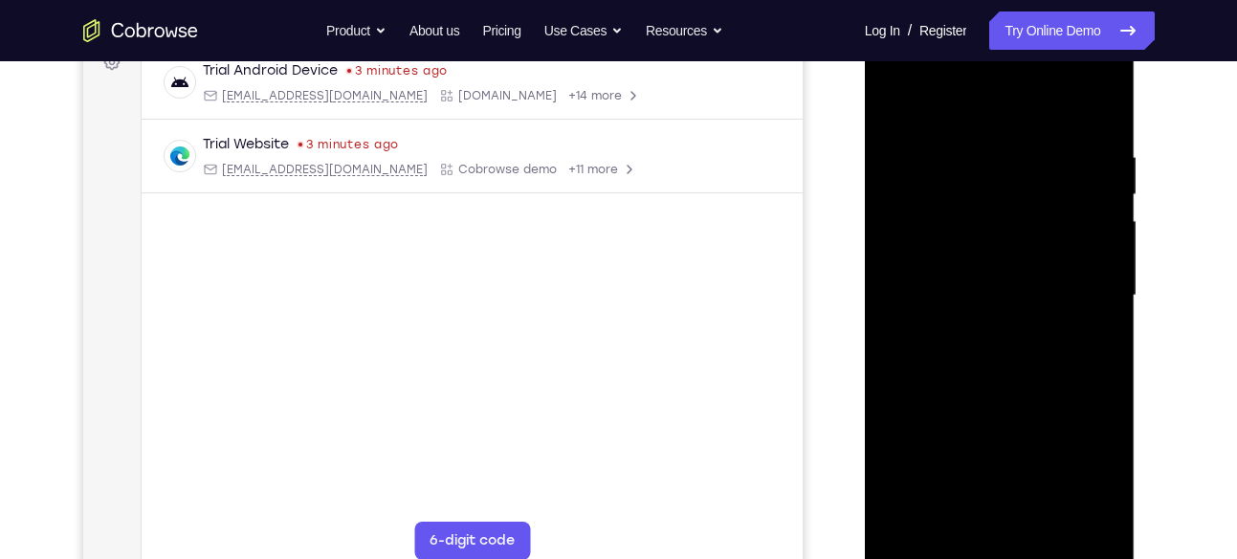
scroll to position [300, 0]
click at [905, 104] on div at bounding box center [999, 299] width 241 height 536
click at [976, 154] on div at bounding box center [999, 299] width 241 height 536
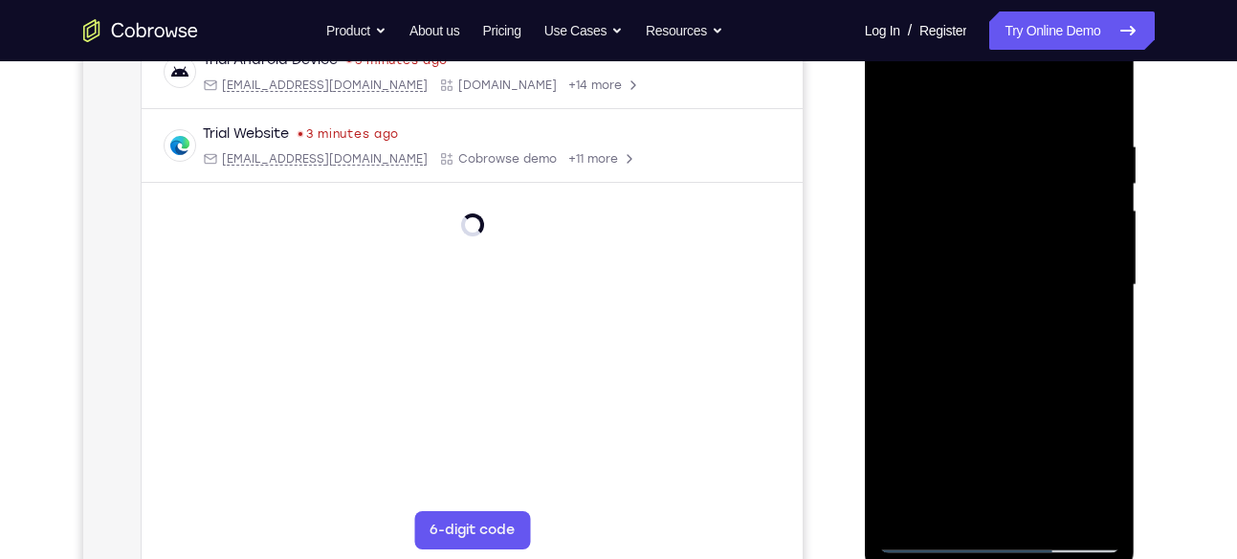
scroll to position [311, 0]
click at [1093, 263] on div at bounding box center [999, 288] width 241 height 536
click at [1100, 182] on div at bounding box center [999, 288] width 241 height 536
click at [1097, 105] on div at bounding box center [999, 288] width 241 height 536
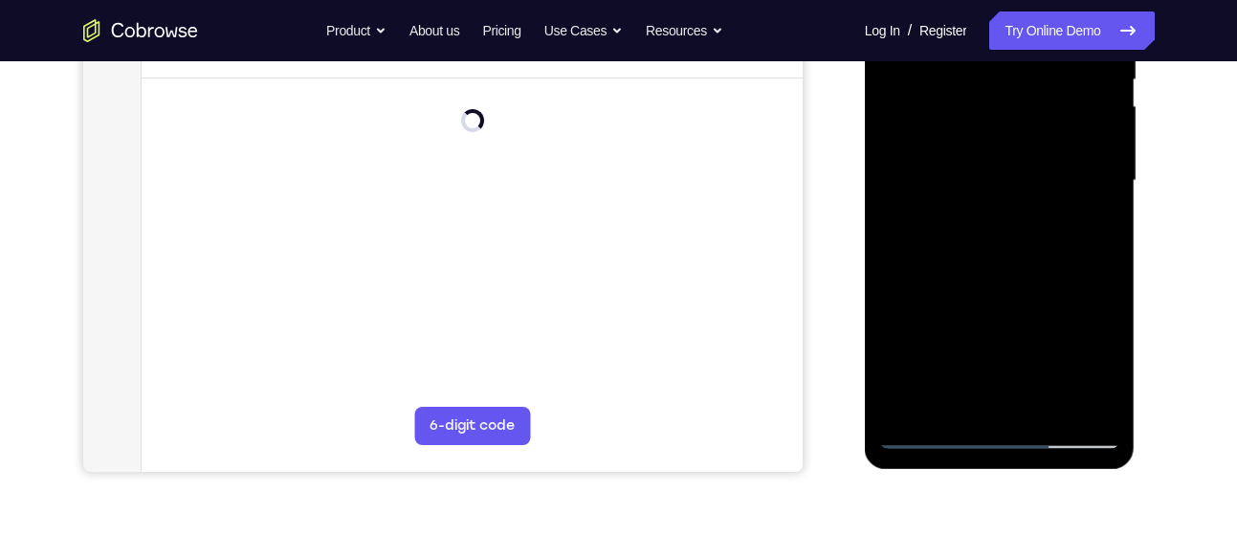
scroll to position [420, 0]
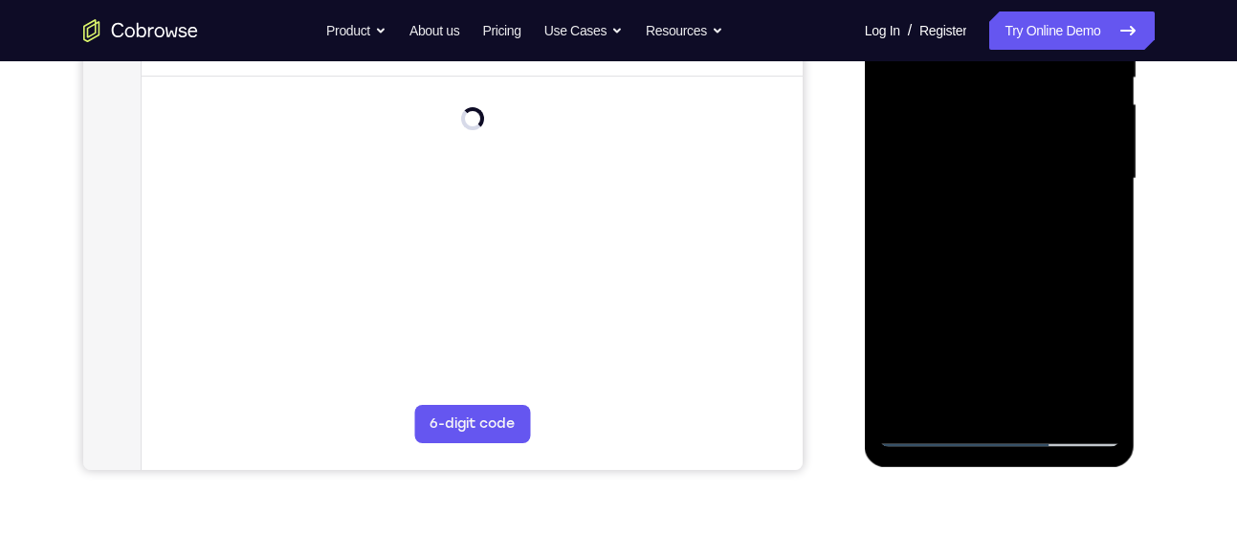
click at [1042, 410] on div at bounding box center [999, 179] width 241 height 536
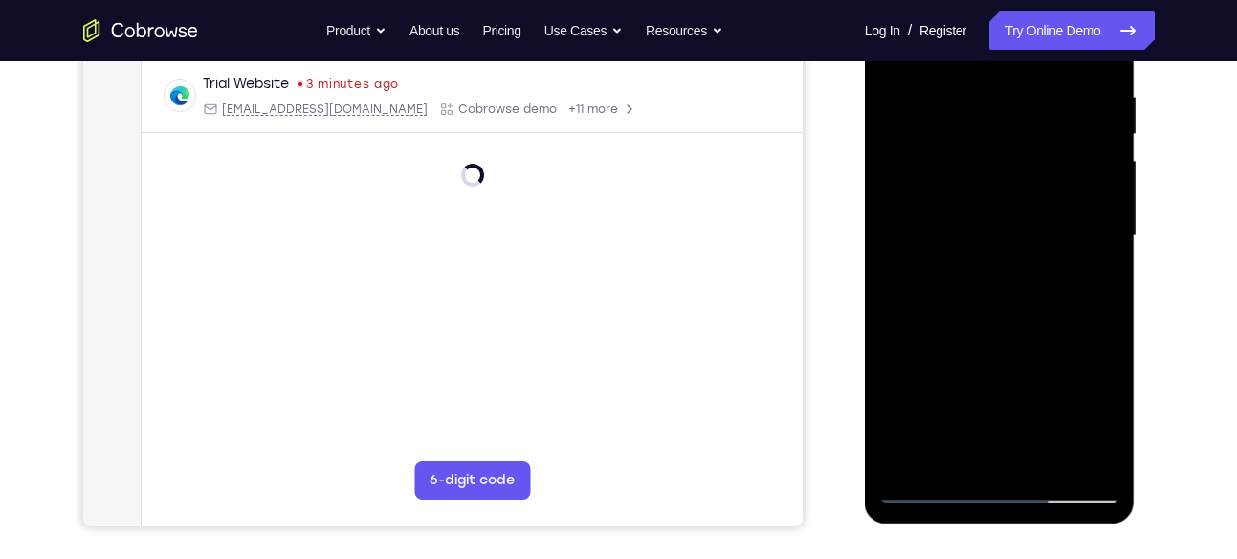
scroll to position [359, 0]
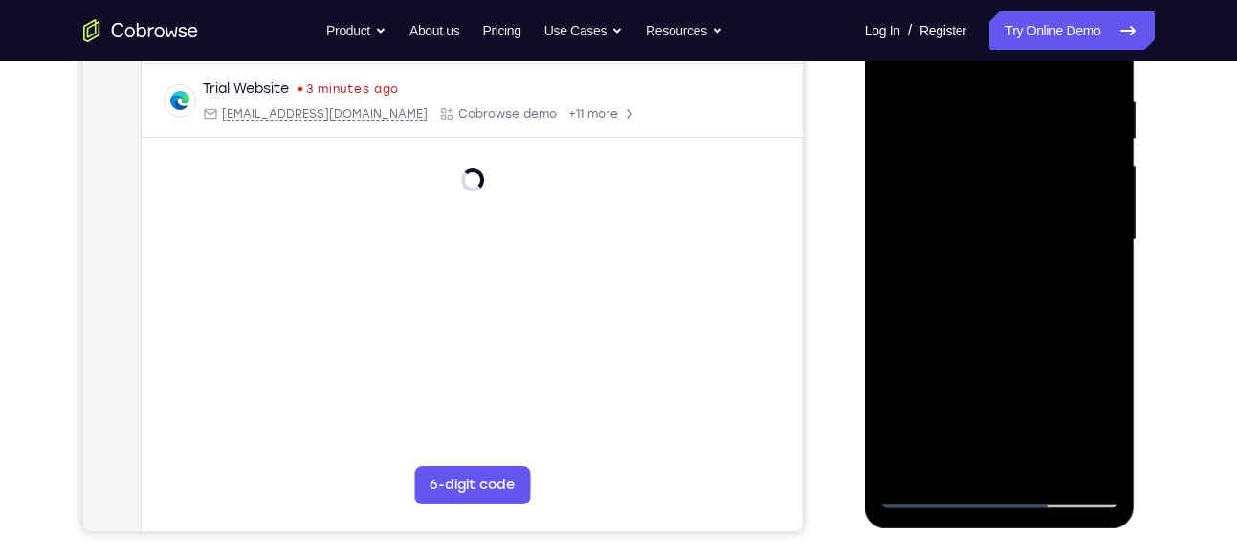
click at [988, 253] on div at bounding box center [999, 240] width 241 height 536
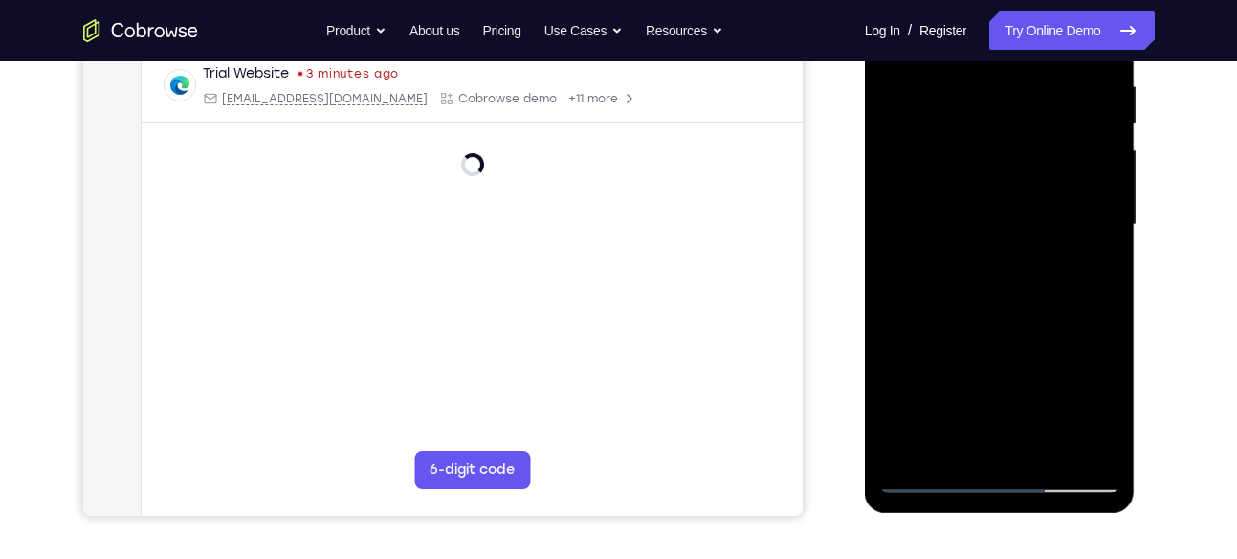
scroll to position [375, 0]
click at [1108, 407] on div at bounding box center [999, 224] width 241 height 536
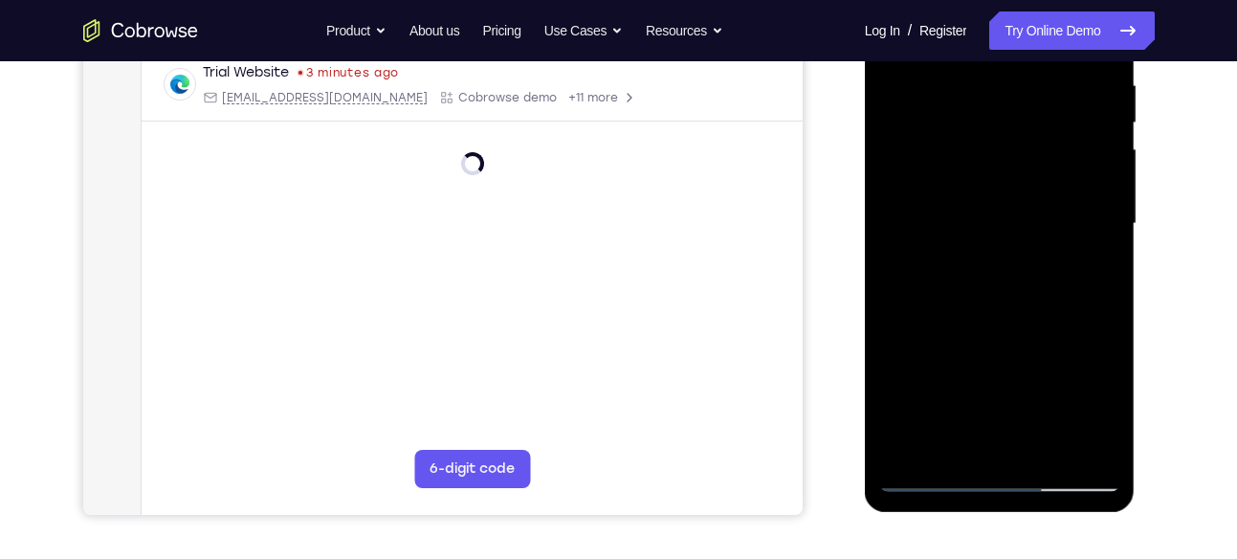
click at [1108, 407] on div at bounding box center [999, 224] width 241 height 536
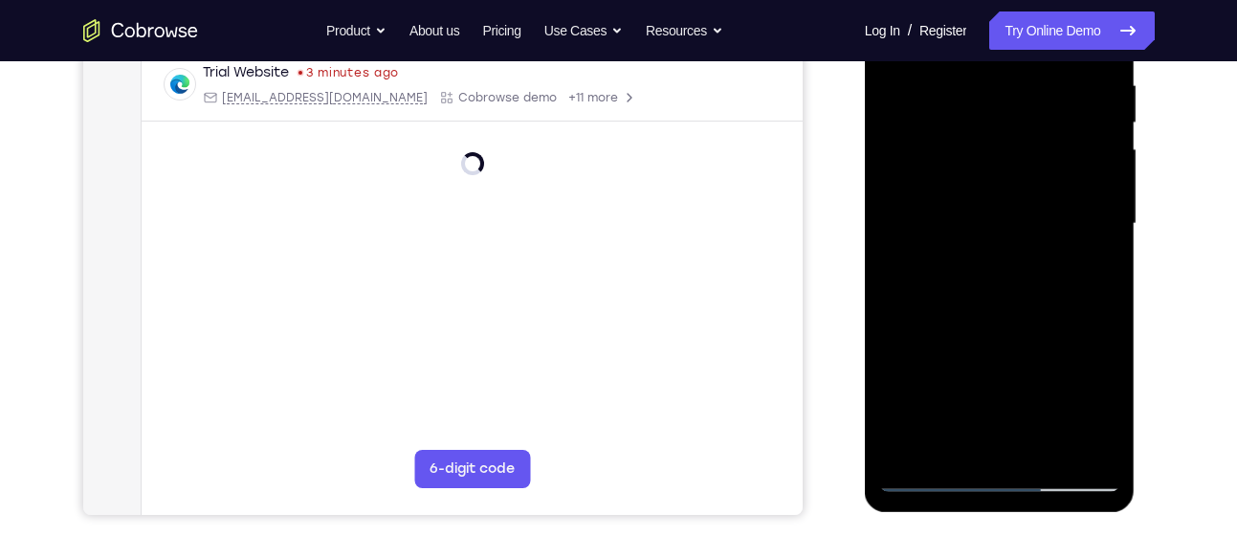
click at [1108, 407] on div at bounding box center [999, 224] width 241 height 536
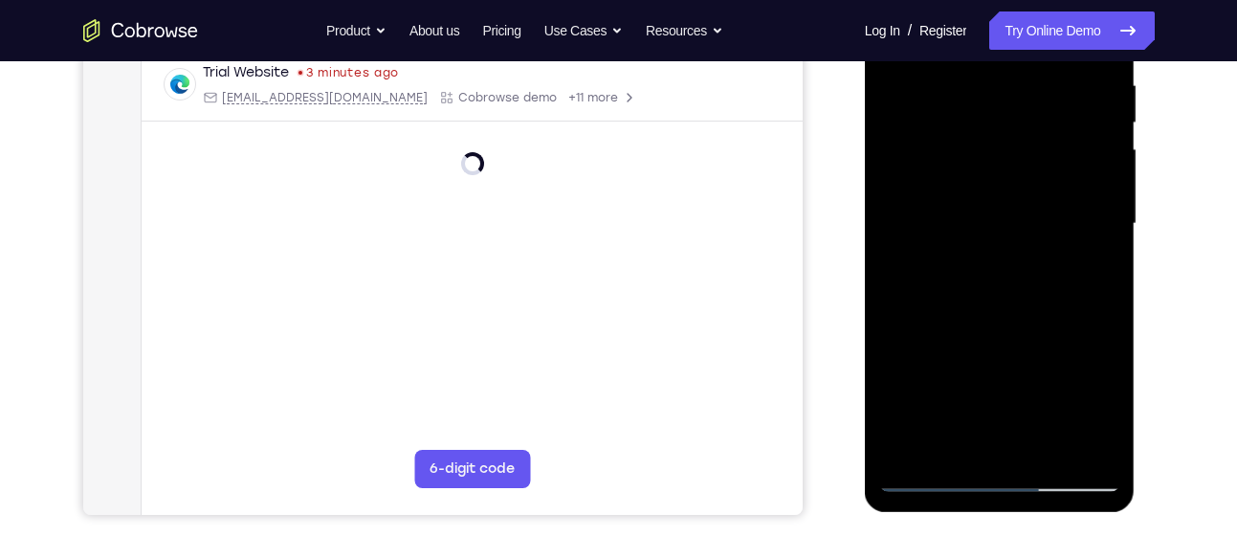
click at [1108, 407] on div at bounding box center [999, 224] width 241 height 536
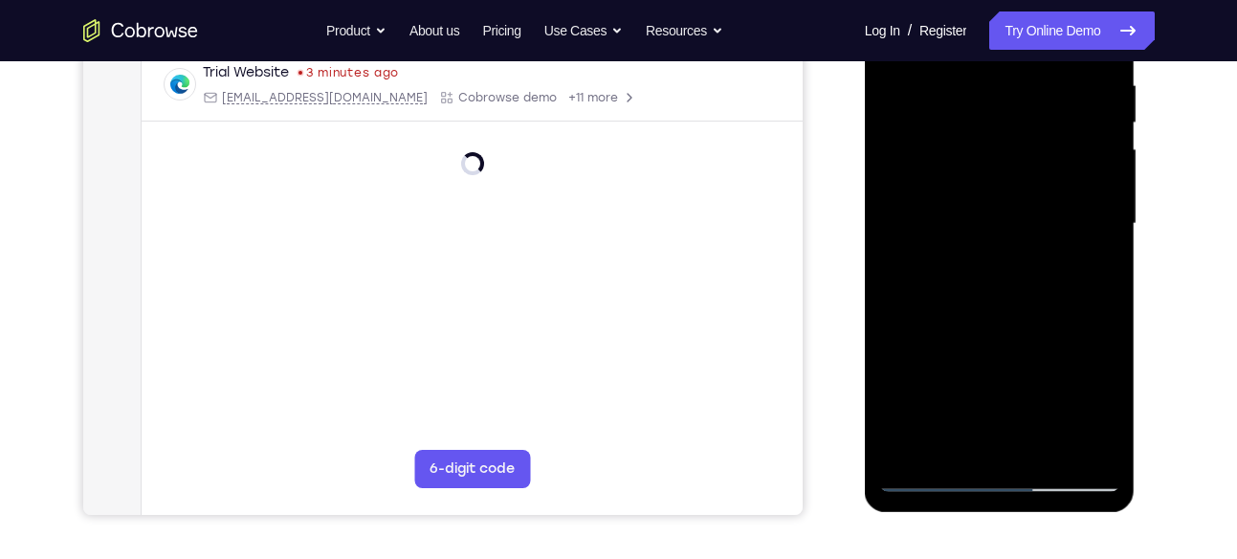
click at [1108, 407] on div at bounding box center [999, 224] width 241 height 536
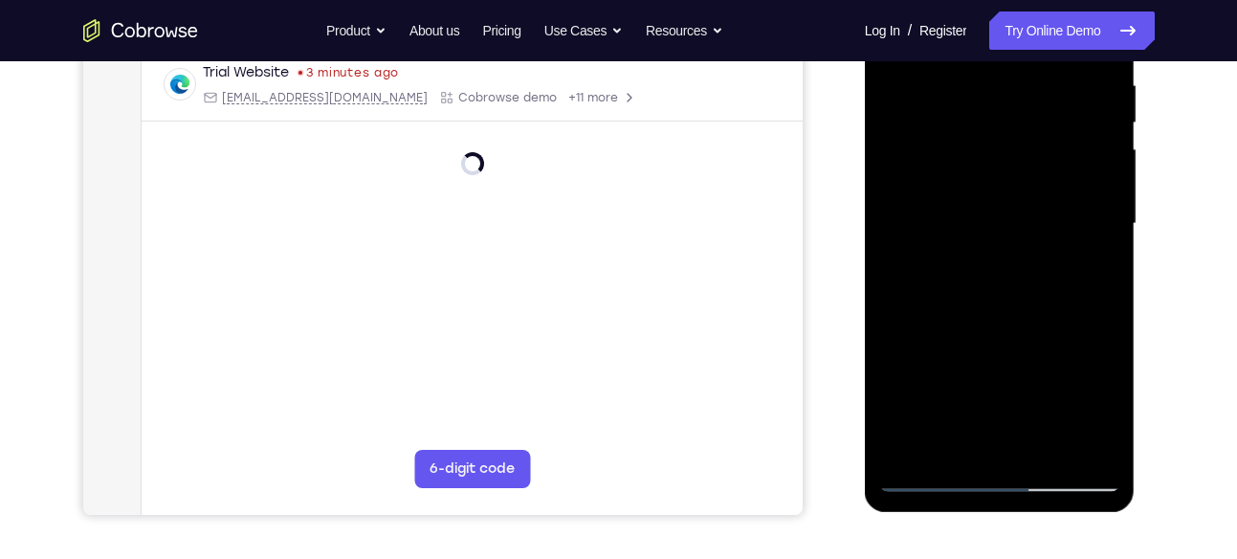
click at [1093, 272] on div at bounding box center [999, 224] width 241 height 536
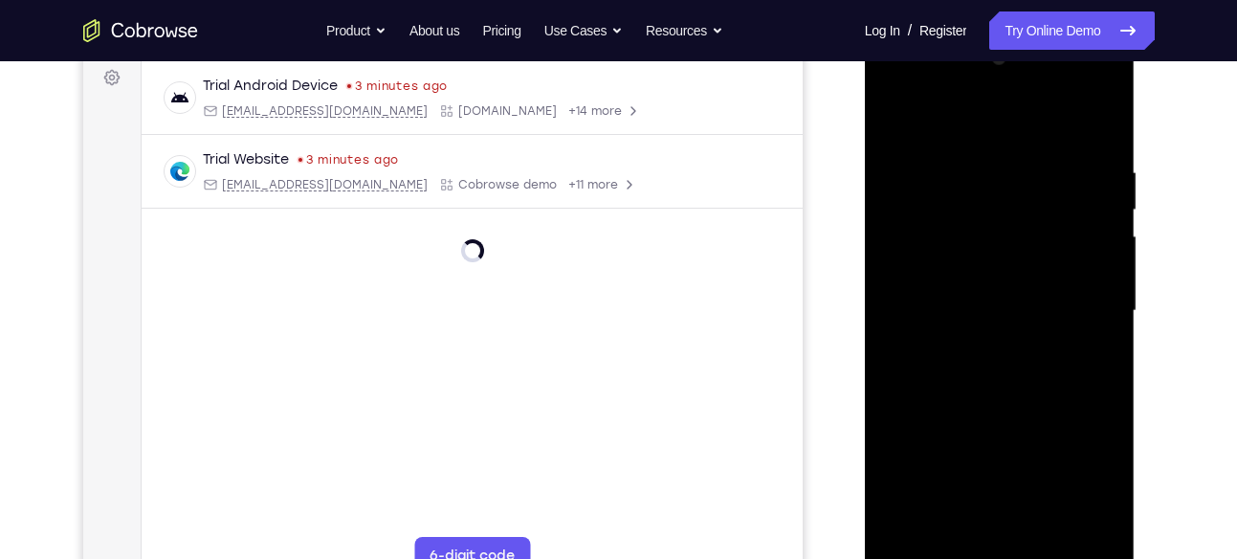
scroll to position [287, 0]
click at [895, 125] on div at bounding box center [999, 312] width 241 height 536
click at [974, 247] on div at bounding box center [999, 312] width 241 height 536
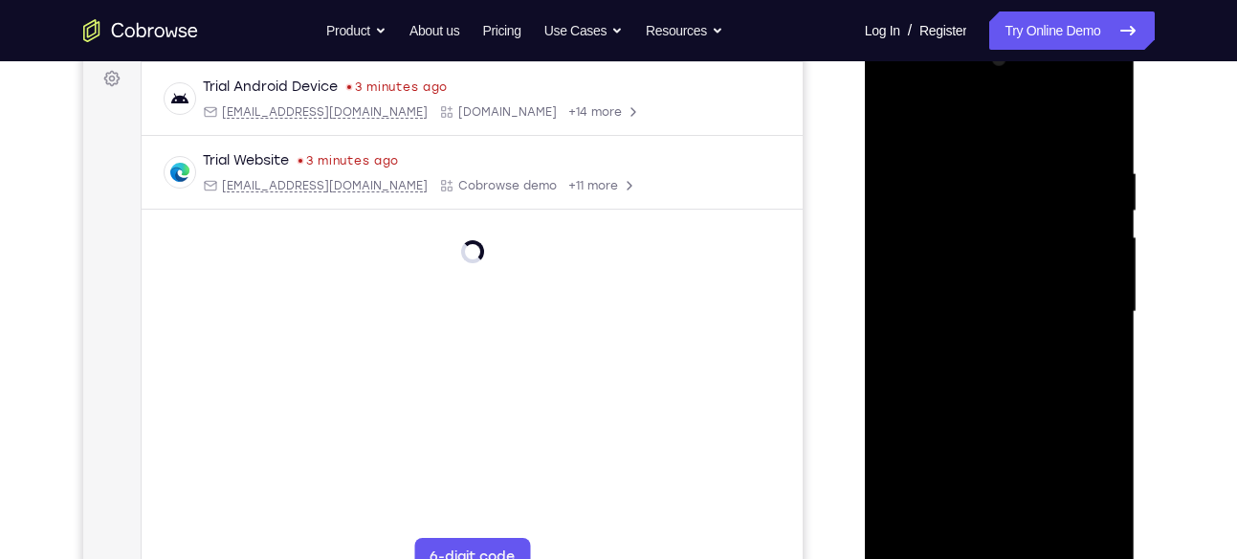
drag, startPoint x: 1026, startPoint y: 190, endPoint x: 976, endPoint y: 450, distance: 263.9
click at [976, 450] on div at bounding box center [999, 312] width 241 height 536
drag, startPoint x: 1025, startPoint y: 231, endPoint x: 992, endPoint y: 437, distance: 208.3
click at [992, 437] on div at bounding box center [999, 312] width 241 height 536
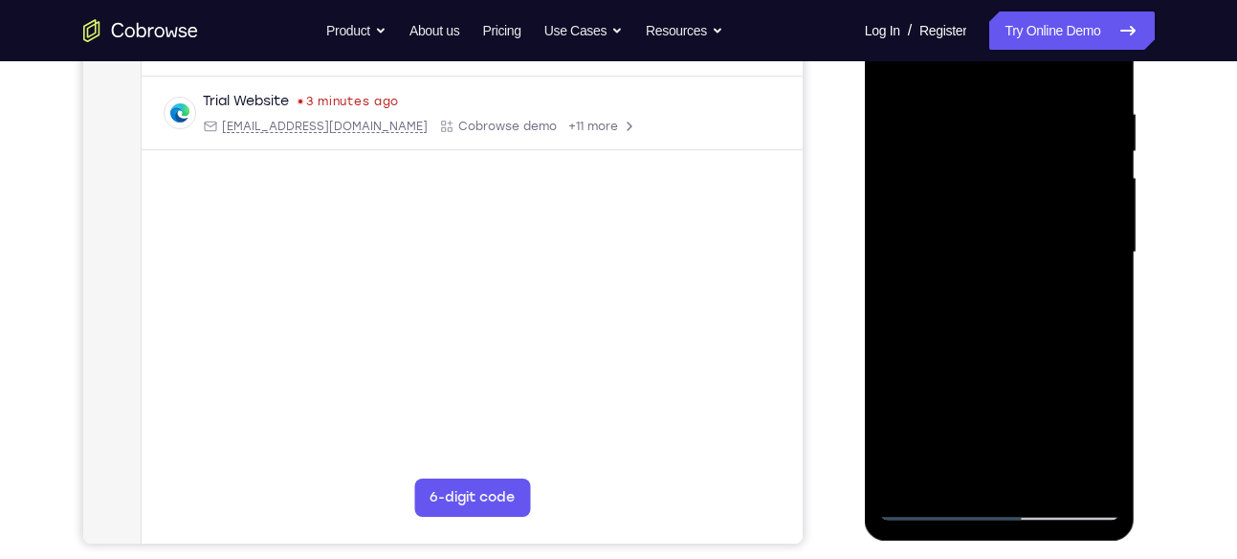
scroll to position [317, 0]
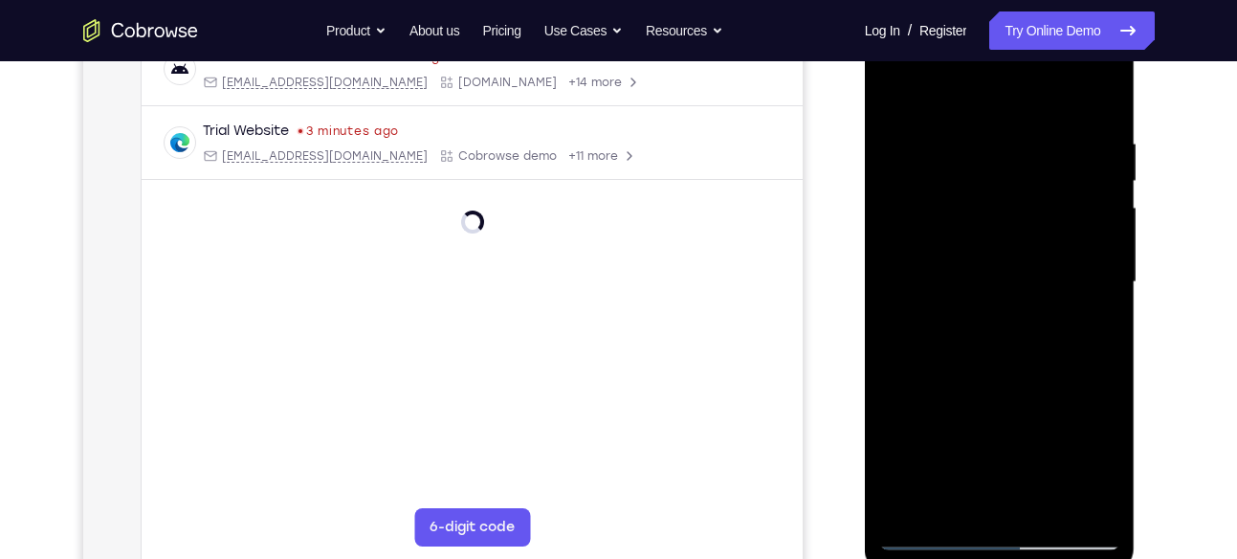
drag, startPoint x: 1069, startPoint y: 151, endPoint x: 925, endPoint y: 162, distance: 144.8
click at [925, 162] on div at bounding box center [999, 282] width 241 height 536
drag, startPoint x: 1104, startPoint y: 141, endPoint x: 968, endPoint y: 168, distance: 138.6
click at [968, 168] on div at bounding box center [999, 282] width 241 height 536
drag, startPoint x: 1097, startPoint y: 145, endPoint x: 946, endPoint y: 154, distance: 151.4
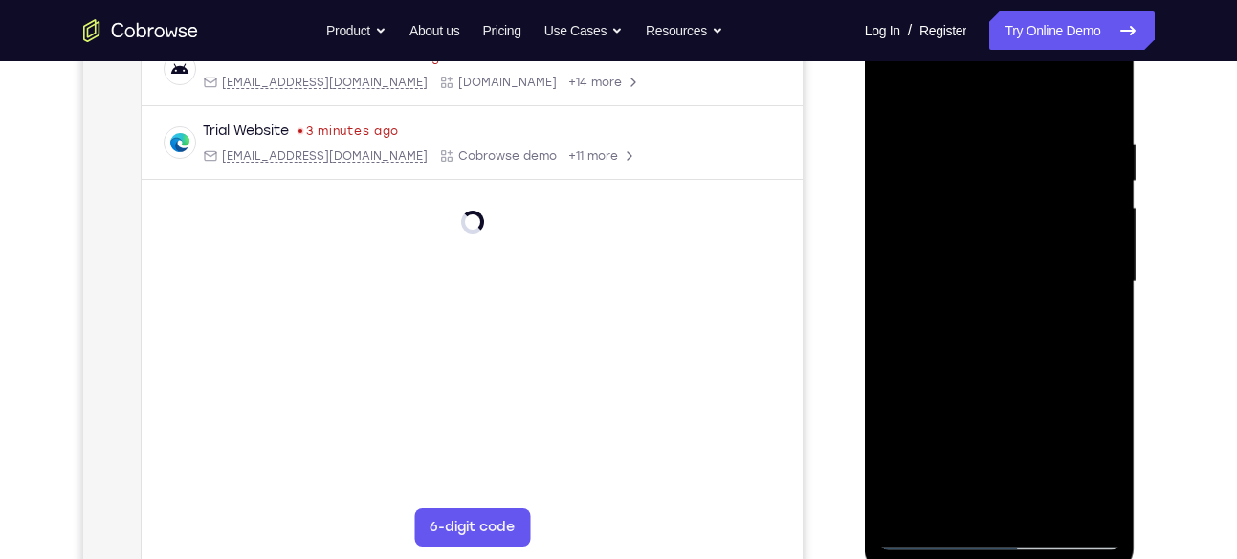
click at [946, 154] on div at bounding box center [999, 282] width 241 height 536
drag, startPoint x: 1070, startPoint y: 136, endPoint x: 920, endPoint y: 152, distance: 151.0
click at [920, 152] on div at bounding box center [999, 282] width 241 height 536
drag, startPoint x: 1085, startPoint y: 141, endPoint x: 974, endPoint y: 161, distance: 113.7
click at [974, 161] on div at bounding box center [999, 282] width 241 height 536
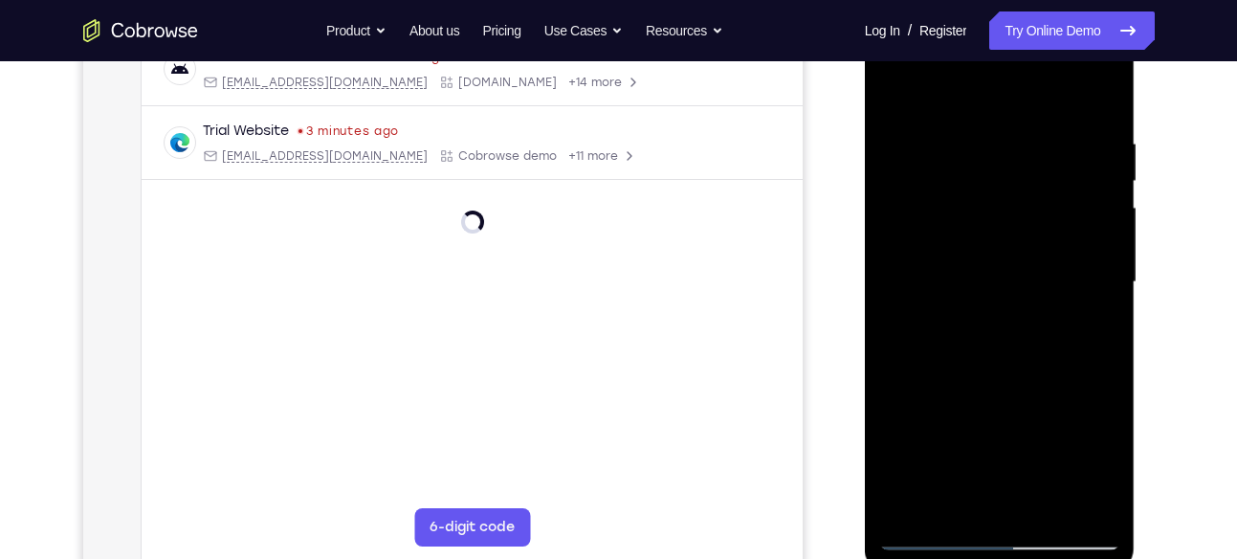
drag, startPoint x: 1101, startPoint y: 149, endPoint x: 992, endPoint y: 165, distance: 110.2
click at [992, 165] on div at bounding box center [999, 282] width 241 height 536
drag, startPoint x: 1063, startPoint y: 163, endPoint x: 936, endPoint y: 170, distance: 126.5
click at [936, 170] on div at bounding box center [999, 282] width 241 height 536
drag, startPoint x: 1085, startPoint y: 127, endPoint x: 911, endPoint y: 156, distance: 176.4
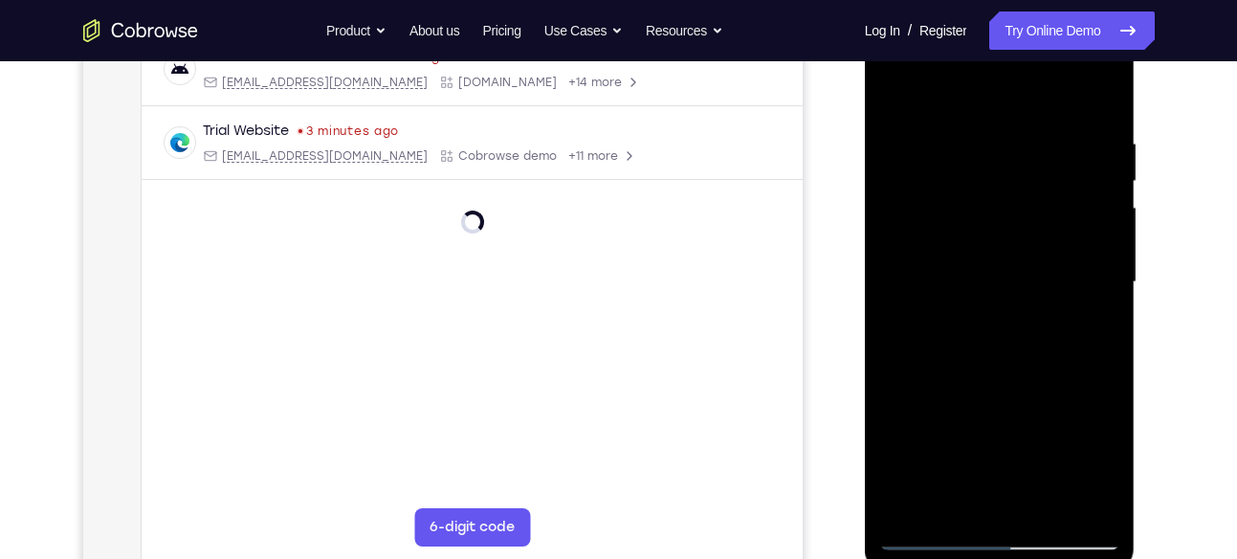
click at [911, 156] on div at bounding box center [999, 282] width 241 height 536
drag, startPoint x: 1069, startPoint y: 135, endPoint x: 939, endPoint y: 135, distance: 130.1
click at [939, 135] on div at bounding box center [999, 282] width 241 height 536
drag, startPoint x: 1092, startPoint y: 154, endPoint x: 951, endPoint y: 144, distance: 141.9
click at [951, 144] on div at bounding box center [999, 282] width 241 height 536
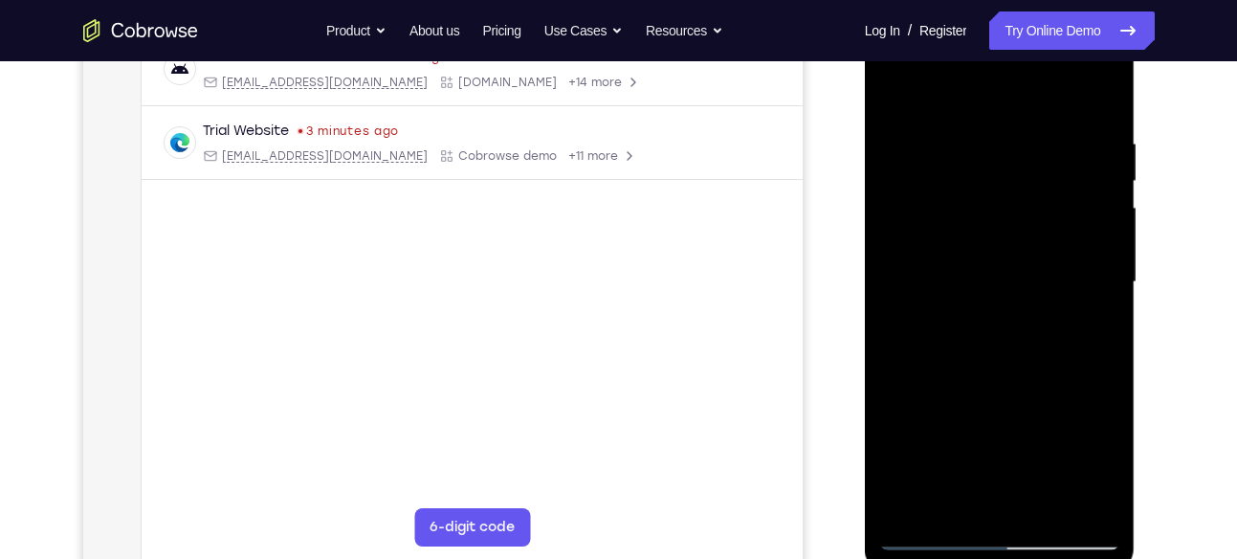
drag, startPoint x: 1087, startPoint y: 132, endPoint x: 956, endPoint y: 145, distance: 131.7
click at [956, 145] on div at bounding box center [999, 282] width 241 height 536
drag, startPoint x: 1091, startPoint y: 143, endPoint x: 980, endPoint y: 171, distance: 114.6
click at [980, 171] on div at bounding box center [999, 282] width 241 height 536
drag, startPoint x: 1067, startPoint y: 152, endPoint x: 930, endPoint y: 156, distance: 137.8
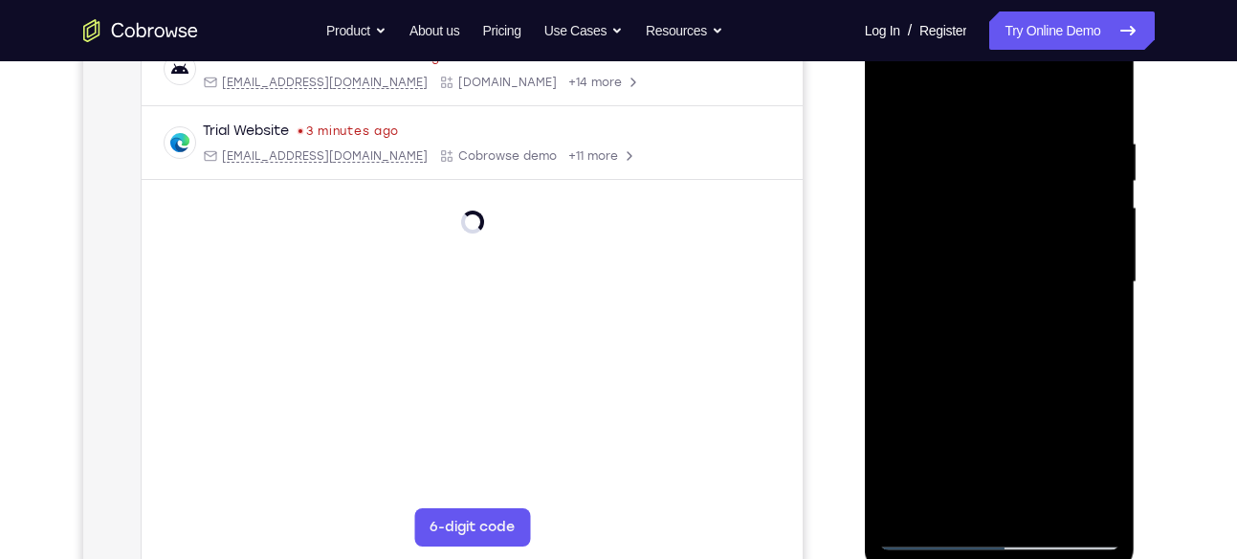
click at [930, 156] on div at bounding box center [999, 282] width 241 height 536
drag, startPoint x: 1098, startPoint y: 151, endPoint x: 966, endPoint y: 183, distance: 135.7
click at [966, 183] on div at bounding box center [999, 282] width 241 height 536
drag, startPoint x: 1107, startPoint y: 138, endPoint x: 957, endPoint y: 161, distance: 151.9
click at [957, 161] on div at bounding box center [999, 282] width 241 height 536
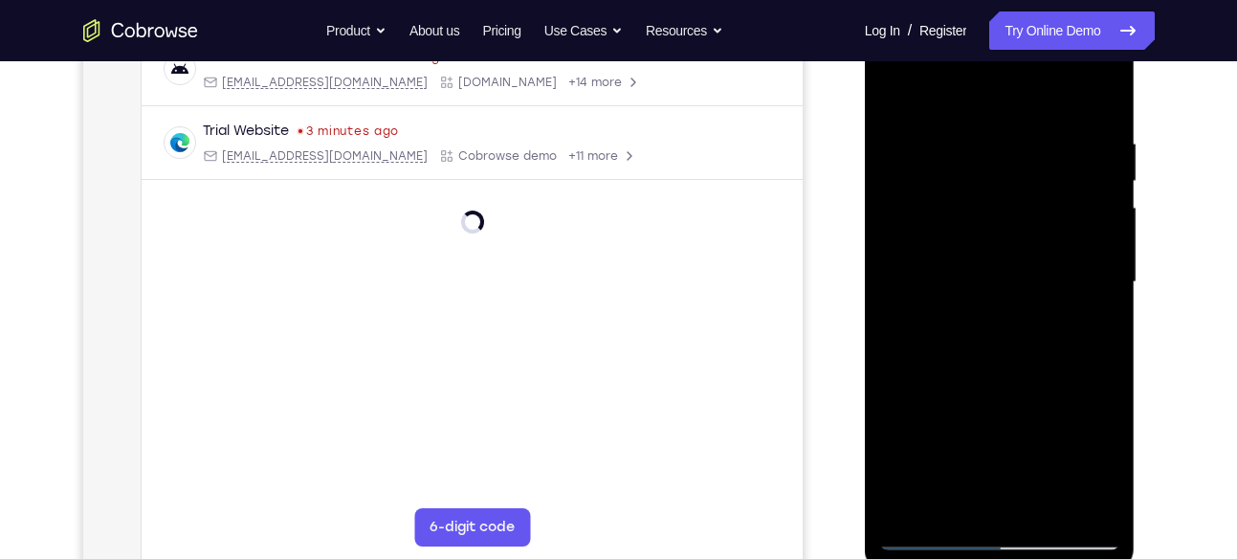
drag, startPoint x: 1086, startPoint y: 130, endPoint x: 927, endPoint y: 142, distance: 160.1
click at [927, 142] on div at bounding box center [999, 282] width 241 height 536
drag, startPoint x: 1085, startPoint y: 127, endPoint x: 949, endPoint y: 152, distance: 139.0
click at [949, 152] on div at bounding box center [999, 282] width 241 height 536
drag, startPoint x: 1090, startPoint y: 125, endPoint x: 923, endPoint y: 153, distance: 169.7
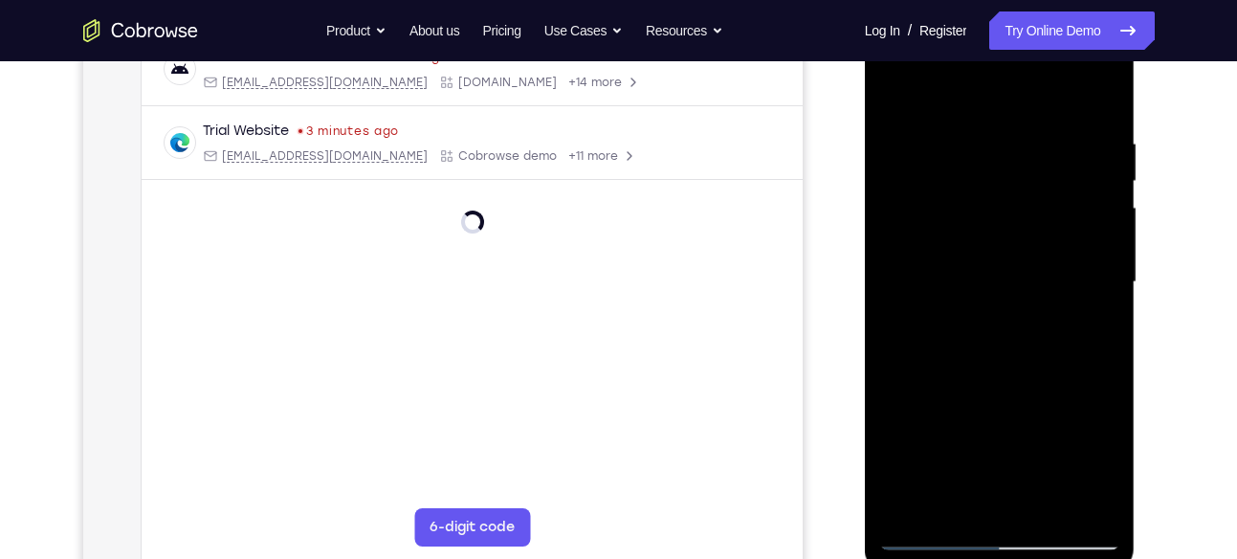
click at [923, 153] on div at bounding box center [999, 282] width 241 height 536
drag, startPoint x: 1085, startPoint y: 153, endPoint x: 952, endPoint y: 177, distance: 135.1
click at [952, 177] on div at bounding box center [999, 282] width 241 height 536
drag, startPoint x: 1094, startPoint y: 136, endPoint x: 933, endPoint y: 151, distance: 161.4
click at [933, 151] on div at bounding box center [999, 282] width 241 height 536
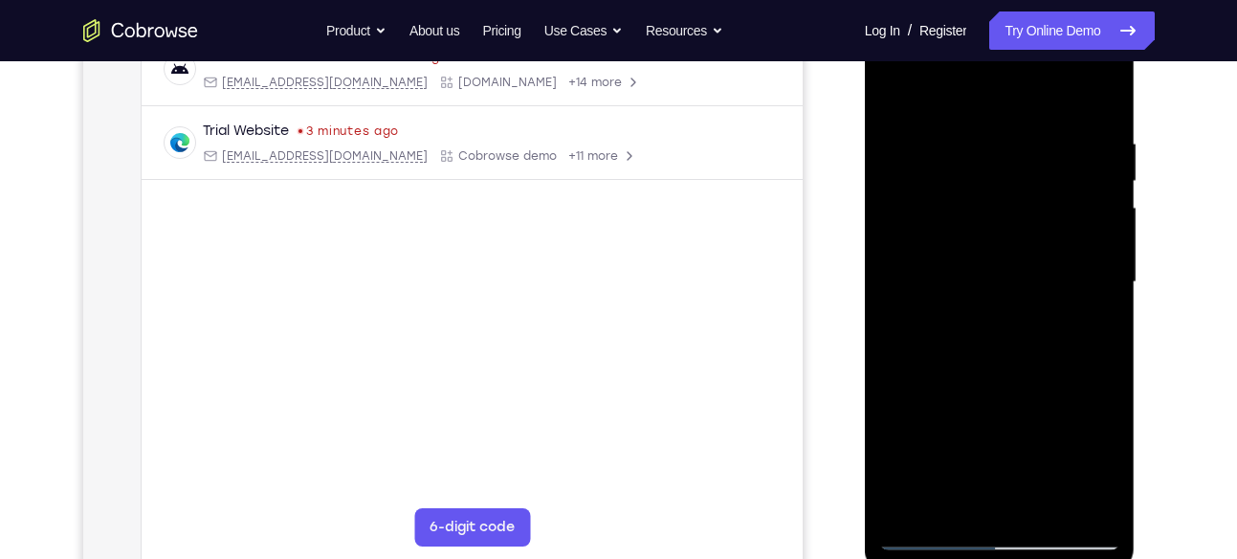
drag, startPoint x: 1073, startPoint y: 126, endPoint x: 918, endPoint y: 140, distance: 155.5
click at [918, 140] on div at bounding box center [999, 282] width 241 height 536
drag, startPoint x: 1077, startPoint y: 143, endPoint x: 961, endPoint y: 165, distance: 117.8
click at [961, 165] on div at bounding box center [999, 282] width 241 height 536
drag, startPoint x: 1095, startPoint y: 142, endPoint x: 974, endPoint y: 143, distance: 121.5
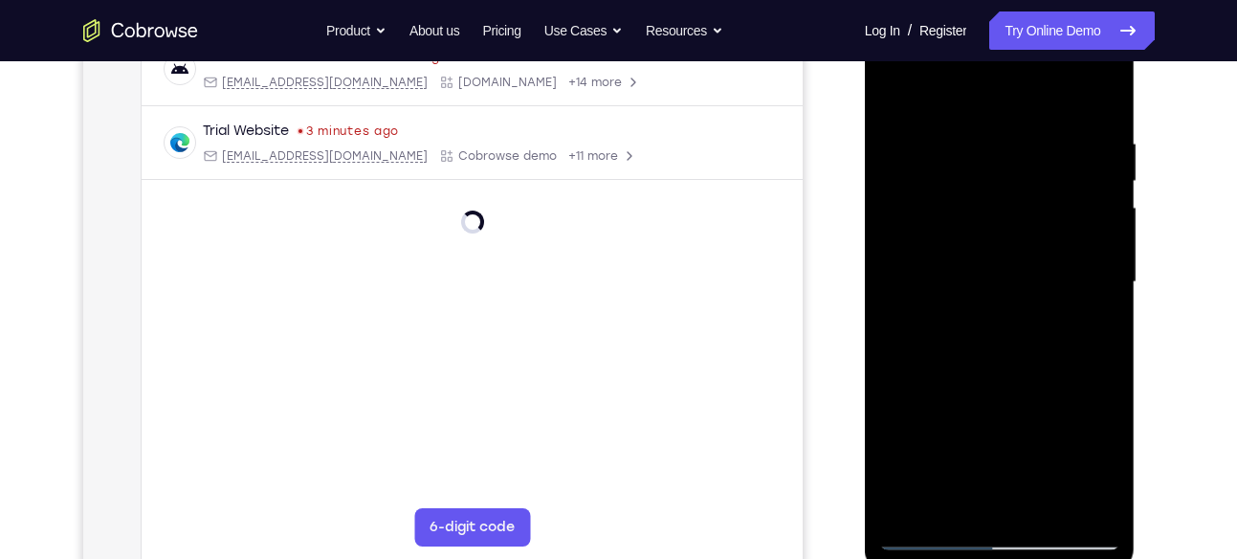
click at [974, 143] on div at bounding box center [999, 282] width 241 height 536
drag, startPoint x: 1099, startPoint y: 149, endPoint x: 950, endPoint y: 150, distance: 149.2
click at [950, 150] on div at bounding box center [999, 282] width 241 height 536
drag, startPoint x: 1075, startPoint y: 154, endPoint x: 961, endPoint y: 181, distance: 116.9
click at [961, 181] on div at bounding box center [999, 282] width 241 height 536
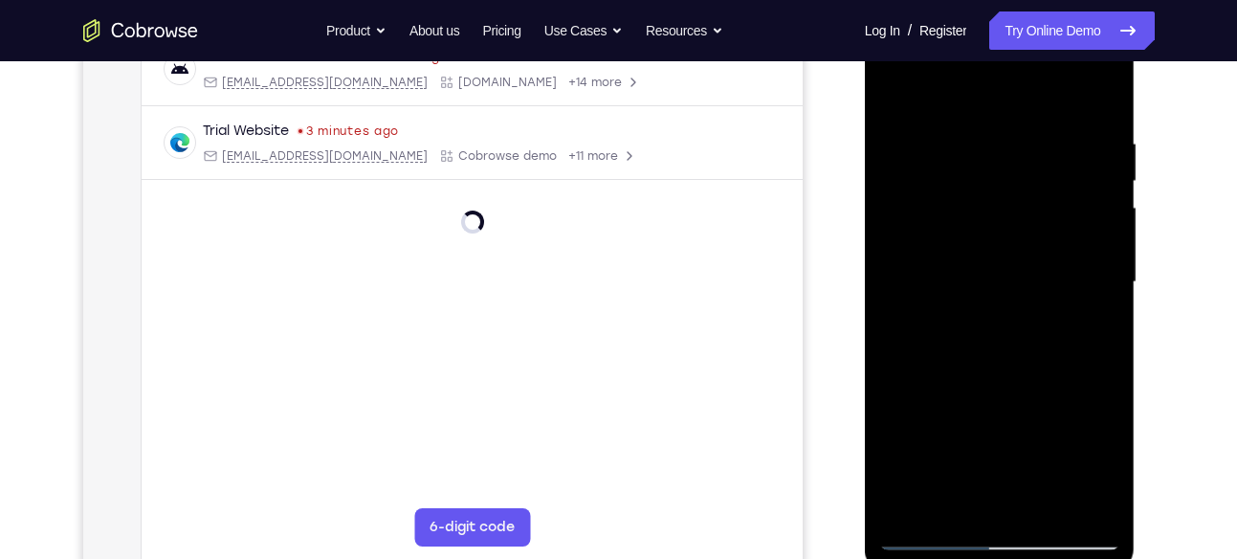
drag, startPoint x: 1100, startPoint y: 145, endPoint x: 962, endPoint y: 157, distance: 138.2
click at [962, 157] on div at bounding box center [999, 282] width 241 height 536
drag, startPoint x: 1101, startPoint y: 143, endPoint x: 971, endPoint y: 158, distance: 130.9
click at [971, 158] on div at bounding box center [999, 282] width 241 height 536
drag, startPoint x: 1084, startPoint y: 162, endPoint x: 933, endPoint y: 181, distance: 151.4
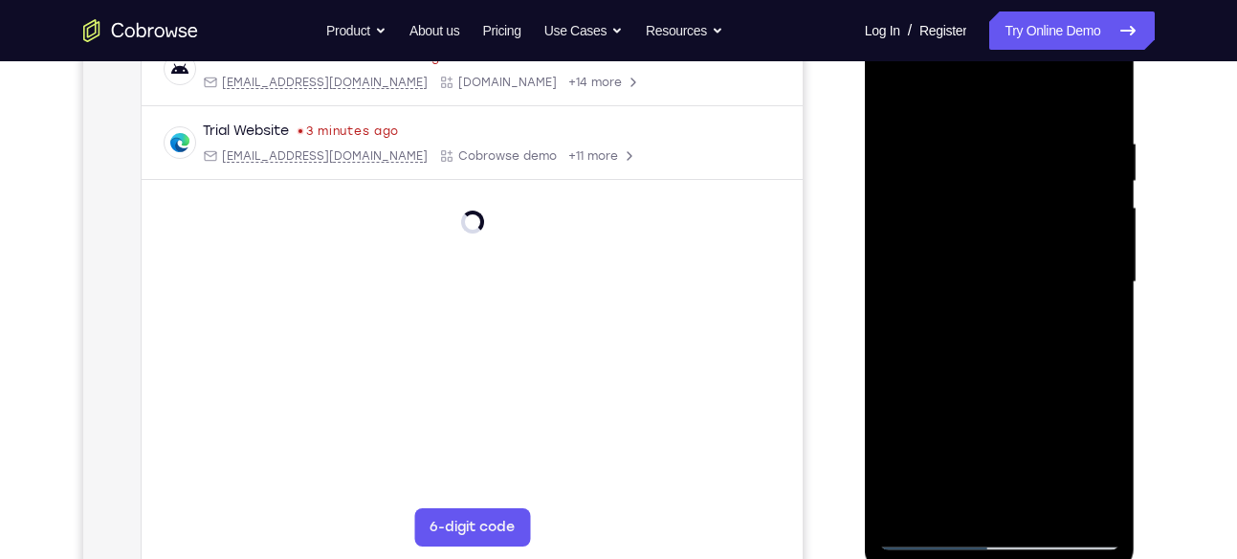
click at [933, 181] on div at bounding box center [999, 282] width 241 height 536
click at [951, 173] on div at bounding box center [999, 282] width 241 height 536
click at [952, 154] on div at bounding box center [999, 282] width 241 height 536
click at [892, 183] on div at bounding box center [999, 282] width 241 height 536
click at [1018, 207] on div at bounding box center [999, 282] width 241 height 536
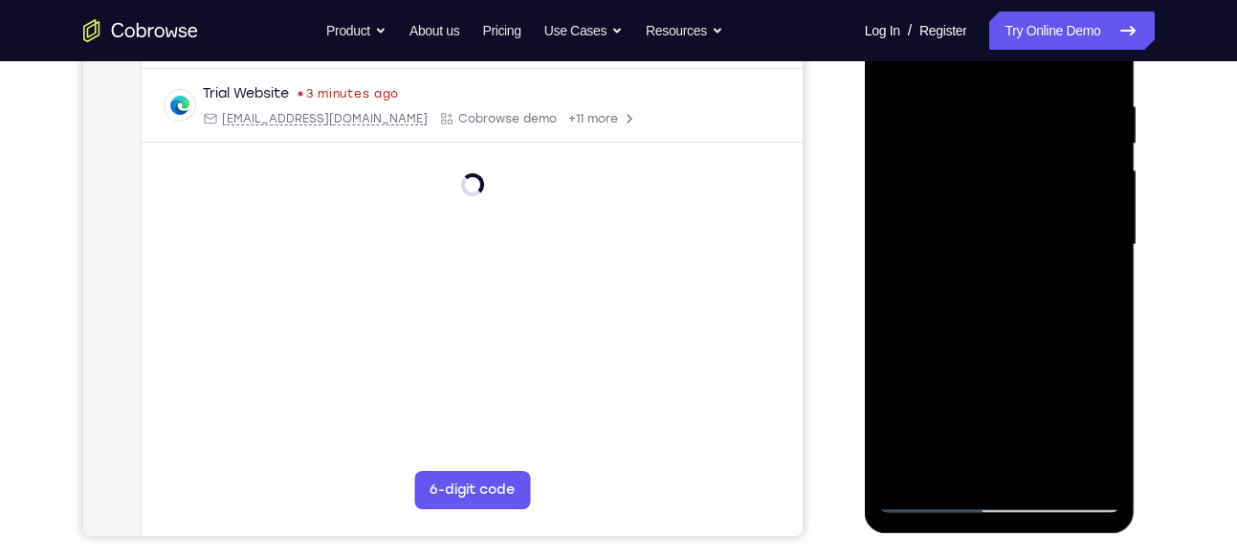
scroll to position [356, 0]
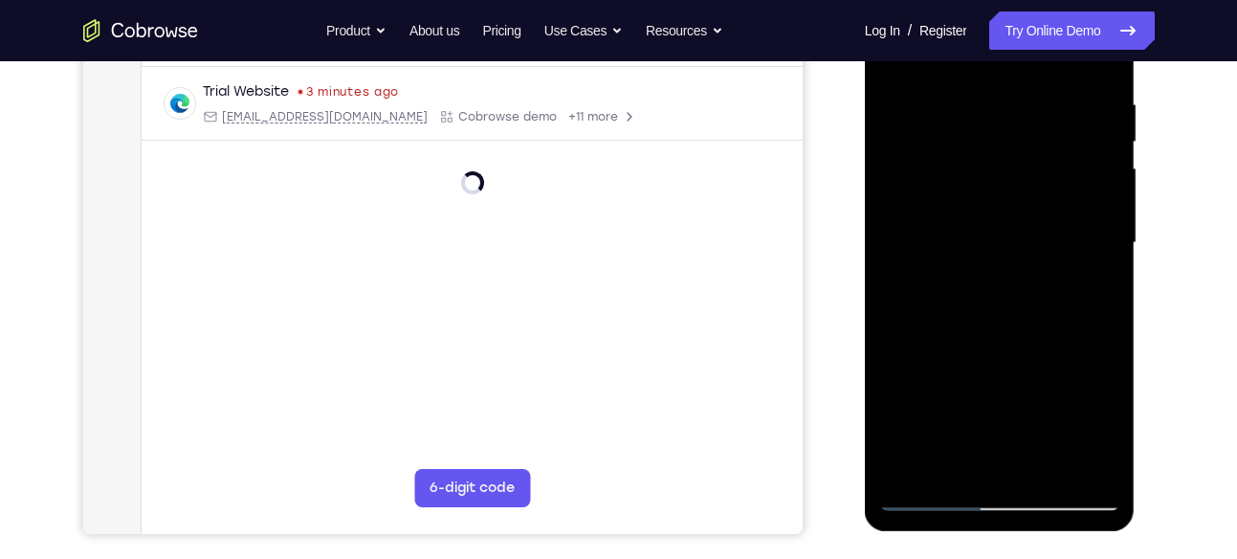
click at [1051, 477] on div at bounding box center [999, 243] width 241 height 536
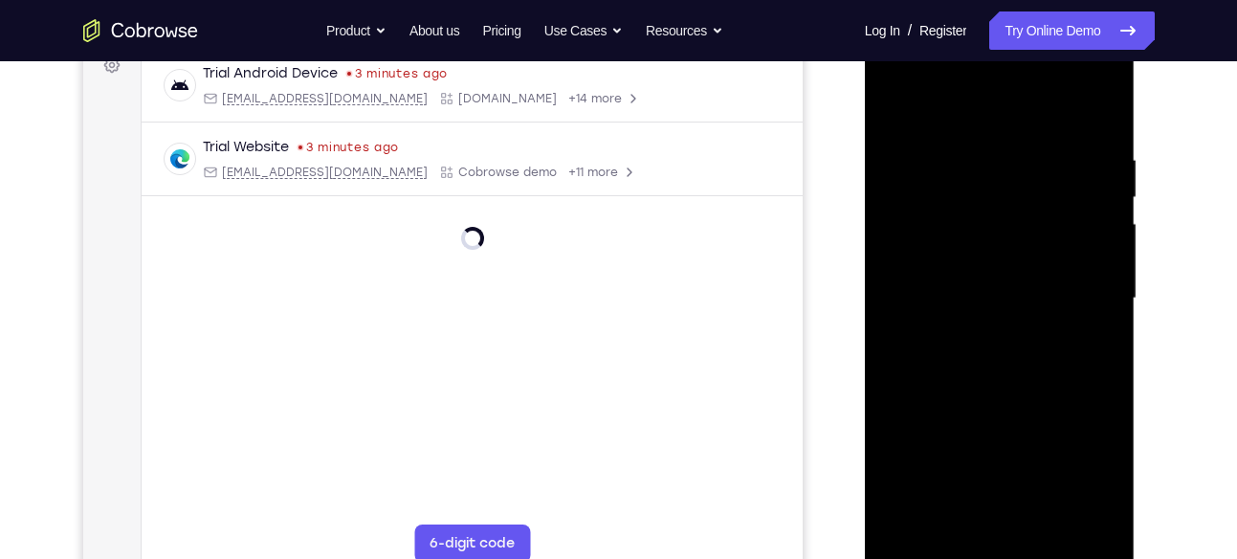
click at [902, 105] on div at bounding box center [999, 299] width 241 height 536
click at [1021, 211] on div at bounding box center [999, 299] width 241 height 536
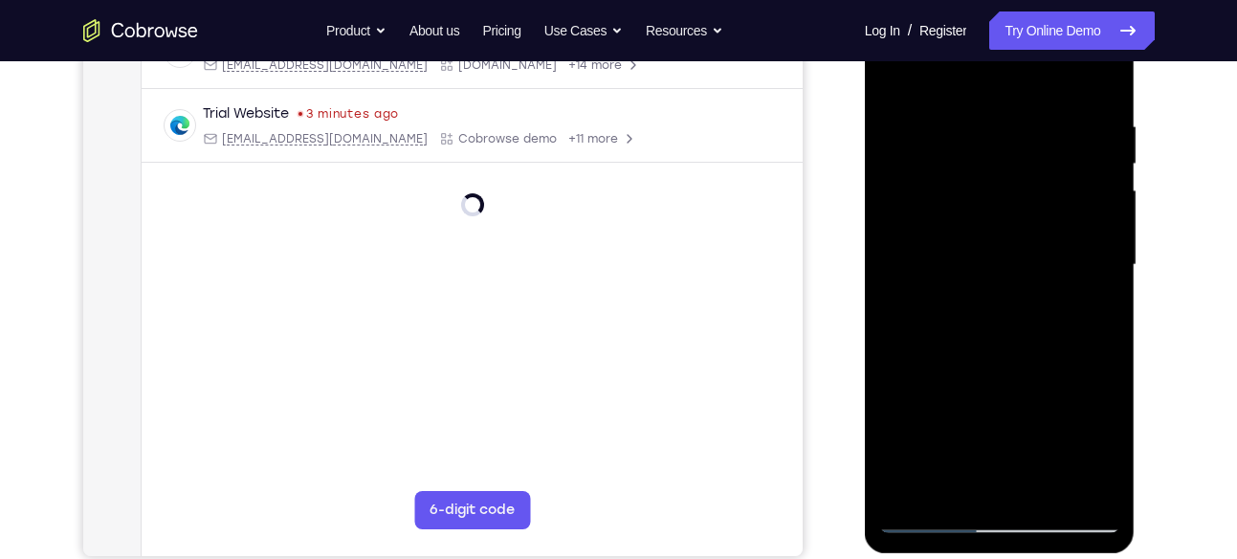
scroll to position [340, 0]
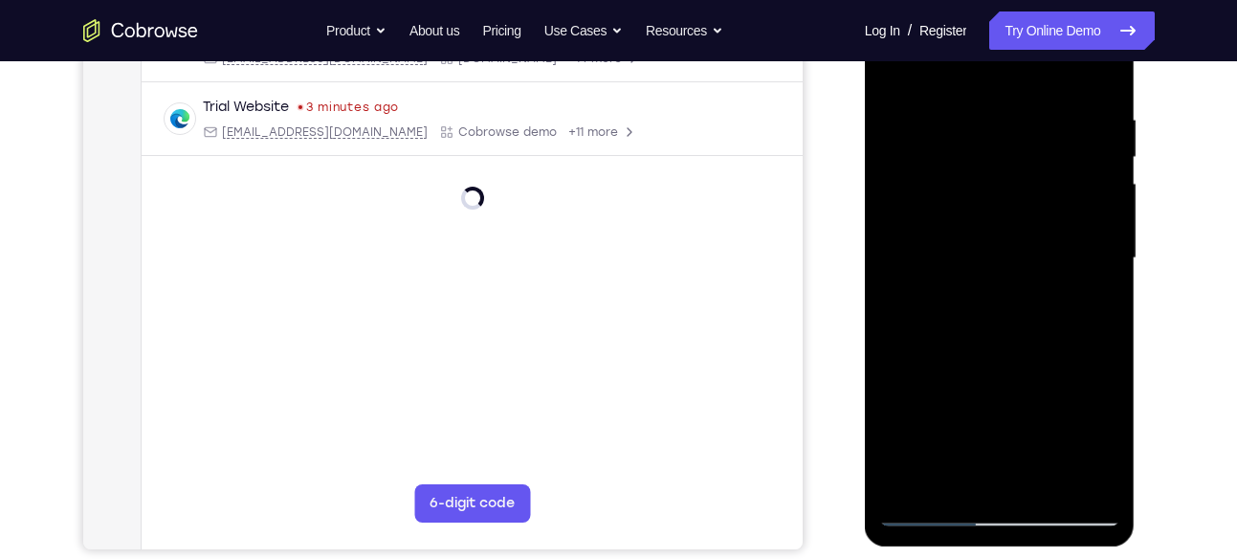
click at [1015, 254] on div at bounding box center [999, 258] width 241 height 536
click at [998, 151] on div at bounding box center [999, 258] width 241 height 536
click at [1020, 183] on div at bounding box center [999, 258] width 241 height 536
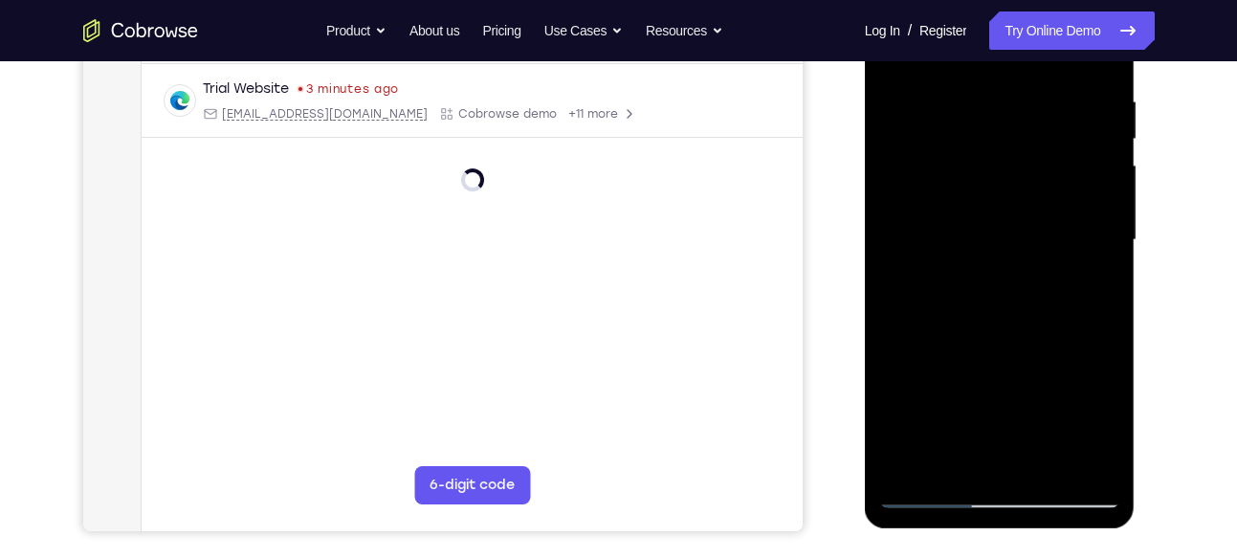
click at [999, 193] on div at bounding box center [999, 240] width 241 height 536
click at [1011, 127] on div at bounding box center [999, 240] width 241 height 536
click at [1014, 266] on div at bounding box center [999, 240] width 241 height 536
click at [1001, 141] on div at bounding box center [999, 240] width 241 height 536
click at [999, 193] on div at bounding box center [999, 240] width 241 height 536
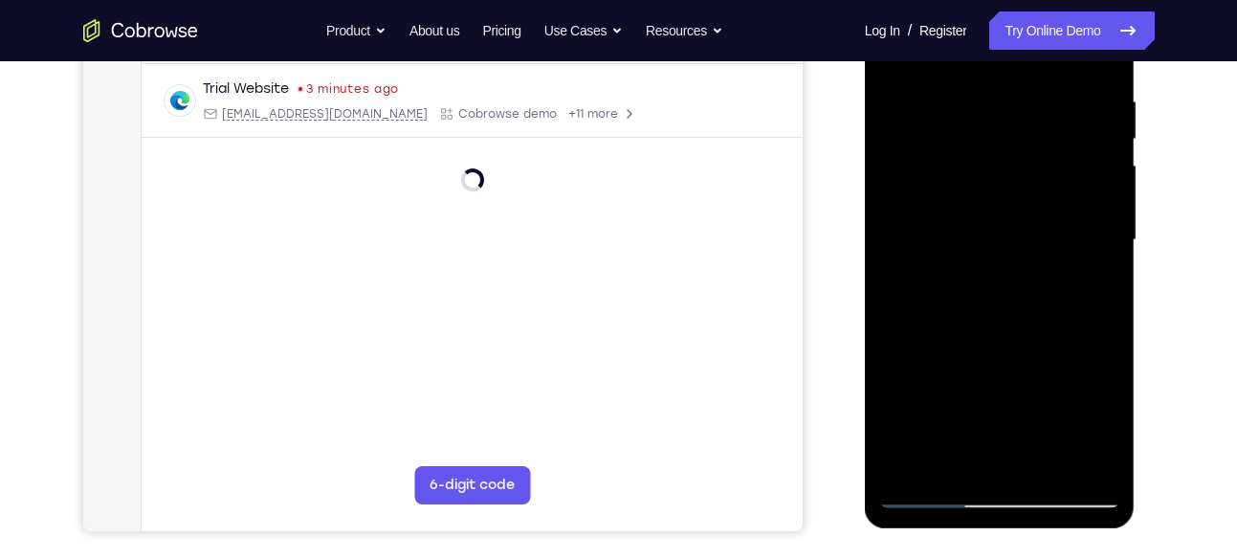
click at [997, 303] on div at bounding box center [999, 240] width 241 height 536
click at [995, 121] on div at bounding box center [999, 240] width 241 height 536
click at [1008, 159] on div at bounding box center [999, 240] width 241 height 536
click at [998, 230] on div at bounding box center [999, 240] width 241 height 536
click at [990, 229] on div at bounding box center [999, 240] width 241 height 536
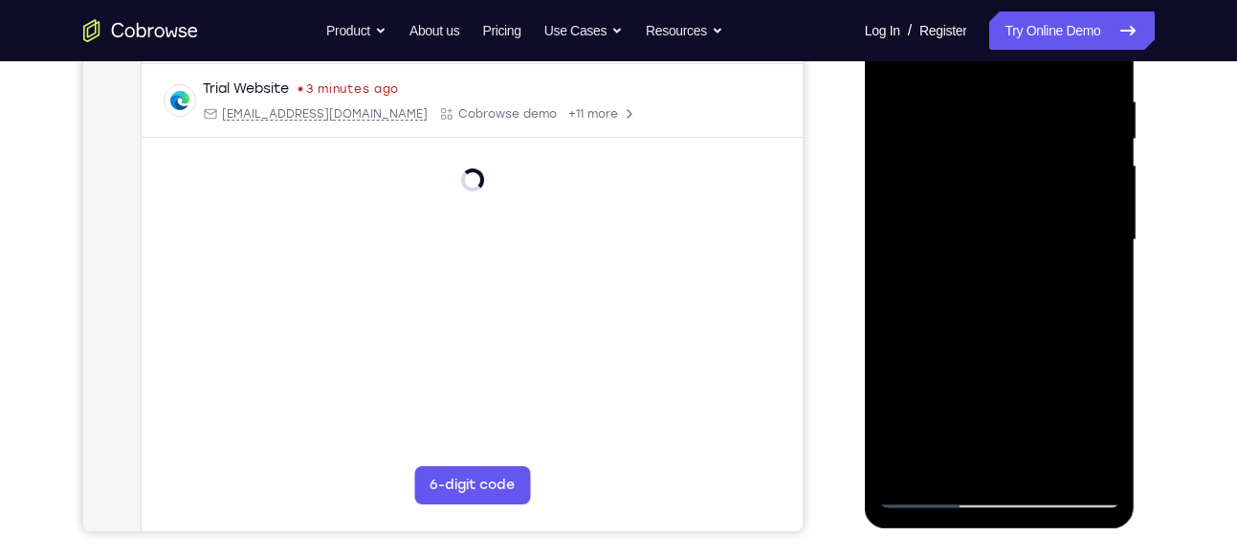
click at [962, 247] on div at bounding box center [999, 240] width 241 height 536
click at [953, 467] on div at bounding box center [999, 240] width 241 height 536
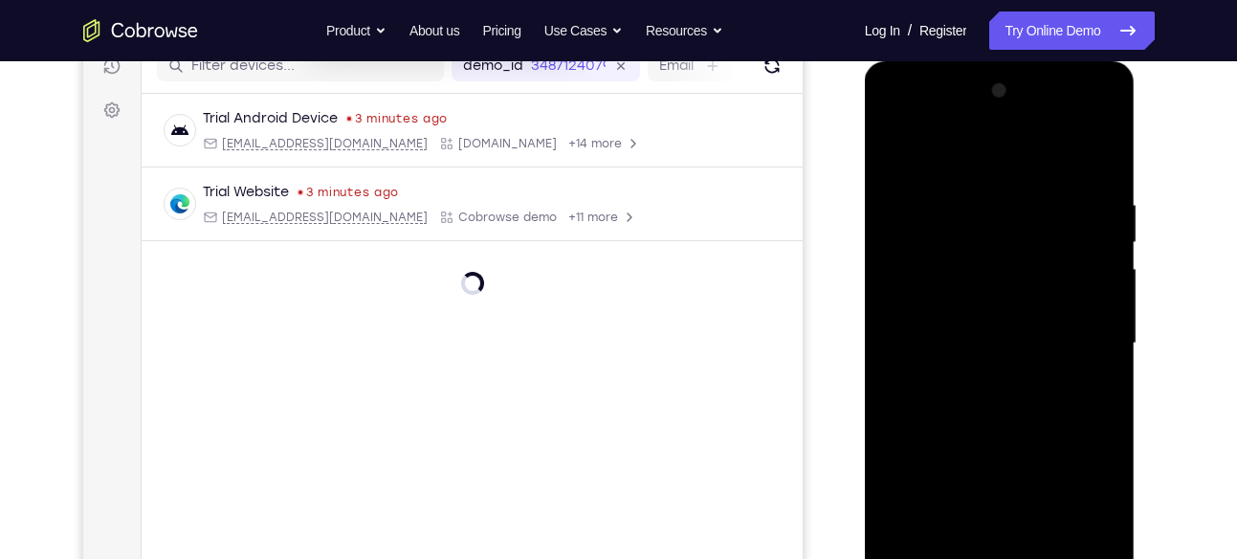
scroll to position [252, 0]
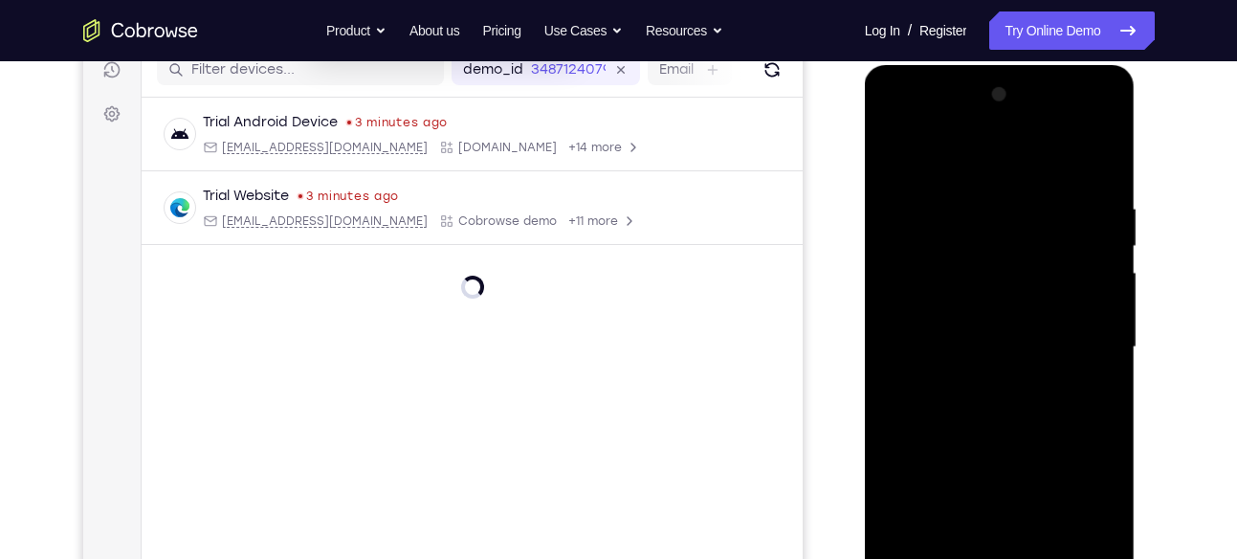
click at [927, 153] on div at bounding box center [999, 347] width 241 height 536
click at [941, 349] on div at bounding box center [999, 347] width 241 height 536
click at [1001, 191] on div at bounding box center [999, 347] width 241 height 536
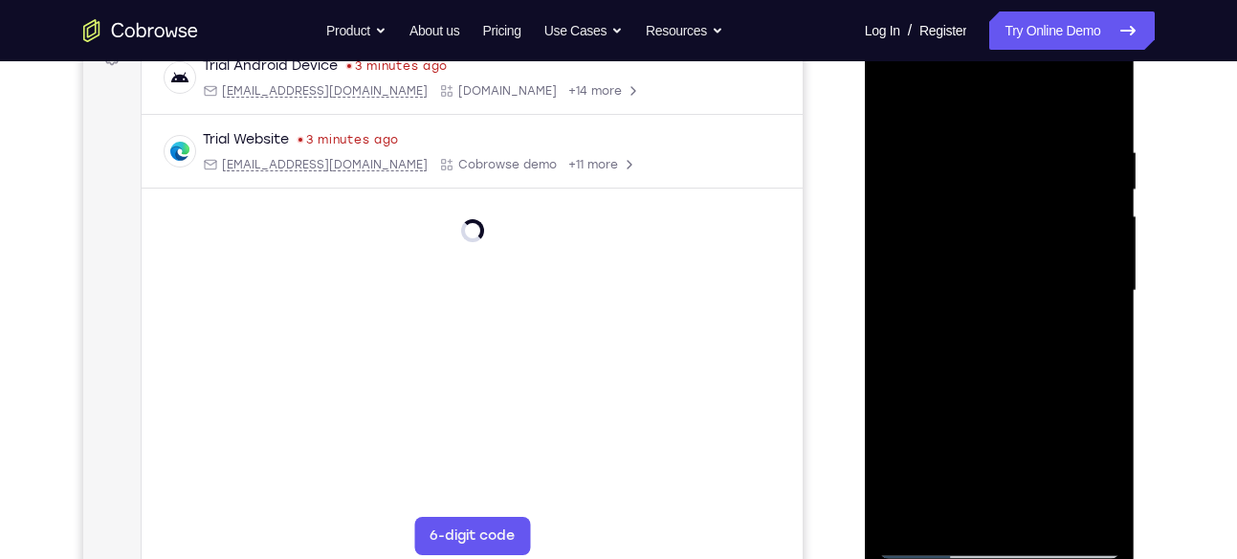
scroll to position [303, 0]
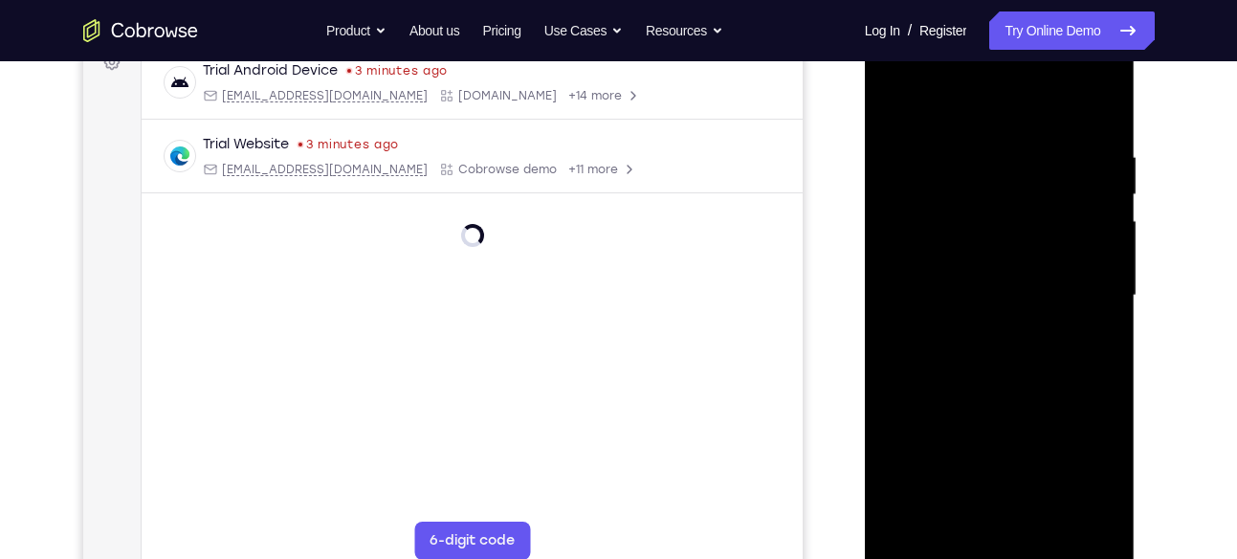
drag, startPoint x: 989, startPoint y: 434, endPoint x: 986, endPoint y: 250, distance: 184.6
click at [986, 250] on div at bounding box center [999, 296] width 241 height 536
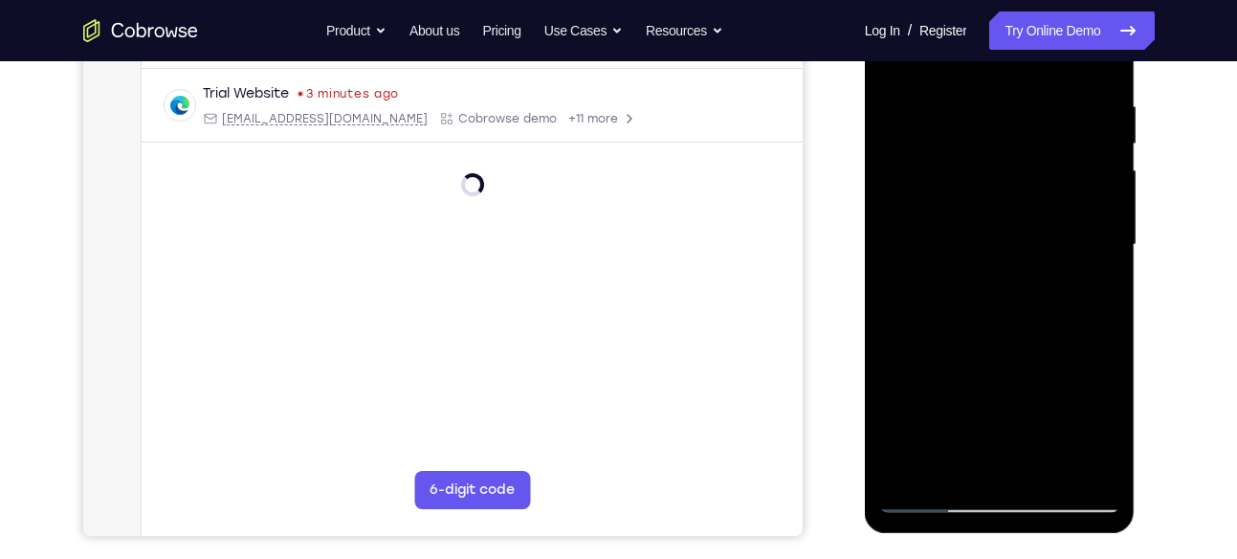
scroll to position [357, 0]
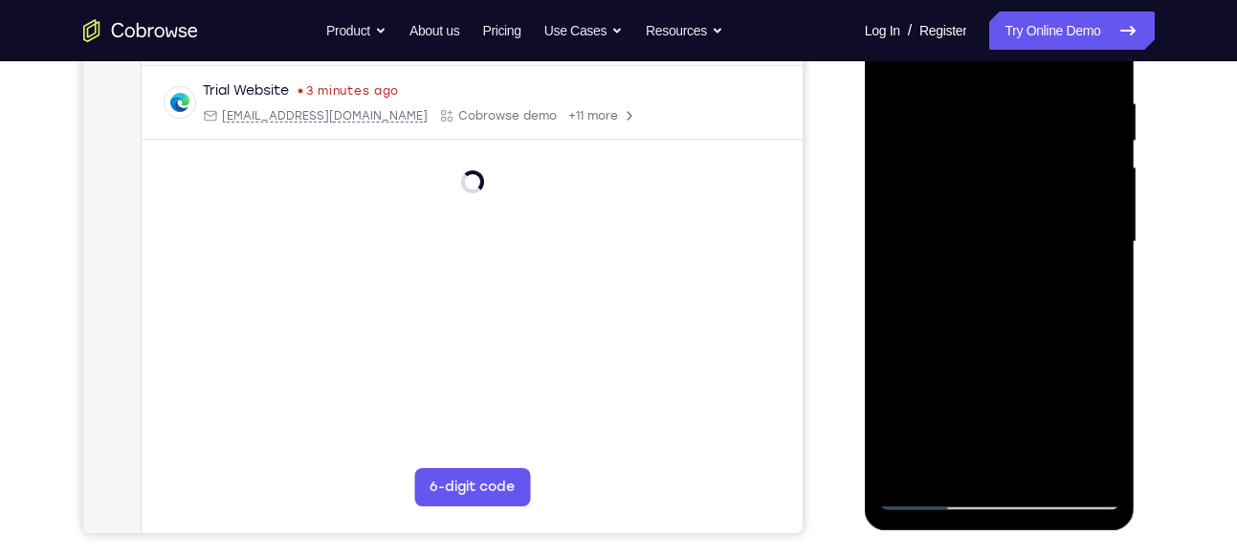
drag, startPoint x: 984, startPoint y: 406, endPoint x: 984, endPoint y: 291, distance: 114.8
click at [984, 291] on div at bounding box center [999, 242] width 241 height 536
click at [956, 464] on div at bounding box center [999, 242] width 241 height 536
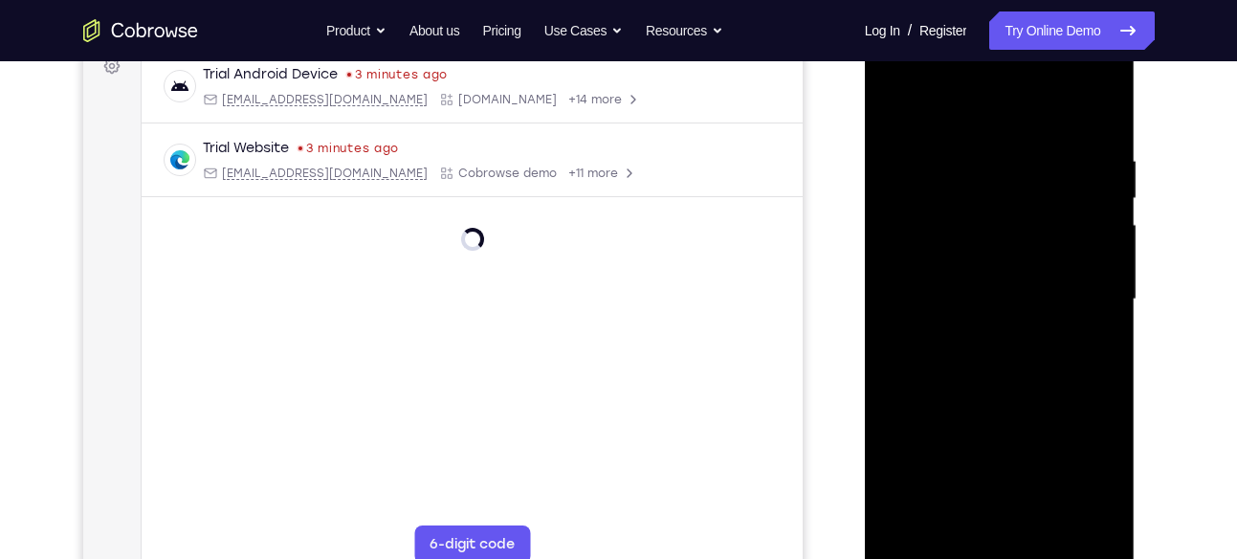
scroll to position [274, 0]
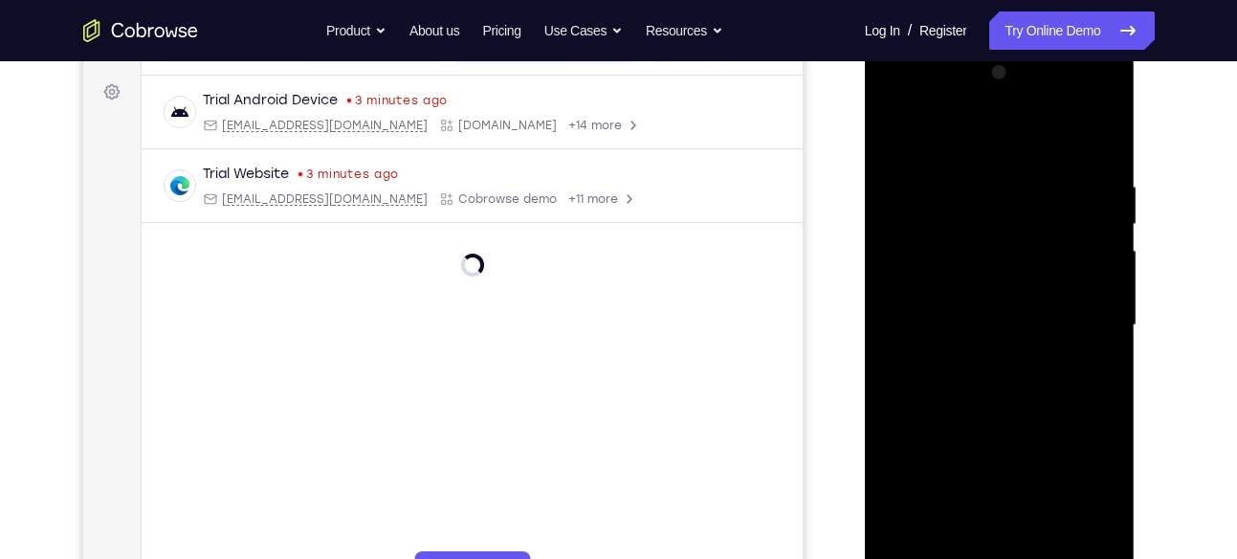
click at [982, 132] on div at bounding box center [999, 325] width 241 height 536
drag, startPoint x: 954, startPoint y: 199, endPoint x: 935, endPoint y: 339, distance: 140.8
click at [935, 339] on div at bounding box center [999, 325] width 241 height 536
drag, startPoint x: 1008, startPoint y: 186, endPoint x: 1001, endPoint y: 347, distance: 161.8
click at [1001, 347] on div at bounding box center [999, 325] width 241 height 536
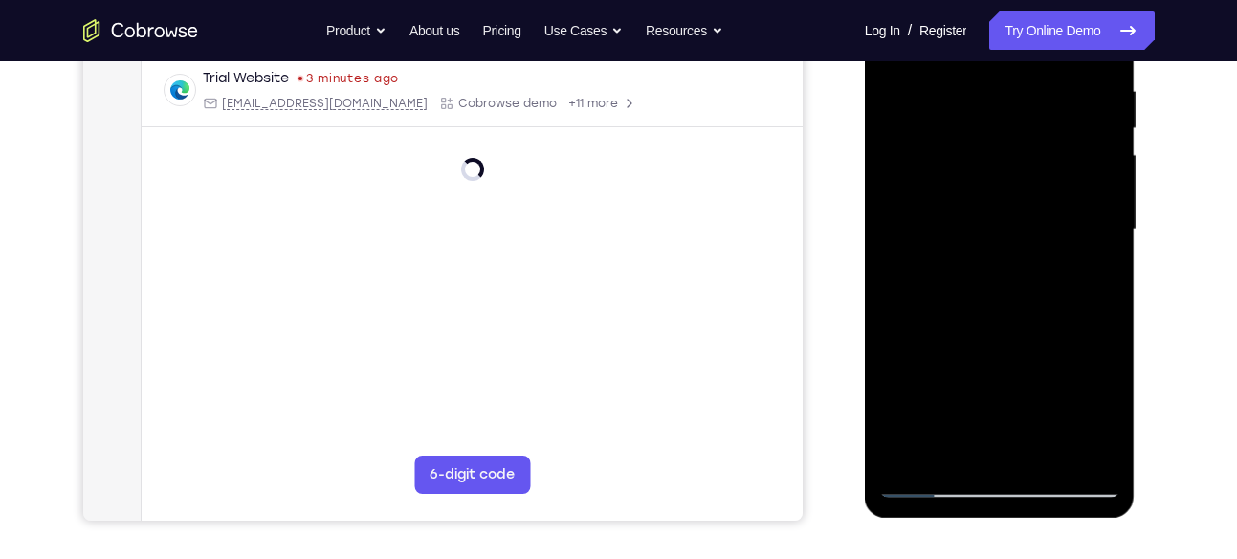
scroll to position [277, 0]
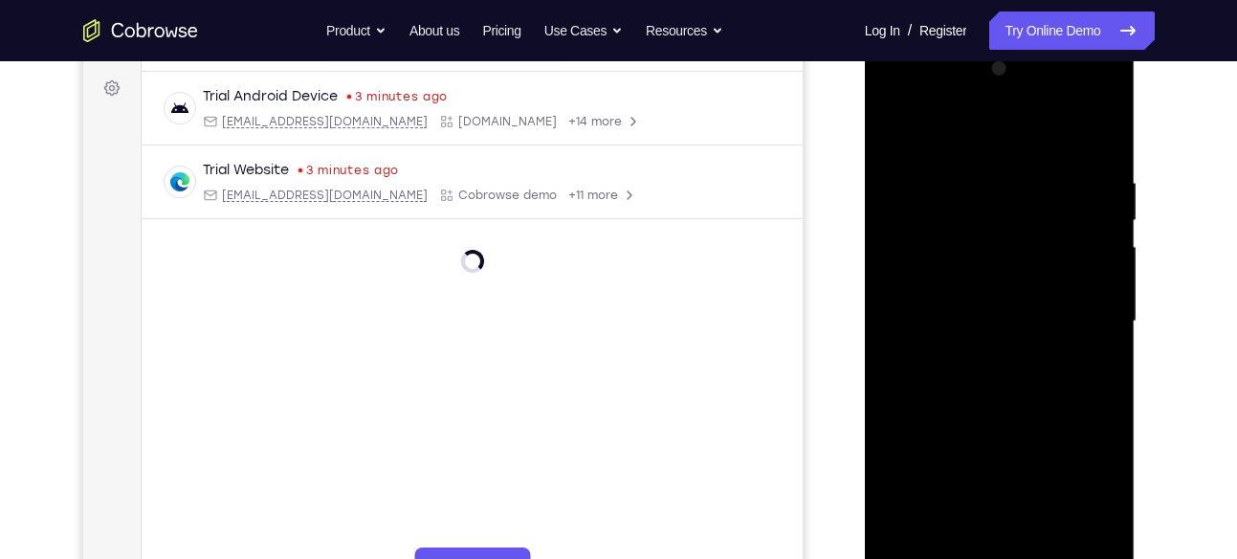
click at [981, 153] on div at bounding box center [999, 322] width 241 height 536
drag, startPoint x: 998, startPoint y: 406, endPoint x: 1018, endPoint y: 271, distance: 137.1
click at [1018, 271] on div at bounding box center [999, 322] width 241 height 536
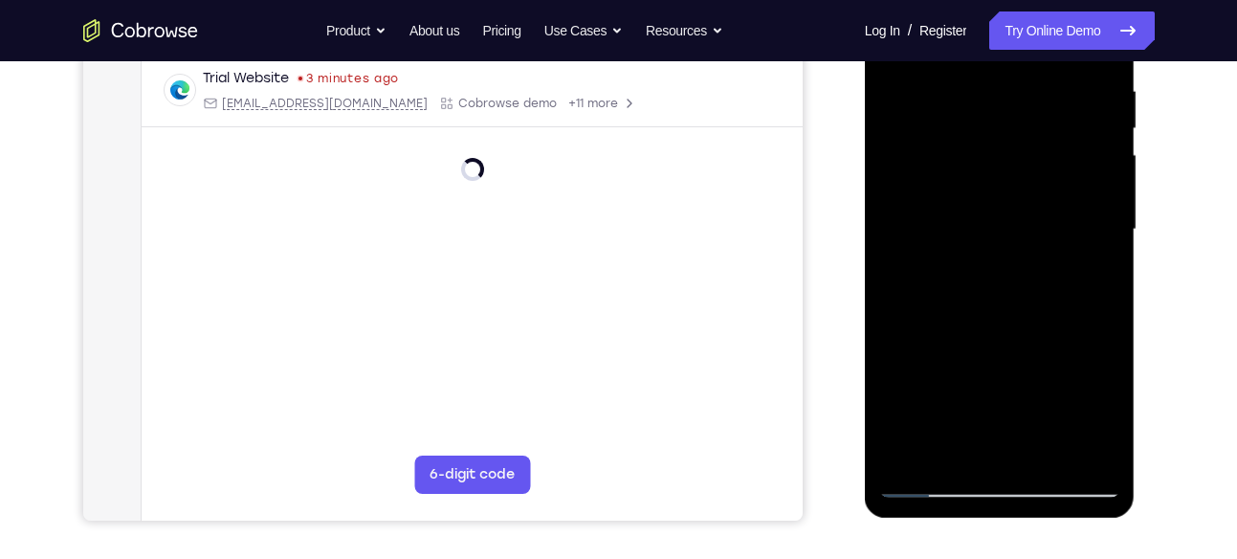
scroll to position [371, 0]
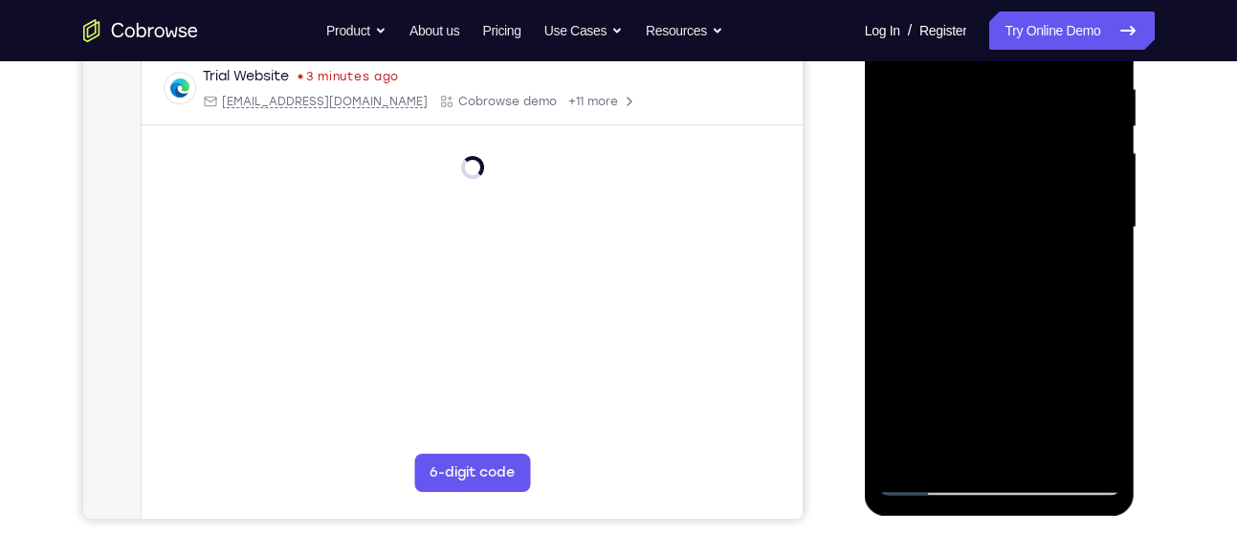
drag, startPoint x: 1004, startPoint y: 392, endPoint x: 1006, endPoint y: 358, distance: 34.5
click at [1006, 358] on div at bounding box center [999, 228] width 241 height 536
drag, startPoint x: 1020, startPoint y: 397, endPoint x: 996, endPoint y: 429, distance: 40.9
click at [996, 429] on div at bounding box center [999, 228] width 241 height 536
drag, startPoint x: 992, startPoint y: 177, endPoint x: 979, endPoint y: 313, distance: 136.4
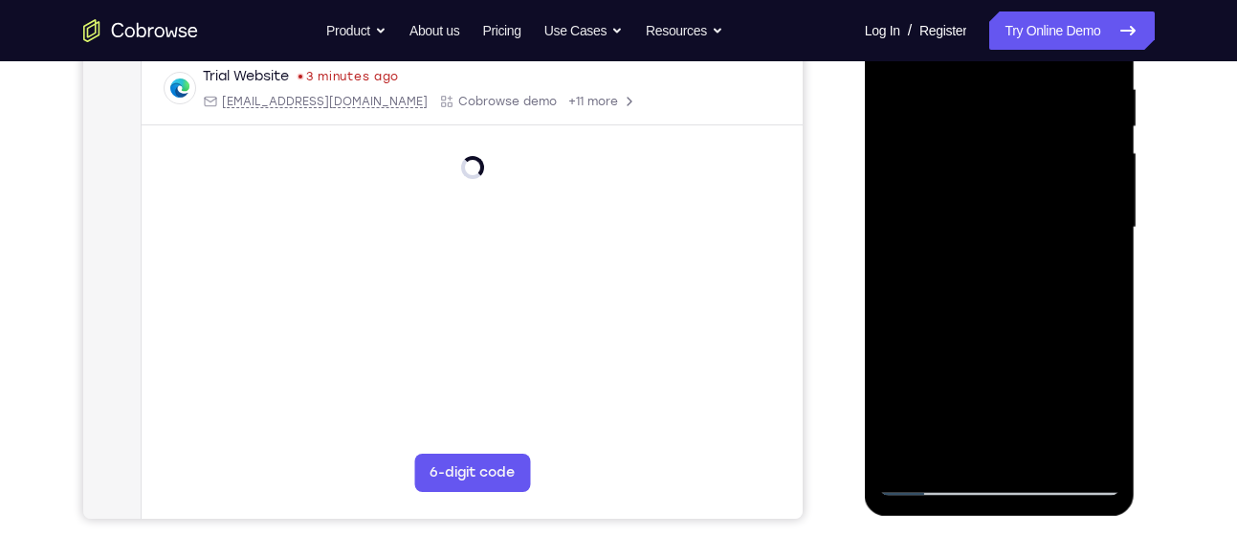
click at [979, 313] on div at bounding box center [999, 228] width 241 height 536
click at [949, 453] on div at bounding box center [999, 228] width 241 height 536
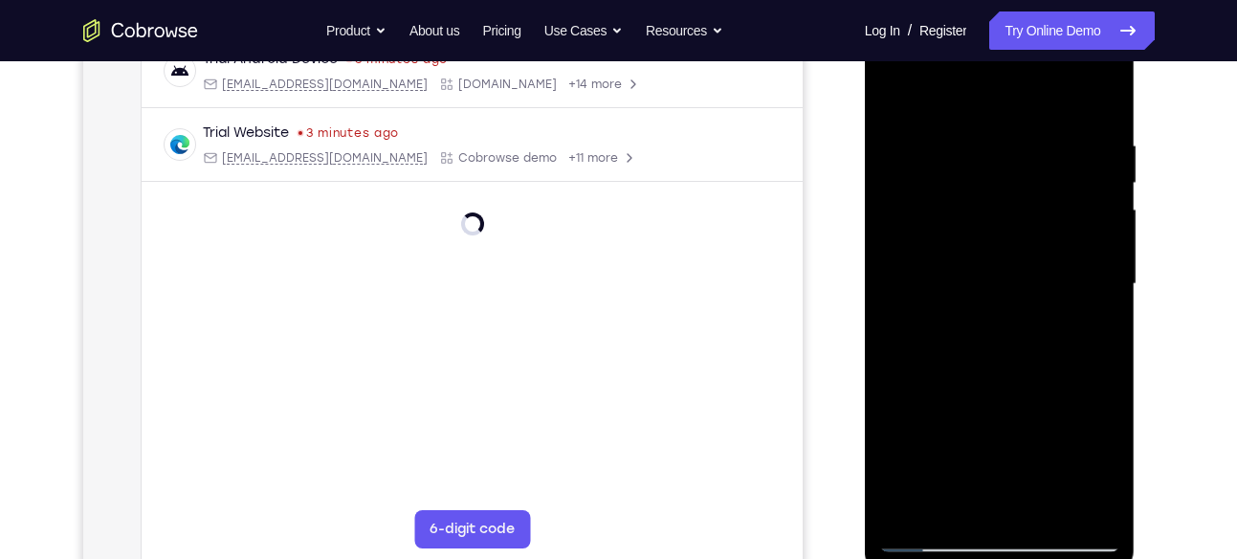
scroll to position [314, 0]
click at [956, 91] on div at bounding box center [999, 285] width 241 height 536
click at [1096, 94] on div at bounding box center [999, 285] width 241 height 536
click at [938, 149] on div at bounding box center [999, 285] width 241 height 536
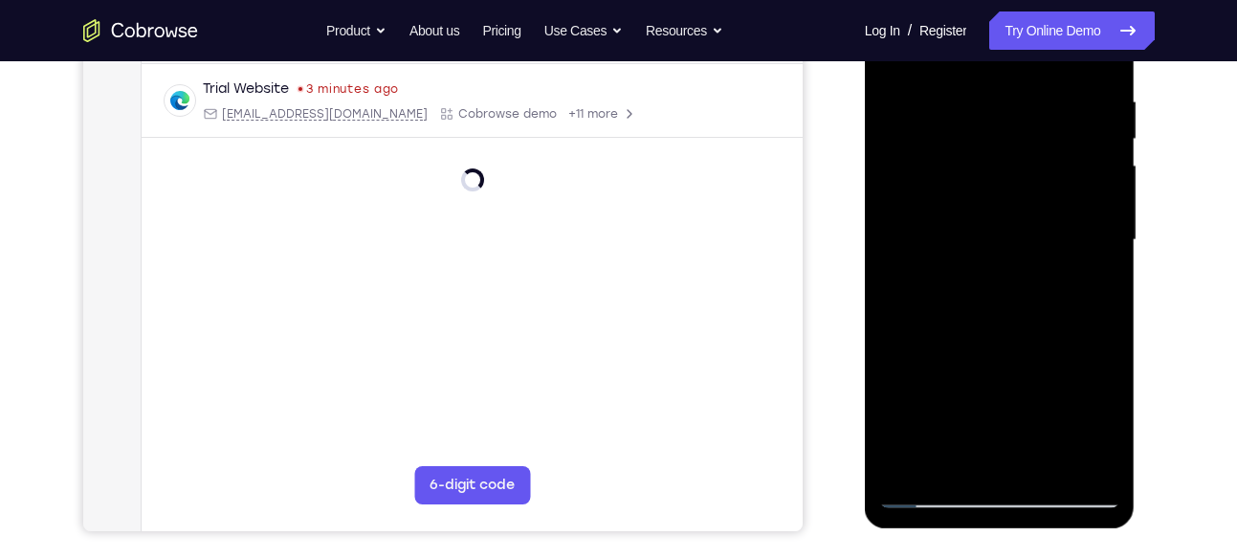
scroll to position [360, 0]
drag, startPoint x: 976, startPoint y: 402, endPoint x: 976, endPoint y: 371, distance: 30.6
click at [976, 371] on div at bounding box center [999, 239] width 241 height 536
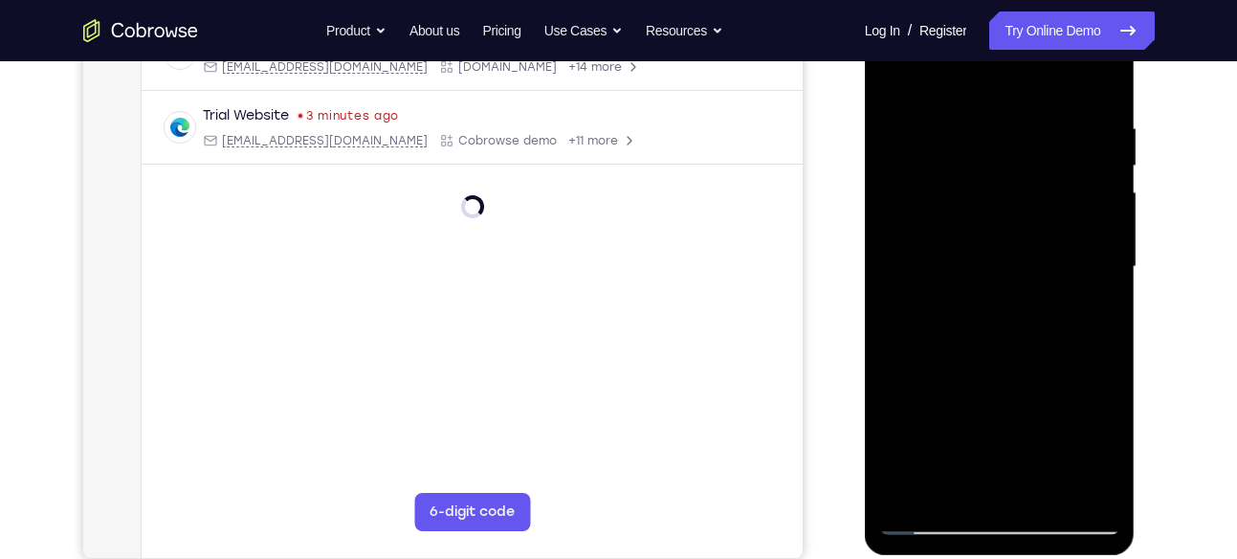
scroll to position [328, 0]
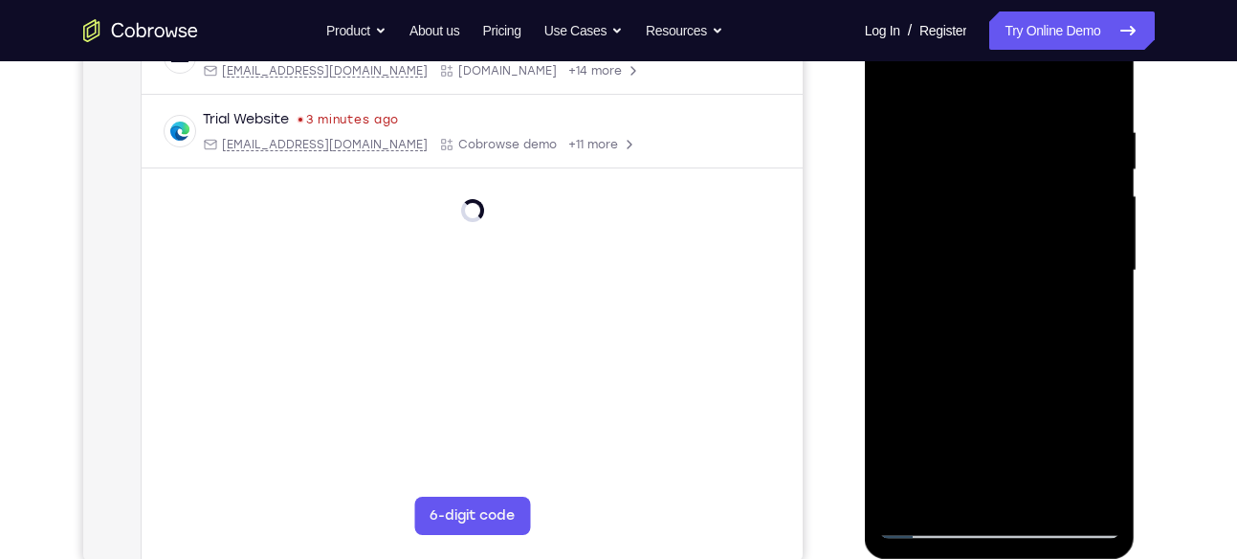
click at [956, 493] on div at bounding box center [999, 271] width 241 height 536
click at [910, 181] on div at bounding box center [999, 271] width 241 height 536
click at [951, 500] on div at bounding box center [999, 271] width 241 height 536
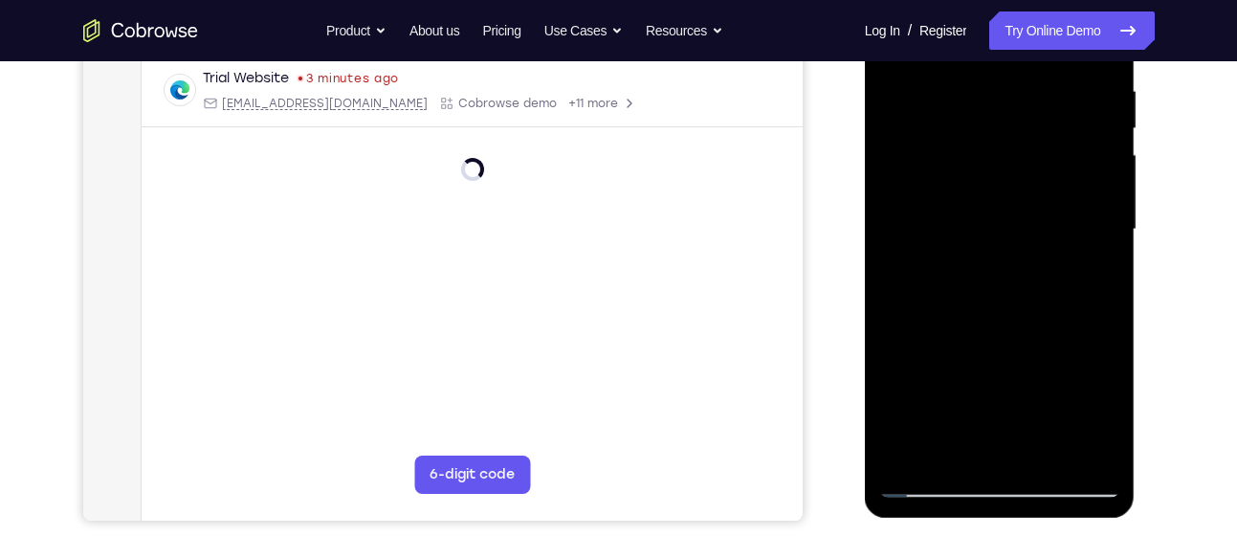
scroll to position [372, 0]
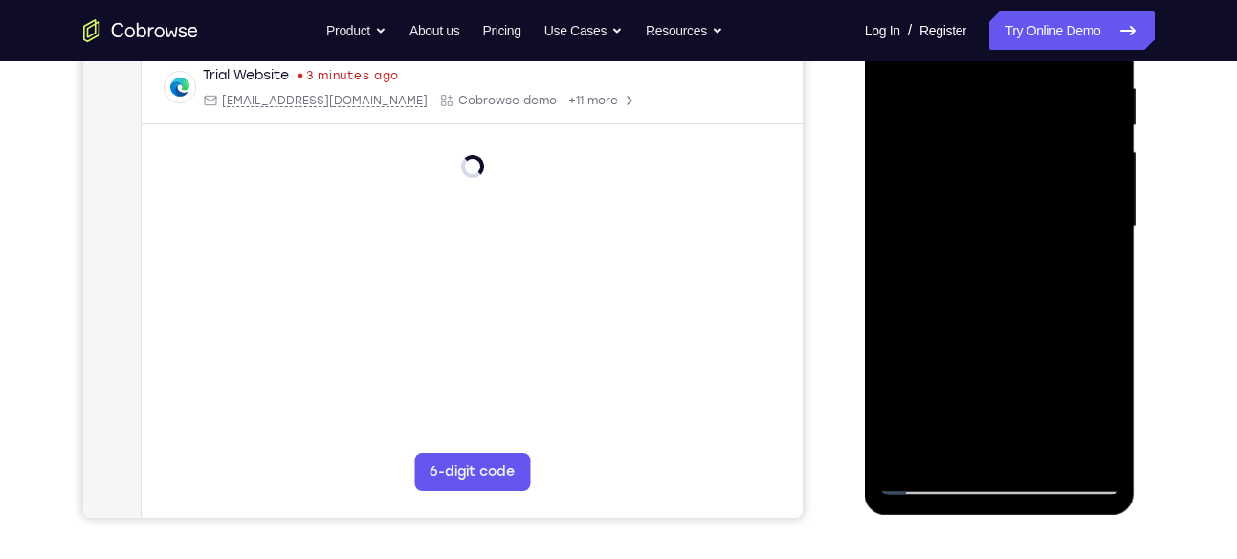
drag, startPoint x: 1038, startPoint y: 408, endPoint x: 1038, endPoint y: 198, distance: 210.4
click at [1038, 198] on div at bounding box center [999, 227] width 241 height 536
click at [925, 391] on div at bounding box center [999, 227] width 241 height 536
drag, startPoint x: 1006, startPoint y: 377, endPoint x: 1019, endPoint y: 191, distance: 186.0
click at [1019, 191] on div at bounding box center [999, 227] width 241 height 536
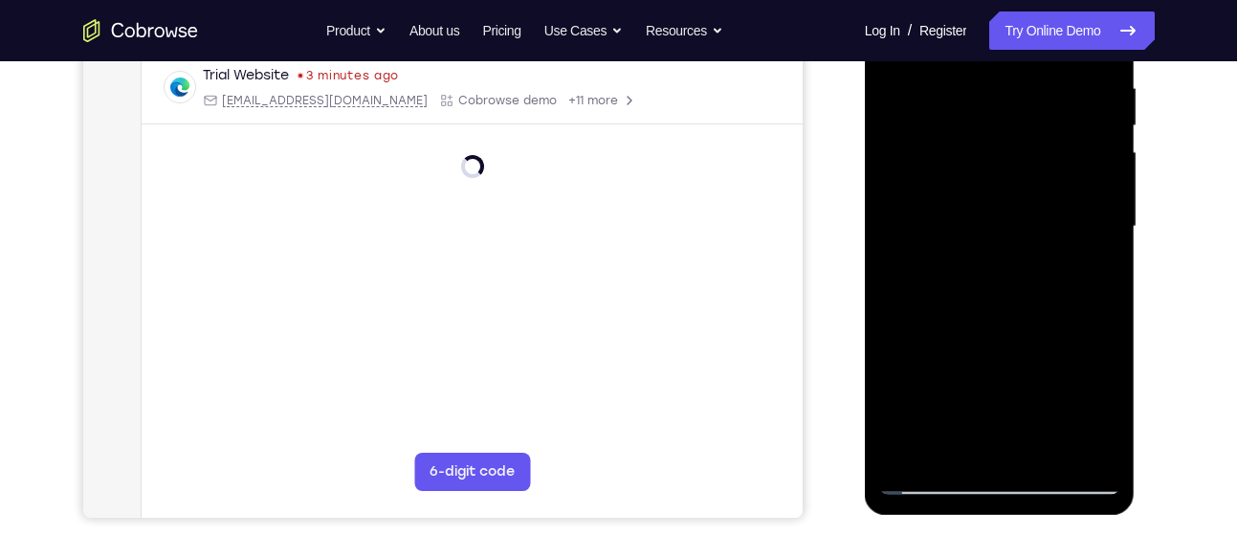
drag, startPoint x: 998, startPoint y: 357, endPoint x: 1017, endPoint y: 125, distance: 232.2
click at [1017, 125] on div at bounding box center [999, 227] width 241 height 536
drag, startPoint x: 999, startPoint y: 396, endPoint x: 1008, endPoint y: 208, distance: 187.6
click at [1008, 208] on div at bounding box center [999, 227] width 241 height 536
drag, startPoint x: 998, startPoint y: 333, endPoint x: 1006, endPoint y: 161, distance: 172.4
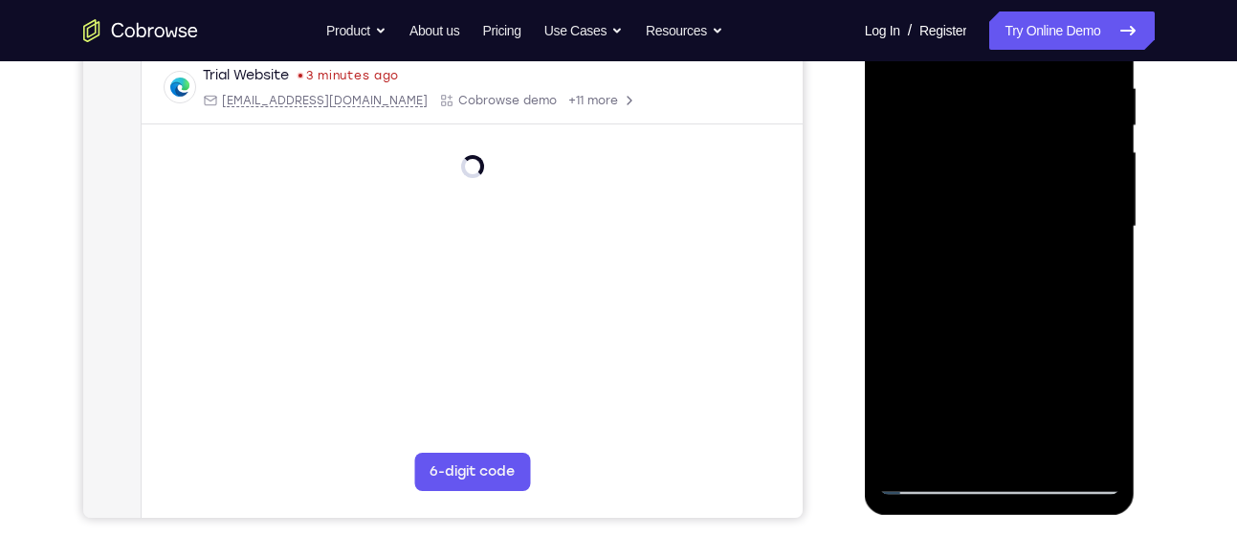
click at [1006, 161] on div at bounding box center [999, 227] width 241 height 536
drag, startPoint x: 1002, startPoint y: 408, endPoint x: 1025, endPoint y: 220, distance: 189.8
click at [1025, 220] on div at bounding box center [999, 227] width 241 height 536
drag, startPoint x: 978, startPoint y: 399, endPoint x: 992, endPoint y: 171, distance: 228.0
click at [992, 171] on div at bounding box center [999, 227] width 241 height 536
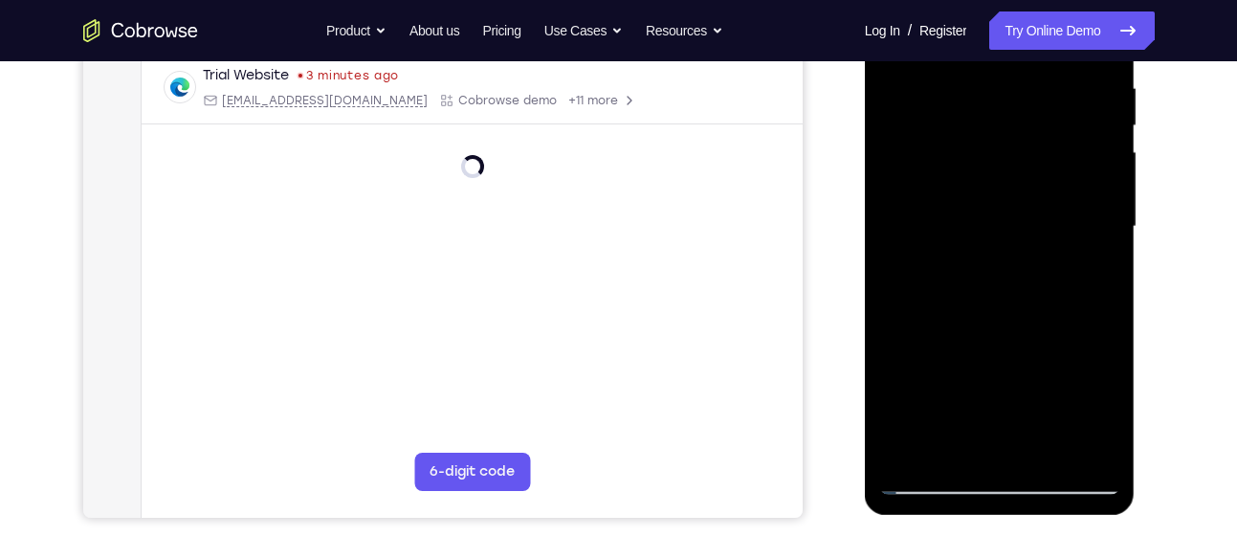
click at [905, 456] on div at bounding box center [999, 227] width 241 height 536
drag, startPoint x: 1014, startPoint y: 149, endPoint x: 991, endPoint y: 396, distance: 247.8
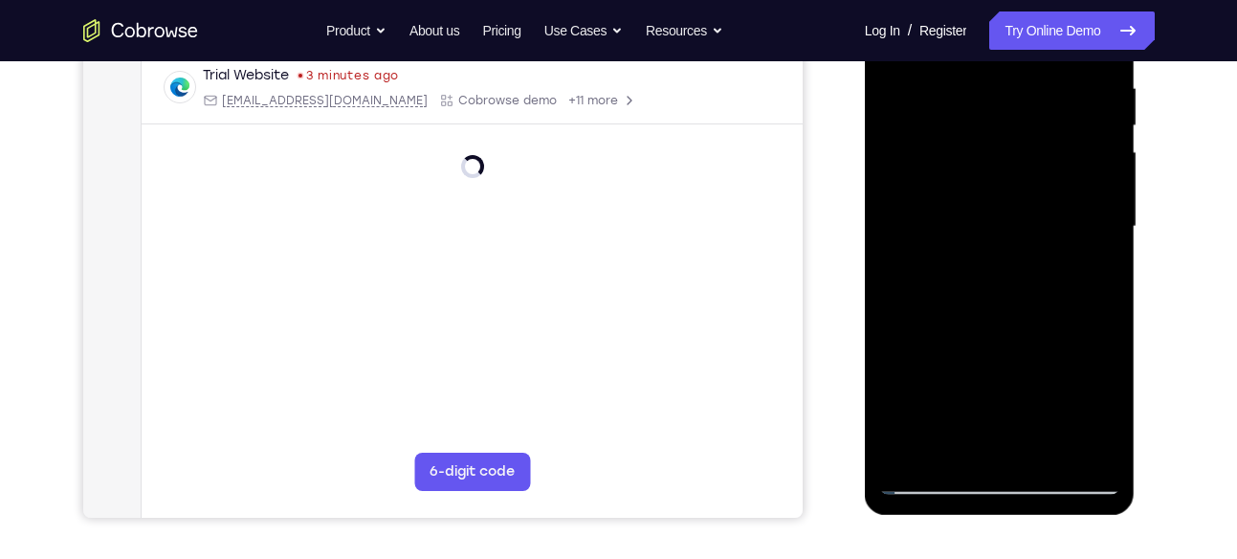
click at [991, 396] on div at bounding box center [999, 227] width 241 height 536
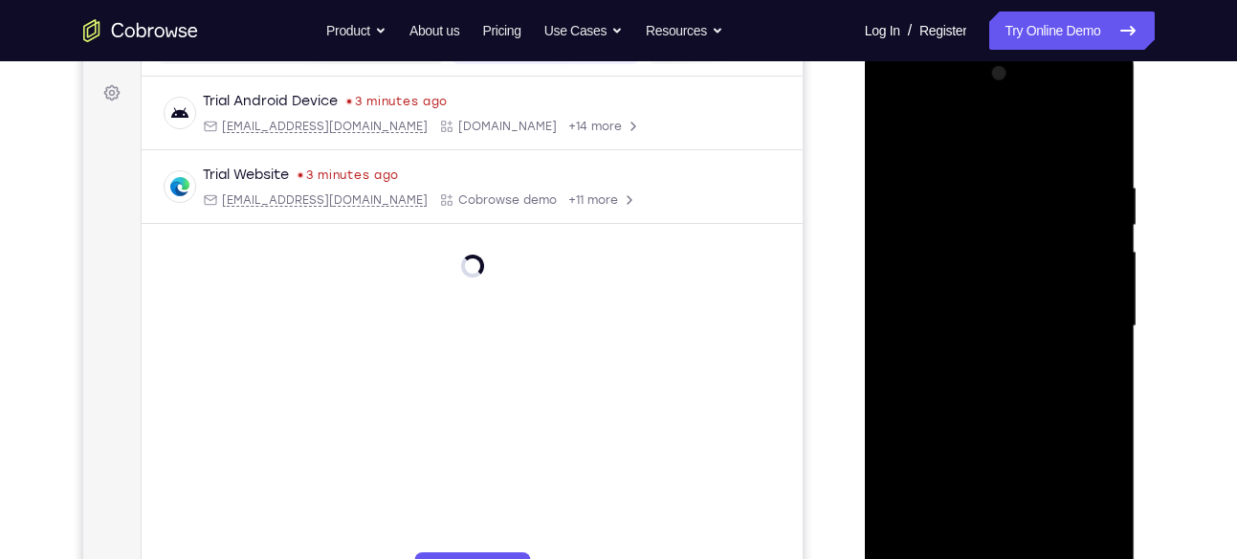
drag, startPoint x: 1043, startPoint y: 167, endPoint x: 1004, endPoint y: 391, distance: 227.2
click at [1004, 391] on div at bounding box center [999, 326] width 241 height 536
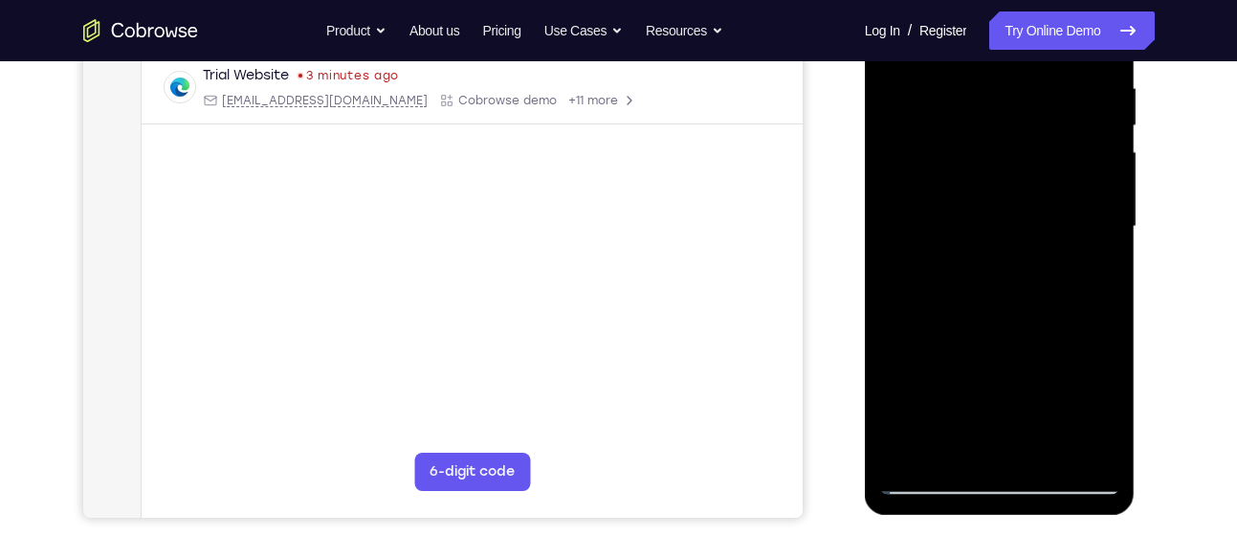
scroll to position [390, 0]
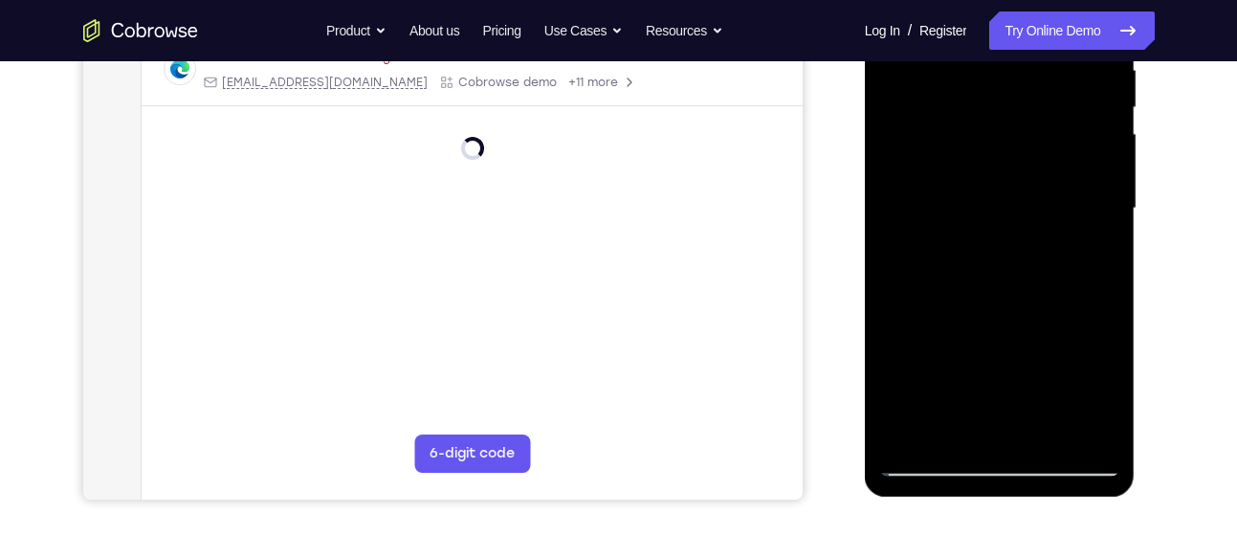
click at [1047, 434] on div at bounding box center [999, 209] width 241 height 536
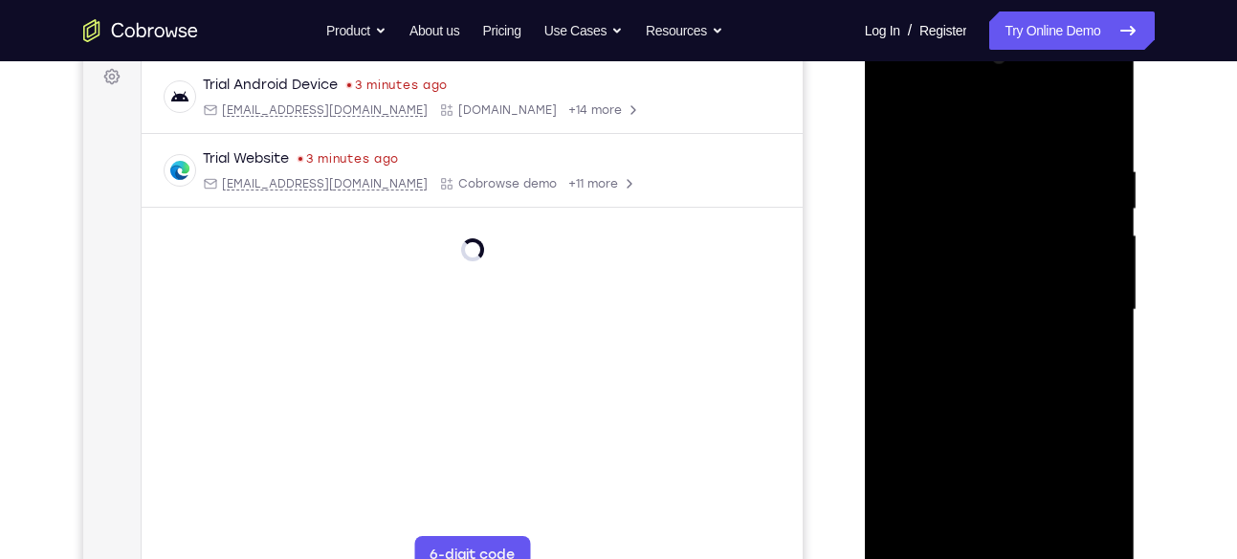
click at [906, 119] on div at bounding box center [999, 310] width 241 height 536
drag, startPoint x: 1074, startPoint y: 174, endPoint x: 946, endPoint y: 192, distance: 129.4
click at [946, 192] on div at bounding box center [999, 310] width 241 height 536
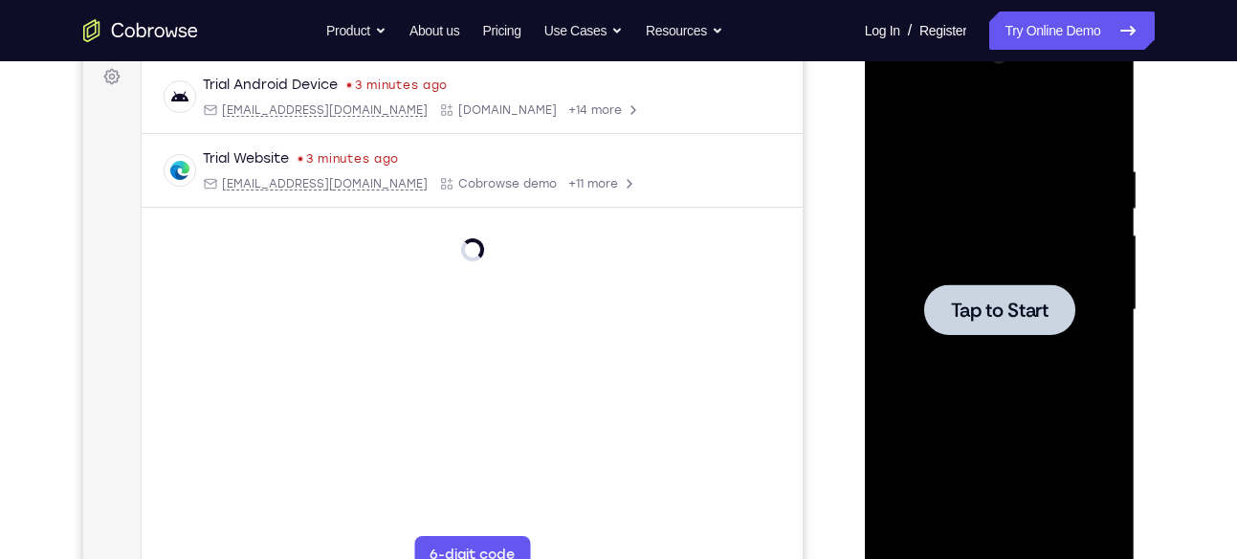
click at [907, 367] on div at bounding box center [999, 310] width 241 height 536
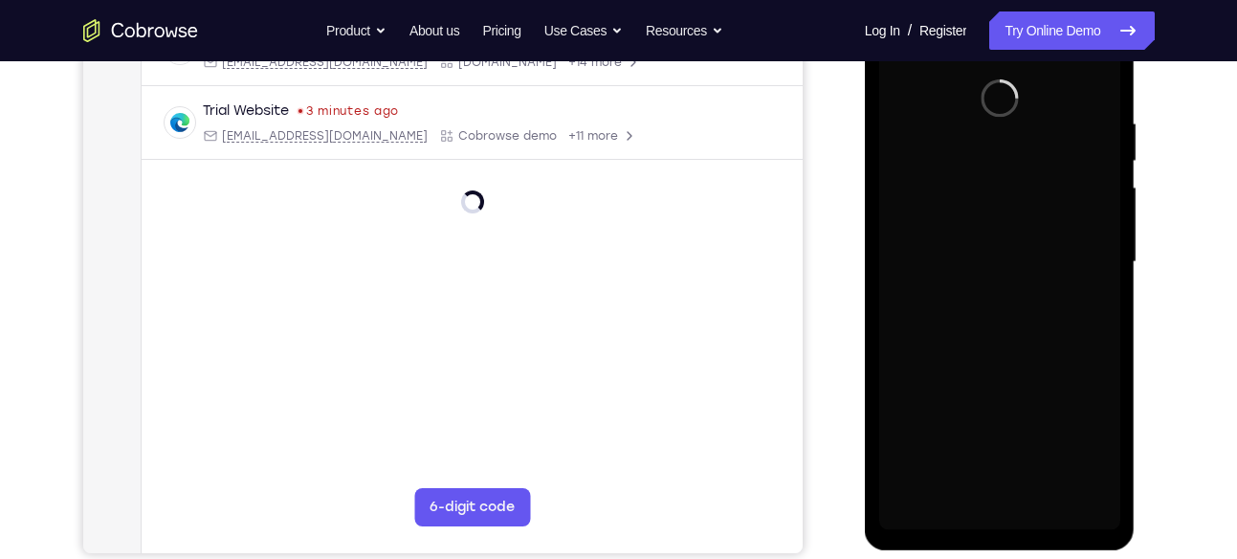
scroll to position [338, 0]
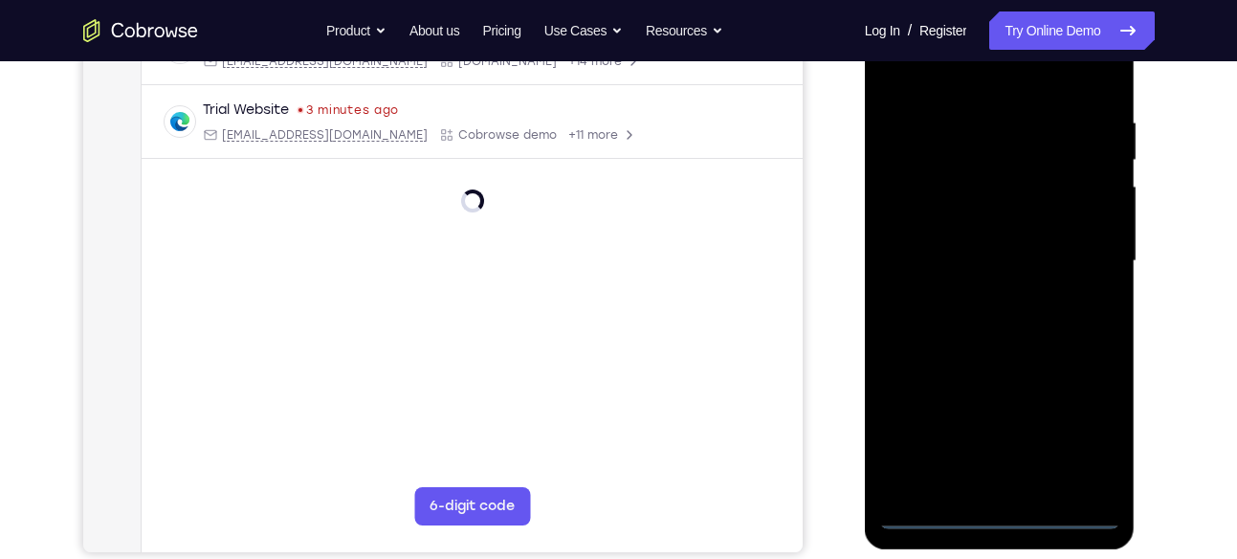
click at [998, 515] on div at bounding box center [999, 261] width 241 height 536
click at [1085, 440] on div at bounding box center [999, 261] width 241 height 536
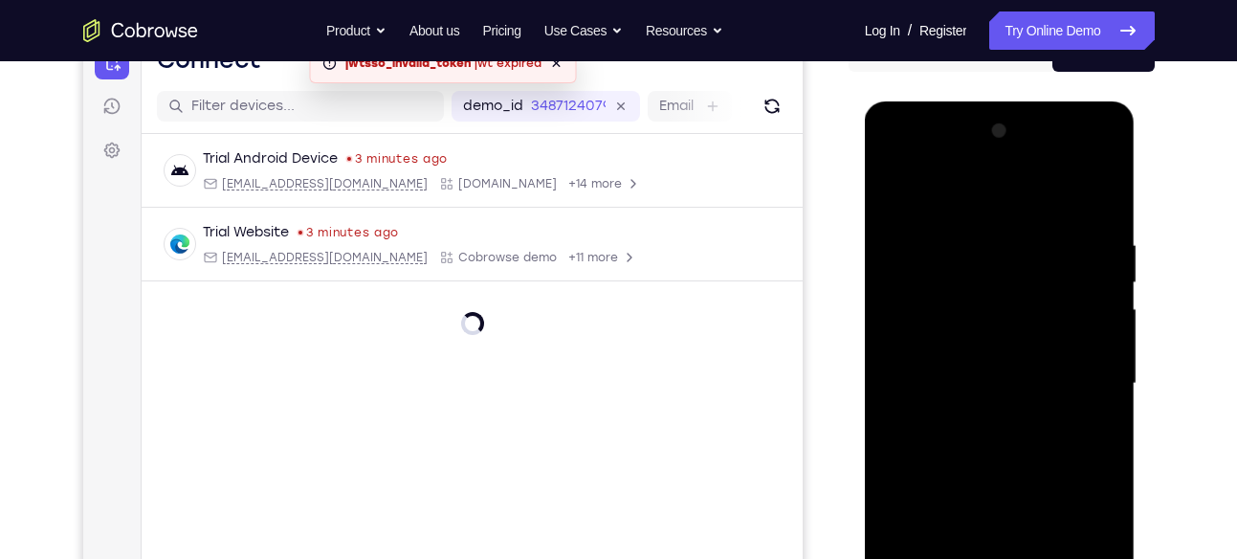
scroll to position [214, 0]
click at [908, 155] on div at bounding box center [999, 385] width 241 height 536
click at [1085, 382] on div at bounding box center [999, 385] width 241 height 536
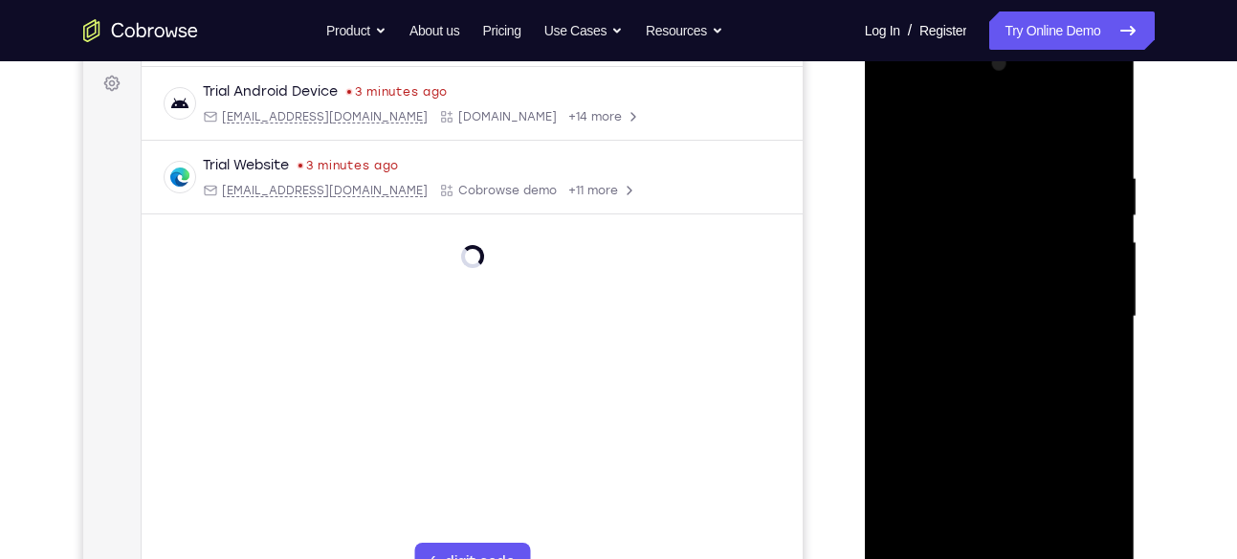
scroll to position [285, 0]
click at [977, 347] on div at bounding box center [999, 314] width 241 height 536
click at [1004, 287] on div at bounding box center [999, 314] width 241 height 536
click at [964, 261] on div at bounding box center [999, 314] width 241 height 536
click at [920, 308] on div at bounding box center [999, 314] width 241 height 536
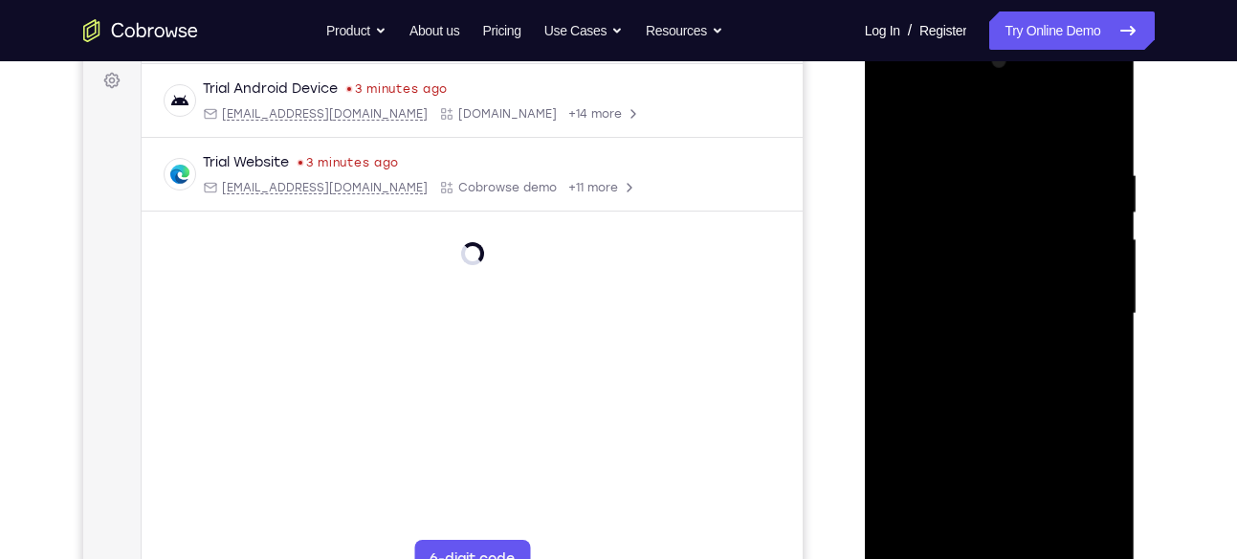
click at [913, 385] on div at bounding box center [999, 314] width 241 height 536
click at [945, 370] on div at bounding box center [999, 314] width 241 height 536
click at [1000, 408] on div at bounding box center [999, 314] width 241 height 536
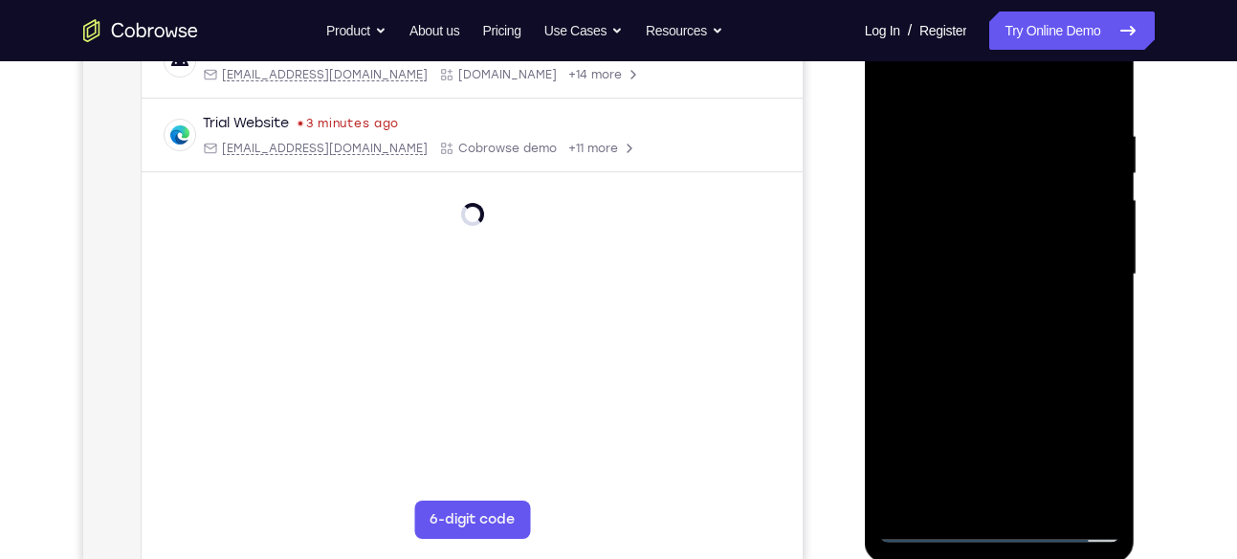
scroll to position [325, 0]
click at [976, 144] on div at bounding box center [999, 274] width 241 height 536
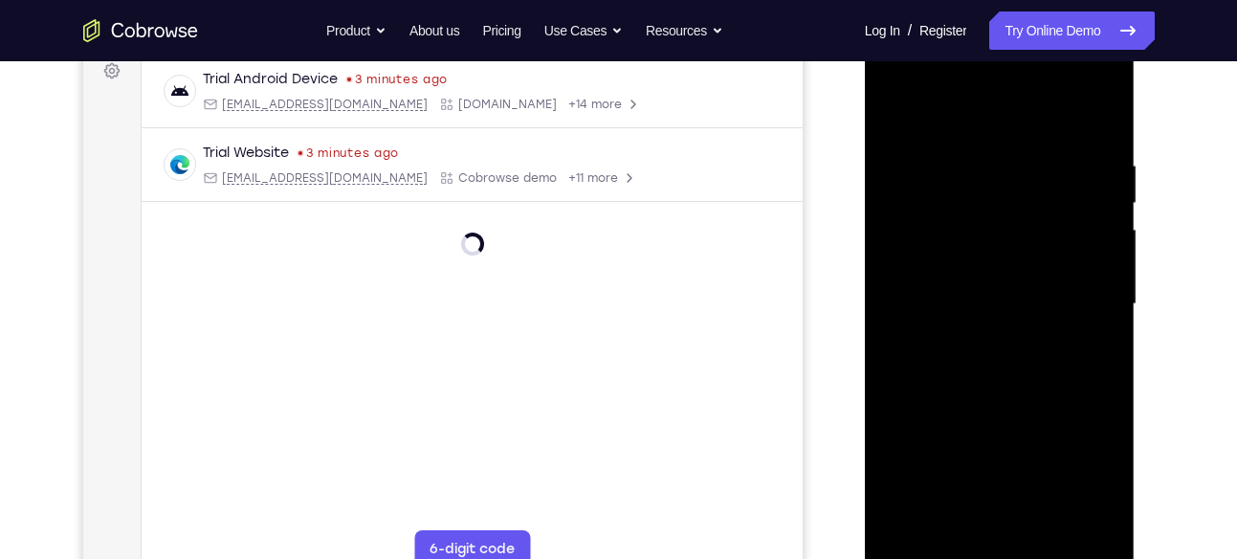
scroll to position [291, 0]
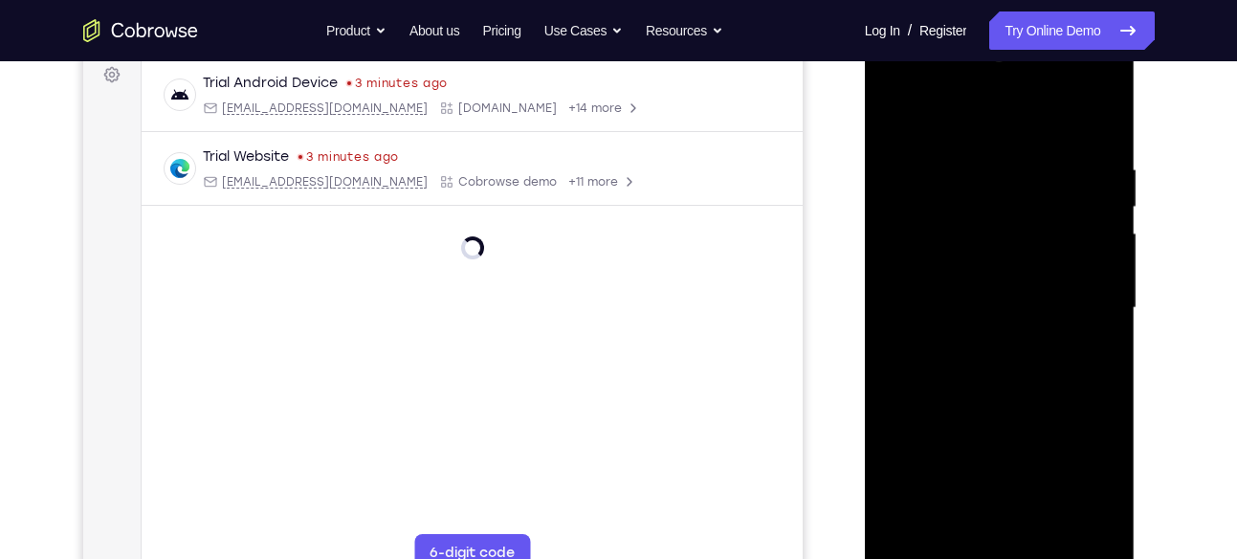
click at [1103, 229] on div at bounding box center [999, 308] width 241 height 536
click at [1102, 185] on div at bounding box center [999, 308] width 241 height 536
click at [1097, 230] on div at bounding box center [999, 308] width 241 height 536
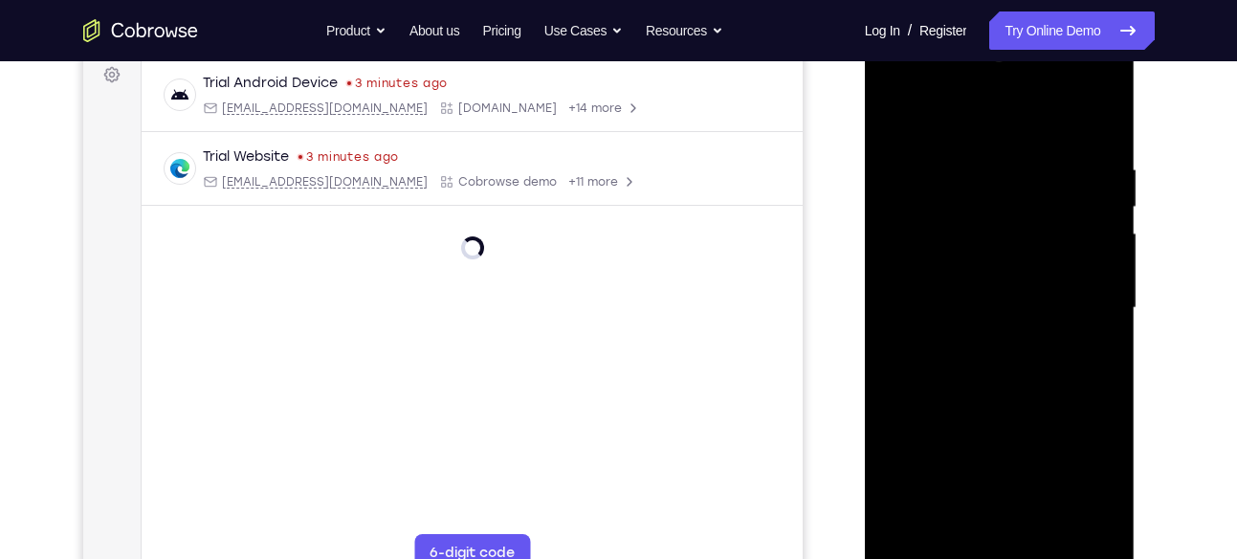
click at [1086, 254] on div at bounding box center [999, 308] width 241 height 536
drag, startPoint x: 1086, startPoint y: 254, endPoint x: 986, endPoint y: 258, distance: 100.5
click at [986, 258] on div at bounding box center [999, 308] width 241 height 536
drag, startPoint x: 1091, startPoint y: 258, endPoint x: 1029, endPoint y: 278, distance: 65.3
click at [1029, 278] on div at bounding box center [999, 308] width 241 height 536
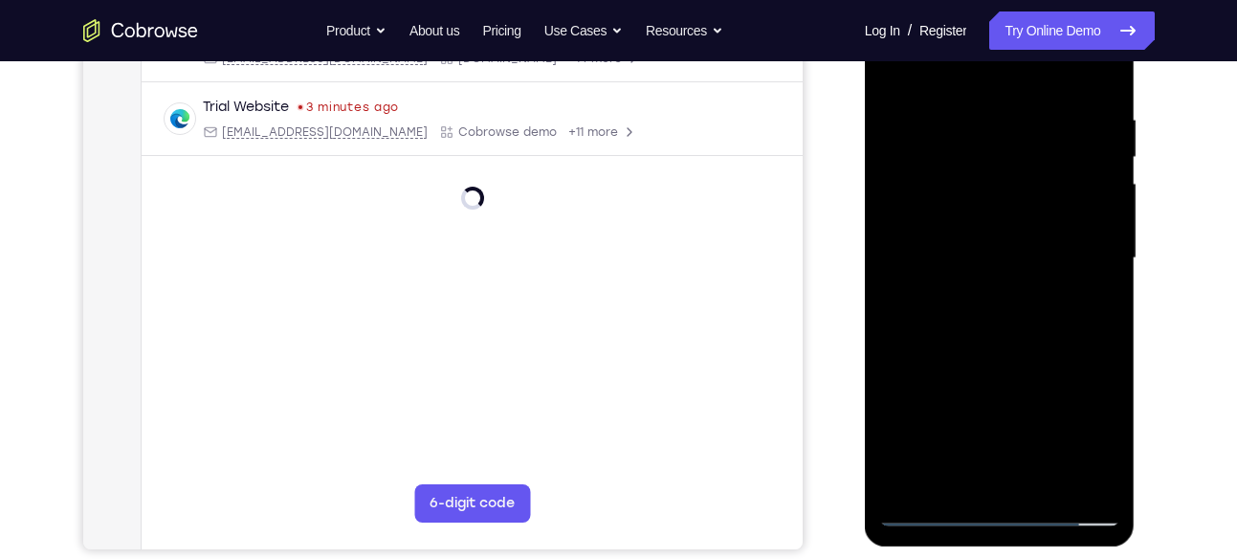
scroll to position [341, 0]
drag, startPoint x: 1083, startPoint y: 238, endPoint x: 1053, endPoint y: 244, distance: 30.2
click at [1053, 244] on div at bounding box center [999, 257] width 241 height 536
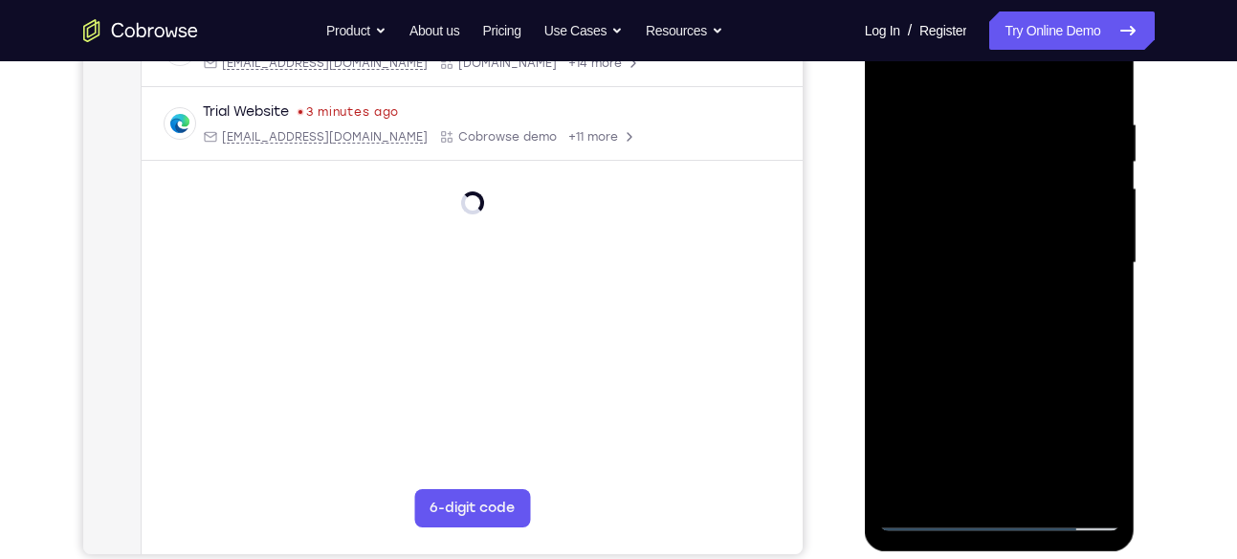
drag, startPoint x: 1068, startPoint y: 242, endPoint x: 1018, endPoint y: 252, distance: 51.6
click at [1018, 252] on div at bounding box center [999, 263] width 241 height 536
drag, startPoint x: 1057, startPoint y: 225, endPoint x: 991, endPoint y: 245, distance: 69.0
click at [991, 245] on div at bounding box center [999, 263] width 241 height 536
drag, startPoint x: 1104, startPoint y: 219, endPoint x: 1043, endPoint y: 230, distance: 61.3
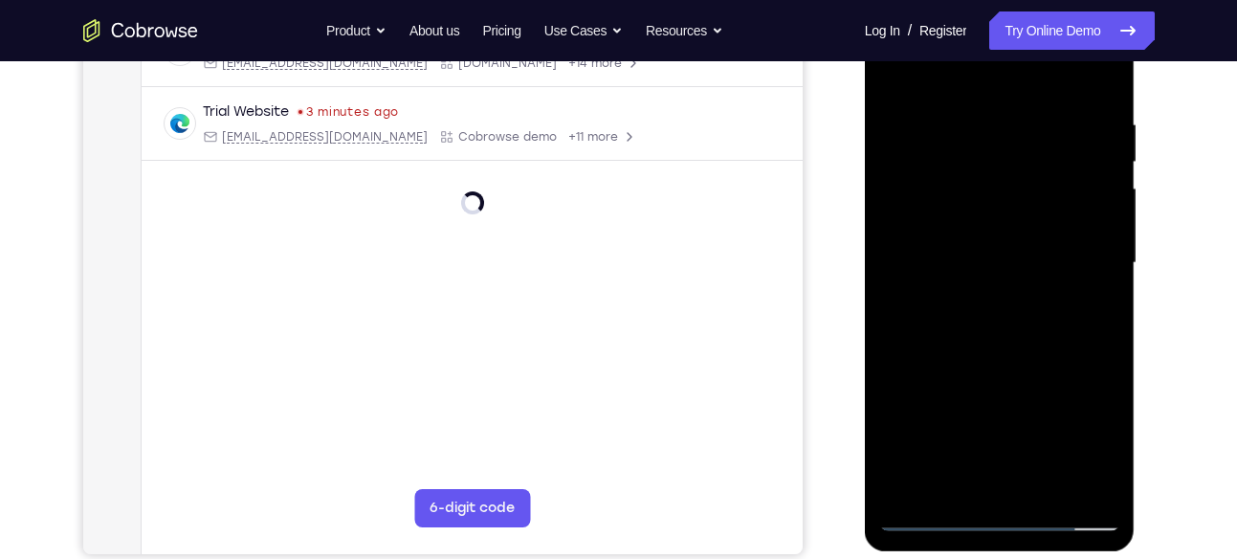
click at [1043, 230] on div at bounding box center [999, 263] width 241 height 536
drag, startPoint x: 1106, startPoint y: 176, endPoint x: 1052, endPoint y: 185, distance: 54.2
click at [1052, 185] on div at bounding box center [999, 263] width 241 height 536
drag, startPoint x: 1086, startPoint y: 179, endPoint x: 1015, endPoint y: 199, distance: 74.5
click at [1015, 199] on div at bounding box center [999, 263] width 241 height 536
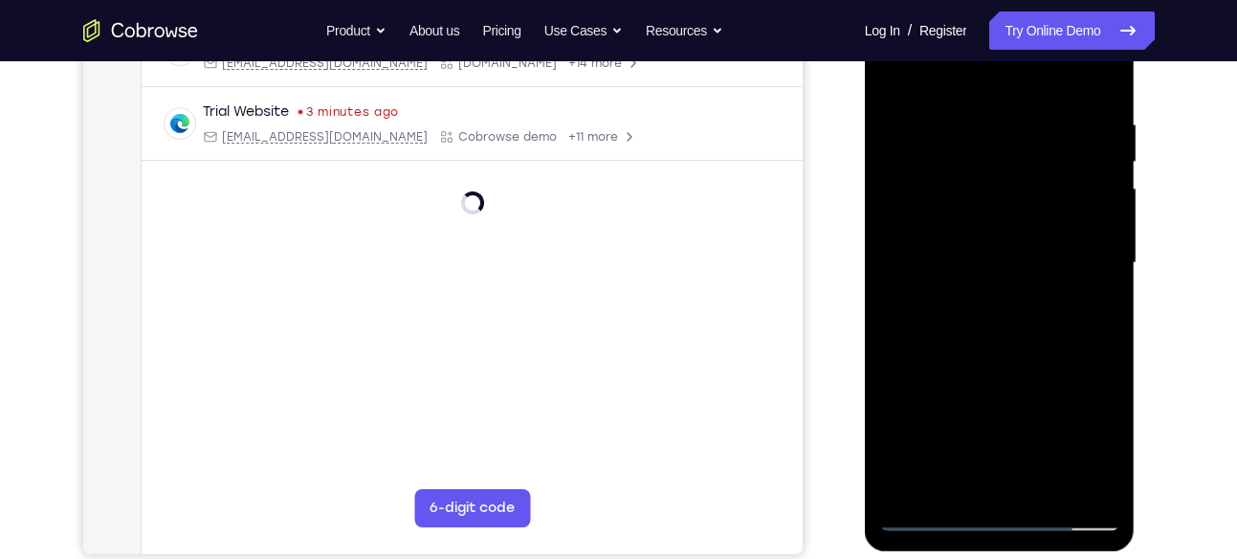
drag, startPoint x: 1083, startPoint y: 186, endPoint x: 1018, endPoint y: 197, distance: 65.9
click at [1018, 197] on div at bounding box center [999, 263] width 241 height 536
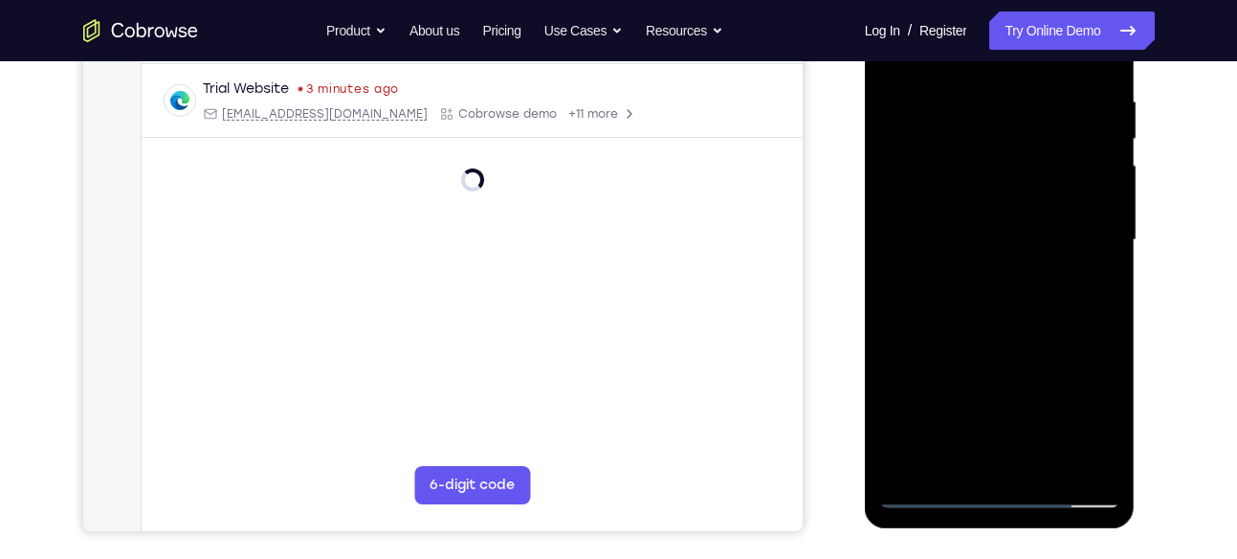
scroll to position [360, 0]
drag, startPoint x: 1061, startPoint y: 191, endPoint x: 983, endPoint y: 220, distance: 82.6
click at [983, 220] on div at bounding box center [999, 239] width 241 height 536
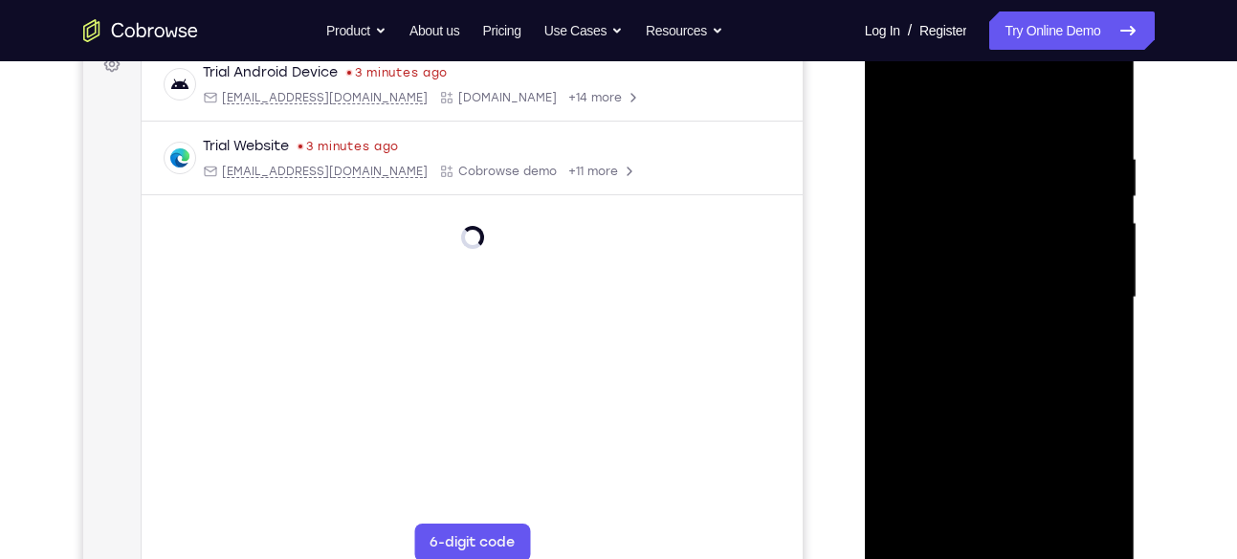
scroll to position [300, 0]
drag, startPoint x: 1045, startPoint y: 221, endPoint x: 970, endPoint y: 250, distance: 80.8
click at [970, 250] on div at bounding box center [999, 299] width 241 height 536
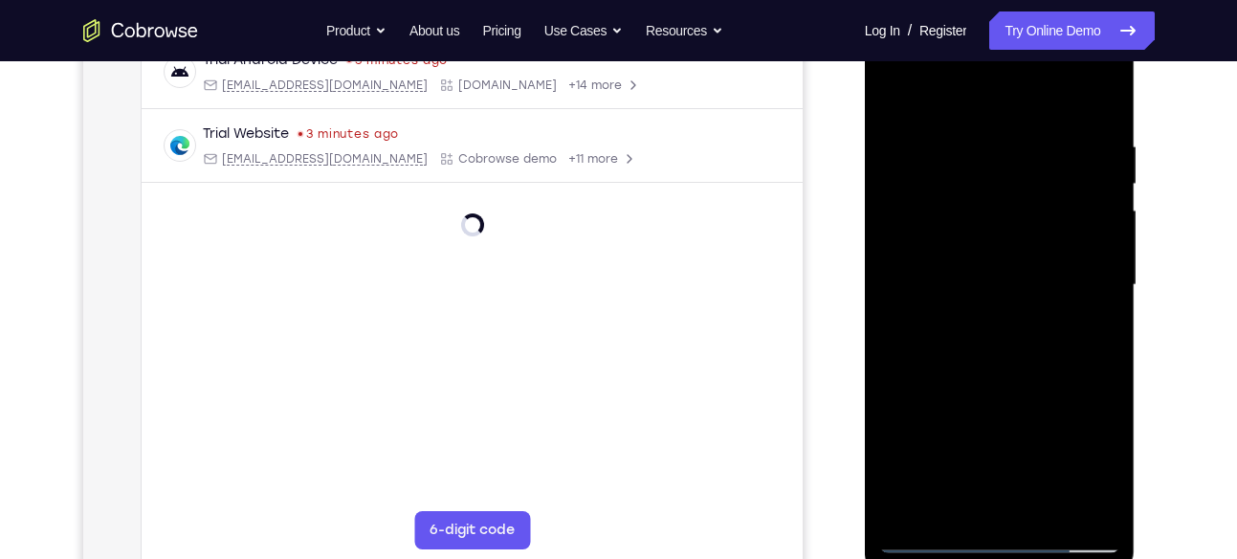
scroll to position [316, 0]
drag, startPoint x: 1075, startPoint y: 310, endPoint x: 1038, endPoint y: 334, distance: 44.3
click at [1038, 334] on div at bounding box center [999, 283] width 241 height 536
drag, startPoint x: 1086, startPoint y: 231, endPoint x: 1109, endPoint y: 212, distance: 29.9
click at [1109, 212] on div at bounding box center [999, 283] width 241 height 536
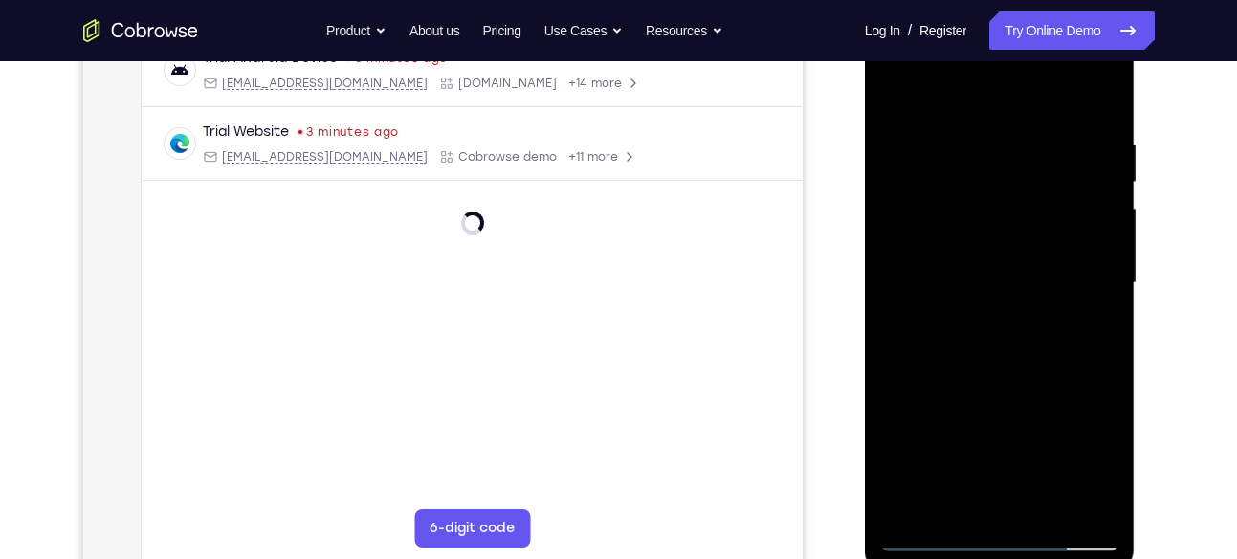
drag, startPoint x: 1073, startPoint y: 255, endPoint x: 998, endPoint y: 279, distance: 79.2
click at [998, 279] on div at bounding box center [999, 283] width 241 height 536
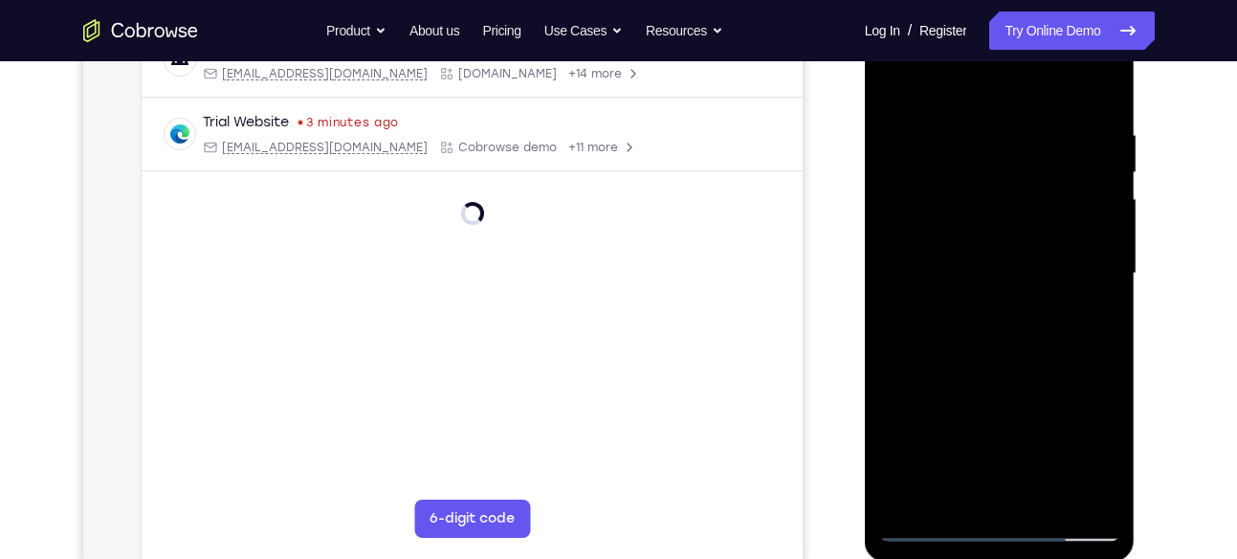
drag, startPoint x: 1070, startPoint y: 259, endPoint x: 992, endPoint y: 272, distance: 79.4
click at [992, 272] on div at bounding box center [999, 274] width 241 height 536
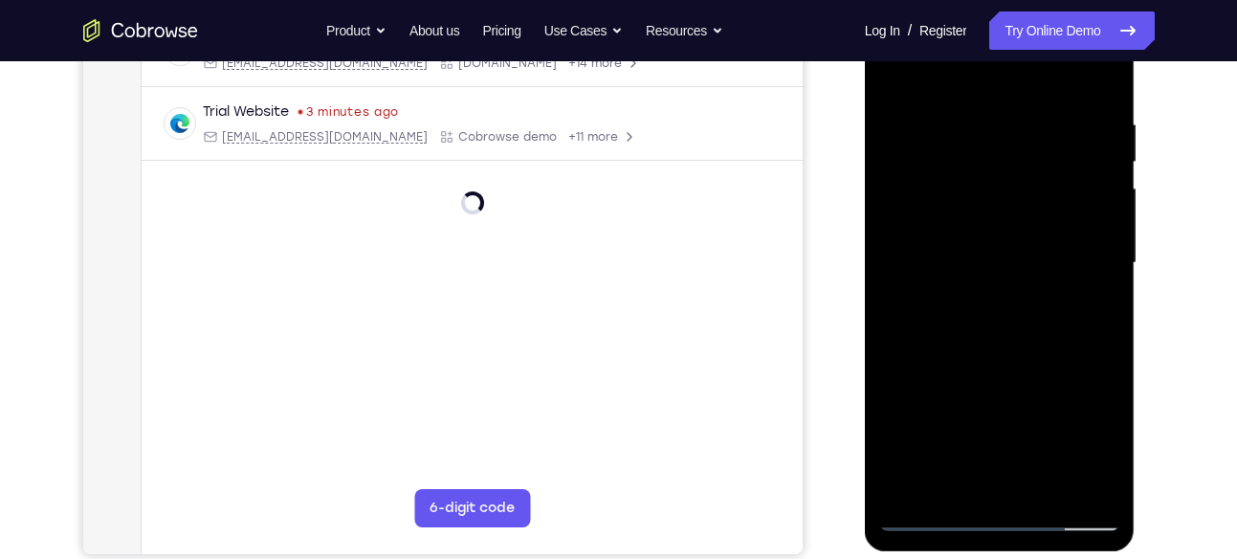
scroll to position [342, 0]
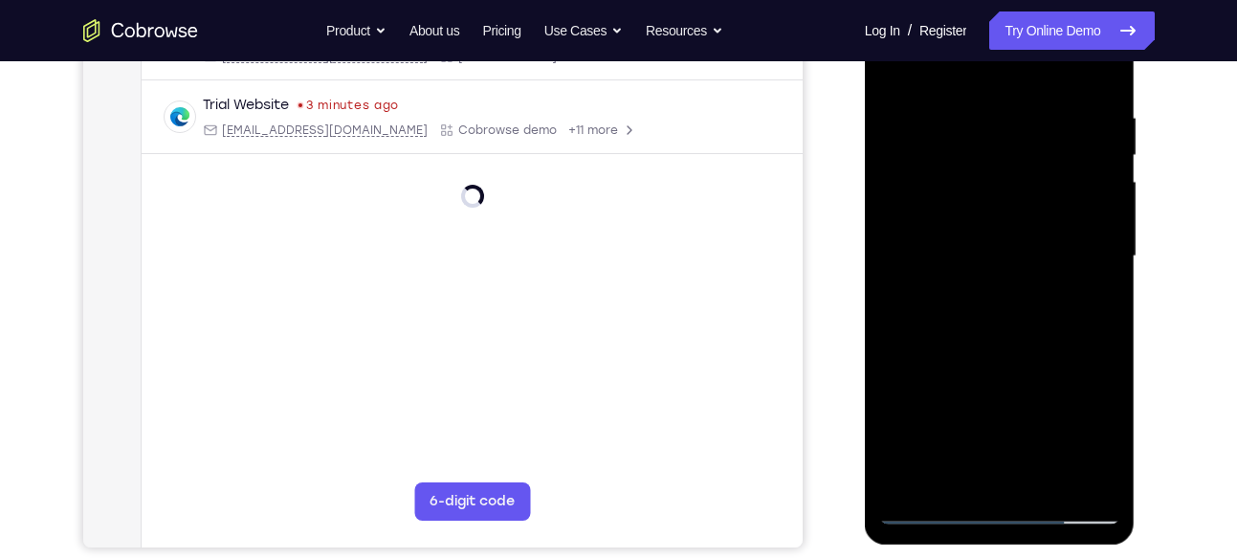
drag, startPoint x: 1084, startPoint y: 217, endPoint x: 1048, endPoint y: 245, distance: 45.0
click at [1048, 245] on div at bounding box center [999, 257] width 241 height 536
drag, startPoint x: 1086, startPoint y: 213, endPoint x: 1019, endPoint y: 231, distance: 70.3
click at [1019, 231] on div at bounding box center [999, 257] width 241 height 536
drag, startPoint x: 1052, startPoint y: 204, endPoint x: 990, endPoint y: 216, distance: 63.4
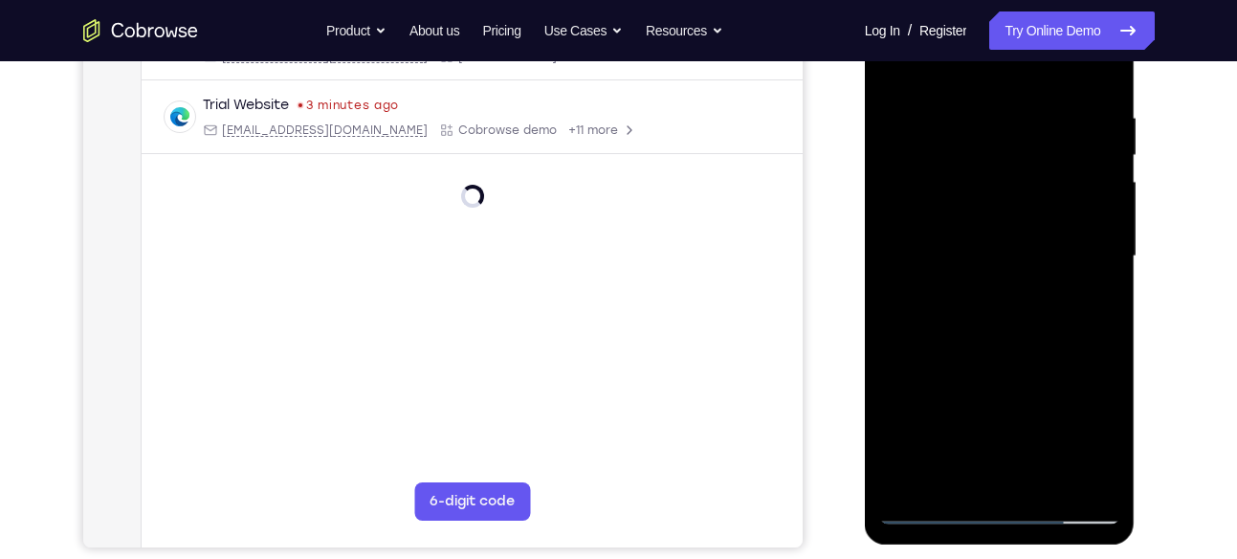
click at [990, 216] on div at bounding box center [999, 257] width 241 height 536
drag, startPoint x: 1085, startPoint y: 223, endPoint x: 1041, endPoint y: 250, distance: 52.3
click at [1041, 250] on div at bounding box center [999, 257] width 241 height 536
drag, startPoint x: 1077, startPoint y: 228, endPoint x: 1010, endPoint y: 238, distance: 67.8
click at [1010, 238] on div at bounding box center [999, 257] width 241 height 536
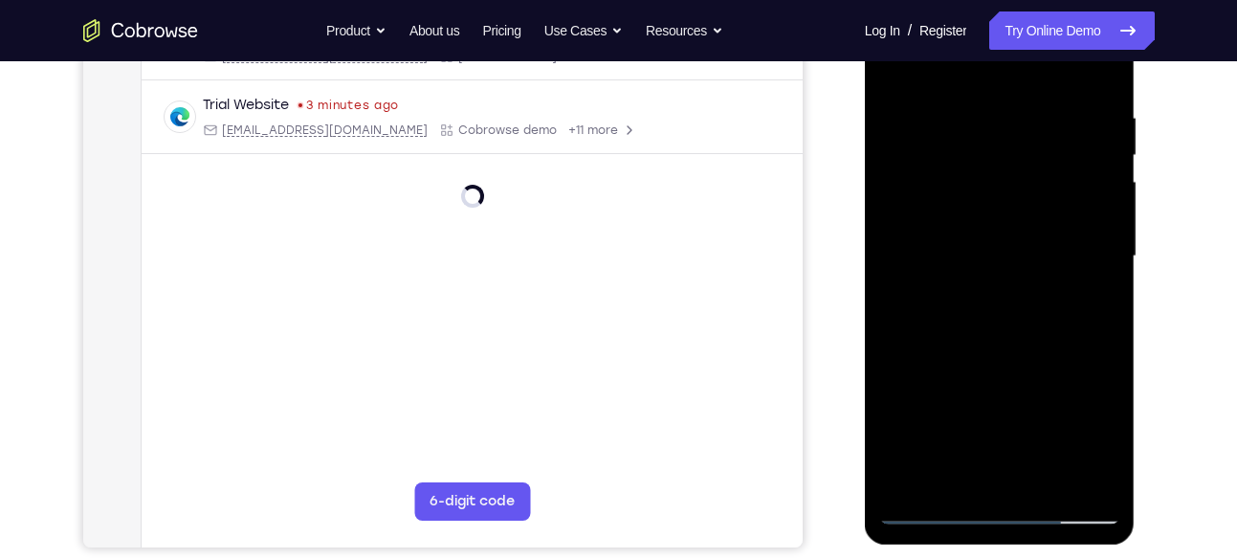
drag, startPoint x: 1057, startPoint y: 220, endPoint x: 981, endPoint y: 234, distance: 76.9
click at [981, 234] on div at bounding box center [999, 257] width 241 height 536
drag, startPoint x: 1042, startPoint y: 235, endPoint x: 1011, endPoint y: 241, distance: 32.1
click at [1011, 241] on div at bounding box center [999, 257] width 241 height 536
drag, startPoint x: 1073, startPoint y: 232, endPoint x: 1031, endPoint y: 242, distance: 43.2
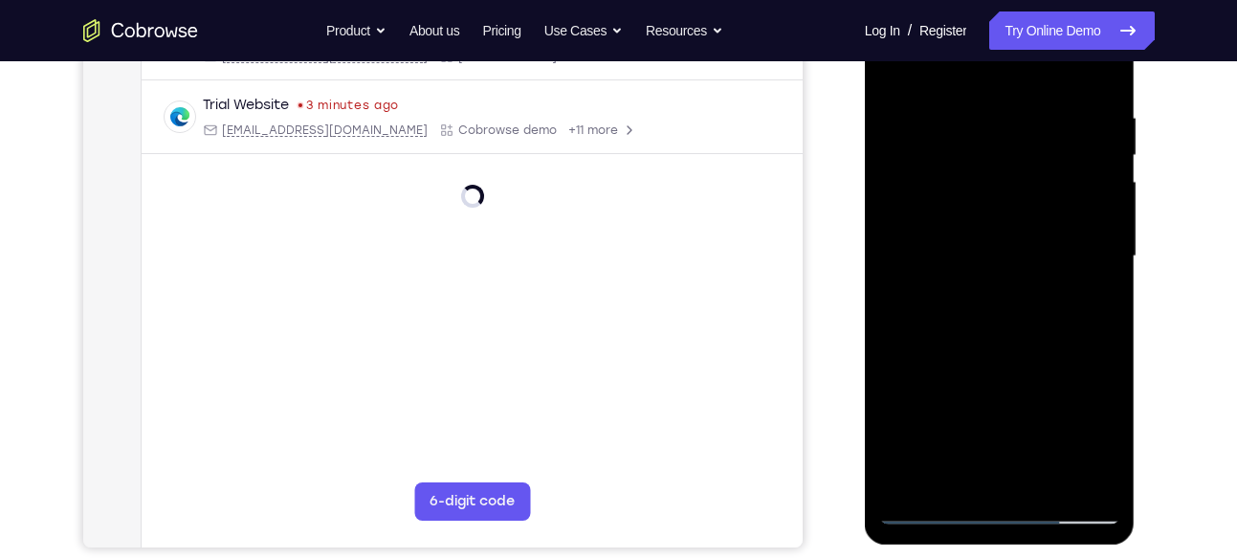
click at [1031, 242] on div at bounding box center [999, 257] width 241 height 536
drag, startPoint x: 1092, startPoint y: 185, endPoint x: 1059, endPoint y: 202, distance: 37.6
click at [1059, 202] on div at bounding box center [999, 257] width 241 height 536
drag, startPoint x: 1080, startPoint y: 234, endPoint x: 1024, endPoint y: 249, distance: 57.3
click at [1024, 249] on div at bounding box center [999, 257] width 241 height 536
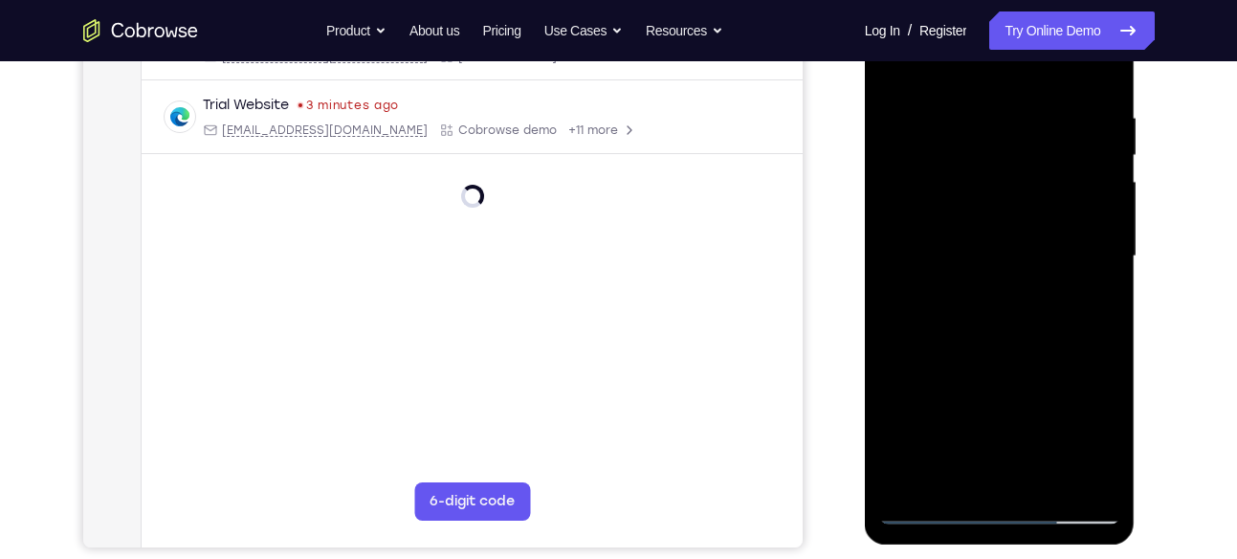
drag, startPoint x: 1083, startPoint y: 257, endPoint x: 1059, endPoint y: 262, distance: 24.4
click at [1059, 262] on div at bounding box center [999, 257] width 241 height 536
drag, startPoint x: 1066, startPoint y: 210, endPoint x: 1020, endPoint y: 232, distance: 51.8
click at [1020, 232] on div at bounding box center [999, 257] width 241 height 536
drag, startPoint x: 1085, startPoint y: 193, endPoint x: 1045, endPoint y: 204, distance: 40.6
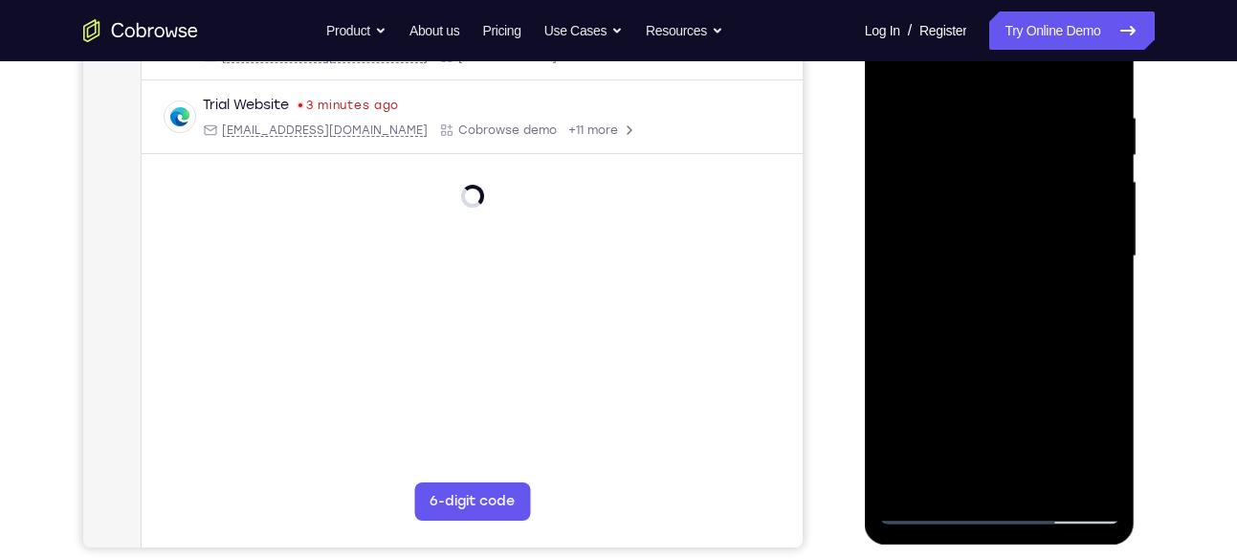
click at [1045, 204] on div at bounding box center [999, 257] width 241 height 536
drag, startPoint x: 1086, startPoint y: 169, endPoint x: 1053, endPoint y: 181, distance: 35.4
click at [1053, 181] on div at bounding box center [999, 257] width 241 height 536
drag, startPoint x: 1094, startPoint y: 174, endPoint x: 1060, endPoint y: 187, distance: 36.9
click at [1060, 187] on div at bounding box center [999, 257] width 241 height 536
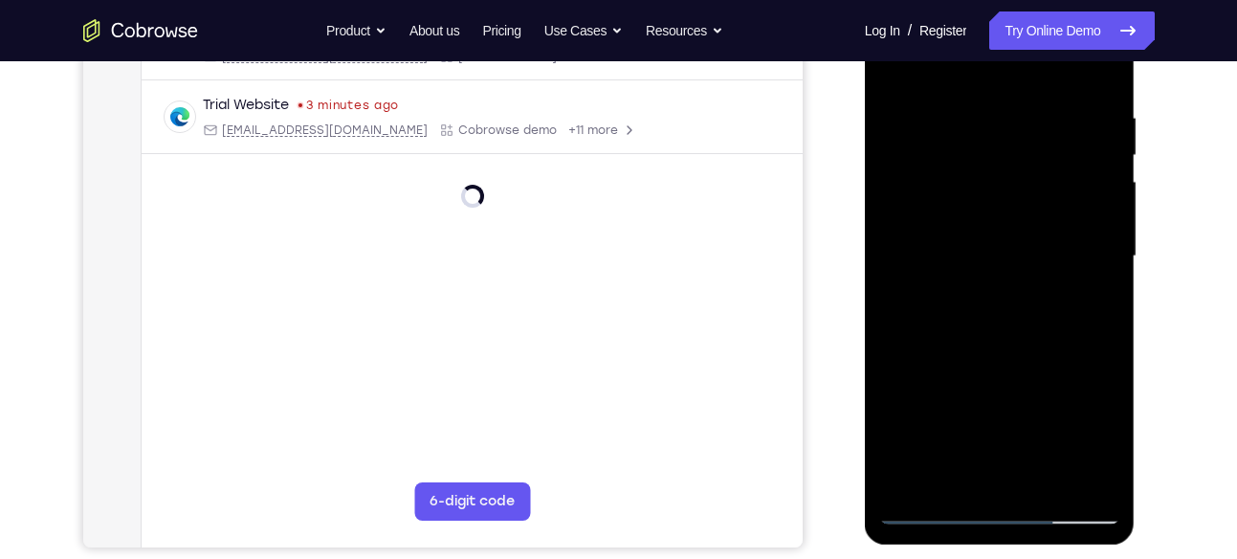
click at [1046, 187] on div at bounding box center [999, 257] width 241 height 536
click at [1039, 175] on div at bounding box center [999, 257] width 241 height 536
click at [1014, 212] on div at bounding box center [999, 257] width 241 height 536
click at [1044, 208] on div at bounding box center [999, 257] width 241 height 536
click at [1068, 209] on div at bounding box center [999, 257] width 241 height 536
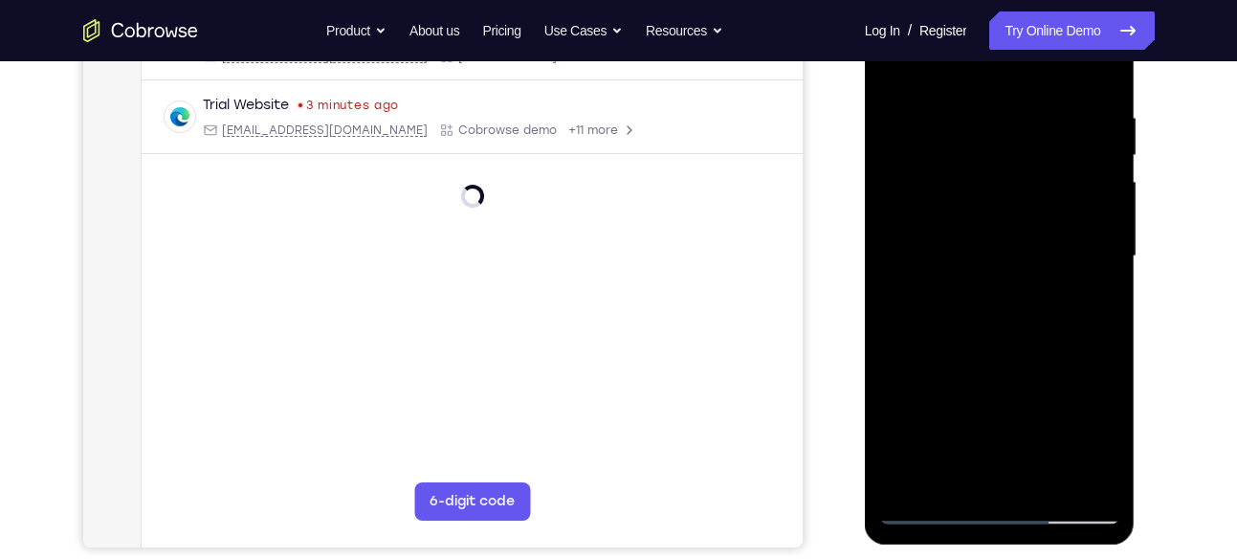
click at [1045, 194] on div at bounding box center [999, 257] width 241 height 536
click at [999, 239] on div at bounding box center [999, 257] width 241 height 536
click at [1043, 223] on div at bounding box center [999, 257] width 241 height 536
click at [1003, 241] on div at bounding box center [999, 257] width 241 height 536
click at [1007, 241] on div at bounding box center [999, 257] width 241 height 536
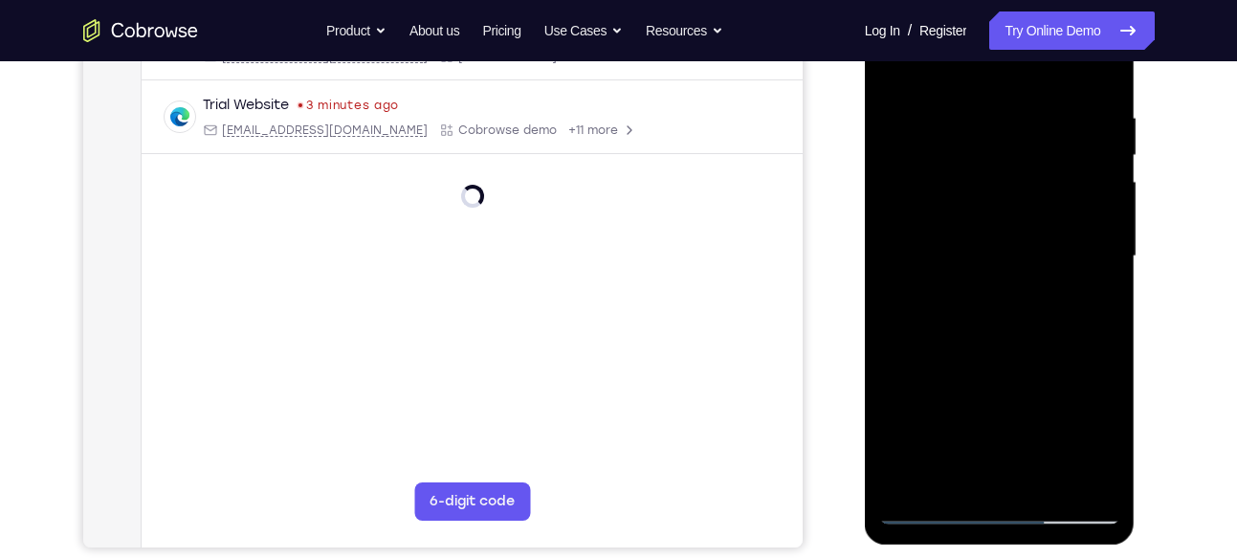
click at [1016, 243] on div at bounding box center [999, 257] width 241 height 536
click at [1037, 205] on div at bounding box center [999, 257] width 241 height 536
click at [1017, 209] on div at bounding box center [999, 257] width 241 height 536
click at [1017, 216] on div at bounding box center [999, 257] width 241 height 536
click at [1027, 196] on div at bounding box center [999, 257] width 241 height 536
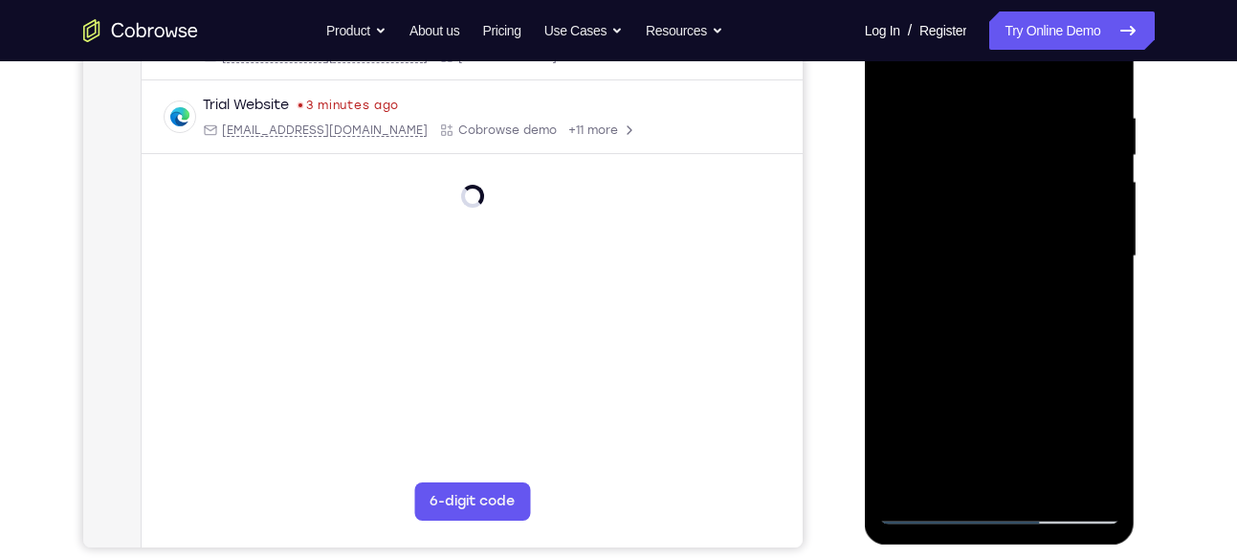
click at [1008, 271] on div at bounding box center [999, 257] width 241 height 536
click at [1040, 223] on div at bounding box center [999, 257] width 241 height 536
click at [1011, 296] on div at bounding box center [999, 257] width 241 height 536
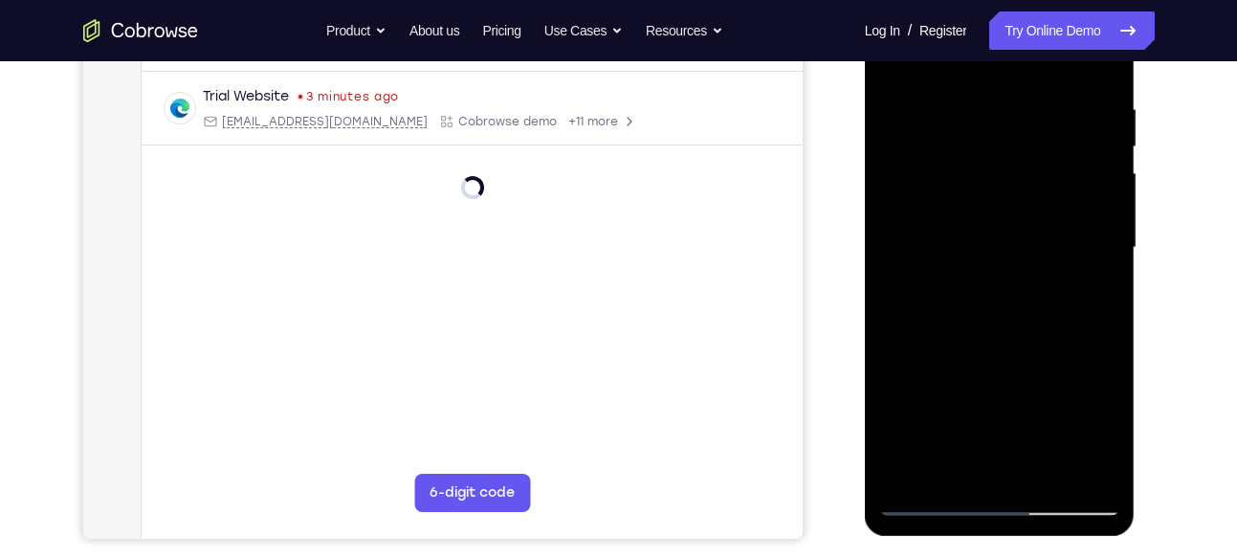
click at [1017, 275] on div at bounding box center [999, 248] width 241 height 536
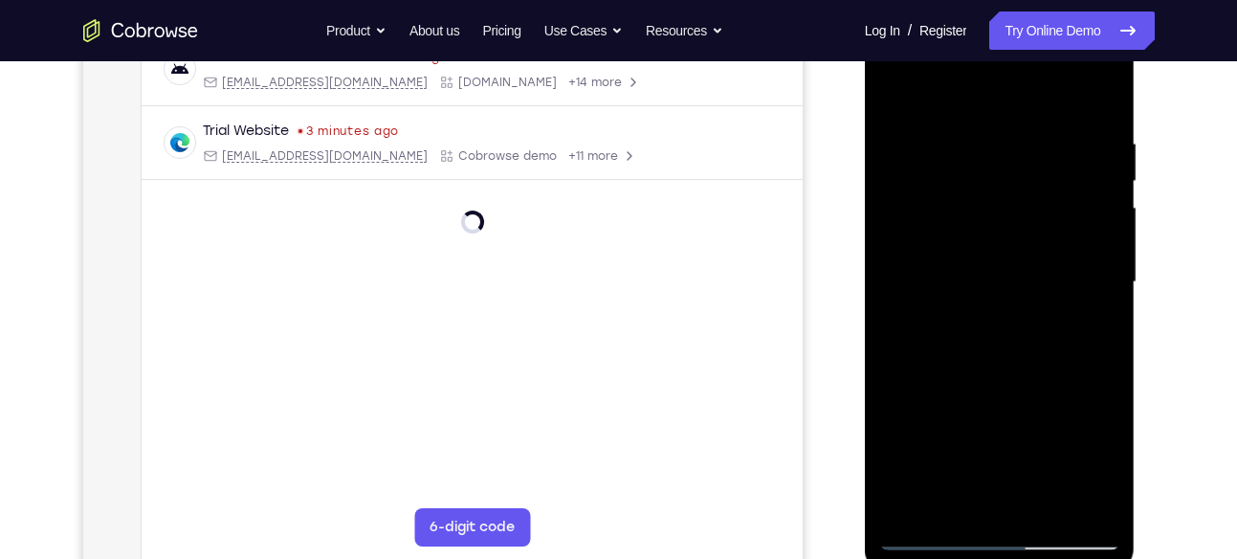
scroll to position [335, 0]
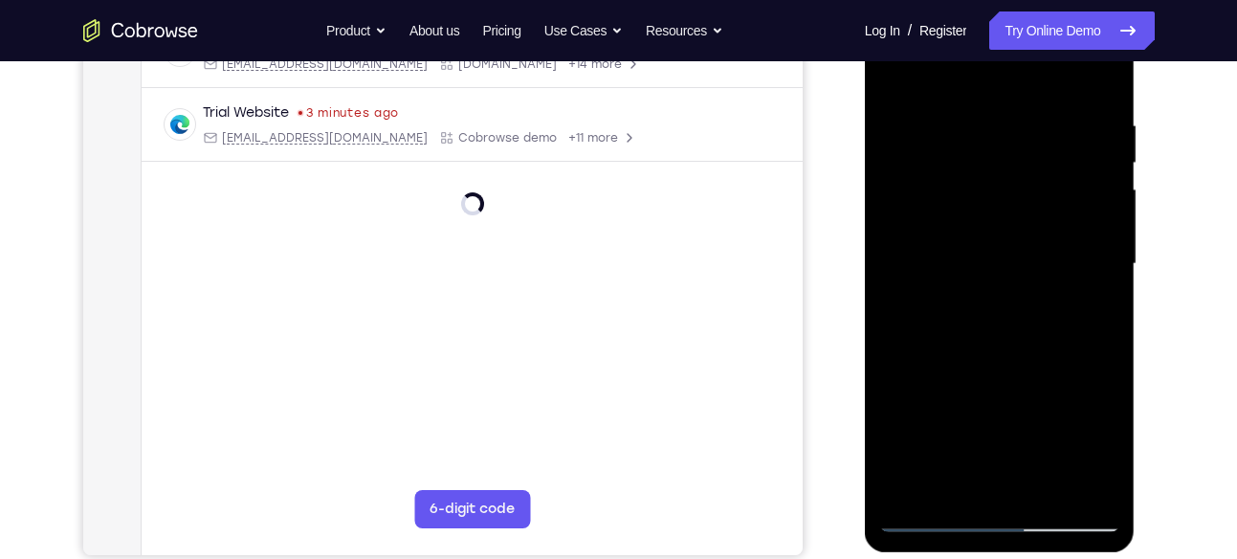
click at [1089, 256] on div at bounding box center [999, 264] width 241 height 536
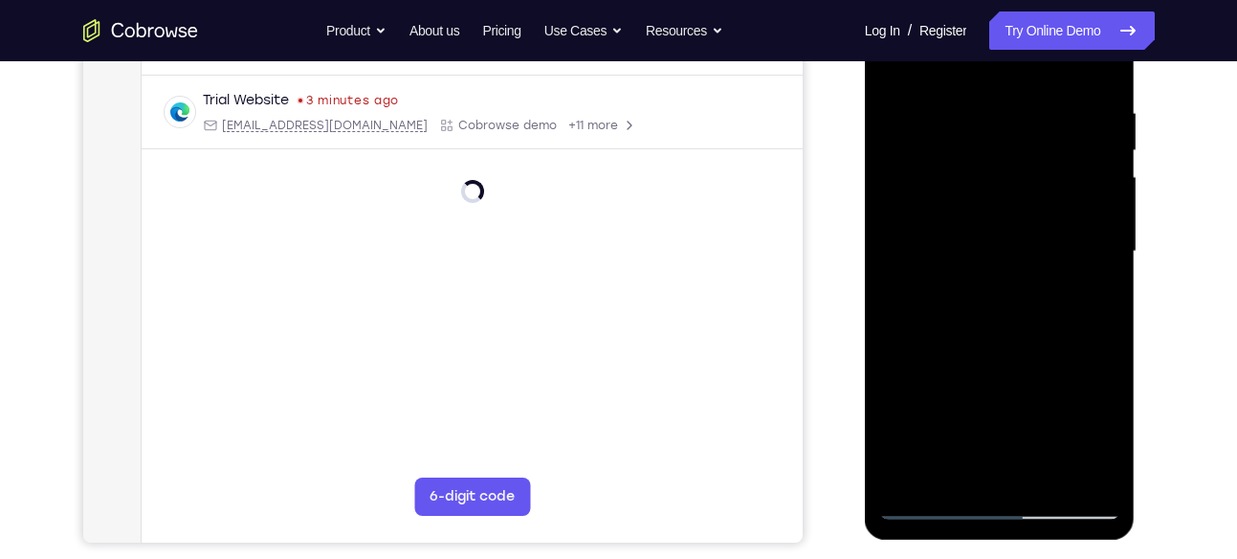
scroll to position [348, 0]
click at [1023, 228] on div at bounding box center [999, 251] width 241 height 536
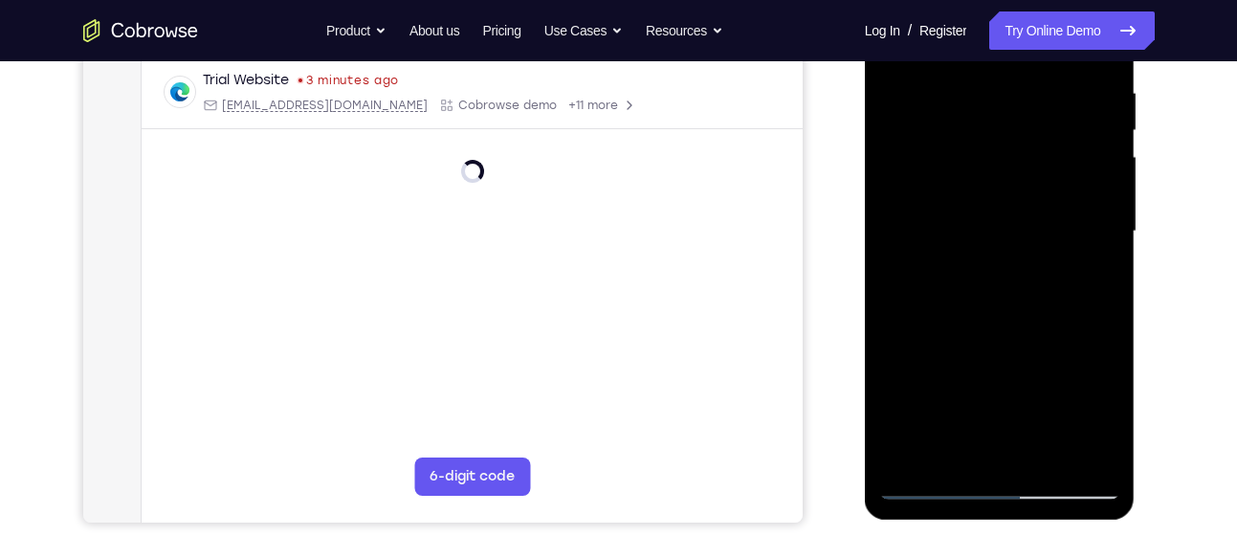
click at [1024, 267] on div at bounding box center [999, 232] width 241 height 536
click at [1021, 251] on div at bounding box center [999, 232] width 241 height 536
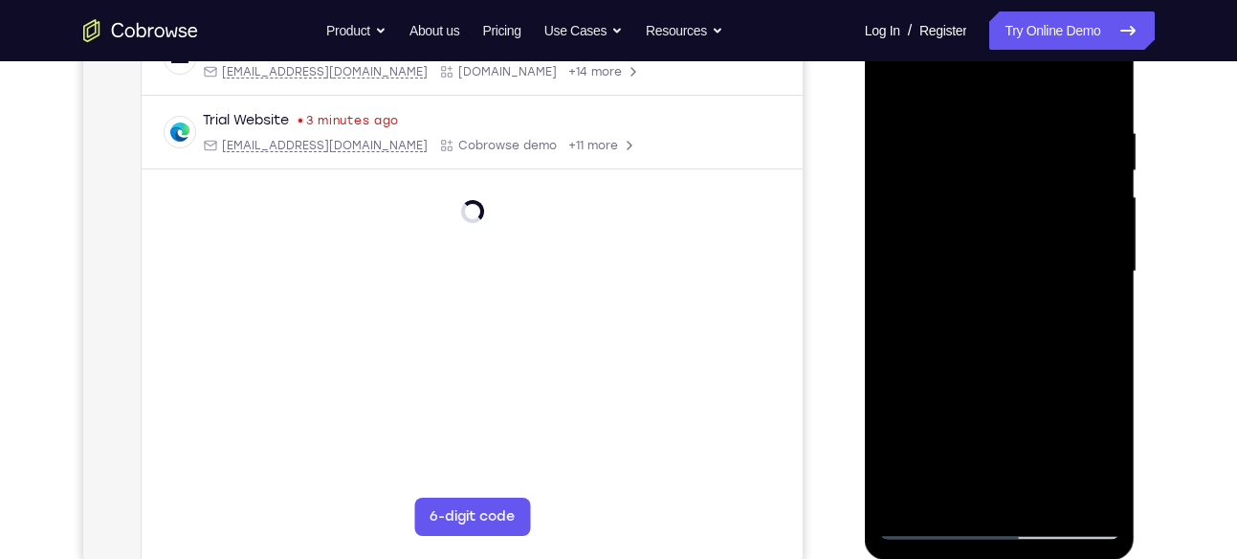
click at [1007, 241] on div at bounding box center [999, 272] width 241 height 536
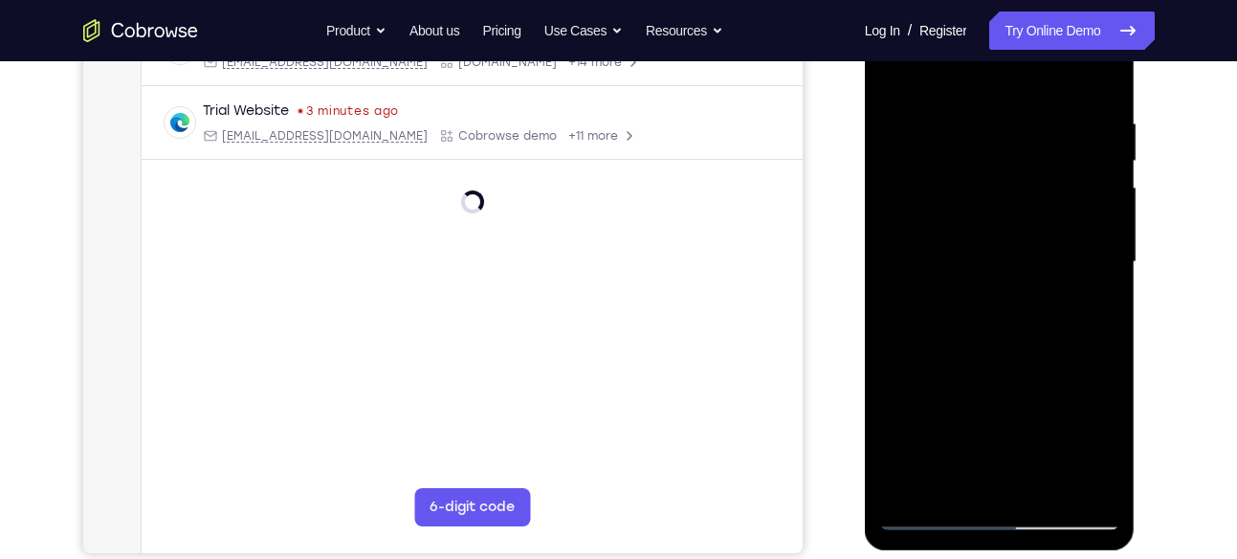
scroll to position [346, 0]
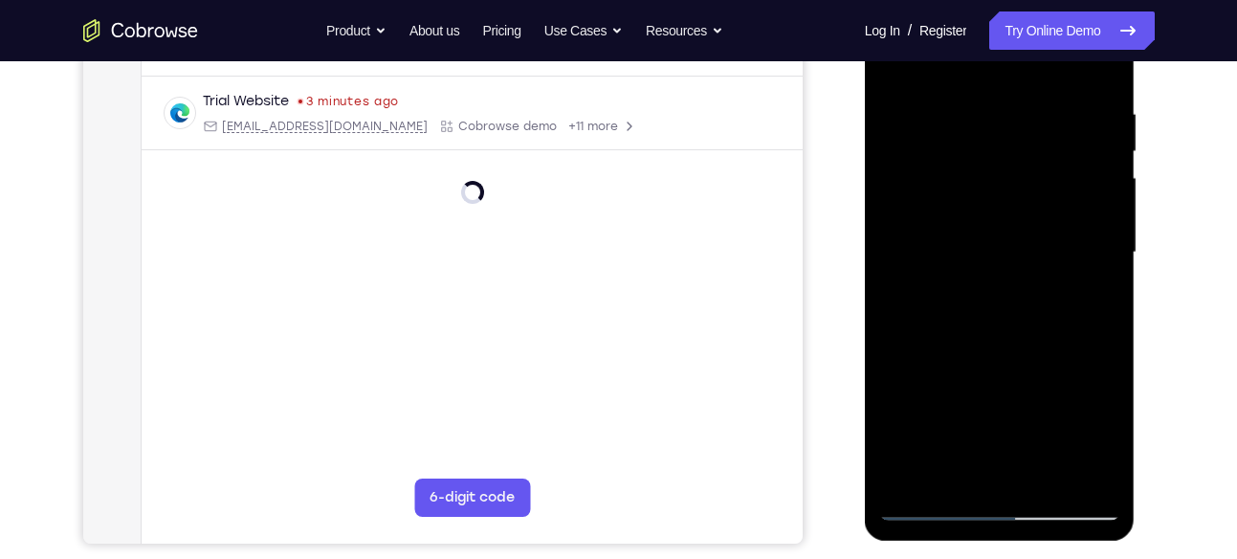
click at [955, 258] on div at bounding box center [999, 253] width 241 height 536
click at [1042, 237] on div at bounding box center [999, 253] width 241 height 536
click at [1034, 219] on div at bounding box center [999, 253] width 241 height 536
click at [1033, 212] on div at bounding box center [999, 253] width 241 height 536
click at [1029, 179] on div at bounding box center [999, 253] width 241 height 536
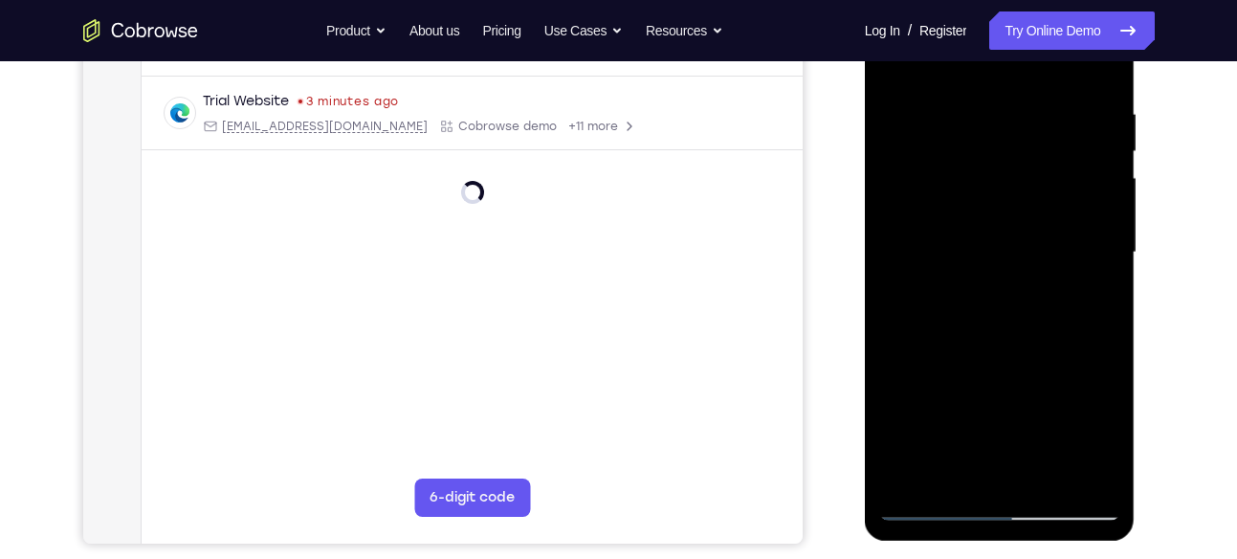
click at [998, 199] on div at bounding box center [999, 253] width 241 height 536
click at [976, 180] on div at bounding box center [999, 253] width 241 height 536
click at [1040, 261] on div at bounding box center [999, 253] width 241 height 536
click at [973, 261] on div at bounding box center [999, 253] width 241 height 536
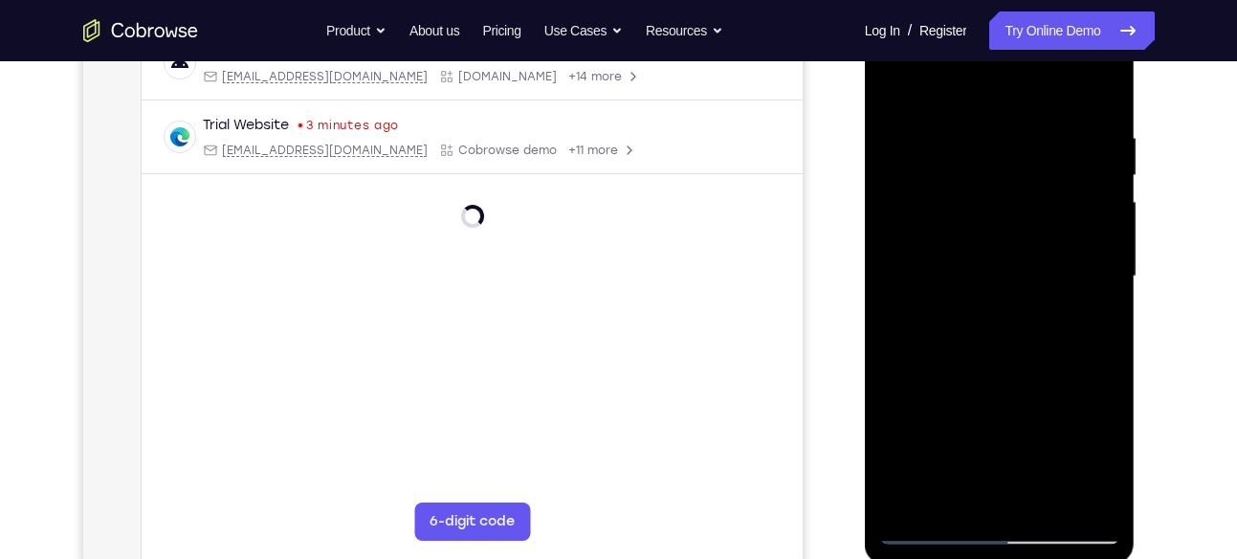
scroll to position [320, 0]
click at [1093, 252] on div at bounding box center [999, 279] width 241 height 536
click at [1093, 248] on div at bounding box center [999, 279] width 241 height 536
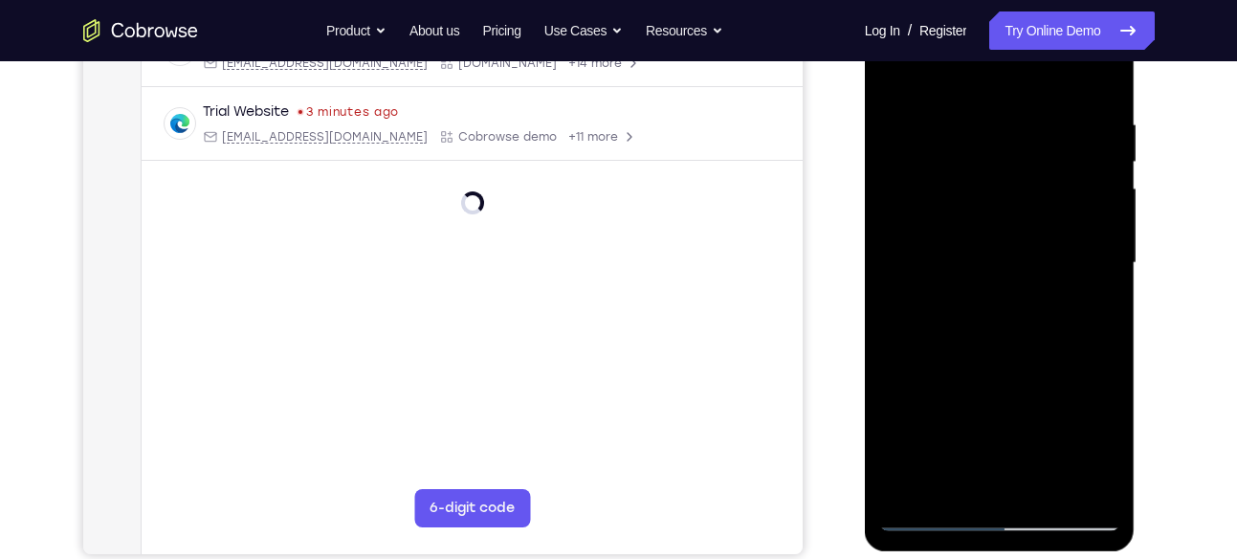
scroll to position [342, 0]
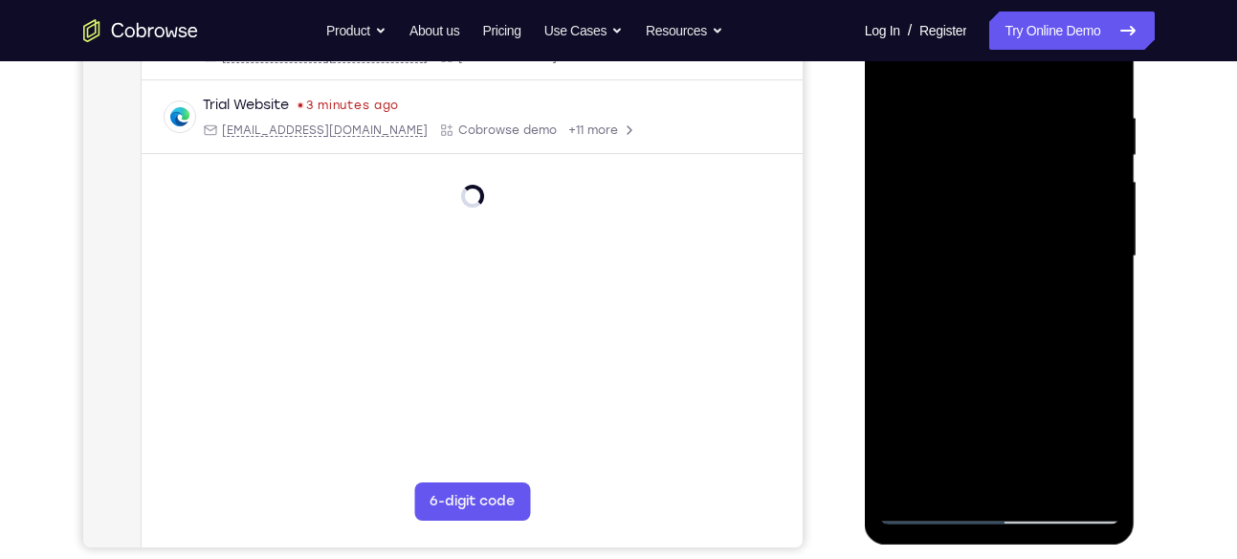
click at [1093, 248] on div at bounding box center [999, 257] width 241 height 536
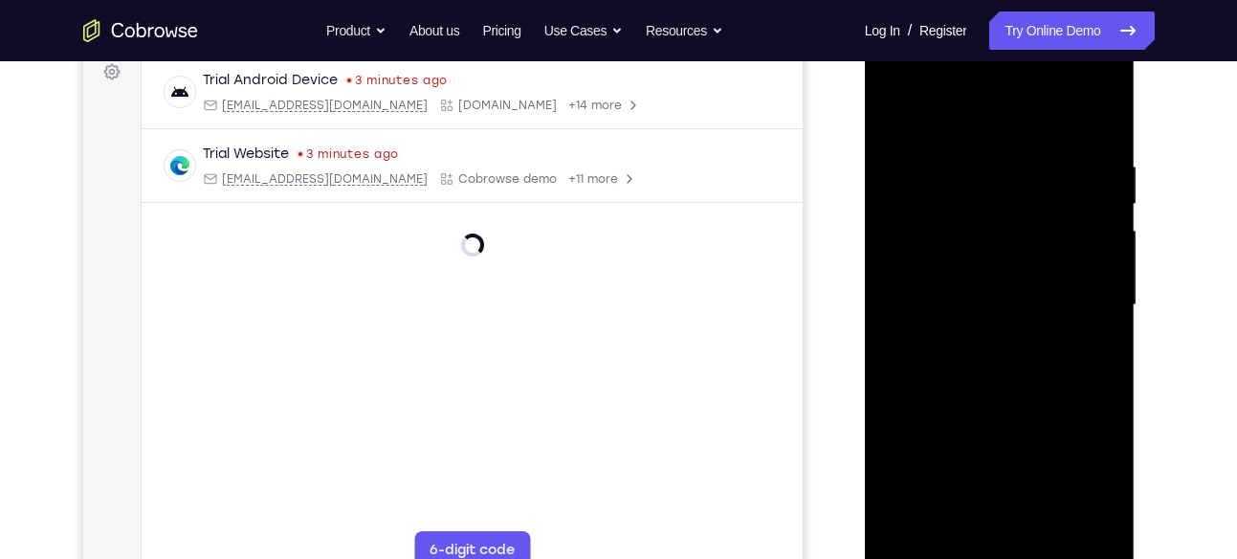
click at [1093, 221] on div at bounding box center [999, 305] width 241 height 536
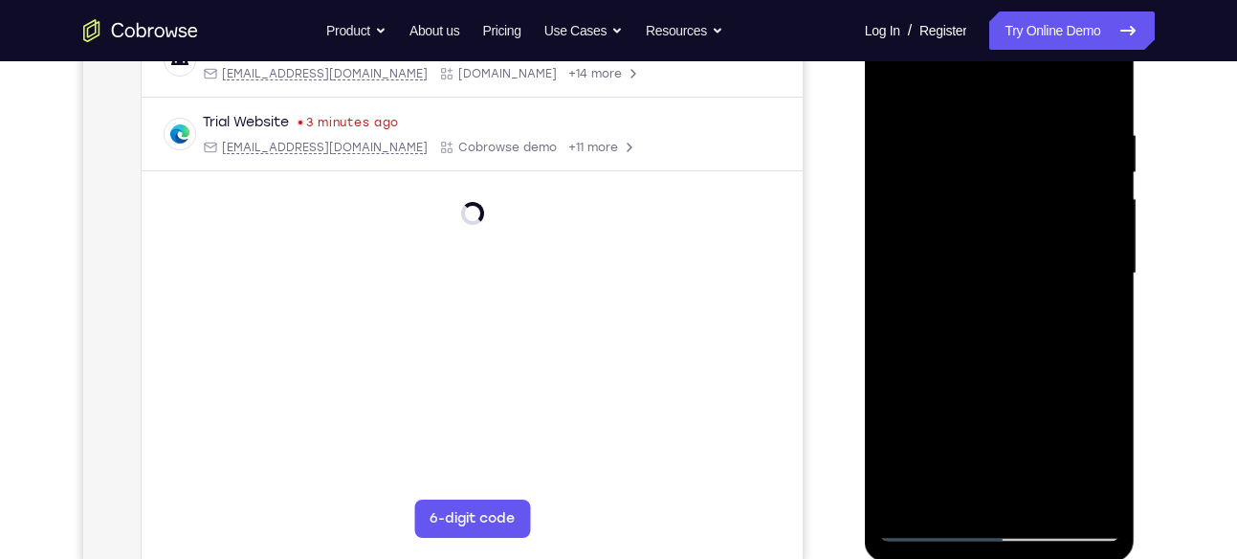
scroll to position [336, 0]
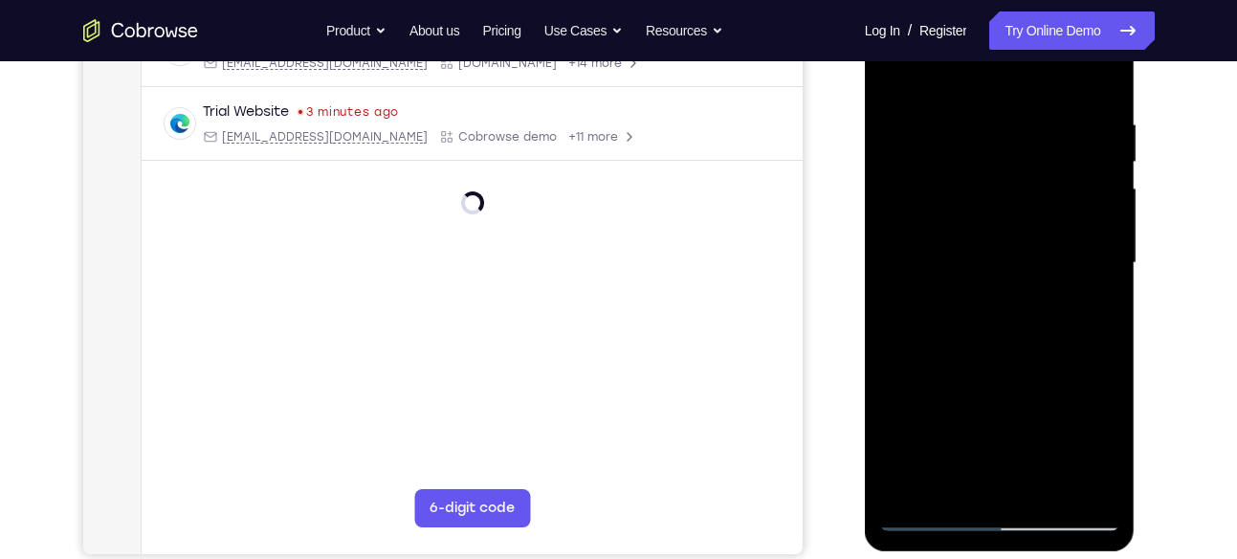
drag, startPoint x: 1090, startPoint y: 214, endPoint x: 1046, endPoint y: 265, distance: 67.1
click at [1046, 265] on div at bounding box center [999, 263] width 241 height 536
drag, startPoint x: 1074, startPoint y: 213, endPoint x: 1029, endPoint y: 221, distance: 45.6
click at [1029, 221] on div at bounding box center [999, 263] width 241 height 536
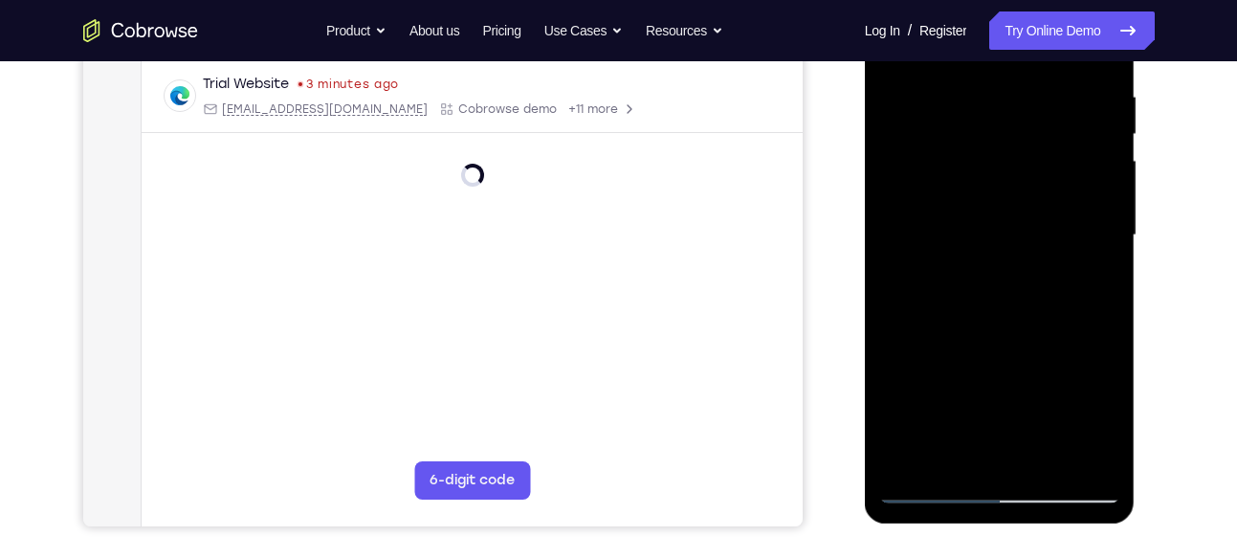
drag, startPoint x: 1068, startPoint y: 195, endPoint x: 1023, endPoint y: 217, distance: 50.0
click at [1023, 217] on div at bounding box center [999, 235] width 241 height 536
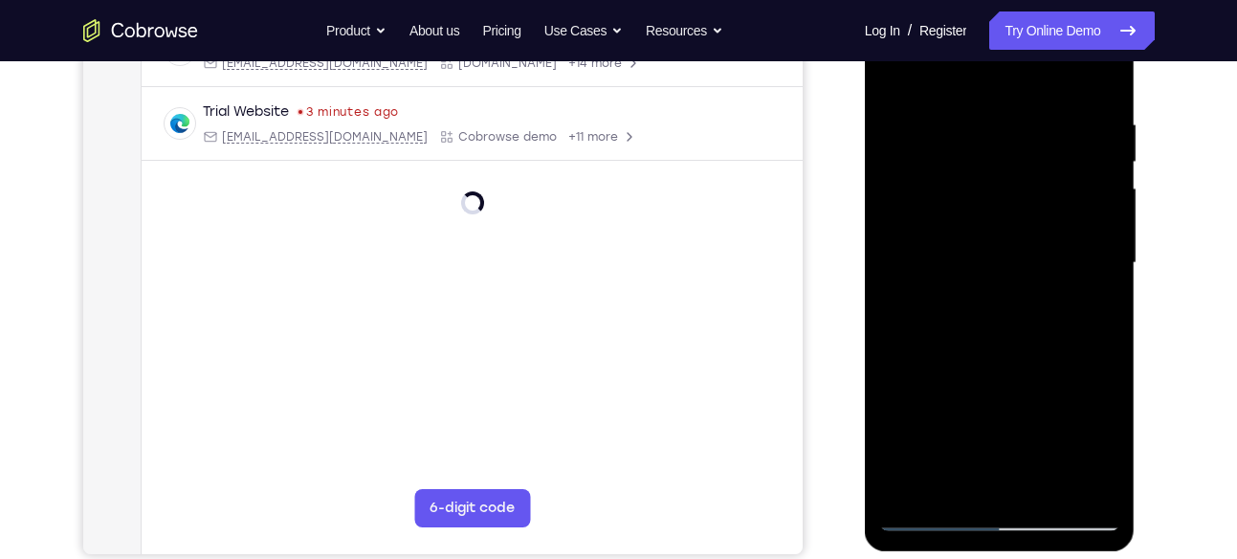
drag, startPoint x: 1042, startPoint y: 217, endPoint x: 1007, endPoint y: 230, distance: 36.9
click at [1007, 230] on div at bounding box center [999, 263] width 241 height 536
drag, startPoint x: 1085, startPoint y: 207, endPoint x: 1057, endPoint y: 219, distance: 31.3
click at [1057, 219] on div at bounding box center [999, 263] width 241 height 536
drag, startPoint x: 1076, startPoint y: 208, endPoint x: 1031, endPoint y: 220, distance: 46.4
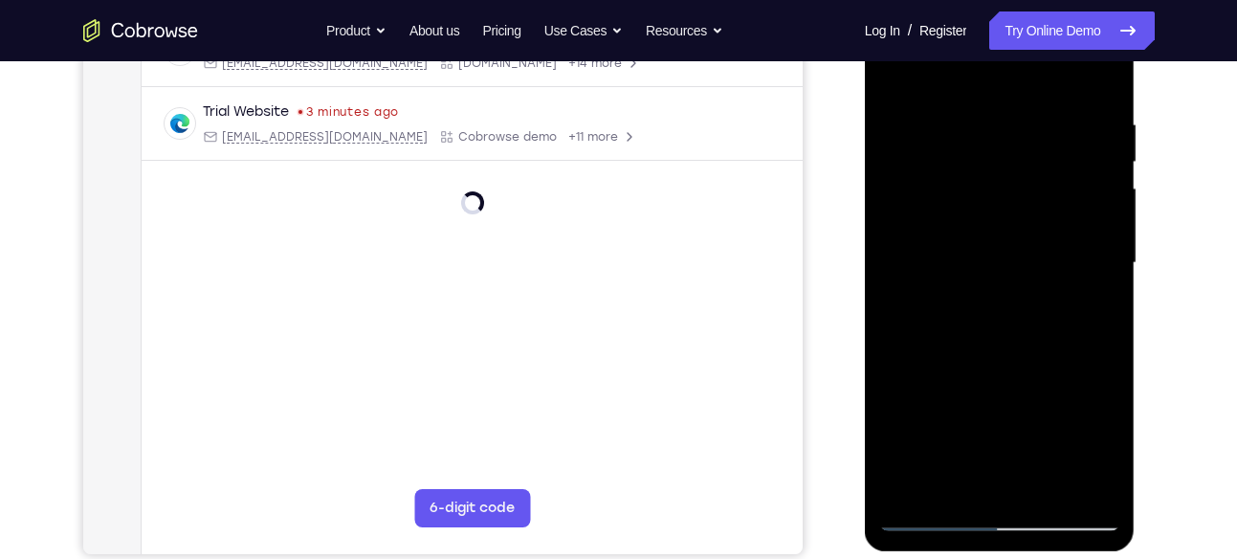
click at [1031, 220] on div at bounding box center [999, 263] width 241 height 536
drag, startPoint x: 1085, startPoint y: 186, endPoint x: 1055, endPoint y: 195, distance: 31.8
click at [1055, 195] on div at bounding box center [999, 263] width 241 height 536
drag, startPoint x: 1107, startPoint y: 185, endPoint x: 1056, endPoint y: 197, distance: 52.2
click at [1056, 197] on div at bounding box center [999, 263] width 241 height 536
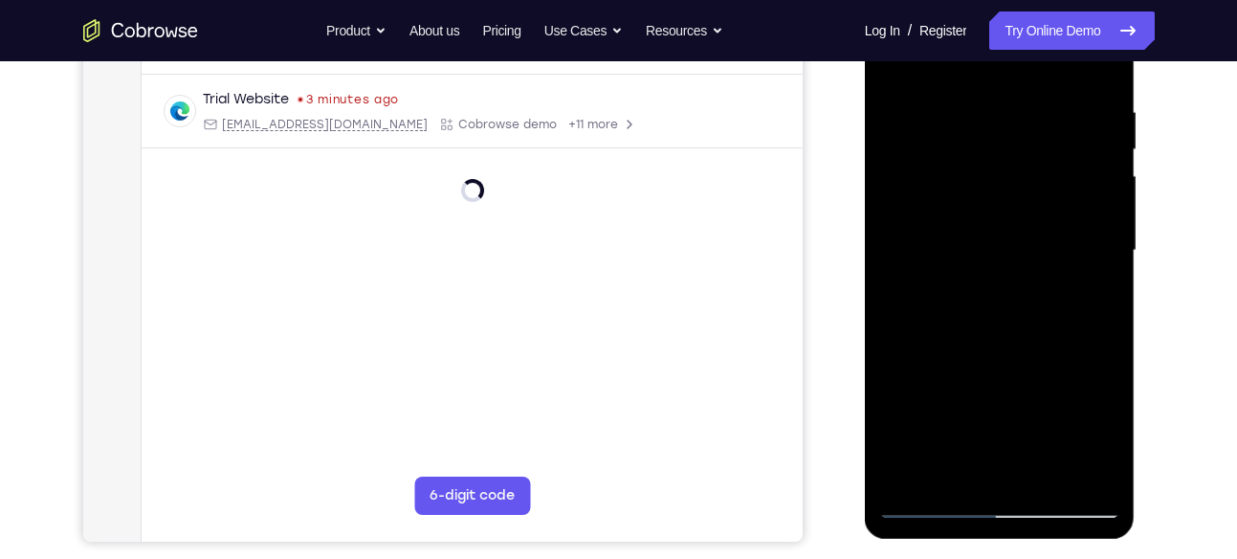
scroll to position [354, 0]
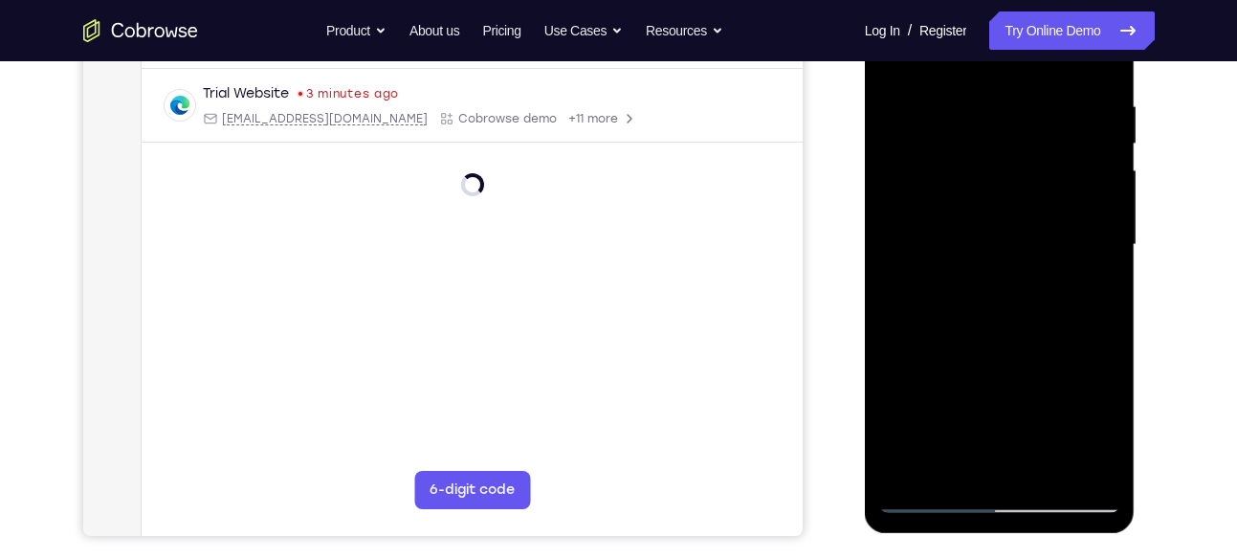
drag, startPoint x: 1094, startPoint y: 186, endPoint x: 1025, endPoint y: 200, distance: 70.3
click at [1025, 200] on div at bounding box center [999, 245] width 241 height 536
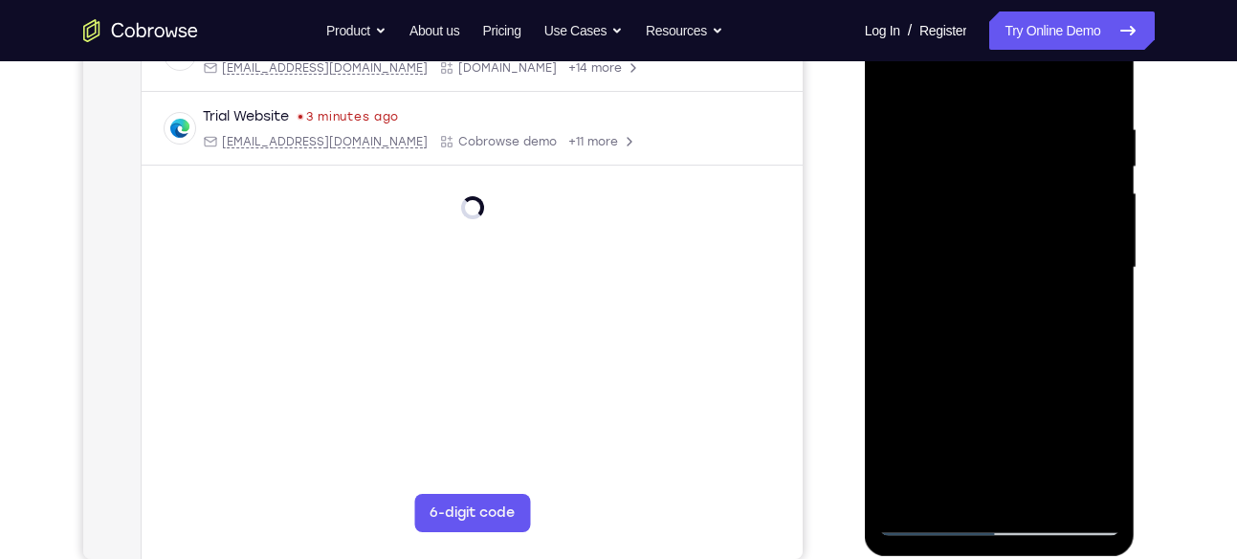
scroll to position [319, 0]
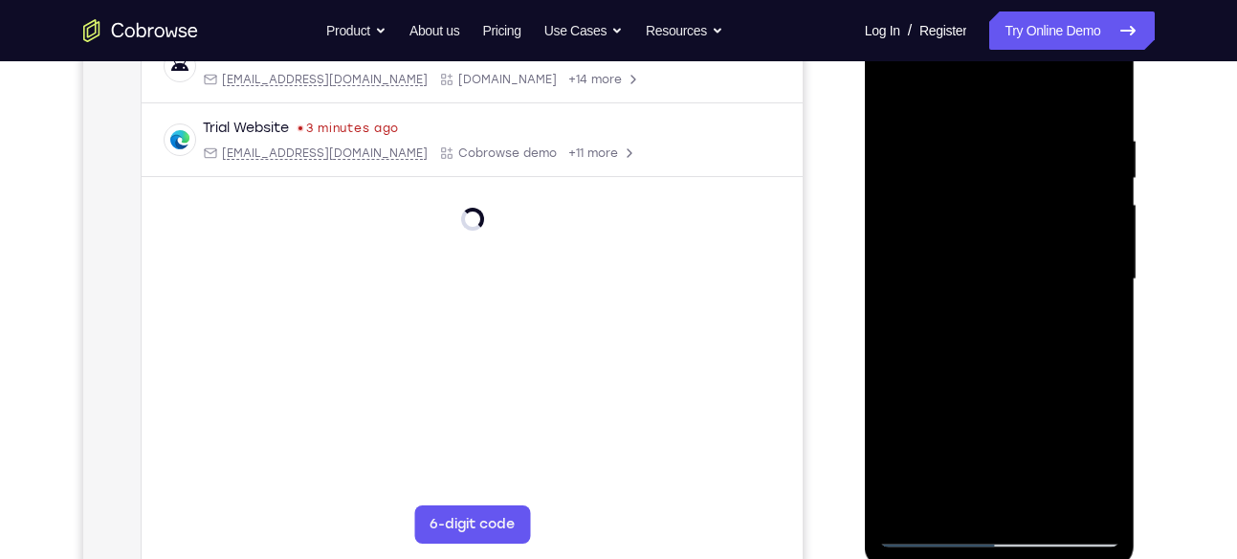
drag, startPoint x: 1068, startPoint y: 204, endPoint x: 1022, endPoint y: 208, distance: 46.2
click at [1022, 208] on div at bounding box center [999, 279] width 241 height 536
drag, startPoint x: 1097, startPoint y: 222, endPoint x: 1045, endPoint y: 230, distance: 52.4
click at [1045, 230] on div at bounding box center [999, 279] width 241 height 536
drag, startPoint x: 1087, startPoint y: 229, endPoint x: 1055, endPoint y: 237, distance: 33.6
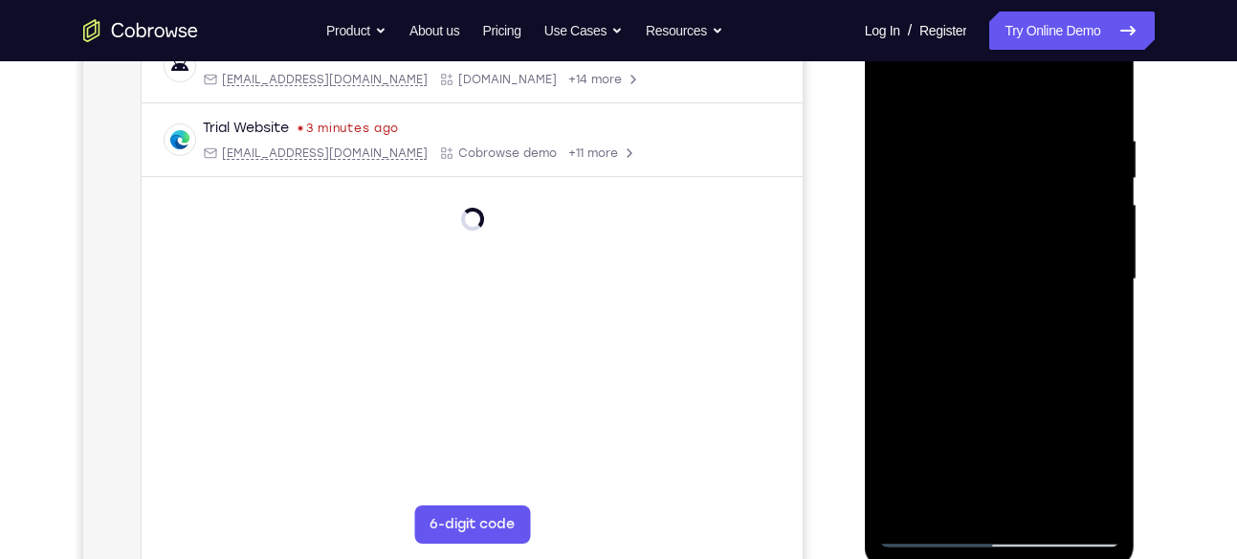
click at [1055, 237] on div at bounding box center [999, 279] width 241 height 536
drag, startPoint x: 1084, startPoint y: 220, endPoint x: 1007, endPoint y: 242, distance: 79.6
click at [1007, 242] on div at bounding box center [999, 279] width 241 height 536
click at [1016, 251] on div at bounding box center [999, 279] width 241 height 536
click at [1000, 248] on div at bounding box center [999, 279] width 241 height 536
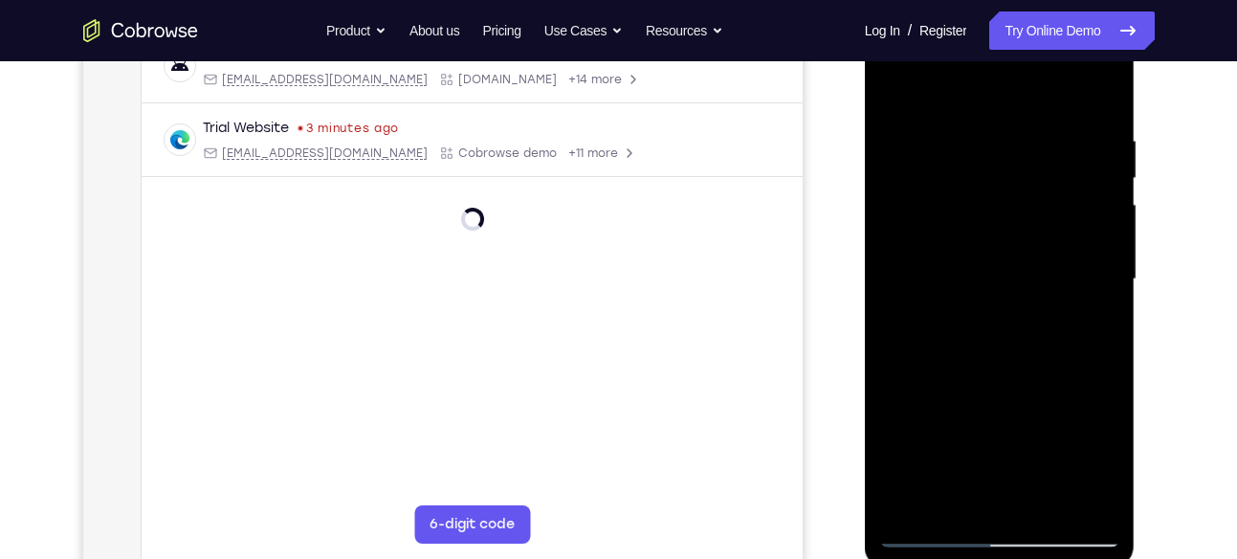
click at [1010, 260] on div at bounding box center [999, 279] width 241 height 536
click at [990, 235] on div at bounding box center [999, 279] width 241 height 536
click at [990, 231] on div at bounding box center [999, 279] width 241 height 536
click at [1005, 250] on div at bounding box center [999, 279] width 241 height 536
click at [1038, 235] on div at bounding box center [999, 279] width 241 height 536
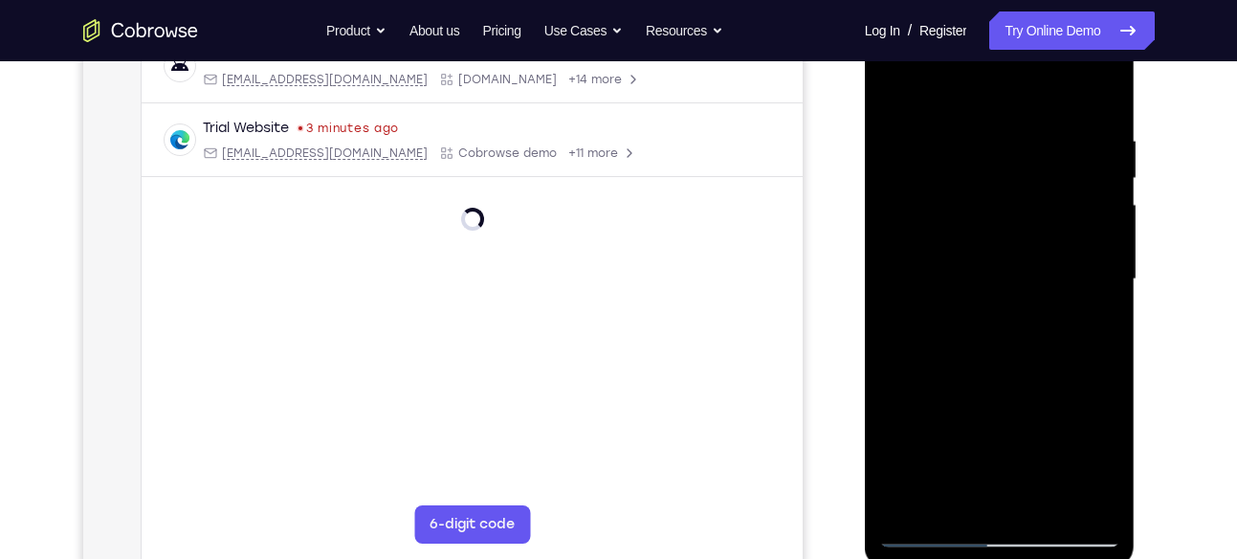
click at [1043, 230] on div at bounding box center [999, 279] width 241 height 536
click at [1027, 225] on div at bounding box center [999, 279] width 241 height 536
click at [1038, 189] on div at bounding box center [999, 279] width 241 height 536
click at [1018, 202] on div at bounding box center [999, 279] width 241 height 536
click at [1048, 186] on div at bounding box center [999, 279] width 241 height 536
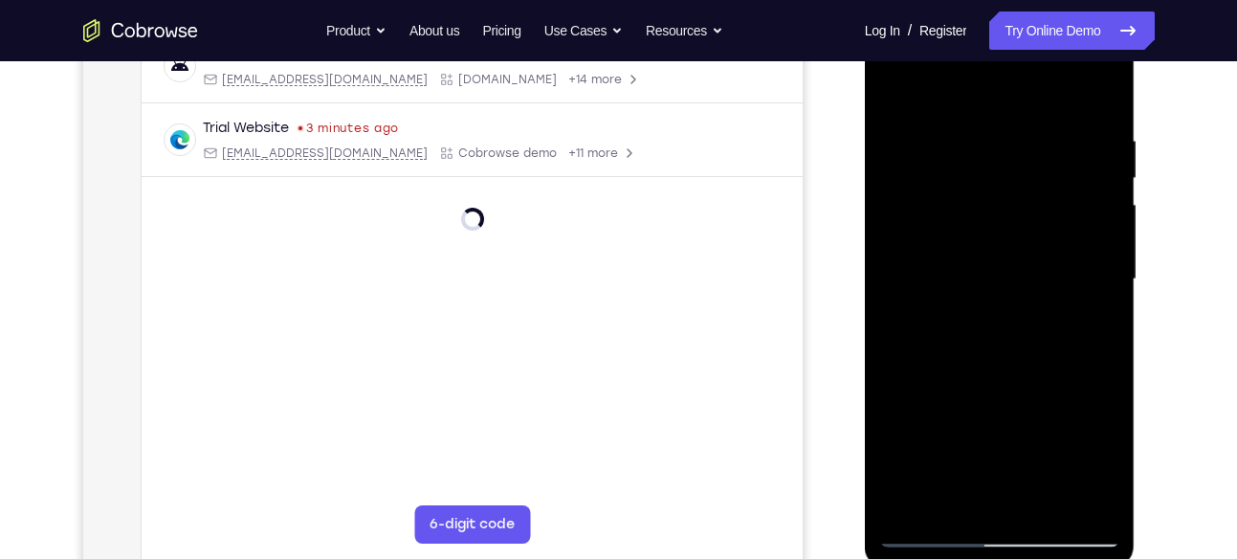
click at [1014, 199] on div at bounding box center [999, 279] width 241 height 536
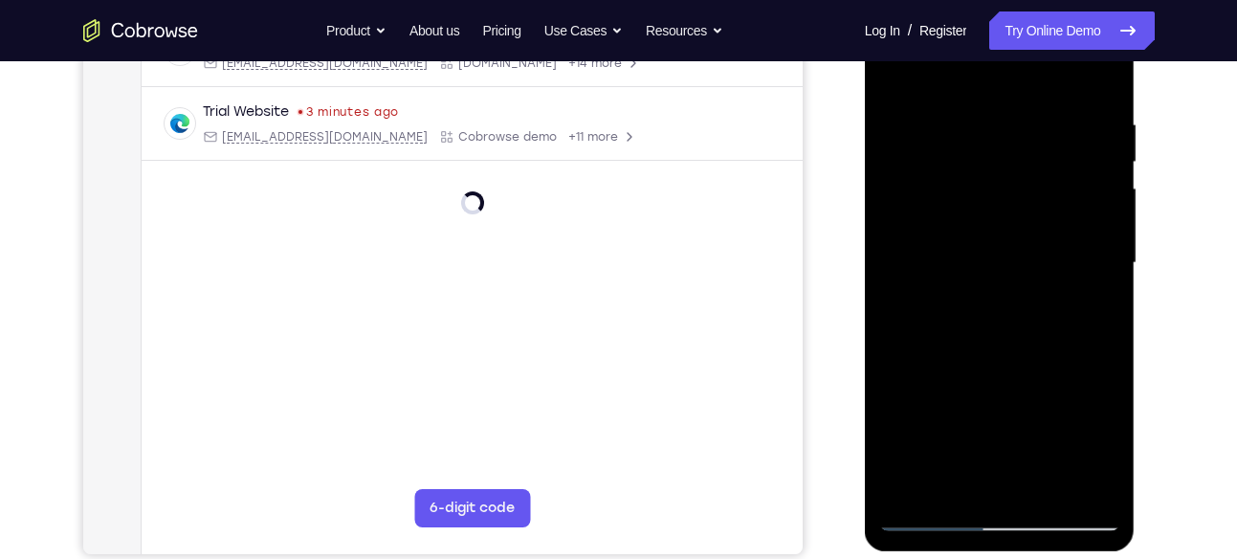
scroll to position [337, 0]
click at [995, 217] on div at bounding box center [999, 262] width 241 height 536
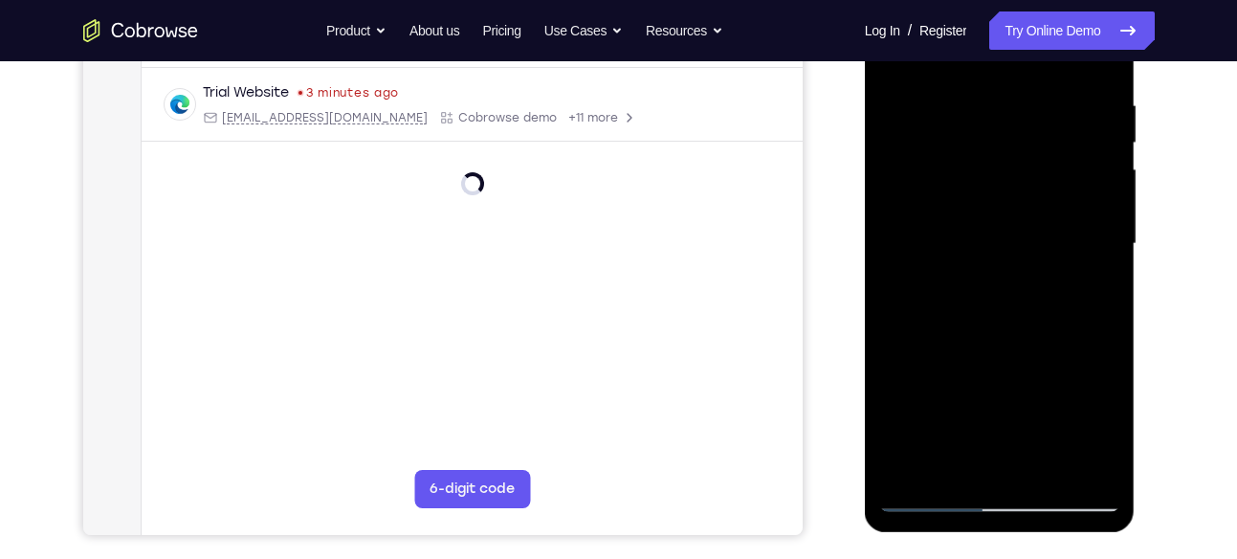
click at [1023, 244] on div at bounding box center [999, 244] width 241 height 536
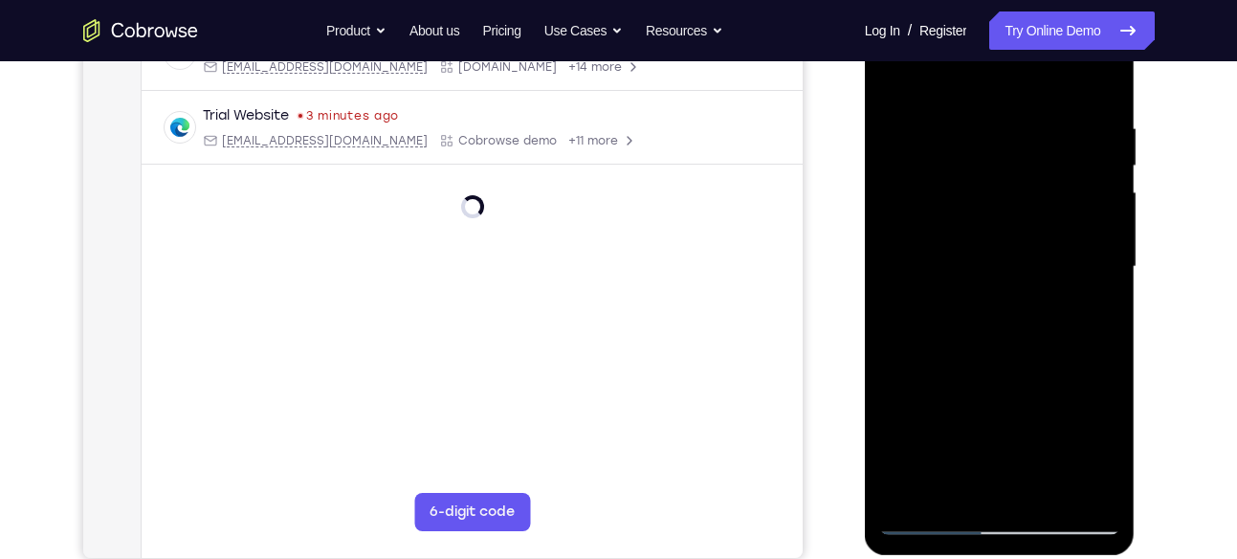
scroll to position [331, 0]
click at [1051, 214] on div at bounding box center [999, 268] width 241 height 536
click at [990, 246] on div at bounding box center [999, 268] width 241 height 536
click at [977, 253] on div at bounding box center [999, 268] width 241 height 536
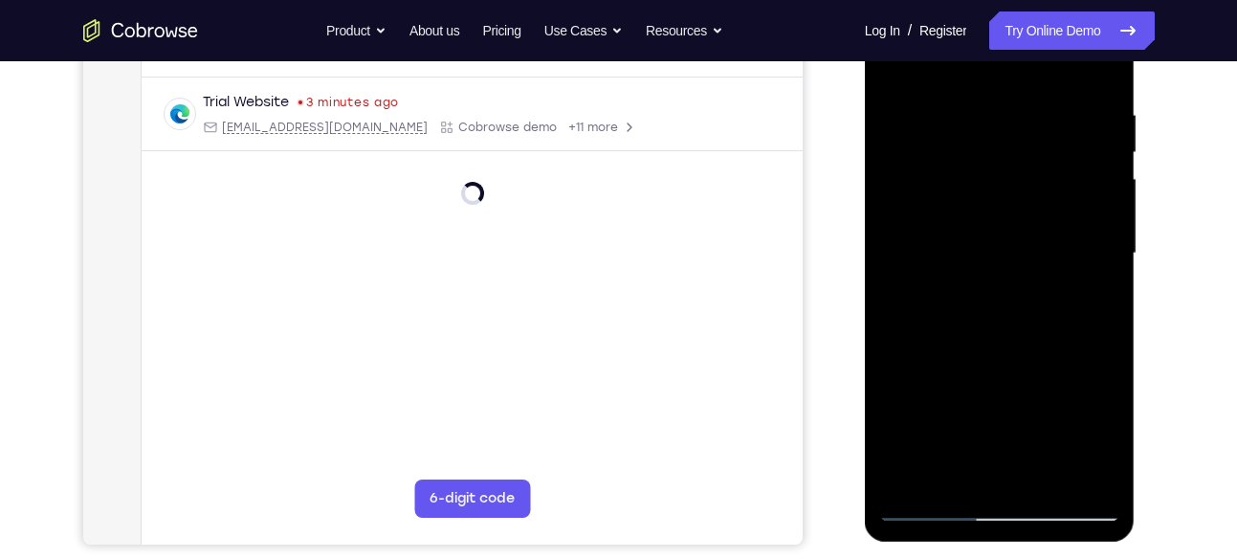
click at [1094, 164] on div at bounding box center [999, 254] width 241 height 536
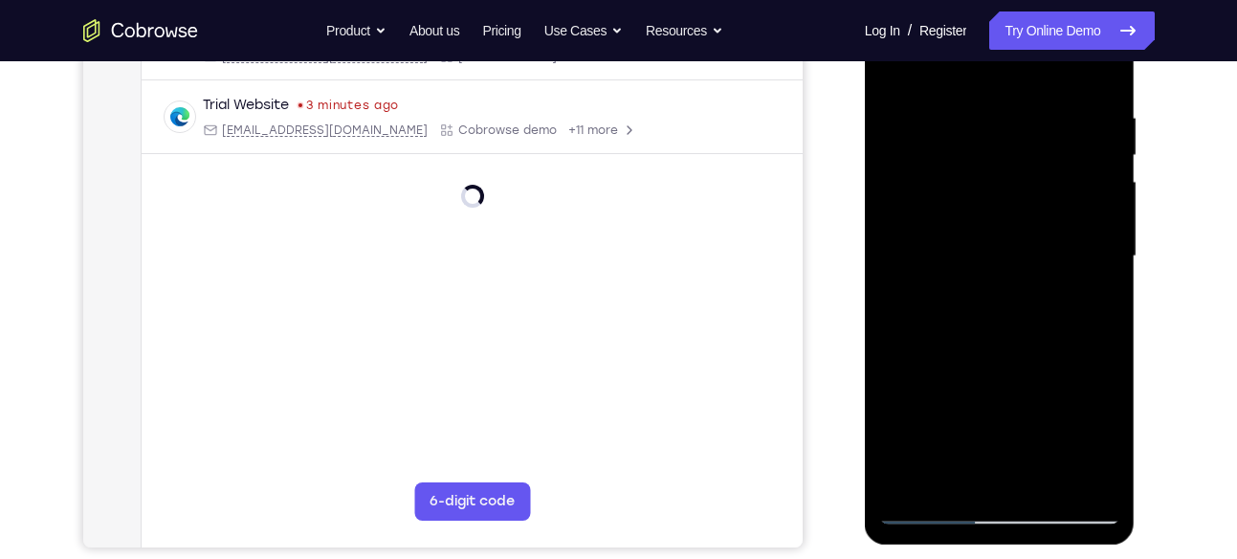
scroll to position [341, 0]
click at [1089, 164] on div at bounding box center [999, 257] width 241 height 536
click at [986, 191] on div at bounding box center [999, 257] width 241 height 536
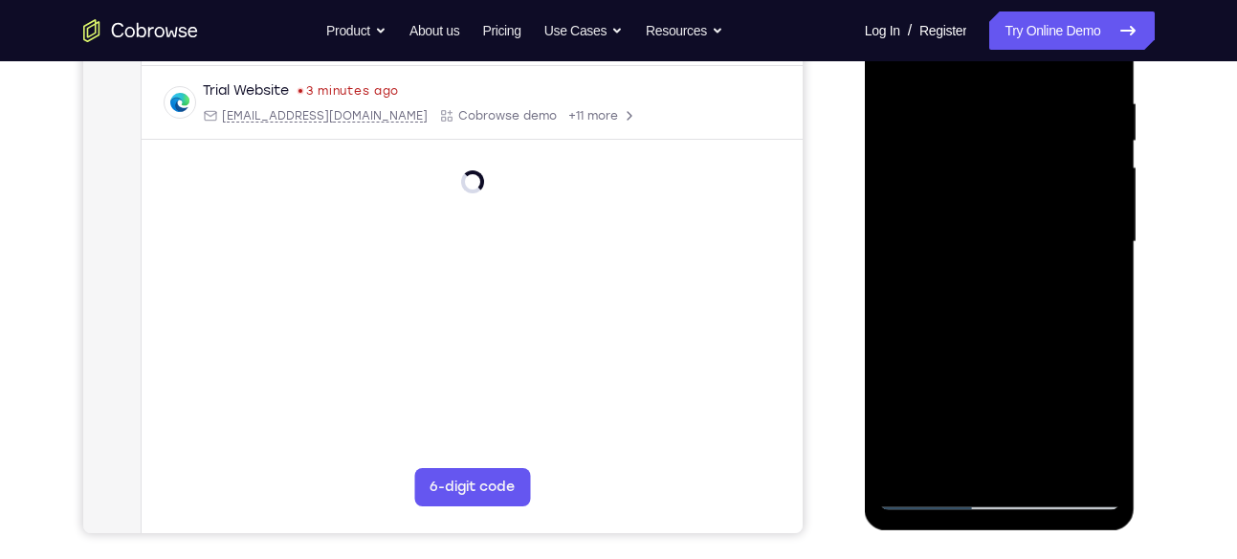
click at [1004, 214] on div at bounding box center [999, 242] width 241 height 536
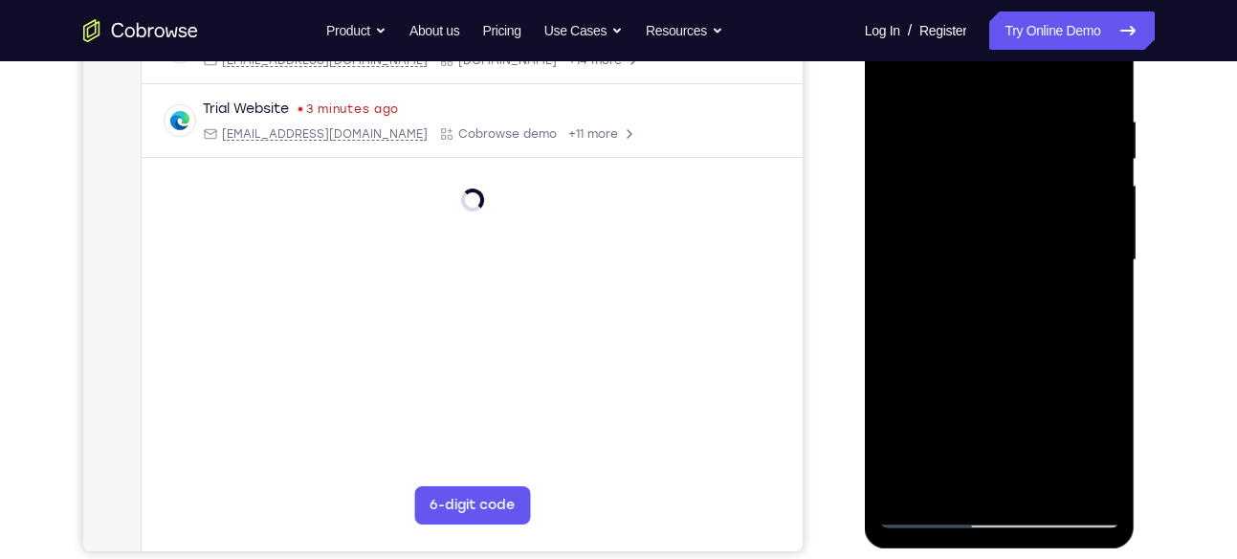
scroll to position [336, 0]
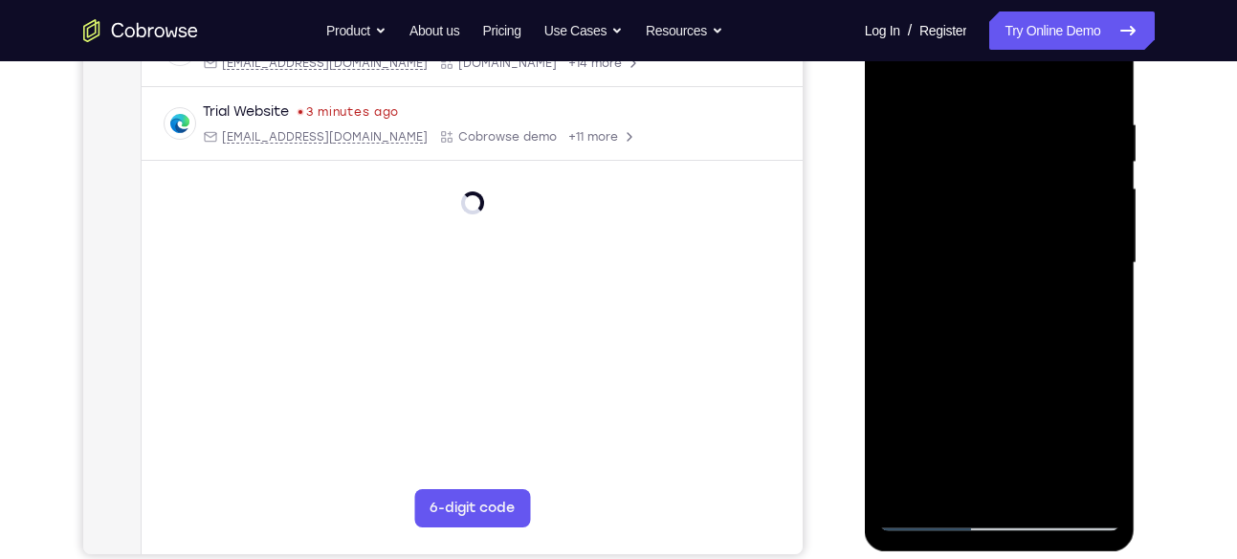
click at [1012, 200] on div at bounding box center [999, 263] width 241 height 536
click at [1020, 232] on div at bounding box center [999, 263] width 241 height 536
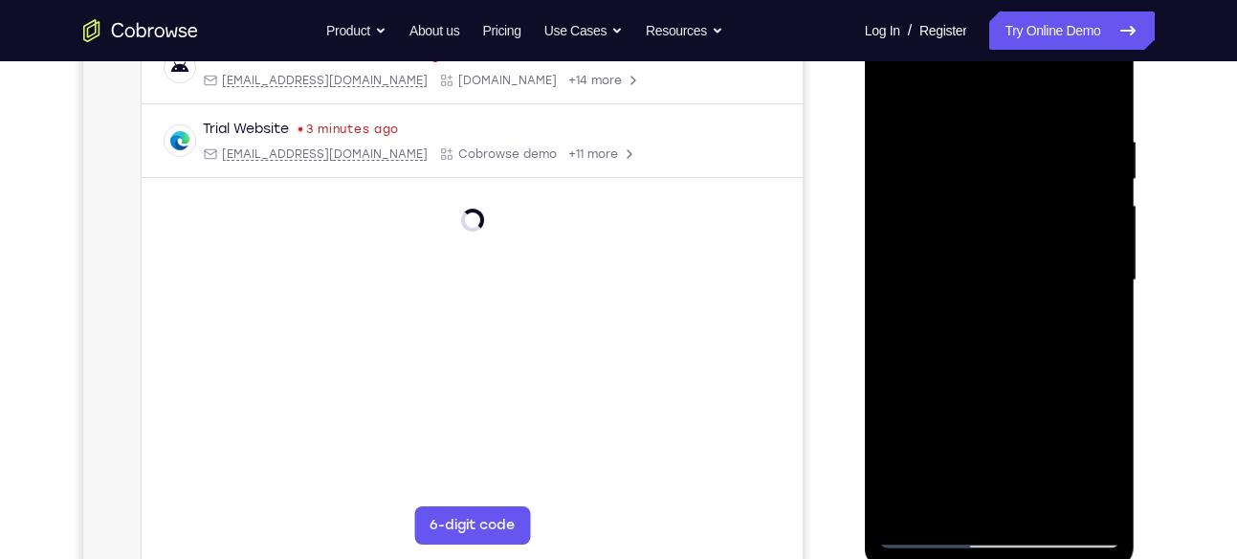
scroll to position [318, 0]
click at [1015, 232] on div at bounding box center [999, 281] width 241 height 536
click at [1022, 255] on div at bounding box center [999, 281] width 241 height 536
click at [1009, 248] on div at bounding box center [999, 281] width 241 height 536
click at [1042, 231] on div at bounding box center [999, 281] width 241 height 536
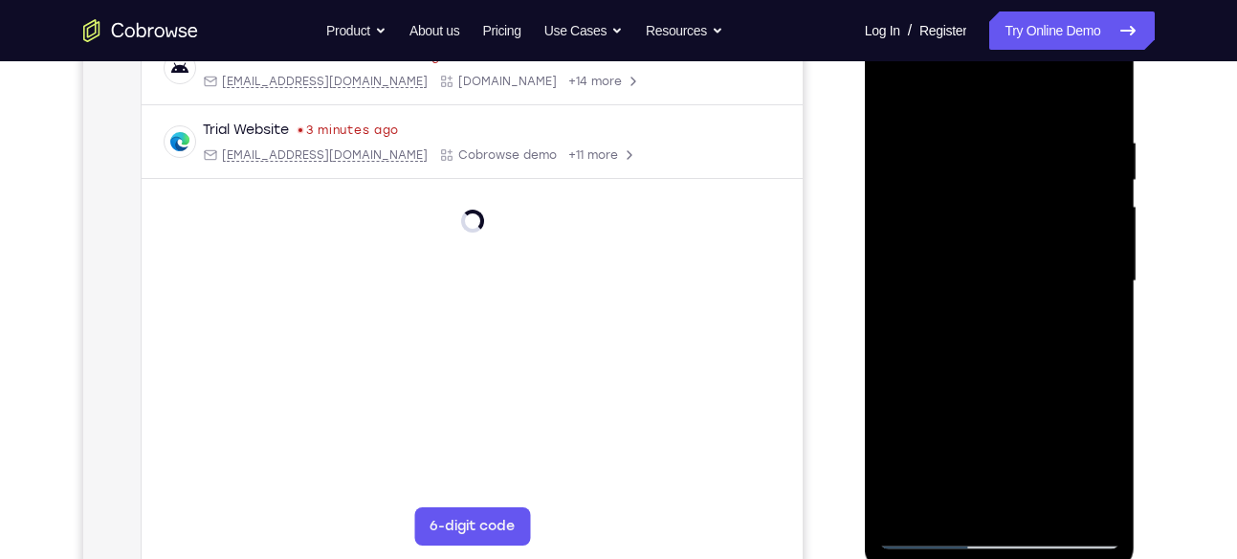
click at [1046, 204] on div at bounding box center [999, 281] width 241 height 536
click at [1029, 230] on div at bounding box center [999, 281] width 241 height 536
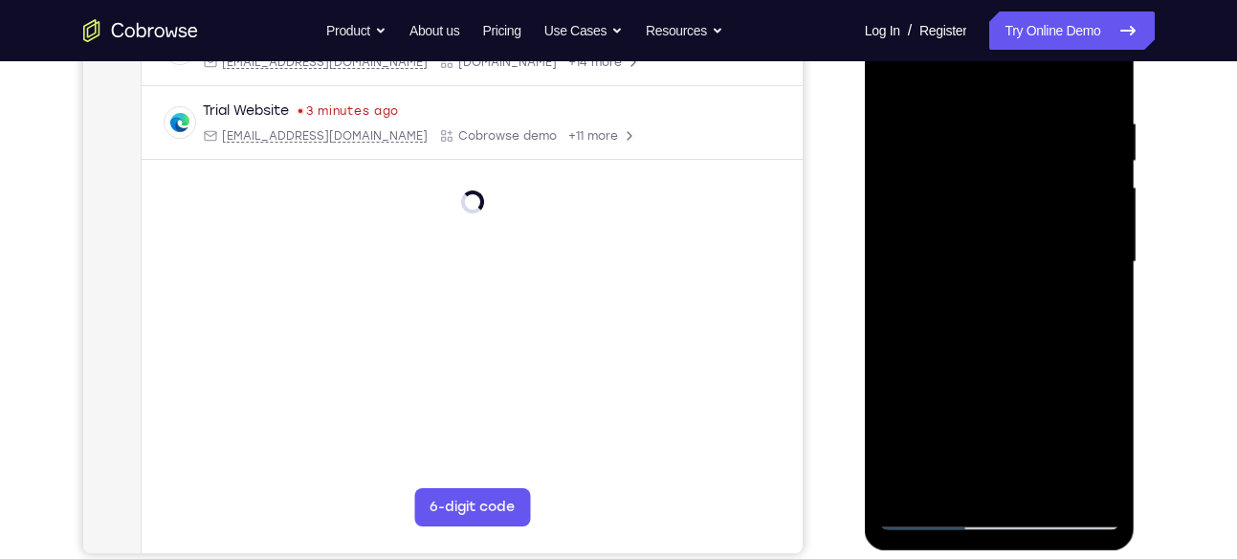
scroll to position [338, 0]
click at [1010, 221] on div at bounding box center [999, 261] width 241 height 536
click at [1039, 215] on div at bounding box center [999, 261] width 241 height 536
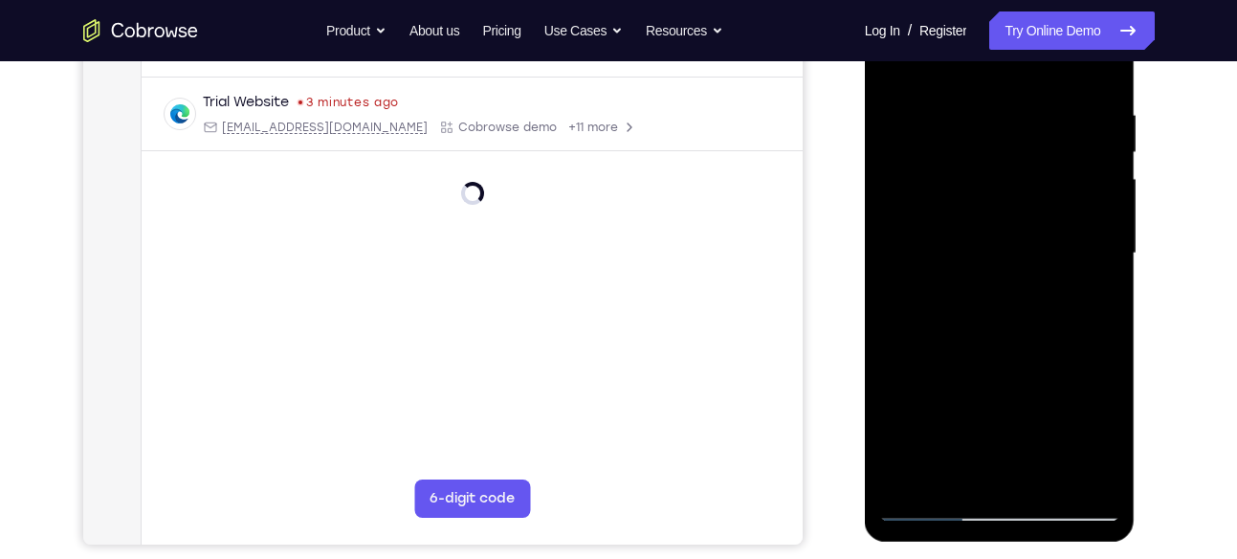
scroll to position [325, 0]
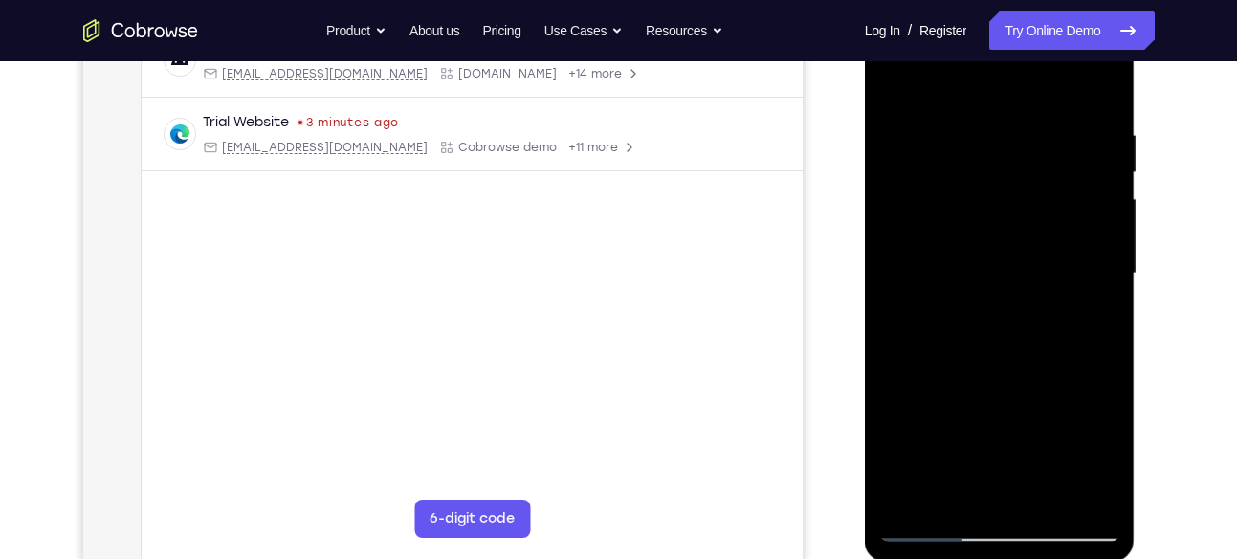
click at [995, 197] on div at bounding box center [999, 274] width 241 height 536
click at [1017, 214] on div at bounding box center [999, 274] width 241 height 536
click at [989, 228] on div at bounding box center [999, 274] width 241 height 536
click at [1000, 246] on div at bounding box center [999, 274] width 241 height 536
click at [974, 245] on div at bounding box center [999, 274] width 241 height 536
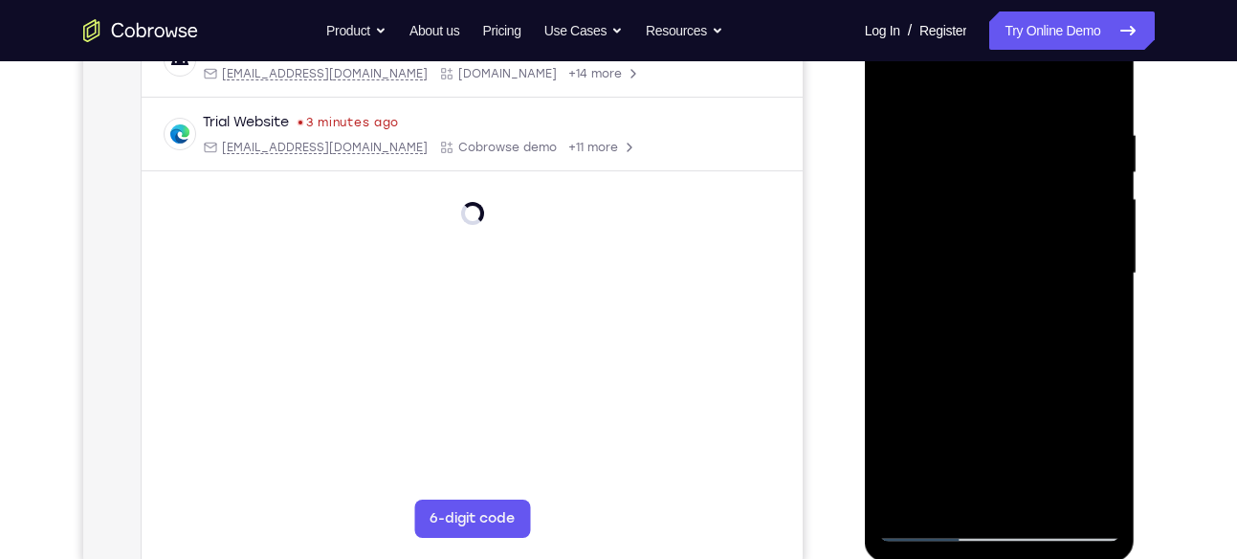
click at [977, 239] on div at bounding box center [999, 274] width 241 height 536
click at [1025, 248] on div at bounding box center [999, 274] width 241 height 536
click at [1048, 229] on div at bounding box center [999, 274] width 241 height 536
click at [1020, 236] on div at bounding box center [999, 274] width 241 height 536
click at [1000, 245] on div at bounding box center [999, 274] width 241 height 536
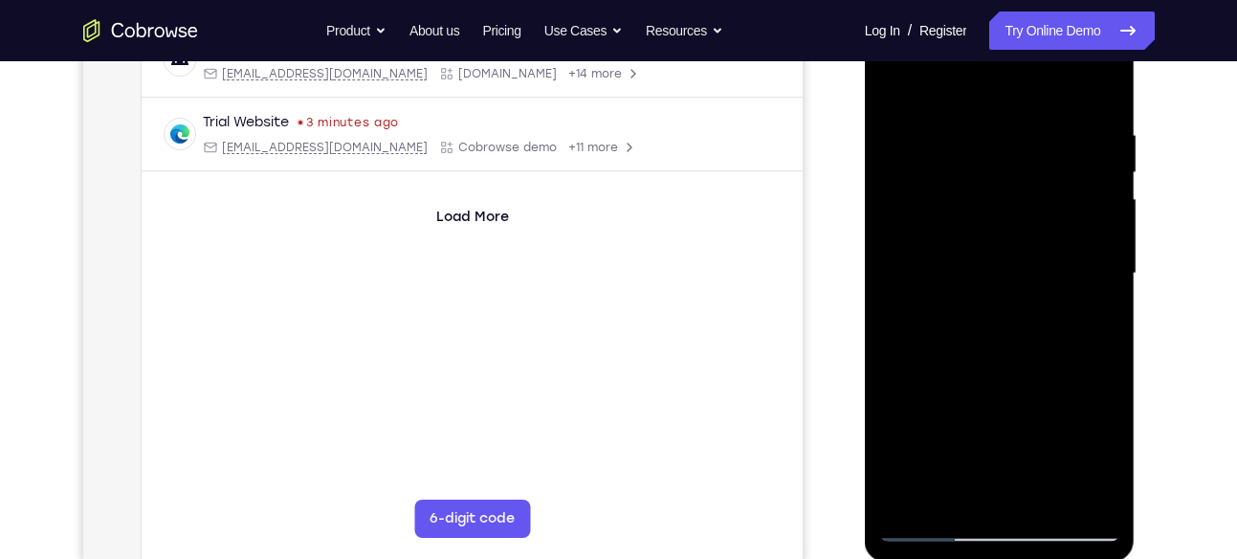
click at [1029, 240] on div at bounding box center [999, 274] width 241 height 536
click at [1041, 202] on div at bounding box center [999, 274] width 241 height 536
click at [1037, 227] on div at bounding box center [999, 274] width 241 height 536
click at [1019, 202] on div at bounding box center [999, 274] width 241 height 536
click at [1042, 196] on div at bounding box center [999, 274] width 241 height 536
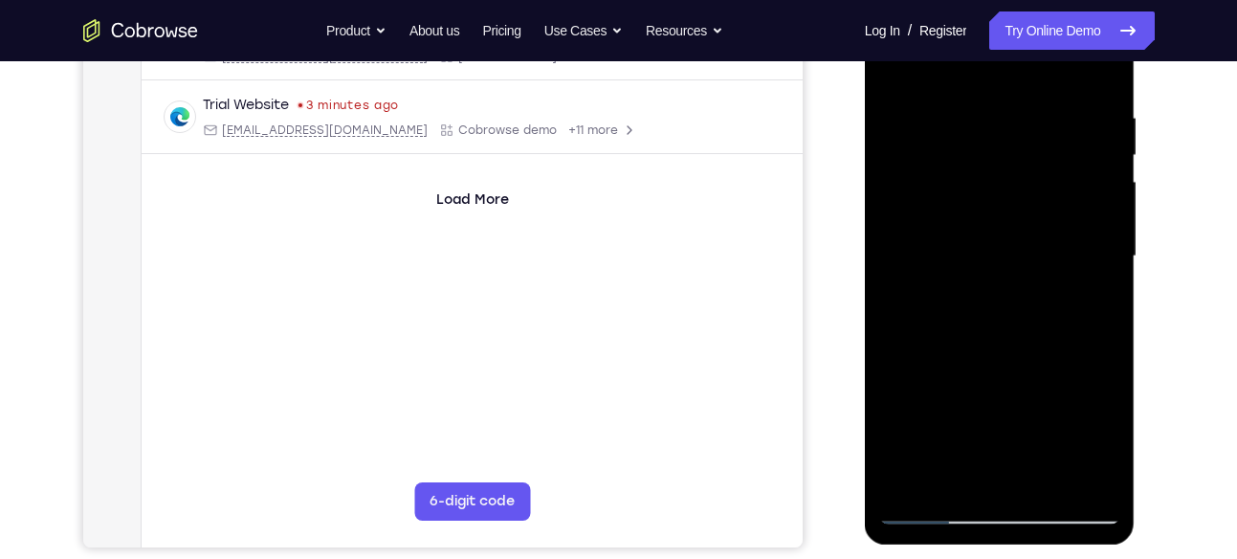
scroll to position [344, 0]
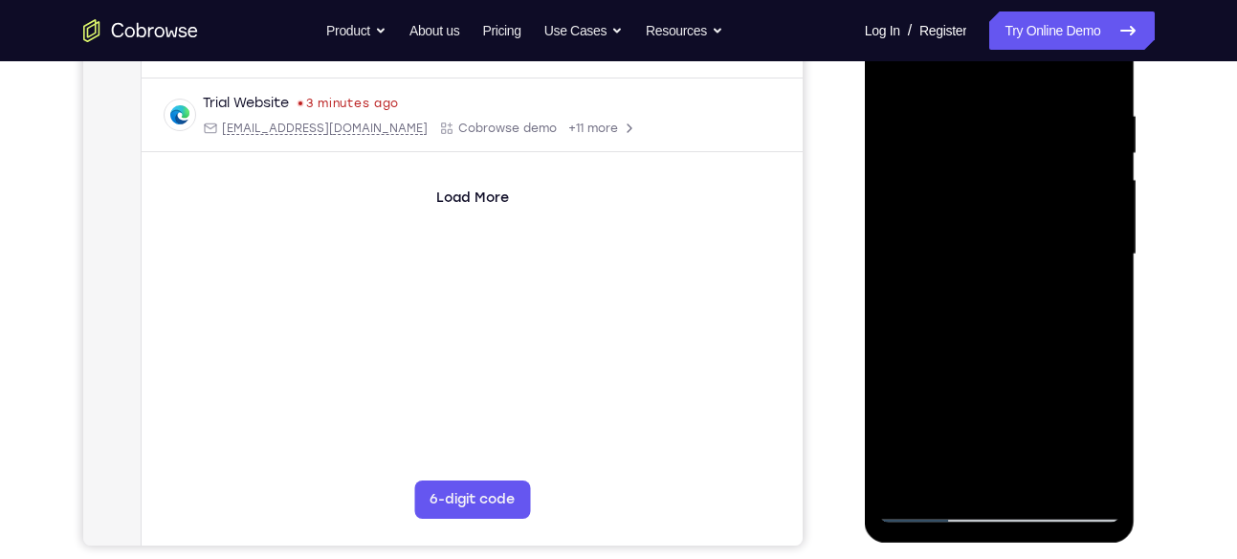
click at [1087, 225] on div at bounding box center [999, 255] width 241 height 536
click at [1078, 472] on div at bounding box center [999, 255] width 241 height 536
click at [995, 290] on div at bounding box center [999, 255] width 241 height 536
click at [1014, 236] on div at bounding box center [999, 255] width 241 height 536
click at [1021, 227] on div at bounding box center [999, 255] width 241 height 536
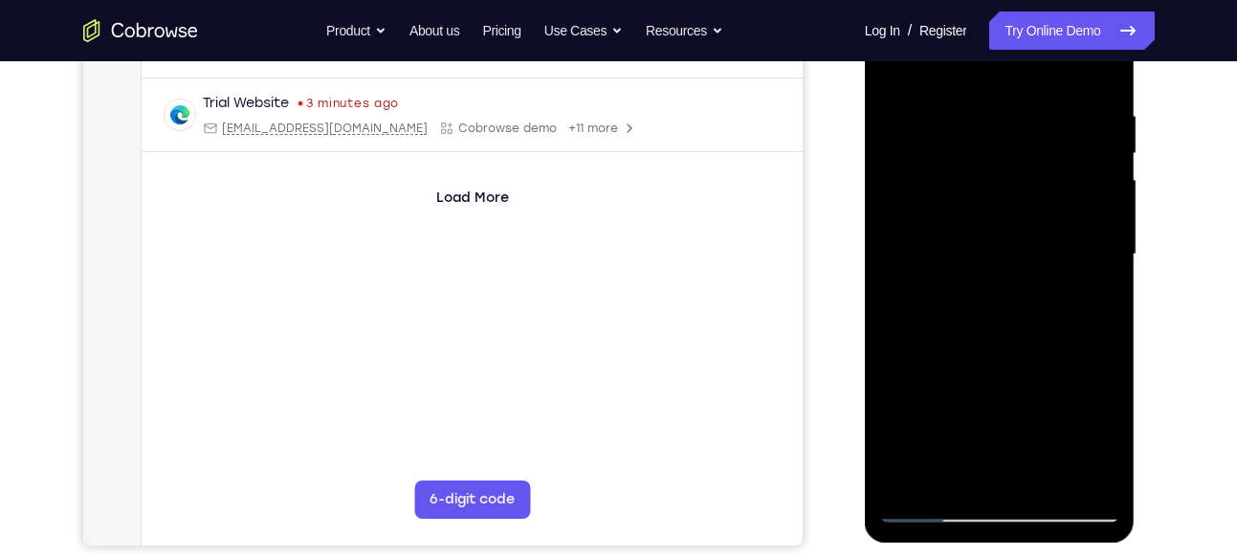
click at [954, 251] on div at bounding box center [999, 255] width 241 height 536
click at [1001, 225] on div at bounding box center [999, 255] width 241 height 536
click at [1005, 242] on div at bounding box center [999, 255] width 241 height 536
click at [1042, 223] on div at bounding box center [999, 255] width 241 height 536
click at [1058, 207] on div at bounding box center [999, 255] width 241 height 536
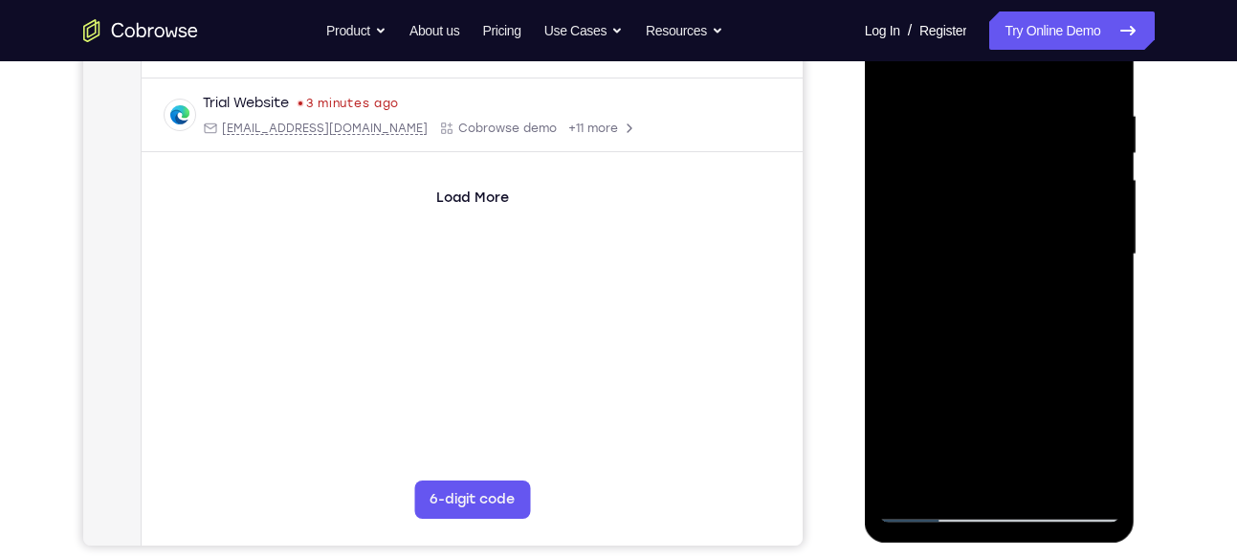
click at [1050, 190] on div at bounding box center [999, 255] width 241 height 536
click at [1043, 179] on div at bounding box center [999, 255] width 241 height 536
click at [1061, 221] on div at bounding box center [999, 255] width 241 height 536
click at [1029, 206] on div at bounding box center [999, 255] width 241 height 536
click at [1025, 201] on div at bounding box center [999, 255] width 241 height 536
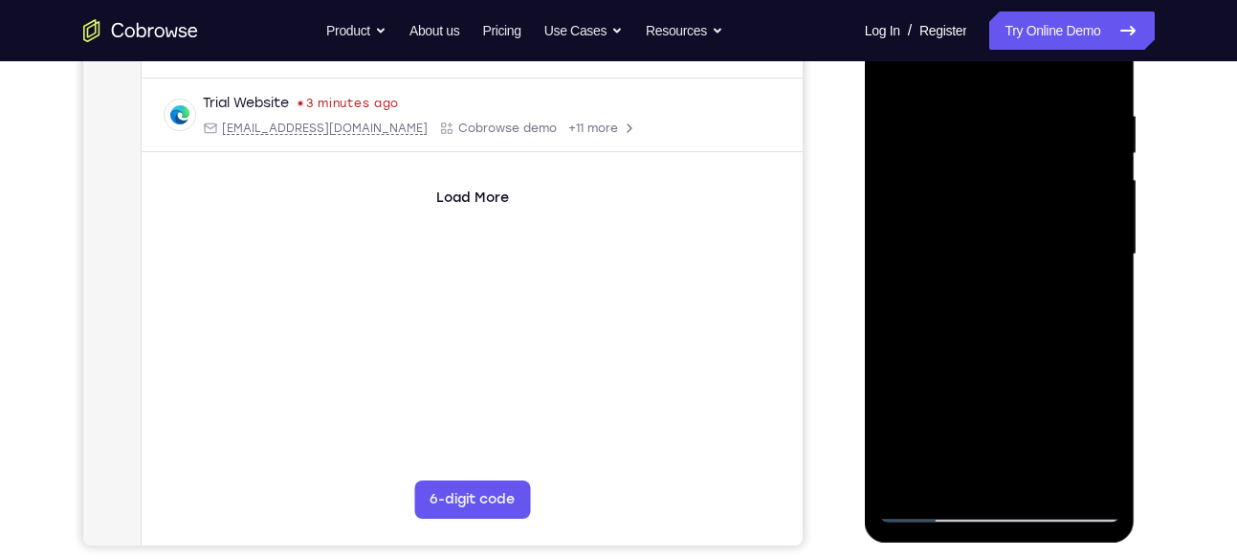
click at [1064, 214] on div at bounding box center [999, 255] width 241 height 536
click at [1042, 216] on div at bounding box center [999, 255] width 241 height 536
click at [1042, 209] on div at bounding box center [999, 255] width 241 height 536
click at [1019, 209] on div at bounding box center [999, 255] width 241 height 536
click at [1014, 216] on div at bounding box center [999, 255] width 241 height 536
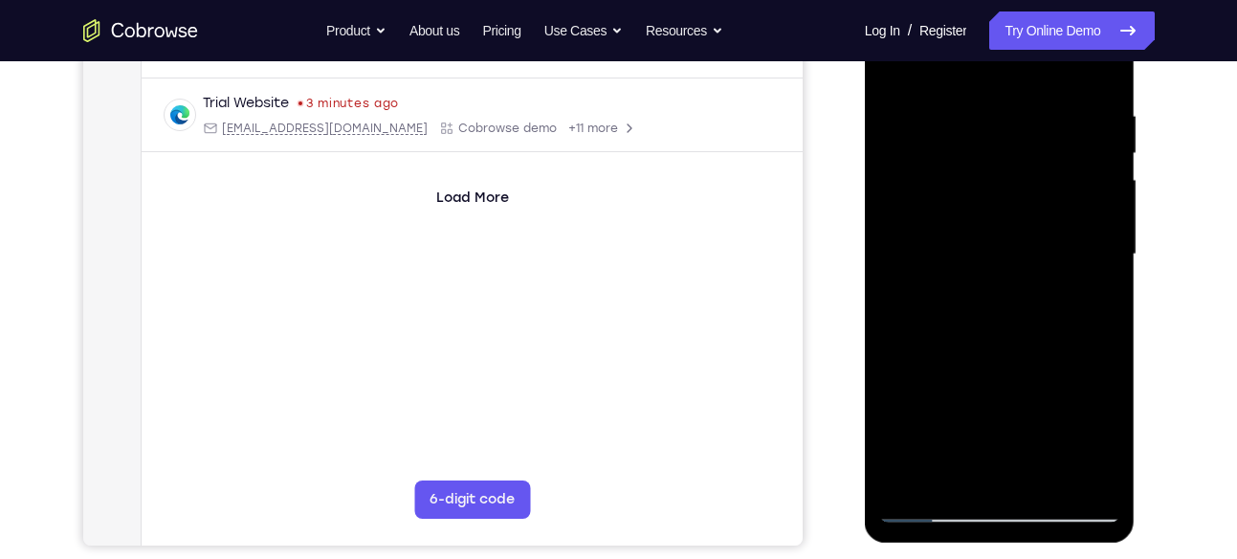
click at [957, 235] on div at bounding box center [999, 255] width 241 height 536
click at [987, 275] on div at bounding box center [999, 255] width 241 height 536
click at [1012, 225] on div at bounding box center [999, 255] width 241 height 536
click at [1046, 207] on div at bounding box center [999, 255] width 241 height 536
click at [1058, 231] on div at bounding box center [999, 255] width 241 height 536
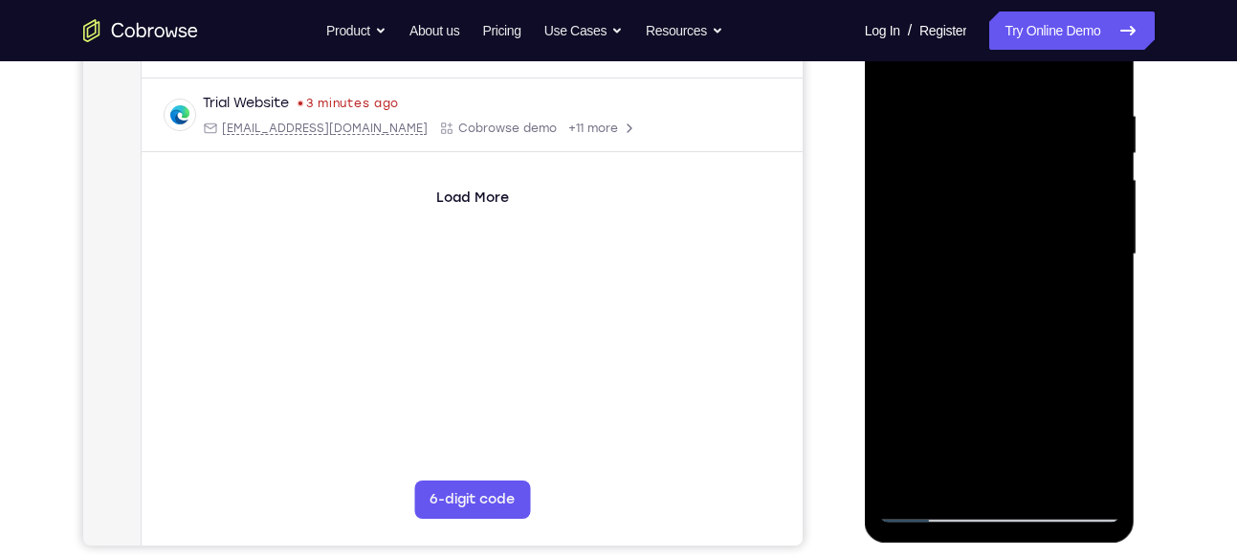
click at [1039, 186] on div at bounding box center [999, 255] width 241 height 536
click at [1048, 187] on div at bounding box center [999, 255] width 241 height 536
click at [1027, 208] on div at bounding box center [999, 255] width 241 height 536
click at [1008, 210] on div at bounding box center [999, 255] width 241 height 536
click at [992, 193] on div at bounding box center [999, 255] width 241 height 536
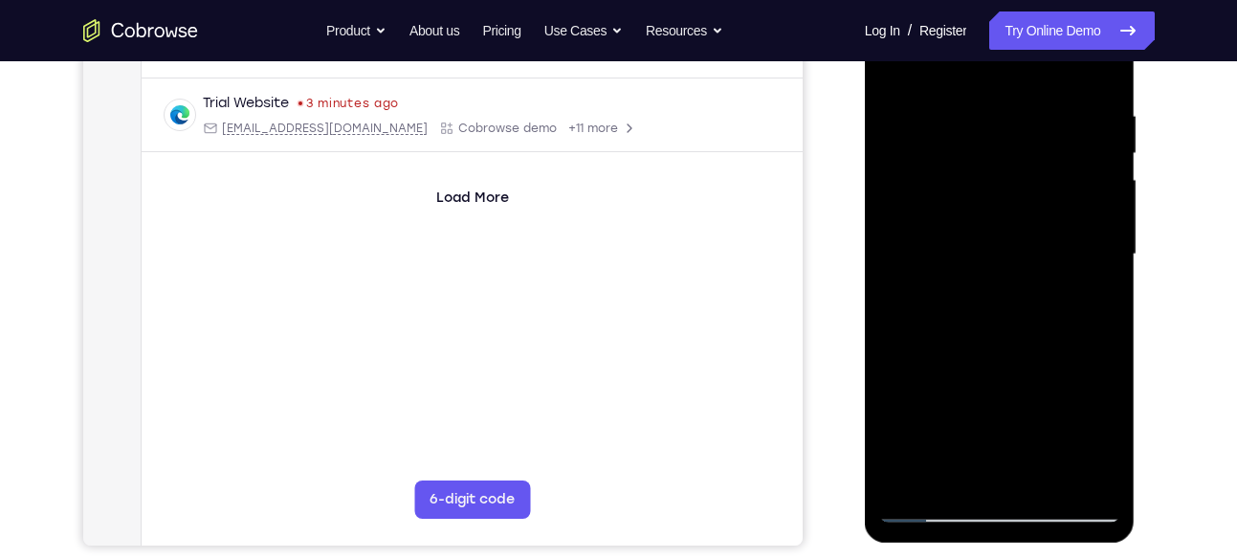
click at [964, 178] on div at bounding box center [999, 255] width 241 height 536
click at [1005, 190] on div at bounding box center [999, 255] width 241 height 536
click at [1101, 74] on div at bounding box center [999, 255] width 241 height 536
click at [1040, 360] on div at bounding box center [999, 255] width 241 height 536
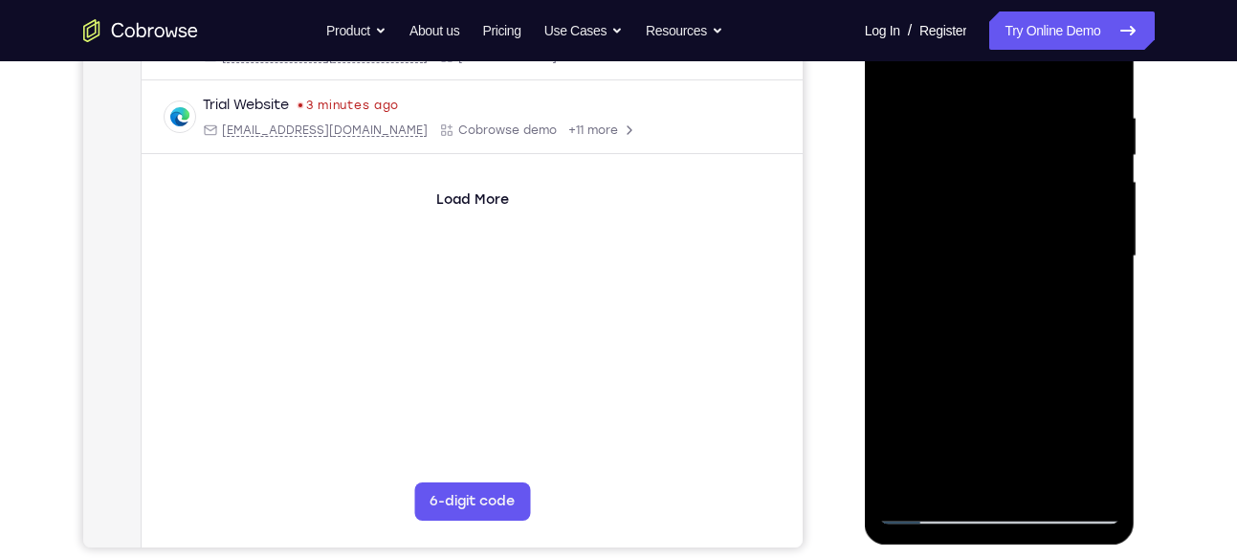
scroll to position [352, 0]
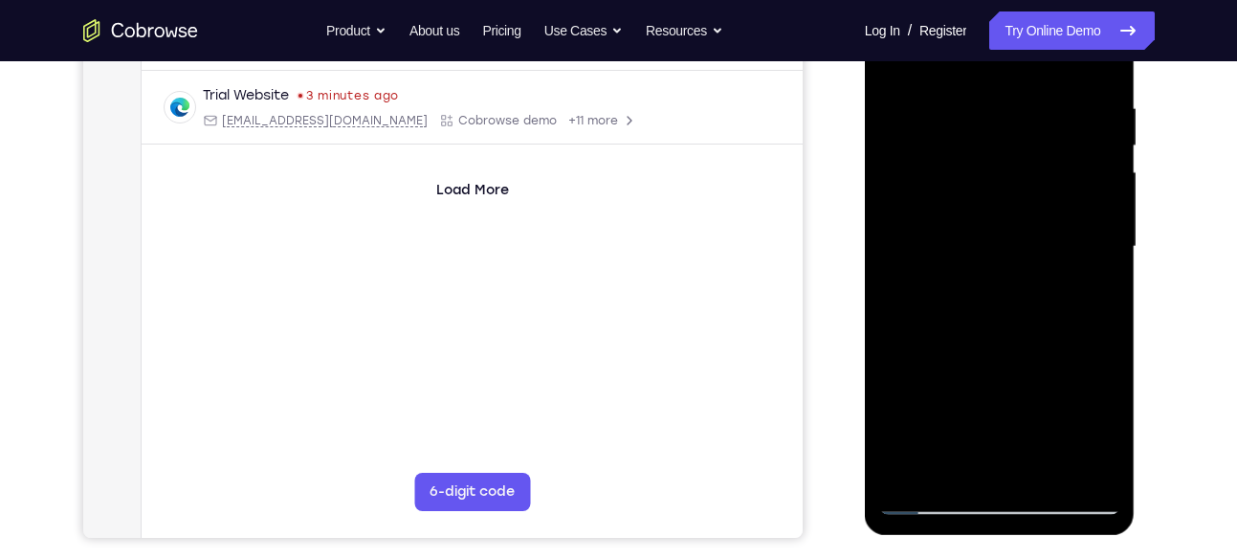
click at [1042, 469] on div at bounding box center [999, 247] width 241 height 536
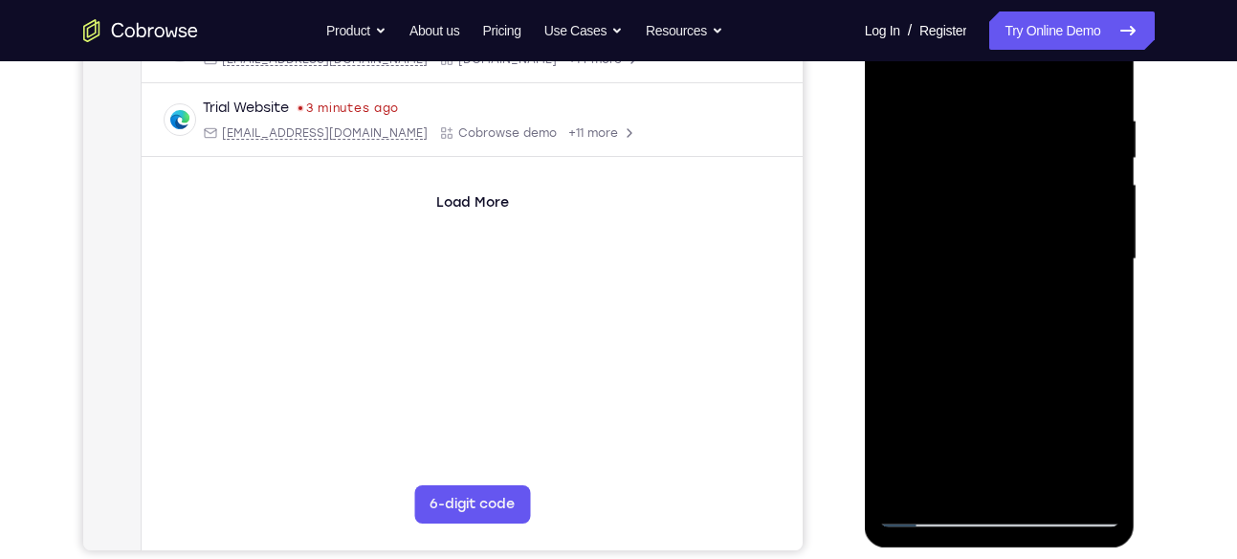
scroll to position [339, 0]
click at [1007, 364] on div at bounding box center [999, 260] width 241 height 536
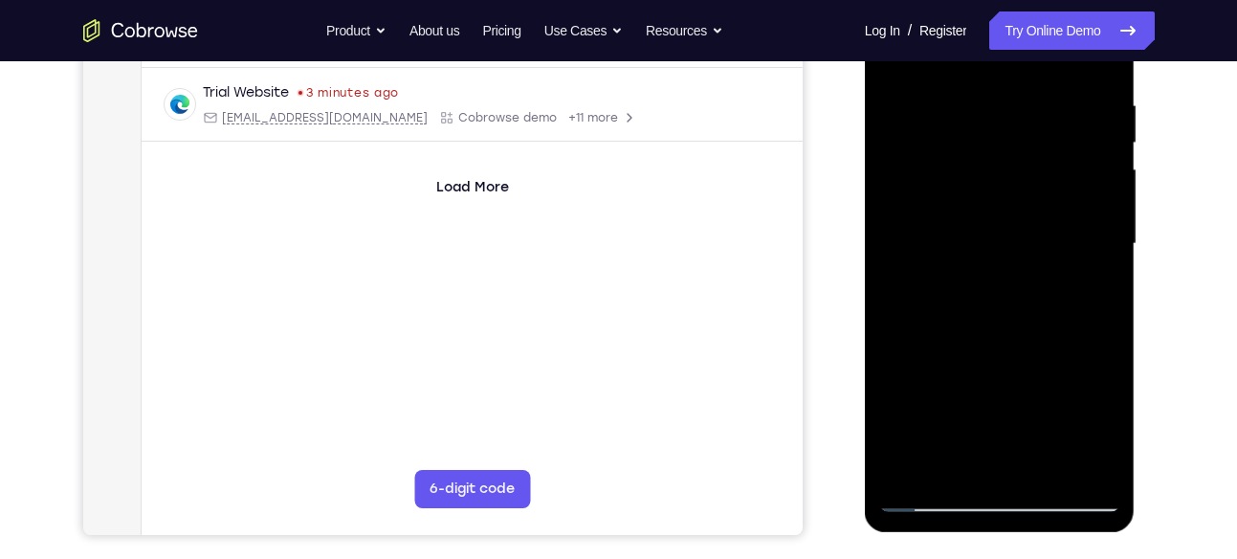
scroll to position [357, 0]
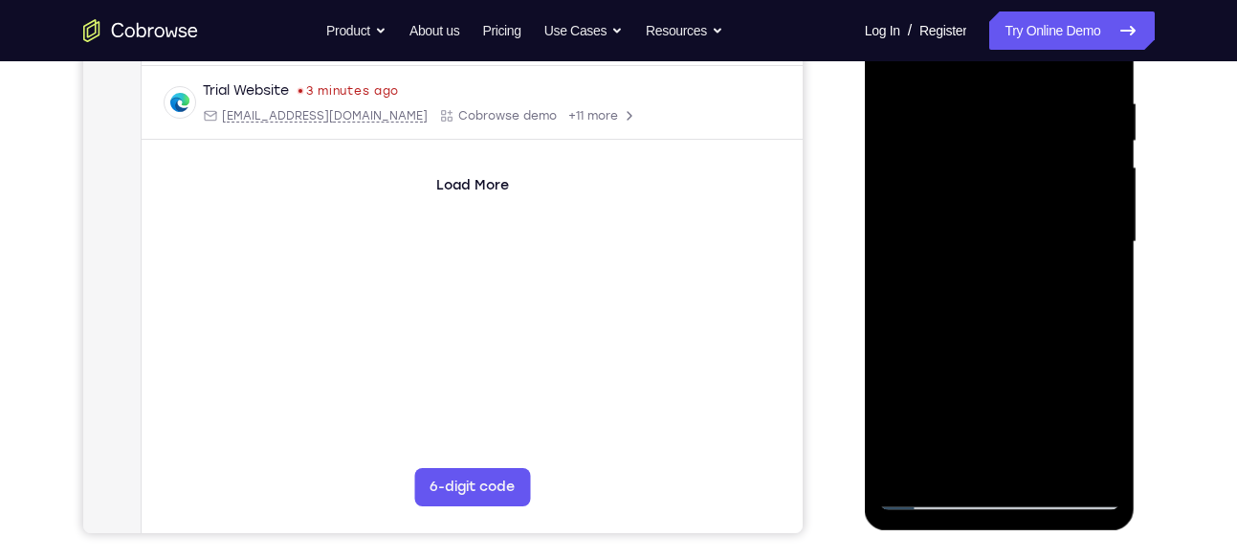
click at [1012, 219] on div at bounding box center [999, 242] width 241 height 536
click at [1114, 426] on div at bounding box center [999, 242] width 241 height 536
click at [1089, 292] on div at bounding box center [999, 242] width 241 height 536
click at [1097, 296] on div at bounding box center [999, 242] width 241 height 536
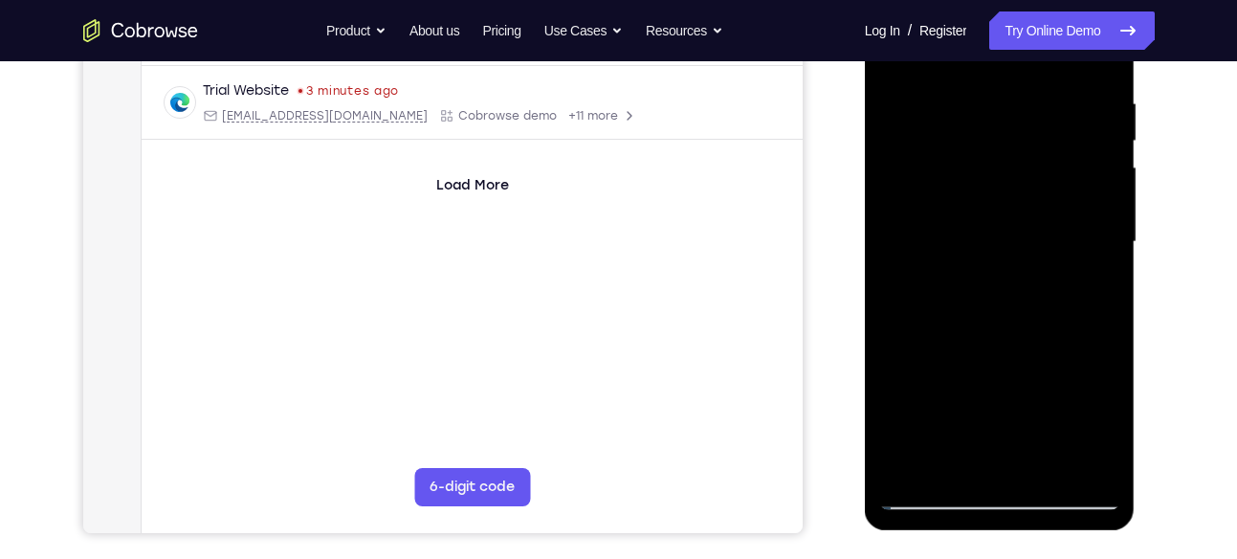
click at [1094, 292] on div at bounding box center [999, 242] width 241 height 536
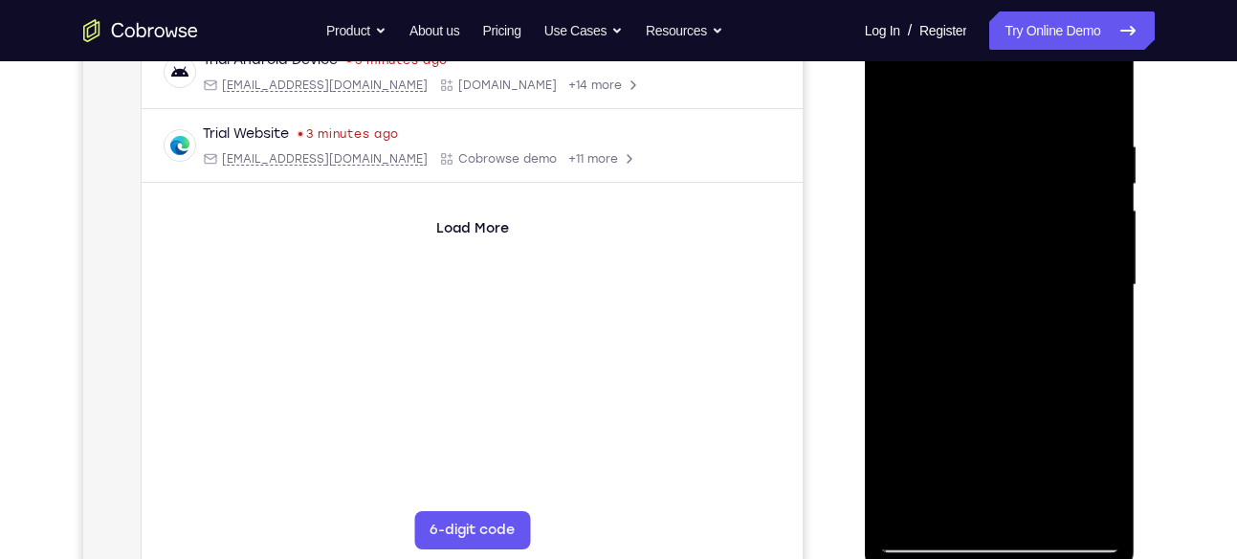
scroll to position [294, 0]
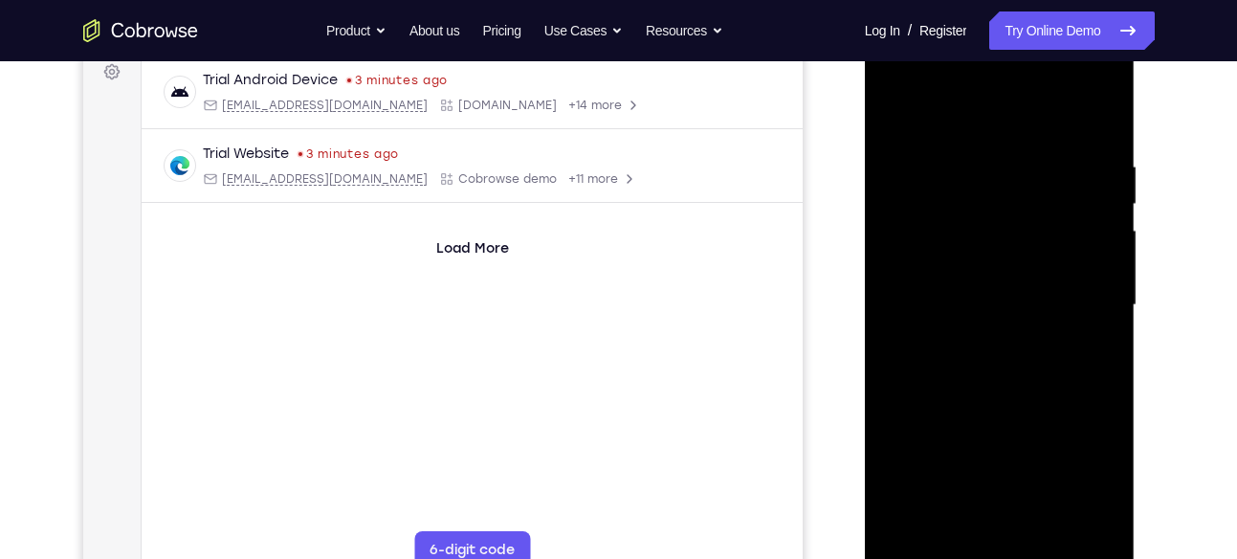
click at [892, 123] on div at bounding box center [999, 305] width 241 height 536
click at [899, 121] on div at bounding box center [999, 305] width 241 height 536
drag, startPoint x: 1008, startPoint y: 148, endPoint x: 971, endPoint y: 330, distance: 185.5
click at [971, 330] on div at bounding box center [999, 305] width 241 height 536
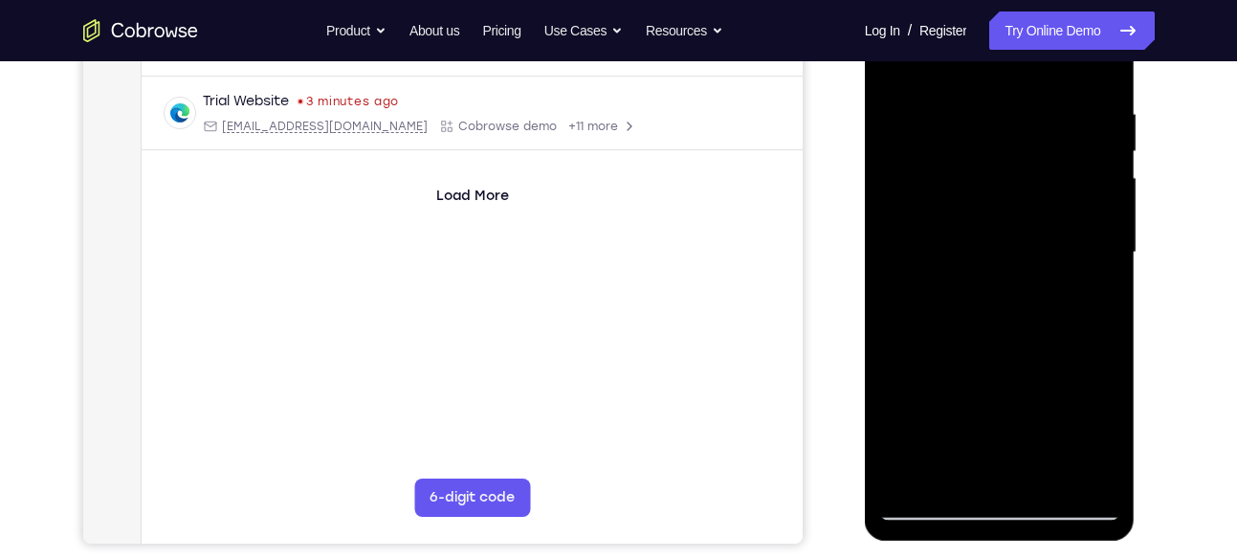
scroll to position [347, 0]
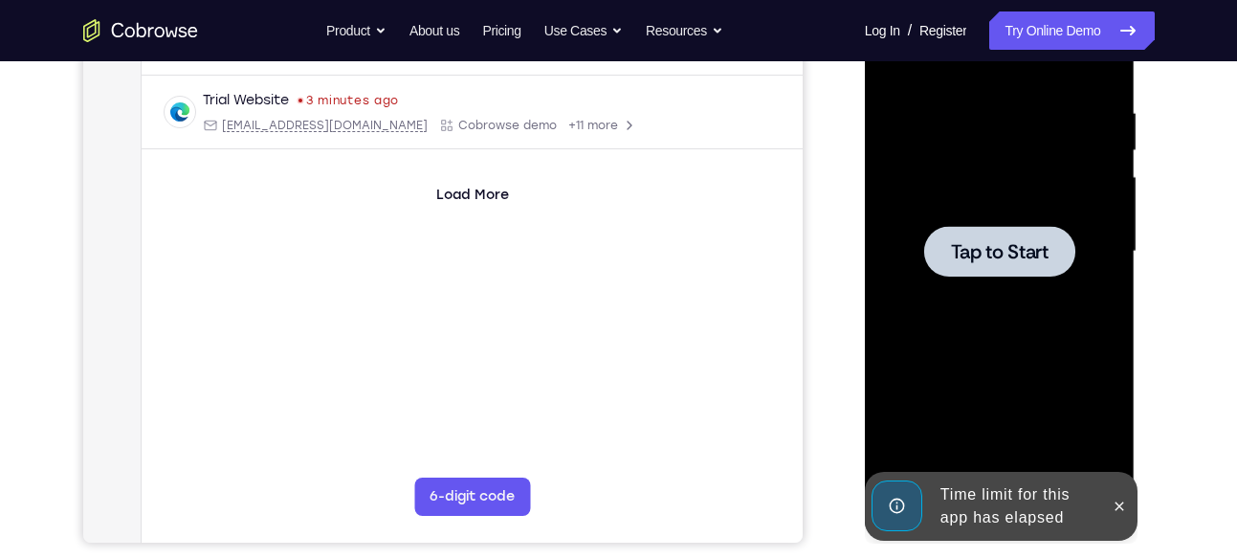
click at [1040, 116] on div at bounding box center [999, 252] width 241 height 536
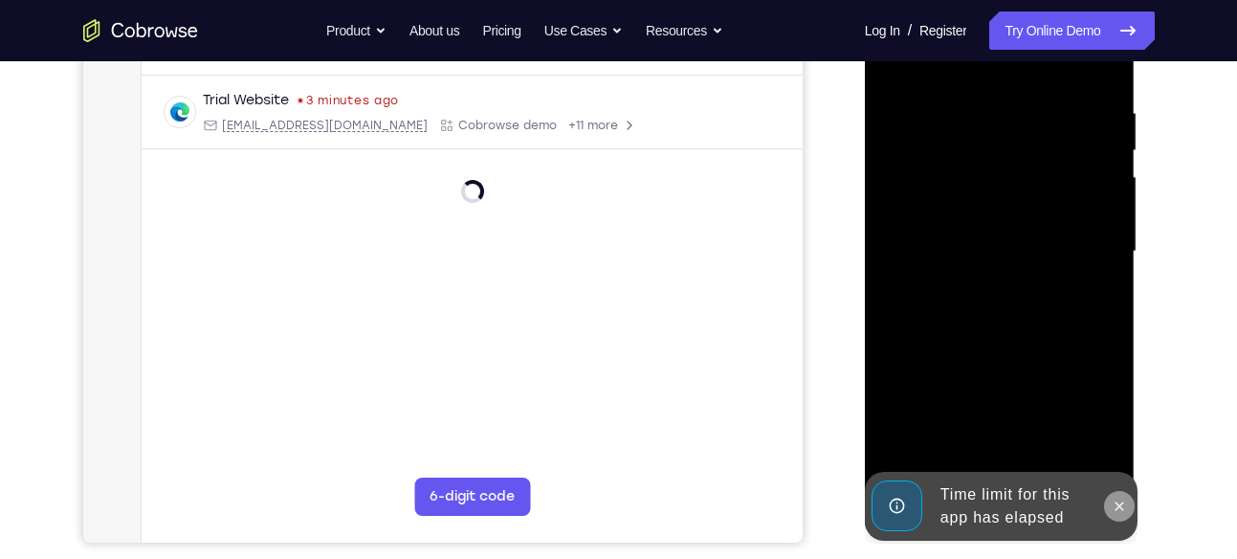
click at [1120, 512] on icon at bounding box center [1118, 505] width 15 height 15
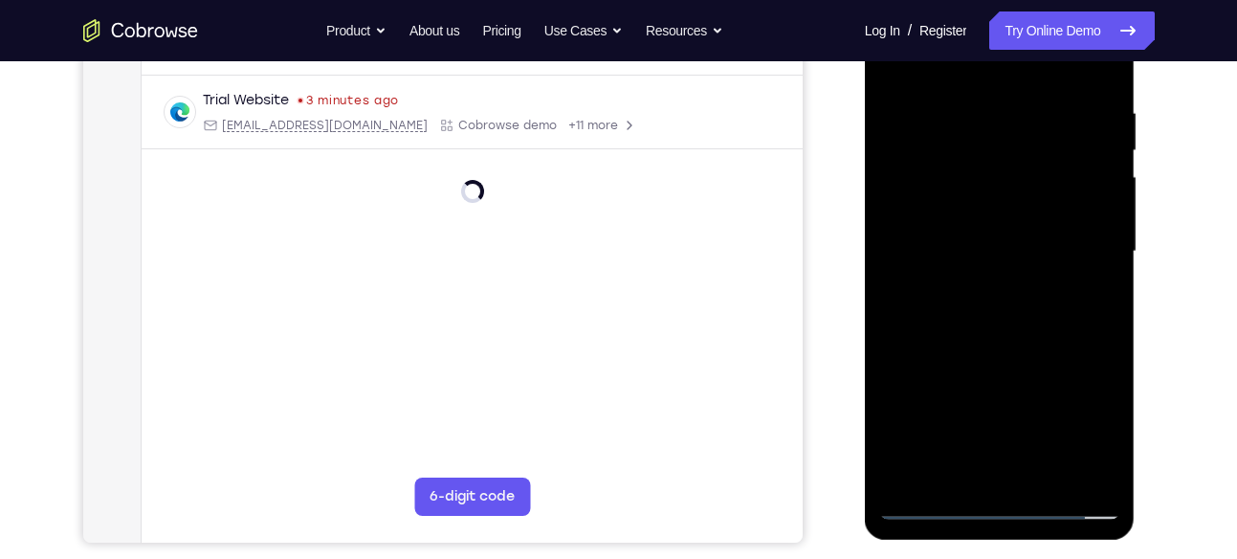
click at [1006, 511] on div at bounding box center [999, 252] width 241 height 536
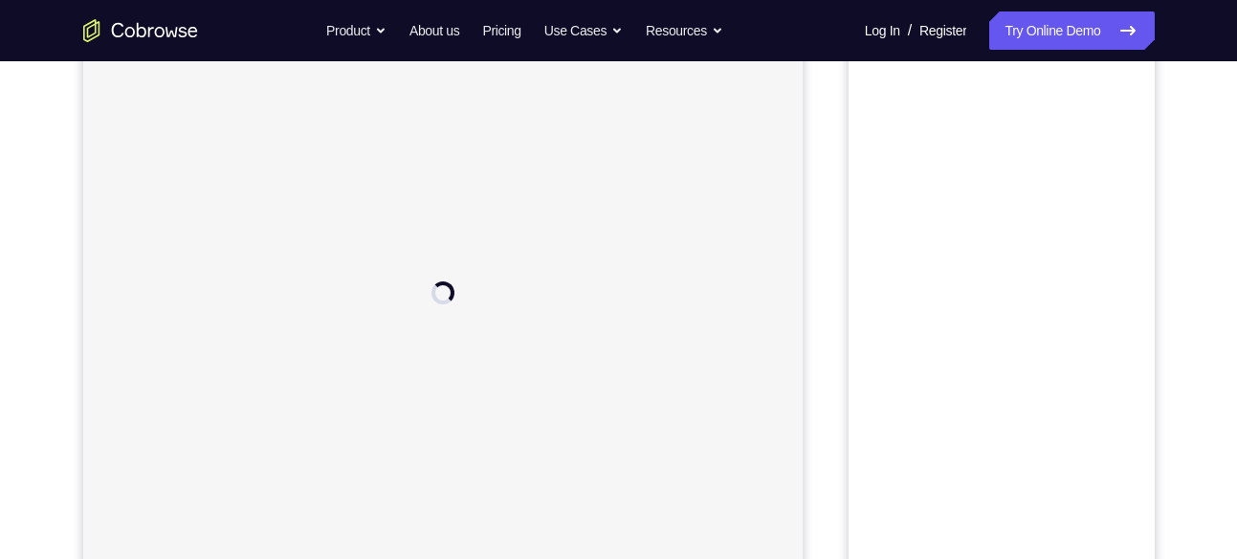
scroll to position [304, 0]
